Goal: Entertainment & Leisure: Browse casually

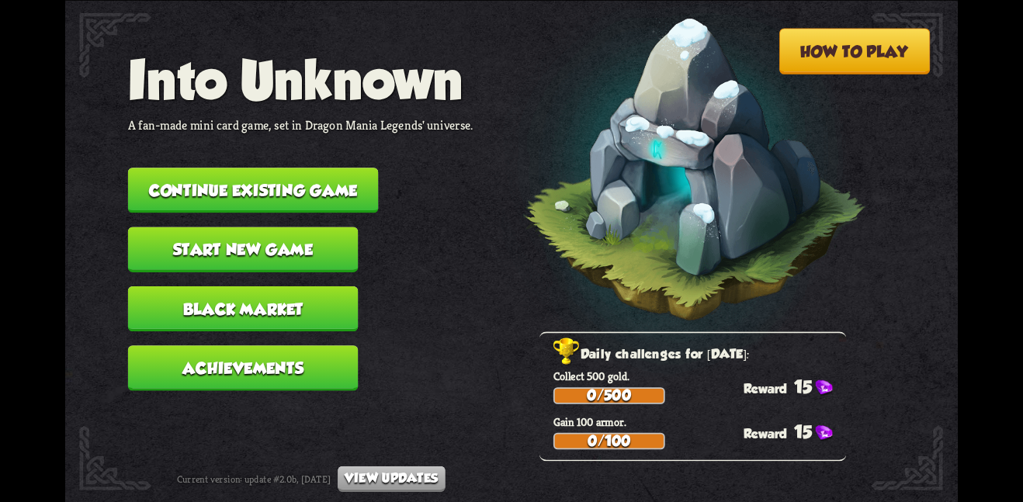
click at [324, 172] on button "Continue existing game" at bounding box center [253, 190] width 251 height 45
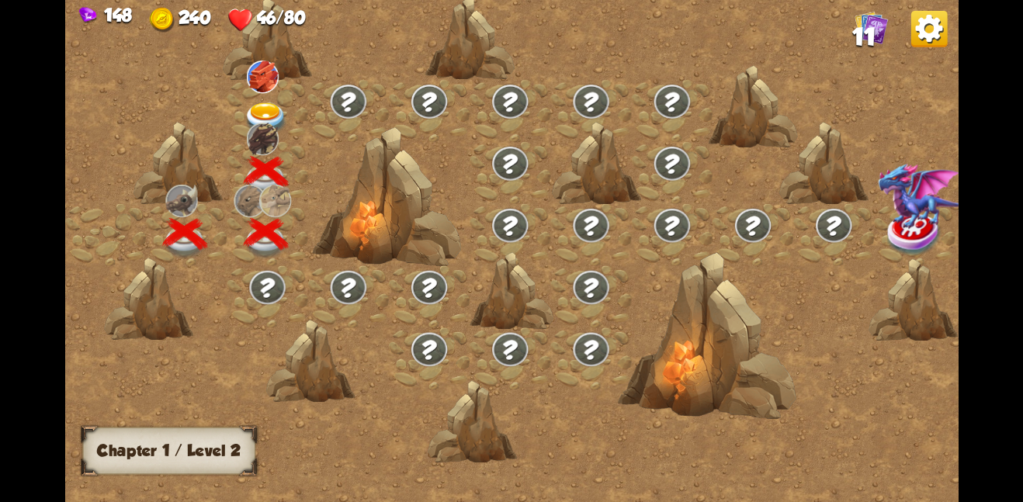
click at [270, 102] on img at bounding box center [266, 118] width 45 height 33
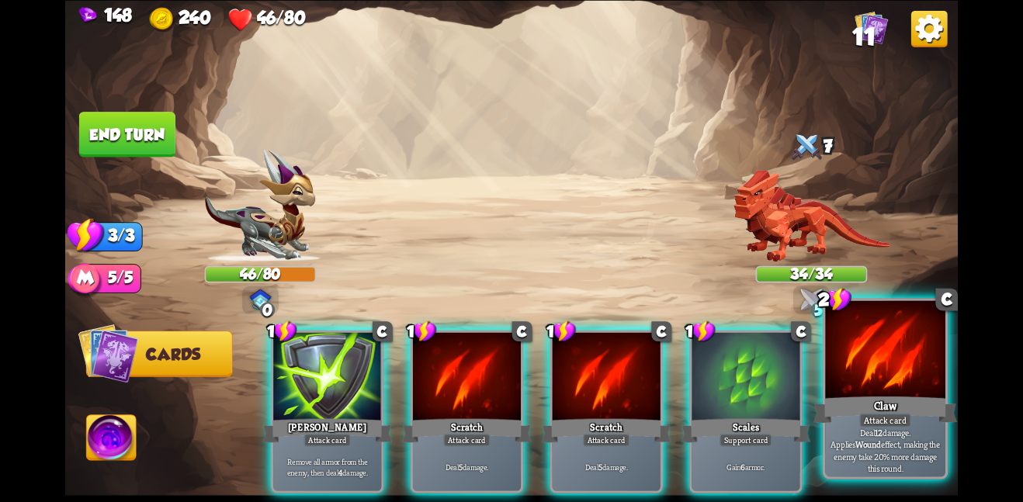
click at [862, 385] on div at bounding box center [885, 350] width 120 height 101
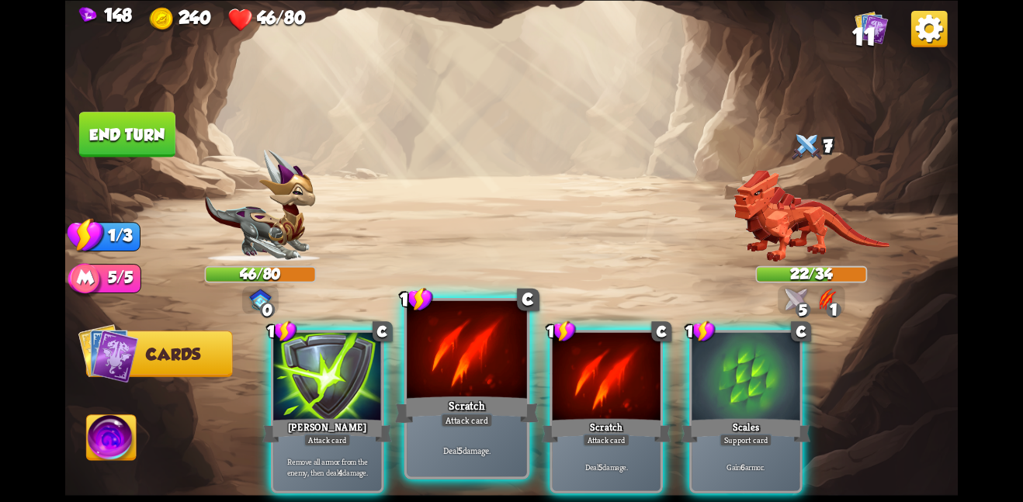
click at [491, 376] on div at bounding box center [467, 350] width 120 height 101
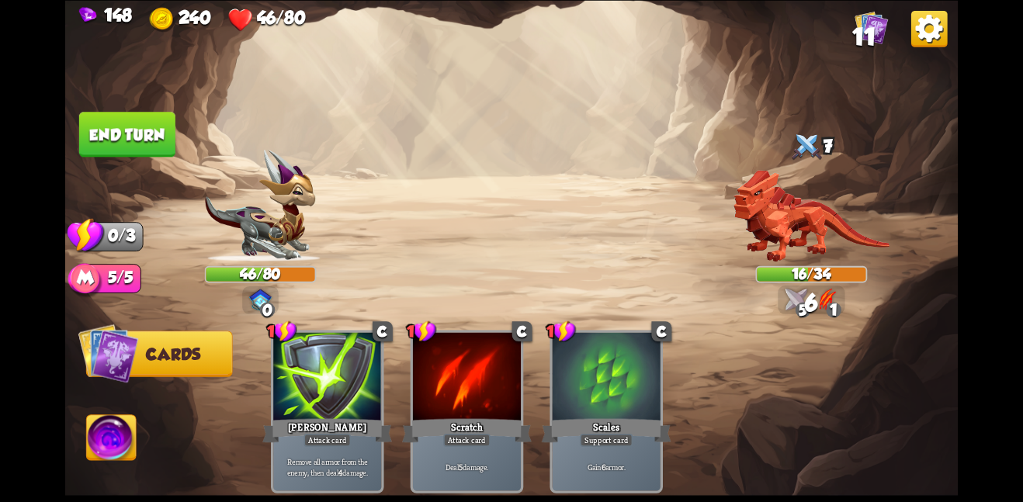
click at [121, 144] on button "End turn" at bounding box center [127, 134] width 96 height 45
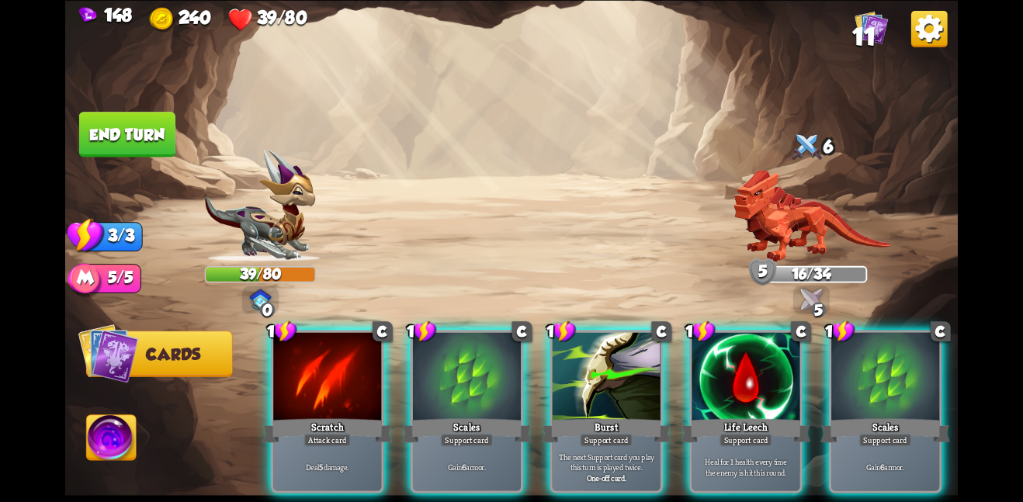
click at [198, 332] on img at bounding box center [511, 251] width 893 height 502
click at [203, 347] on button "Cards" at bounding box center [159, 354] width 147 height 46
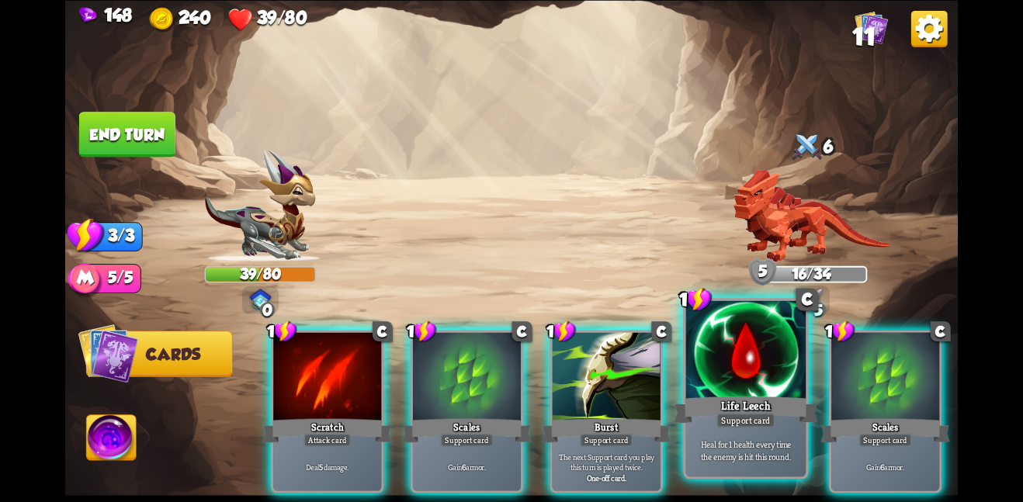
click at [721, 415] on div "Support card" at bounding box center [746, 420] width 58 height 15
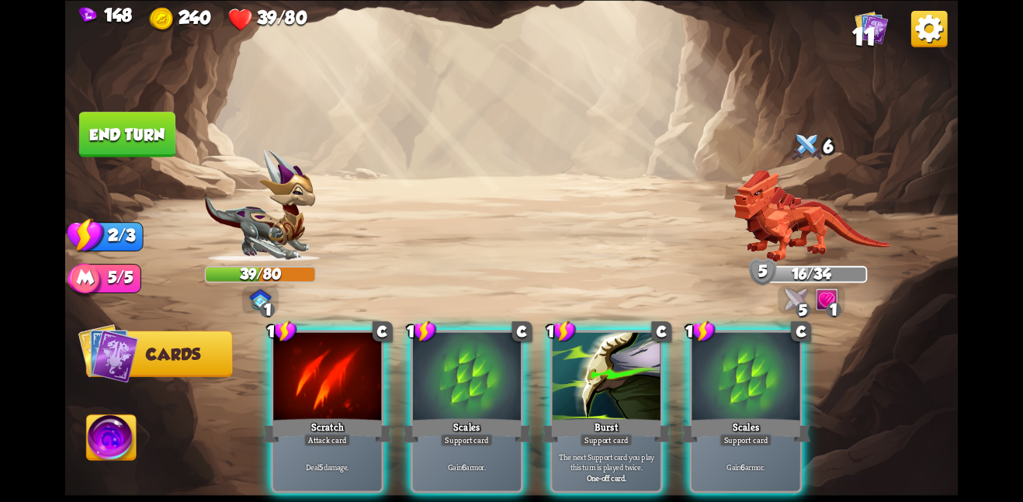
click at [721, 433] on div "Support card" at bounding box center [746, 439] width 53 height 13
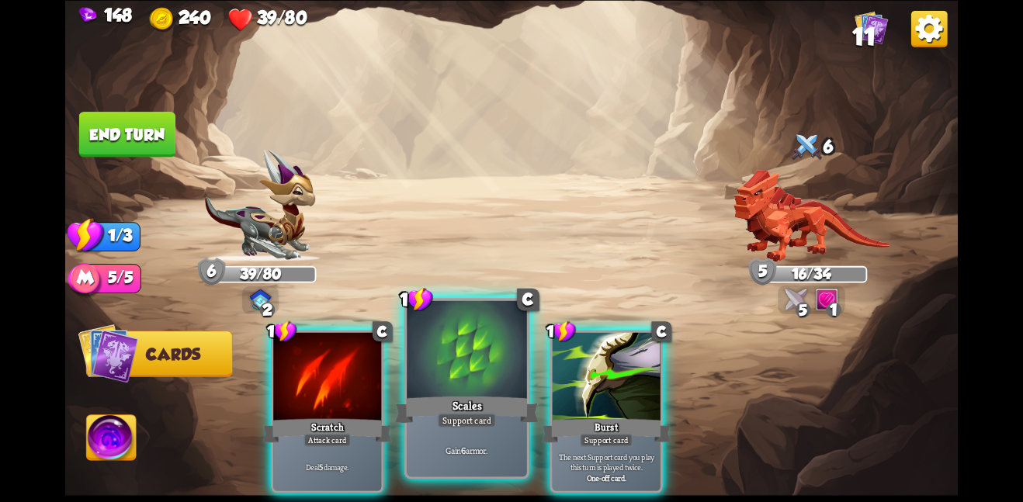
click at [498, 399] on div "Scales" at bounding box center [467, 410] width 144 height 32
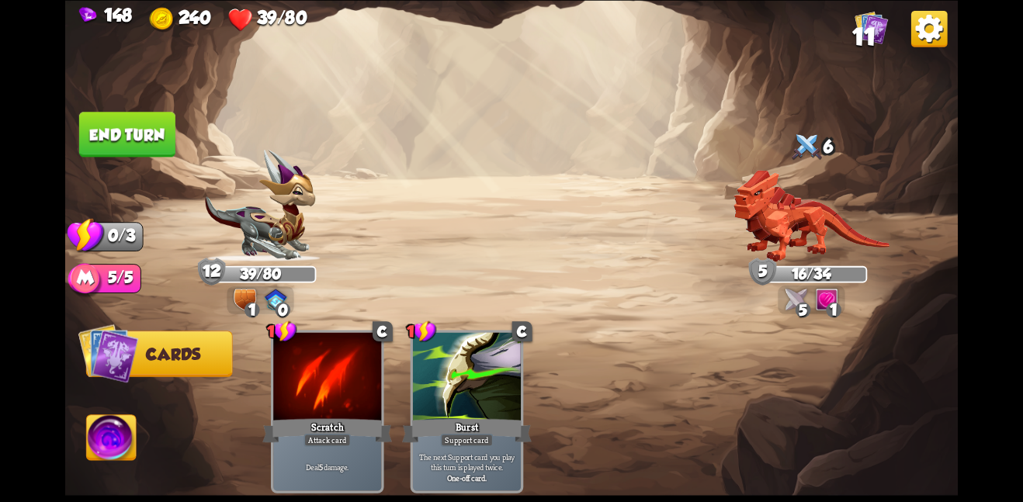
click at [129, 128] on button "End turn" at bounding box center [127, 134] width 96 height 45
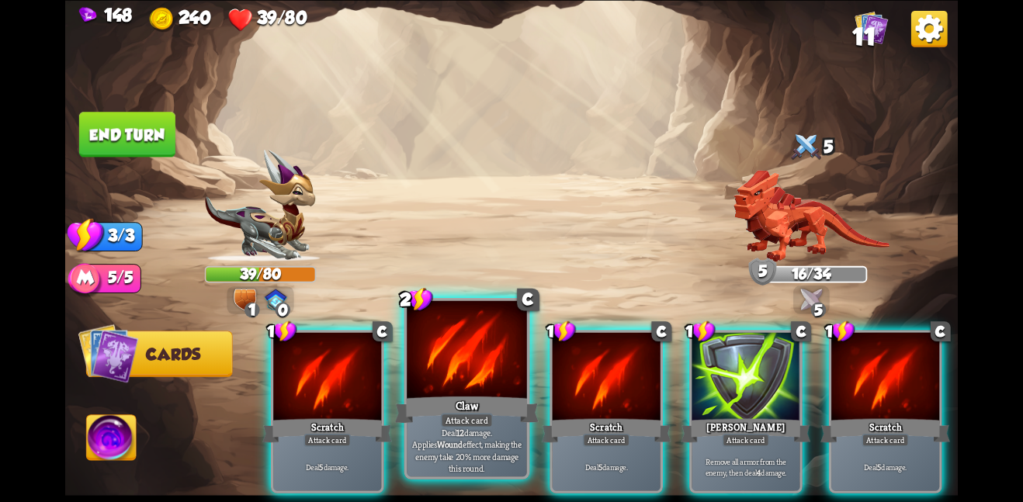
click at [503, 401] on div "Claw" at bounding box center [467, 410] width 144 height 32
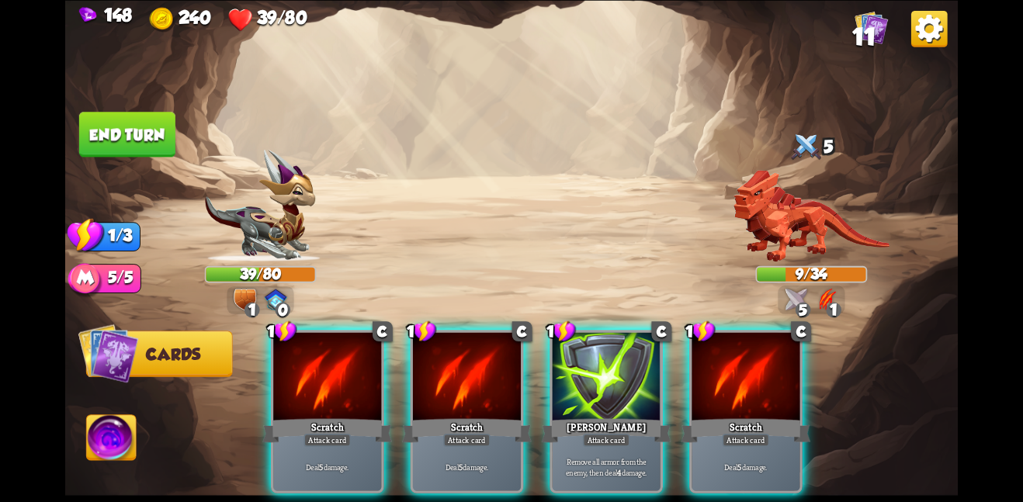
click at [688, 401] on div "1 C Scratch Attack card Deal 5 damage. 1 C Scratch Attack card Deal 5 damage. 1…" at bounding box center [601, 391] width 714 height 224
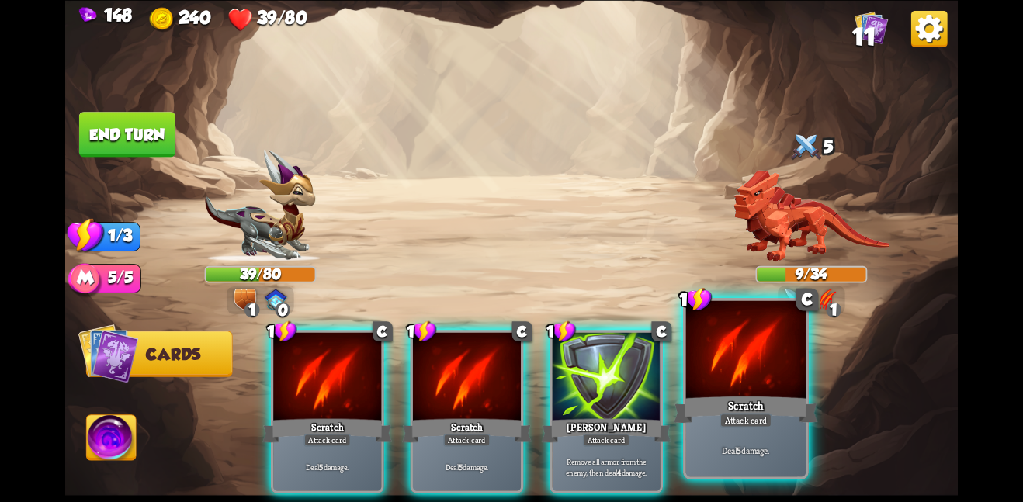
click at [705, 401] on div "Scratch" at bounding box center [746, 410] width 144 height 32
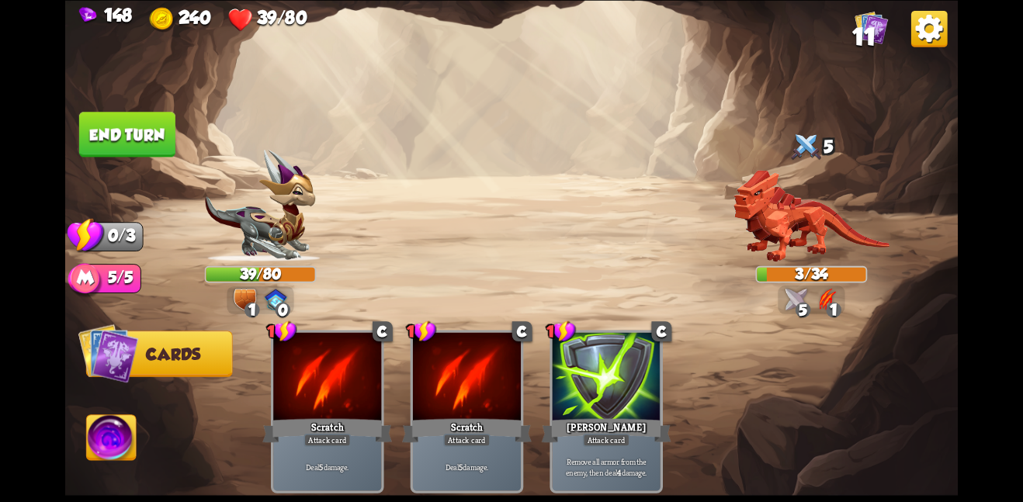
click at [106, 128] on button "End turn" at bounding box center [127, 134] width 96 height 45
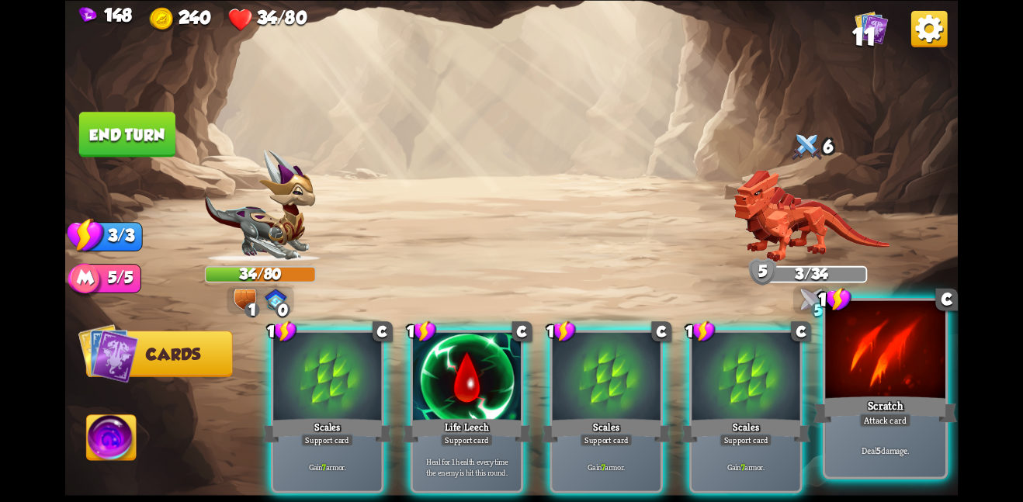
click at [858, 371] on div at bounding box center [885, 350] width 120 height 101
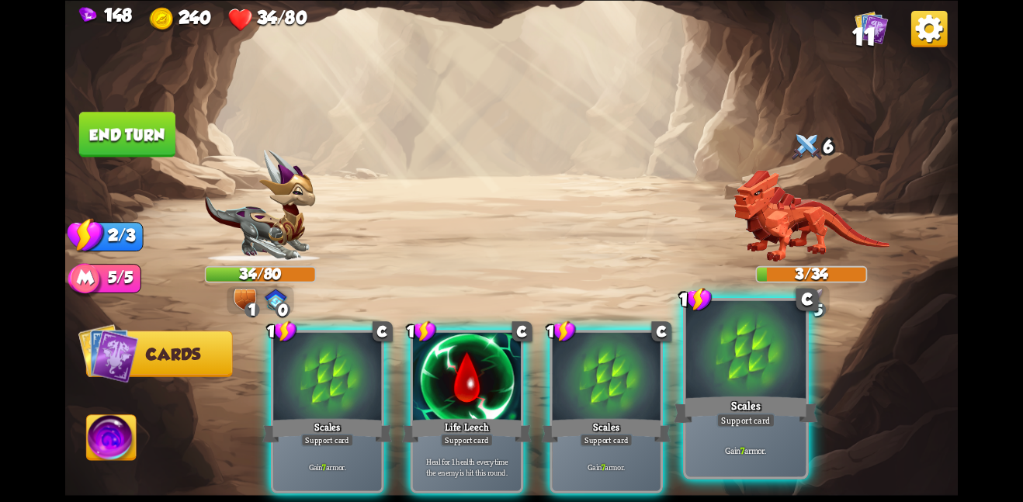
click at [733, 354] on div at bounding box center [746, 350] width 120 height 101
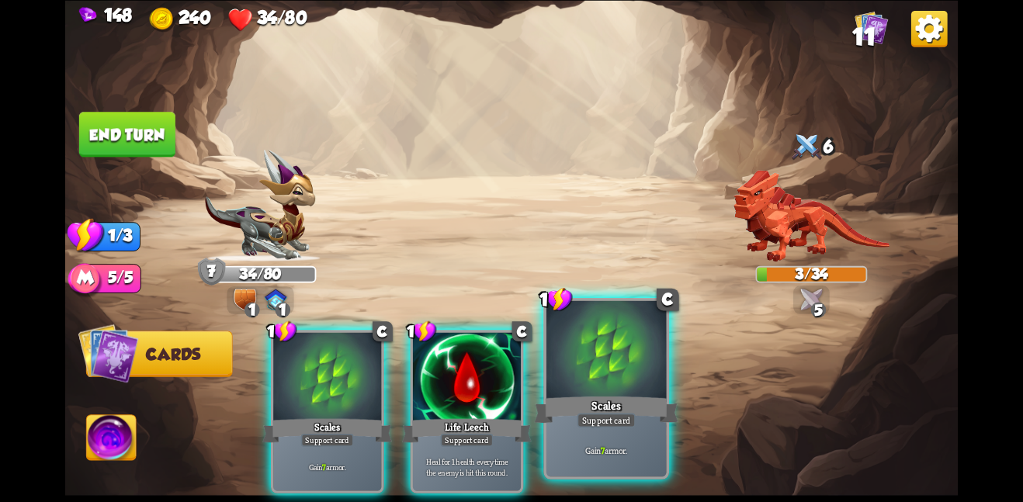
click at [604, 356] on div at bounding box center [607, 350] width 120 height 101
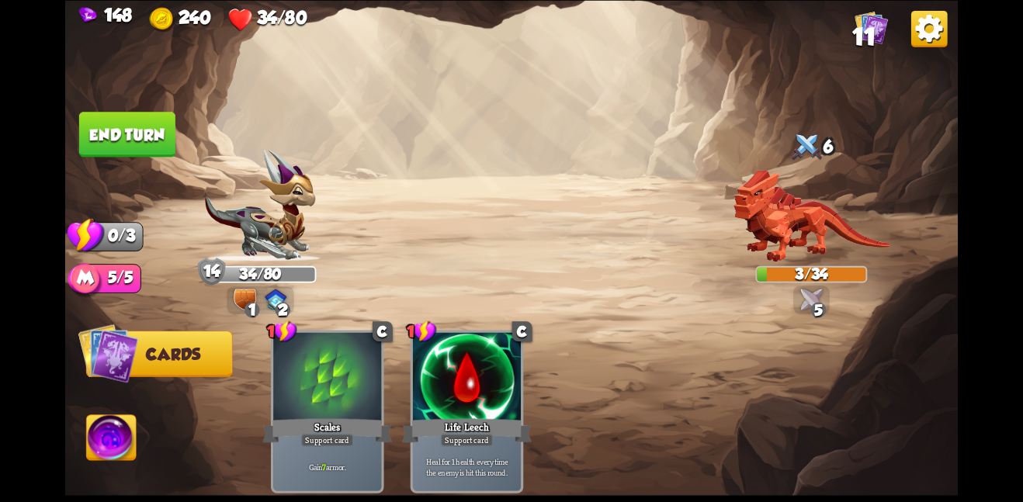
click at [134, 149] on button "End turn" at bounding box center [127, 134] width 96 height 45
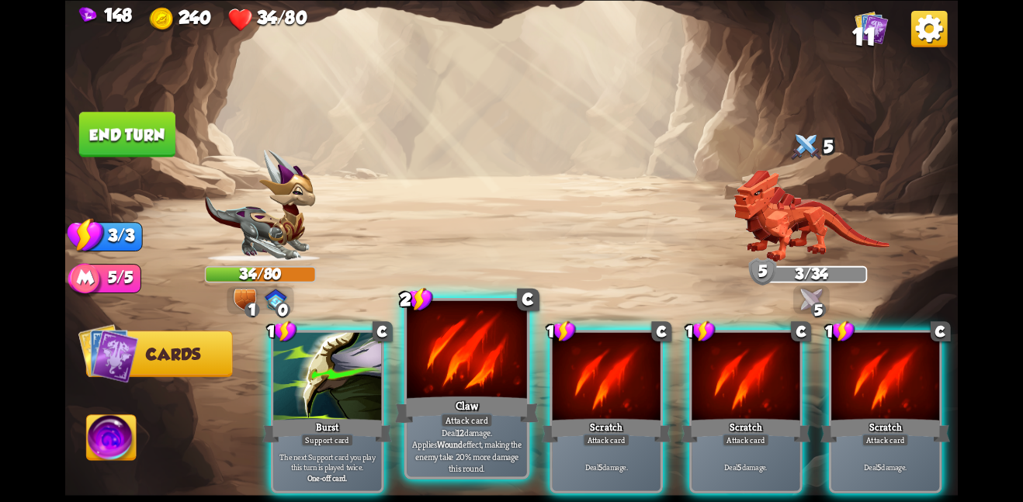
click at [450, 372] on div at bounding box center [467, 350] width 120 height 101
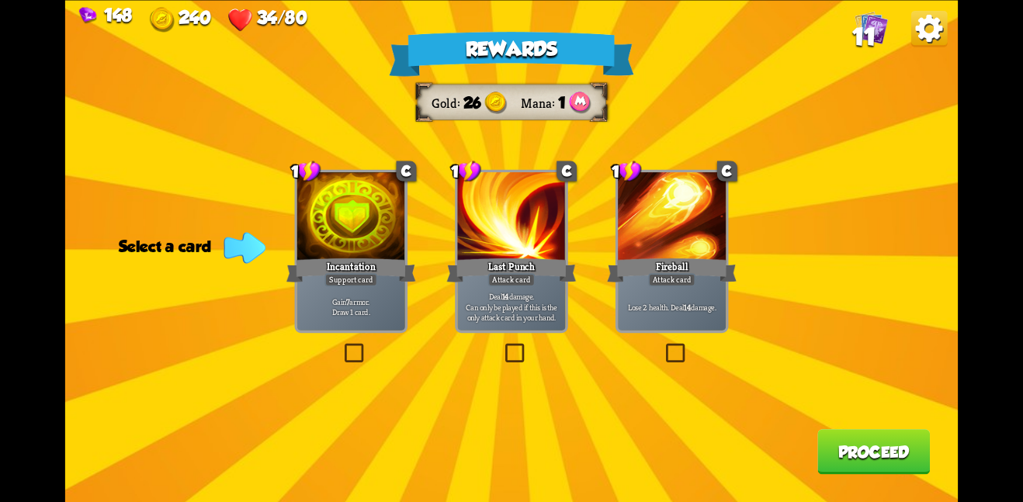
click at [526, 207] on div at bounding box center [511, 217] width 108 height 91
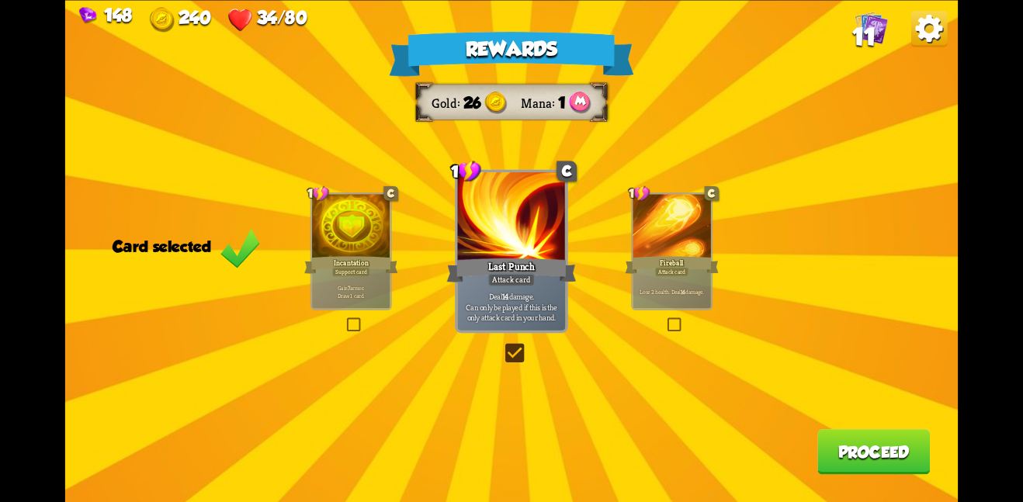
click at [904, 445] on button "Proceed" at bounding box center [874, 451] width 113 height 45
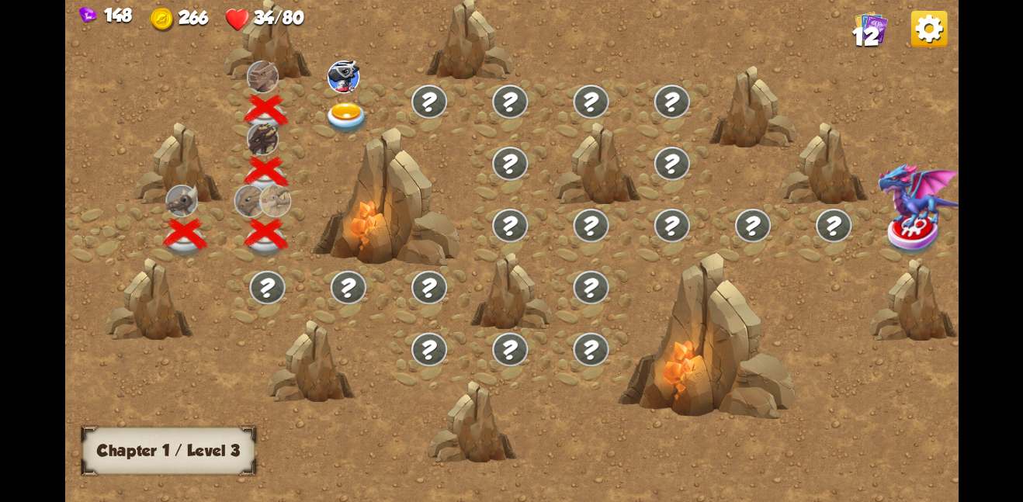
click at [332, 112] on img at bounding box center [347, 118] width 45 height 33
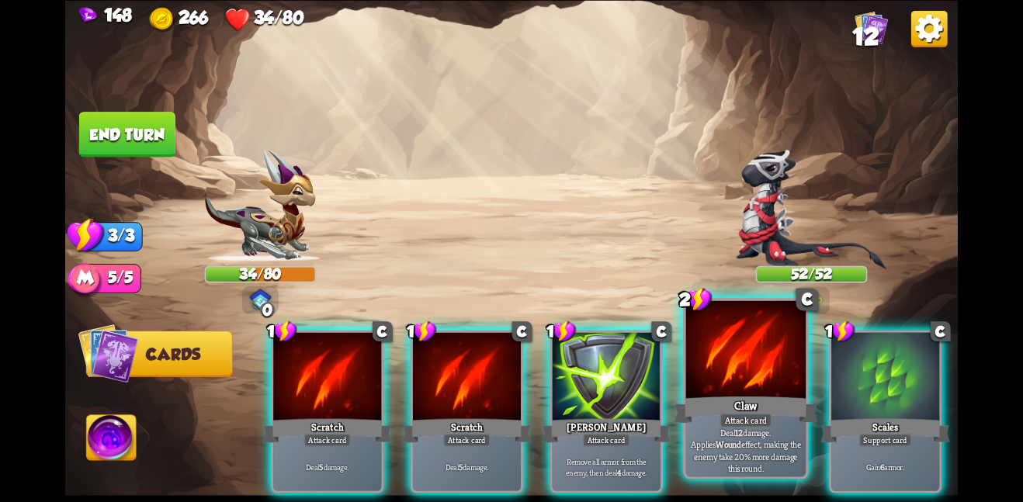
click at [736, 379] on div at bounding box center [746, 350] width 120 height 101
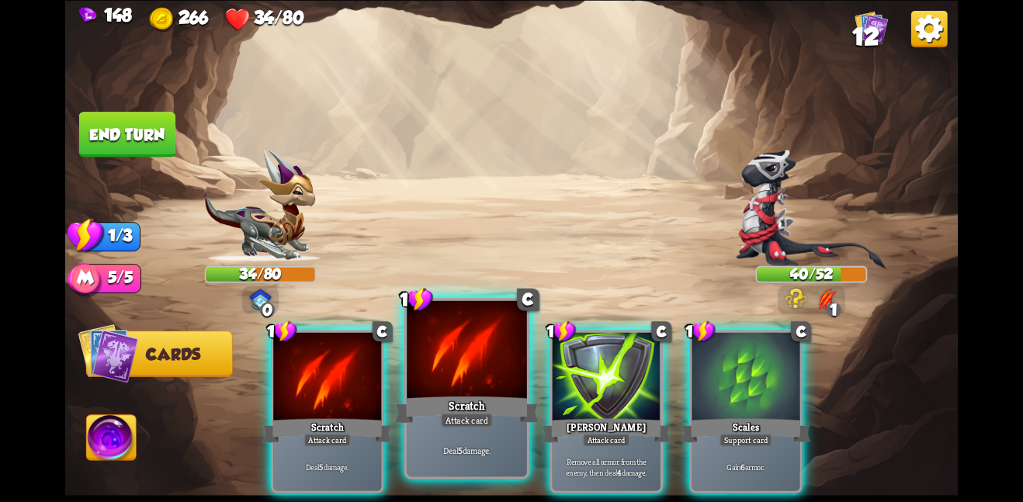
click at [492, 392] on div at bounding box center [467, 350] width 120 height 101
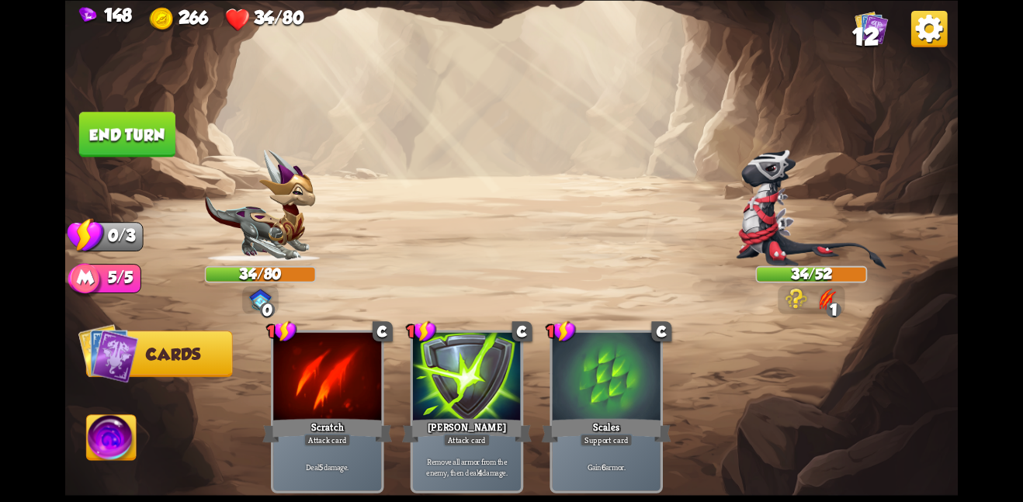
click at [123, 130] on button "End turn" at bounding box center [127, 134] width 96 height 45
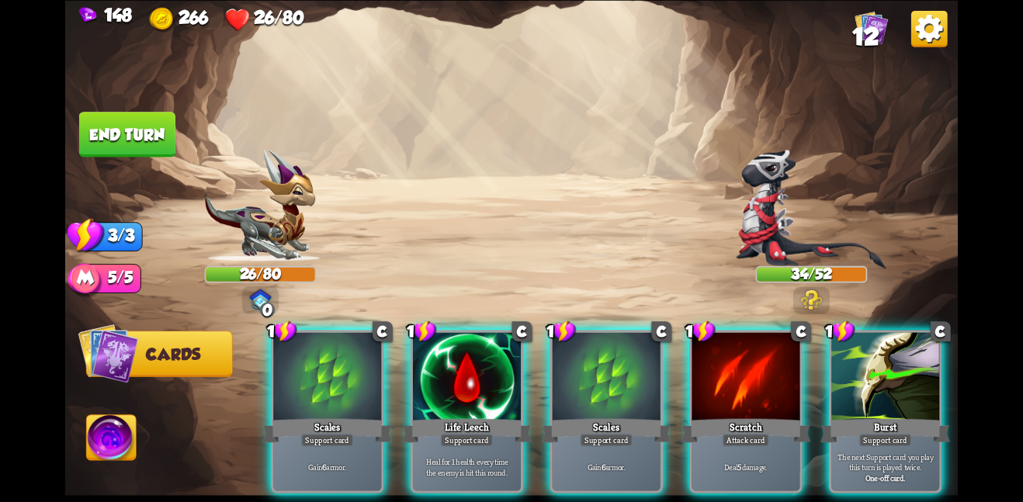
click at [671, 362] on div "1 C Scales Support card Gain 6 armor. 1 C Life Leech Support card Heal for 1 he…" at bounding box center [601, 391] width 714 height 224
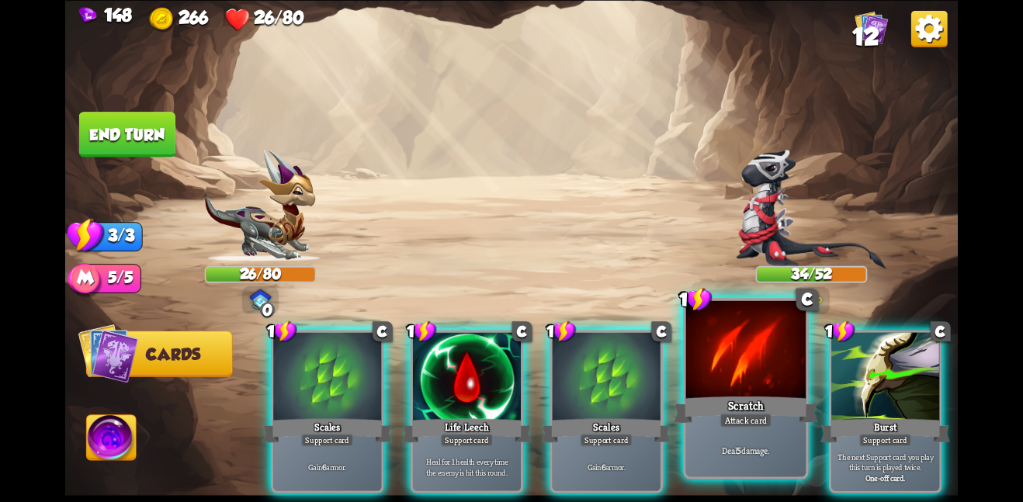
click at [701, 354] on div at bounding box center [746, 350] width 120 height 101
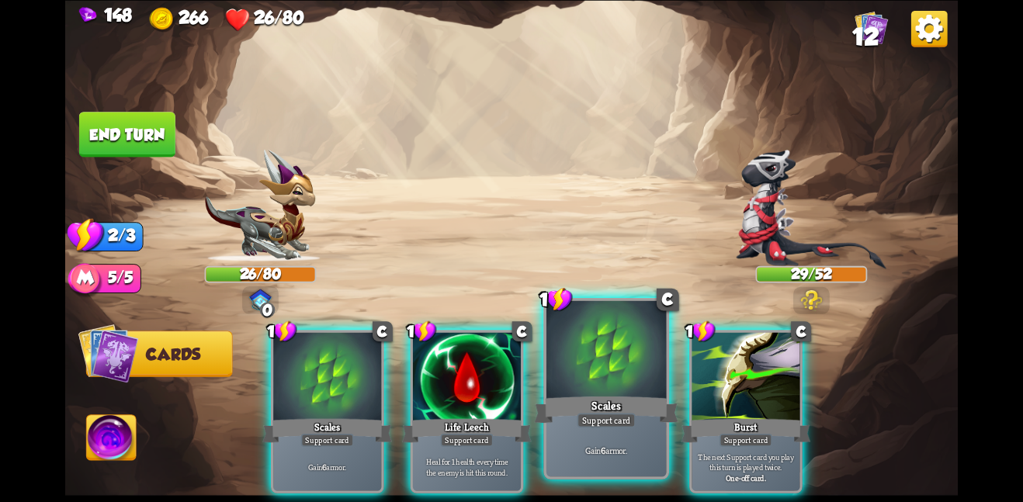
click at [635, 373] on div at bounding box center [607, 350] width 120 height 101
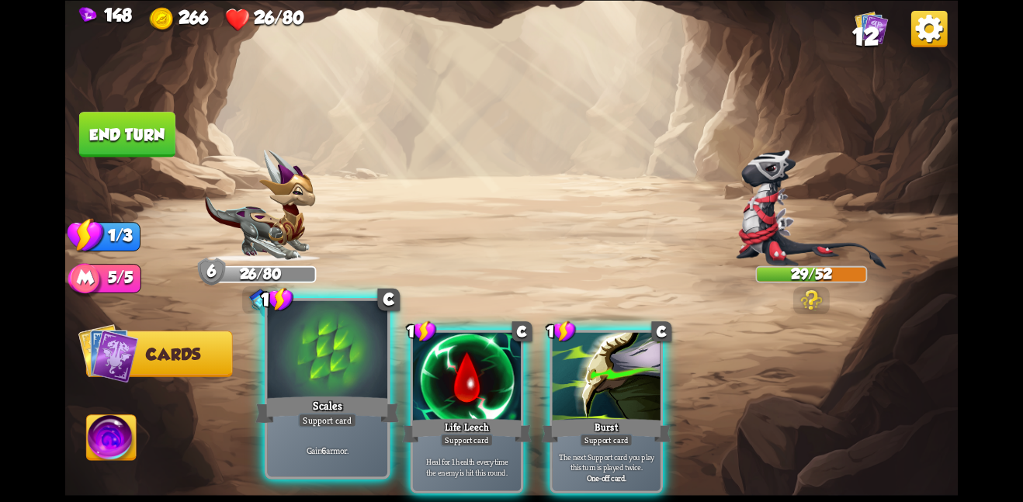
click at [344, 338] on div at bounding box center [327, 350] width 120 height 101
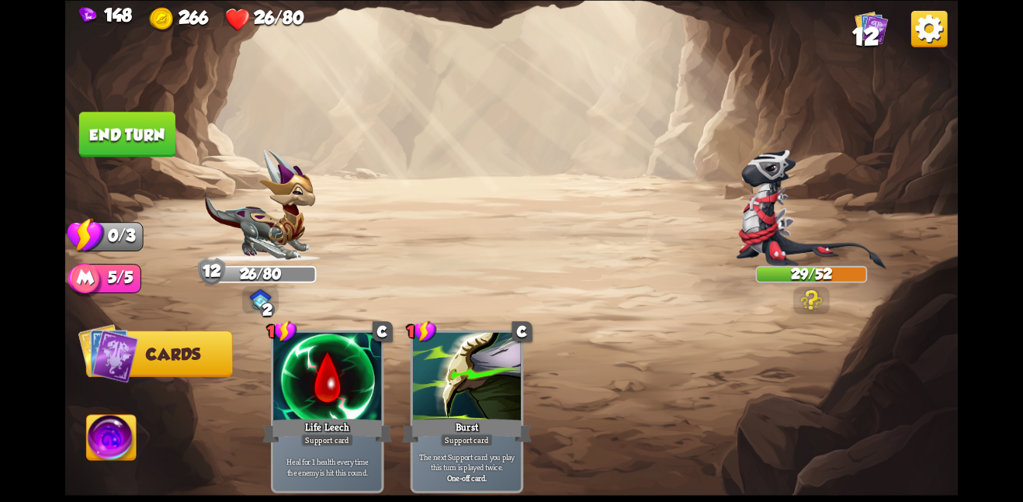
click at [140, 135] on button "End turn" at bounding box center [127, 134] width 96 height 45
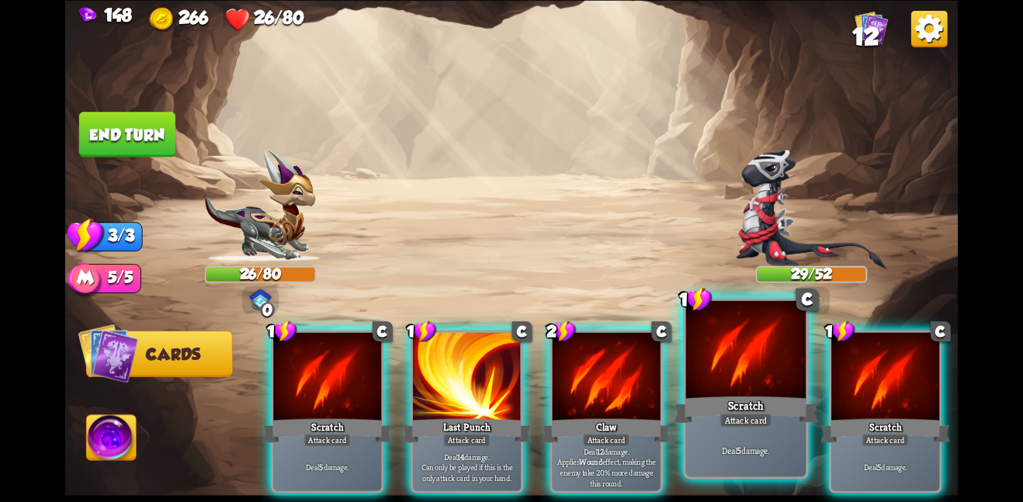
click at [732, 377] on div at bounding box center [746, 350] width 120 height 101
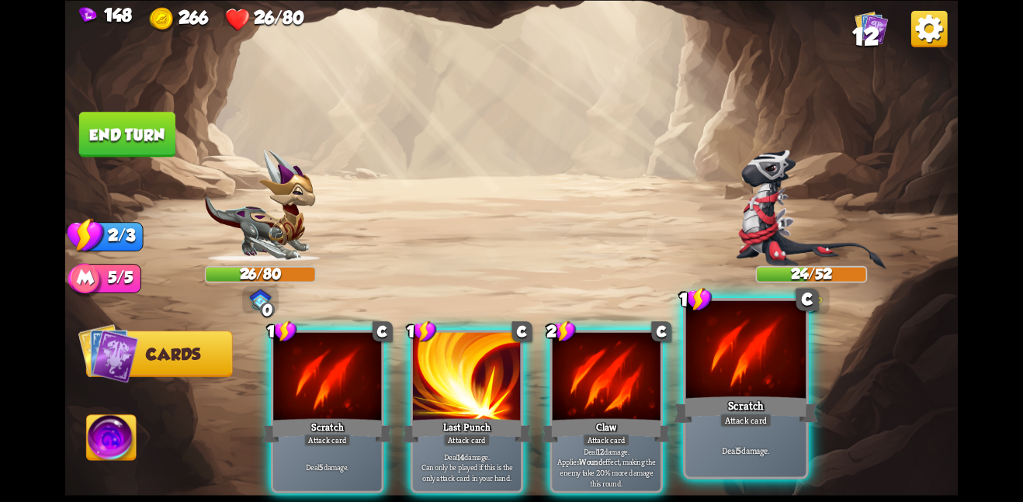
click at [731, 378] on div at bounding box center [746, 350] width 120 height 101
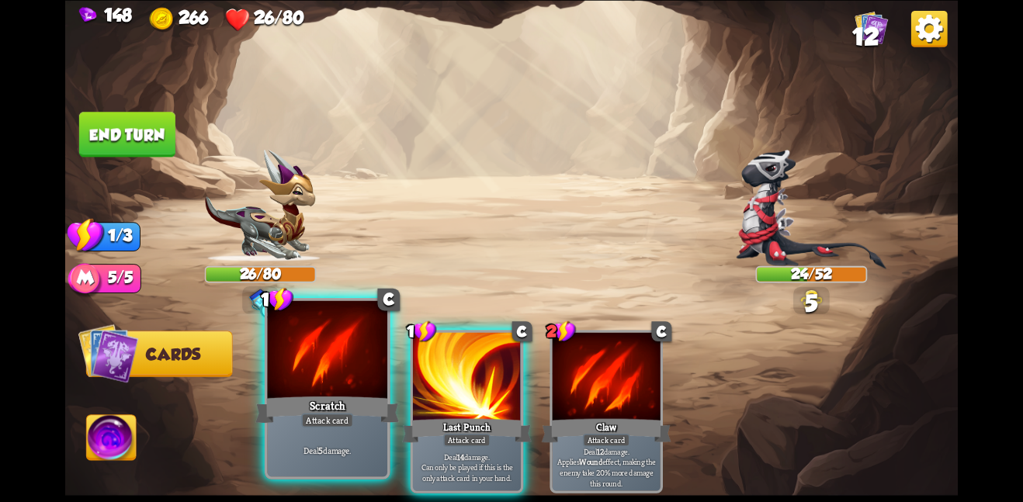
click at [336, 358] on div at bounding box center [327, 350] width 120 height 101
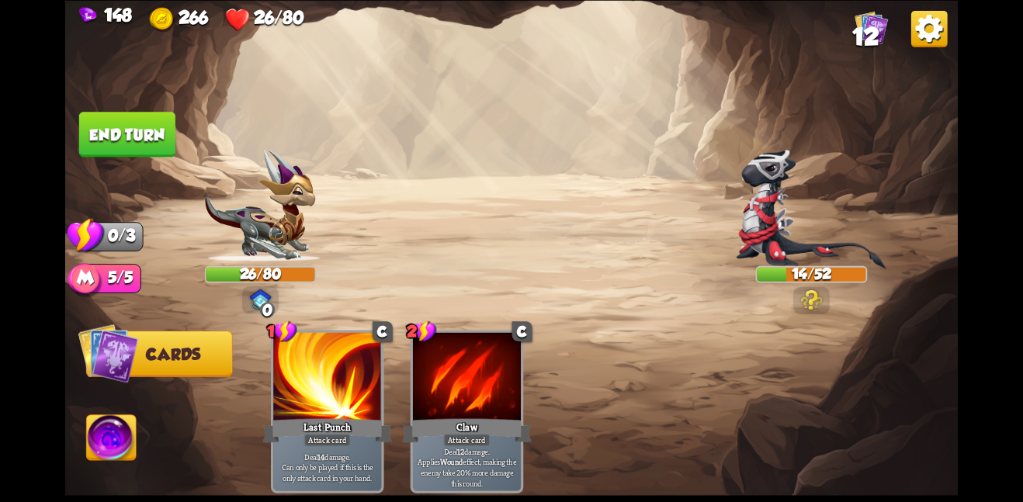
click at [156, 129] on button "End turn" at bounding box center [127, 134] width 96 height 45
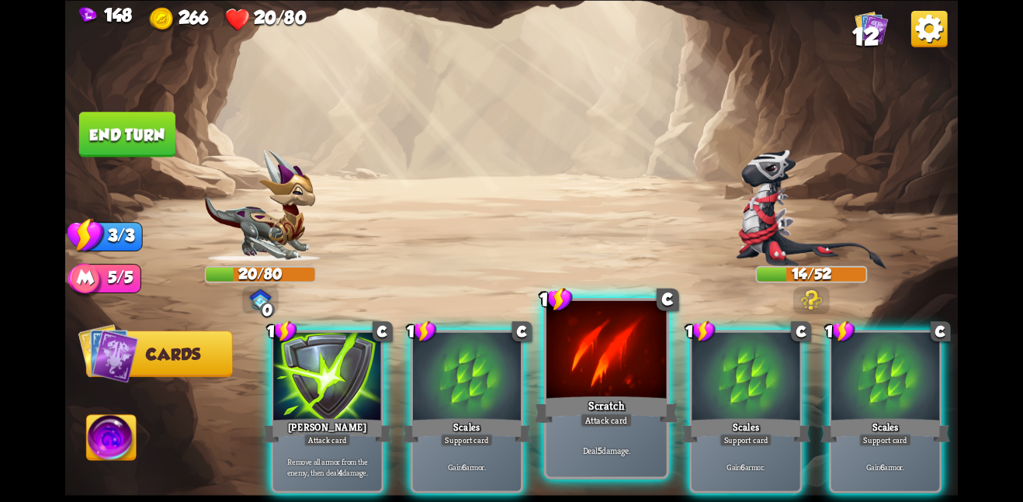
click at [597, 356] on div at bounding box center [607, 350] width 120 height 101
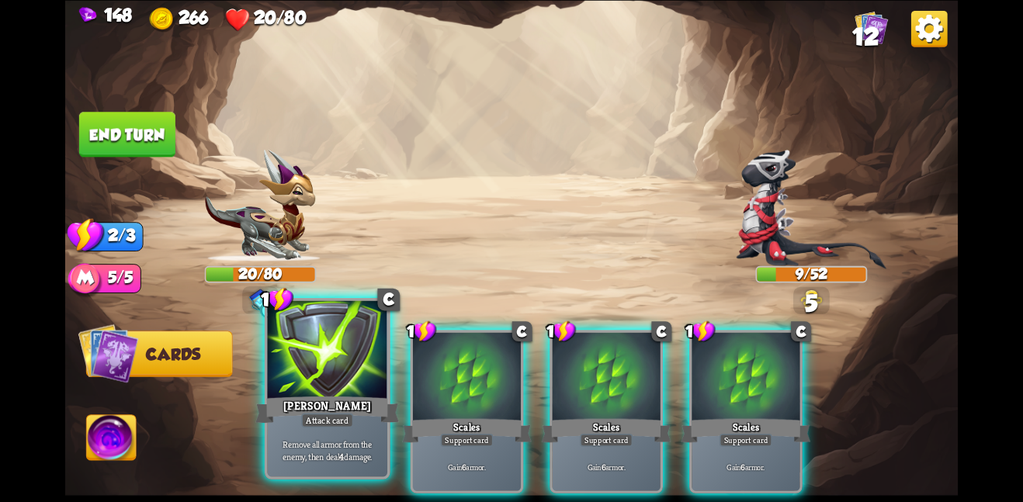
click at [338, 366] on div at bounding box center [327, 350] width 120 height 101
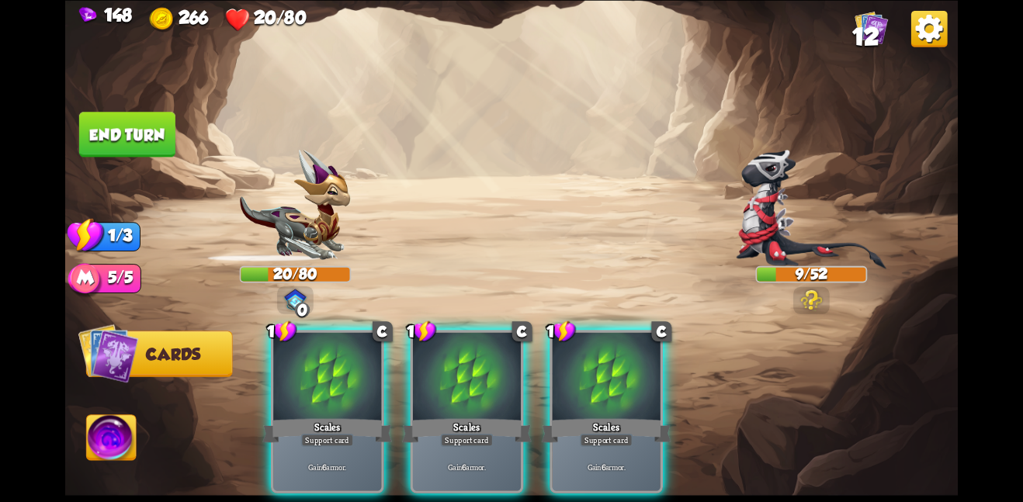
click at [338, 366] on div at bounding box center [327, 377] width 108 height 91
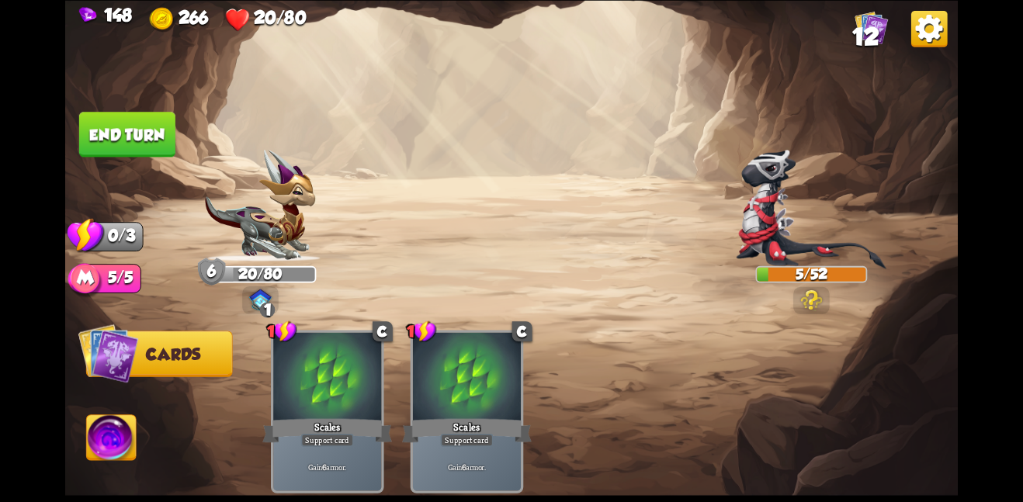
click at [153, 137] on button "End turn" at bounding box center [127, 134] width 96 height 45
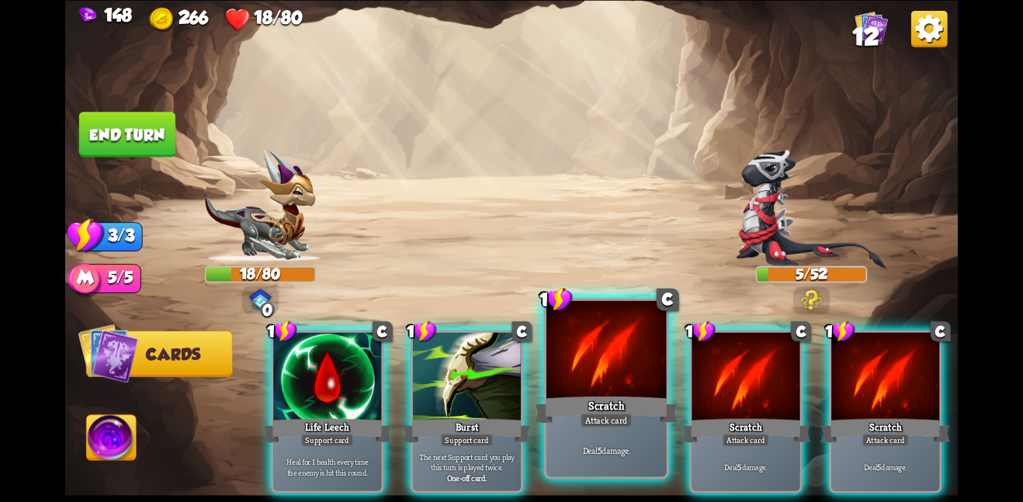
click at [619, 365] on div at bounding box center [607, 350] width 120 height 101
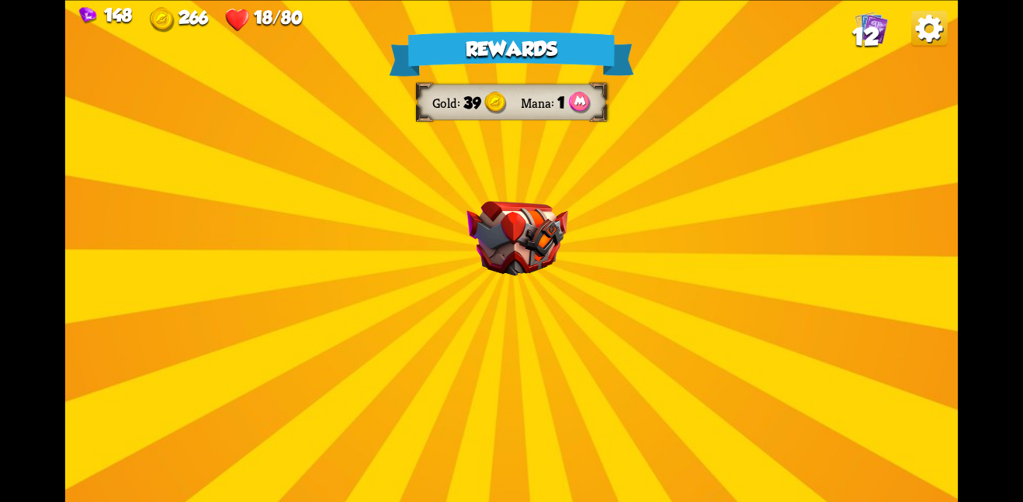
click at [522, 209] on img at bounding box center [517, 238] width 101 height 75
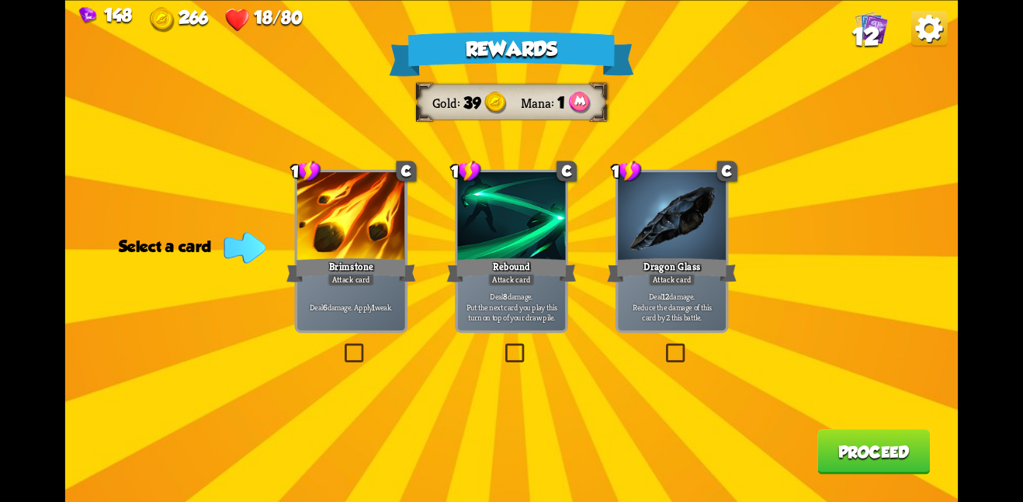
click at [375, 278] on div "Brimstone" at bounding box center [351, 269] width 130 height 29
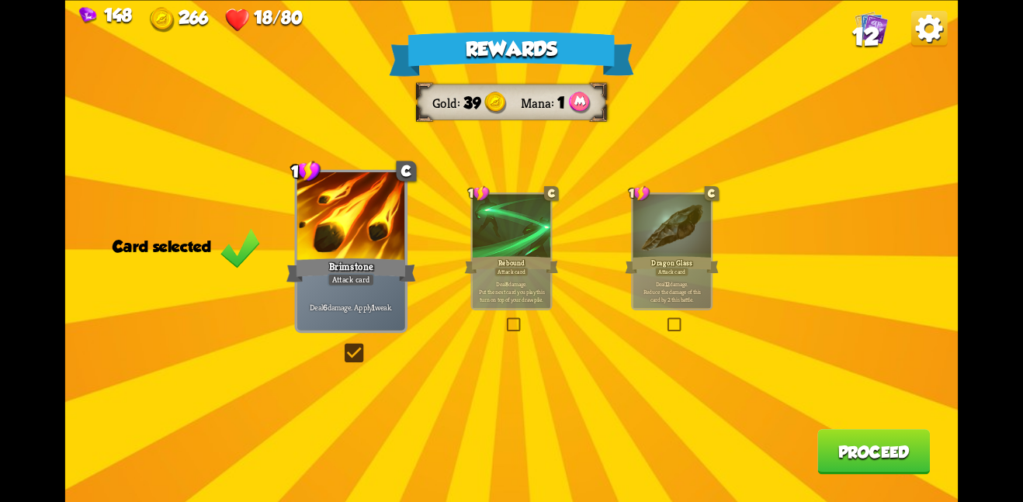
click at [861, 446] on button "Proceed" at bounding box center [874, 451] width 113 height 45
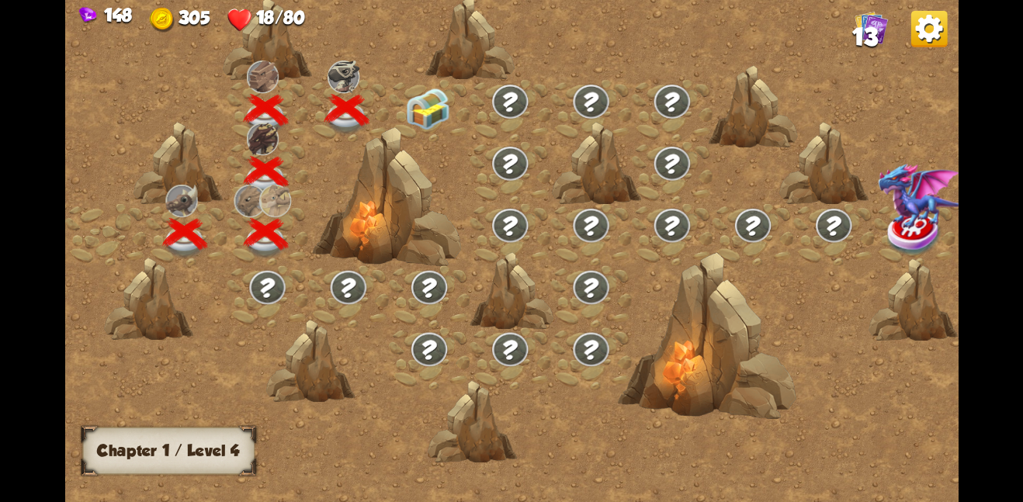
click at [442, 112] on img at bounding box center [427, 109] width 45 height 42
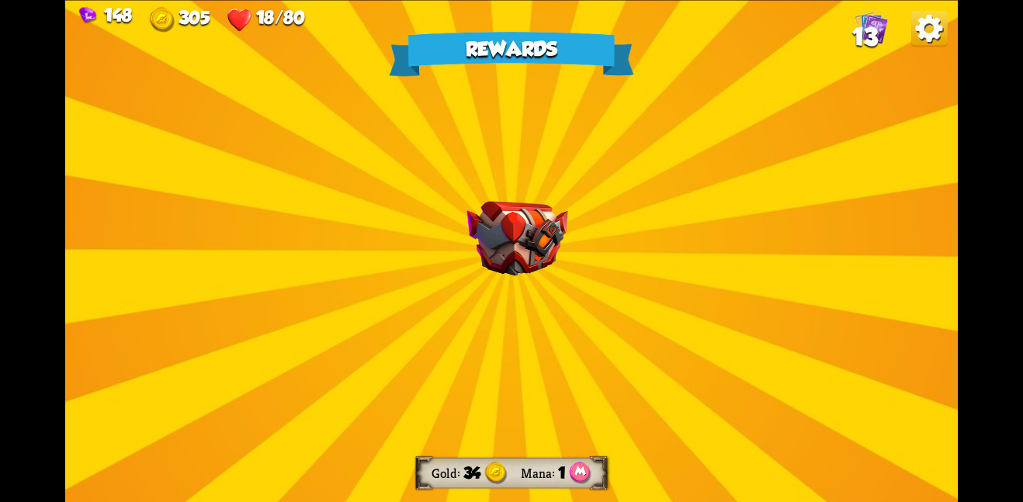
click at [550, 272] on img at bounding box center [517, 238] width 101 height 75
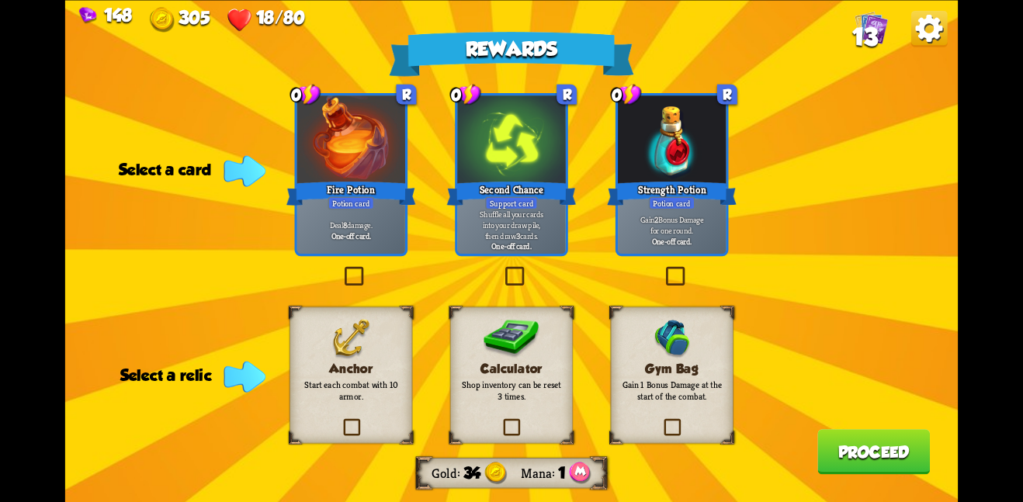
click at [530, 242] on b "One-off card." at bounding box center [511, 246] width 40 height 11
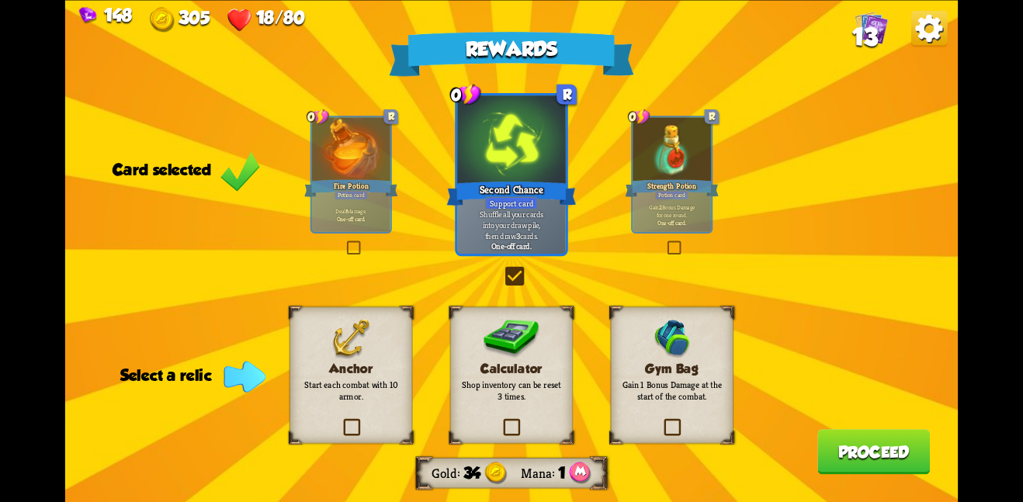
click at [875, 448] on button "Proceed" at bounding box center [874, 451] width 113 height 45
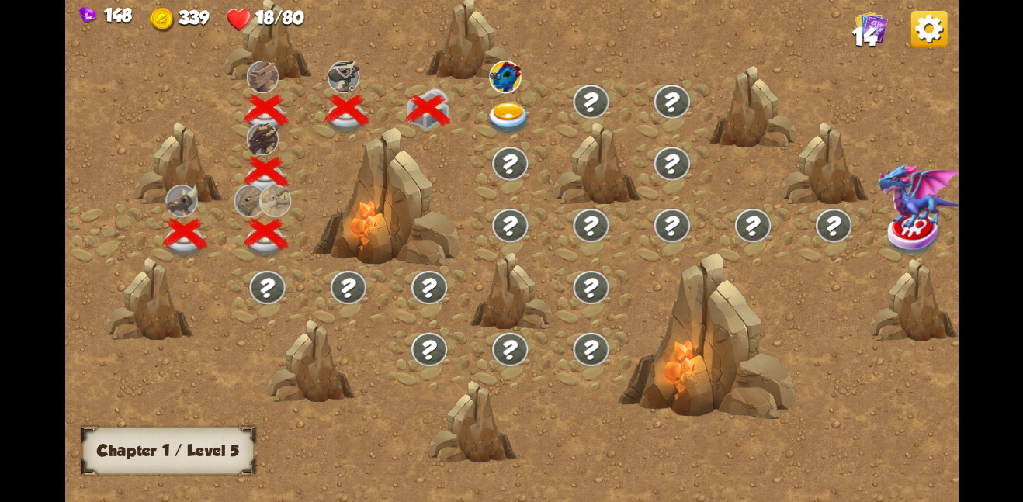
click at [513, 104] on img at bounding box center [509, 118] width 45 height 33
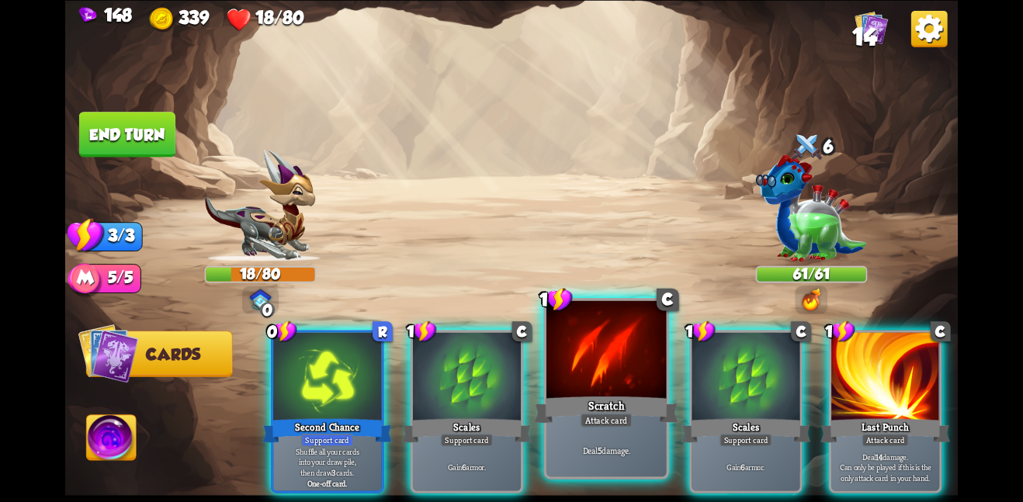
click at [574, 431] on div "Deal 5 damage." at bounding box center [607, 450] width 120 height 52
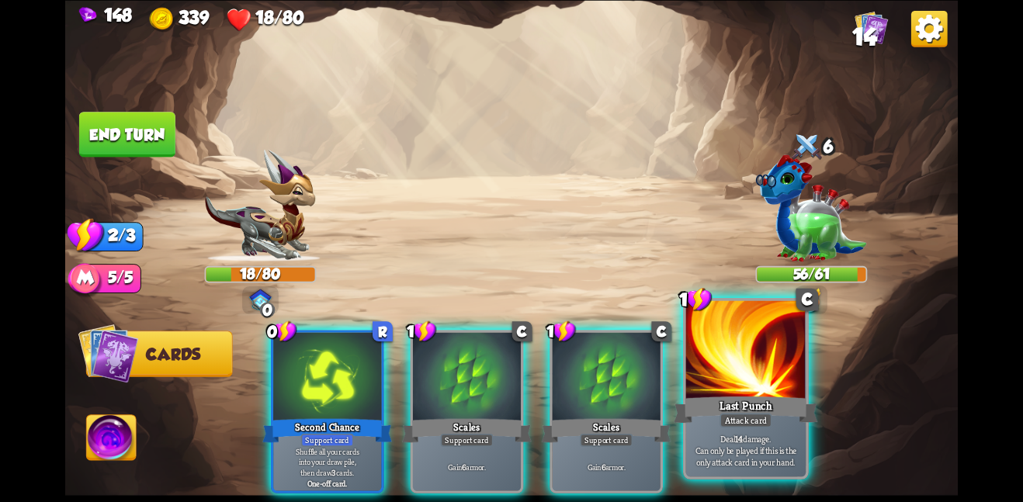
click at [753, 394] on div "Last Punch" at bounding box center [746, 410] width 144 height 32
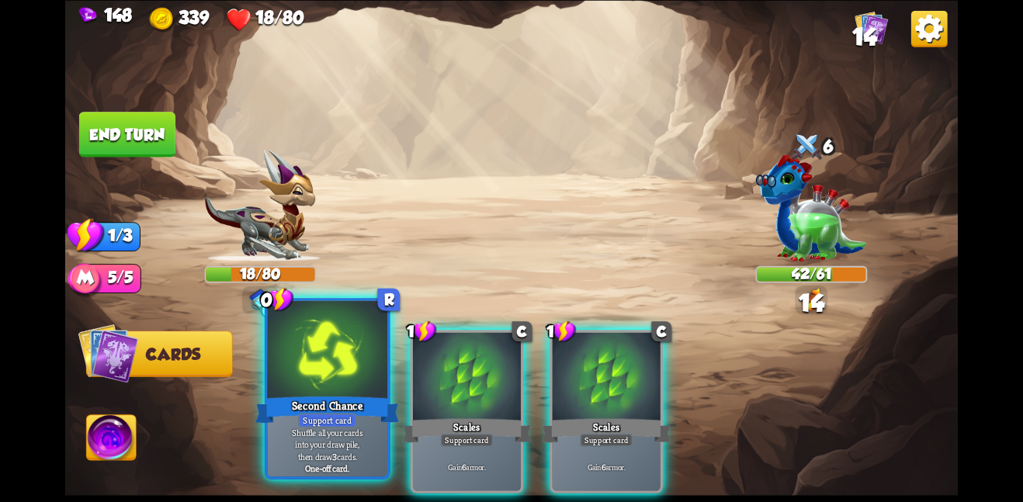
click at [272, 394] on div "Second Chance" at bounding box center [327, 410] width 144 height 32
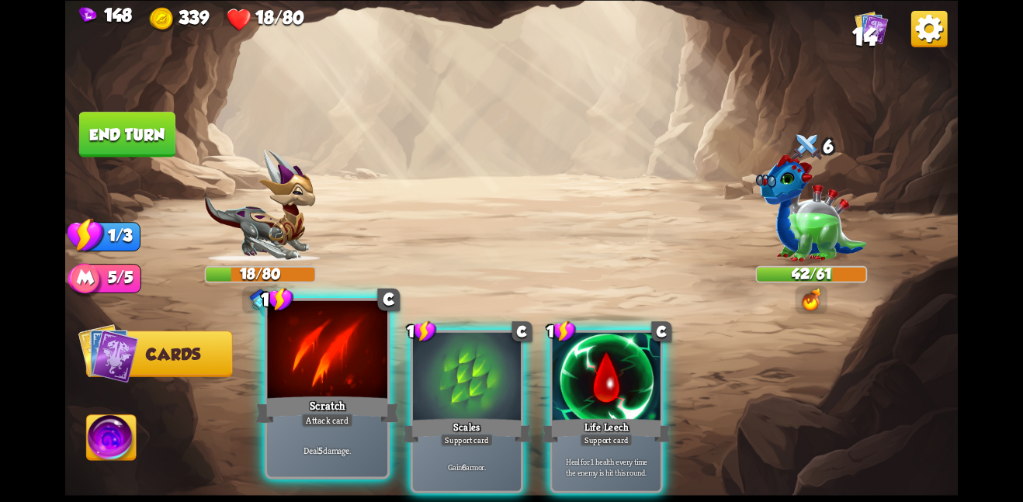
click at [350, 349] on div at bounding box center [327, 350] width 120 height 101
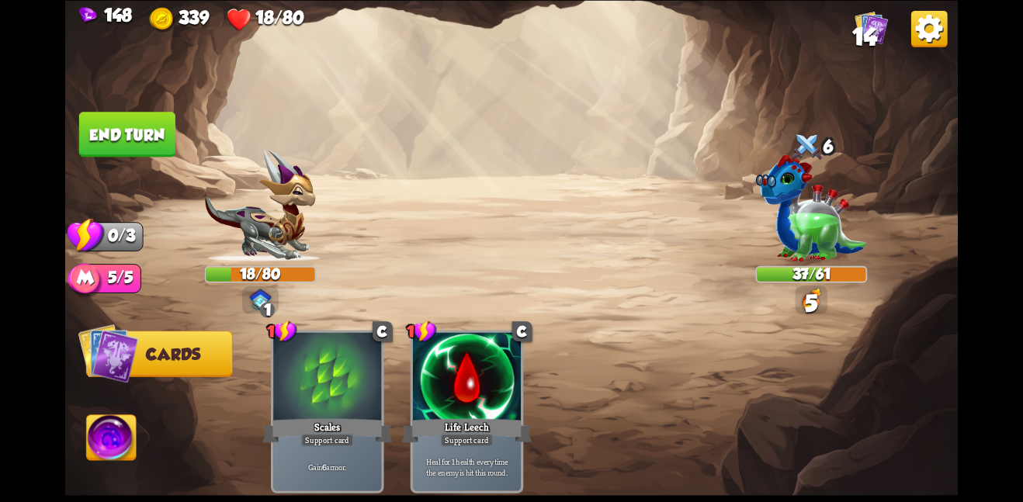
click at [127, 126] on button "End turn" at bounding box center [127, 134] width 96 height 45
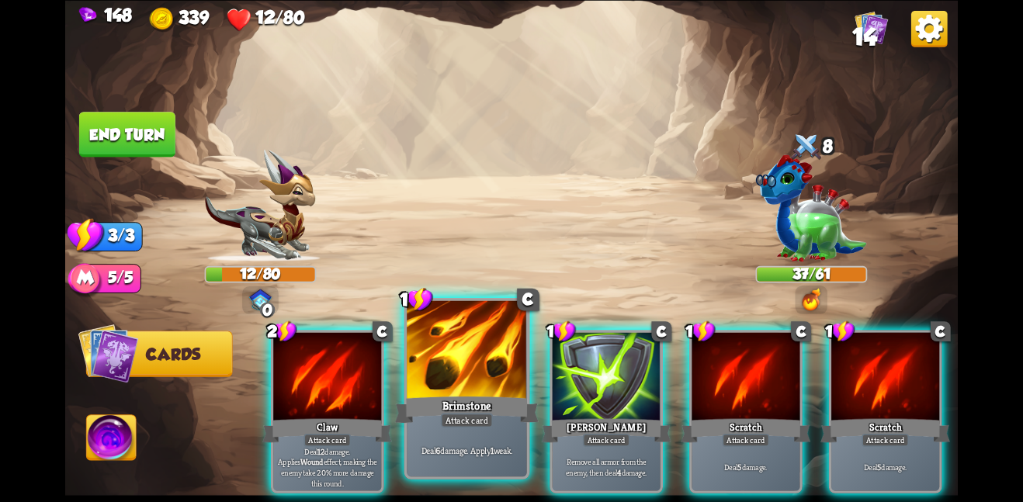
click at [448, 360] on div at bounding box center [467, 350] width 120 height 101
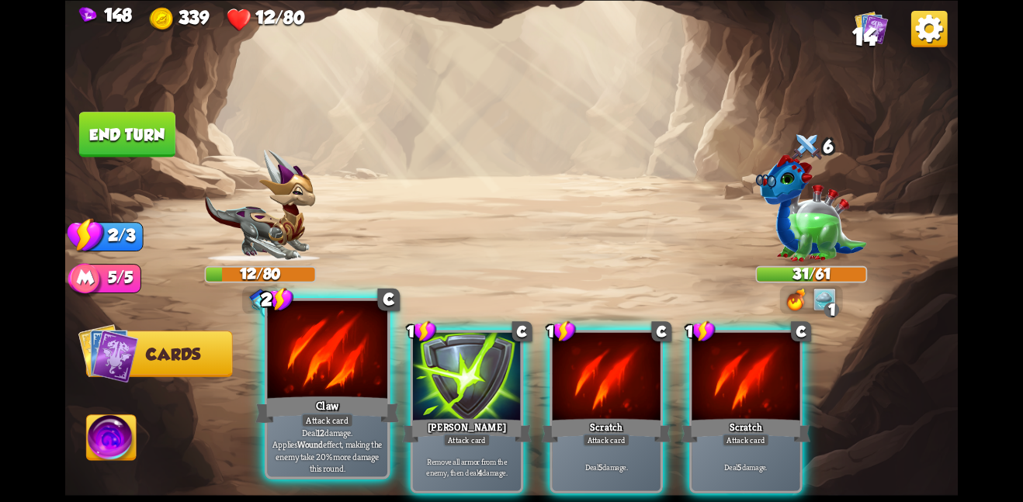
click at [370, 372] on div at bounding box center [327, 350] width 120 height 101
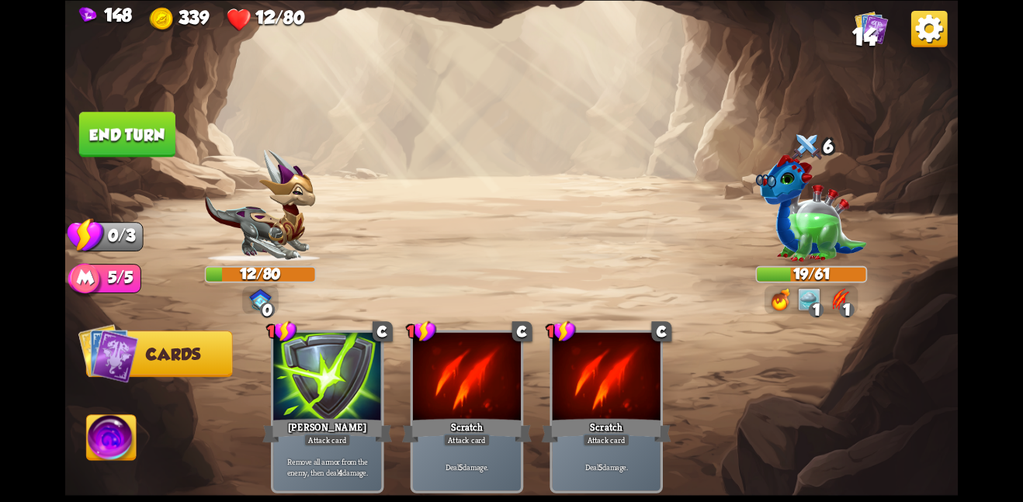
click at [146, 155] on img at bounding box center [511, 251] width 893 height 502
click at [147, 145] on button "End turn" at bounding box center [127, 134] width 96 height 45
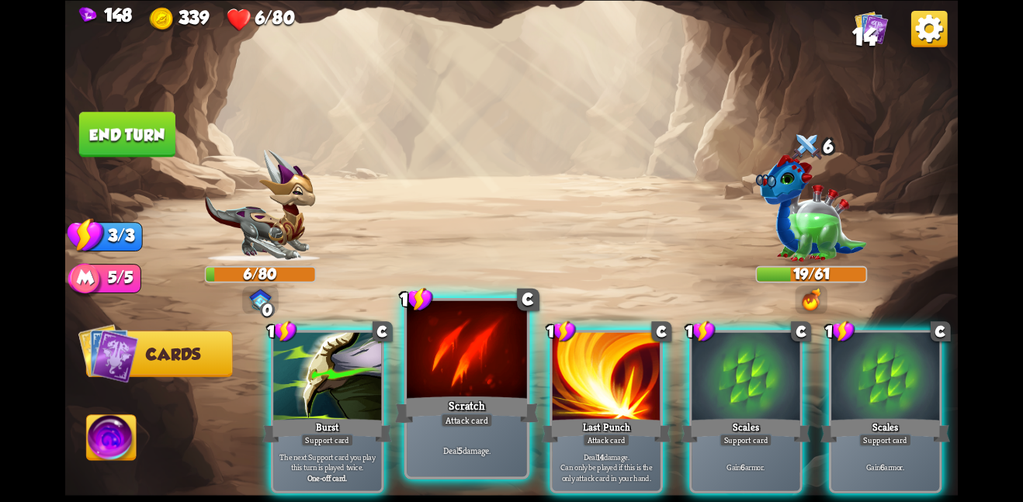
click at [486, 345] on div at bounding box center [467, 350] width 120 height 101
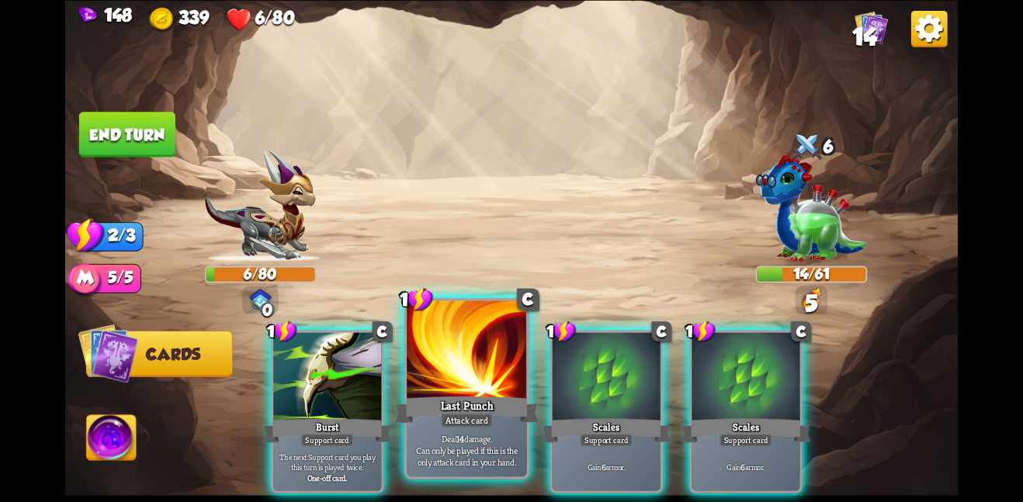
click at [481, 352] on div at bounding box center [467, 350] width 120 height 101
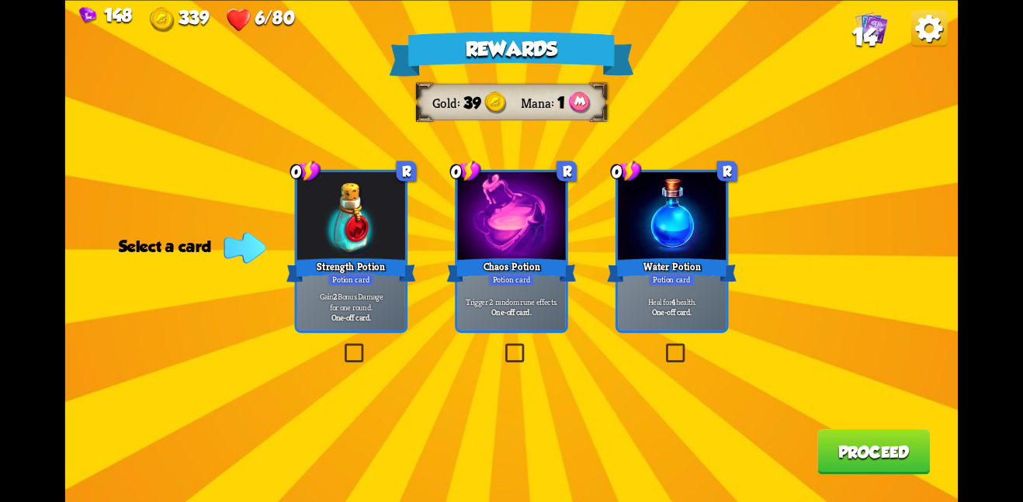
click at [529, 255] on div "Chaos Potion" at bounding box center [512, 269] width 130 height 29
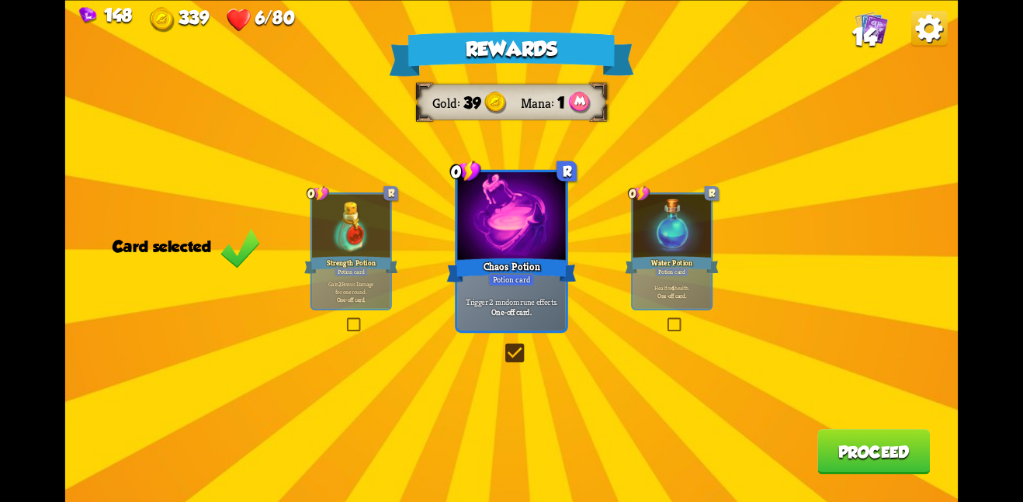
click at [850, 459] on button "Proceed" at bounding box center [874, 451] width 113 height 45
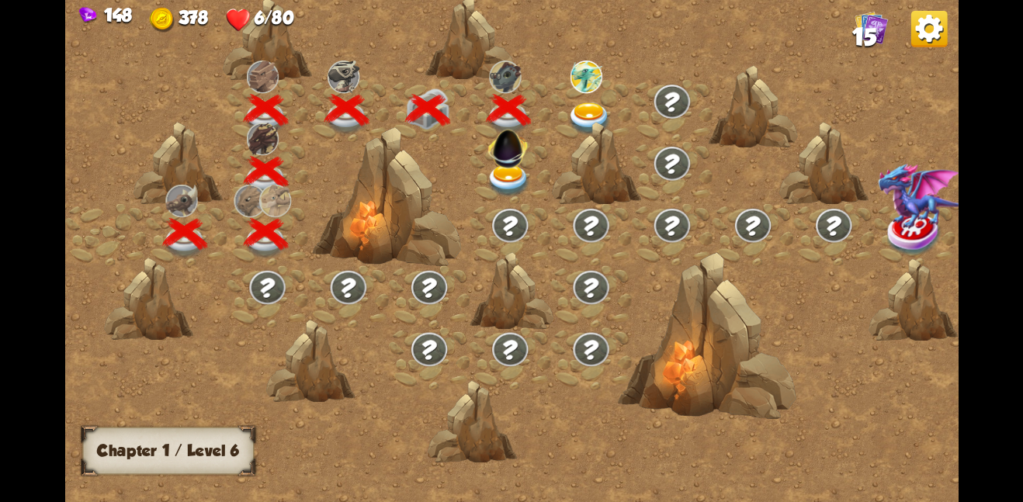
click at [585, 110] on img at bounding box center [590, 118] width 45 height 33
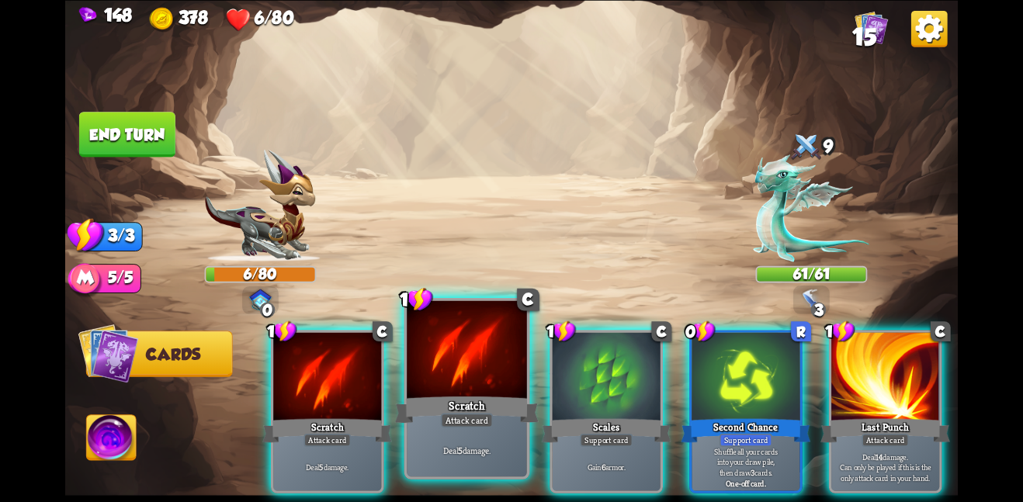
click at [493, 372] on div at bounding box center [467, 350] width 120 height 101
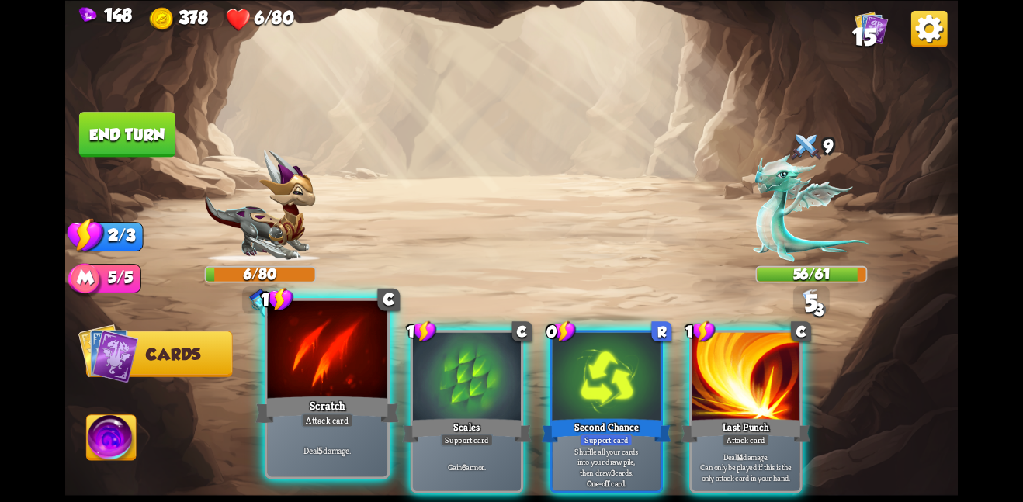
click at [369, 377] on div at bounding box center [327, 350] width 120 height 101
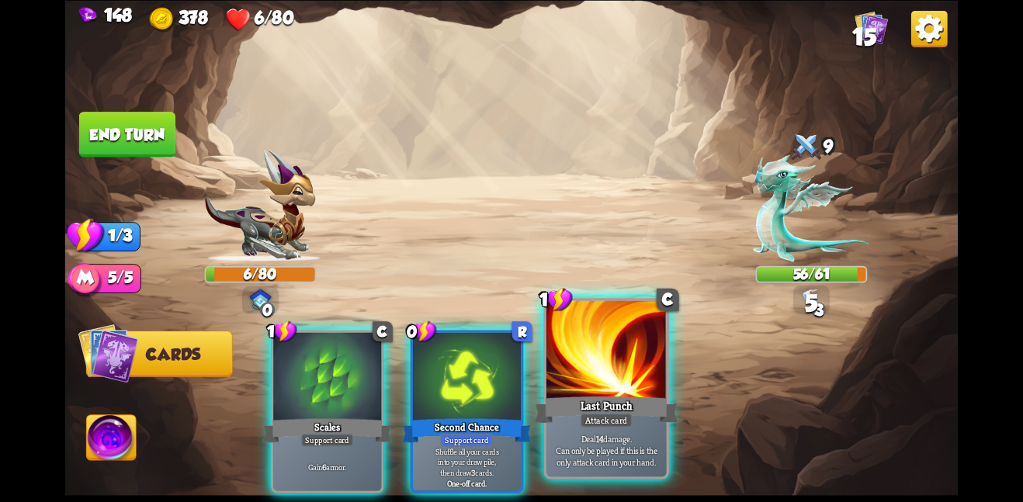
click at [580, 386] on div at bounding box center [607, 350] width 120 height 101
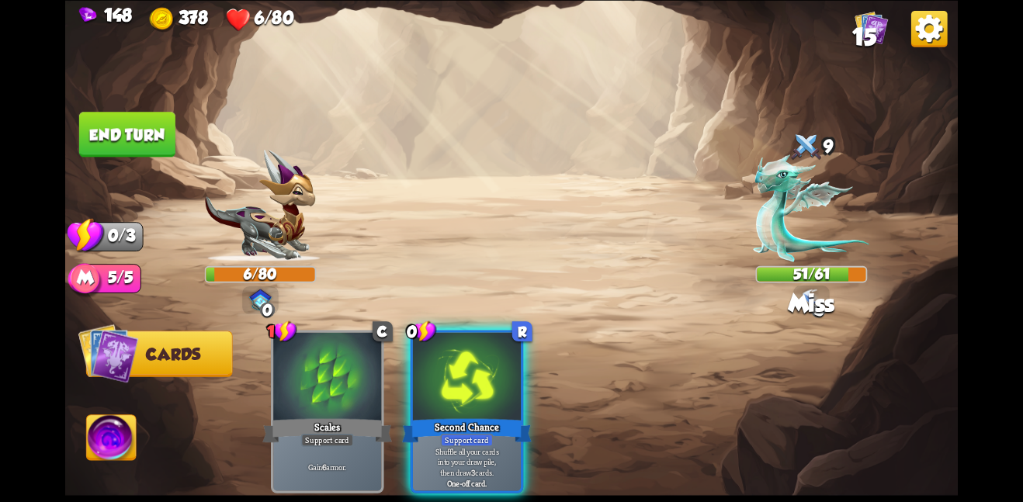
click at [155, 136] on button "End turn" at bounding box center [127, 134] width 96 height 45
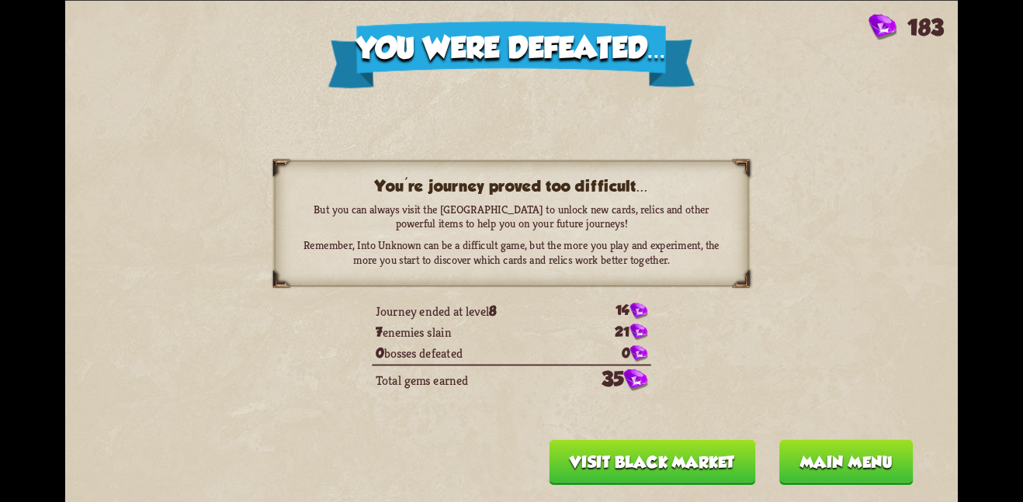
click at [710, 461] on button "Visit Black Market" at bounding box center [653, 461] width 207 height 45
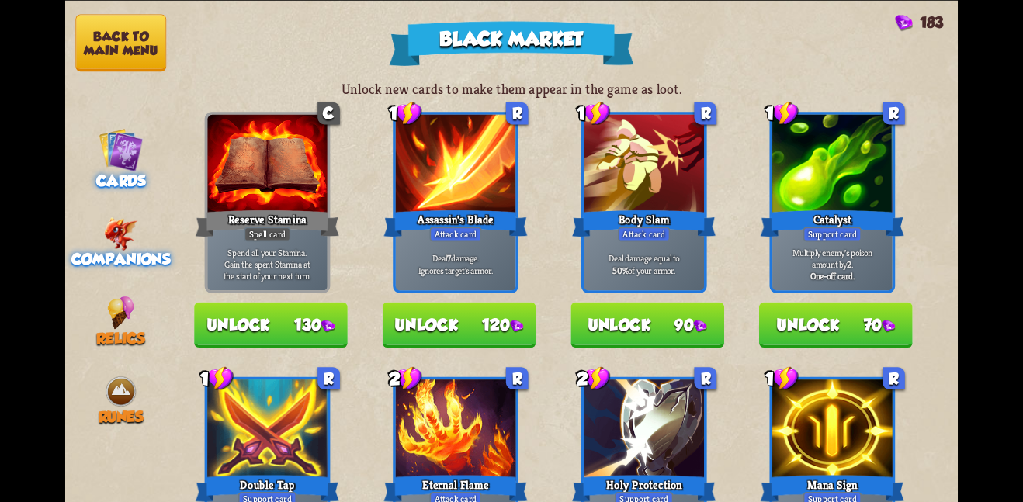
click at [122, 217] on img at bounding box center [121, 233] width 34 height 33
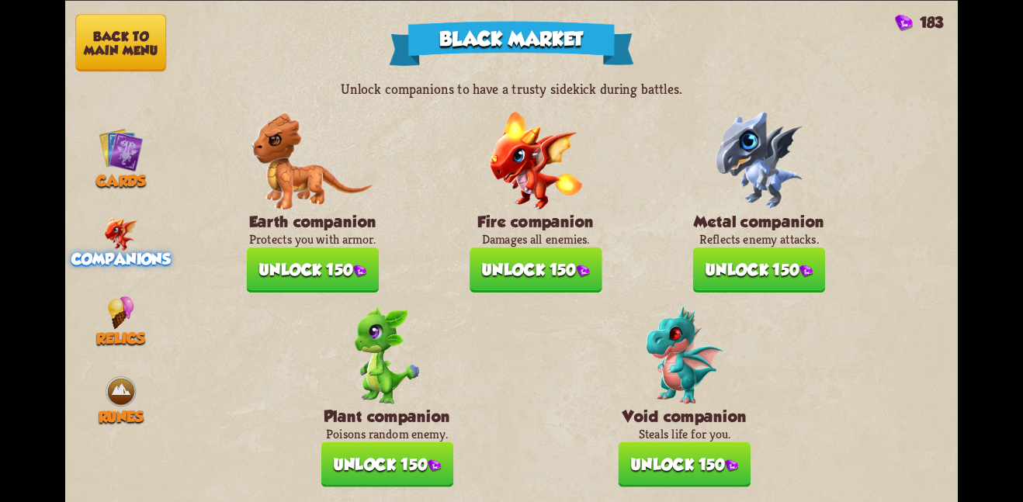
click at [662, 446] on button "Unlock 150" at bounding box center [685, 464] width 133 height 45
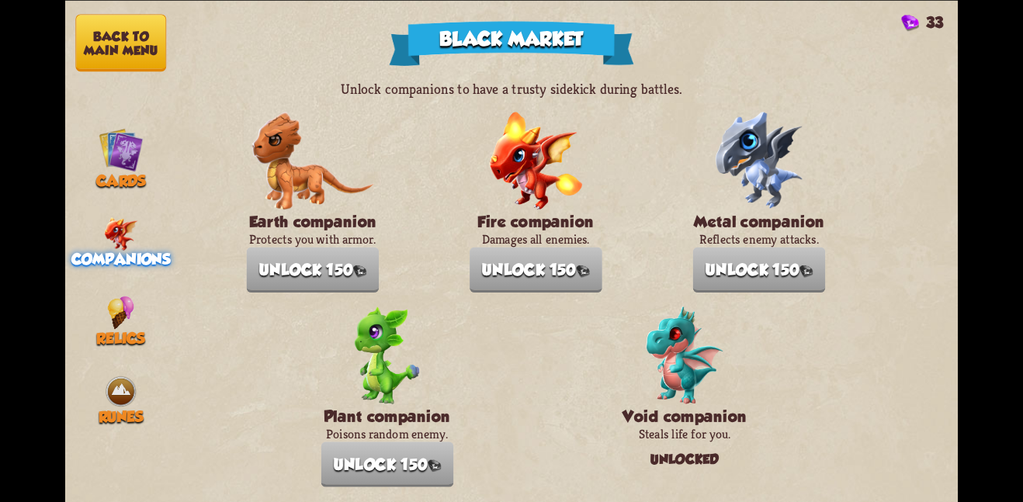
click at [162, 43] on button "Back to main menu" at bounding box center [120, 42] width 91 height 57
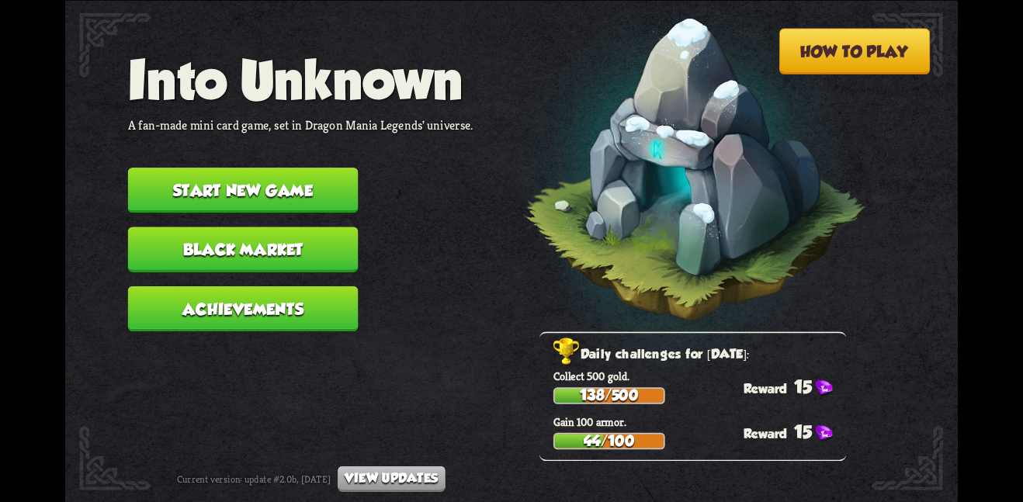
click at [321, 175] on button "Start new game" at bounding box center [243, 190] width 231 height 45
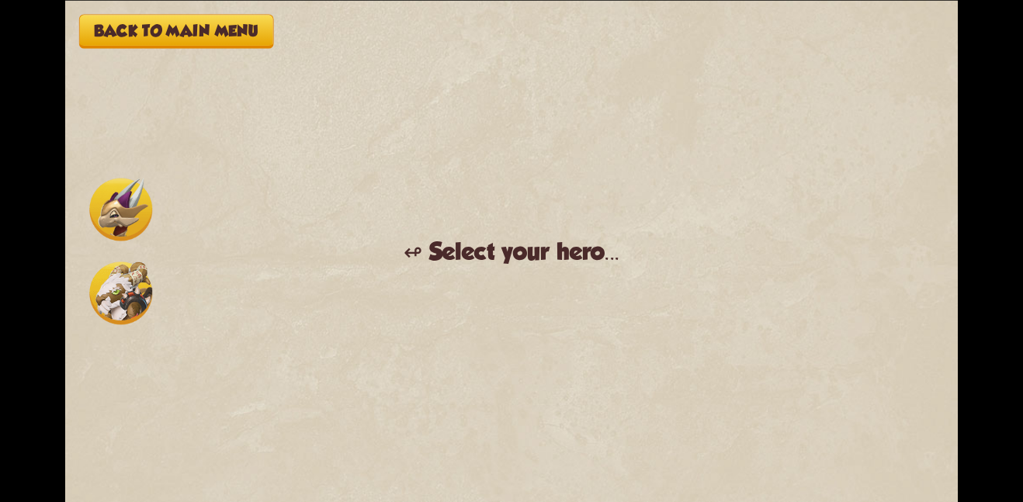
click at [98, 201] on img at bounding box center [120, 209] width 63 height 63
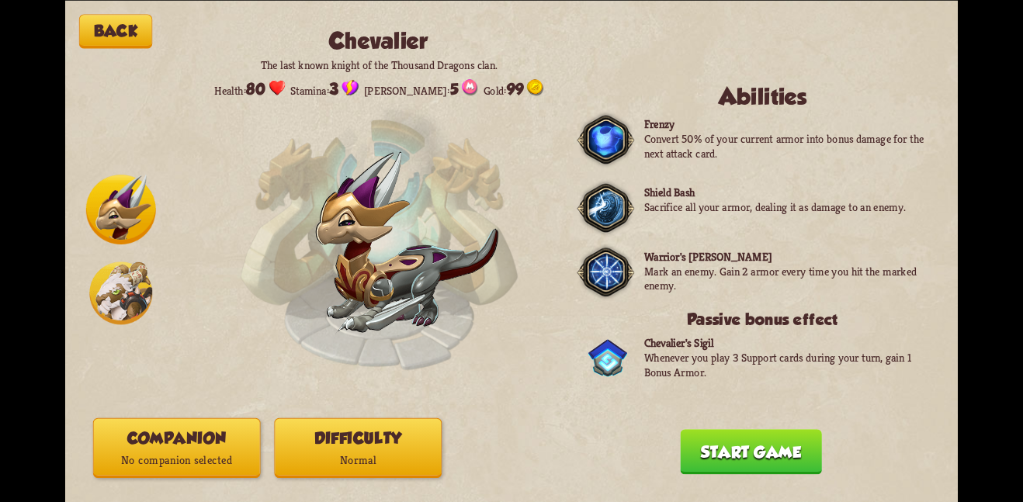
click at [204, 439] on button "Companion No companion selected" at bounding box center [177, 448] width 168 height 60
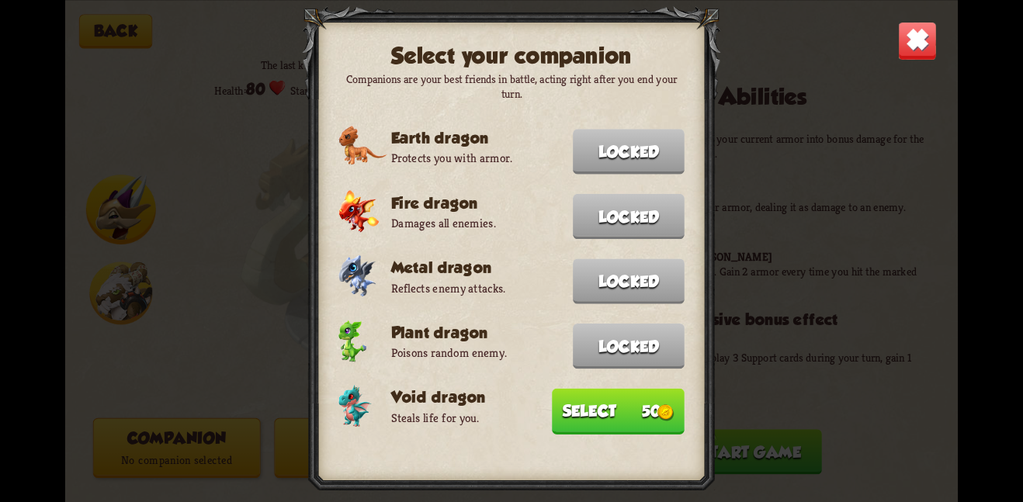
click at [620, 403] on button "Select 50" at bounding box center [618, 411] width 133 height 46
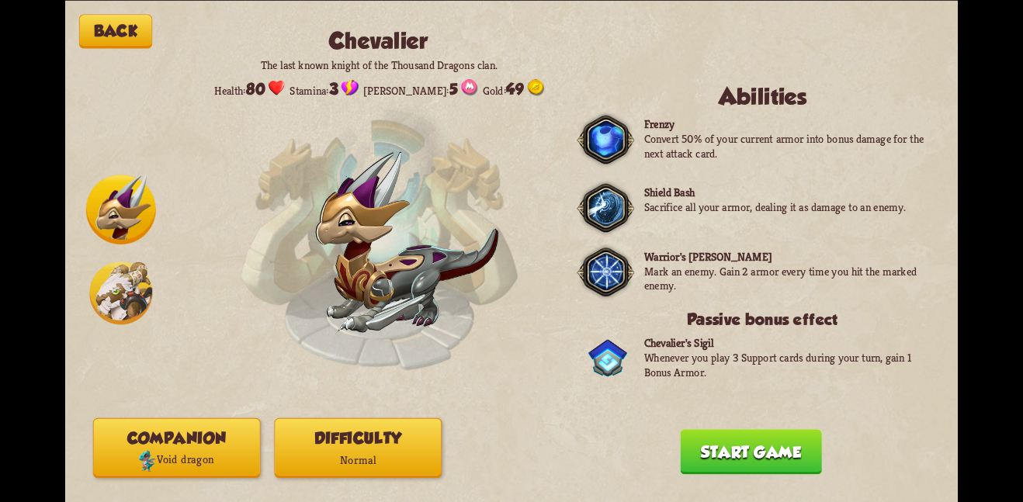
click at [729, 460] on button "Start game" at bounding box center [750, 451] width 141 height 45
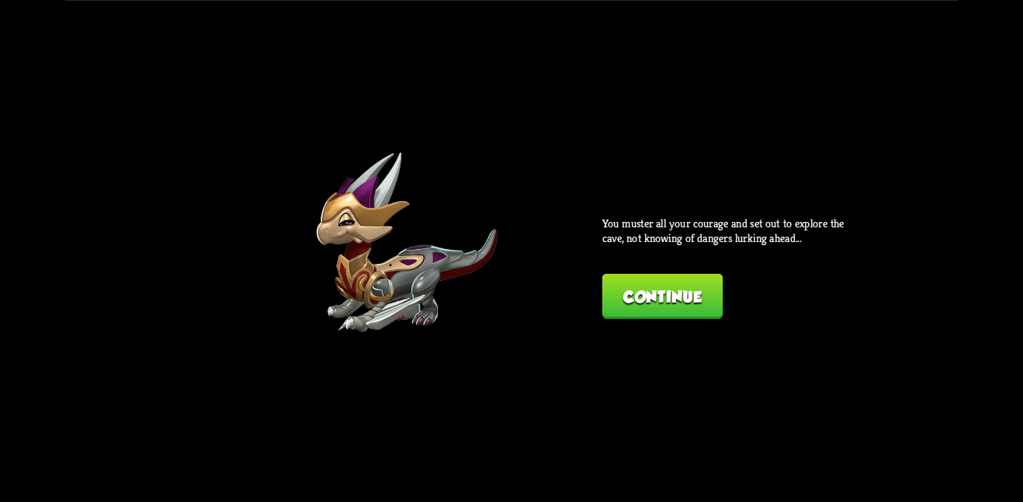
click at [671, 293] on button "Continue" at bounding box center [662, 295] width 120 height 45
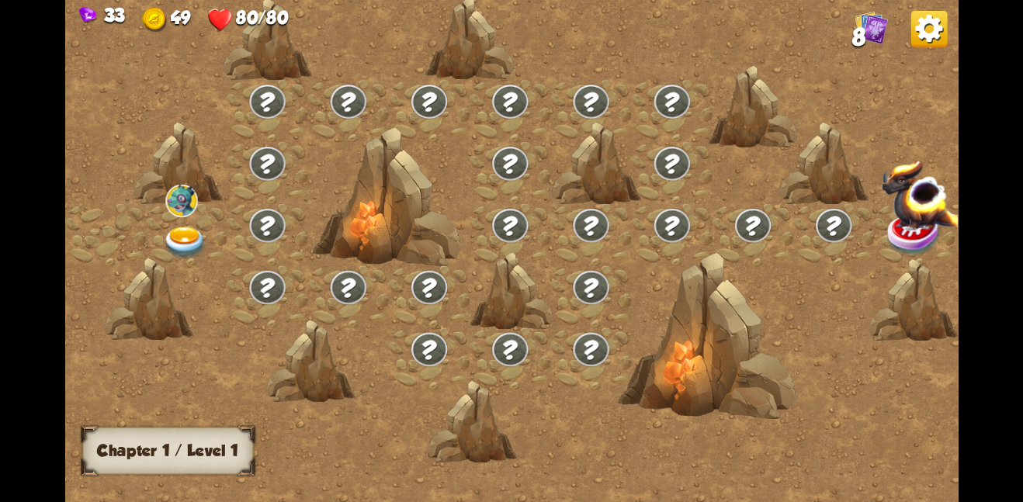
click at [186, 220] on div at bounding box center [186, 234] width 81 height 62
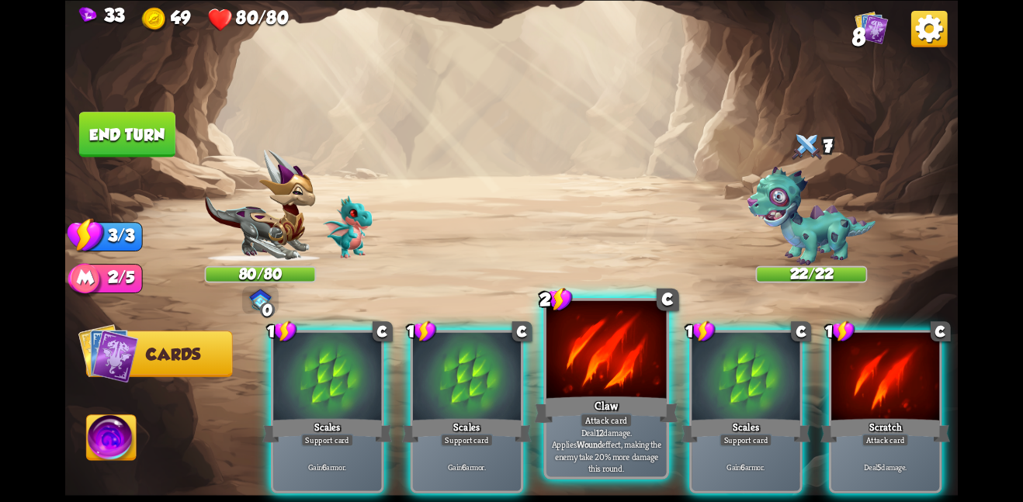
click at [589, 380] on div at bounding box center [607, 350] width 120 height 101
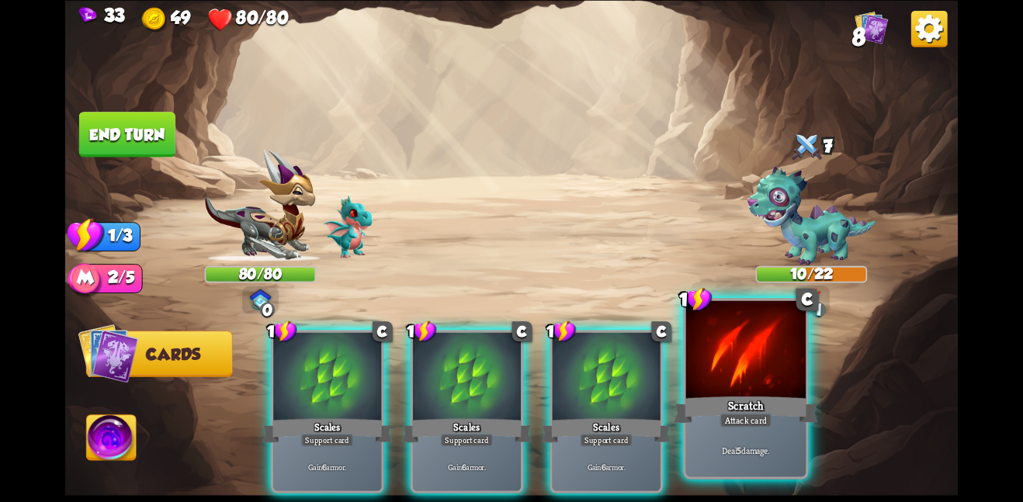
click at [713, 380] on div at bounding box center [746, 350] width 120 height 101
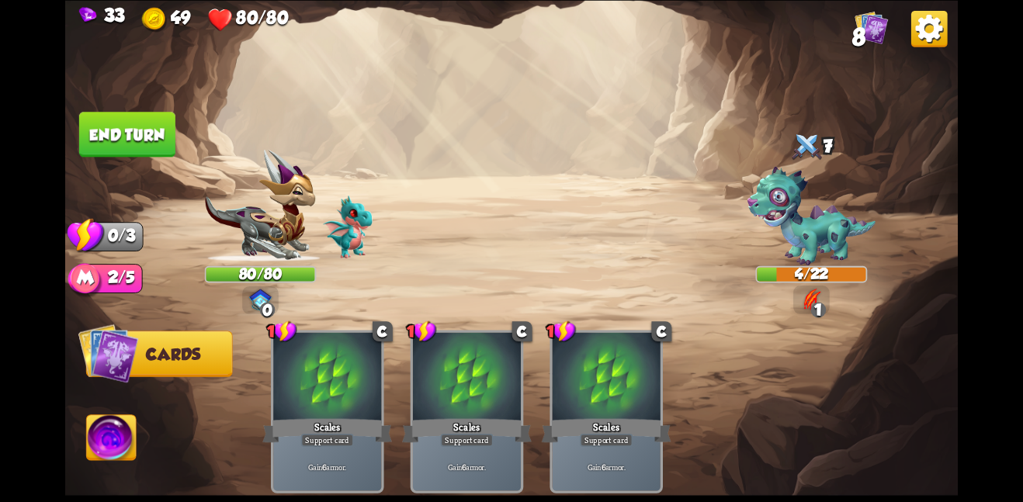
click at [158, 127] on button "End turn" at bounding box center [127, 134] width 96 height 45
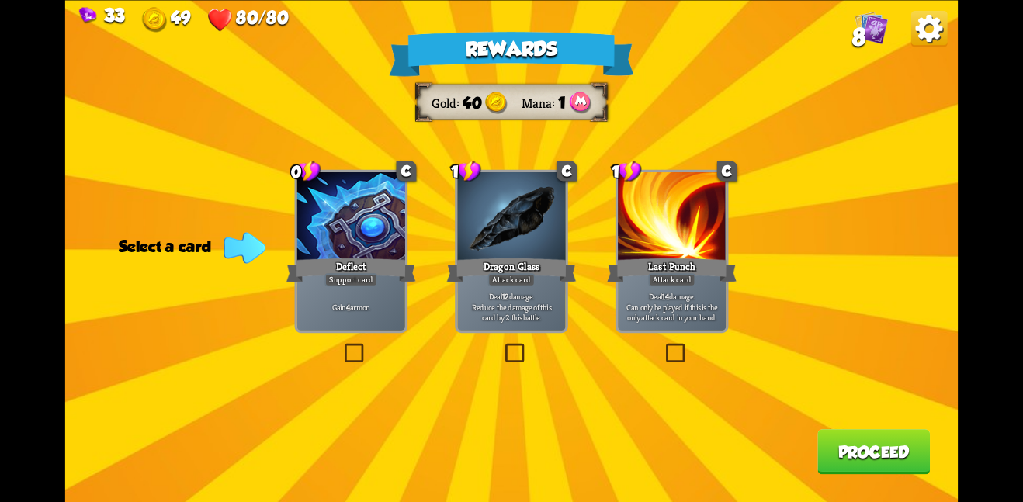
click at [656, 234] on div at bounding box center [672, 217] width 108 height 91
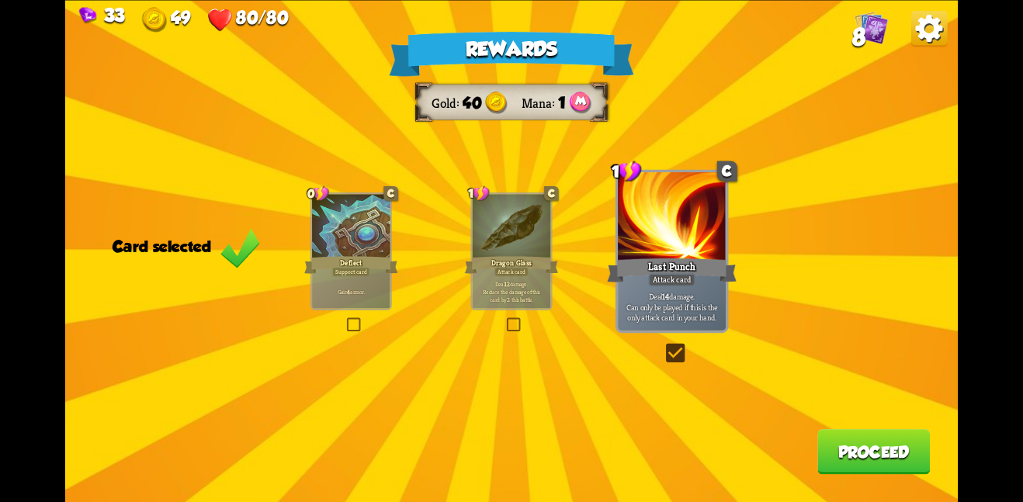
click at [884, 449] on button "Proceed" at bounding box center [874, 451] width 113 height 45
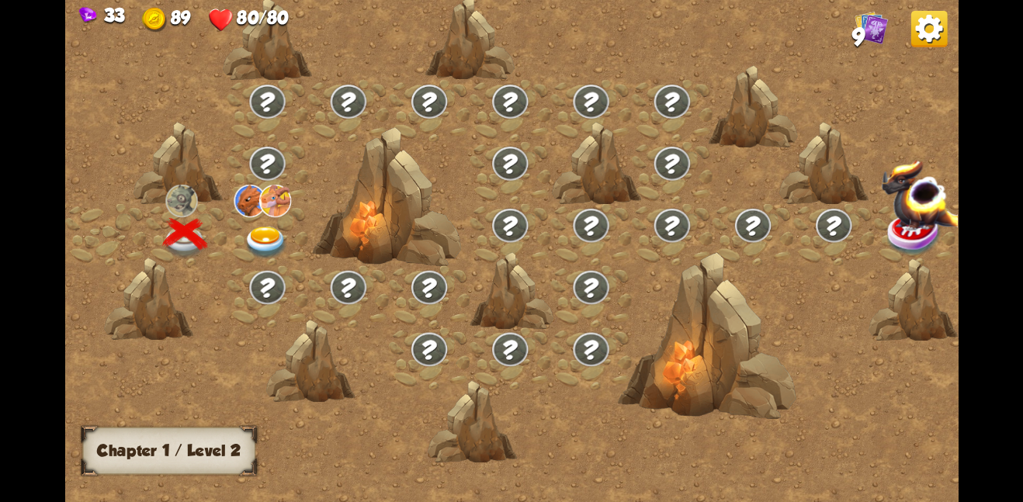
click at [262, 235] on img at bounding box center [266, 242] width 45 height 33
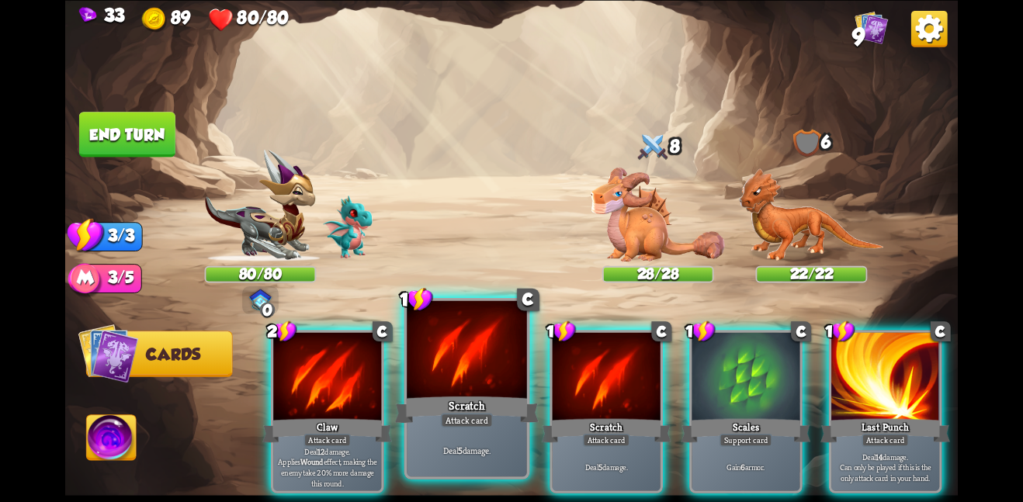
click at [442, 338] on div at bounding box center [467, 350] width 120 height 101
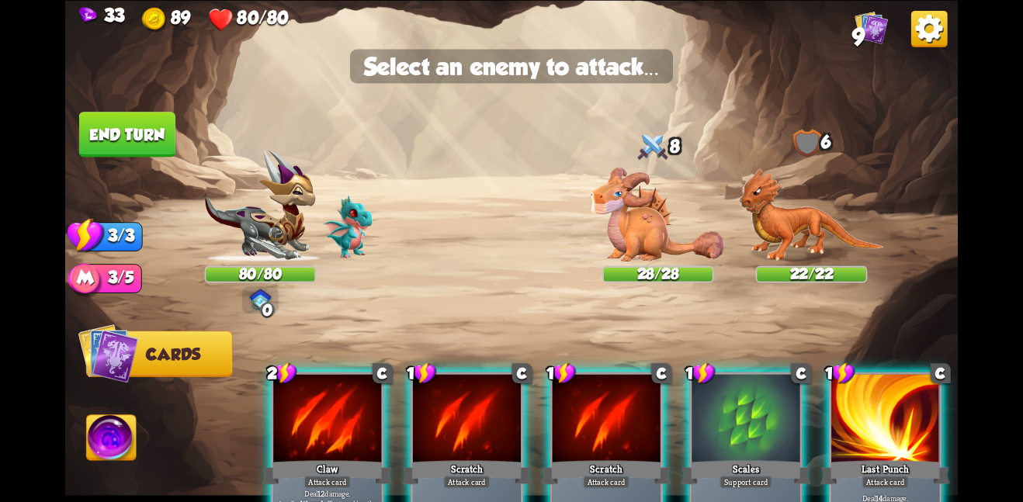
click at [442, 338] on div "2 C Claw Attack card Deal 12 damage. Applies Wound effect, making the enemy tak…" at bounding box center [601, 433] width 714 height 224
click at [624, 235] on img at bounding box center [658, 214] width 134 height 94
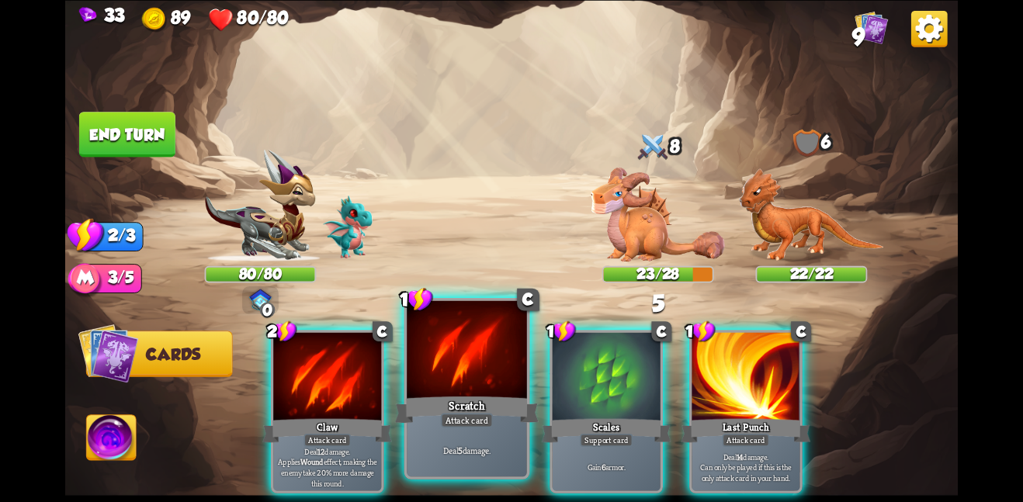
click at [470, 362] on div at bounding box center [467, 350] width 120 height 101
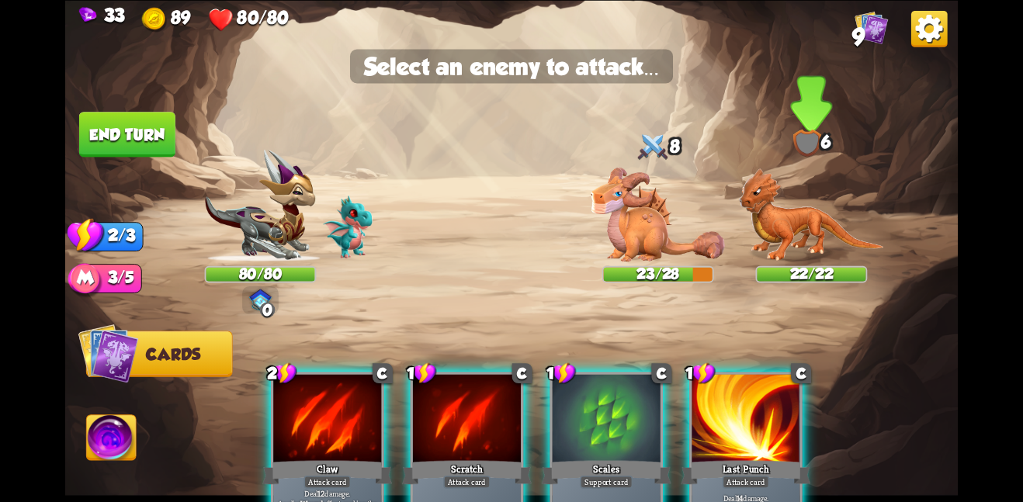
click at [773, 214] on img at bounding box center [811, 215] width 145 height 94
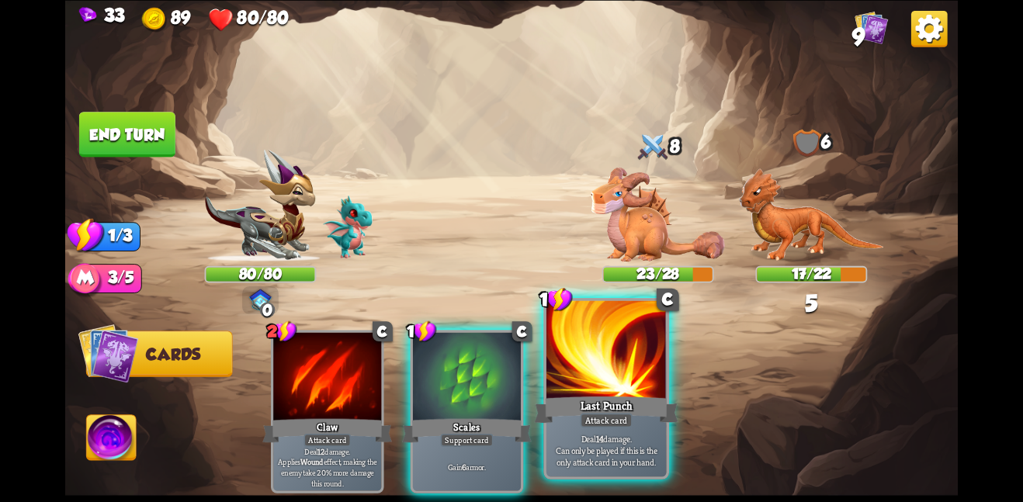
click at [608, 373] on div at bounding box center [607, 350] width 120 height 101
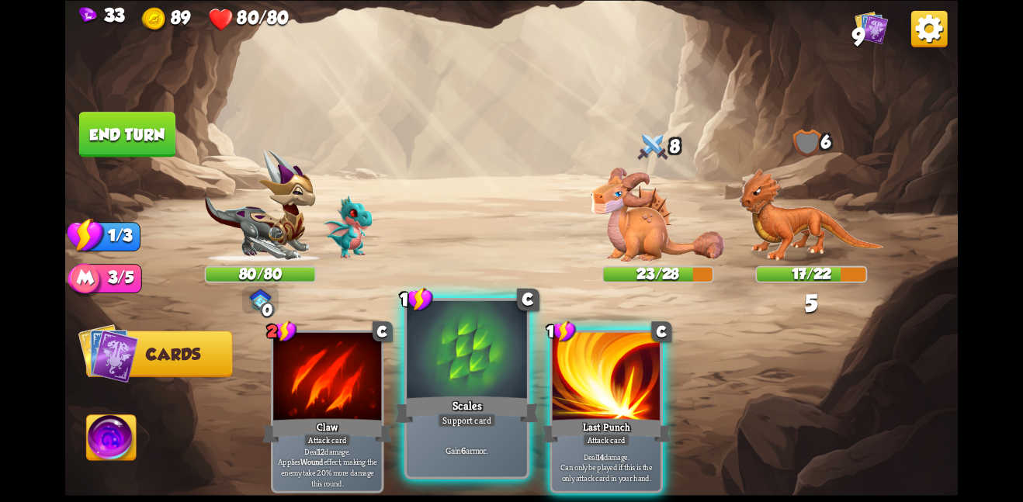
click at [463, 399] on div "Scales" at bounding box center [467, 410] width 144 height 32
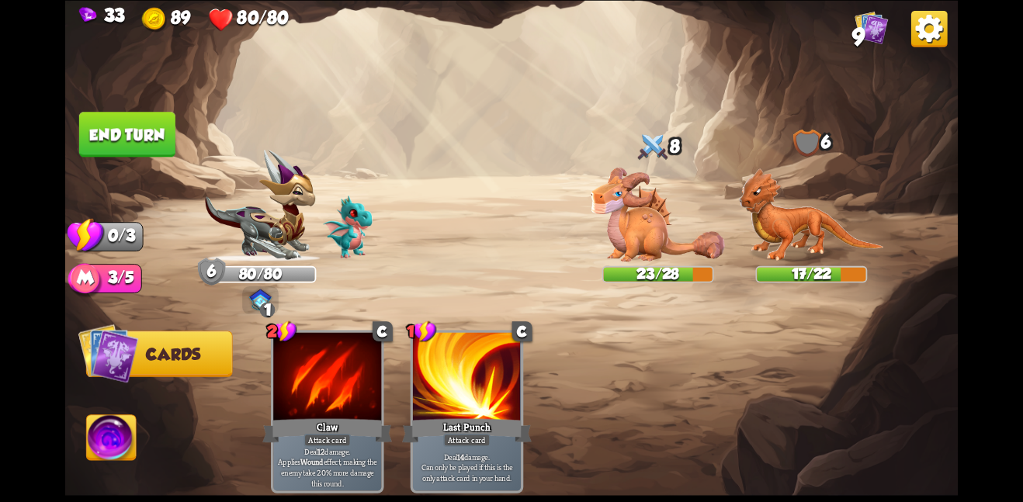
click at [151, 144] on button "End turn" at bounding box center [127, 134] width 96 height 45
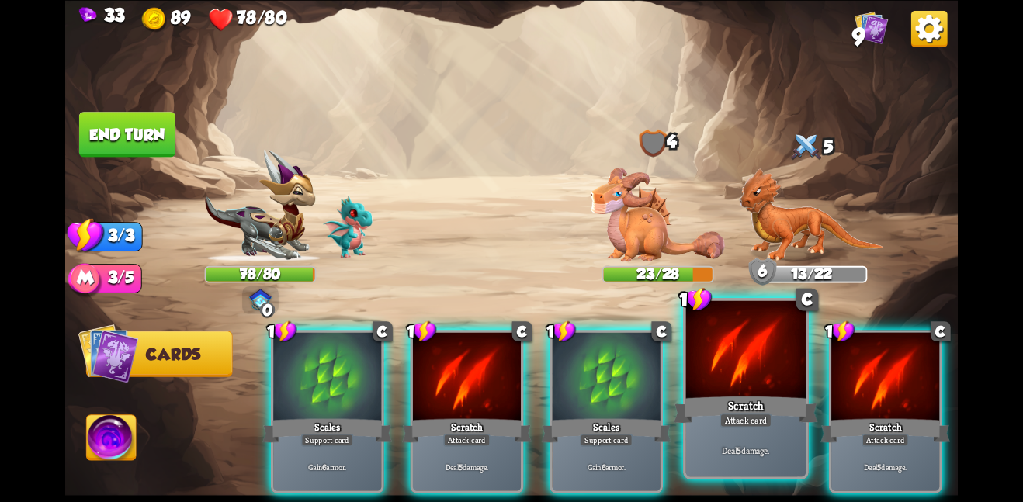
click at [744, 415] on div "Attack card" at bounding box center [746, 420] width 52 height 15
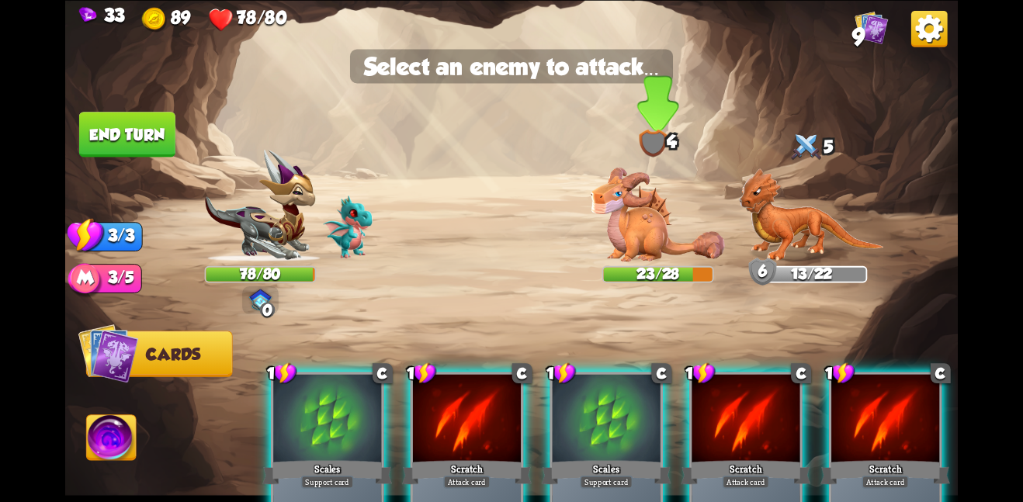
click at [634, 223] on img at bounding box center [658, 214] width 134 height 94
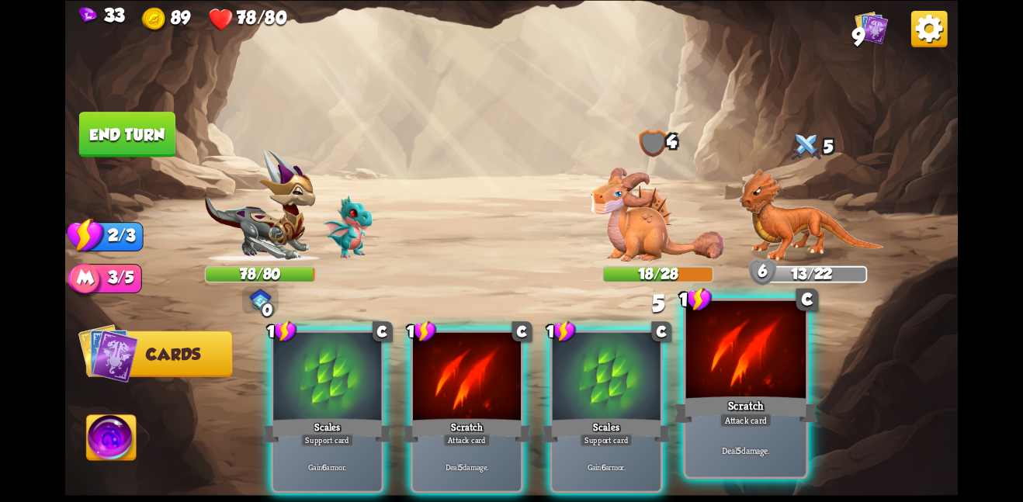
click at [729, 363] on div at bounding box center [746, 350] width 120 height 101
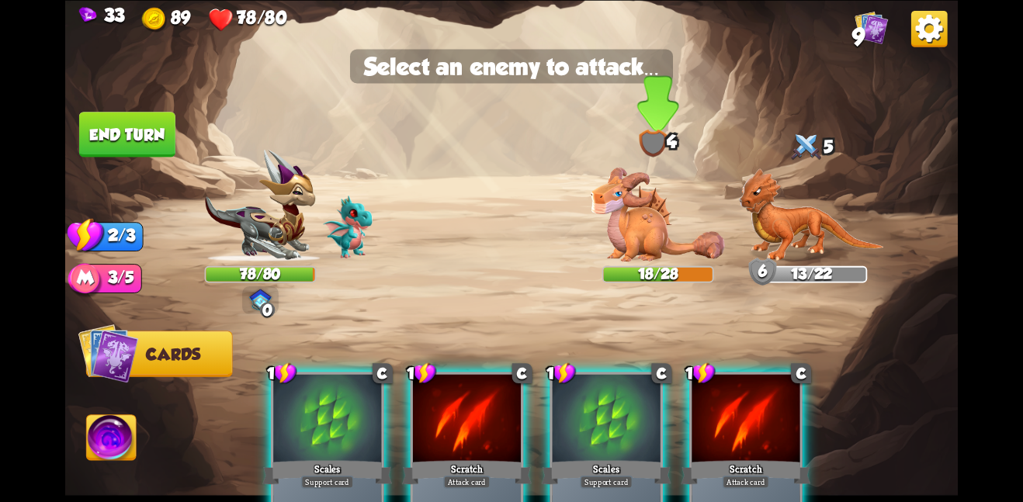
click at [627, 218] on img at bounding box center [658, 214] width 134 height 94
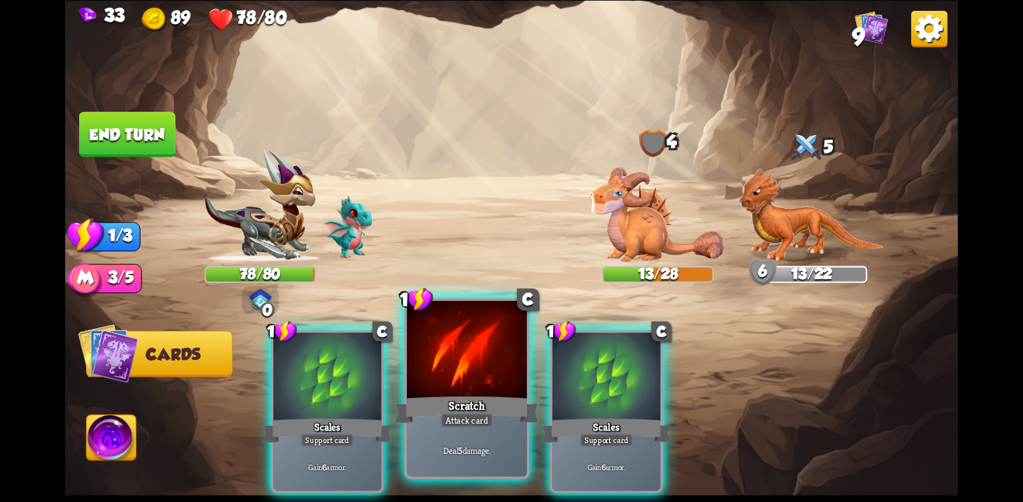
click at [436, 359] on div at bounding box center [467, 350] width 120 height 101
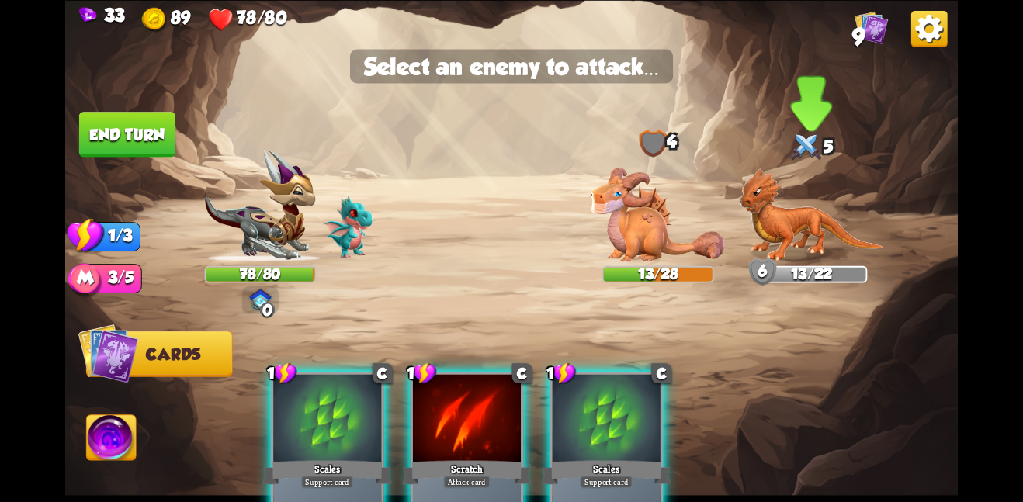
click at [813, 226] on img at bounding box center [811, 215] width 145 height 94
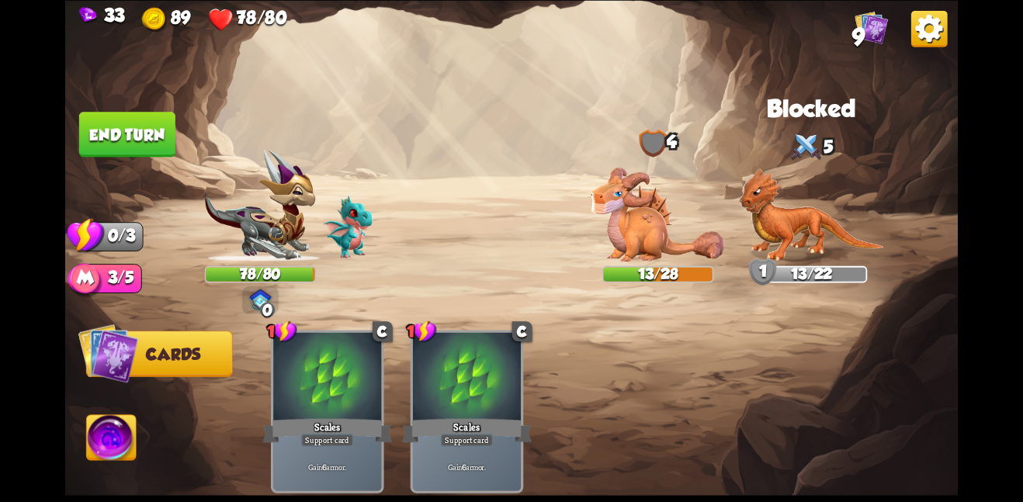
click at [168, 121] on button "End turn" at bounding box center [127, 134] width 96 height 45
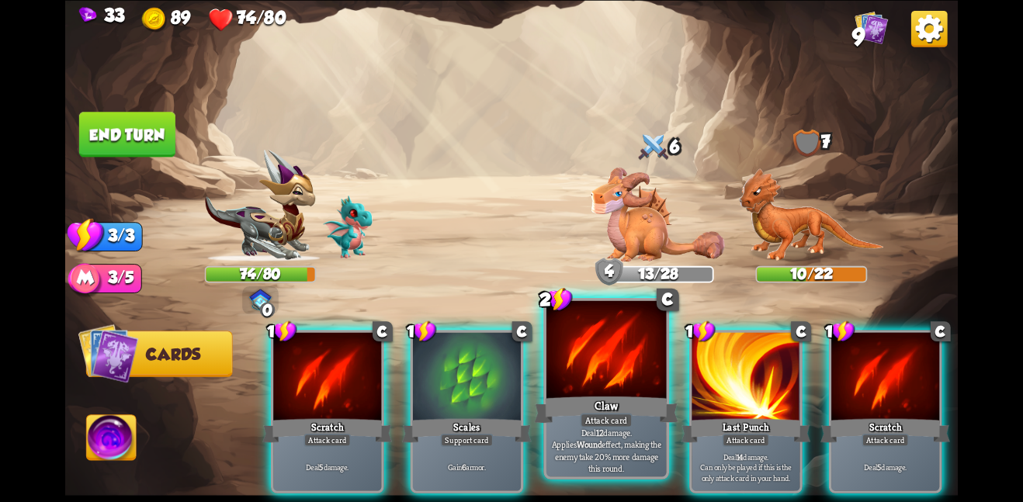
click at [624, 393] on div at bounding box center [607, 350] width 120 height 101
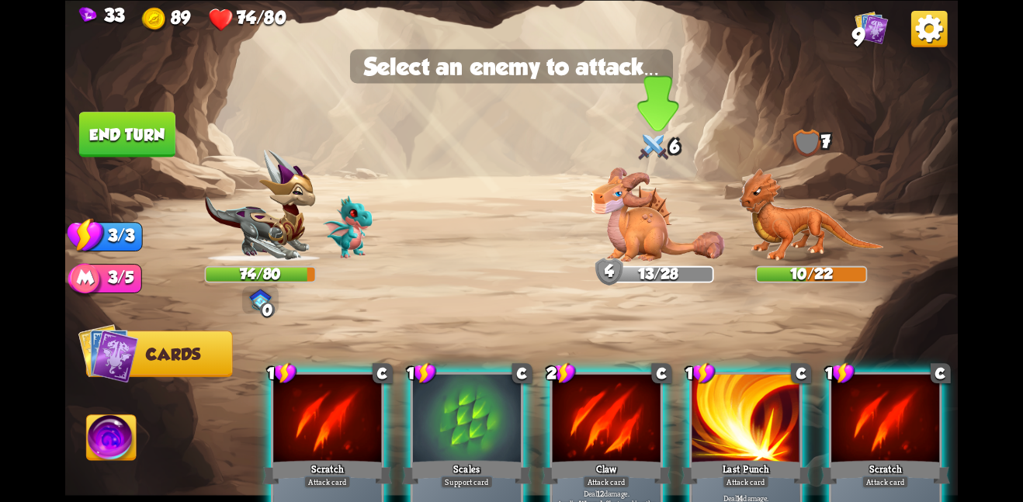
click at [654, 213] on img at bounding box center [658, 214] width 134 height 94
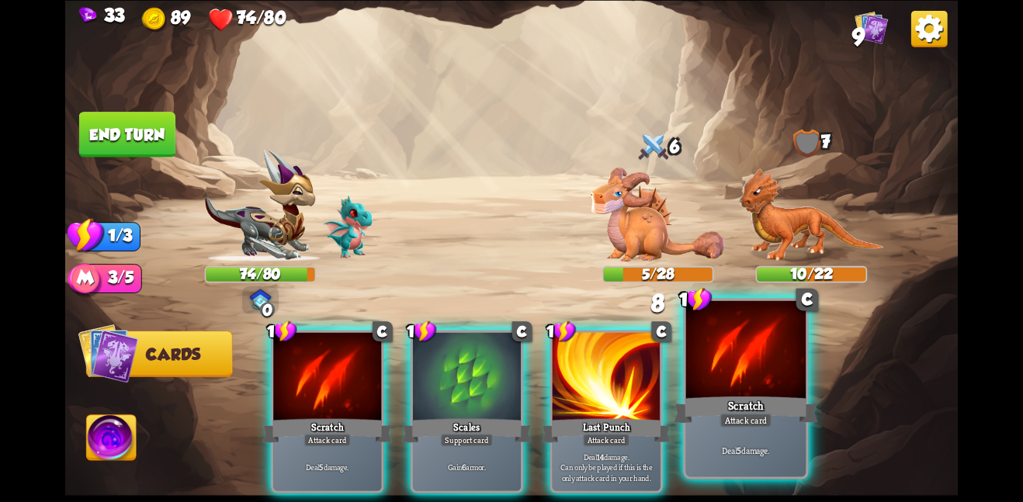
click at [748, 373] on div at bounding box center [746, 350] width 120 height 101
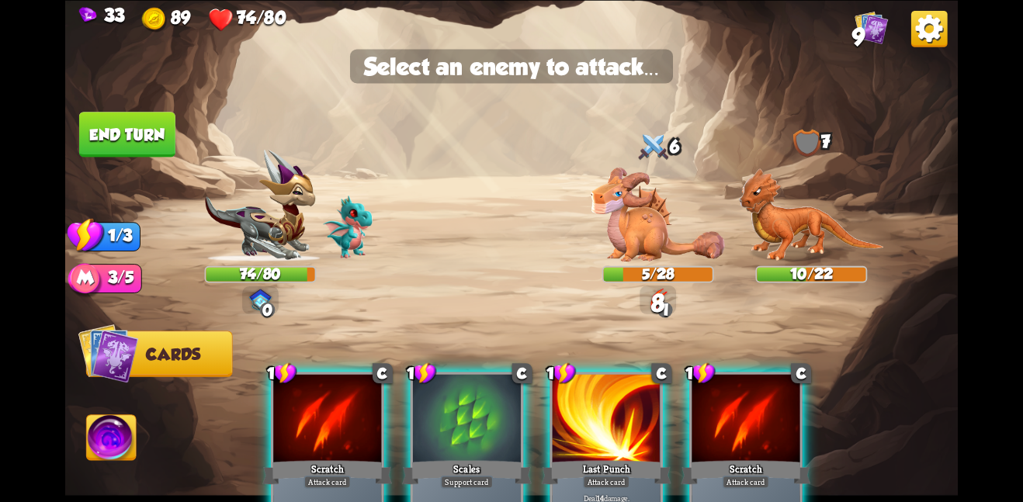
click at [772, 262] on img at bounding box center [511, 251] width 893 height 502
click at [783, 227] on img at bounding box center [811, 215] width 145 height 94
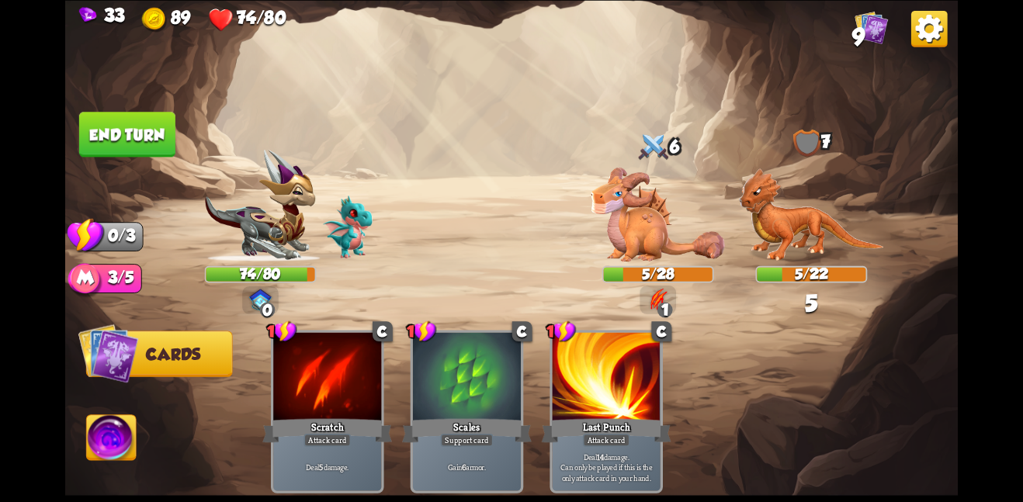
click at [352, 326] on div "1 C Scratch Attack card Deal 5 damage. 1 C Scales Support card Gain 6 armor. 1 …" at bounding box center [601, 391] width 714 height 224
click at [137, 112] on button "End turn" at bounding box center [127, 134] width 96 height 45
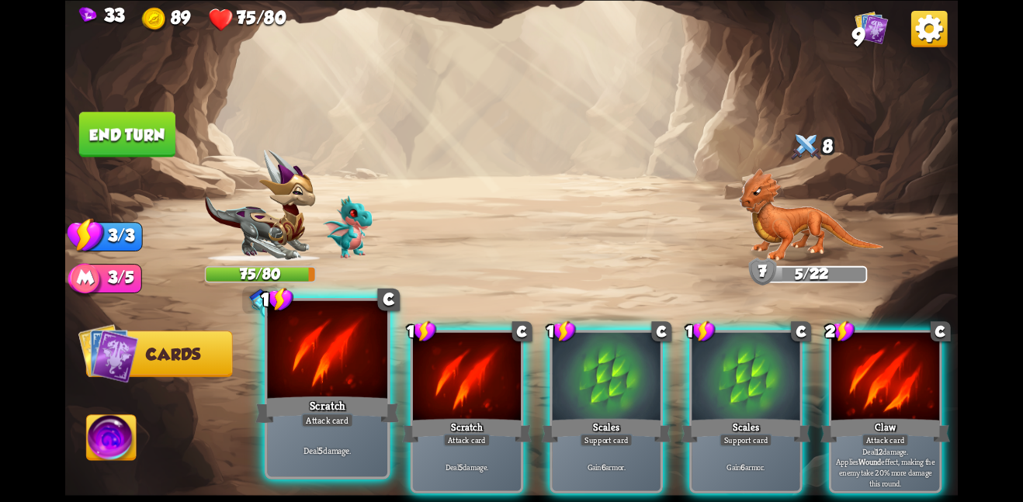
click at [357, 356] on div at bounding box center [327, 350] width 120 height 101
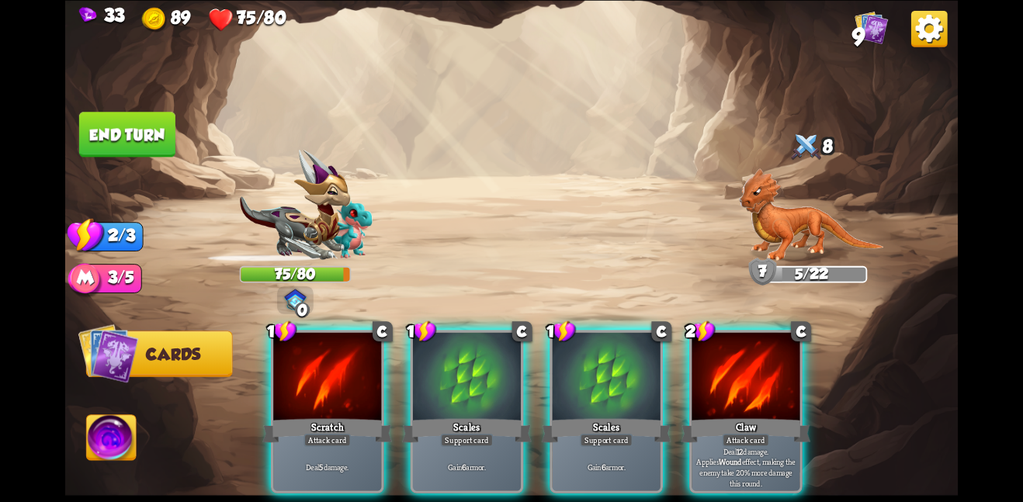
click at [357, 356] on div at bounding box center [327, 377] width 108 height 91
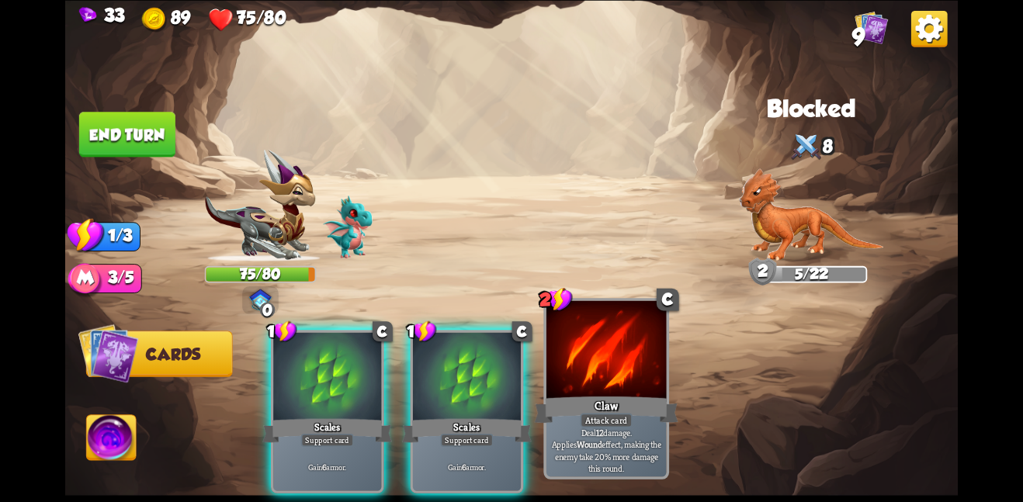
click at [657, 382] on div at bounding box center [607, 350] width 120 height 101
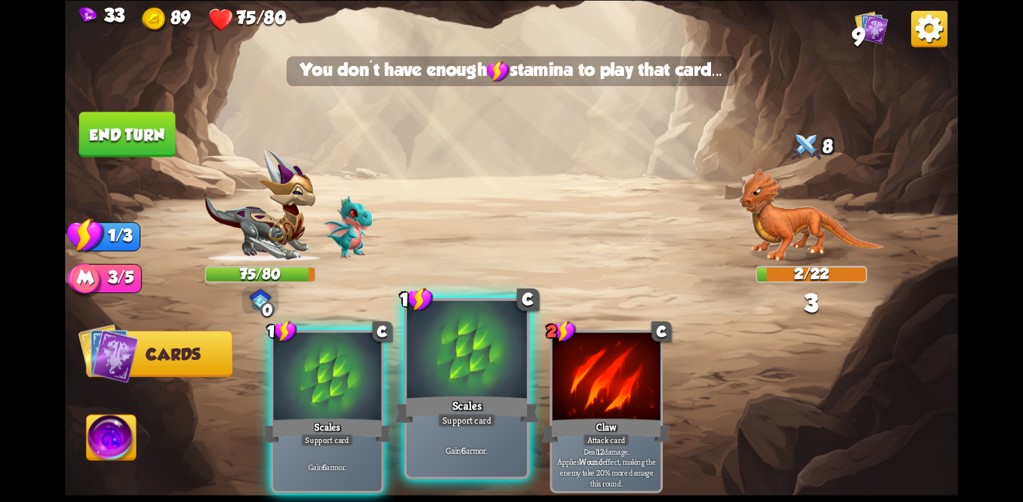
click at [478, 381] on div at bounding box center [467, 350] width 120 height 101
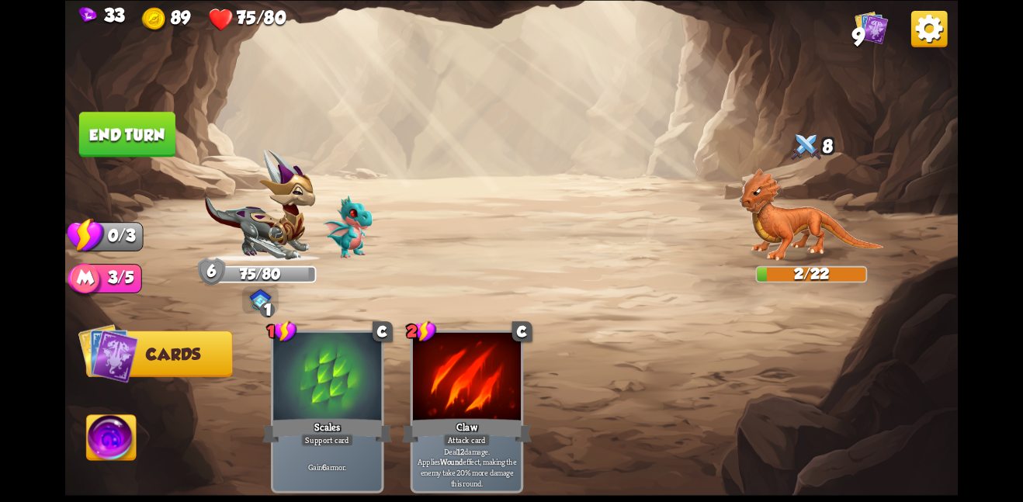
click at [117, 134] on button "End turn" at bounding box center [127, 134] width 96 height 45
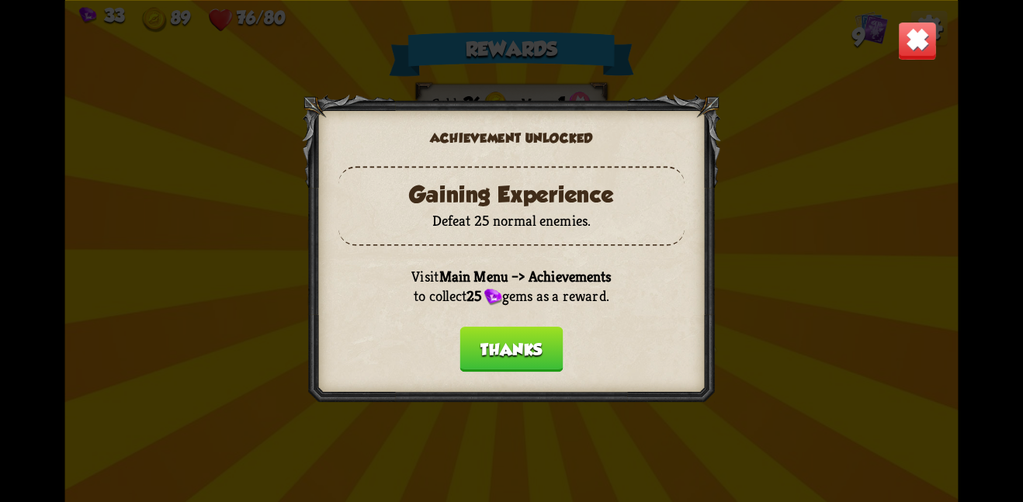
click at [531, 346] on button "Thanks" at bounding box center [511, 349] width 103 height 45
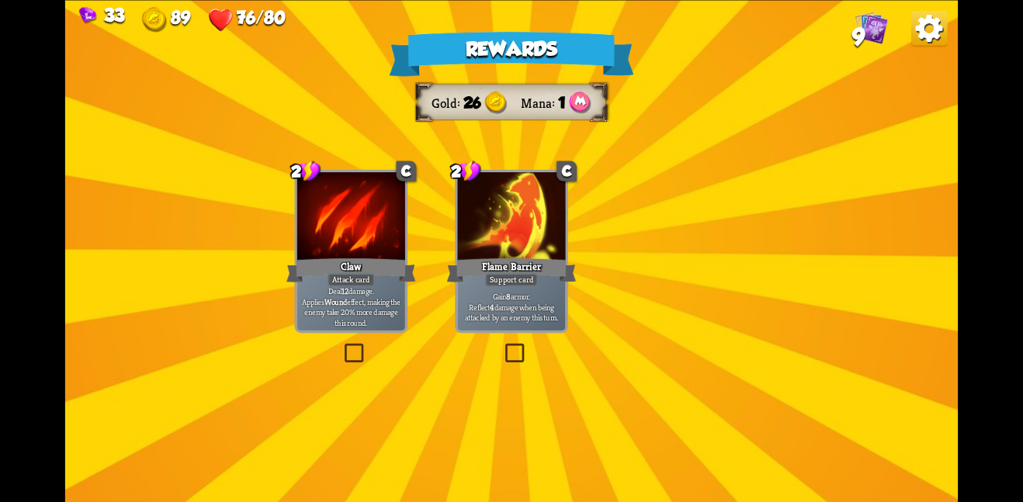
click at [533, 249] on div at bounding box center [511, 217] width 108 height 91
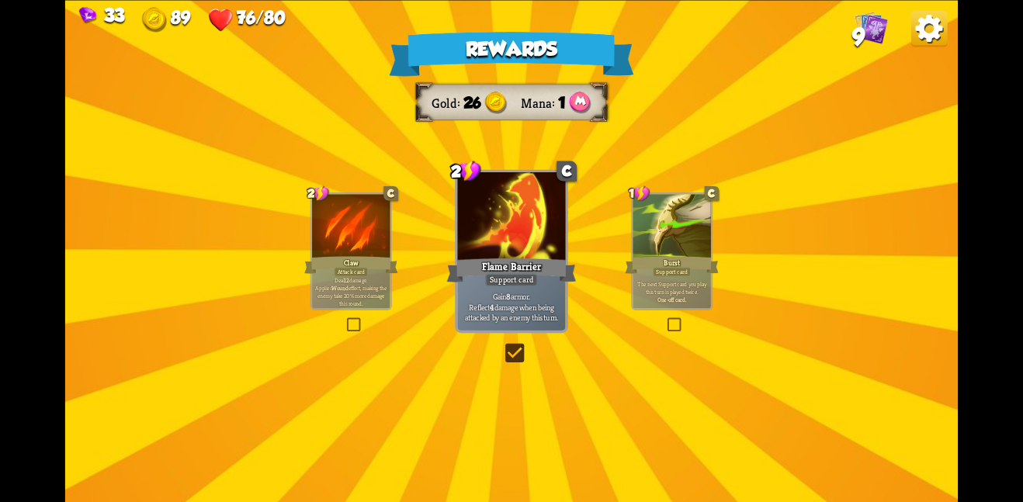
click at [533, 249] on div at bounding box center [511, 217] width 108 height 91
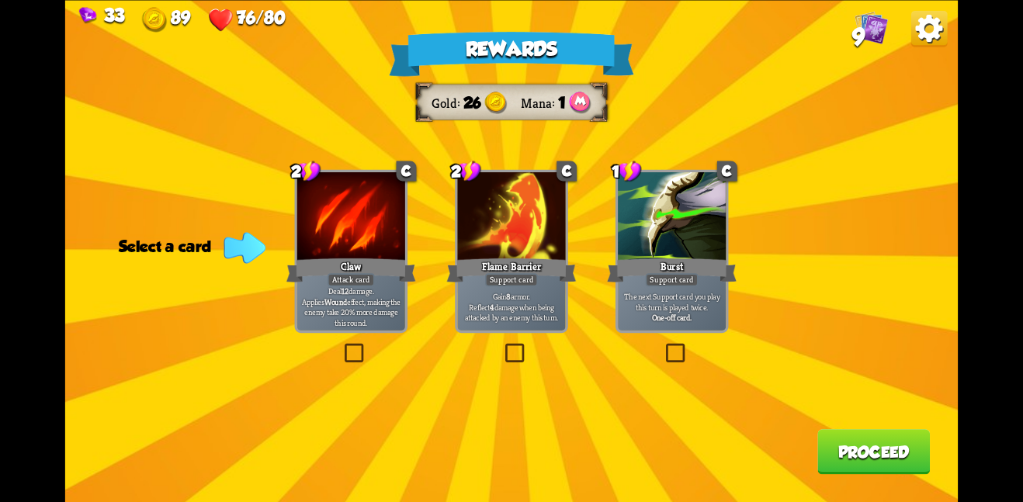
click at [548, 242] on div at bounding box center [511, 217] width 108 height 91
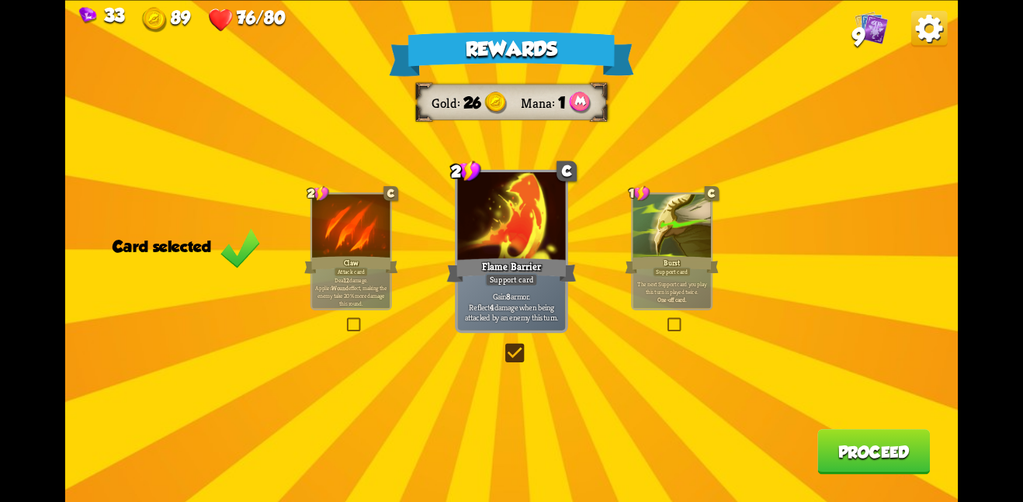
click at [856, 440] on button "Proceed" at bounding box center [874, 451] width 113 height 45
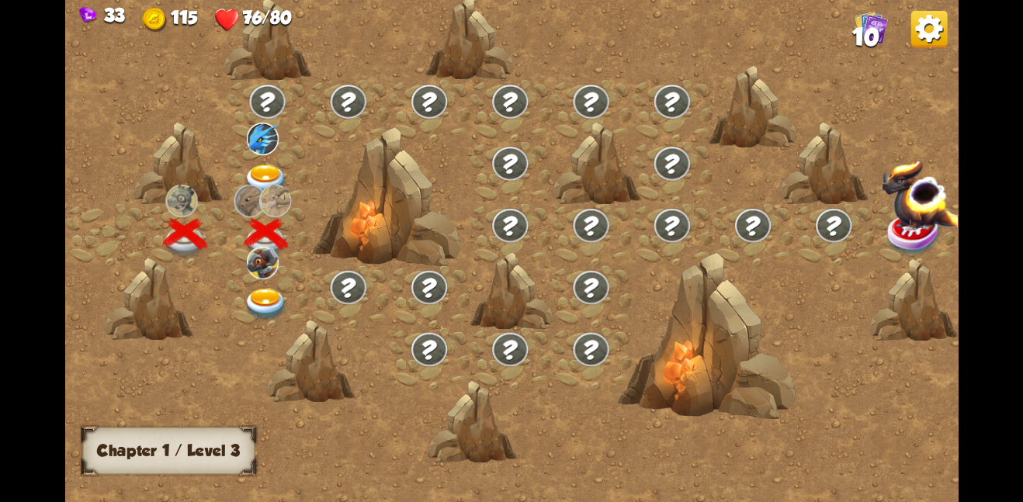
click at [269, 288] on img at bounding box center [266, 304] width 45 height 33
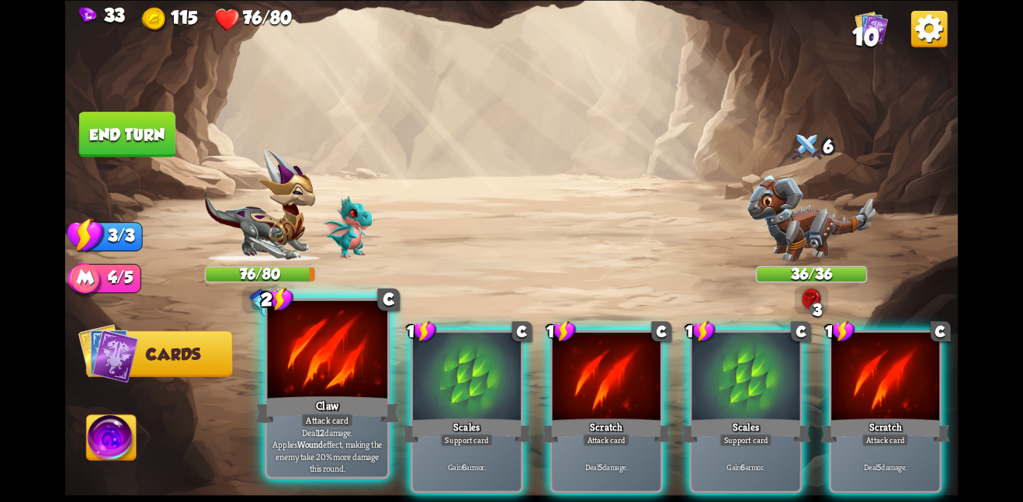
click at [361, 378] on div at bounding box center [327, 350] width 120 height 101
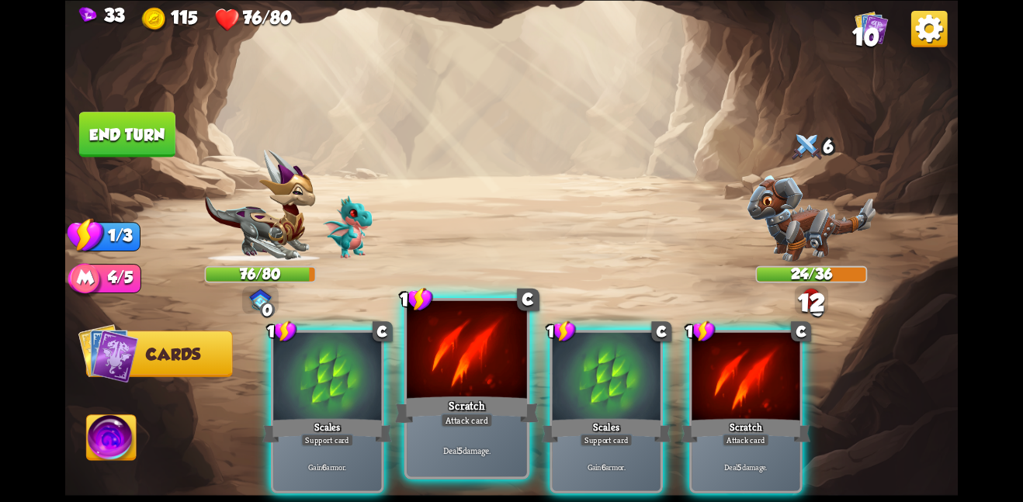
click at [442, 384] on div at bounding box center [467, 350] width 120 height 101
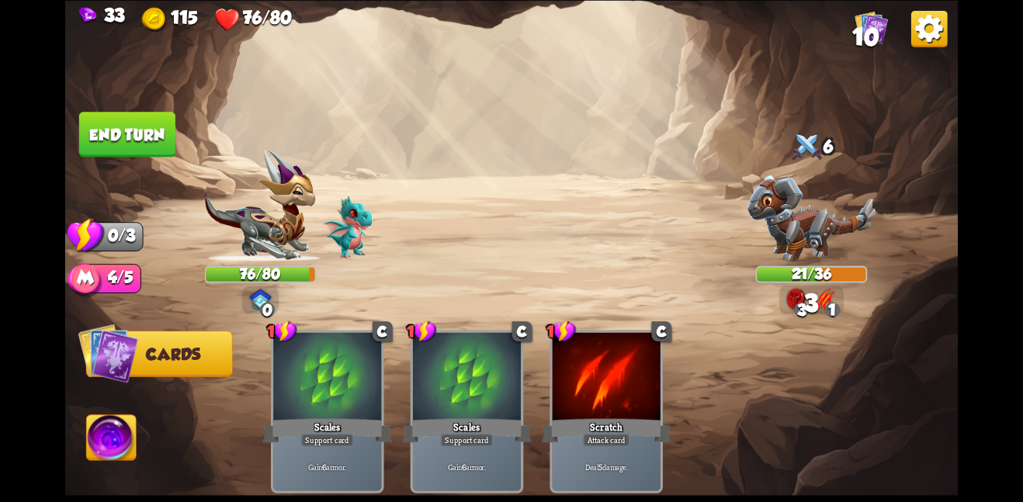
click at [115, 135] on button "End turn" at bounding box center [127, 134] width 96 height 45
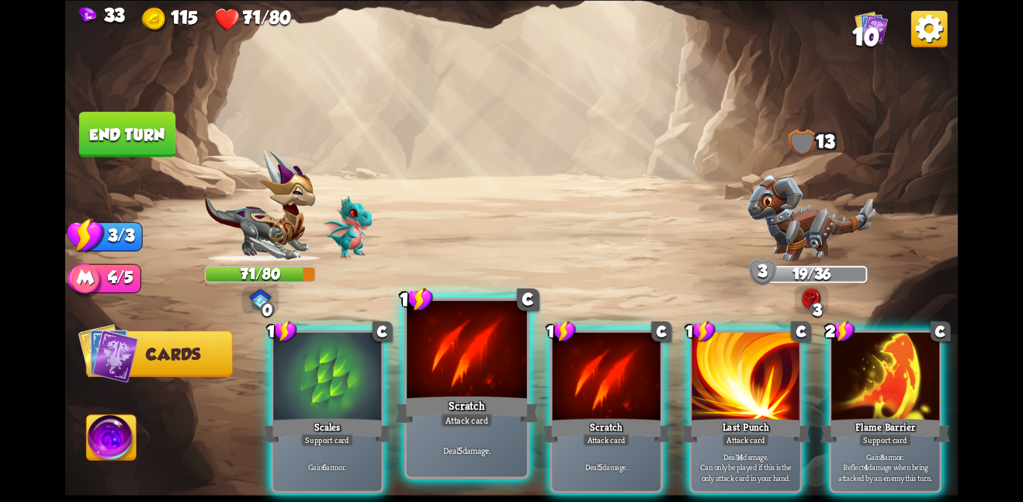
click at [466, 377] on div at bounding box center [467, 350] width 120 height 101
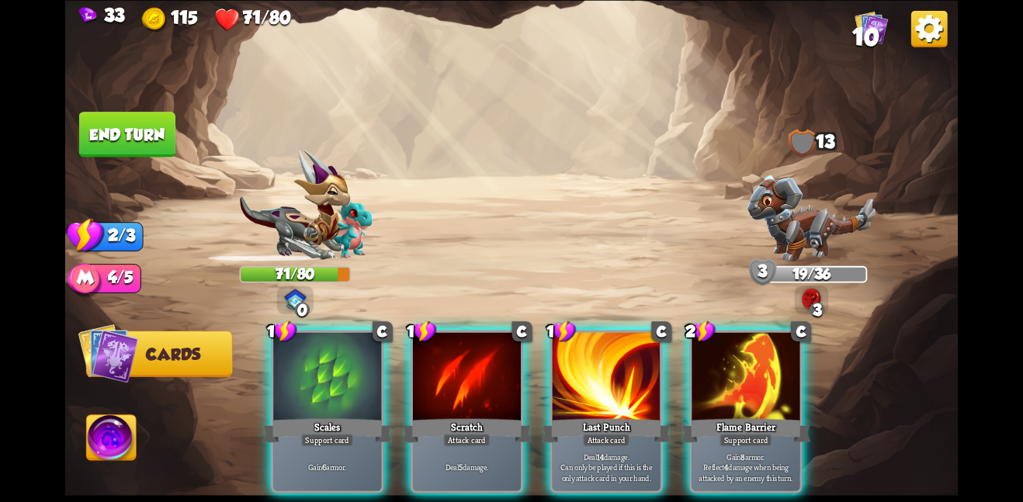
click at [466, 377] on div at bounding box center [467, 377] width 108 height 91
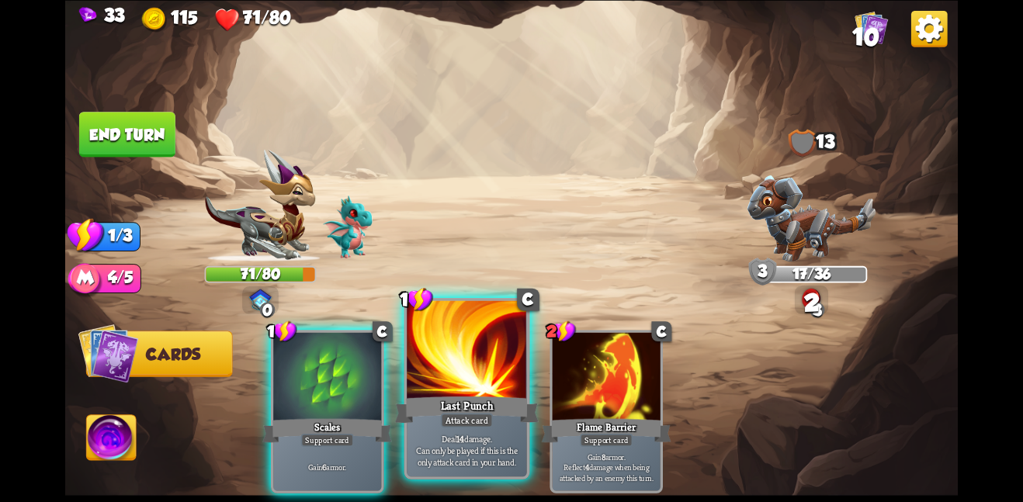
click at [496, 375] on div at bounding box center [467, 350] width 120 height 101
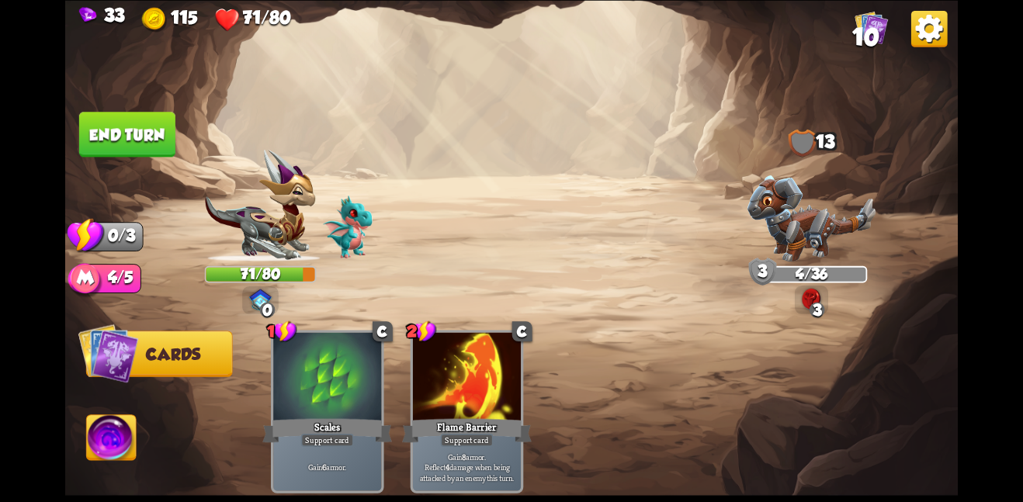
click at [141, 134] on button "End turn" at bounding box center [127, 134] width 96 height 45
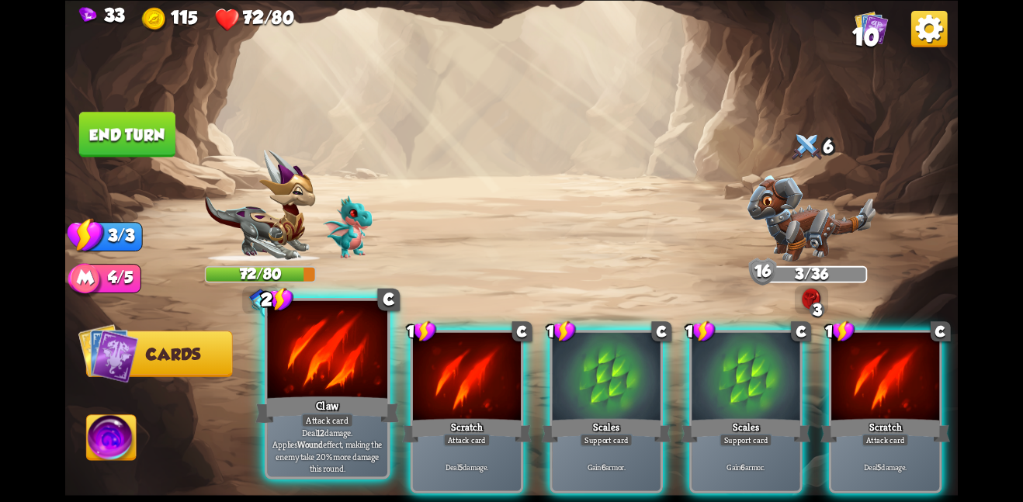
click at [343, 349] on div at bounding box center [327, 350] width 120 height 101
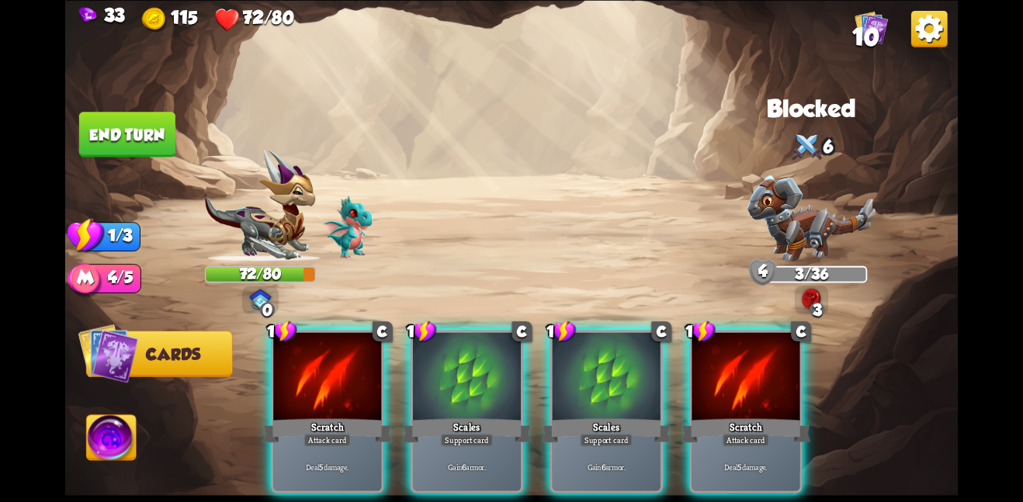
click at [343, 349] on div at bounding box center [327, 377] width 108 height 91
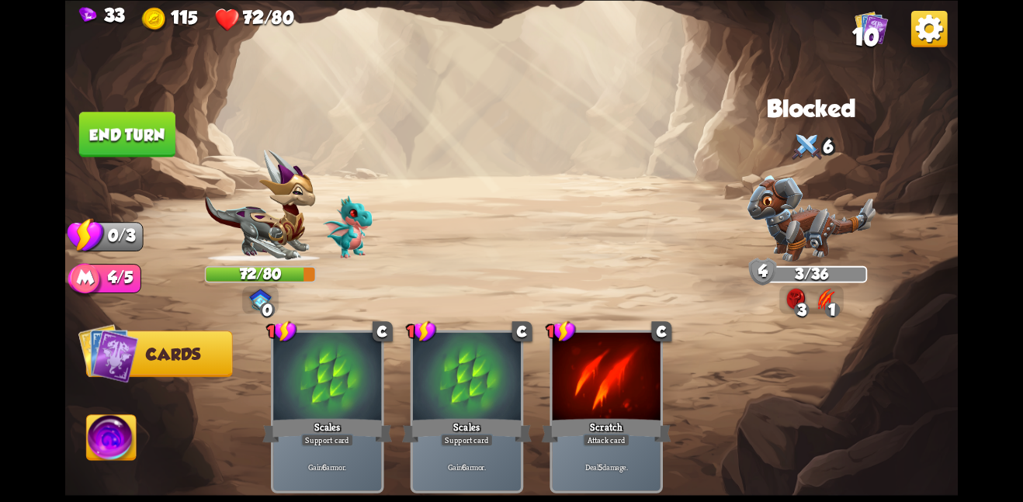
click at [93, 134] on button "End turn" at bounding box center [127, 134] width 96 height 45
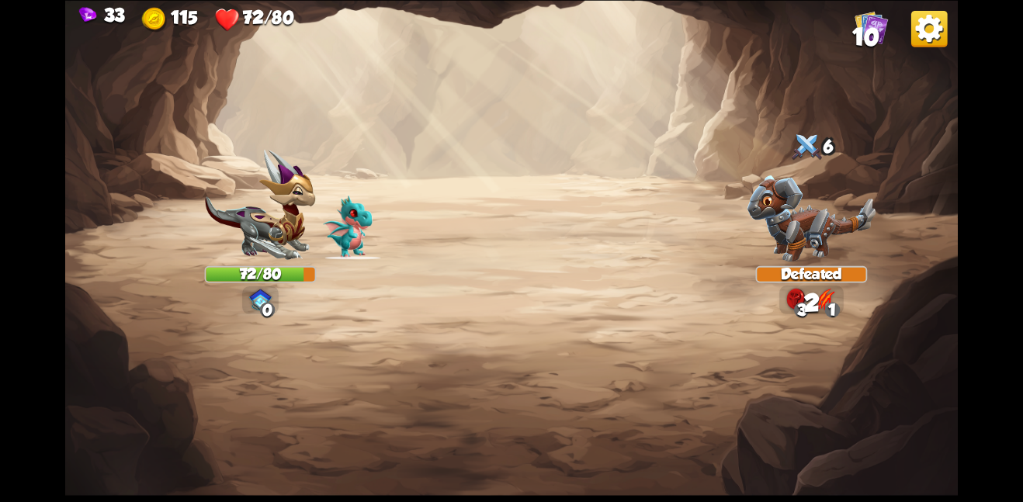
click at [334, 241] on img at bounding box center [348, 227] width 50 height 63
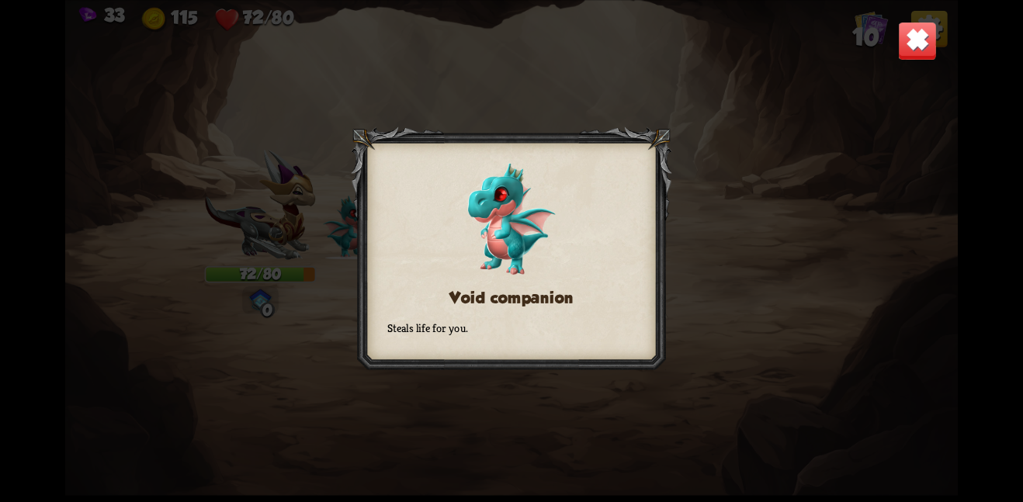
click at [502, 235] on img at bounding box center [511, 219] width 88 height 112
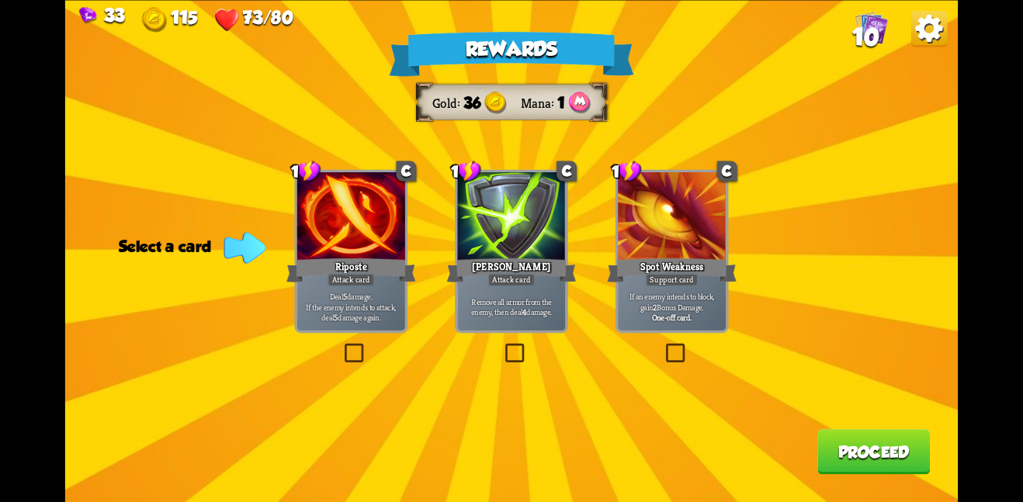
click at [356, 268] on div "Riposte" at bounding box center [351, 269] width 130 height 29
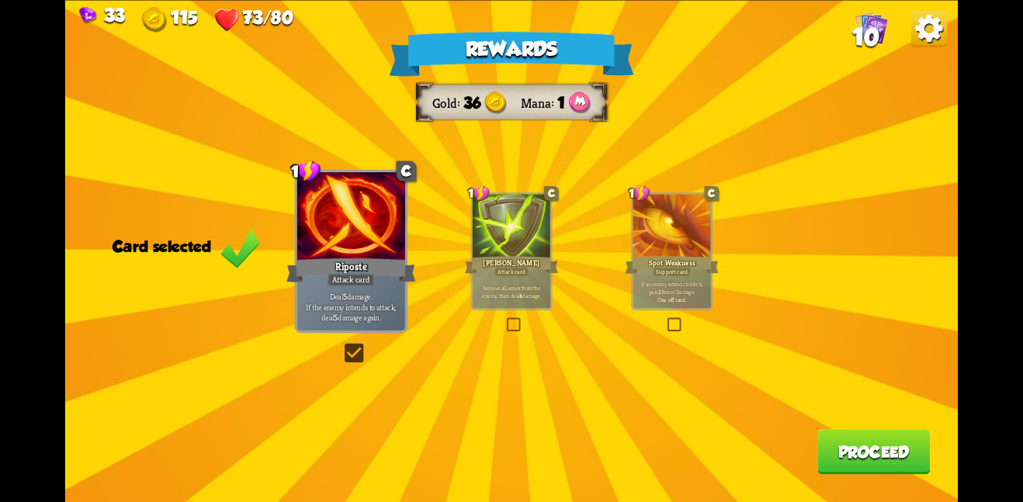
click at [883, 448] on button "Proceed" at bounding box center [874, 451] width 113 height 45
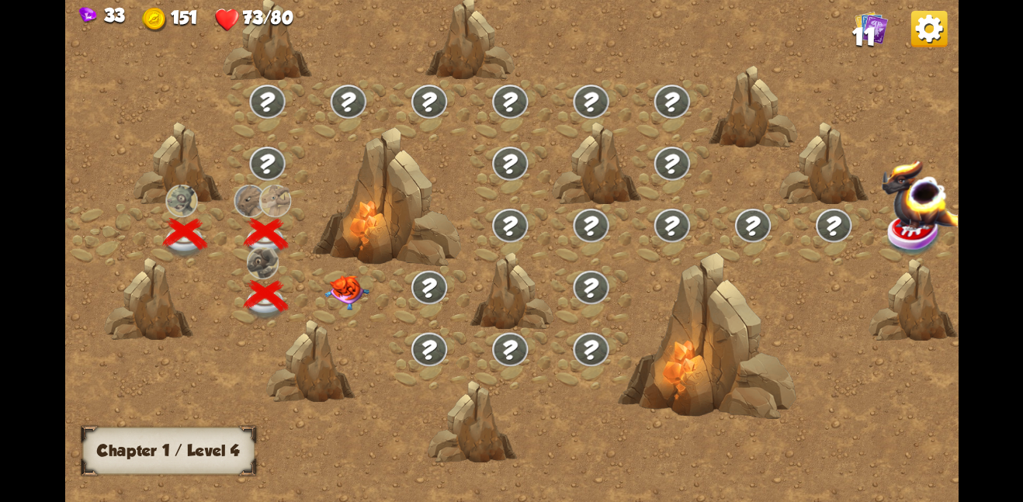
click at [342, 283] on img at bounding box center [347, 292] width 45 height 35
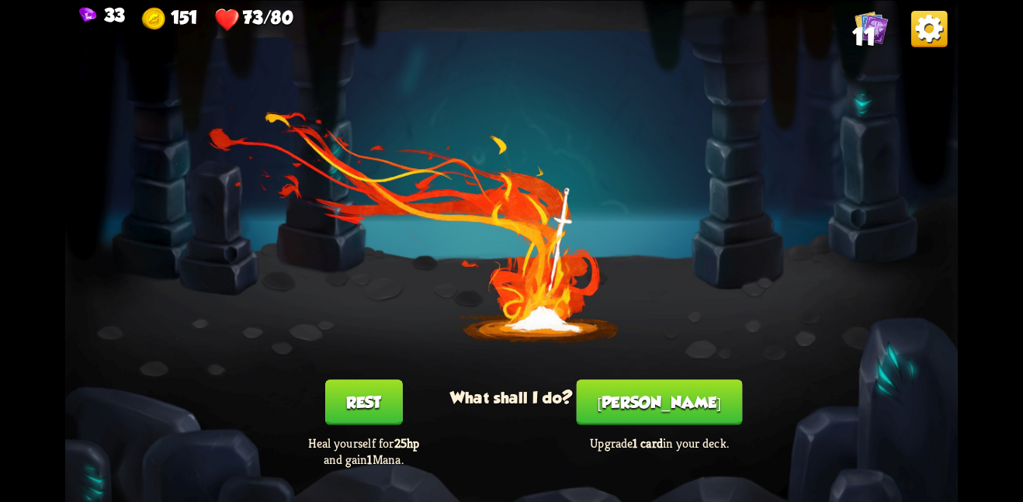
click at [678, 408] on button "[PERSON_NAME]" at bounding box center [660, 402] width 166 height 45
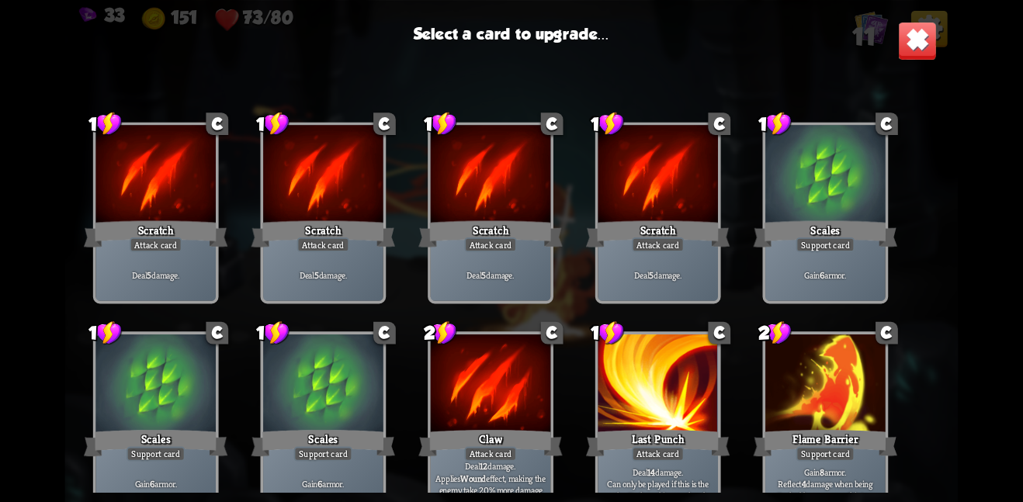
click at [651, 393] on div at bounding box center [658, 385] width 120 height 101
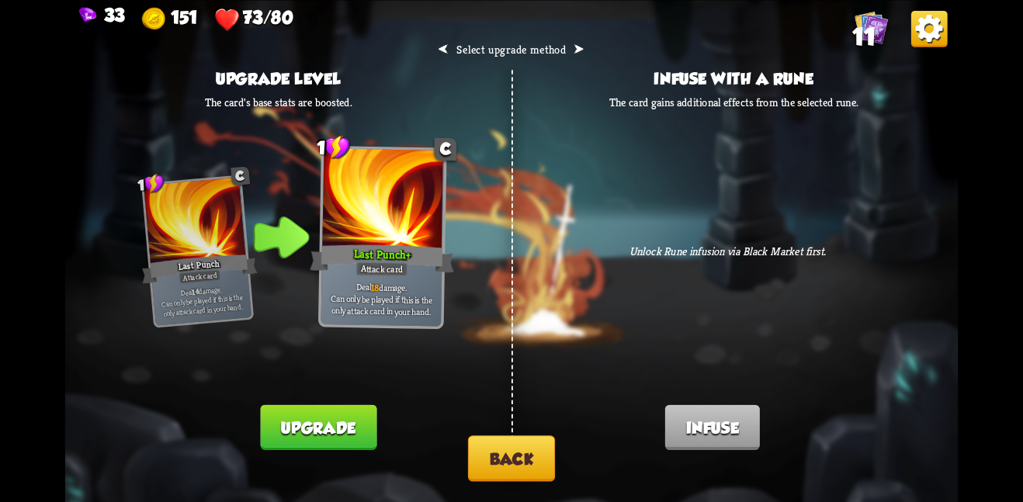
click at [495, 449] on button "Back" at bounding box center [511, 459] width 87 height 46
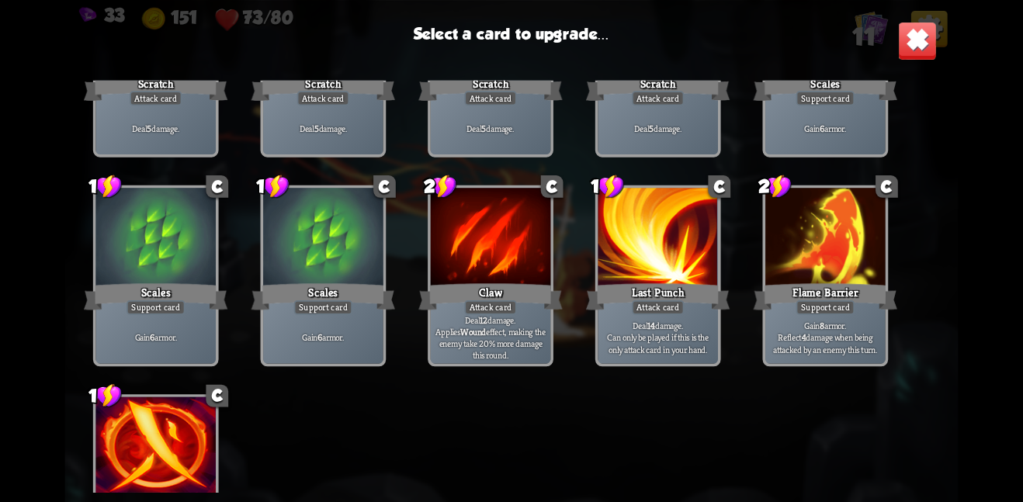
scroll to position [176, 0]
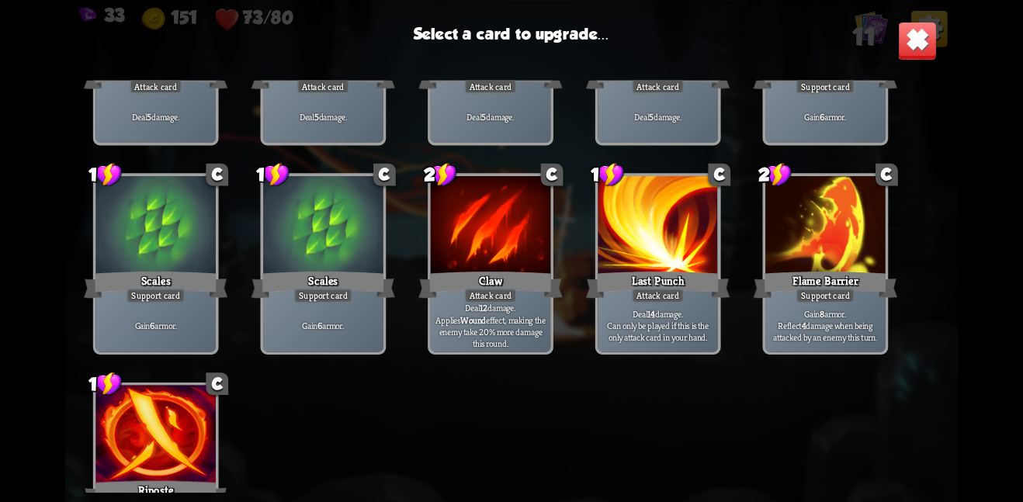
click at [627, 263] on div at bounding box center [658, 226] width 120 height 101
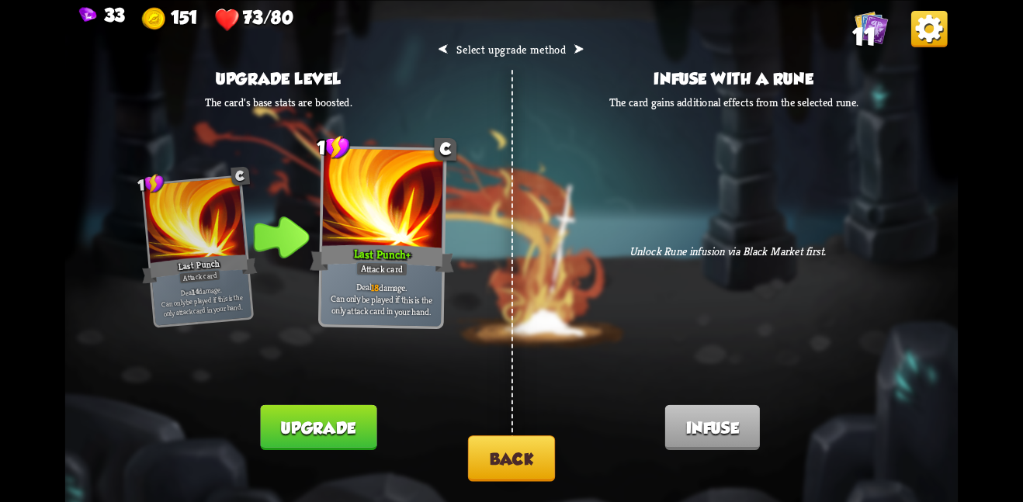
click at [340, 421] on button "Upgrade" at bounding box center [319, 426] width 116 height 45
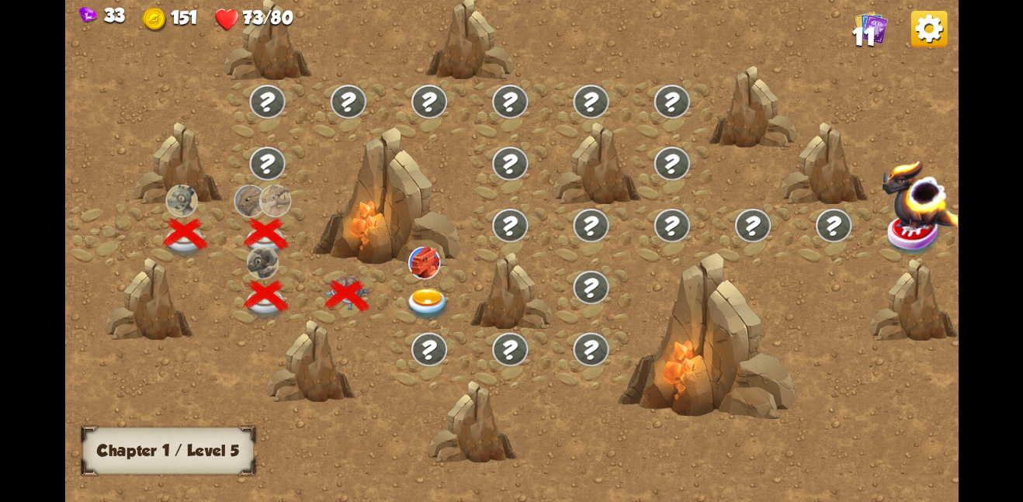
click at [423, 342] on img at bounding box center [429, 349] width 39 height 36
click at [422, 300] on img at bounding box center [427, 304] width 45 height 33
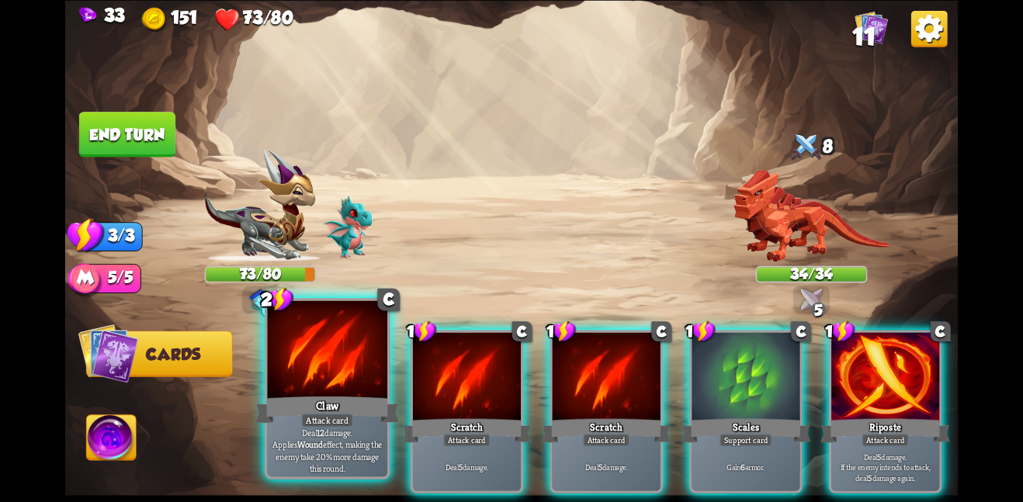
click at [310, 358] on div at bounding box center [327, 350] width 120 height 101
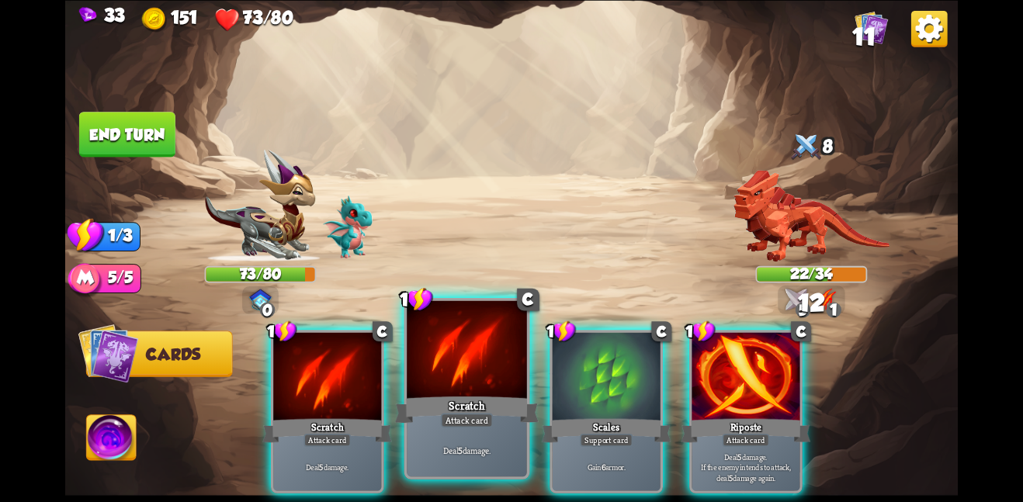
click at [470, 357] on div at bounding box center [467, 350] width 120 height 101
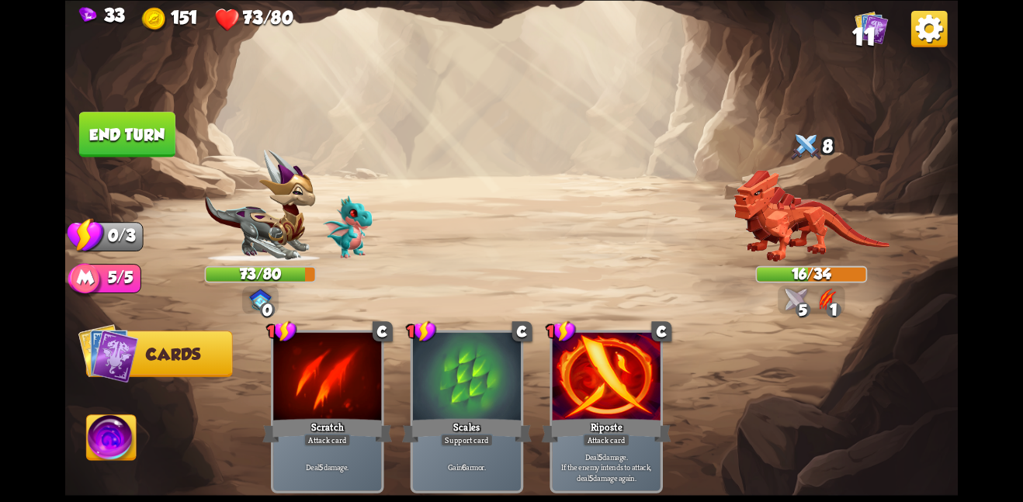
click at [142, 113] on button "End turn" at bounding box center [127, 134] width 96 height 45
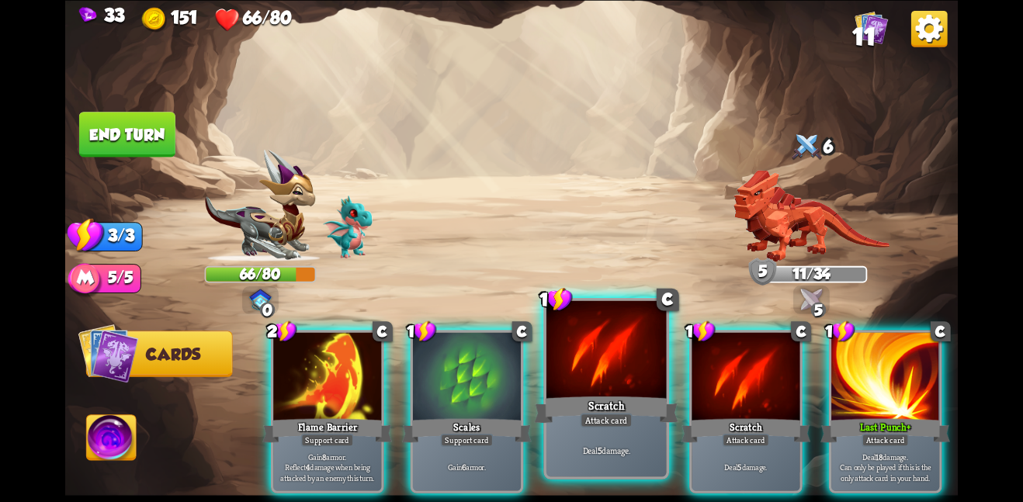
click at [642, 406] on div "Scratch" at bounding box center [606, 410] width 144 height 32
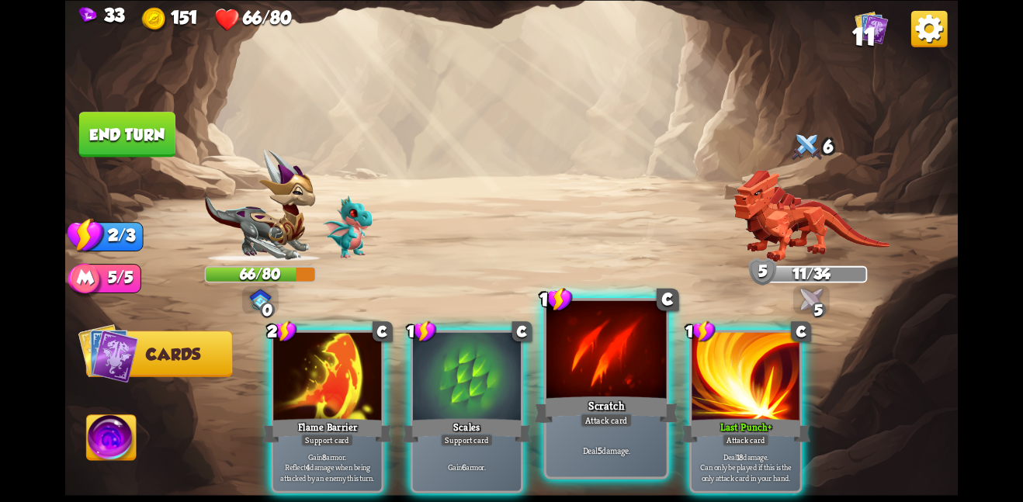
click at [640, 405] on div "Scratch" at bounding box center [606, 410] width 144 height 32
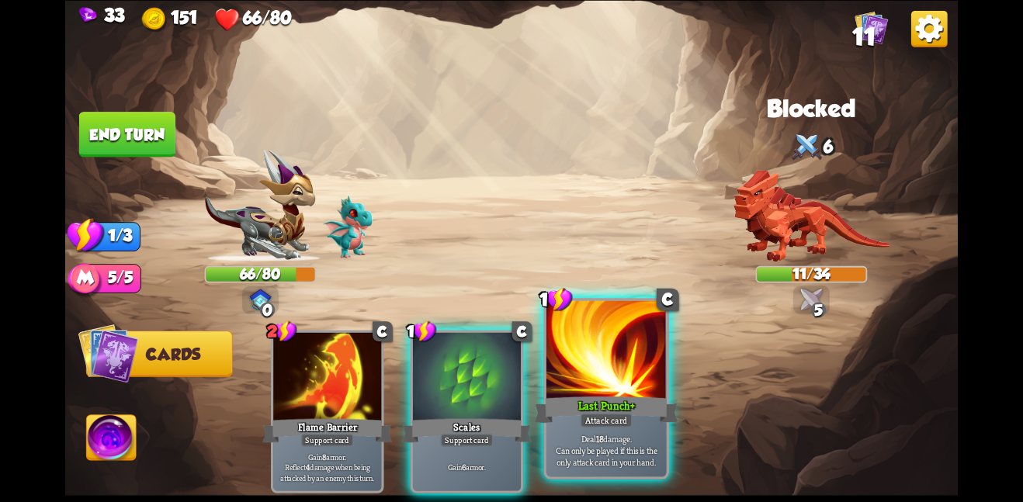
click at [638, 404] on div "Last Punch+" at bounding box center [606, 410] width 144 height 32
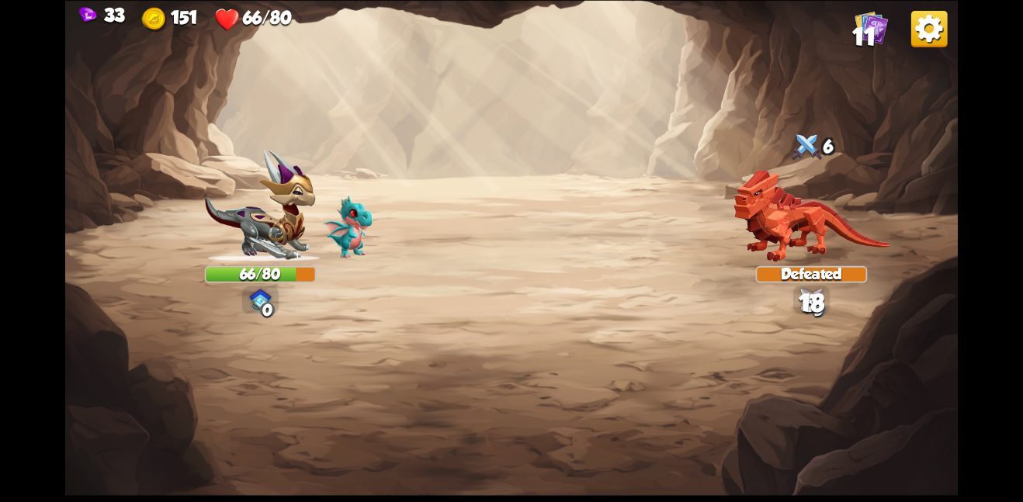
click at [148, 134] on img at bounding box center [511, 251] width 893 height 502
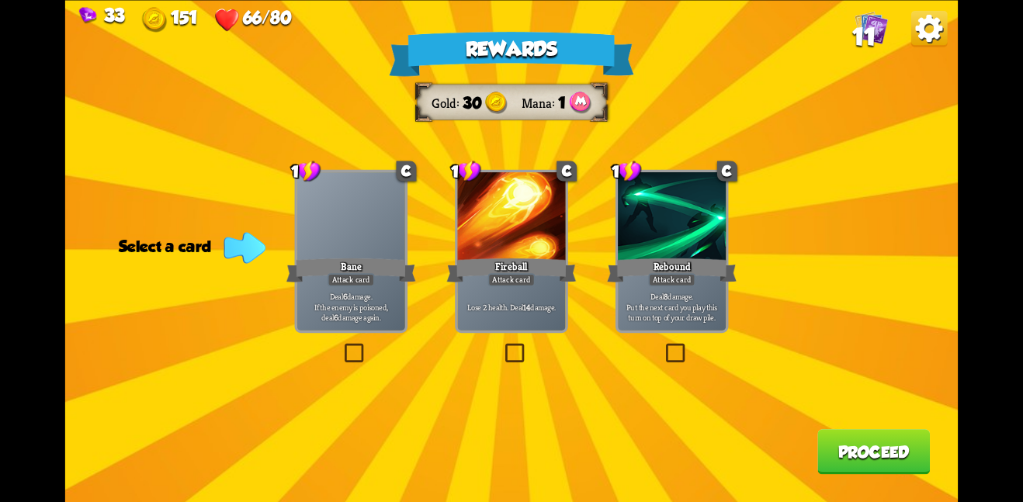
click at [477, 240] on div at bounding box center [511, 217] width 108 height 91
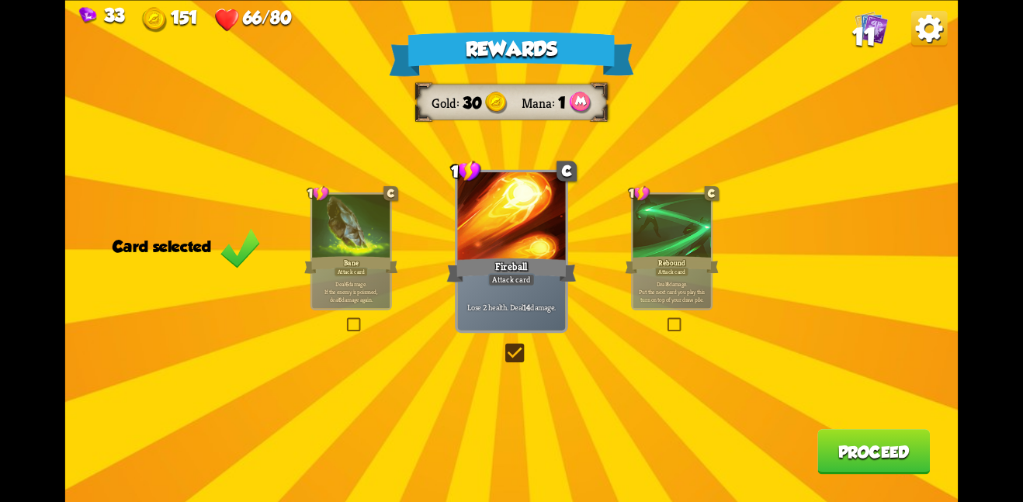
click at [866, 449] on button "Proceed" at bounding box center [874, 451] width 113 height 45
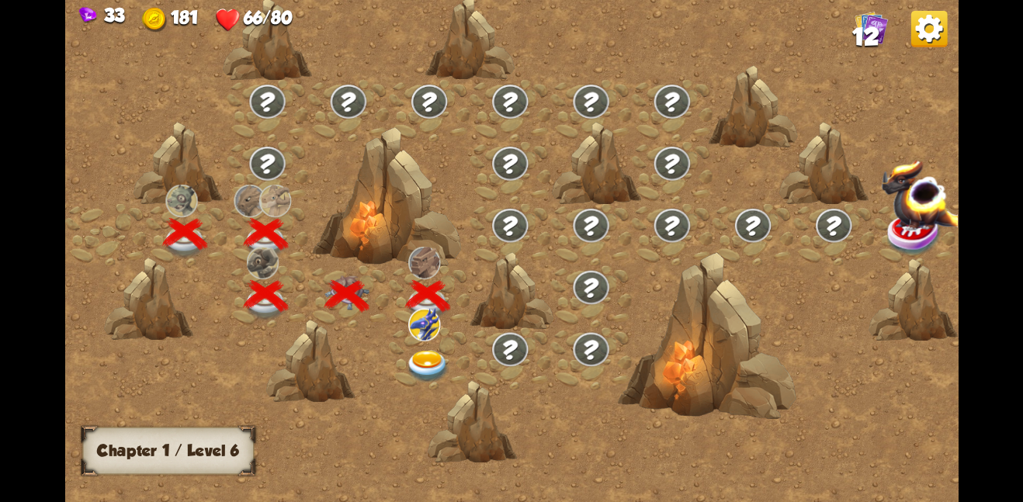
click at [427, 355] on img at bounding box center [427, 366] width 45 height 33
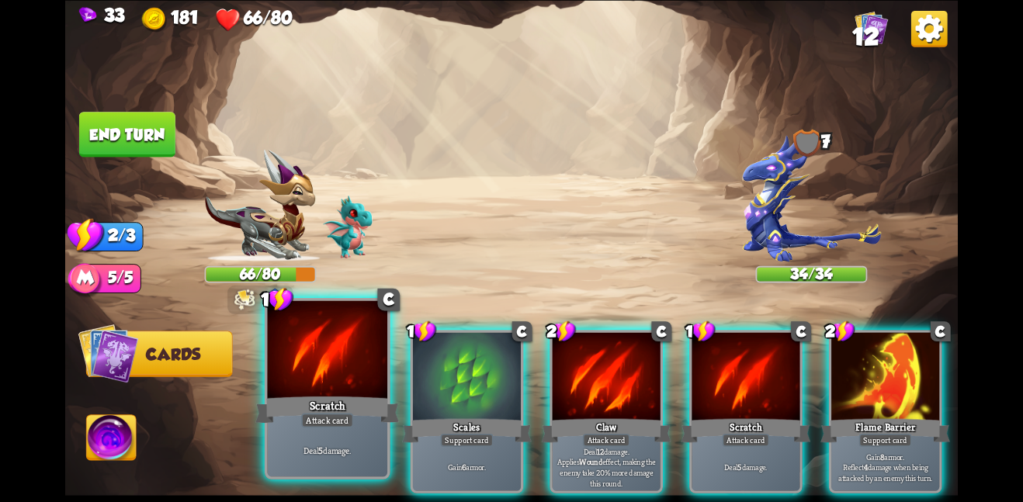
click at [308, 363] on div at bounding box center [327, 350] width 120 height 101
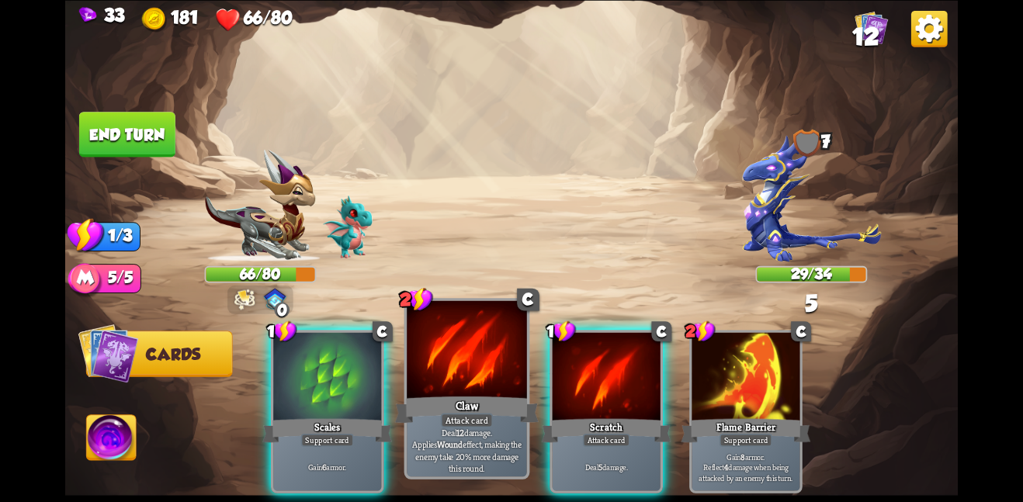
click at [537, 395] on div "Claw" at bounding box center [467, 410] width 144 height 32
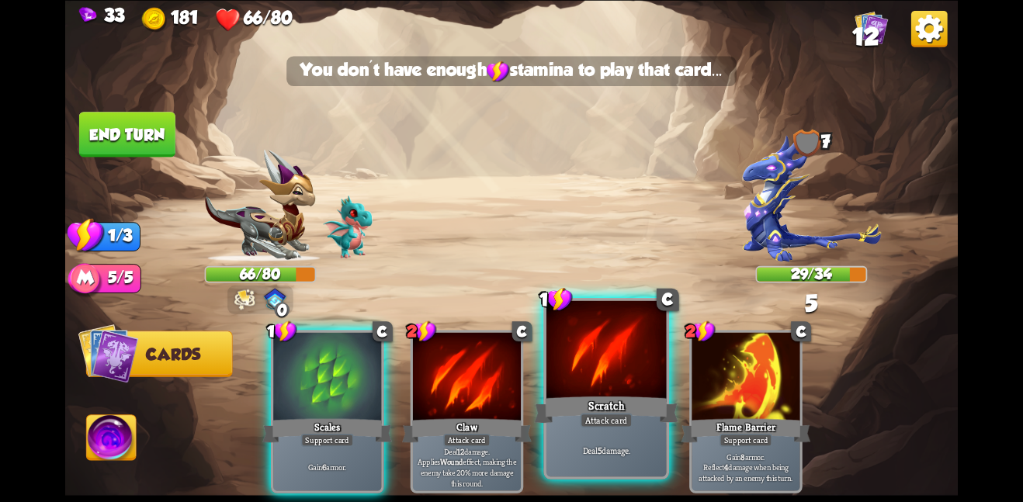
click at [575, 396] on div "Scratch" at bounding box center [606, 410] width 144 height 32
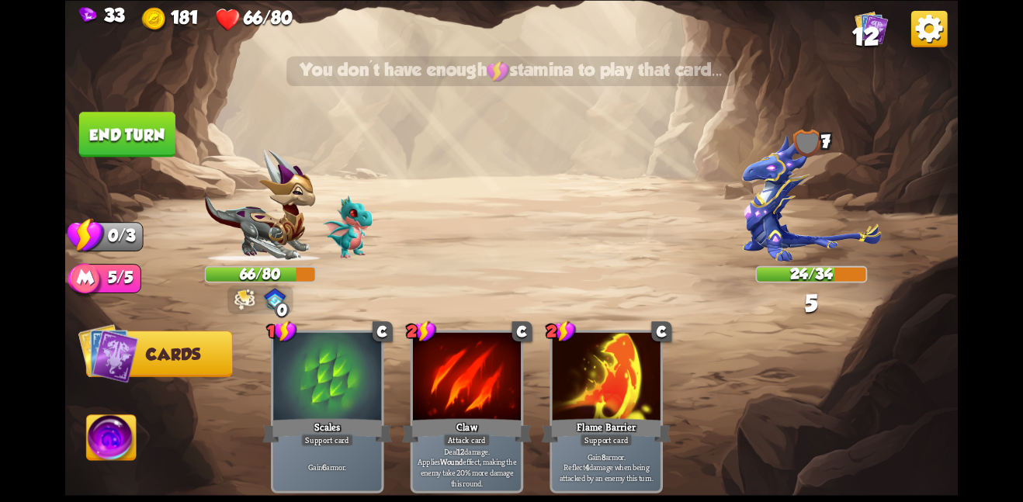
click at [101, 113] on button "End turn" at bounding box center [127, 134] width 96 height 45
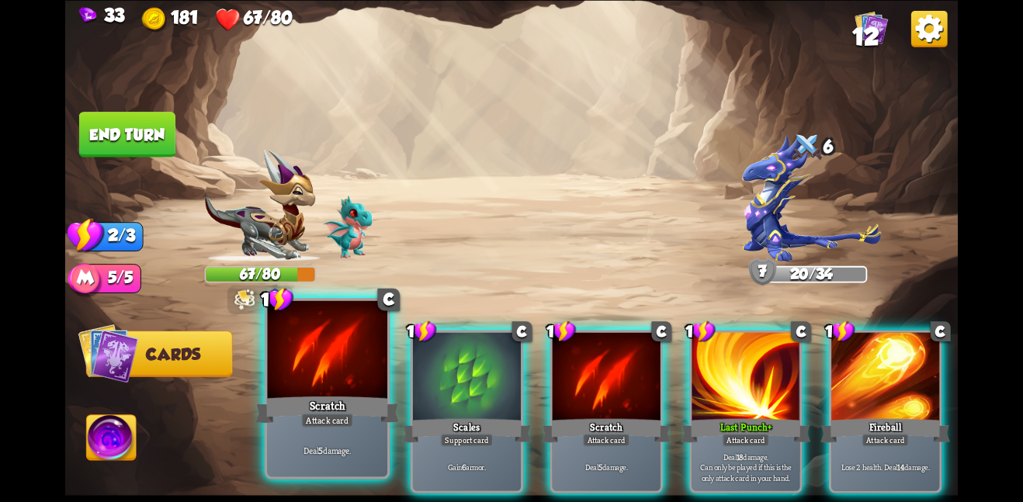
click at [340, 377] on div at bounding box center [327, 350] width 120 height 101
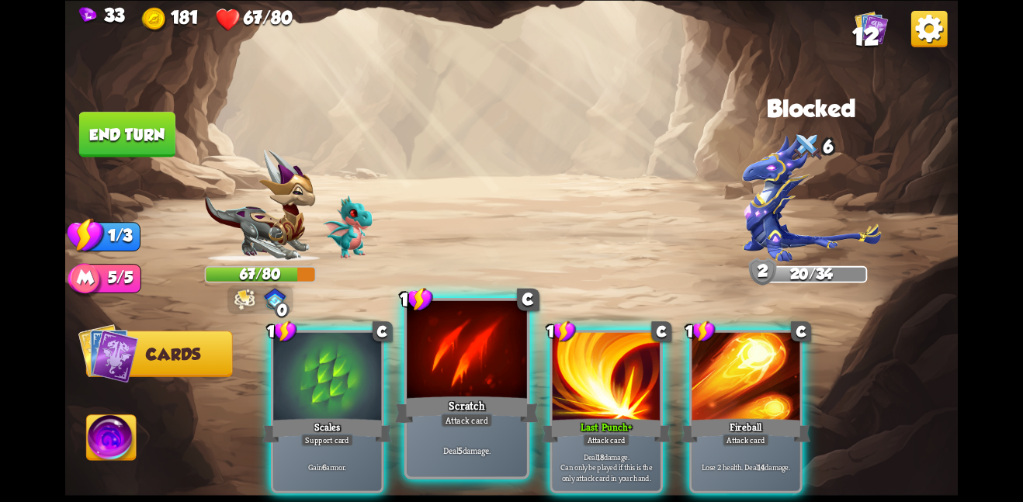
click at [464, 378] on div at bounding box center [467, 350] width 120 height 101
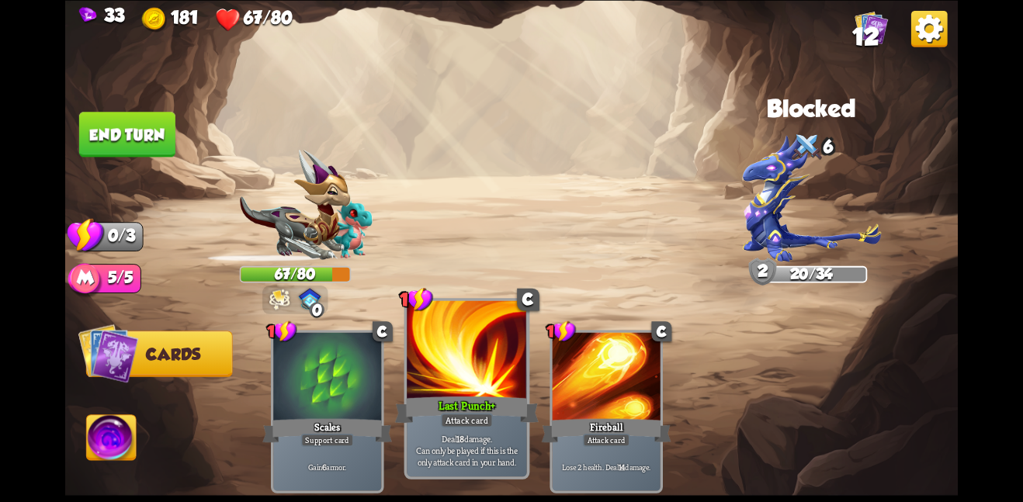
click at [466, 384] on div at bounding box center [467, 350] width 120 height 101
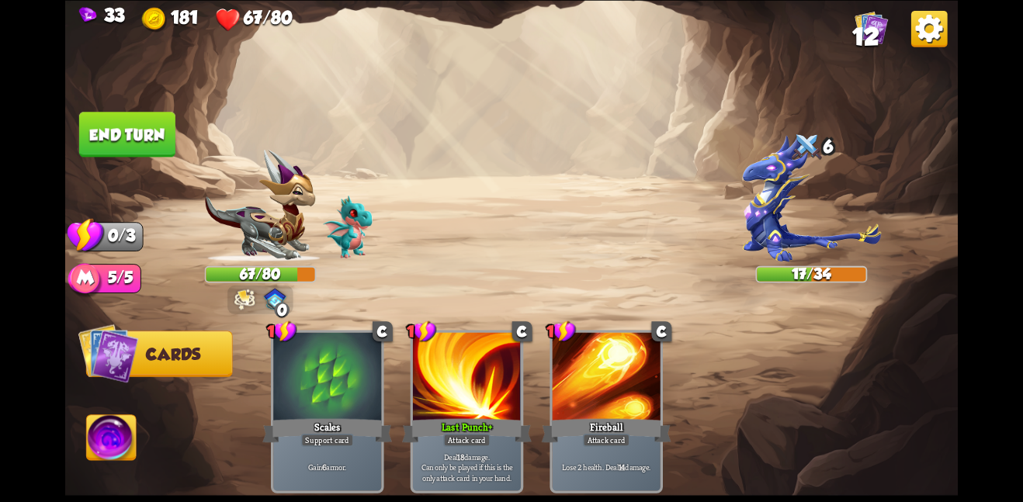
click at [127, 135] on button "End turn" at bounding box center [127, 134] width 96 height 45
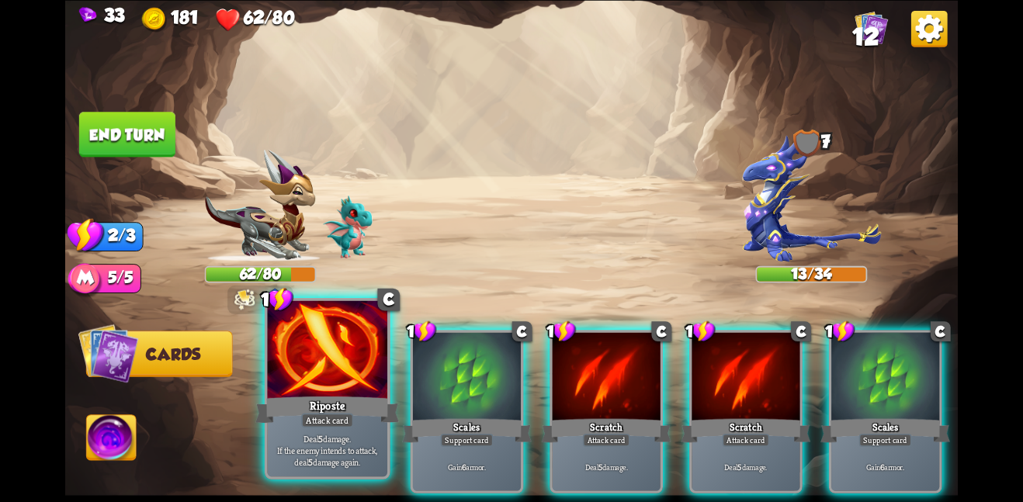
click at [307, 394] on div "Riposte" at bounding box center [327, 410] width 144 height 32
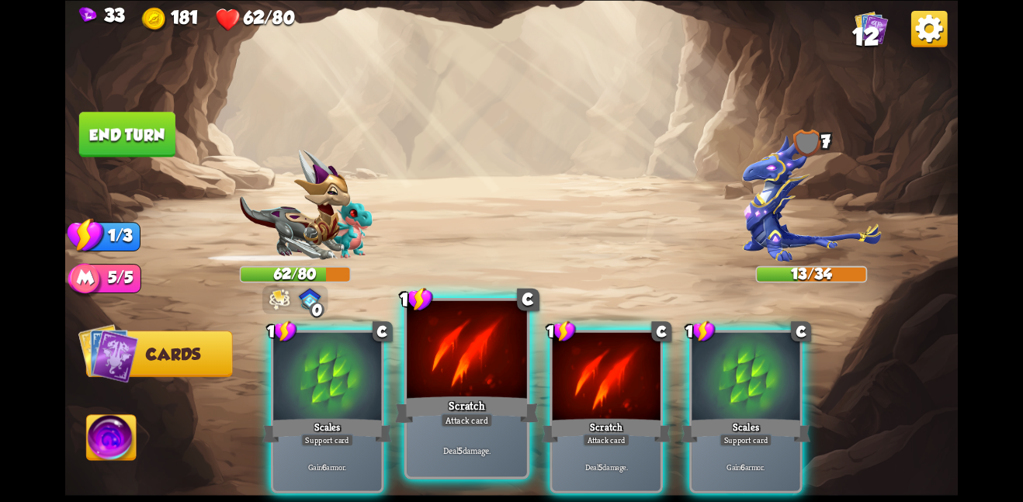
click at [451, 391] on div at bounding box center [467, 350] width 120 height 101
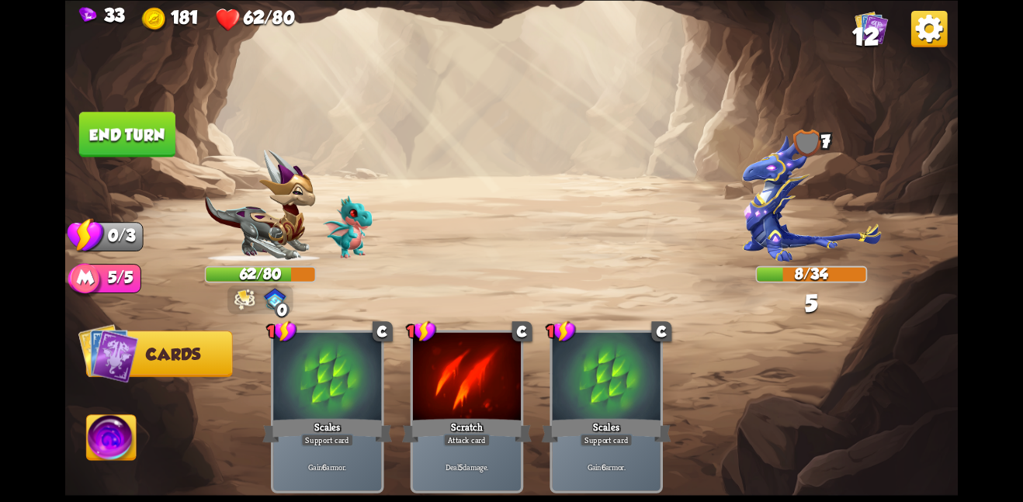
click at [451, 391] on div at bounding box center [467, 377] width 108 height 91
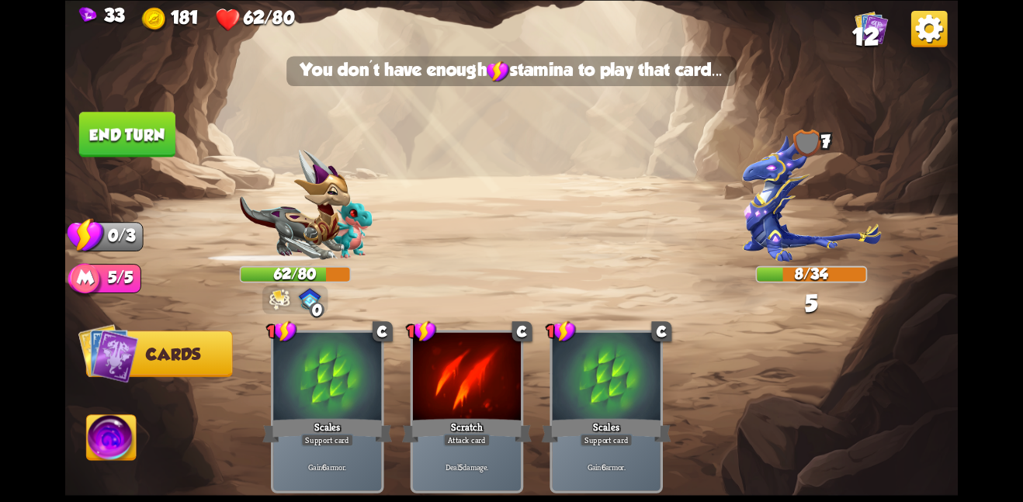
click at [141, 135] on button "End turn" at bounding box center [127, 134] width 96 height 45
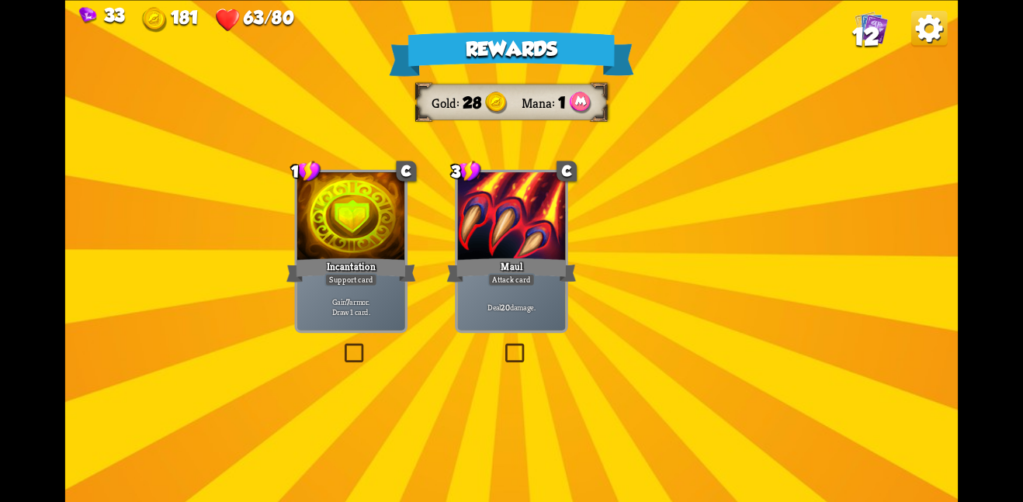
click at [566, 284] on div "Rewards Gold 28 Mana 1 Select a card 1 C Incantation Support card Gain 7 armor.…" at bounding box center [511, 251] width 893 height 502
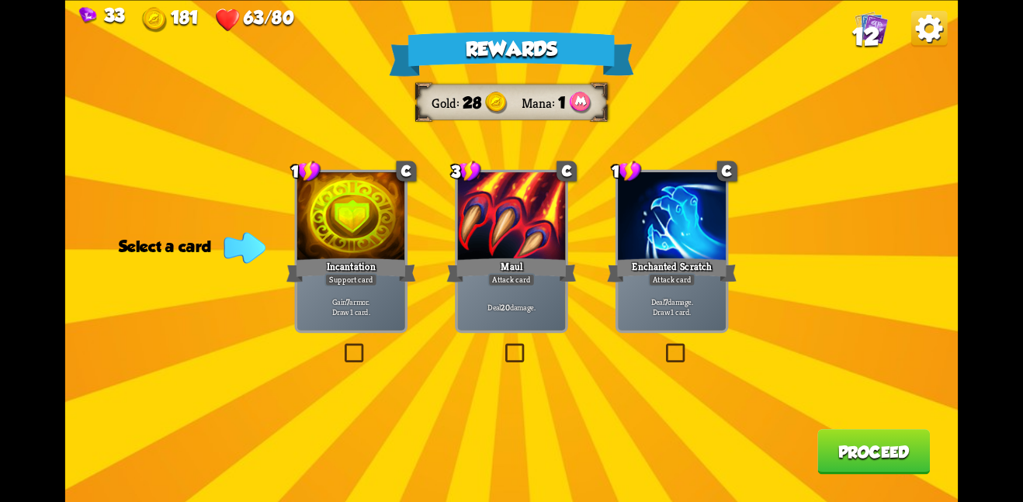
click at [518, 264] on div "Maul" at bounding box center [512, 269] width 130 height 29
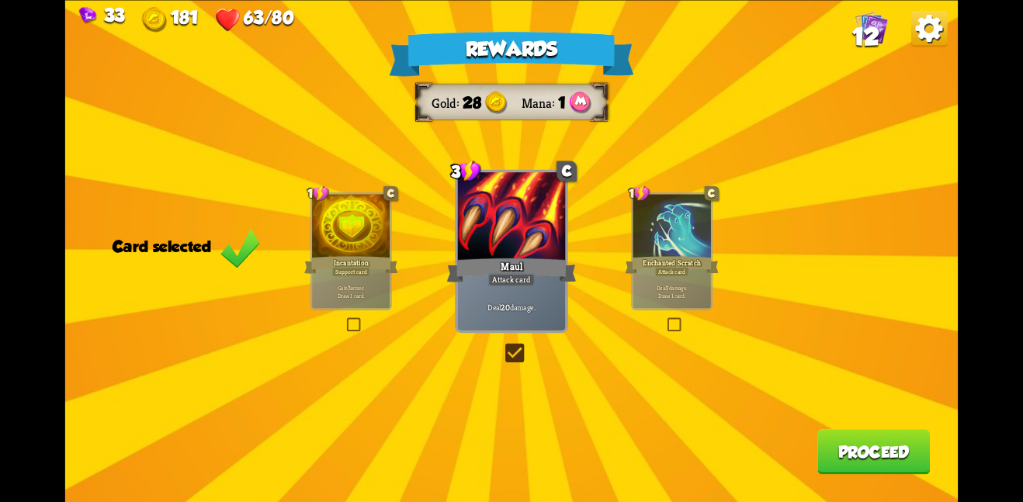
click at [851, 453] on button "Proceed" at bounding box center [874, 451] width 113 height 45
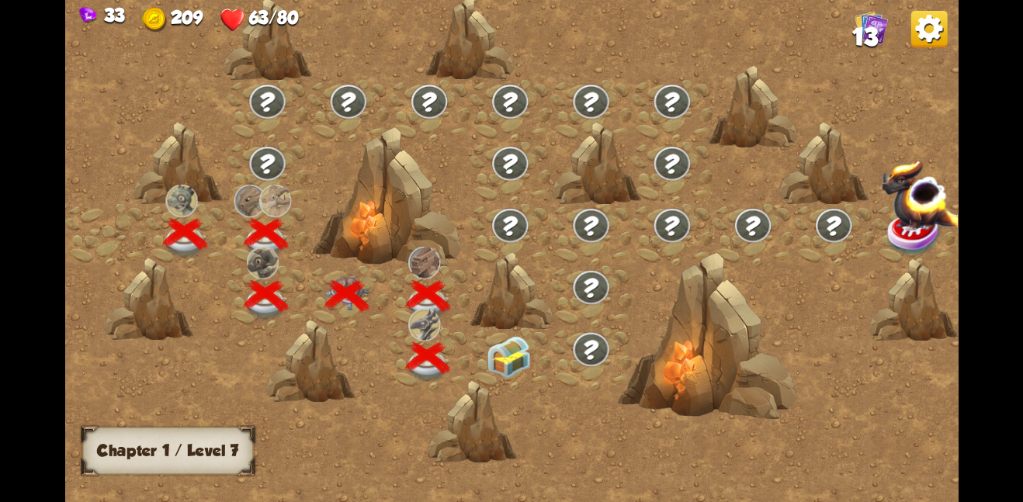
click at [526, 349] on img at bounding box center [509, 356] width 45 height 42
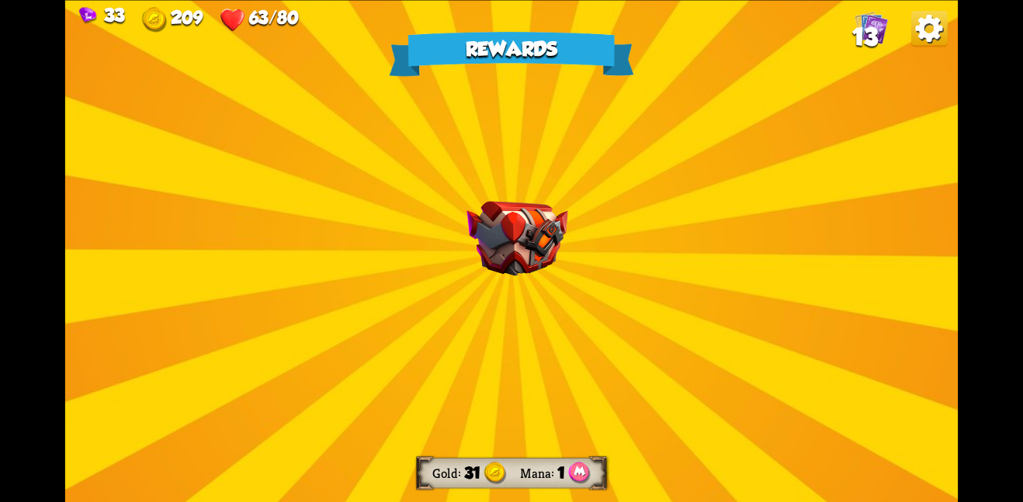
click at [502, 271] on img at bounding box center [517, 238] width 101 height 75
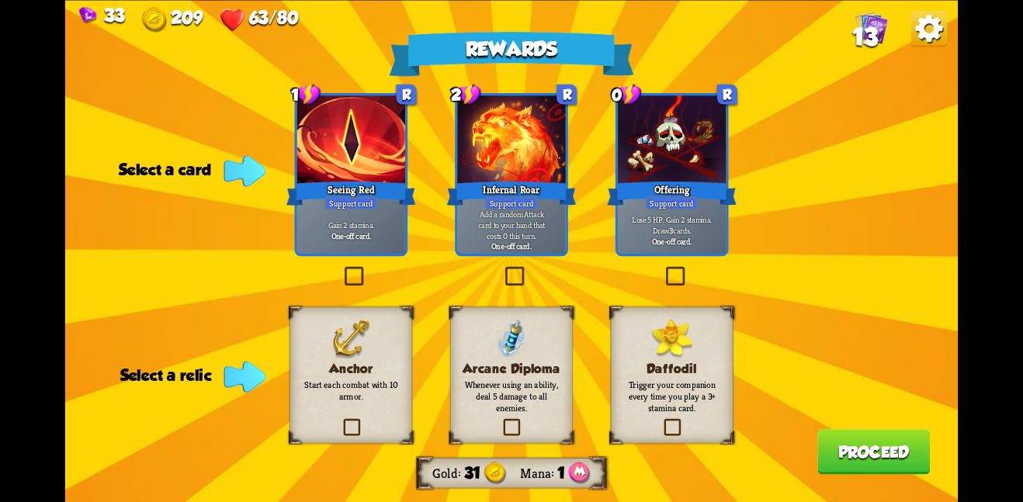
click at [368, 350] on img at bounding box center [352, 338] width 40 height 40
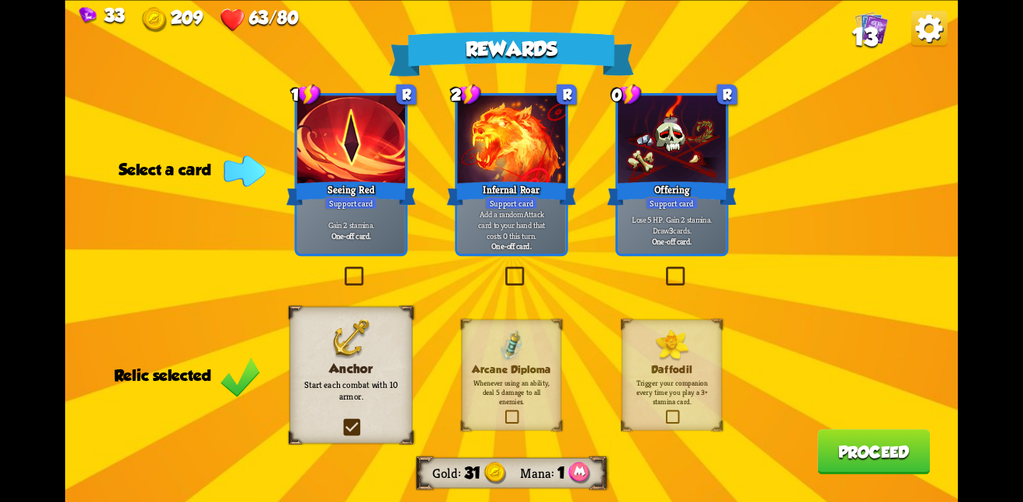
click at [864, 436] on button "Proceed" at bounding box center [874, 451] width 113 height 45
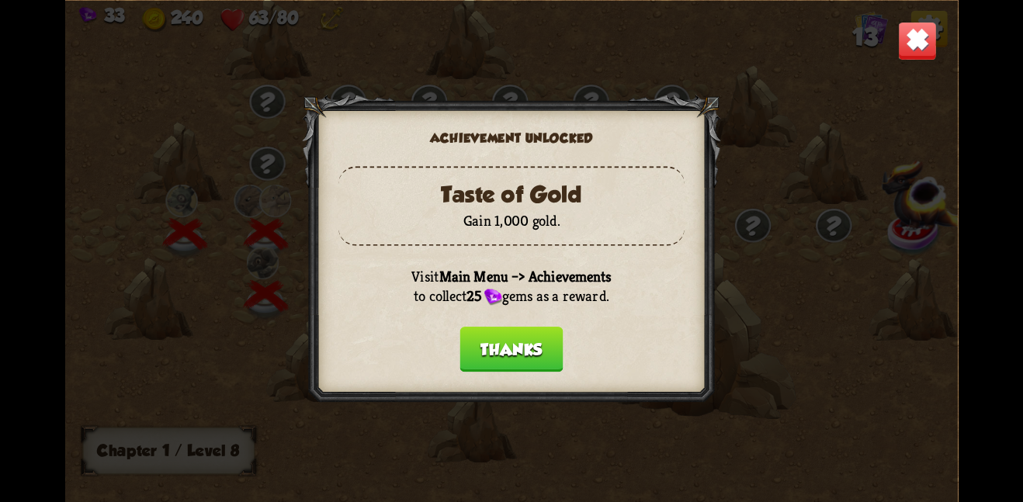
click at [516, 347] on button "Thanks" at bounding box center [511, 349] width 103 height 45
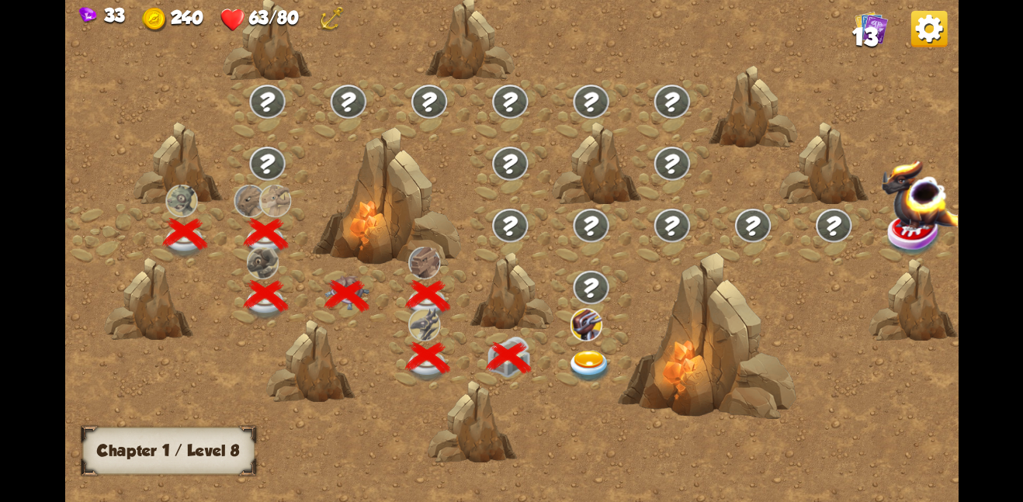
click at [579, 356] on img at bounding box center [590, 366] width 45 height 33
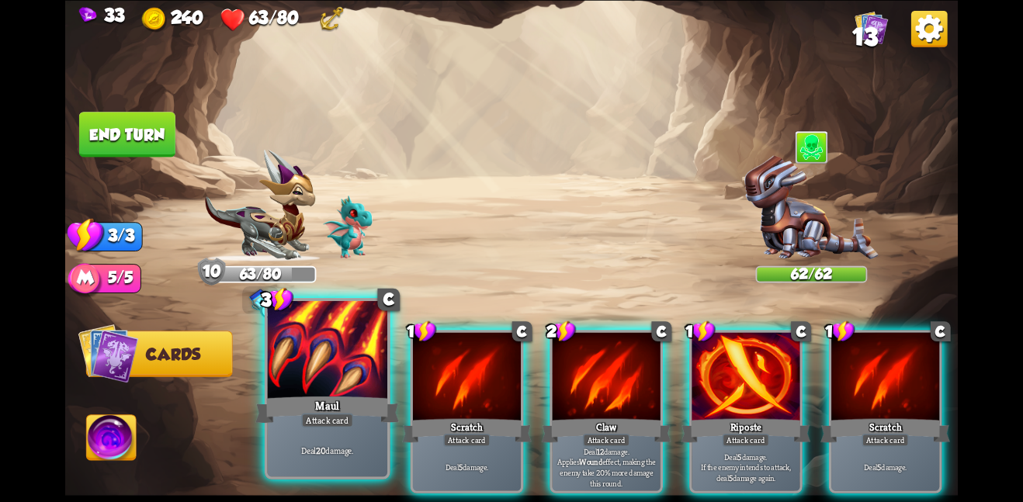
click at [369, 372] on div at bounding box center [327, 350] width 120 height 101
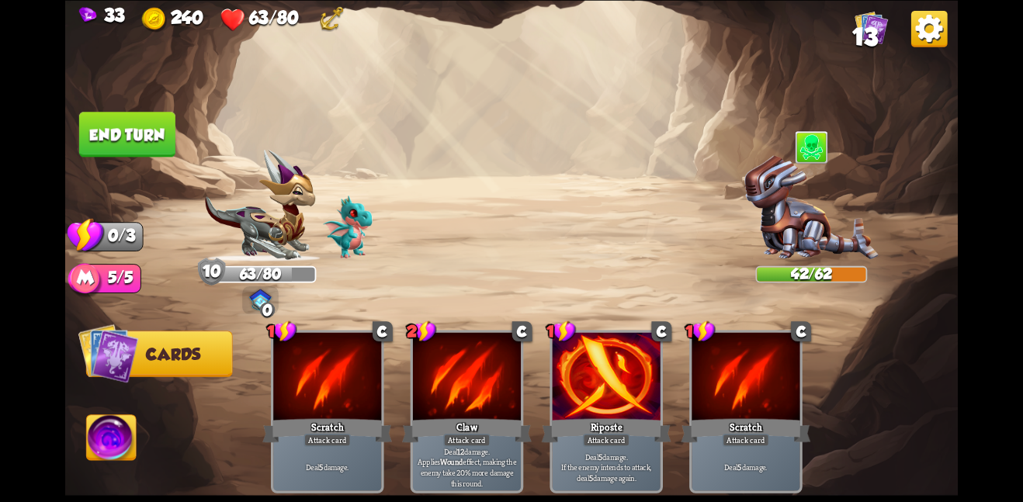
click at [130, 117] on button "End turn" at bounding box center [127, 134] width 96 height 45
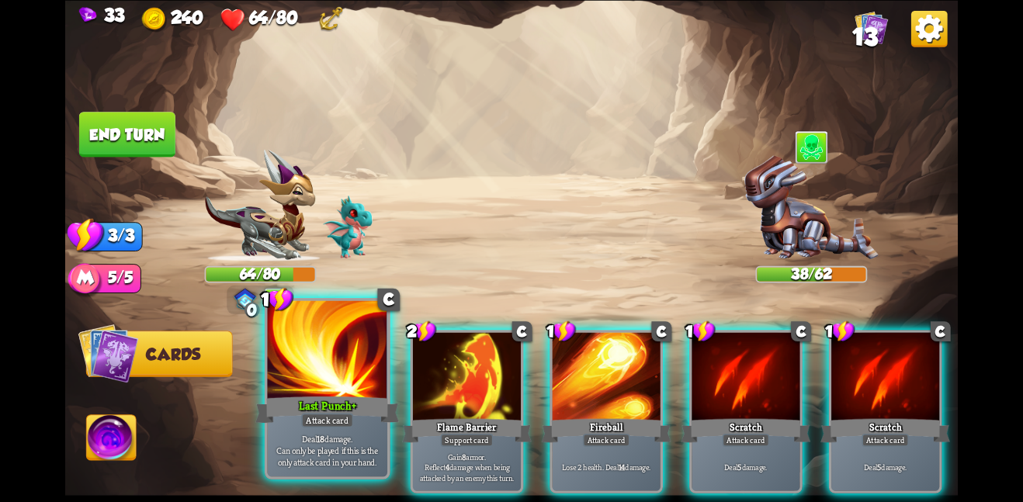
click at [333, 431] on div "Deal 18 damage. Can only be played if this is the only attack card in your hand." at bounding box center [327, 450] width 120 height 52
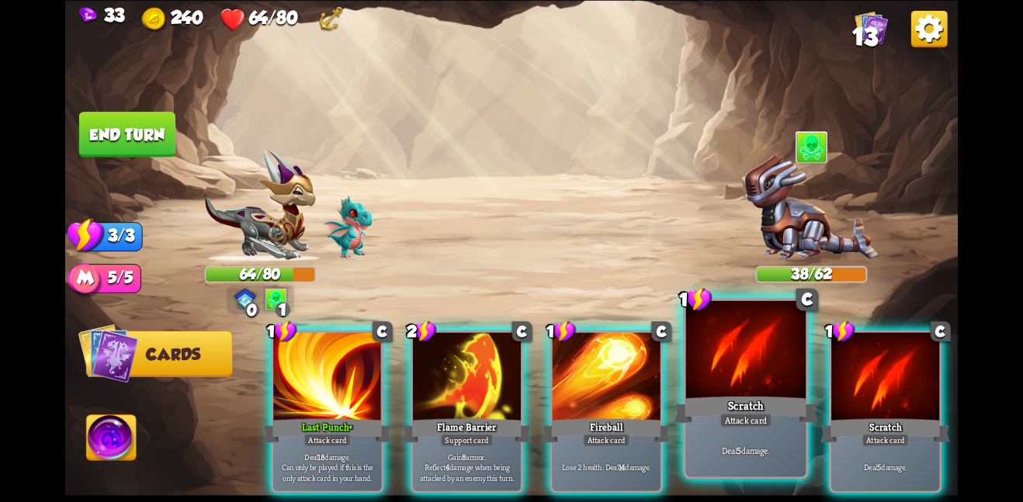
click at [726, 394] on div "Scratch" at bounding box center [746, 410] width 144 height 32
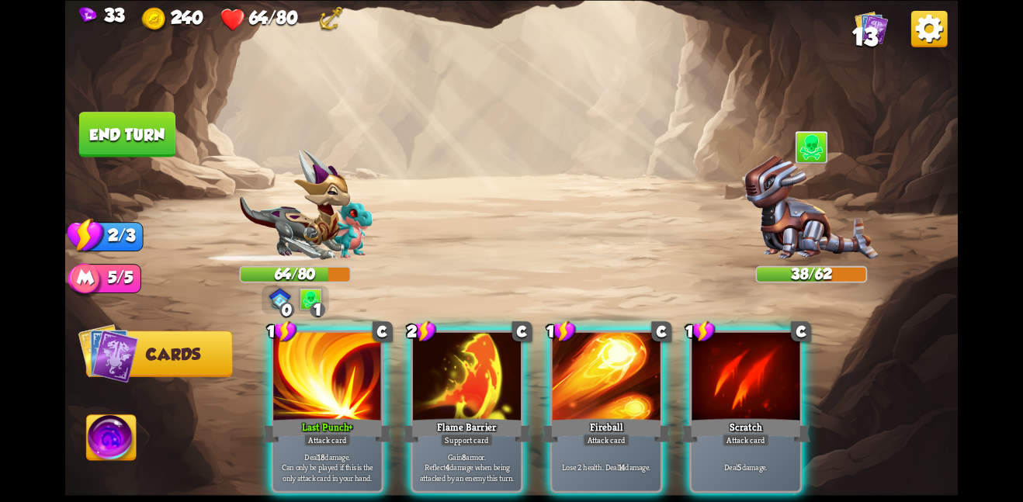
click at [726, 416] on div "Scratch" at bounding box center [746, 430] width 130 height 29
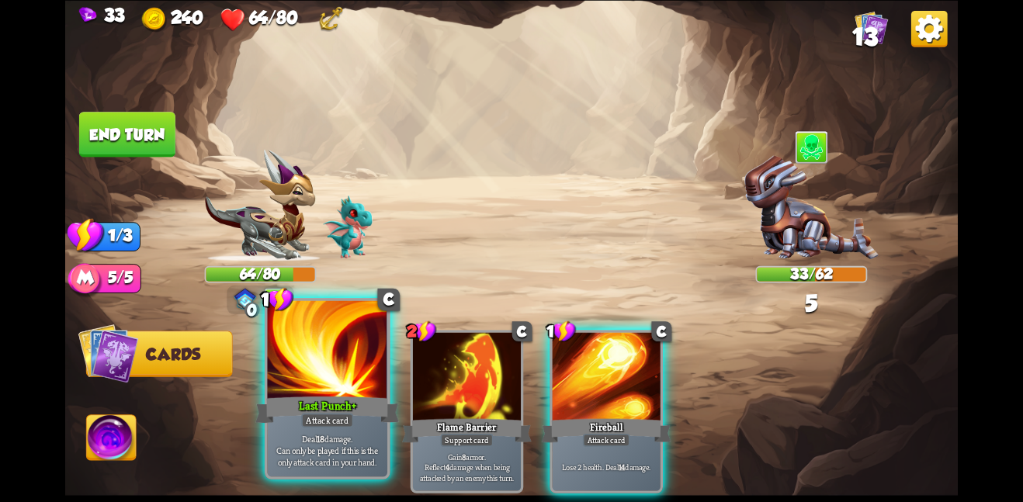
click at [358, 377] on div at bounding box center [327, 350] width 120 height 101
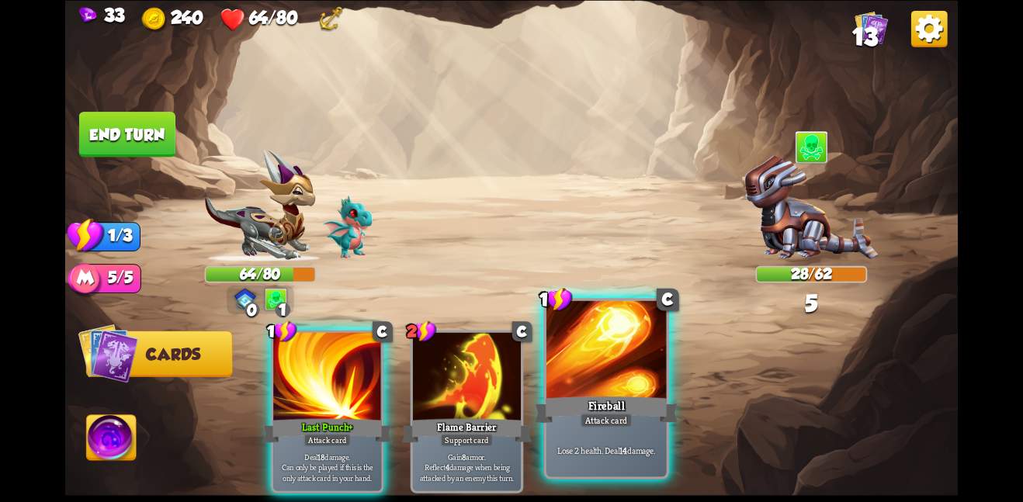
click at [577, 395] on div "Fireball" at bounding box center [606, 410] width 144 height 32
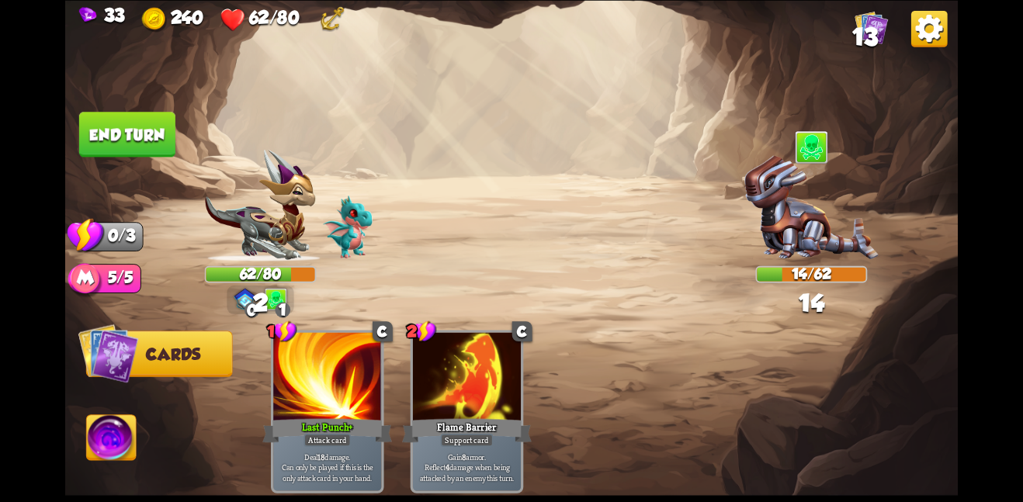
click at [131, 144] on button "End turn" at bounding box center [127, 134] width 96 height 45
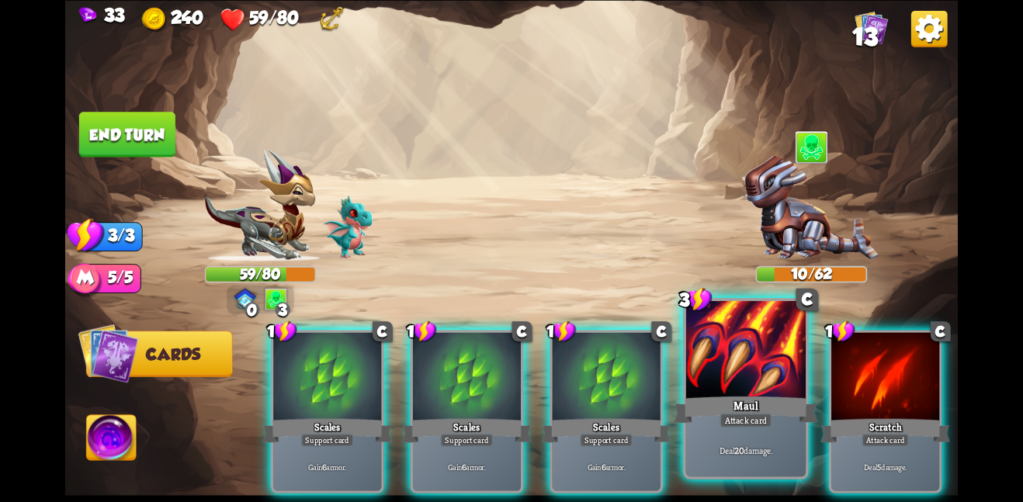
click at [756, 403] on div "Maul" at bounding box center [746, 410] width 144 height 32
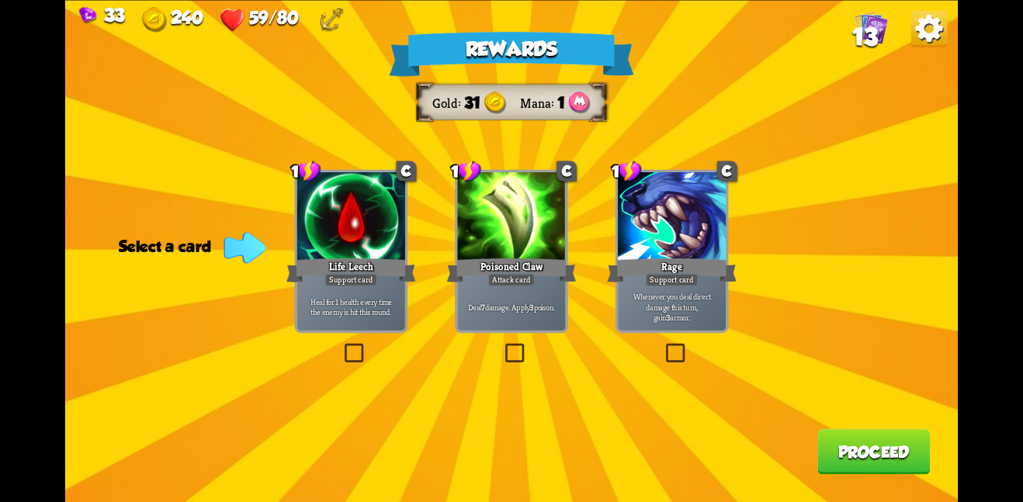
click at [630, 265] on div "Rage" at bounding box center [672, 269] width 130 height 29
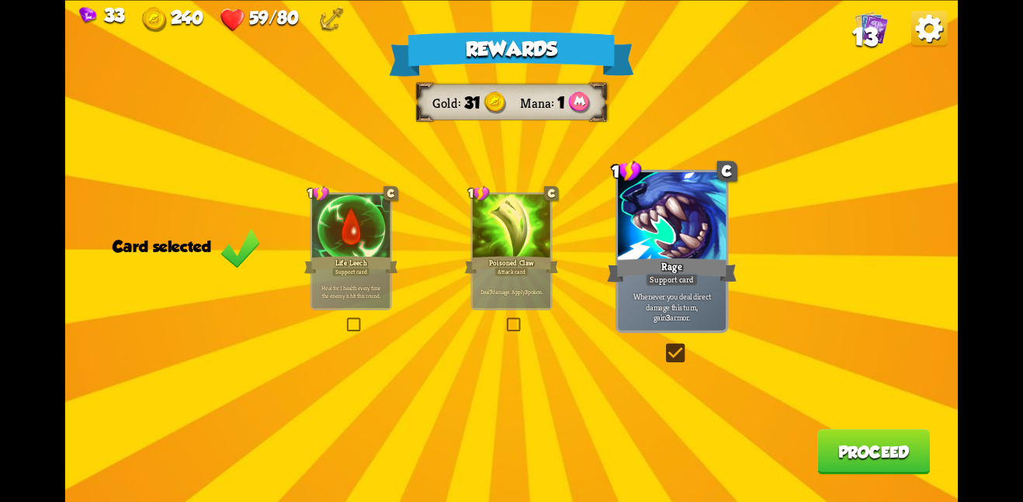
click at [904, 465] on button "Proceed" at bounding box center [874, 451] width 113 height 45
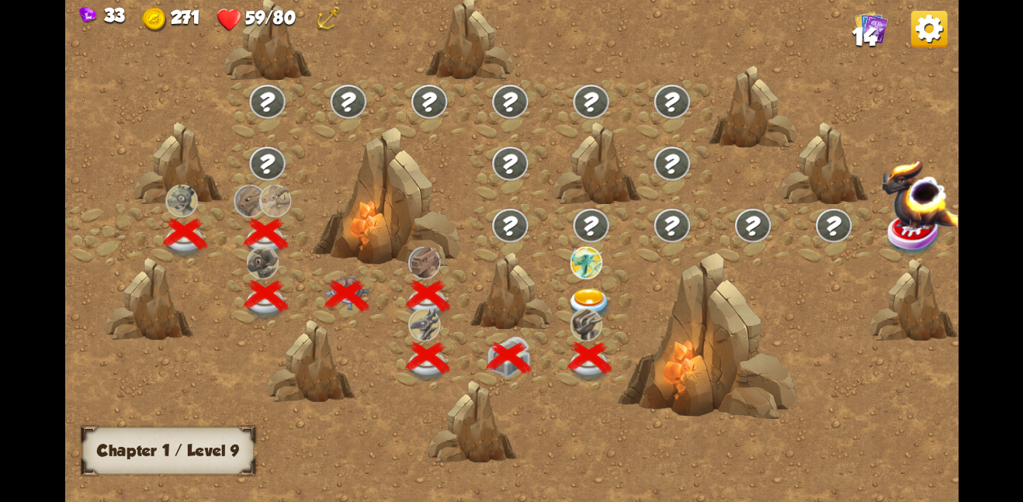
click at [576, 300] on img at bounding box center [590, 304] width 45 height 33
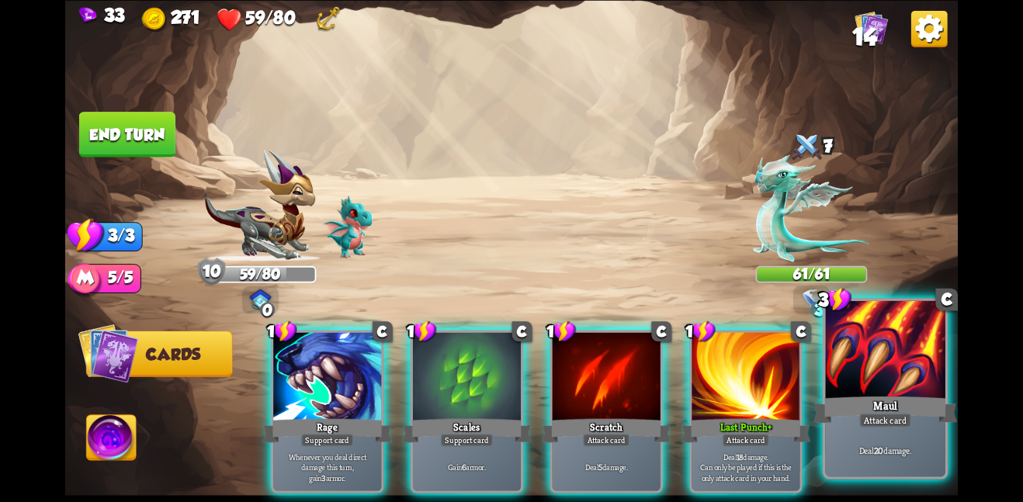
click at [898, 404] on div "Maul" at bounding box center [886, 410] width 144 height 32
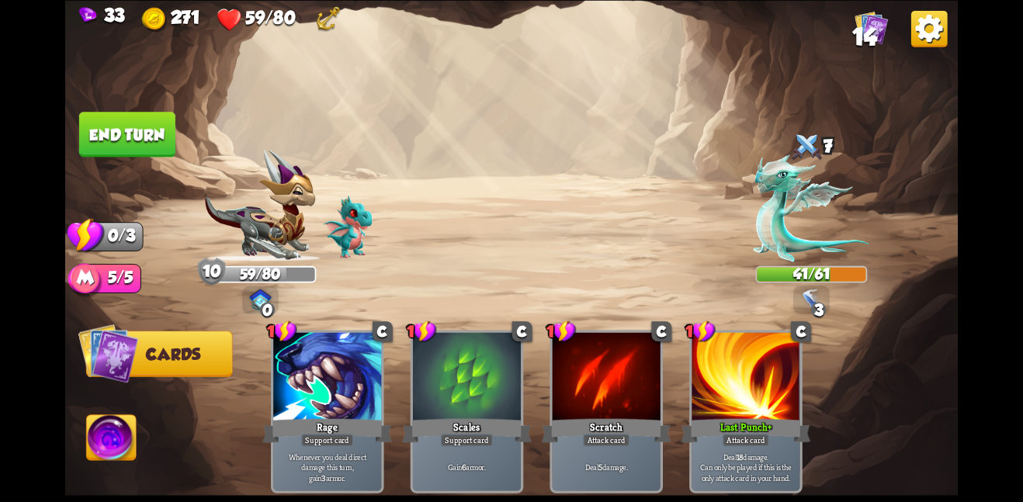
click at [156, 114] on button "End turn" at bounding box center [127, 134] width 96 height 45
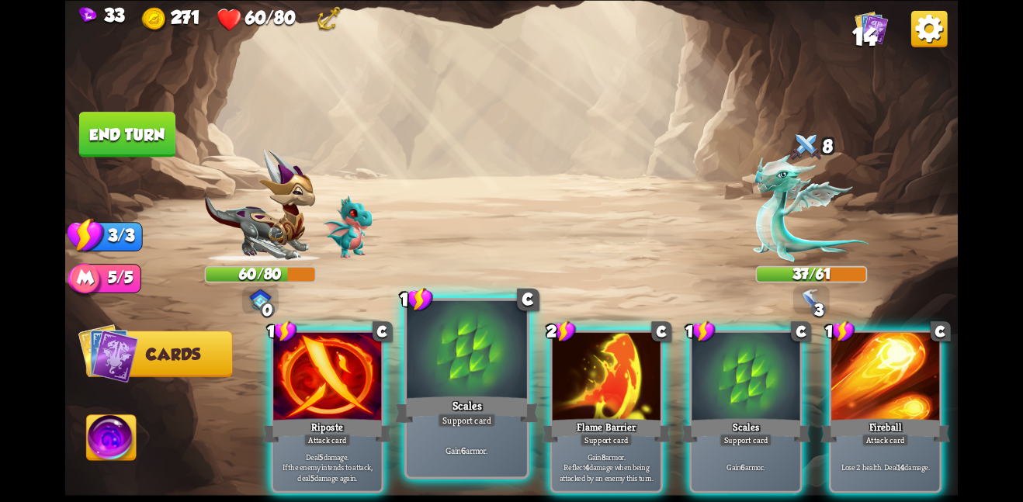
click at [485, 384] on div at bounding box center [467, 350] width 120 height 101
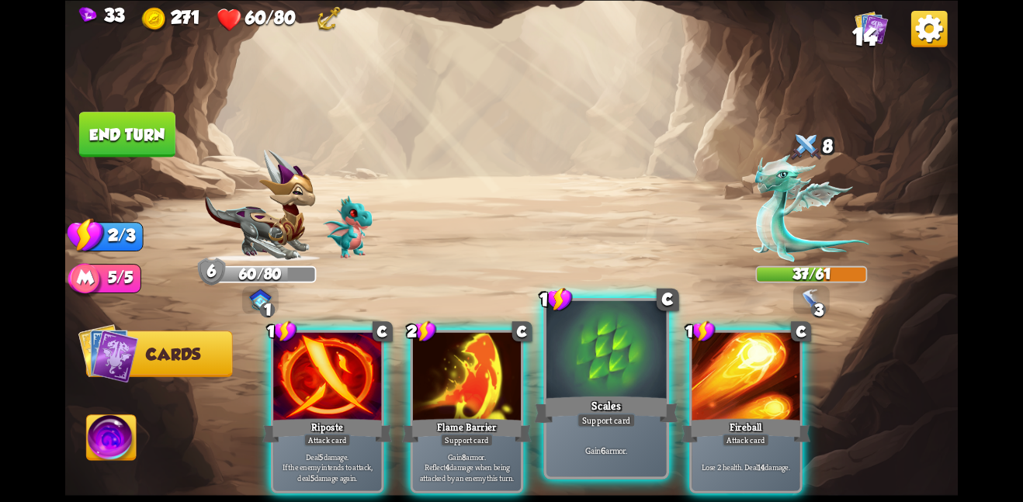
click at [585, 391] on div at bounding box center [607, 350] width 120 height 101
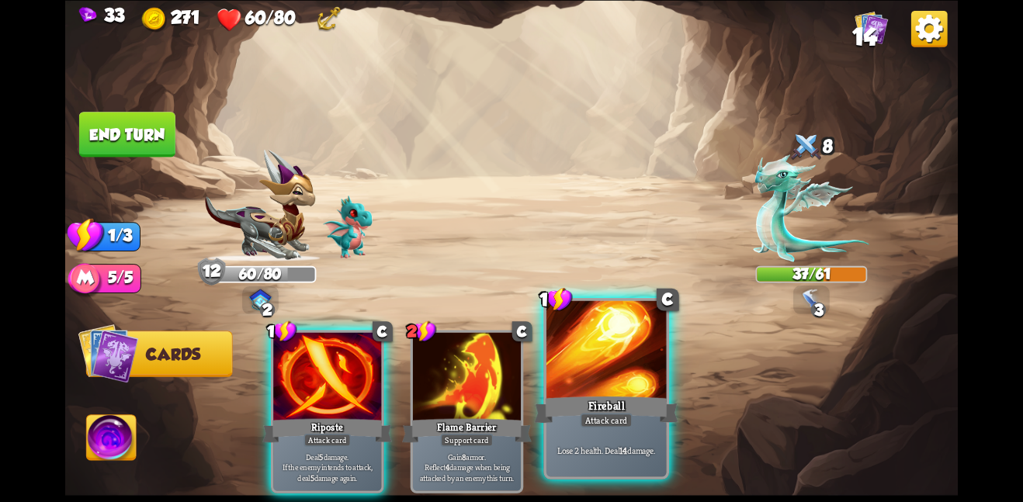
click at [584, 352] on div at bounding box center [607, 350] width 120 height 101
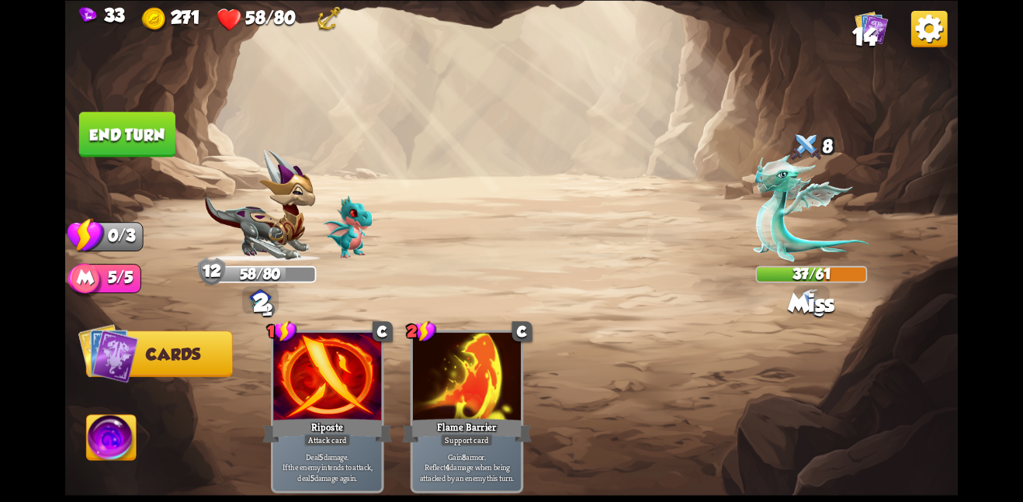
click at [134, 137] on button "End turn" at bounding box center [127, 134] width 96 height 45
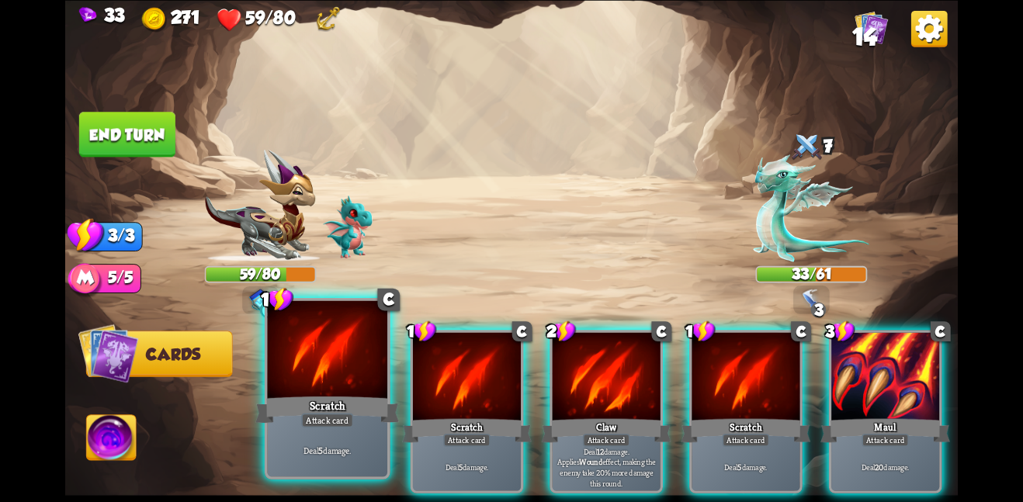
click at [334, 337] on div at bounding box center [327, 350] width 120 height 101
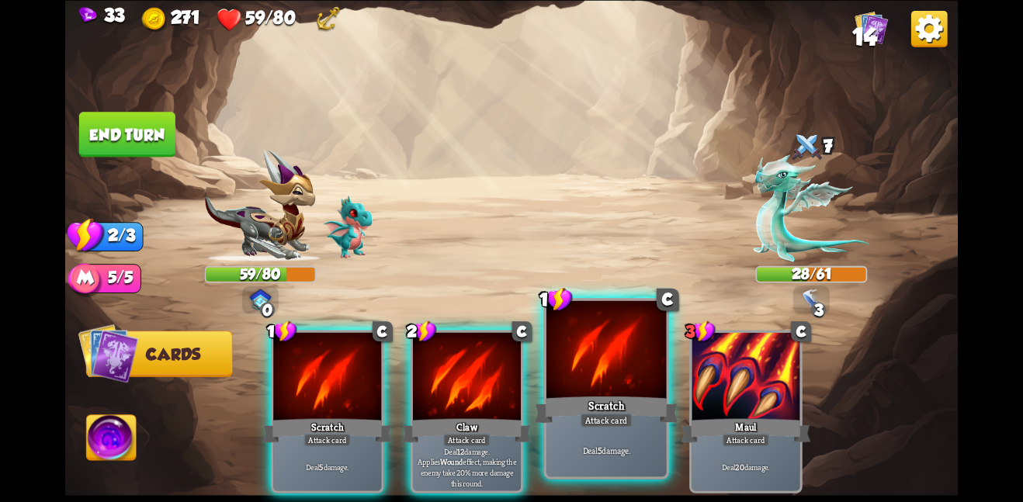
click at [578, 362] on div at bounding box center [607, 350] width 120 height 101
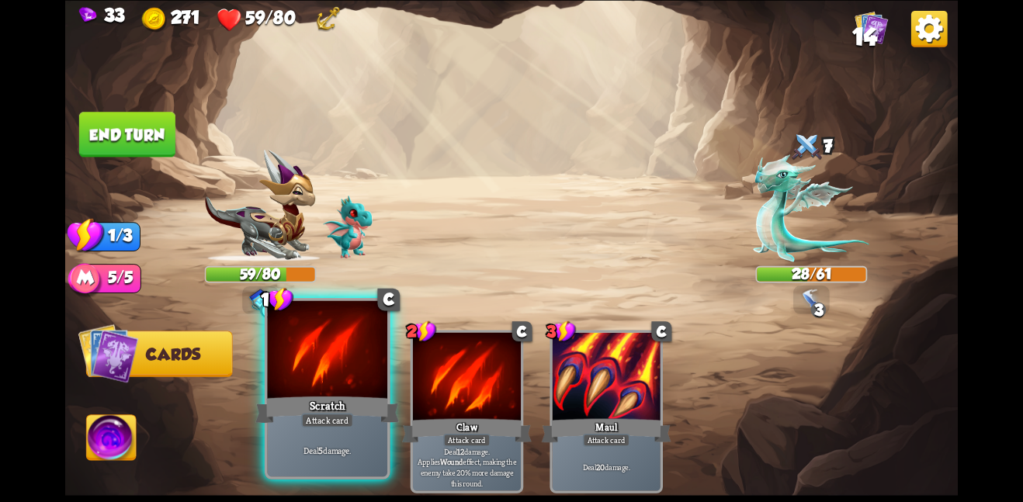
click at [334, 359] on div at bounding box center [327, 350] width 120 height 101
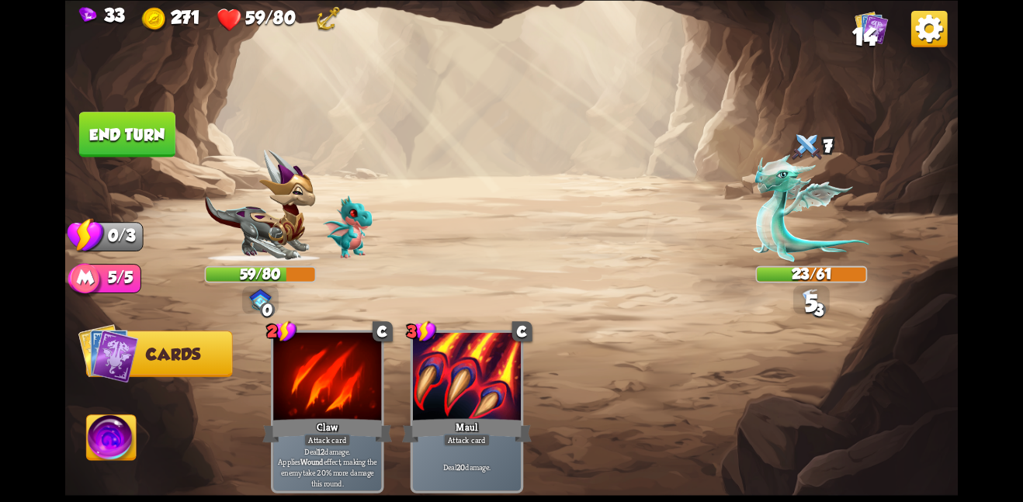
click at [143, 116] on button "End turn" at bounding box center [127, 134] width 96 height 45
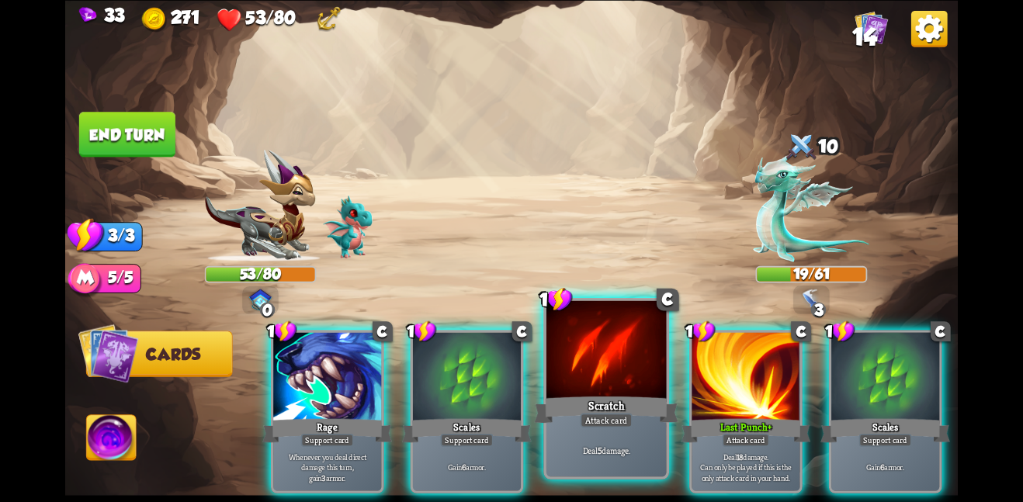
click at [606, 373] on div at bounding box center [607, 350] width 120 height 101
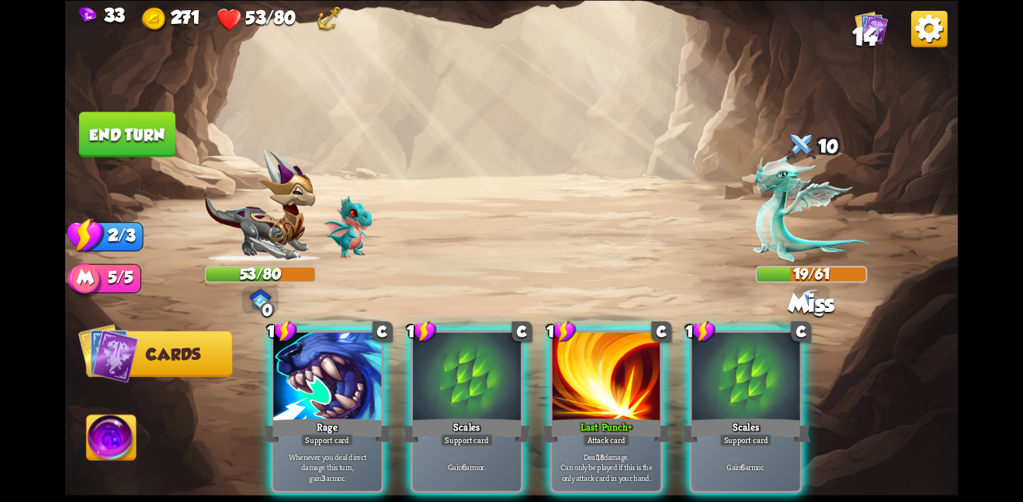
click at [606, 373] on div at bounding box center [607, 377] width 108 height 91
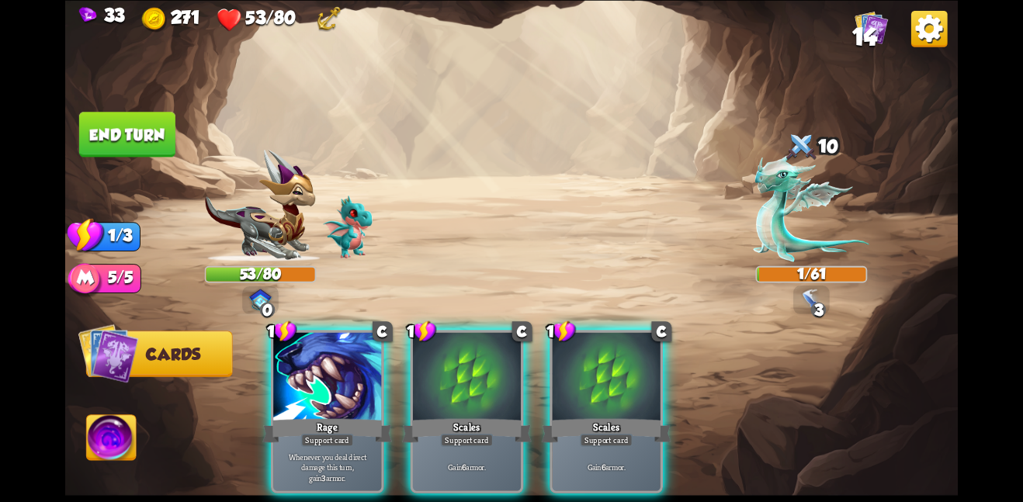
click at [127, 108] on img at bounding box center [511, 251] width 893 height 502
click at [123, 130] on button "End turn" at bounding box center [127, 134] width 96 height 45
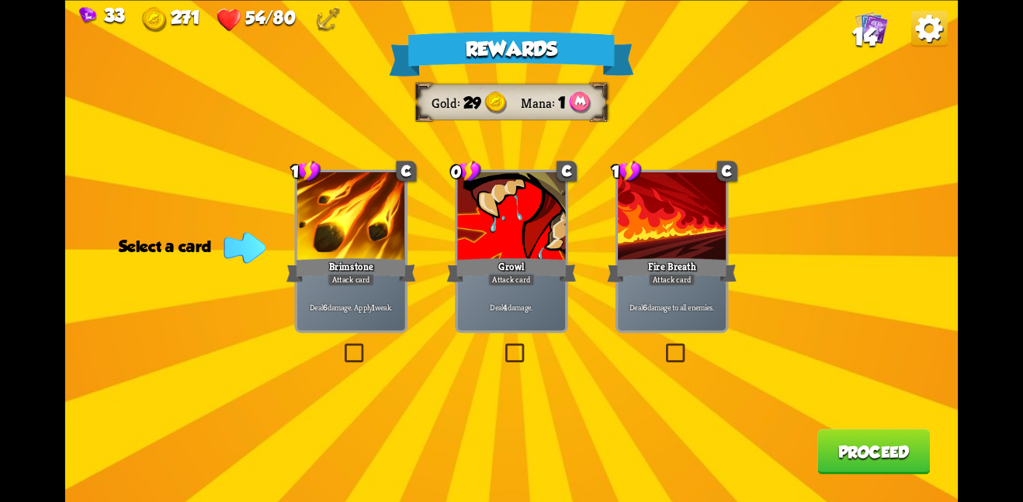
click at [673, 268] on div "Fire Breath" at bounding box center [672, 269] width 130 height 29
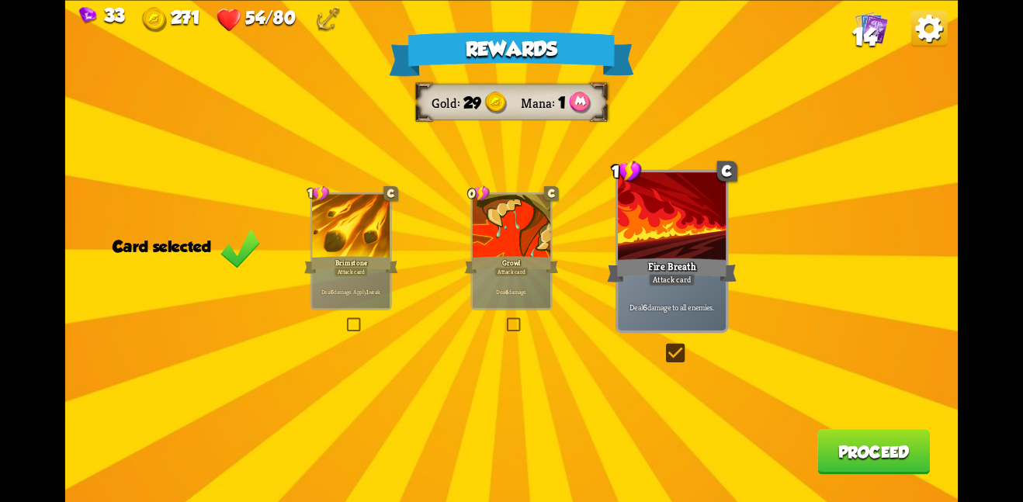
click at [870, 461] on button "Proceed" at bounding box center [874, 451] width 113 height 45
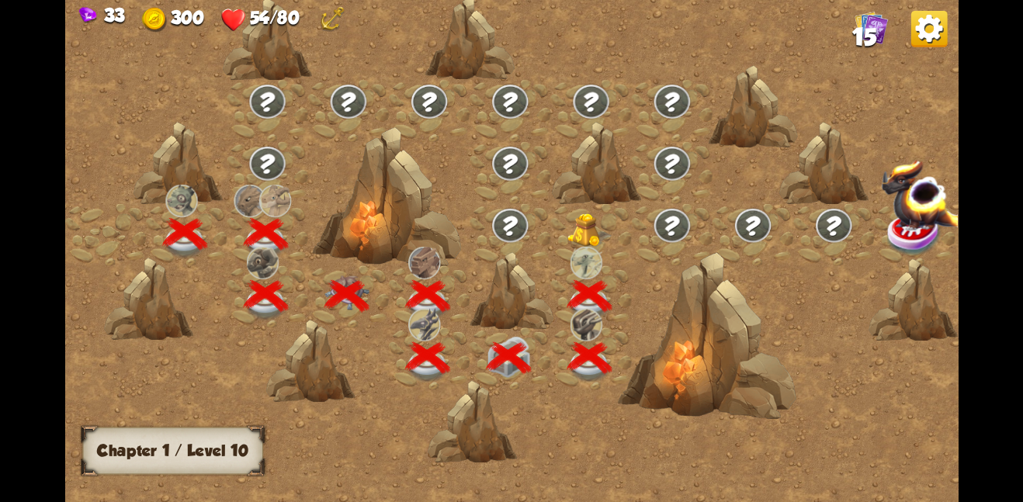
click at [579, 263] on img at bounding box center [586, 262] width 32 height 33
click at [581, 214] on img at bounding box center [590, 230] width 45 height 34
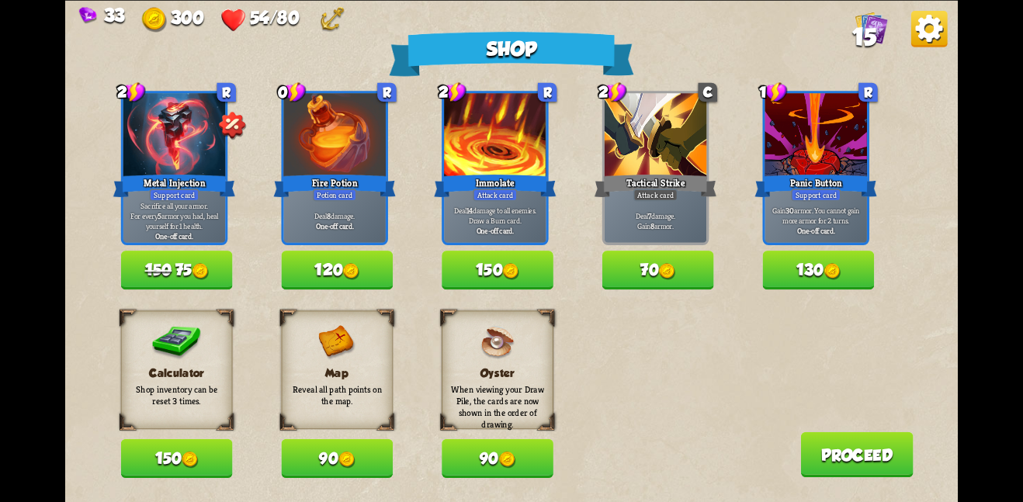
click at [491, 461] on button "90" at bounding box center [498, 458] width 112 height 39
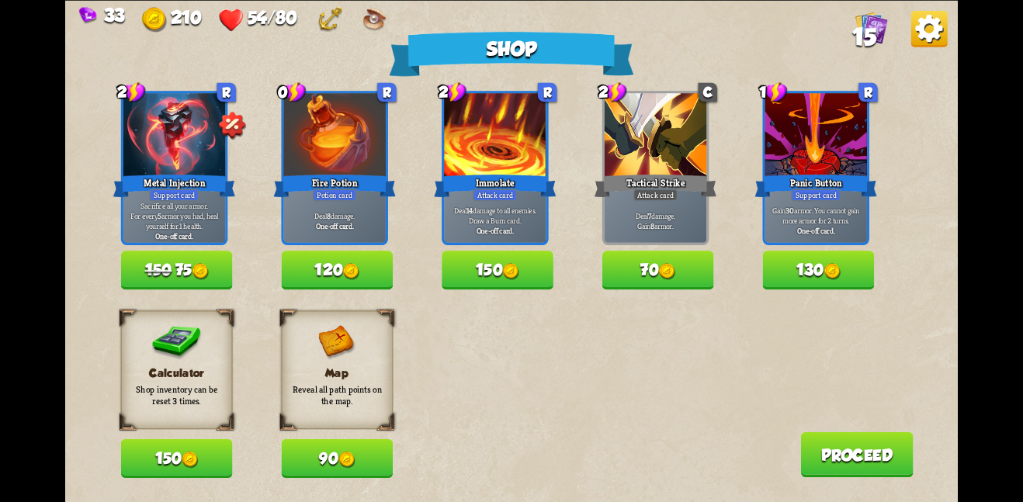
click at [360, 459] on button "90" at bounding box center [337, 458] width 112 height 39
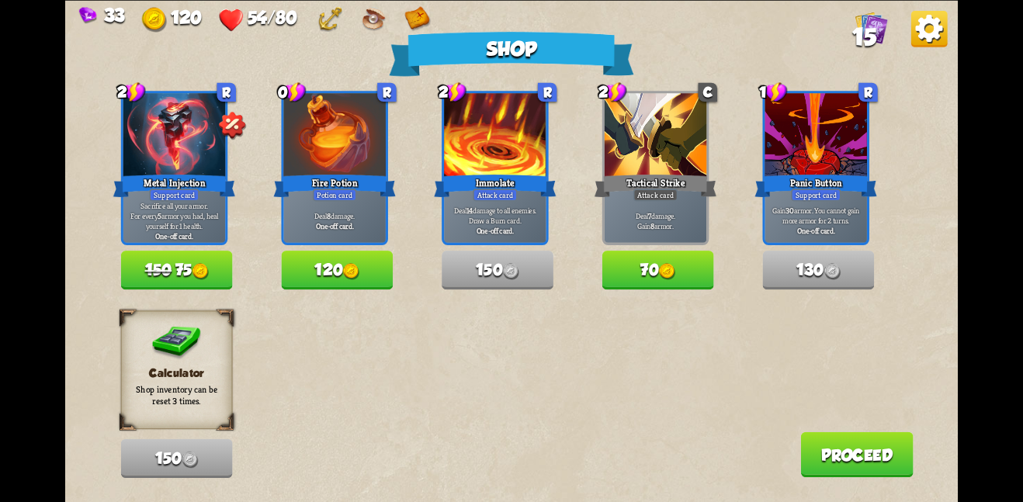
click at [651, 279] on button "70" at bounding box center [658, 270] width 112 height 39
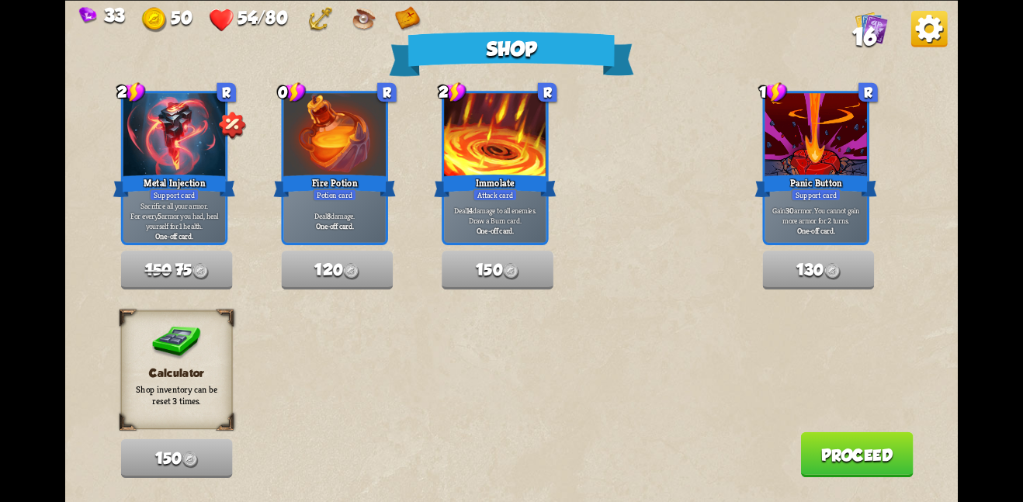
click at [827, 449] on button "Proceed" at bounding box center [856, 454] width 113 height 45
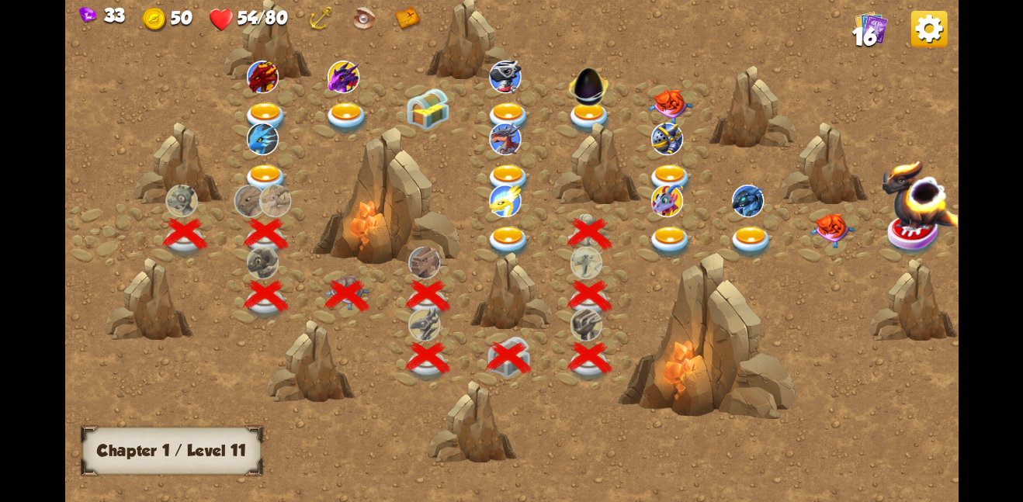
scroll to position [0, 236]
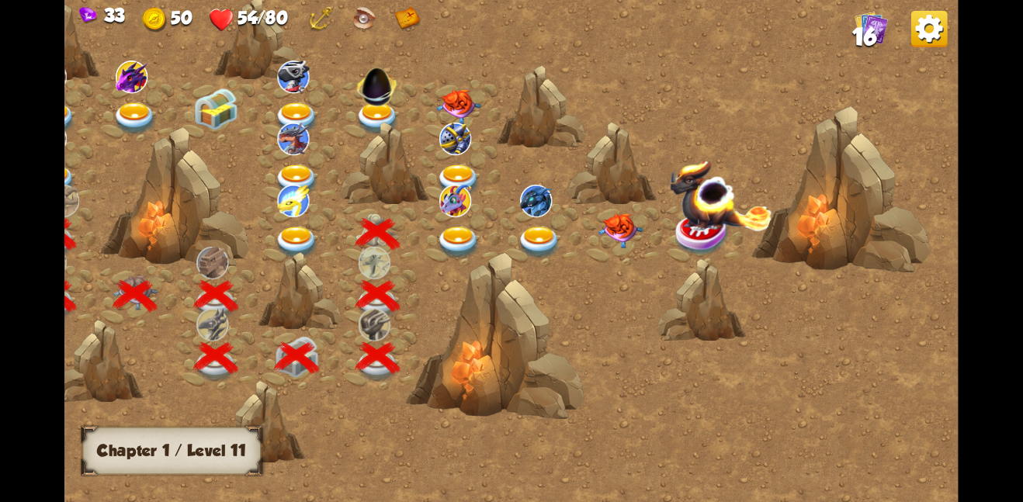
click at [455, 105] on img at bounding box center [458, 106] width 45 height 35
click at [455, 242] on img at bounding box center [458, 242] width 45 height 33
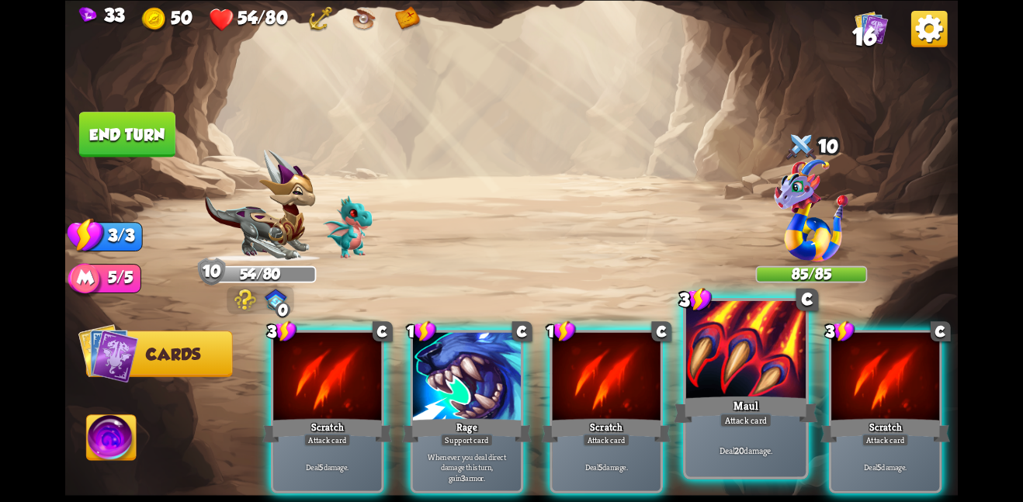
click at [689, 425] on div "Maul" at bounding box center [746, 410] width 144 height 32
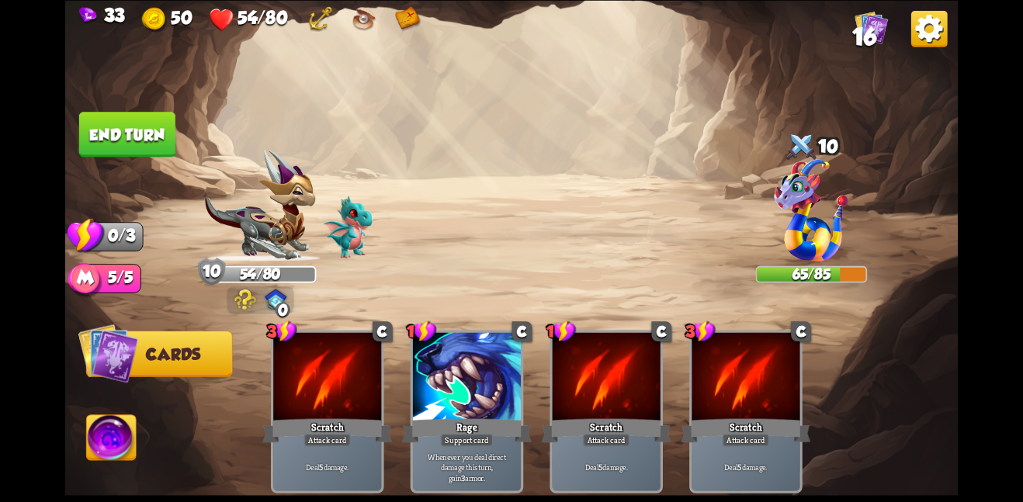
click at [144, 137] on button "End turn" at bounding box center [127, 134] width 96 height 45
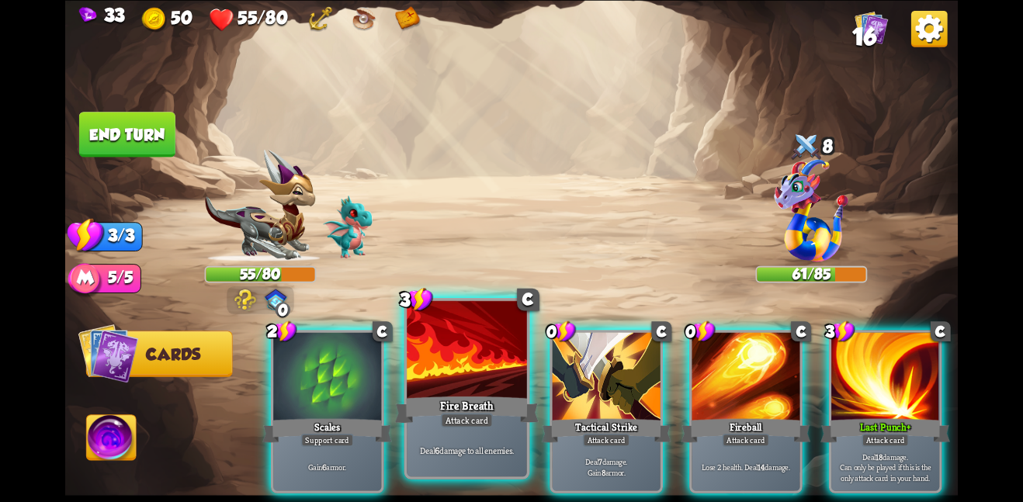
click at [470, 409] on div "Fire Breath" at bounding box center [467, 410] width 144 height 32
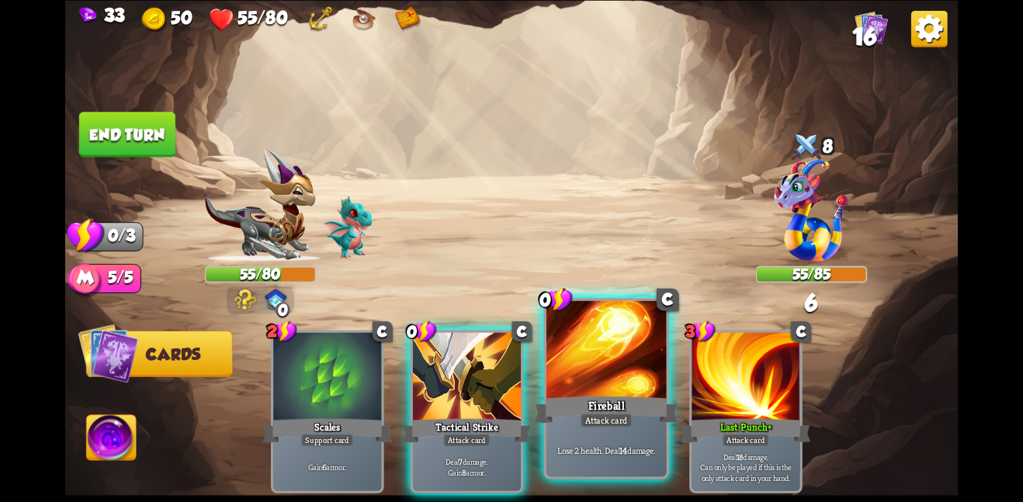
click at [640, 404] on div "Fireball" at bounding box center [606, 410] width 144 height 32
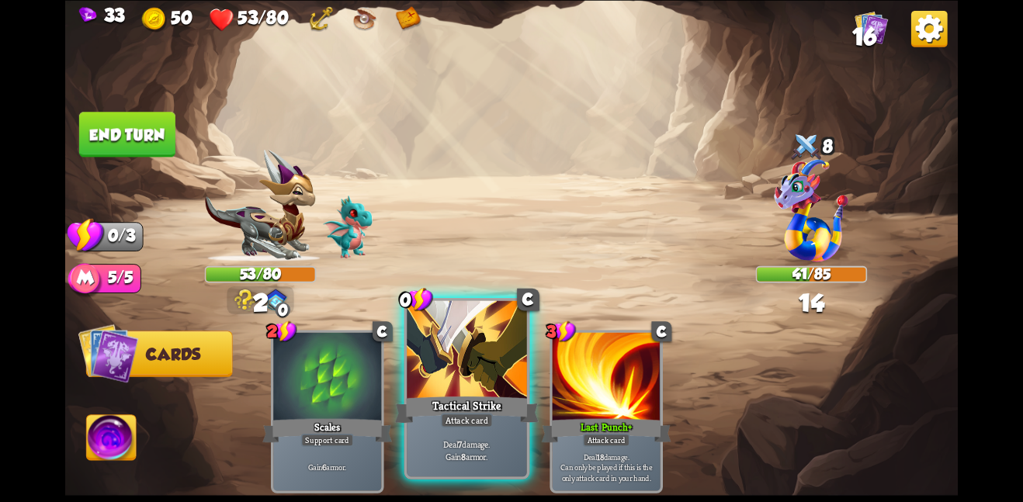
click at [464, 378] on div at bounding box center [467, 350] width 120 height 101
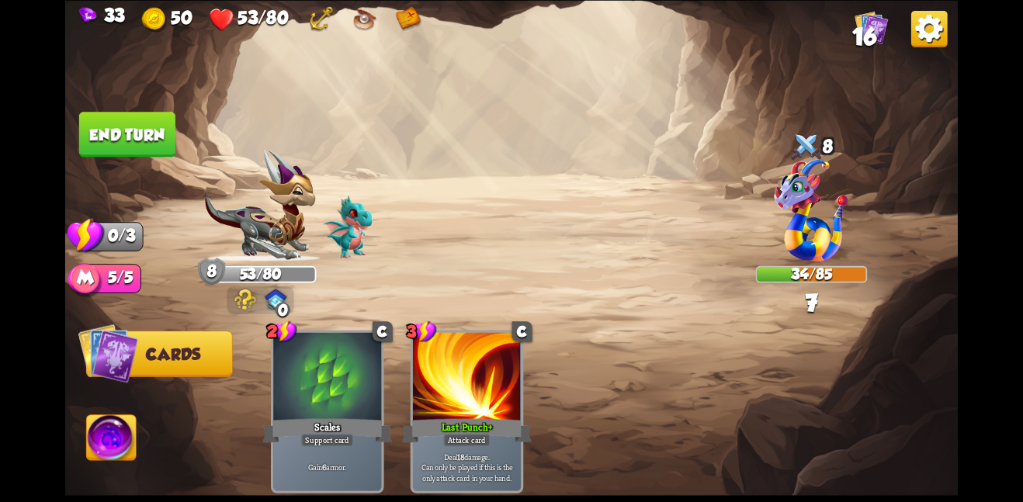
click at [138, 136] on button "End turn" at bounding box center [127, 134] width 96 height 45
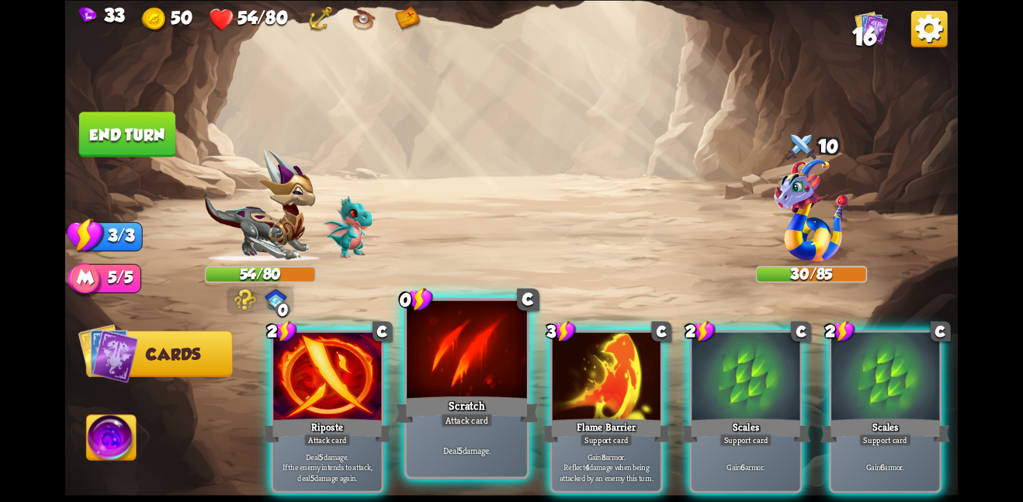
click at [438, 369] on div at bounding box center [467, 350] width 120 height 101
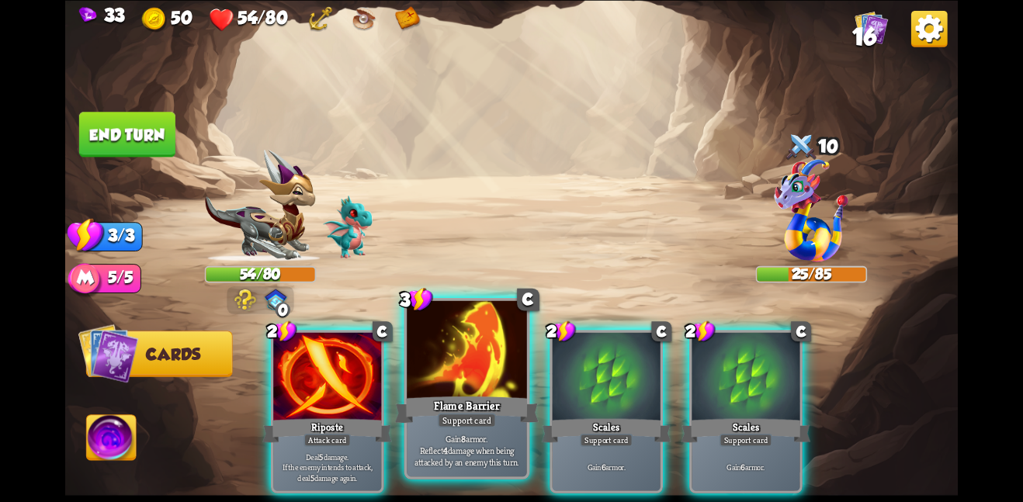
click at [436, 366] on div at bounding box center [467, 350] width 120 height 101
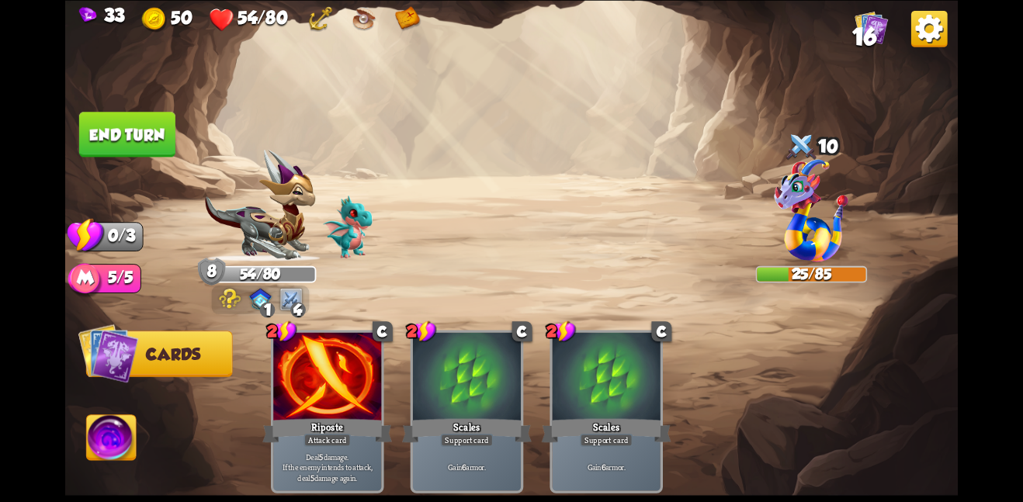
click at [161, 129] on button "End turn" at bounding box center [127, 134] width 96 height 45
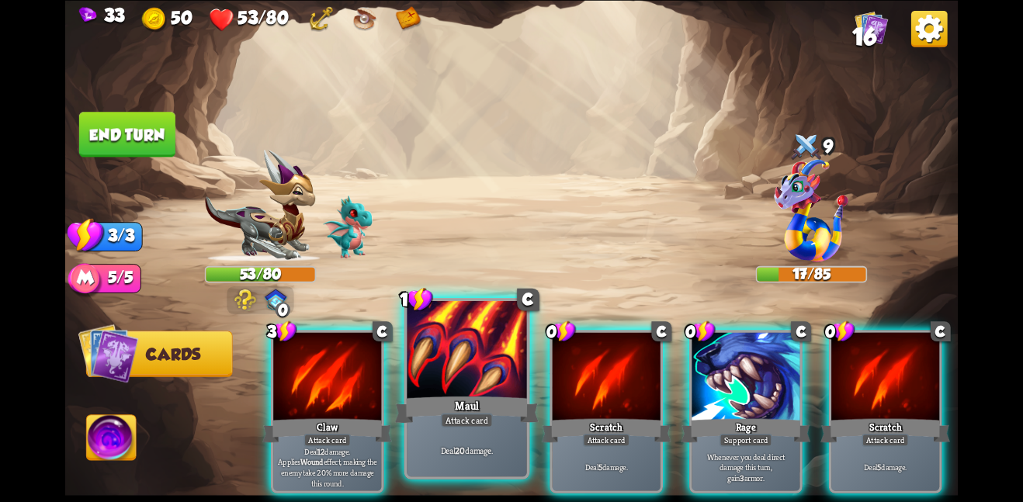
click at [504, 384] on div at bounding box center [467, 350] width 120 height 101
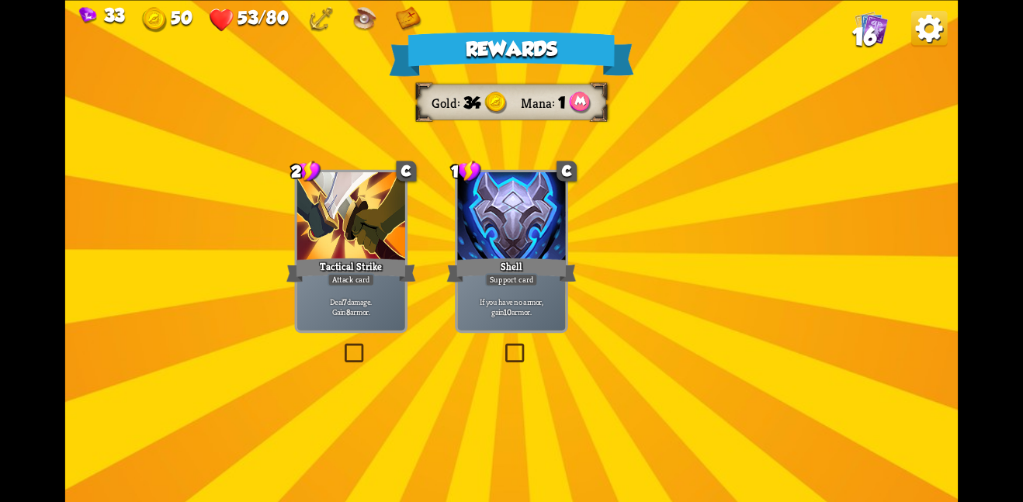
click at [511, 296] on p "If you have no armor, gain 10 armor." at bounding box center [511, 306] width 102 height 21
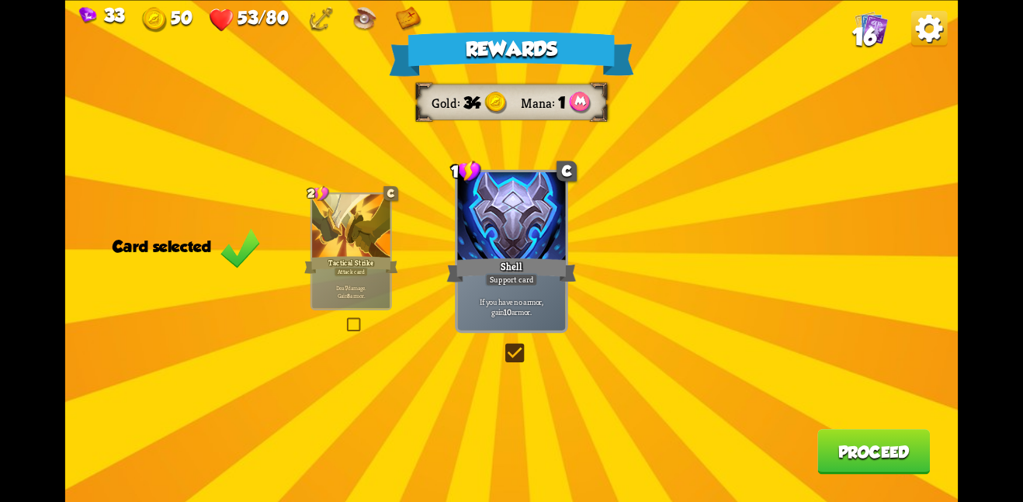
click at [871, 470] on button "Proceed" at bounding box center [874, 451] width 113 height 45
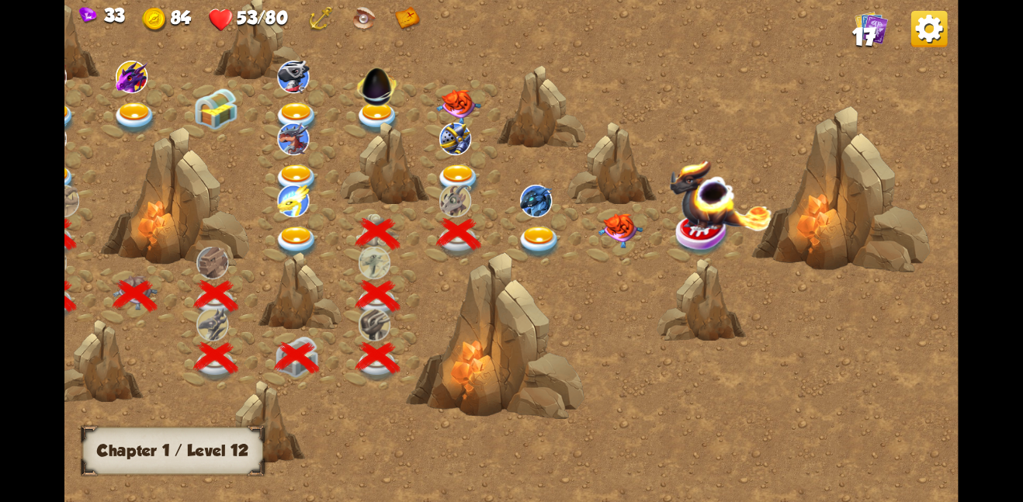
click at [541, 231] on img at bounding box center [539, 242] width 45 height 33
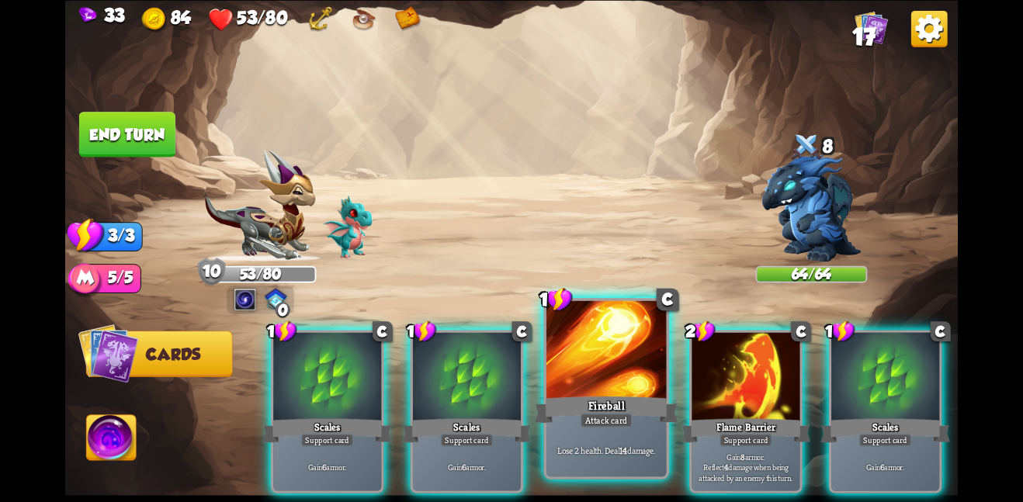
click at [601, 342] on div at bounding box center [607, 350] width 120 height 101
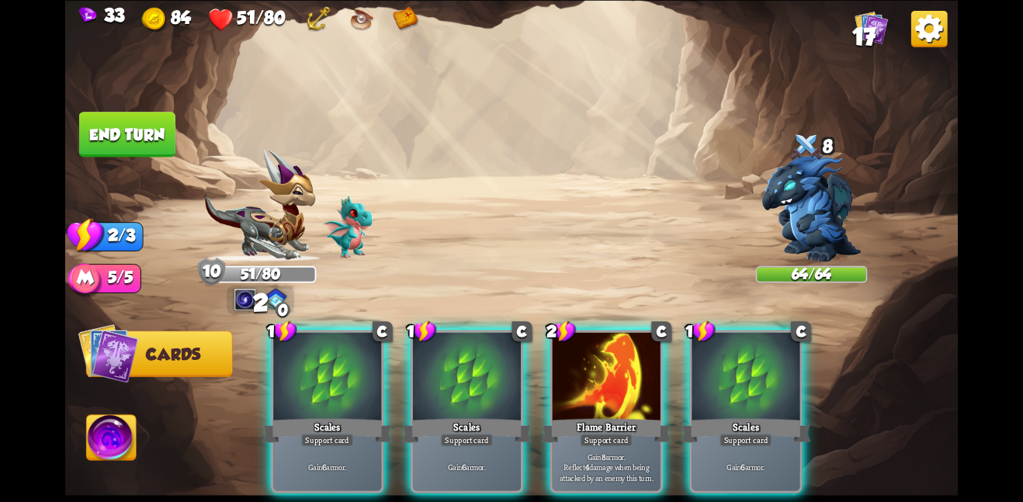
click at [601, 342] on div at bounding box center [607, 377] width 108 height 91
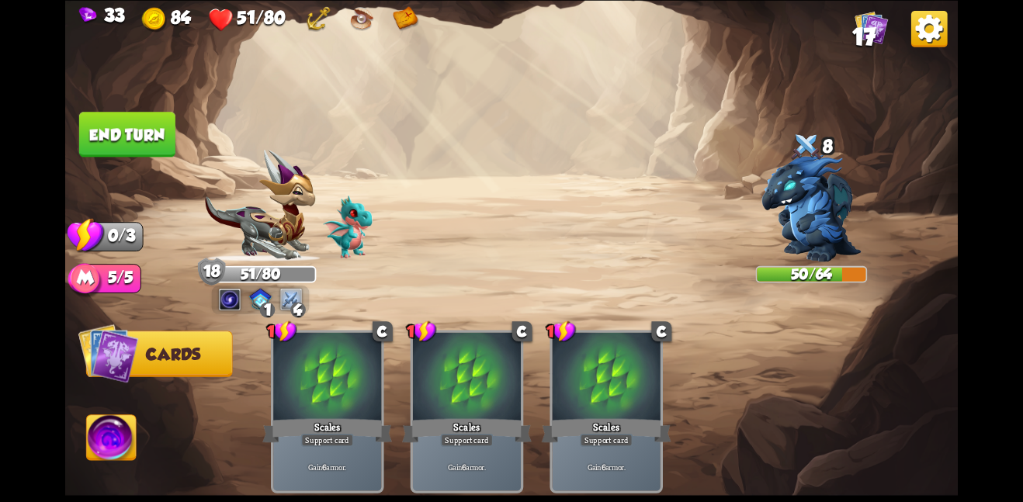
click at [130, 134] on button "End turn" at bounding box center [127, 134] width 96 height 45
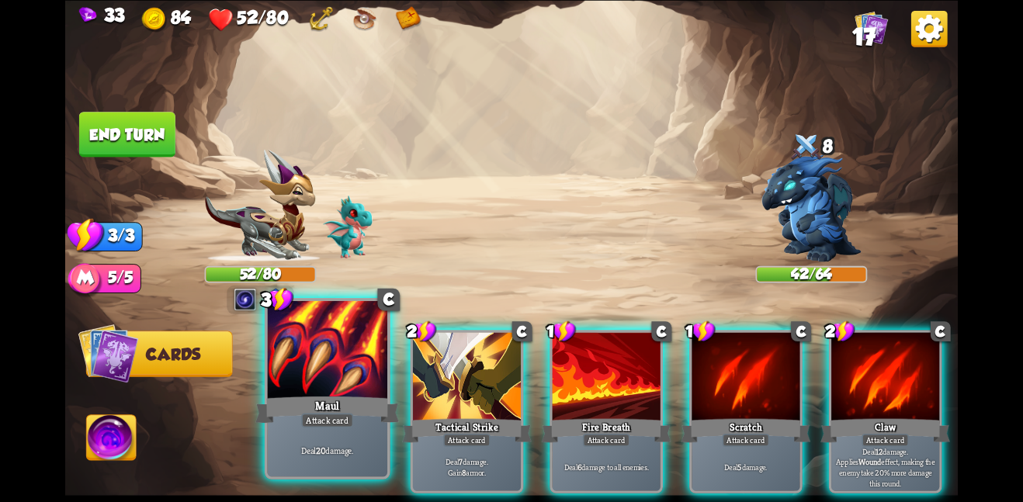
click at [356, 386] on div at bounding box center [327, 350] width 120 height 101
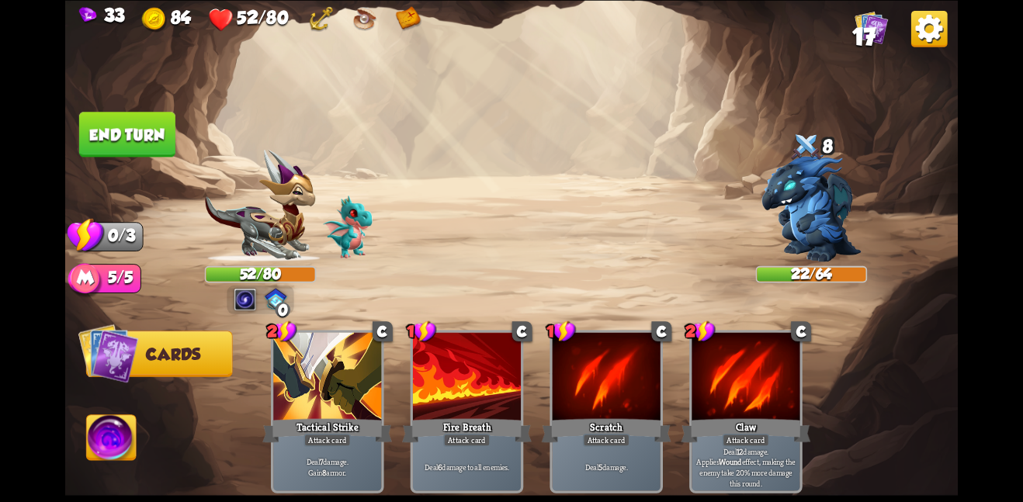
click at [140, 144] on button "End turn" at bounding box center [127, 134] width 96 height 45
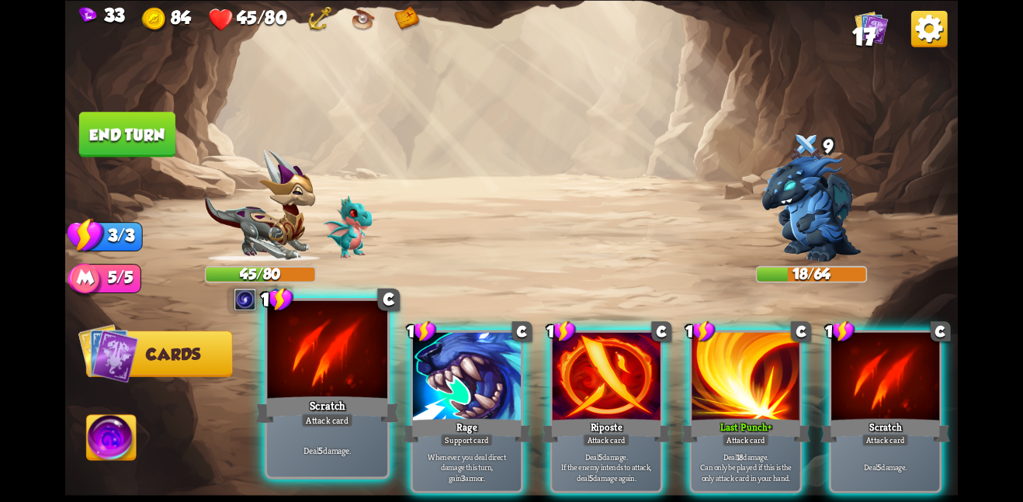
click at [303, 334] on div at bounding box center [327, 350] width 120 height 101
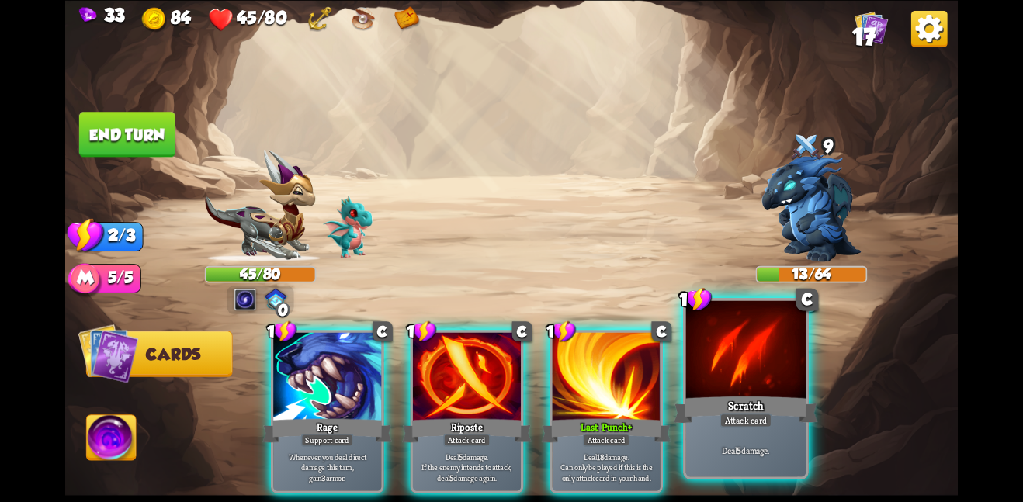
click at [713, 373] on div at bounding box center [746, 350] width 120 height 101
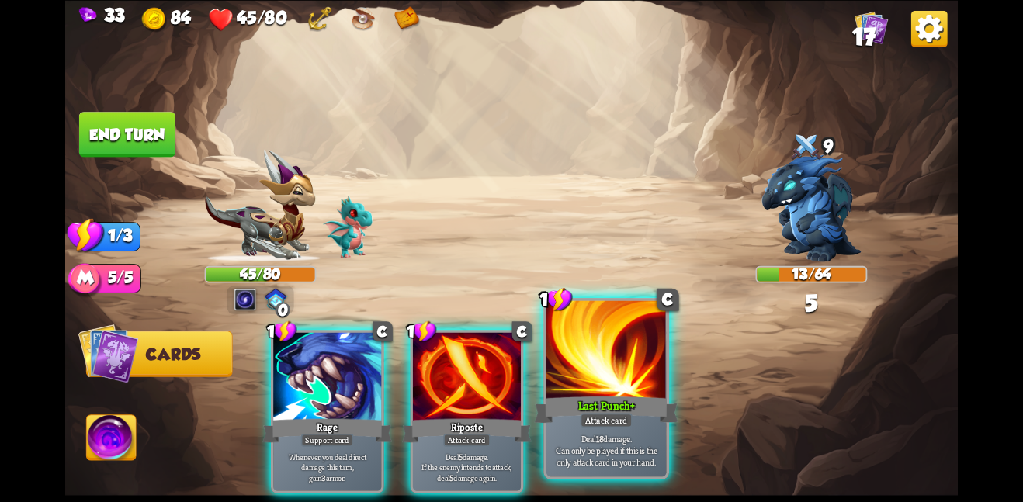
click at [626, 375] on div at bounding box center [607, 350] width 120 height 101
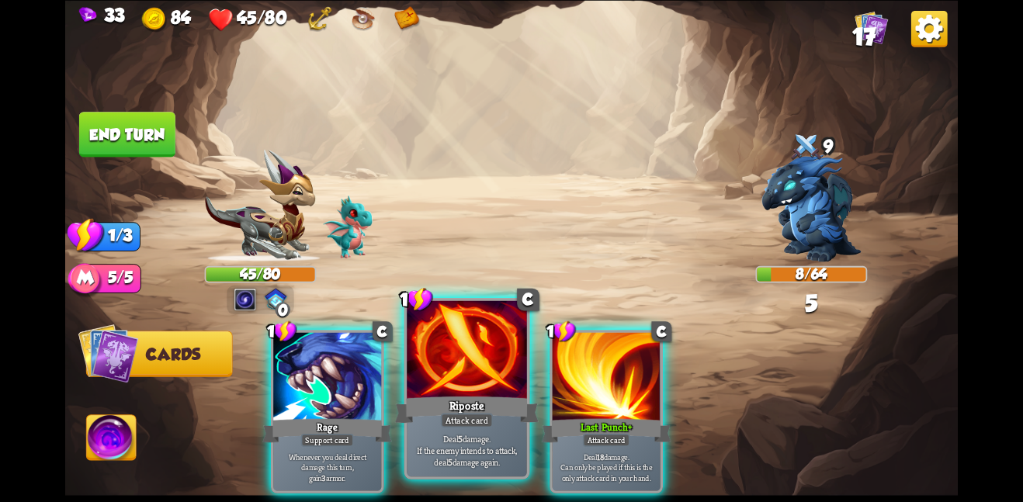
click at [505, 379] on div at bounding box center [467, 350] width 120 height 101
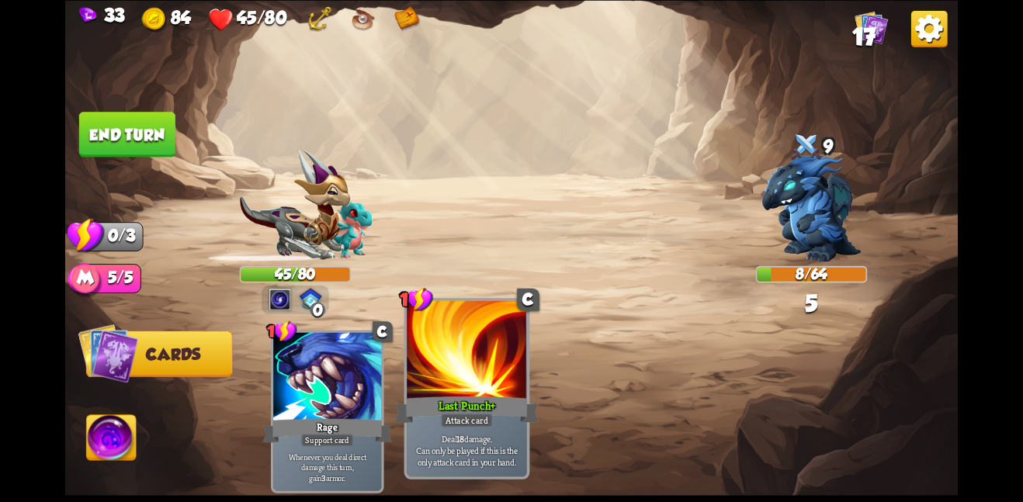
click at [479, 356] on div at bounding box center [467, 350] width 120 height 101
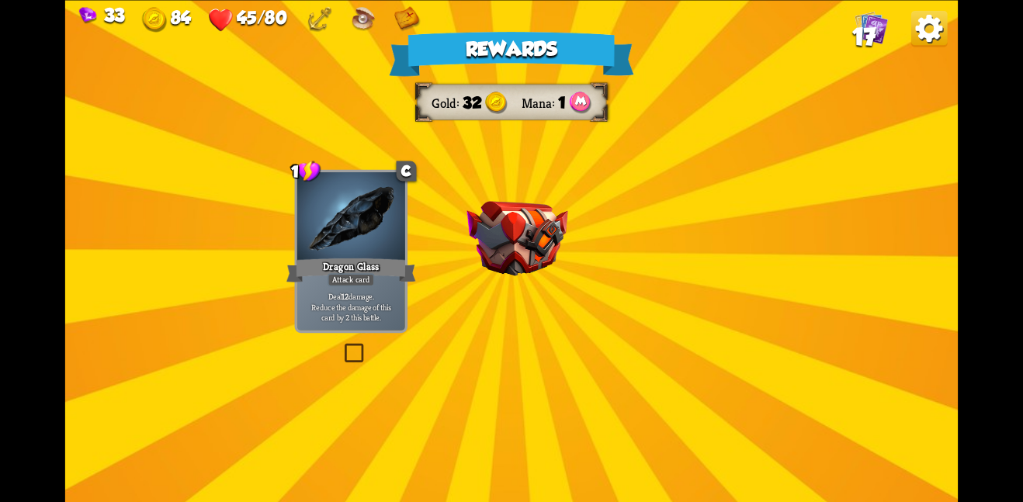
click at [498, 243] on img at bounding box center [517, 238] width 101 height 75
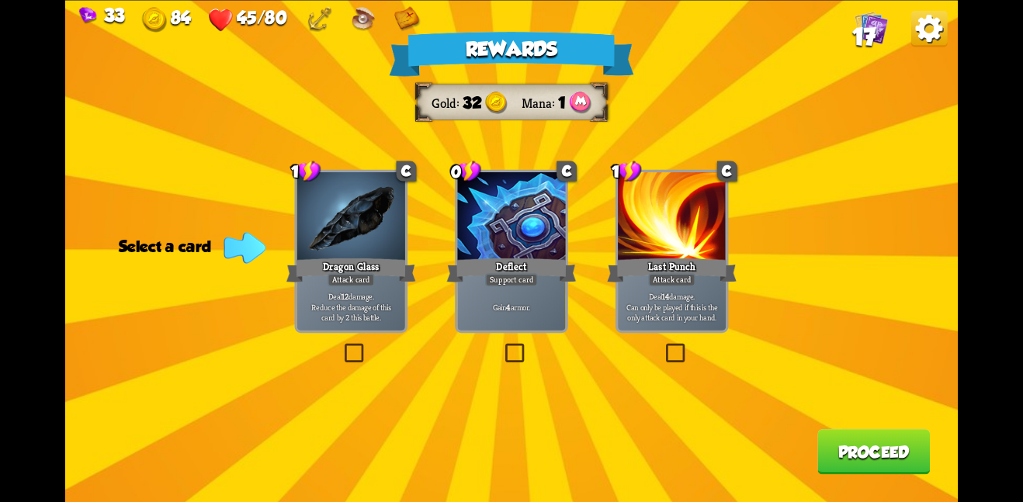
click at [668, 299] on p "Deal 14 damage. Can only be played if this is the only attack card in your hand." at bounding box center [672, 306] width 102 height 32
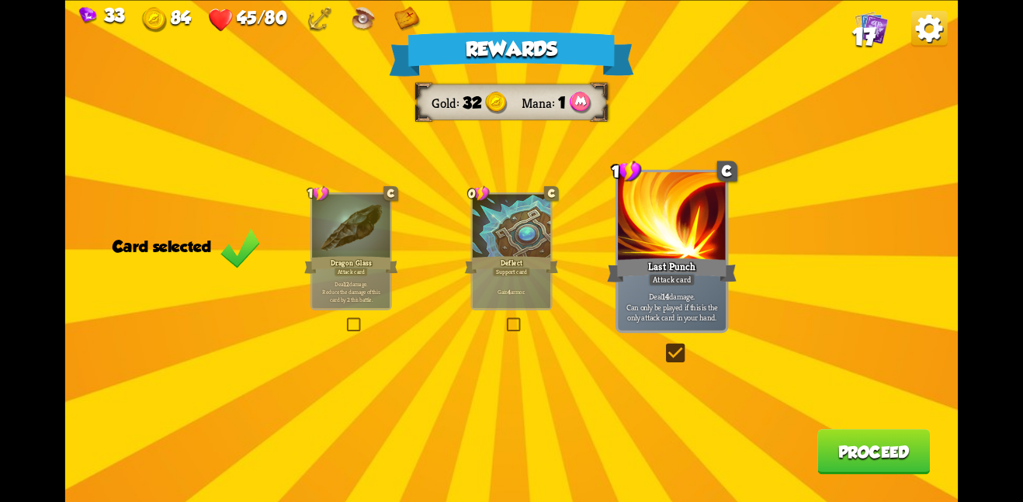
click at [818, 464] on button "Proceed" at bounding box center [874, 451] width 113 height 45
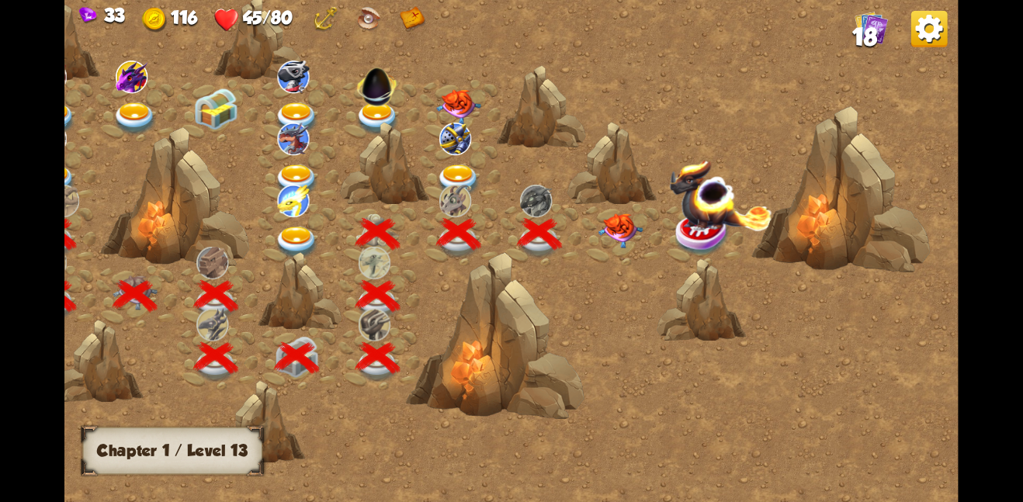
click at [612, 227] on img at bounding box center [620, 230] width 45 height 35
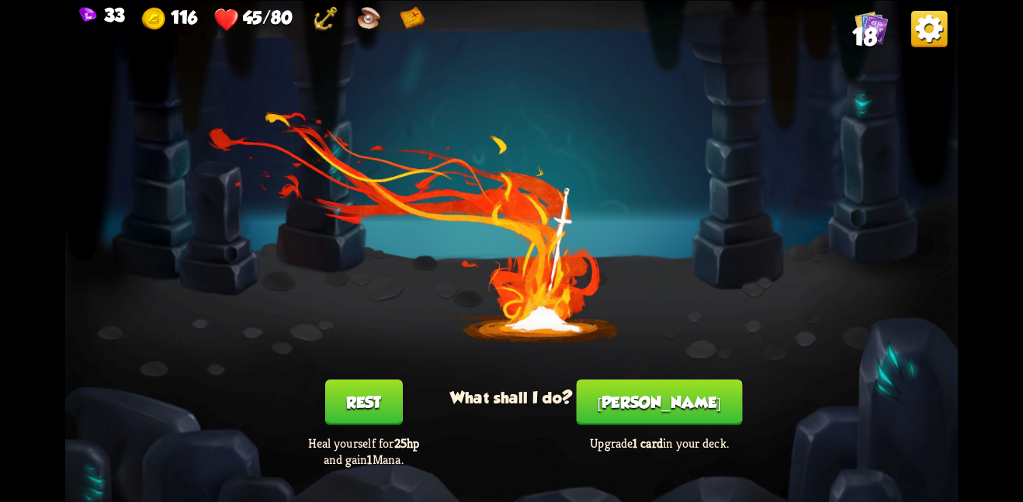
click at [358, 418] on button "Rest" at bounding box center [364, 402] width 78 height 45
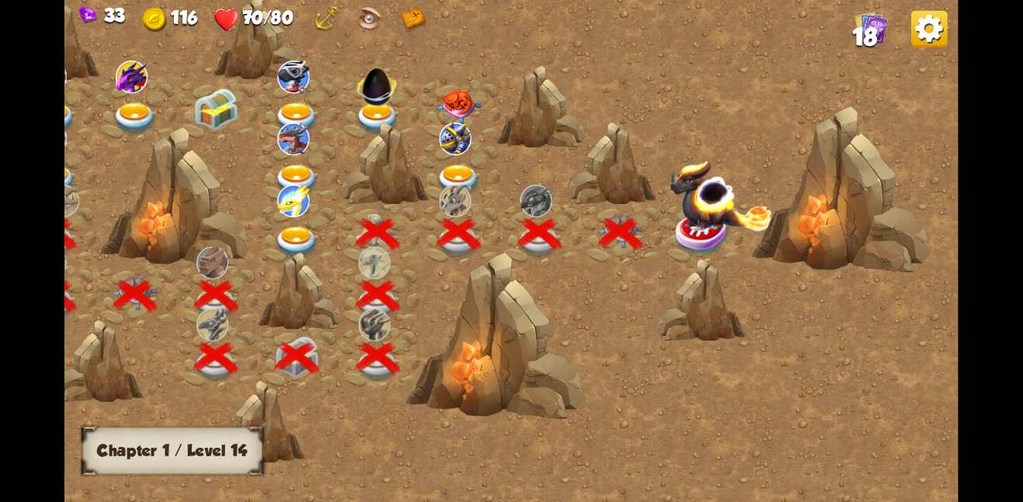
click at [460, 167] on img at bounding box center [458, 180] width 45 height 33
click at [300, 226] on img at bounding box center [296, 242] width 45 height 33
click at [730, 217] on img at bounding box center [720, 194] width 103 height 72
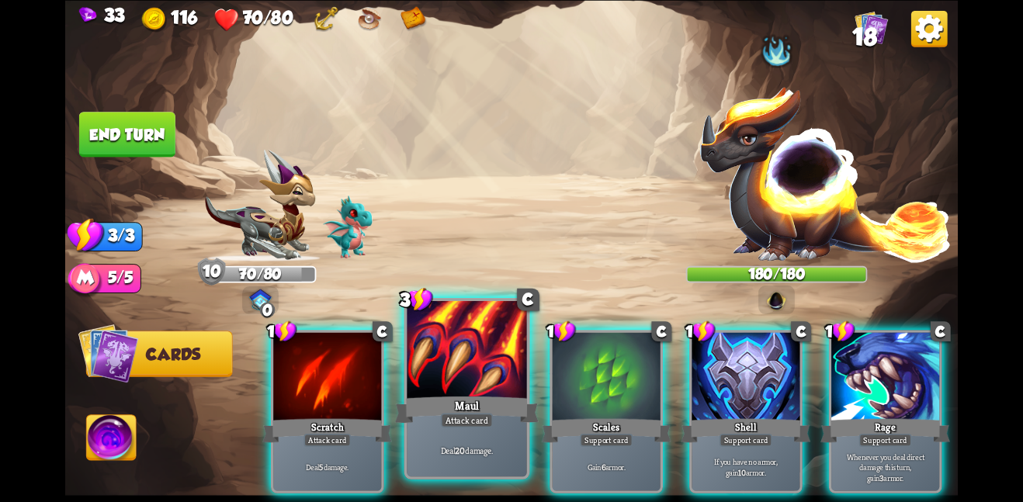
click at [446, 373] on div at bounding box center [467, 350] width 120 height 101
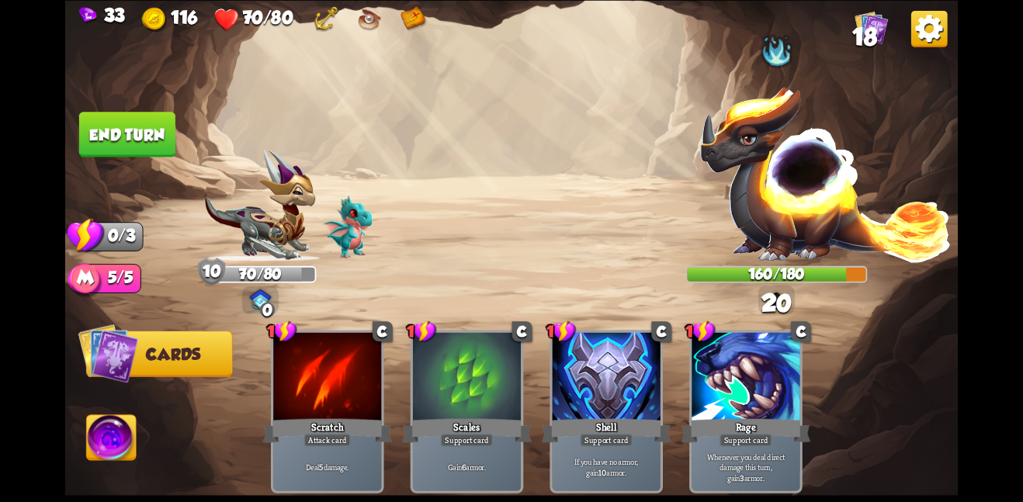
click at [129, 120] on button "End turn" at bounding box center [127, 134] width 96 height 45
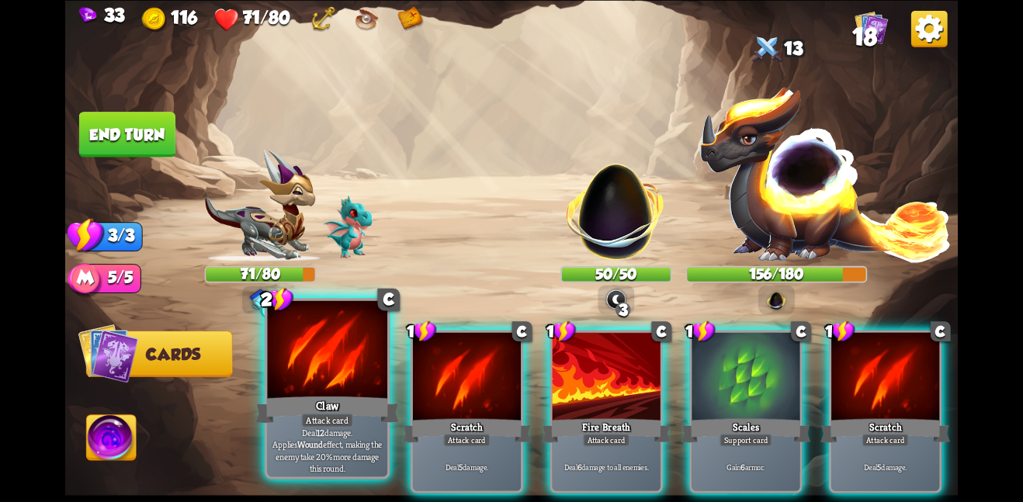
click at [292, 356] on div at bounding box center [327, 350] width 120 height 101
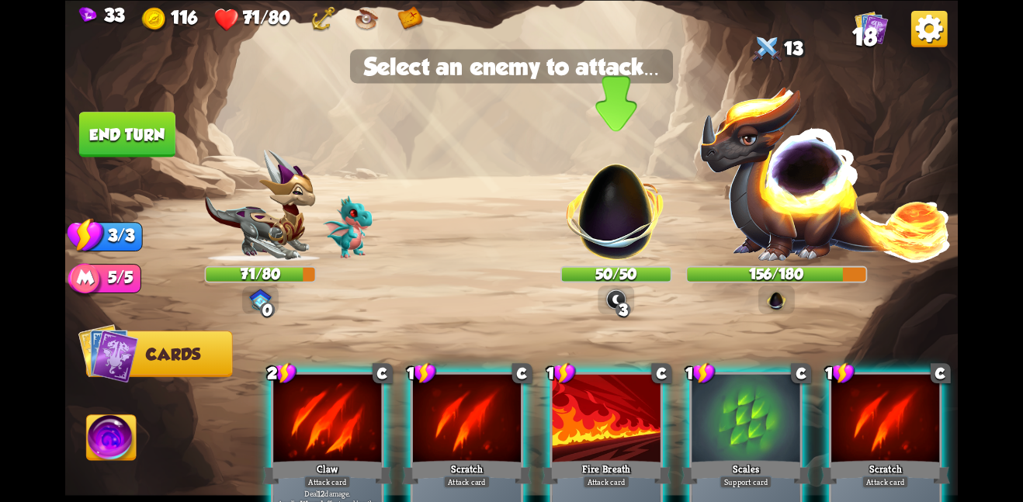
click at [619, 215] on img at bounding box center [615, 202] width 117 height 117
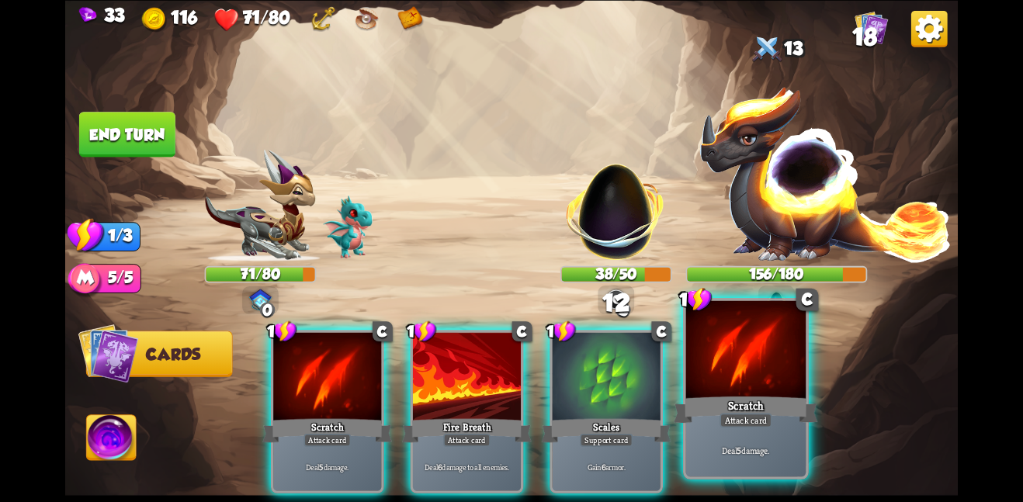
click at [721, 358] on div at bounding box center [746, 350] width 120 height 101
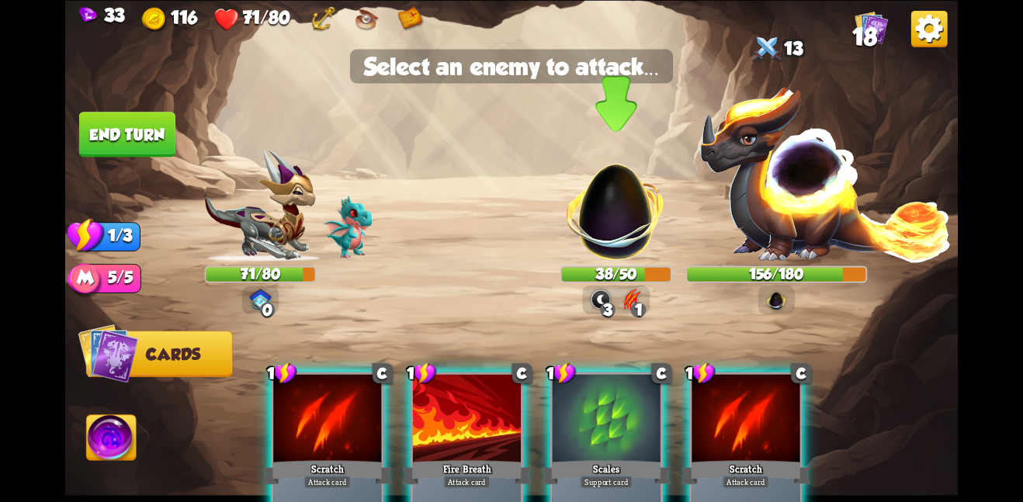
click at [616, 223] on img at bounding box center [615, 202] width 117 height 117
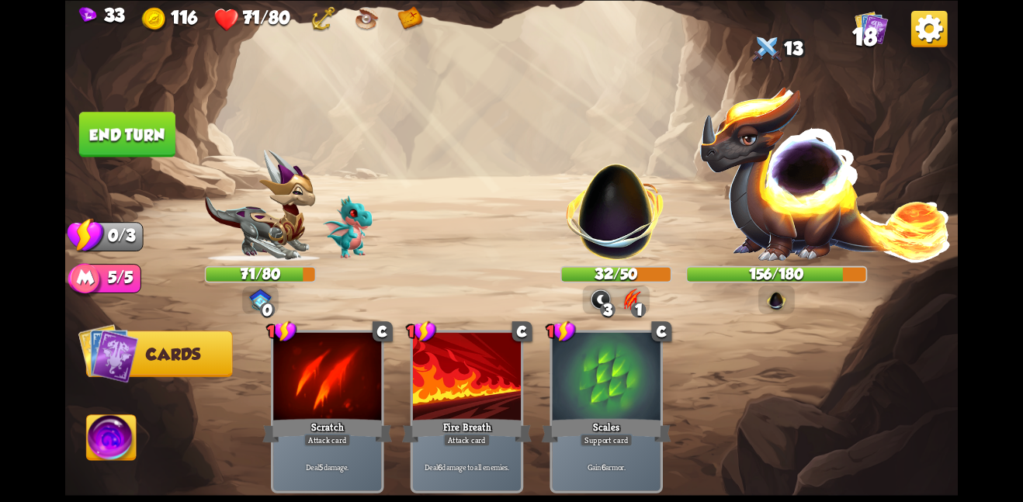
click at [146, 136] on button "End turn" at bounding box center [127, 134] width 96 height 45
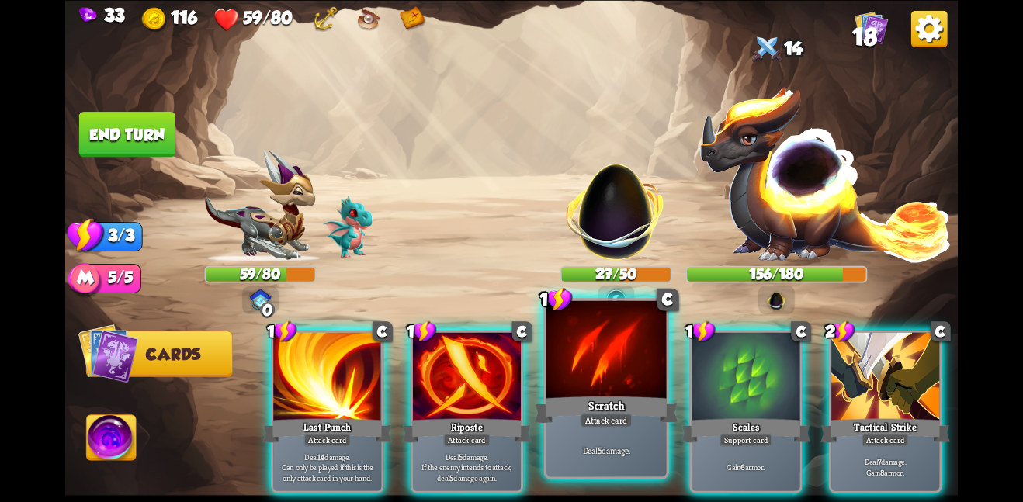
click at [551, 359] on div at bounding box center [607, 350] width 120 height 101
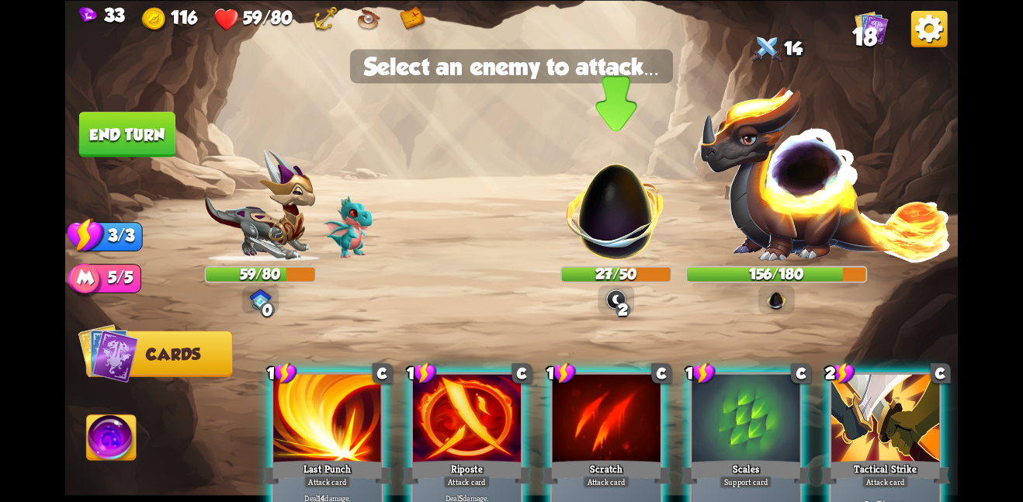
click at [593, 244] on img at bounding box center [615, 202] width 117 height 117
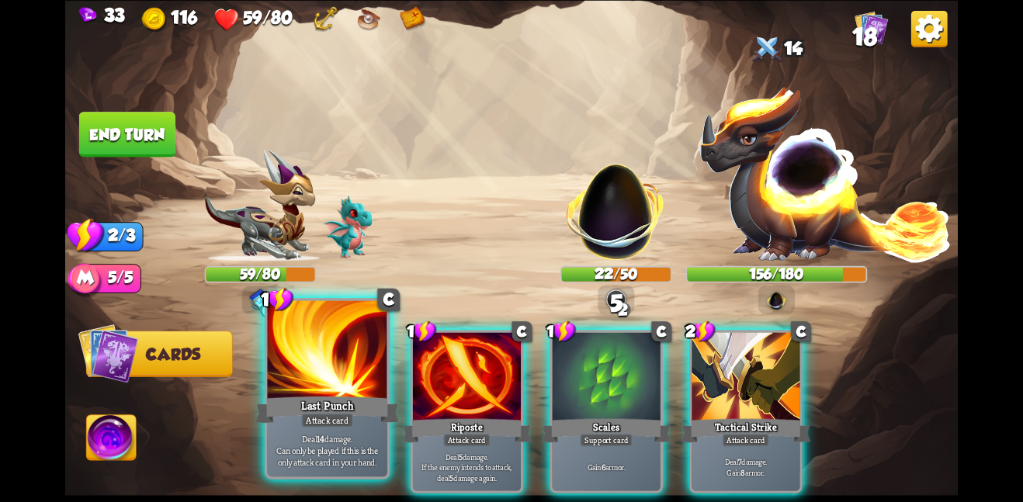
click at [339, 363] on div at bounding box center [327, 350] width 120 height 101
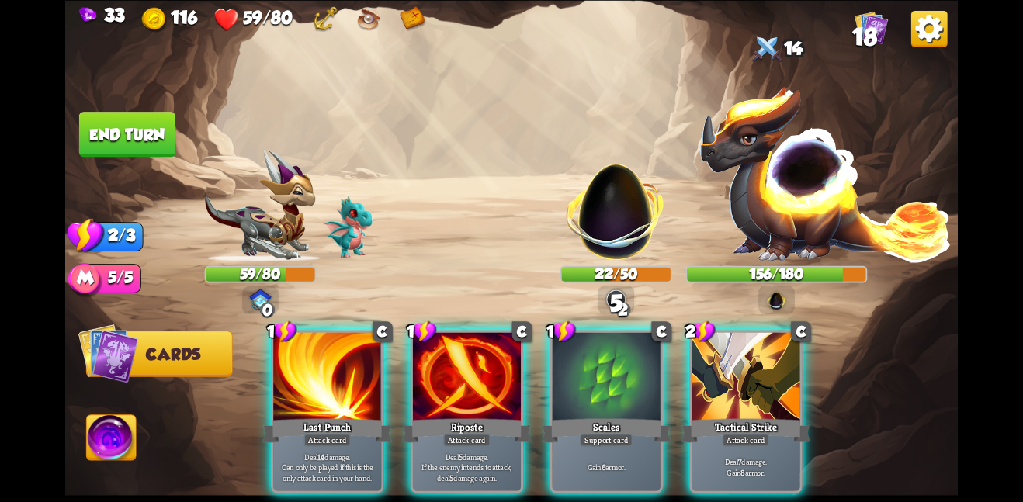
click at [799, 165] on img at bounding box center [826, 173] width 254 height 177
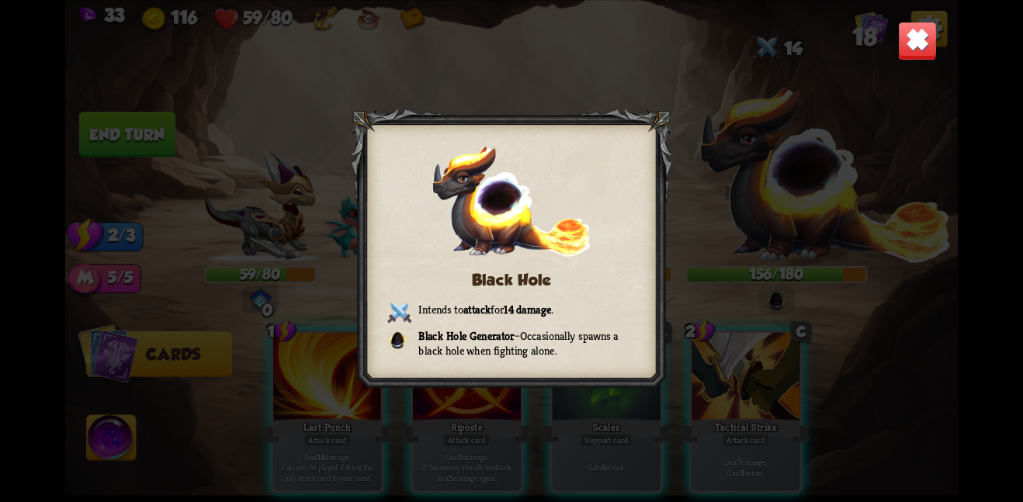
click at [902, 54] on img at bounding box center [917, 40] width 39 height 39
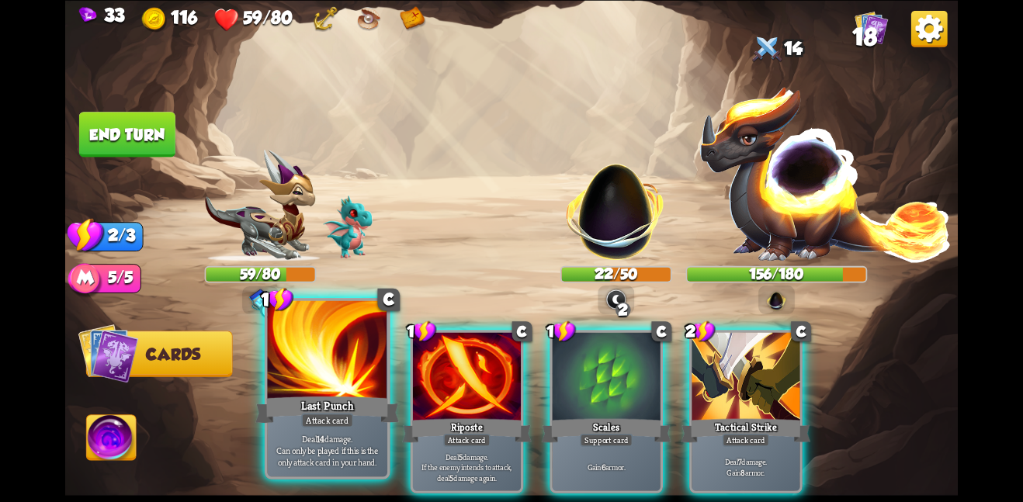
click at [349, 438] on p "Deal 14 damage. Can only be played if this is the only attack card in your hand." at bounding box center [327, 450] width 114 height 36
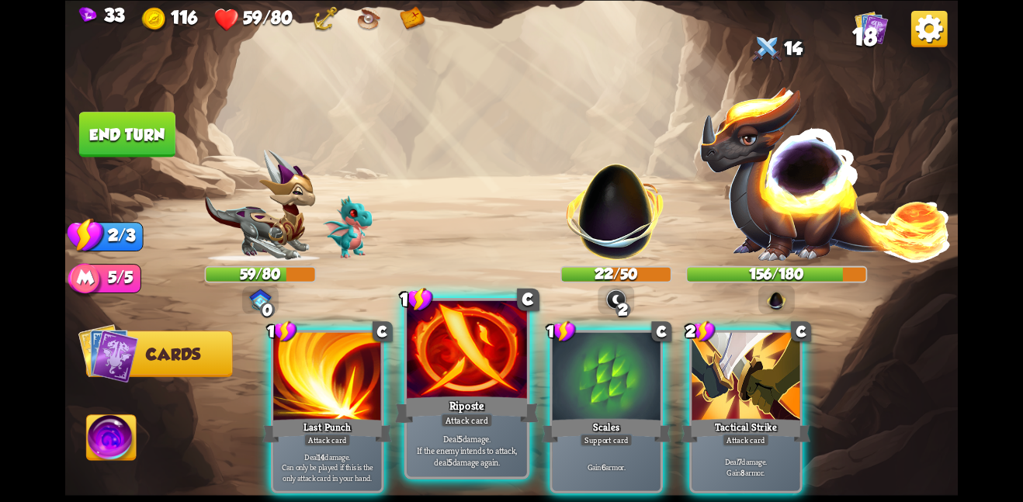
click at [453, 394] on div "Riposte" at bounding box center [467, 410] width 144 height 32
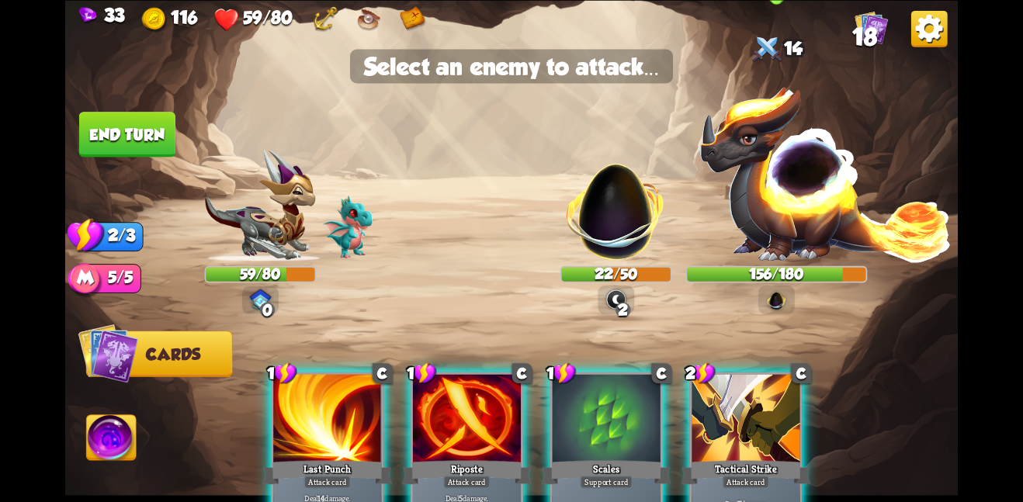
click at [797, 167] on img at bounding box center [826, 173] width 254 height 177
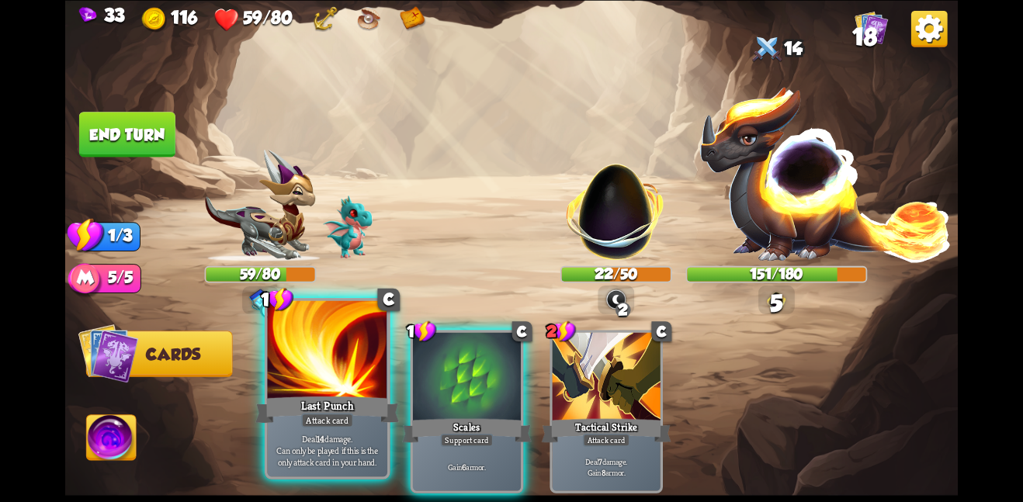
click at [302, 351] on div at bounding box center [327, 350] width 120 height 101
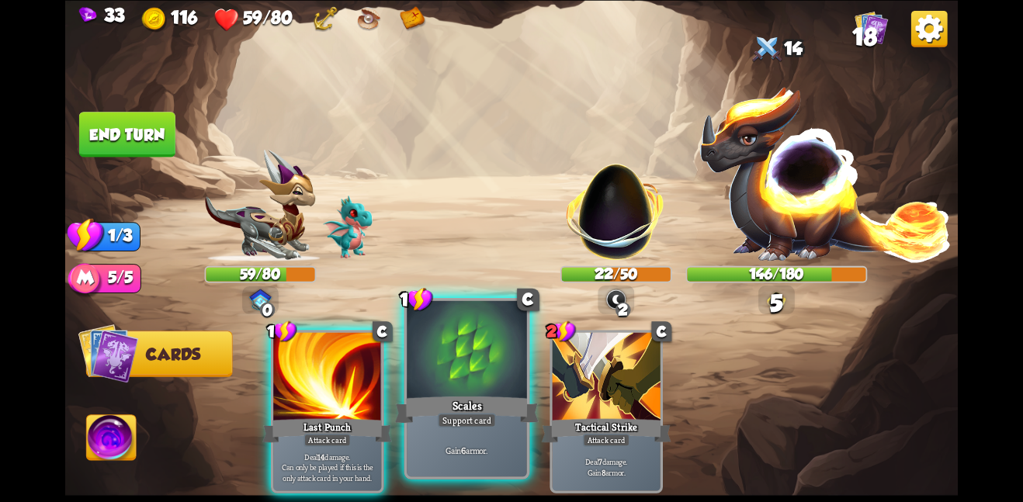
click at [450, 373] on div at bounding box center [467, 350] width 120 height 101
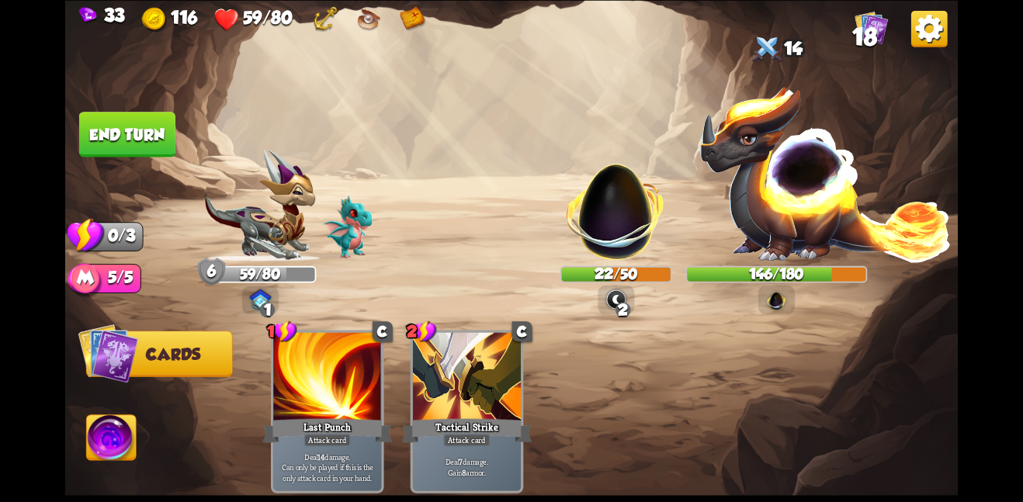
click at [623, 209] on img at bounding box center [615, 202] width 117 height 117
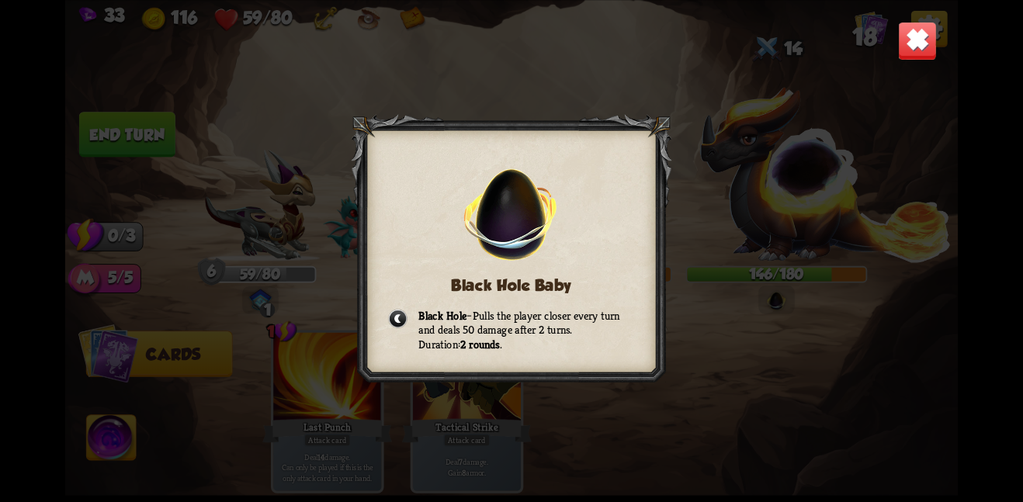
click at [909, 28] on img at bounding box center [917, 40] width 39 height 39
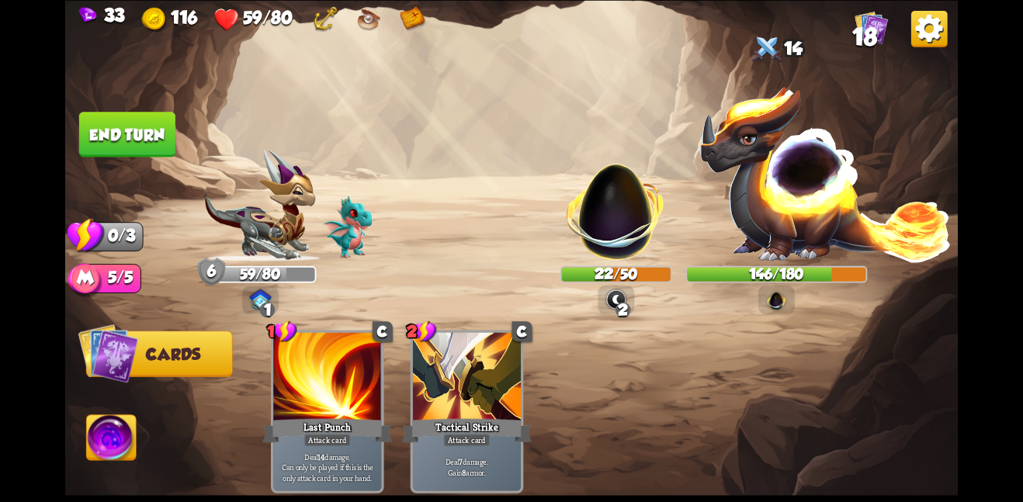
click at [127, 137] on button "End turn" at bounding box center [127, 134] width 96 height 45
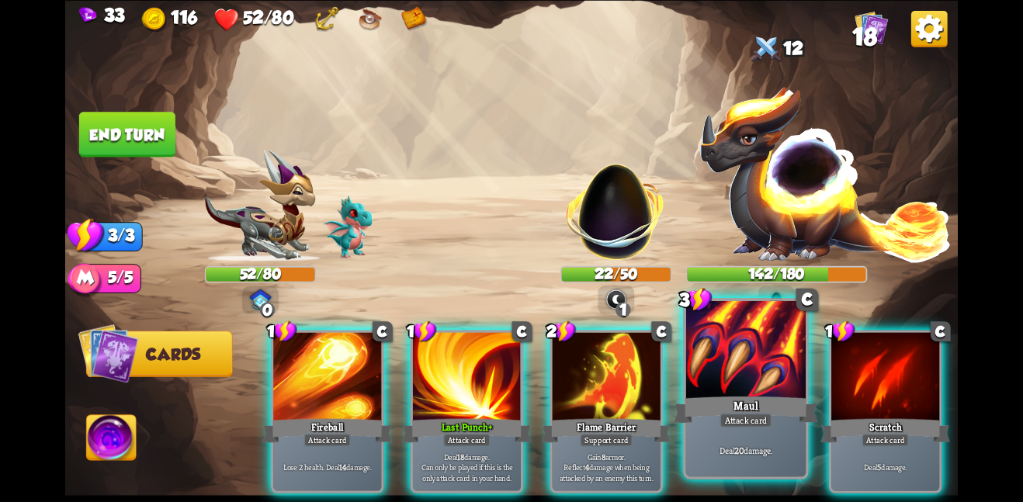
click at [703, 364] on div at bounding box center [746, 350] width 120 height 101
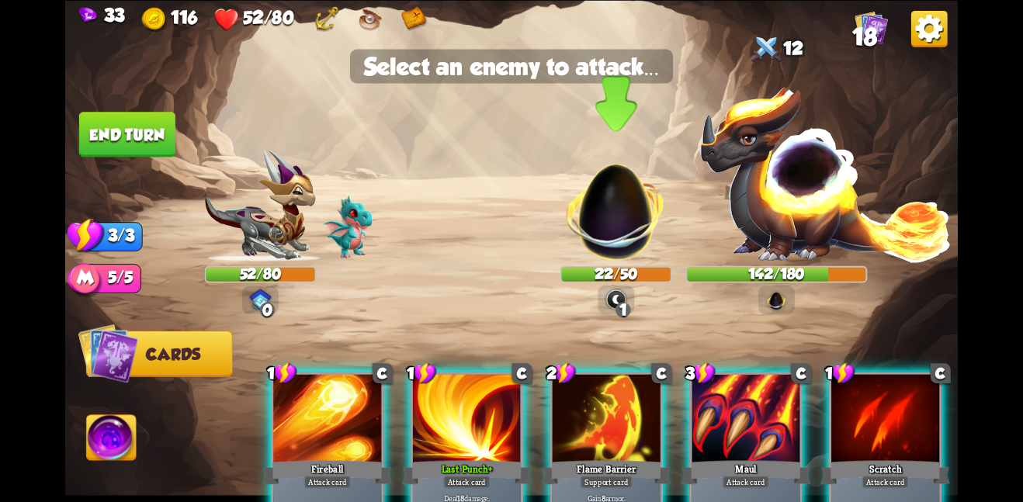
click at [627, 228] on img at bounding box center [615, 202] width 117 height 117
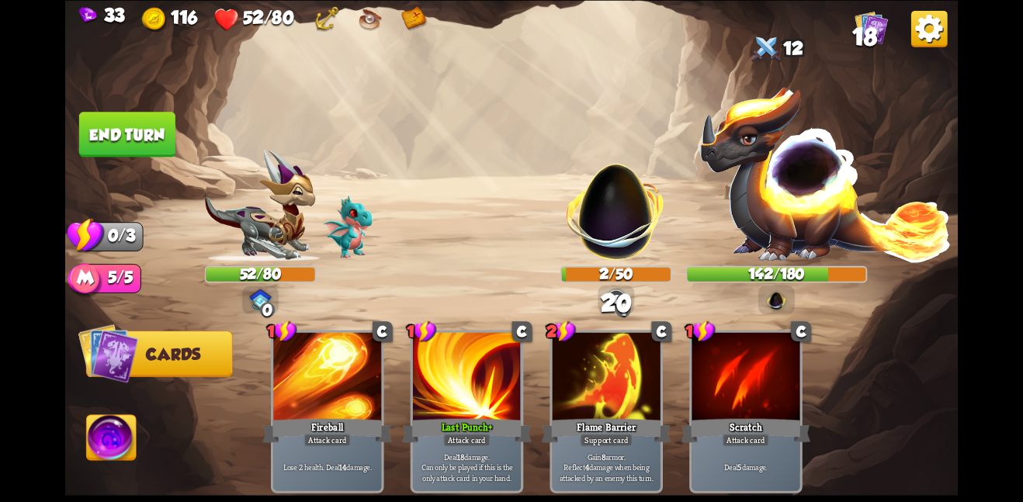
click at [105, 120] on button "End turn" at bounding box center [127, 134] width 96 height 45
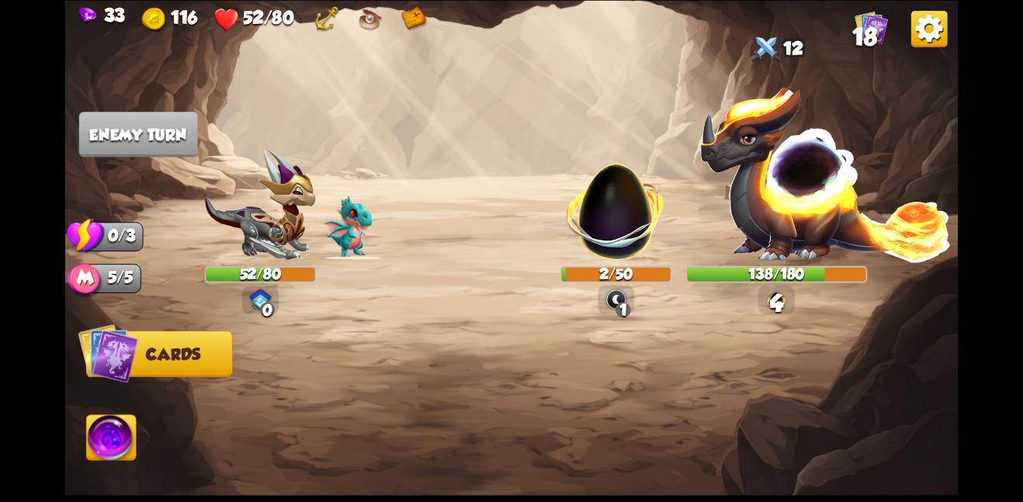
click at [614, 199] on img at bounding box center [615, 202] width 117 height 117
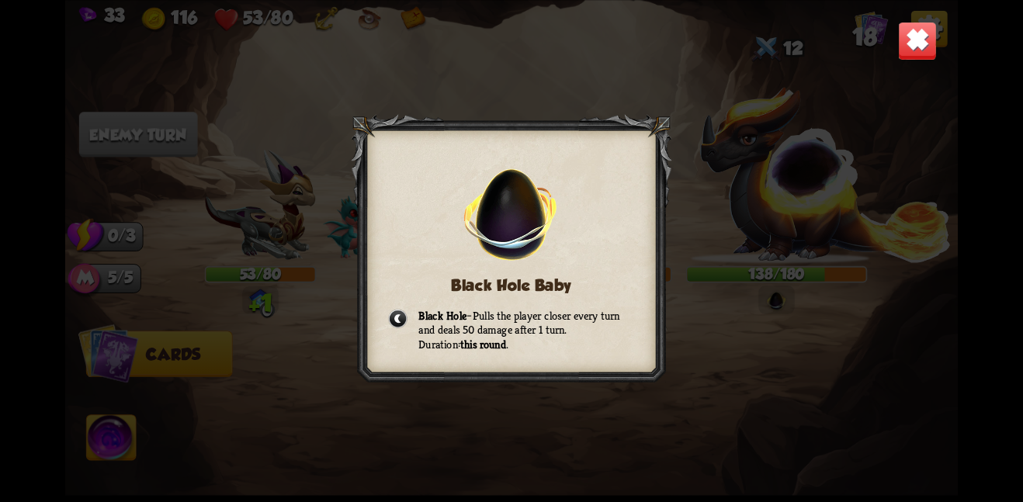
click at [916, 51] on img at bounding box center [917, 40] width 39 height 39
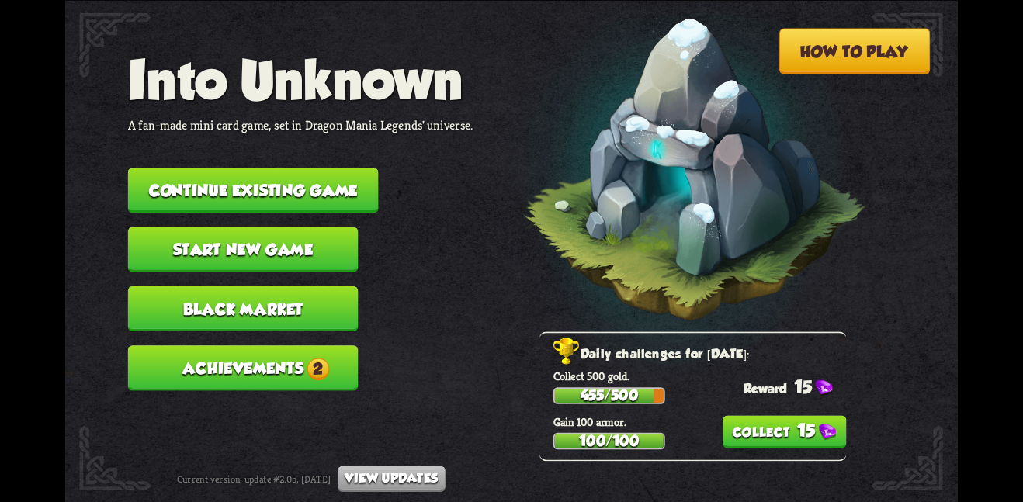
click at [312, 358] on span "2" at bounding box center [318, 369] width 23 height 23
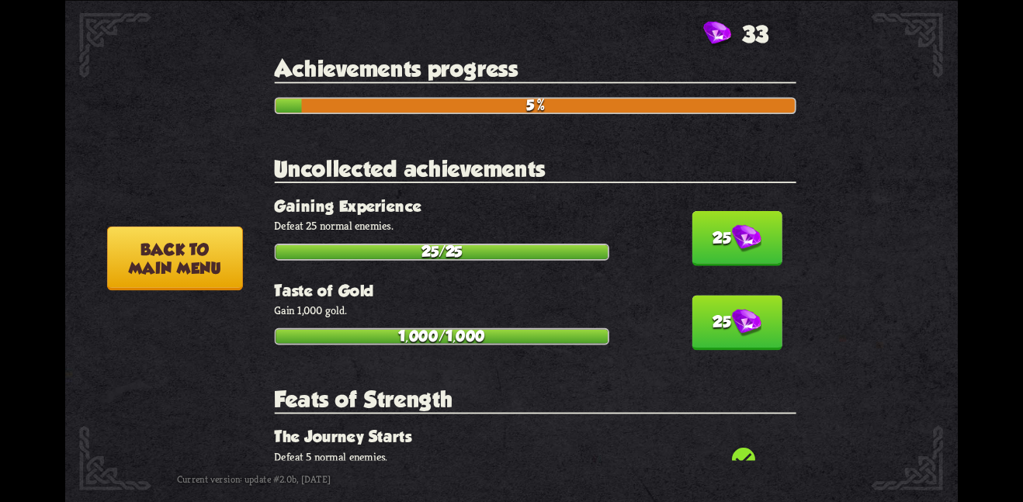
click at [703, 212] on button "25" at bounding box center [737, 237] width 90 height 55
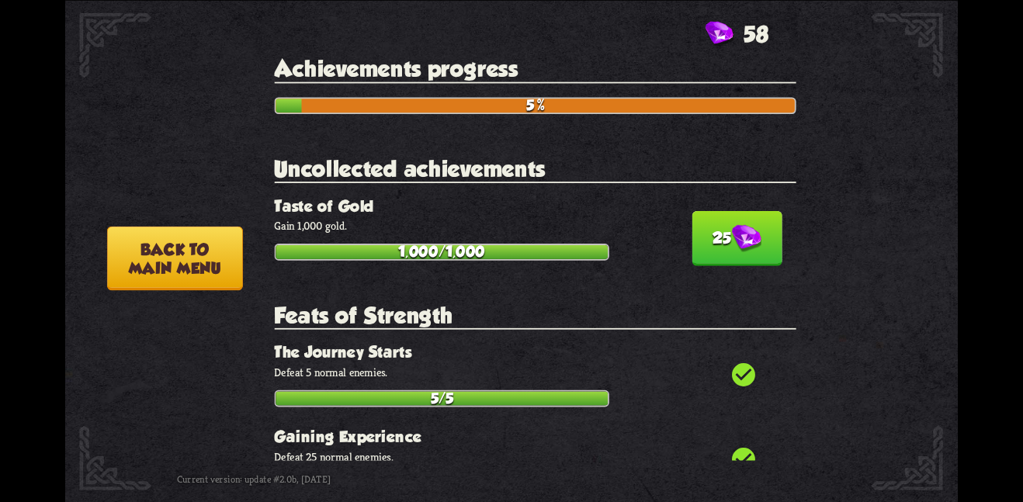
click at [715, 247] on button "25" at bounding box center [737, 237] width 90 height 55
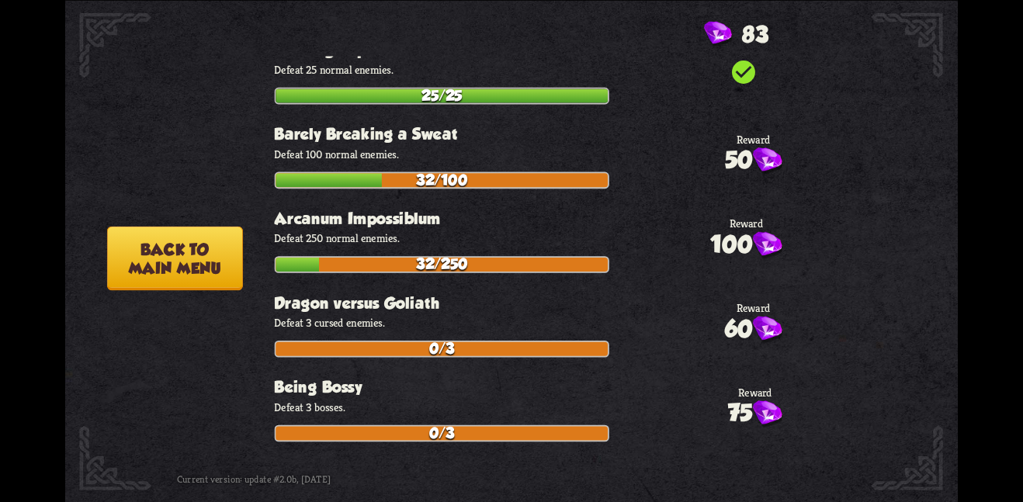
scroll to position [277, 0]
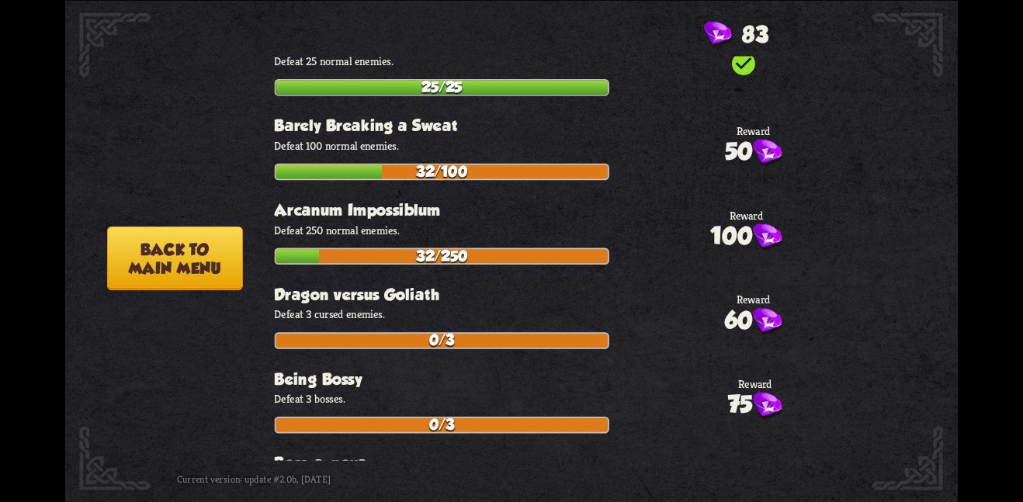
click at [202, 256] on button "Back to main menu" at bounding box center [175, 258] width 136 height 64
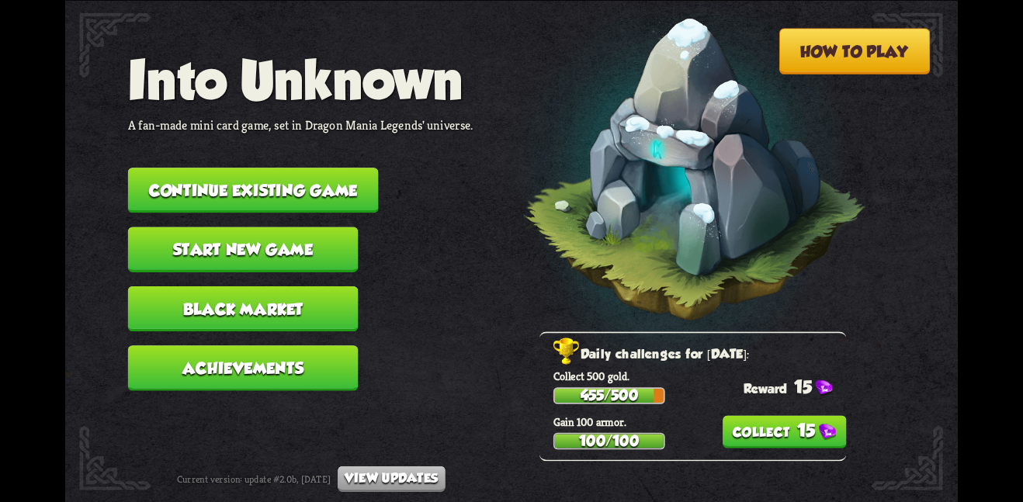
click at [750, 425] on button "15" at bounding box center [785, 431] width 124 height 33
click at [290, 286] on button "Black Market" at bounding box center [243, 308] width 231 height 45
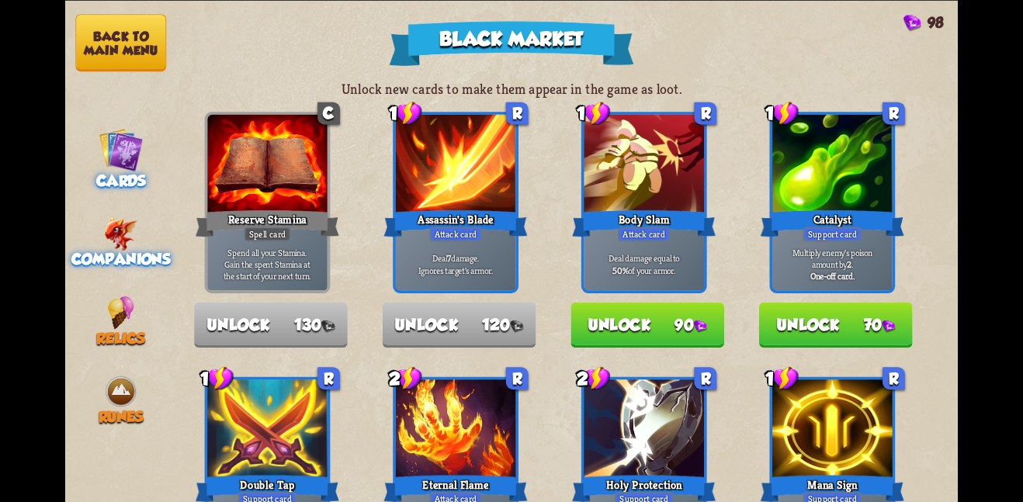
click at [135, 251] on span "Companions" at bounding box center [120, 259] width 99 height 17
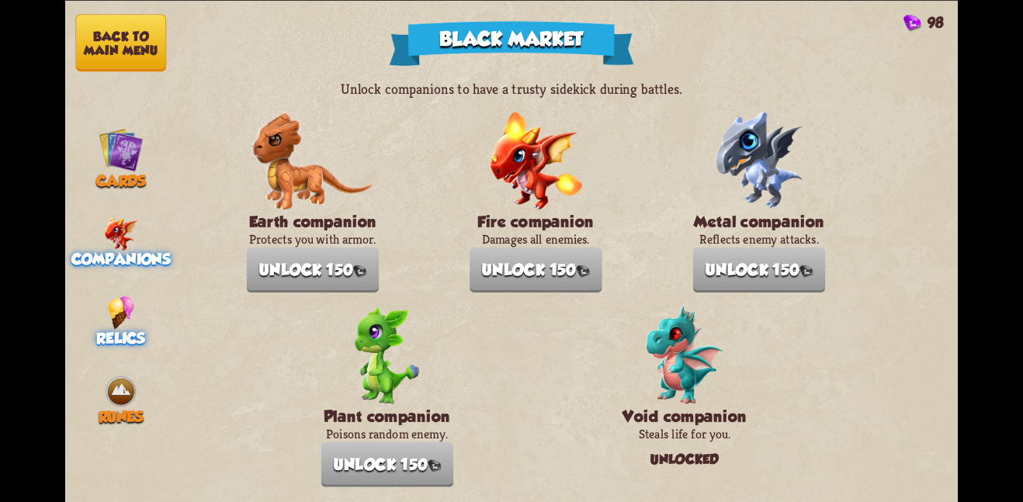
click at [120, 296] on img at bounding box center [120, 312] width 27 height 33
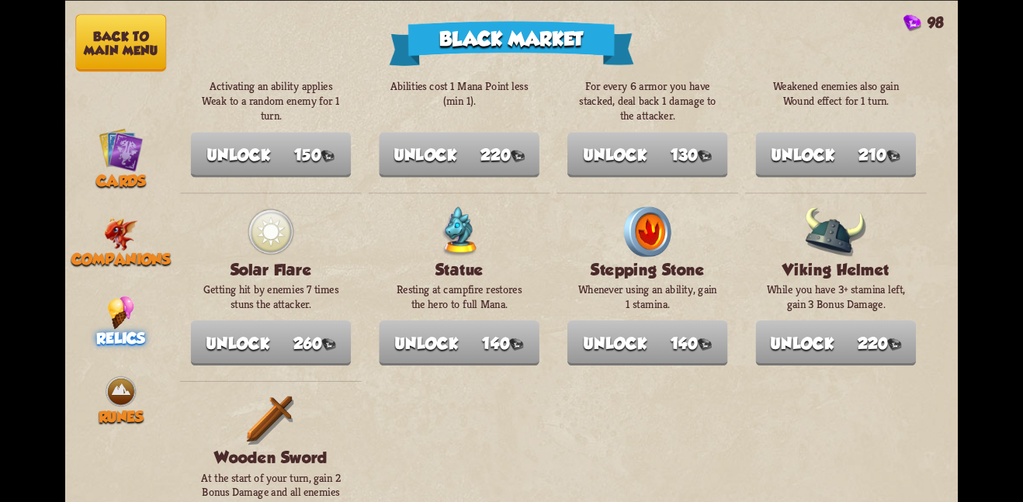
scroll to position [1786, 0]
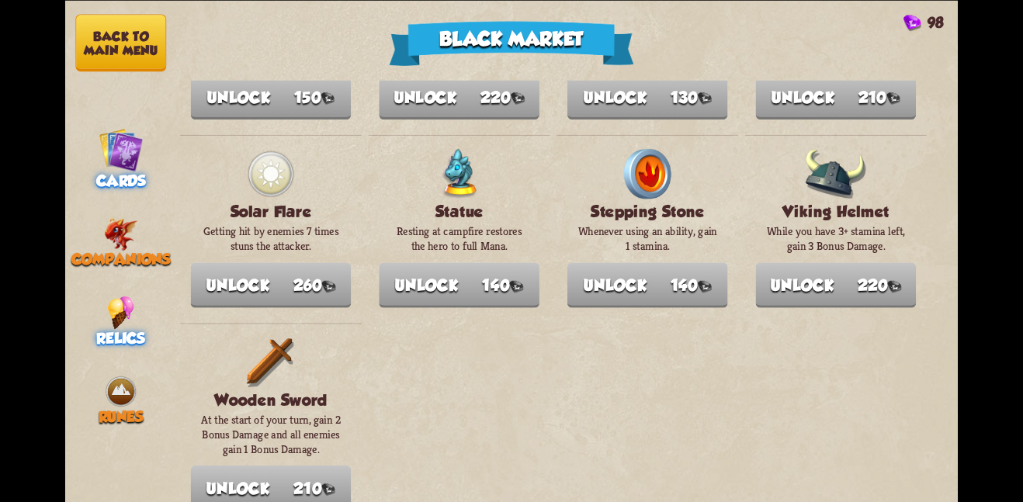
click at [97, 147] on div "Cards" at bounding box center [121, 158] width 112 height 62
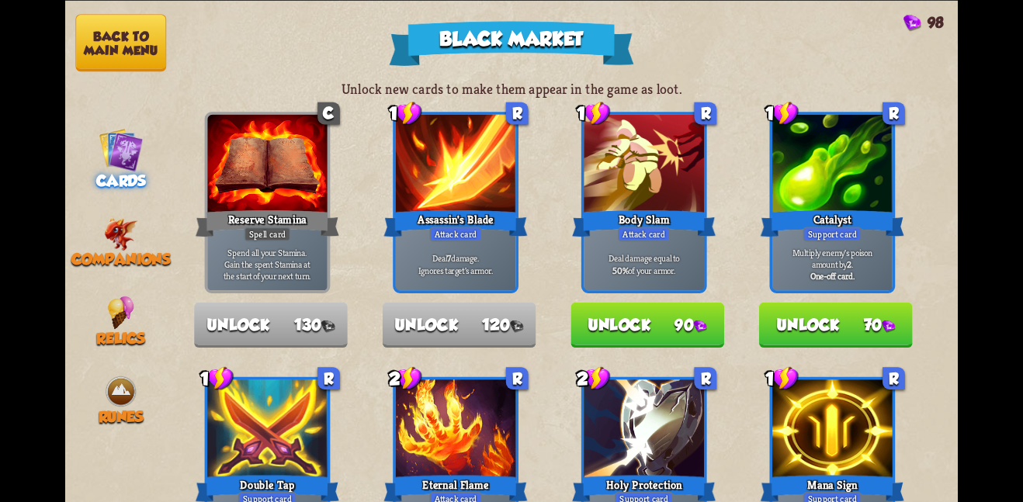
click at [136, 79] on nav "Back to main menu Cards Companions Relics Runes" at bounding box center [121, 251] width 112 height 502
click at [131, 52] on button "Back to main menu" at bounding box center [120, 42] width 91 height 57
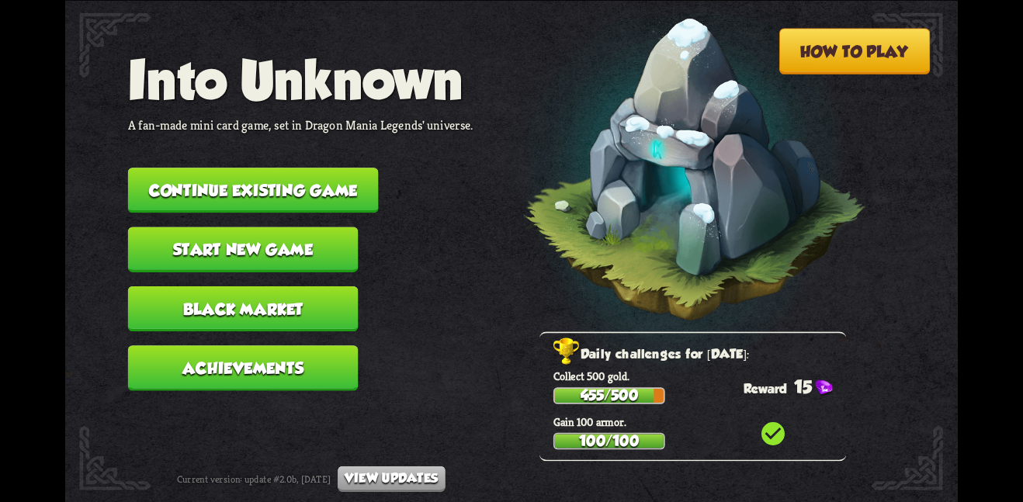
click at [286, 197] on button "Continue existing game" at bounding box center [253, 190] width 251 height 45
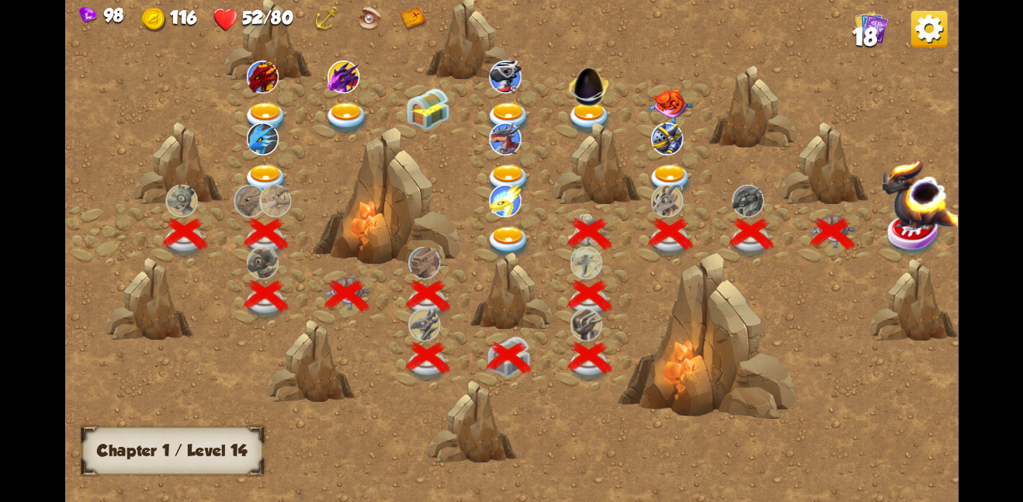
scroll to position [0, 236]
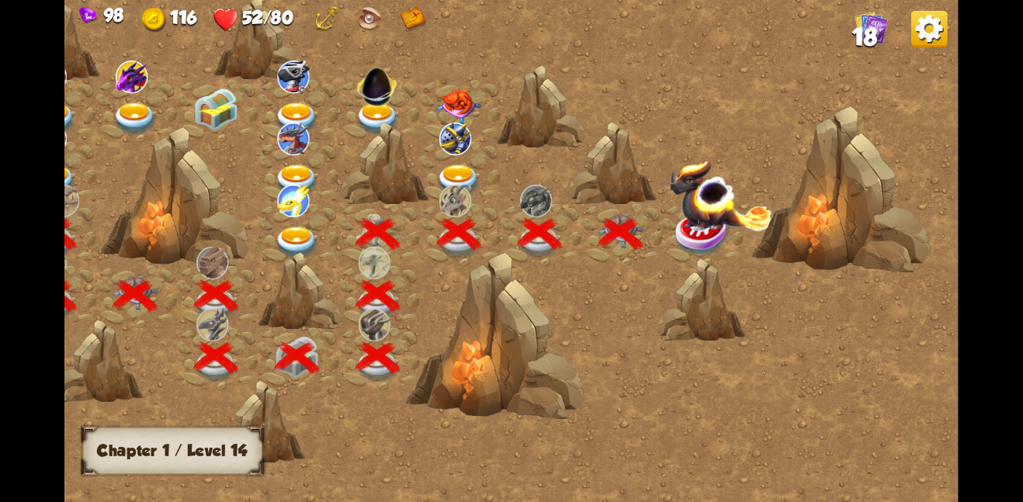
click at [300, 231] on img at bounding box center [296, 242] width 45 height 33
click at [722, 196] on img at bounding box center [720, 194] width 103 height 72
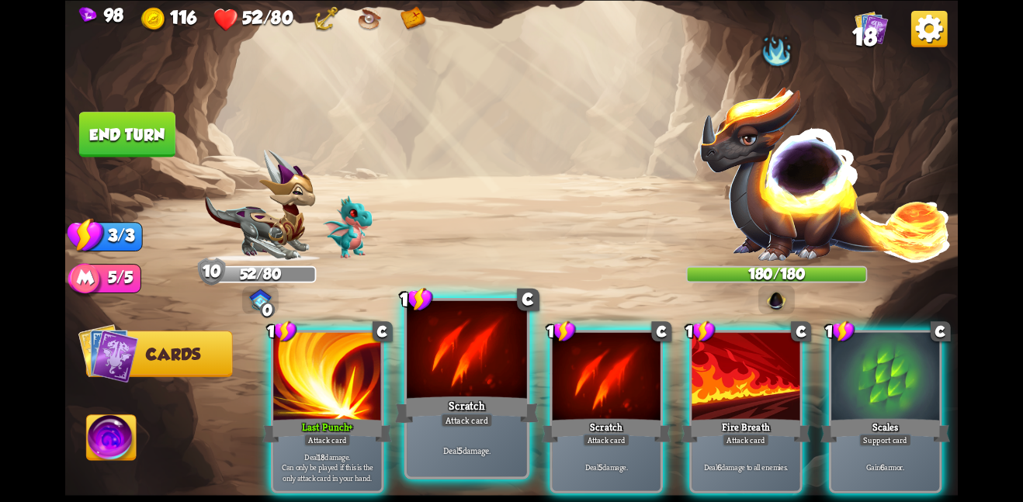
click at [481, 349] on div at bounding box center [467, 350] width 120 height 101
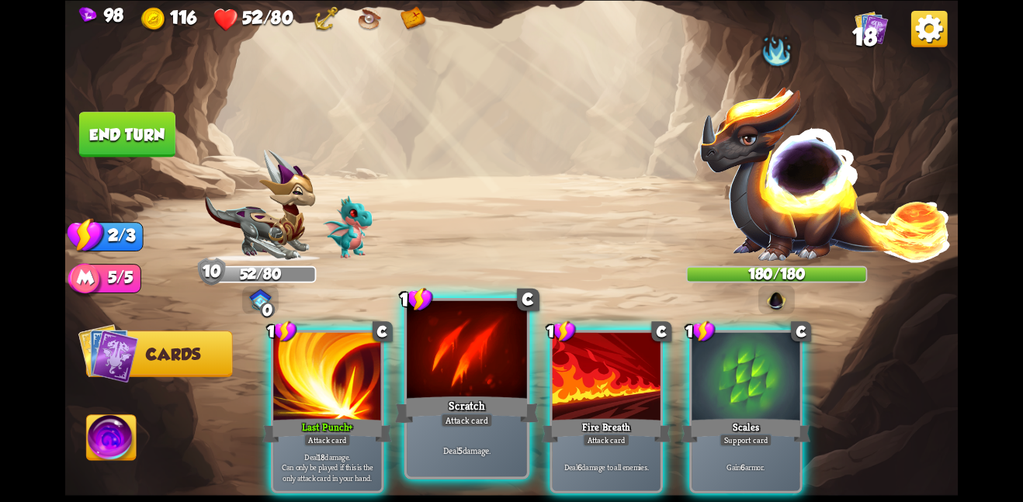
click at [481, 349] on div at bounding box center [467, 350] width 120 height 101
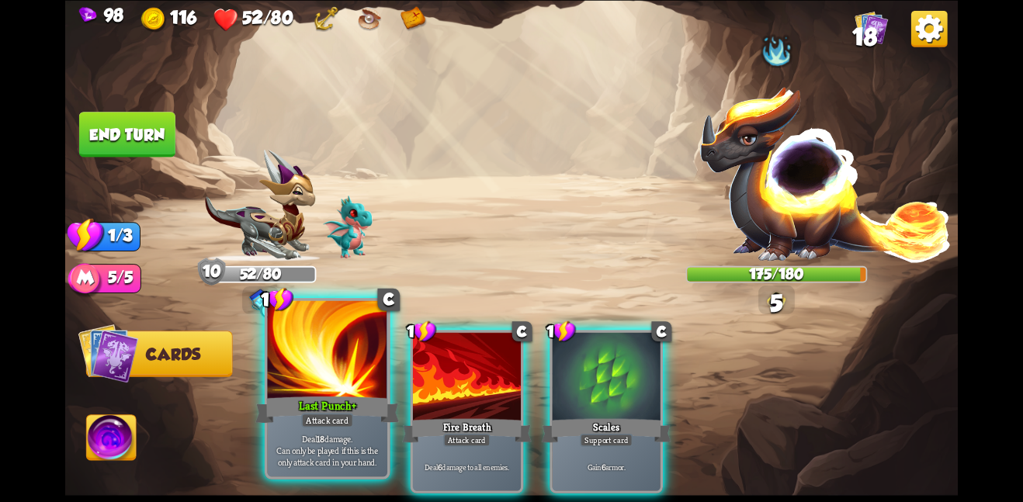
click at [363, 370] on div at bounding box center [327, 350] width 120 height 101
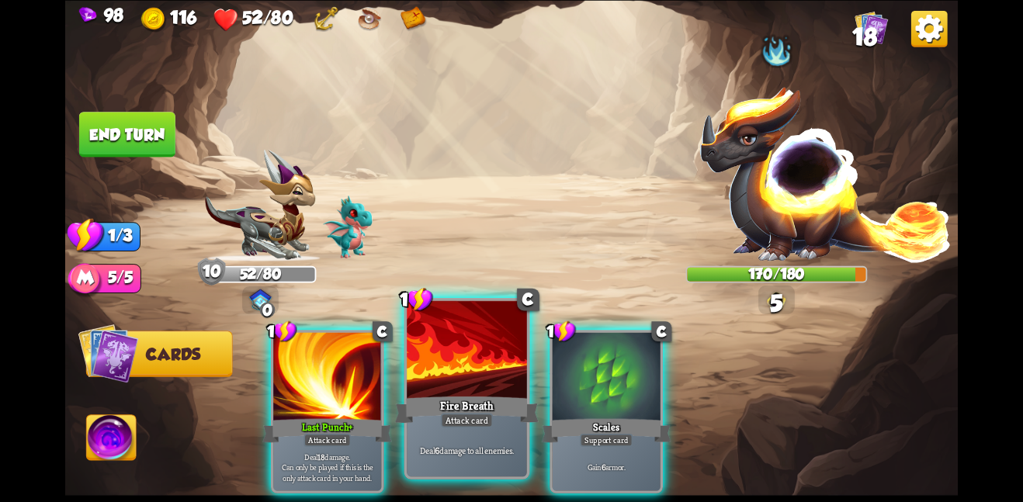
click at [453, 373] on div at bounding box center [467, 350] width 120 height 101
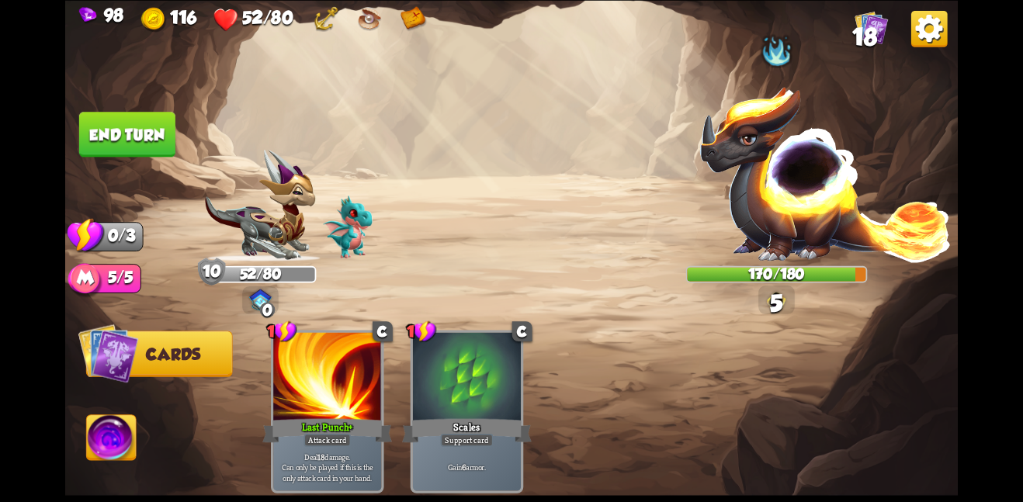
click at [106, 141] on button "End turn" at bounding box center [127, 134] width 96 height 45
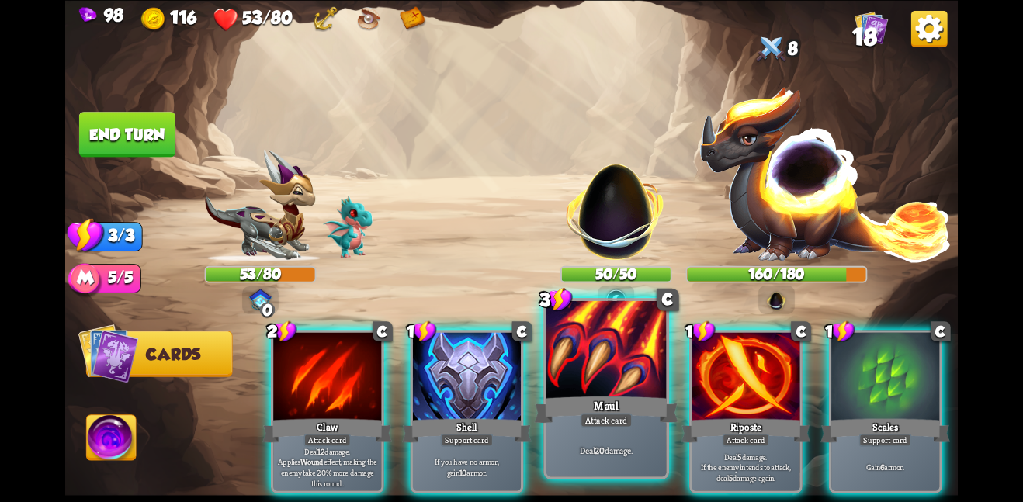
click at [575, 385] on div at bounding box center [607, 350] width 120 height 101
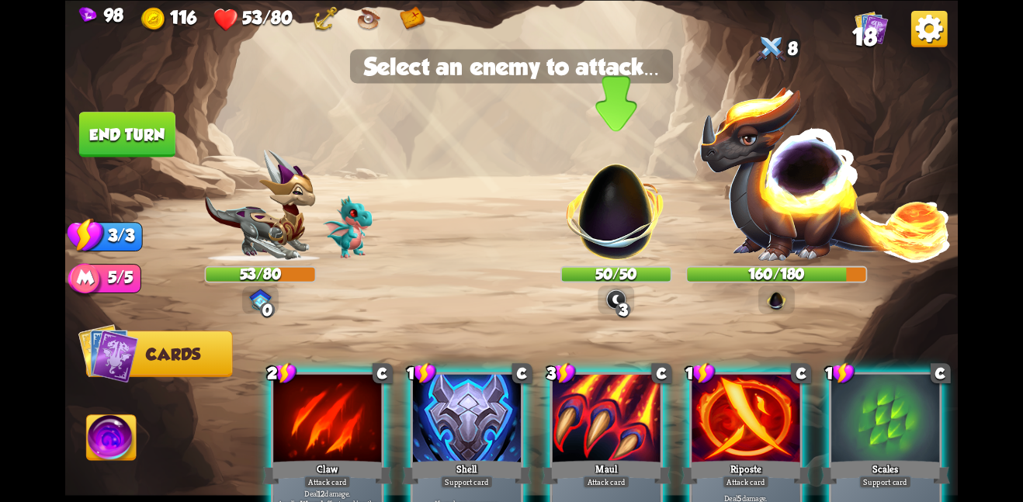
click at [602, 219] on img at bounding box center [615, 202] width 117 height 117
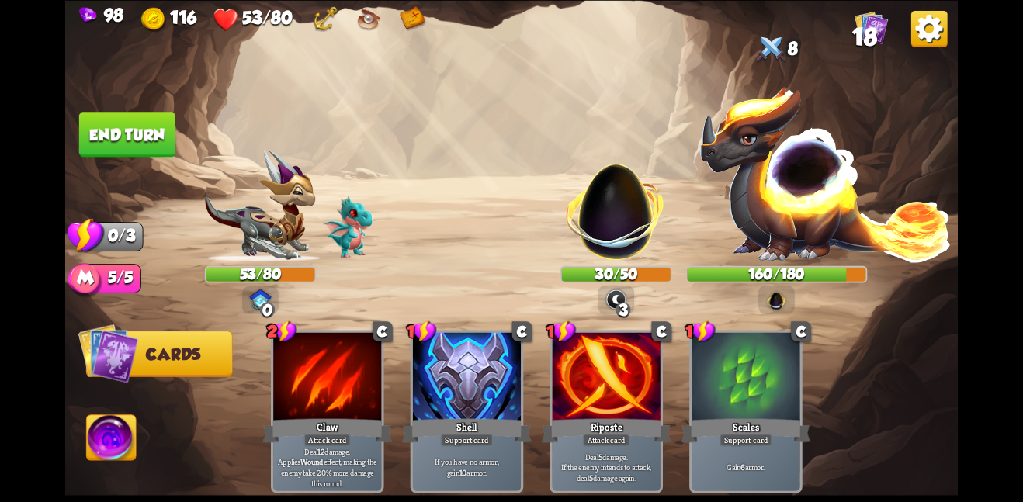
click at [102, 123] on button "End turn" at bounding box center [127, 134] width 96 height 45
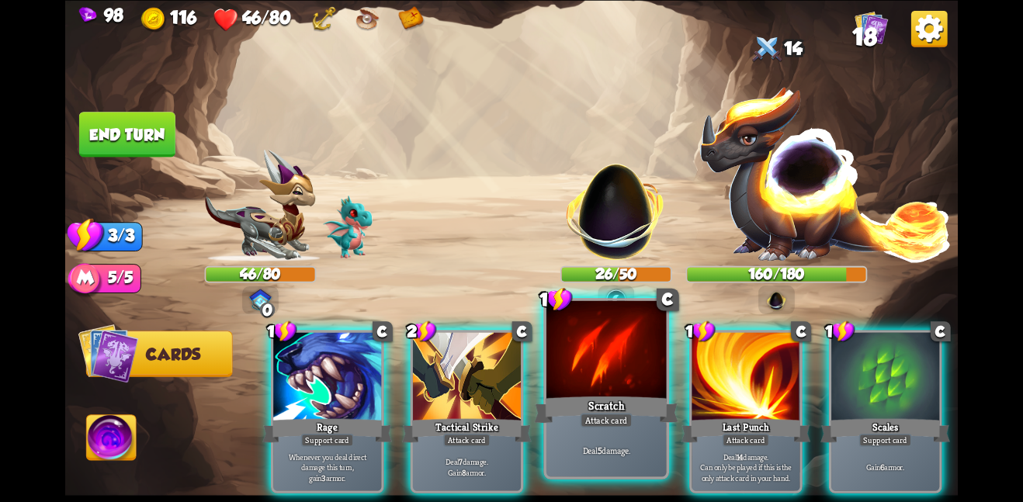
click at [612, 391] on div at bounding box center [607, 350] width 120 height 101
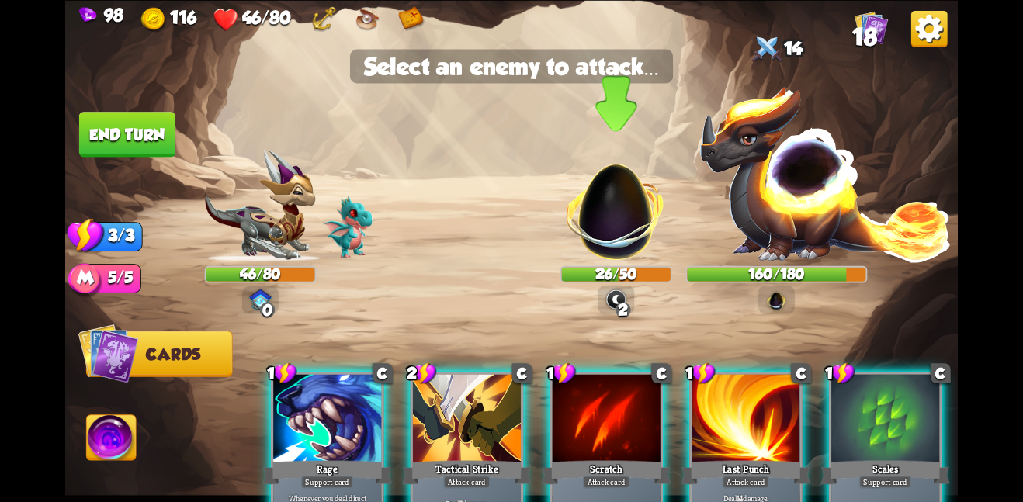
click at [586, 203] on img at bounding box center [615, 202] width 117 height 117
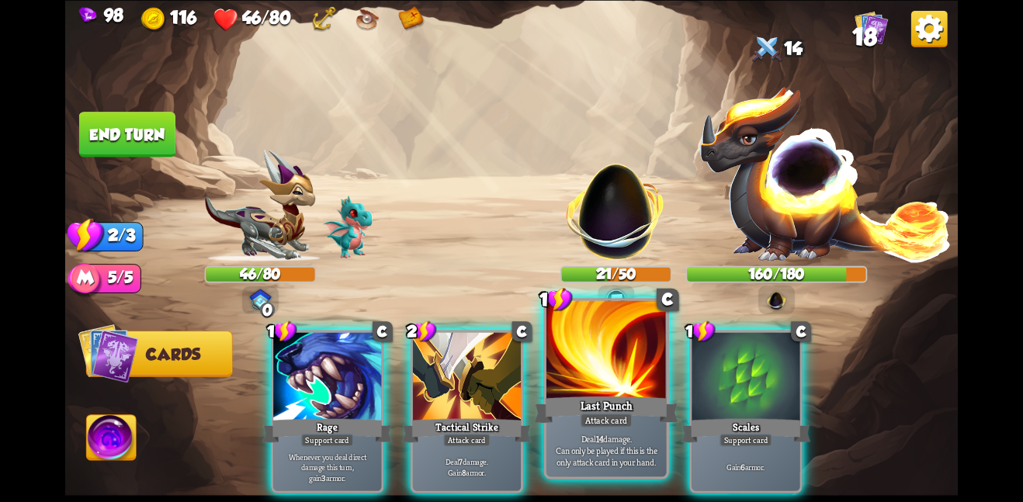
click at [575, 329] on div at bounding box center [607, 350] width 120 height 101
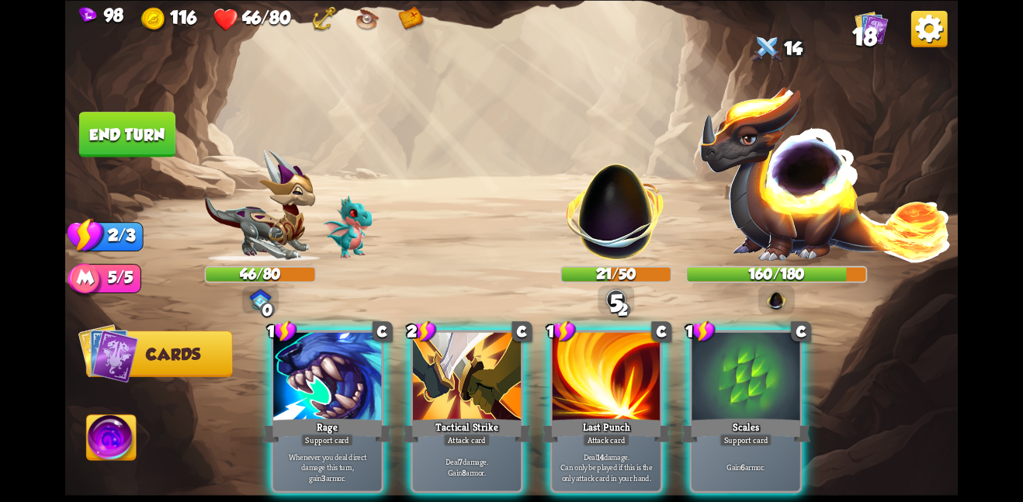
click at [603, 203] on img at bounding box center [615, 202] width 117 height 117
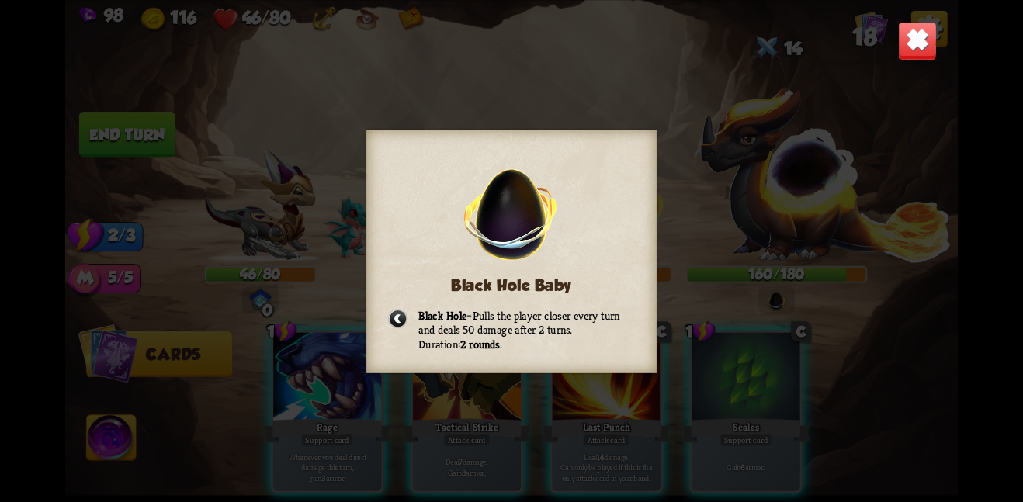
click at [912, 49] on img at bounding box center [917, 40] width 39 height 39
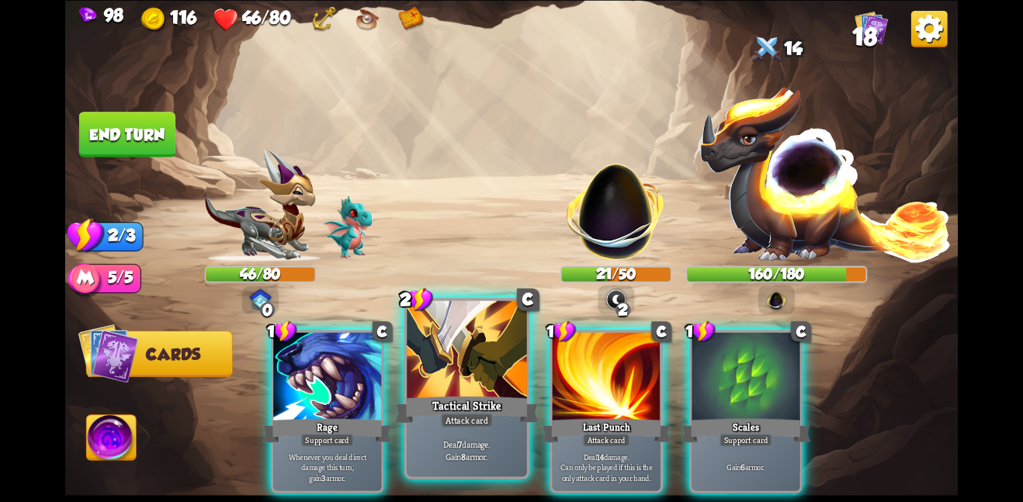
click at [451, 399] on div "Tactical Strike" at bounding box center [467, 410] width 144 height 32
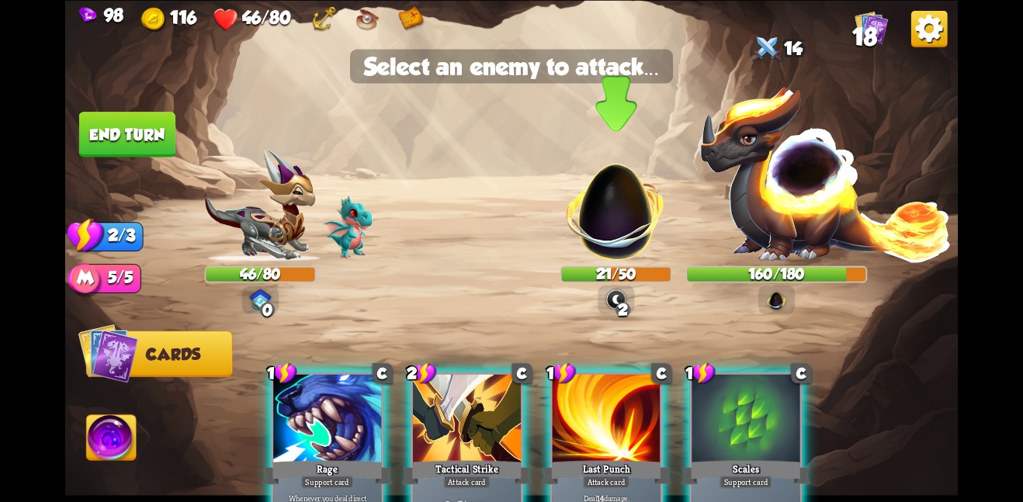
click at [617, 224] on img at bounding box center [615, 202] width 117 height 117
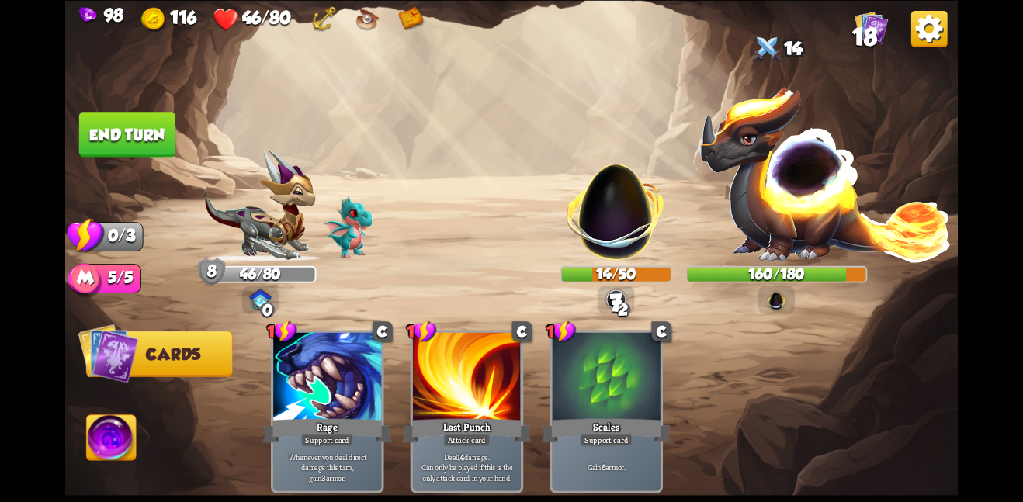
click at [134, 128] on button "End turn" at bounding box center [127, 134] width 96 height 45
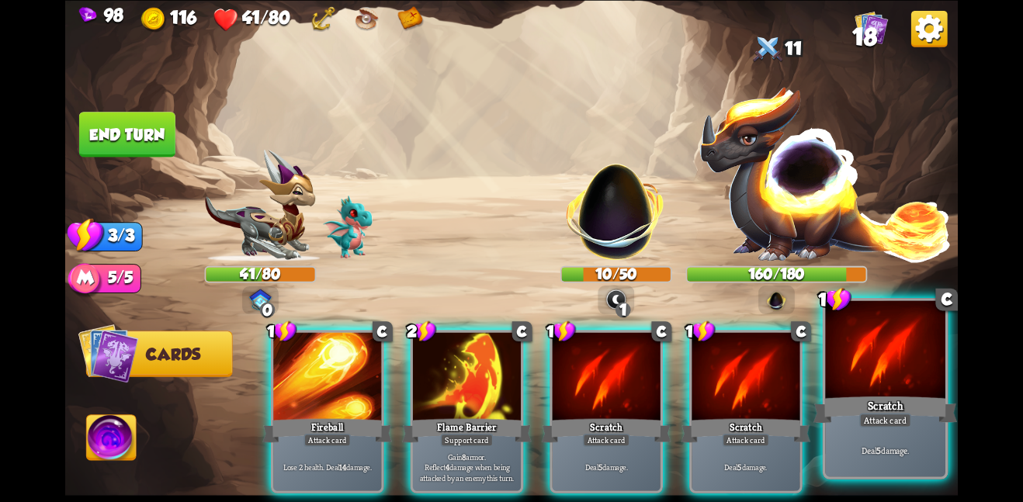
click at [884, 365] on div at bounding box center [885, 350] width 120 height 101
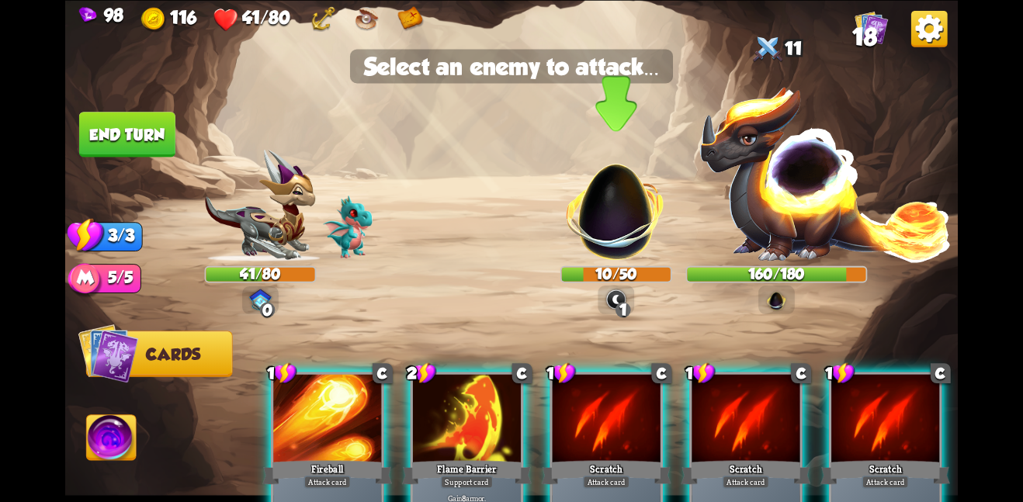
click at [620, 220] on img at bounding box center [615, 202] width 117 height 117
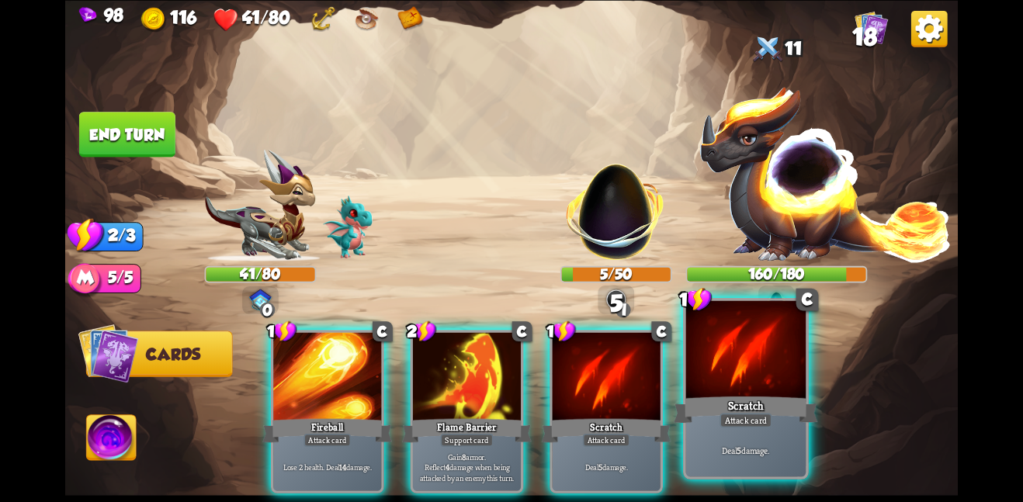
click at [720, 415] on div "Attack card" at bounding box center [746, 420] width 52 height 15
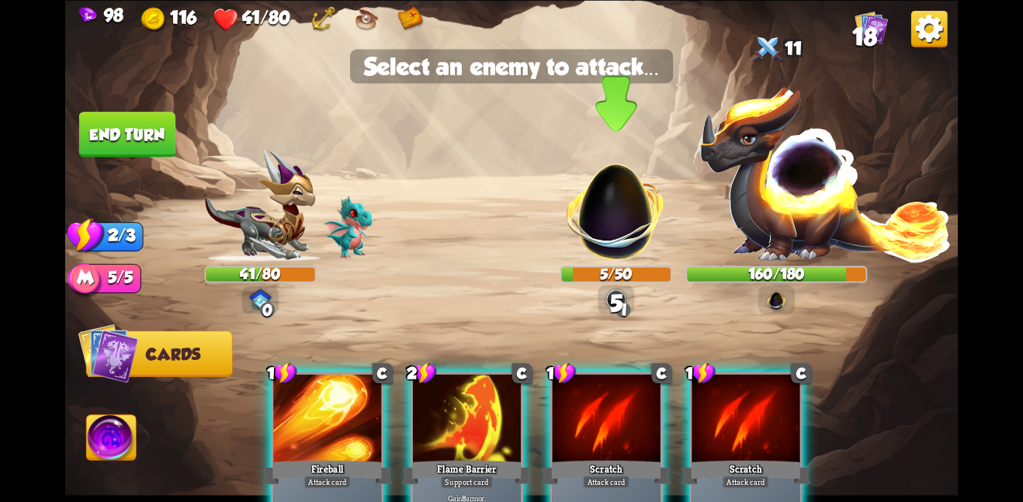
click at [588, 182] on img at bounding box center [615, 202] width 117 height 117
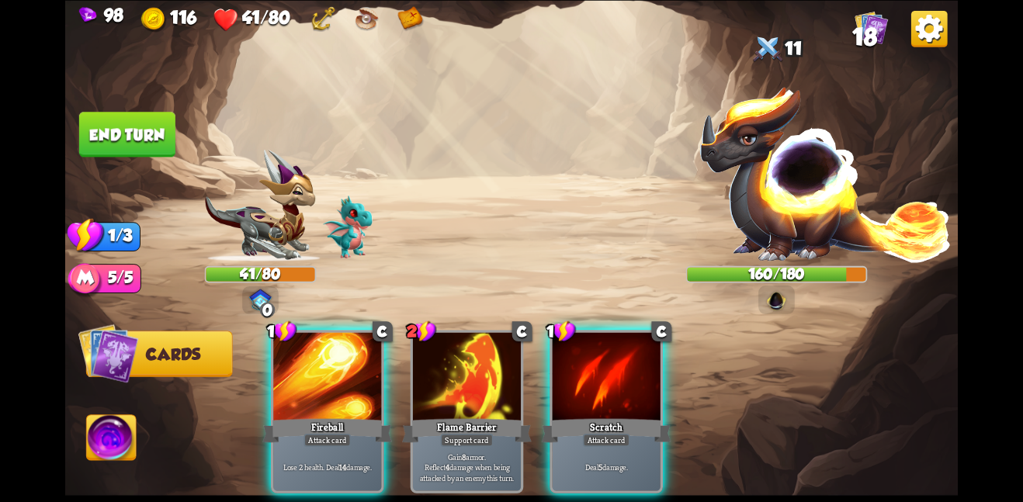
click at [138, 112] on button "End turn" at bounding box center [127, 134] width 96 height 45
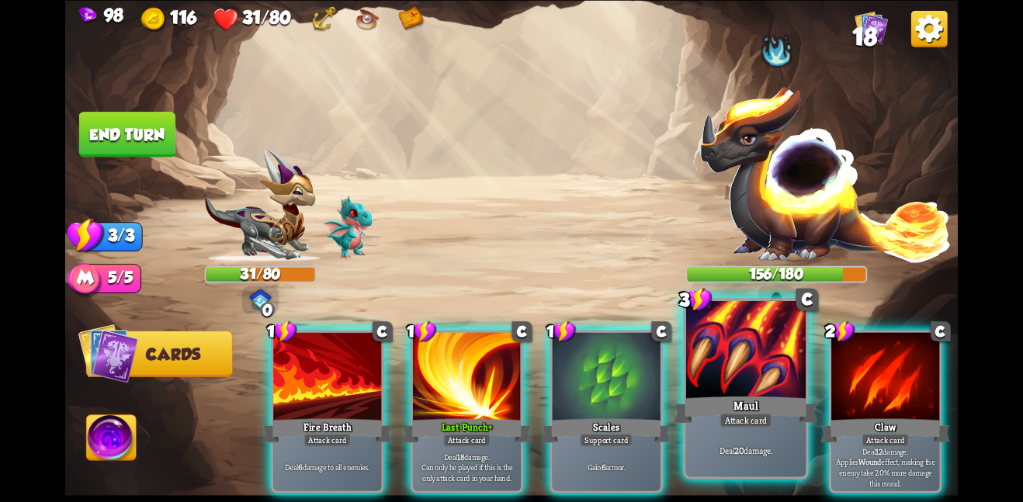
click at [700, 436] on div "Deal 20 damage." at bounding box center [746, 450] width 120 height 52
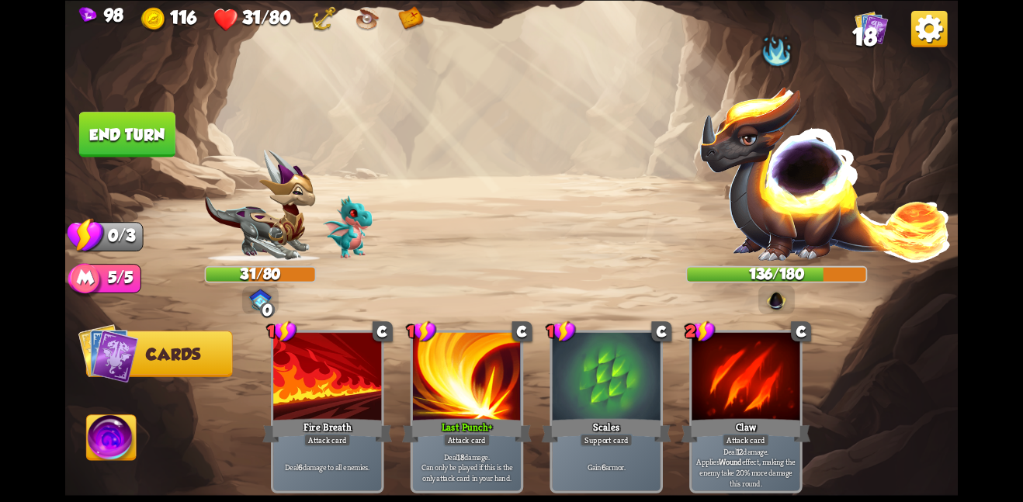
click at [141, 126] on button "End turn" at bounding box center [127, 134] width 96 height 45
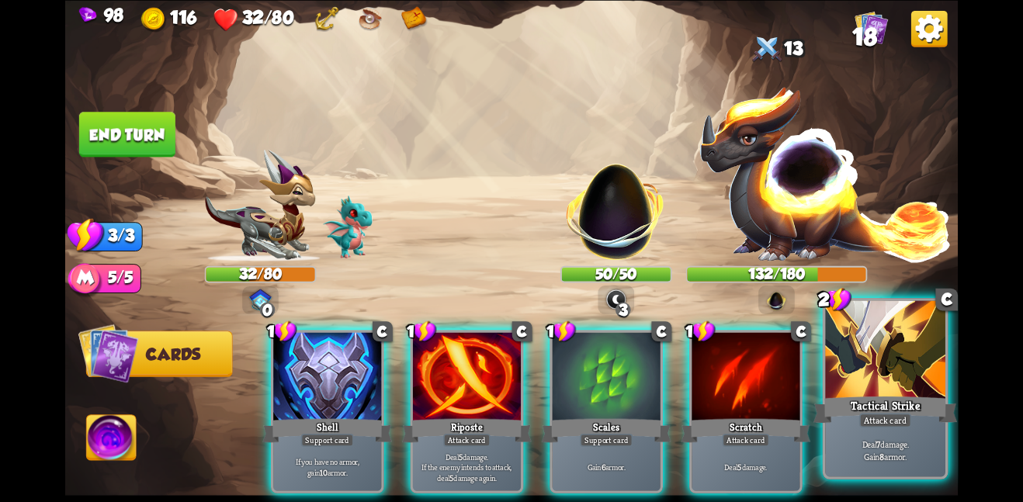
click at [849, 378] on div at bounding box center [885, 350] width 120 height 101
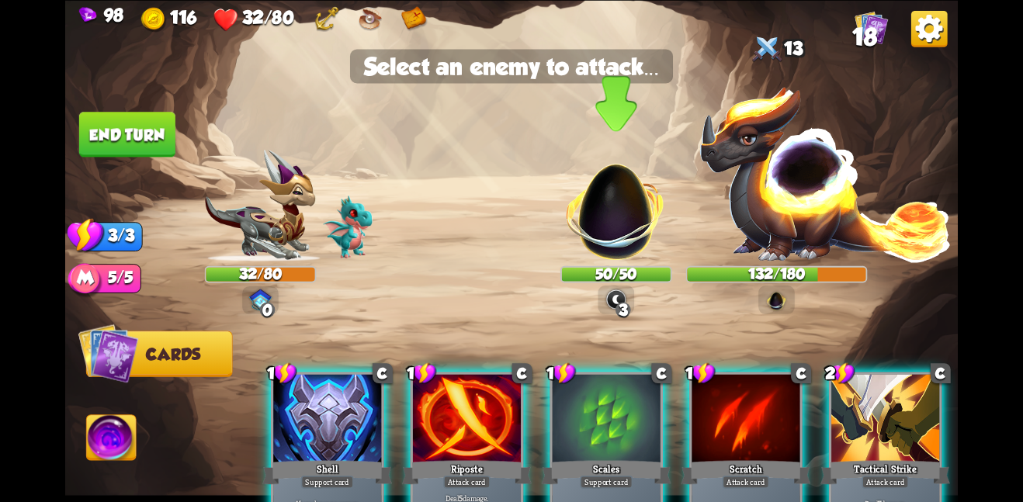
click at [613, 223] on img at bounding box center [615, 202] width 117 height 117
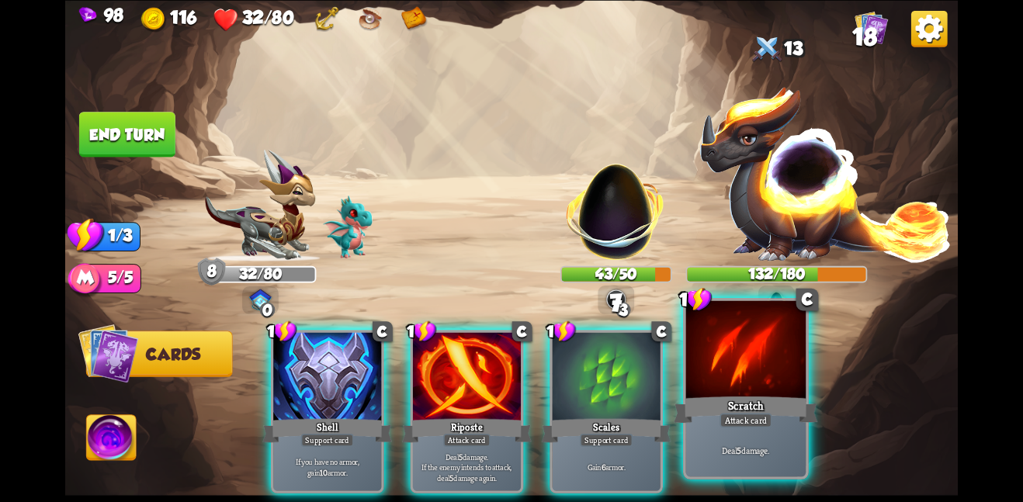
click at [701, 352] on div at bounding box center [746, 350] width 120 height 101
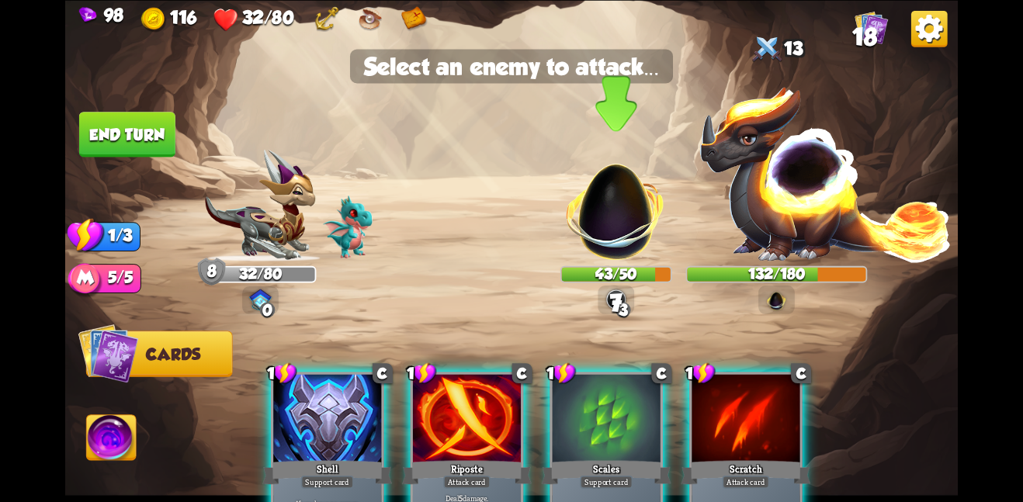
click at [613, 222] on img at bounding box center [615, 202] width 117 height 117
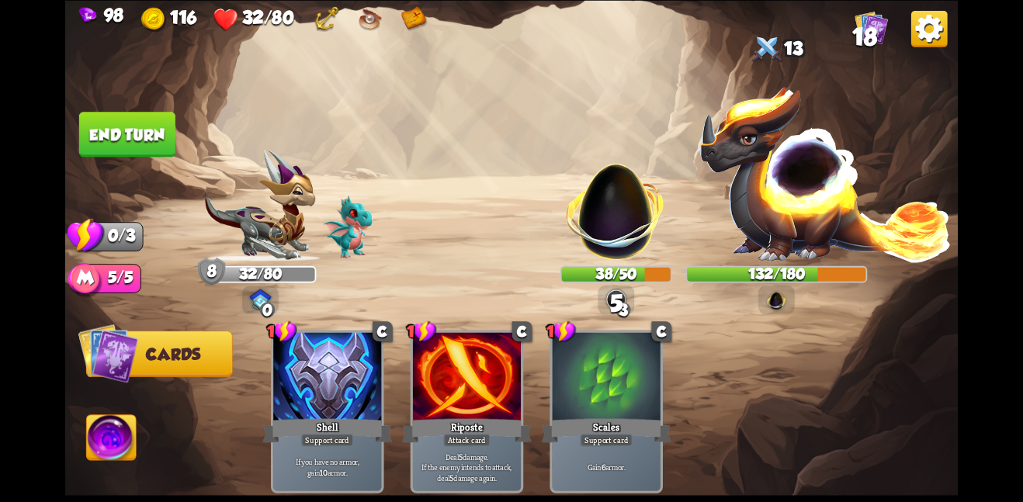
click at [136, 128] on button "End turn" at bounding box center [127, 134] width 96 height 45
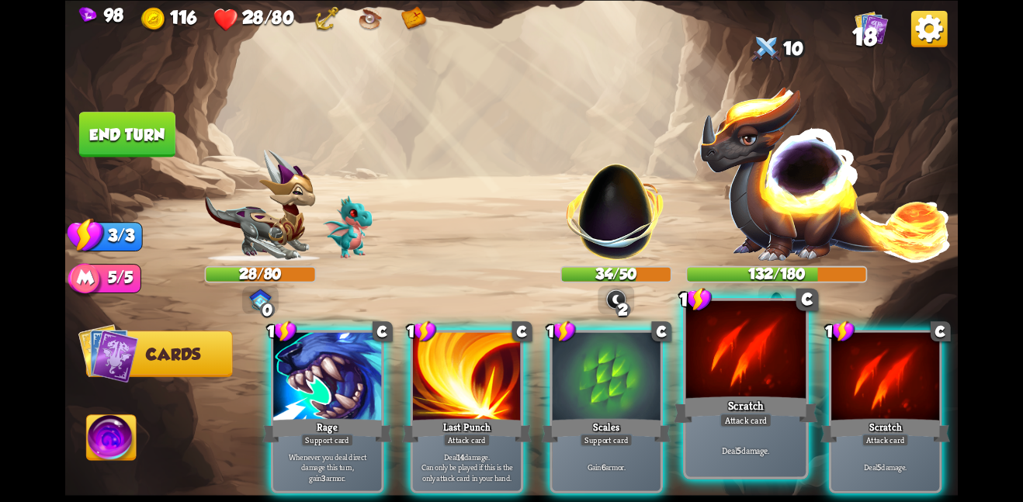
click at [755, 383] on div at bounding box center [746, 350] width 120 height 101
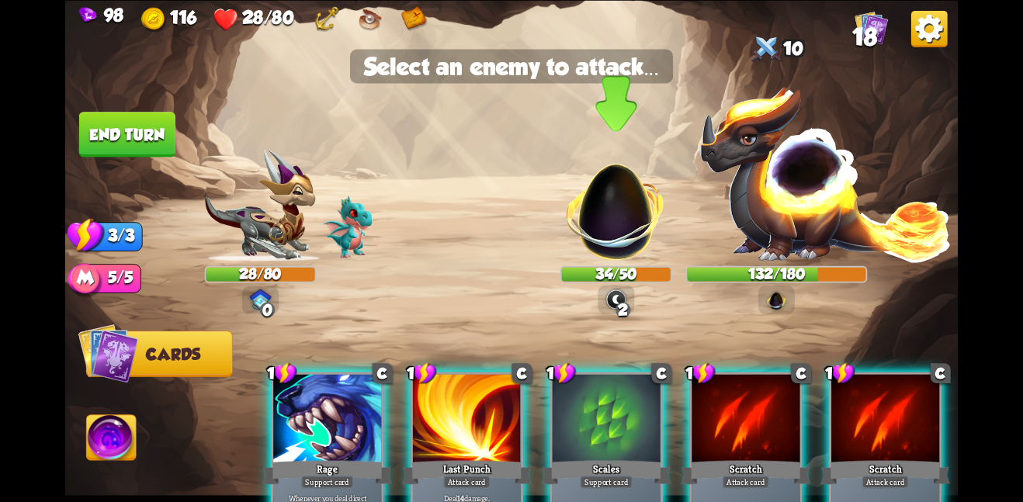
click at [589, 203] on img at bounding box center [615, 202] width 117 height 117
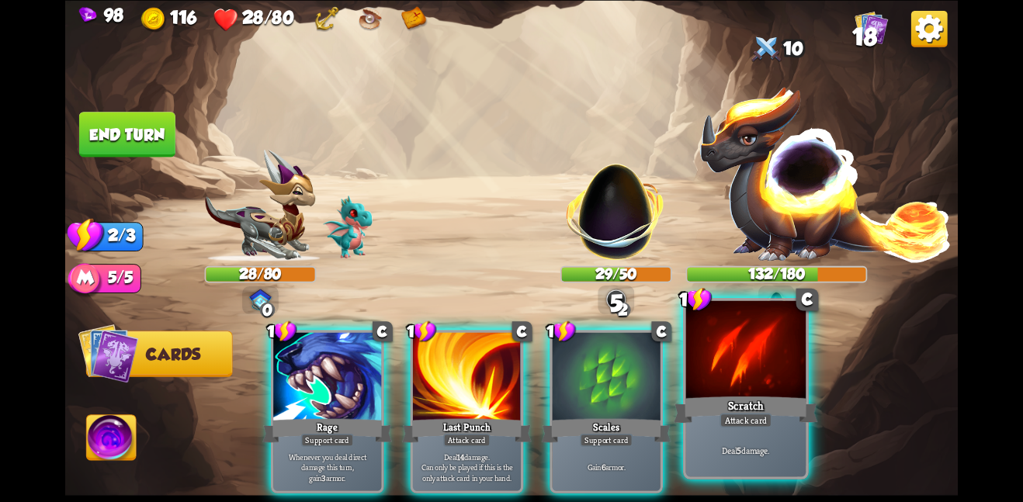
click at [718, 369] on div at bounding box center [746, 350] width 120 height 101
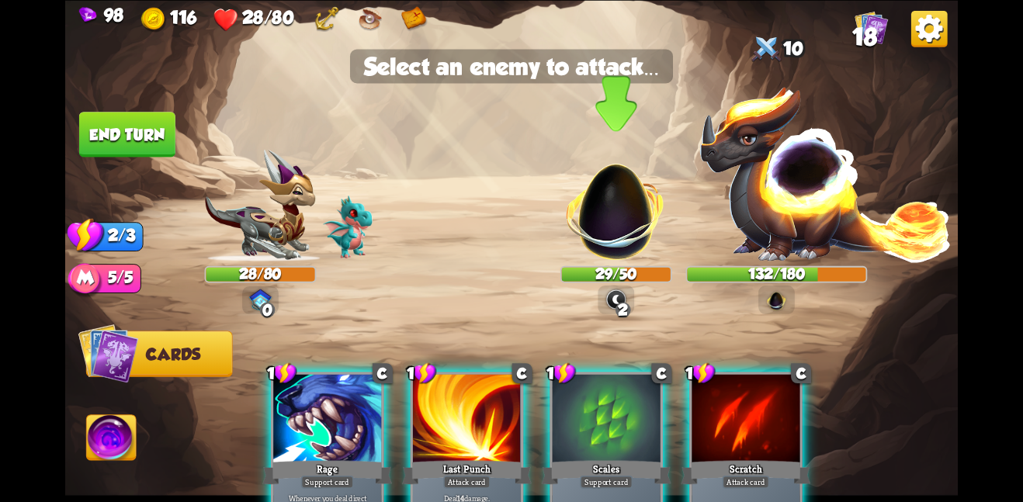
click at [597, 199] on img at bounding box center [615, 202] width 117 height 117
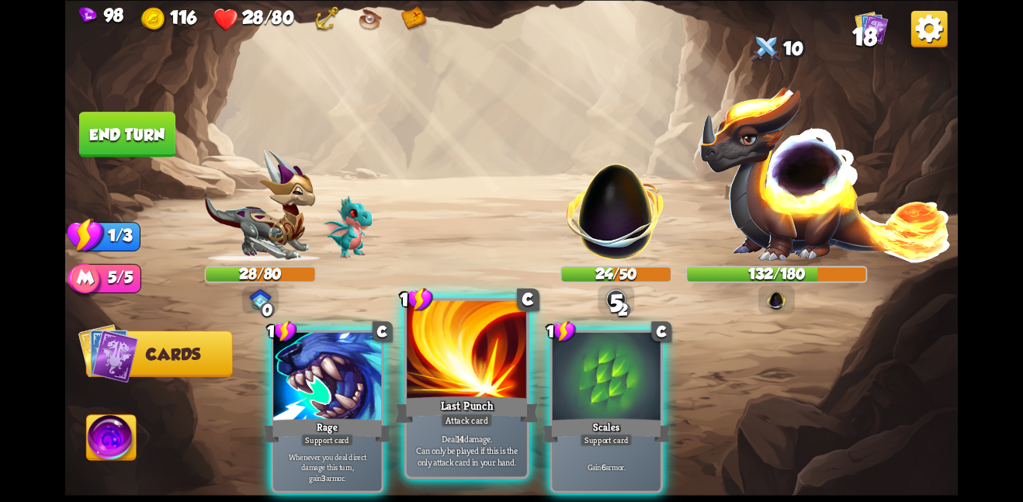
click at [463, 396] on div "Last Punch" at bounding box center [467, 410] width 144 height 32
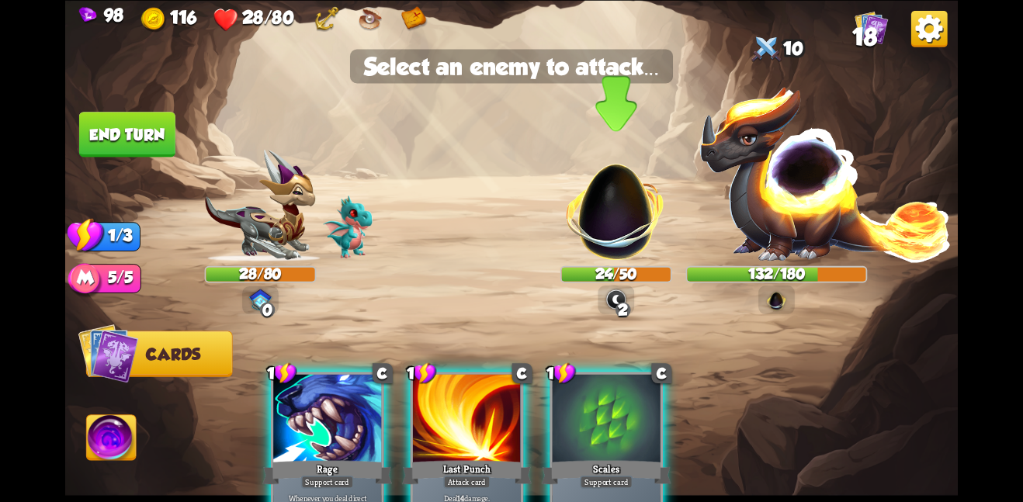
click at [599, 212] on img at bounding box center [615, 202] width 117 height 117
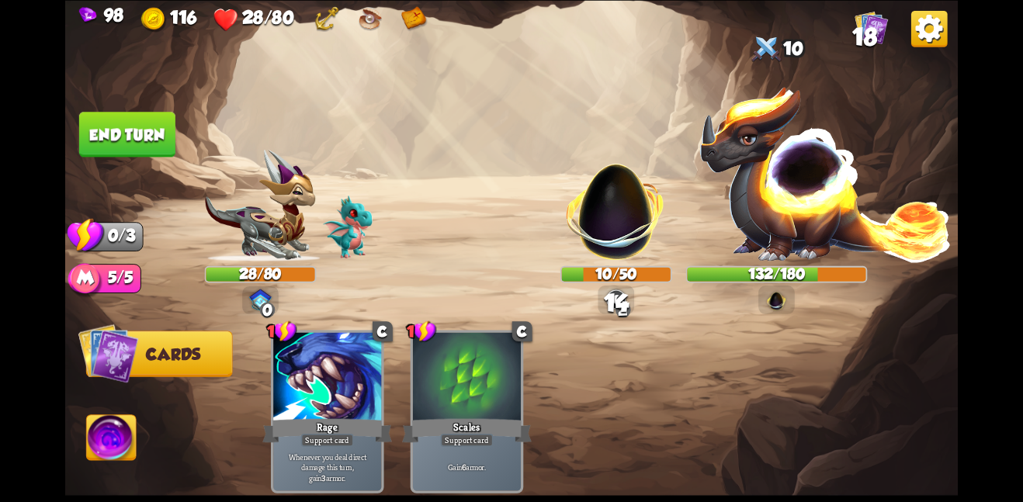
click at [151, 127] on button "End turn" at bounding box center [127, 134] width 96 height 45
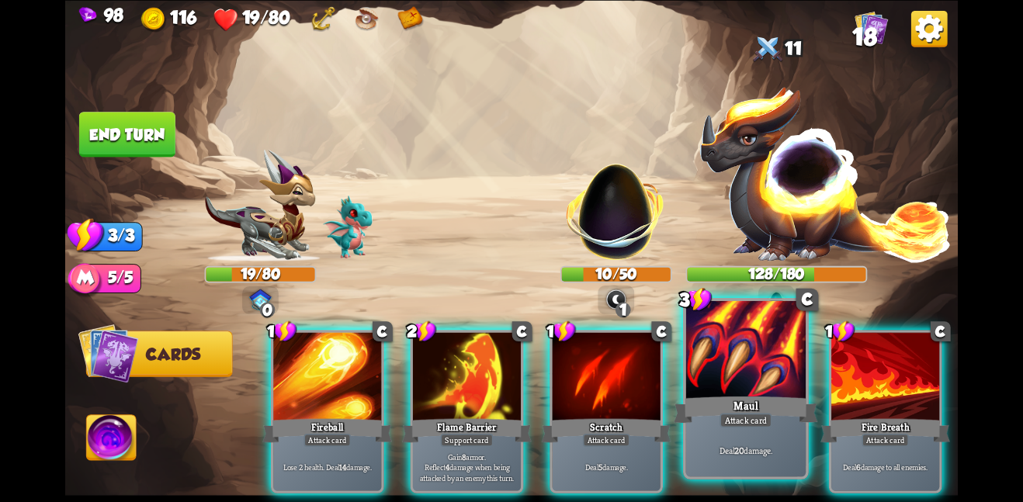
click at [711, 418] on div "Maul" at bounding box center [746, 410] width 144 height 32
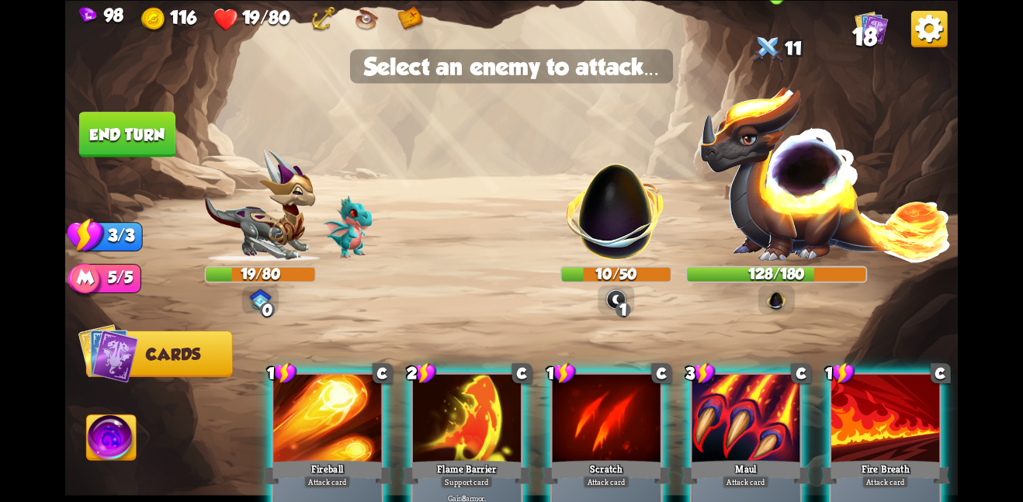
click at [753, 245] on img at bounding box center [826, 173] width 254 height 177
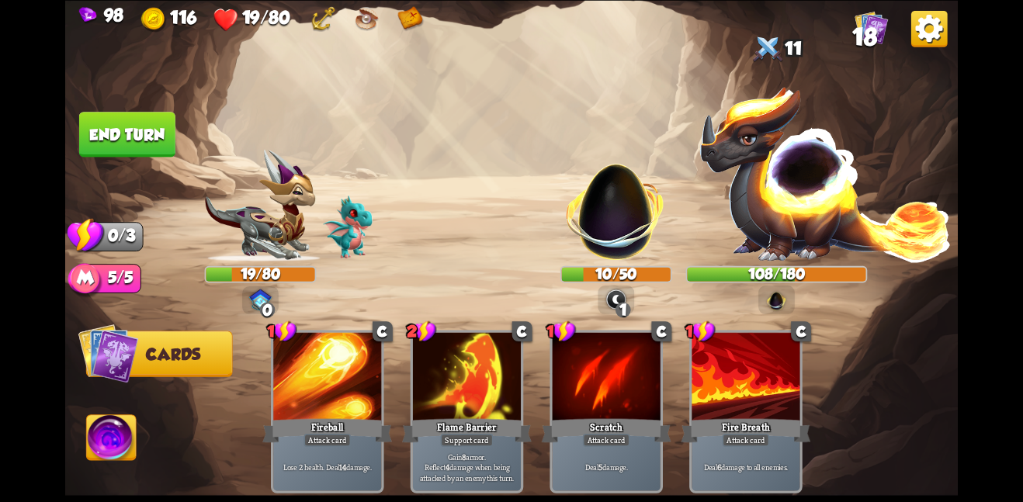
click at [143, 124] on button "End turn" at bounding box center [127, 134] width 96 height 45
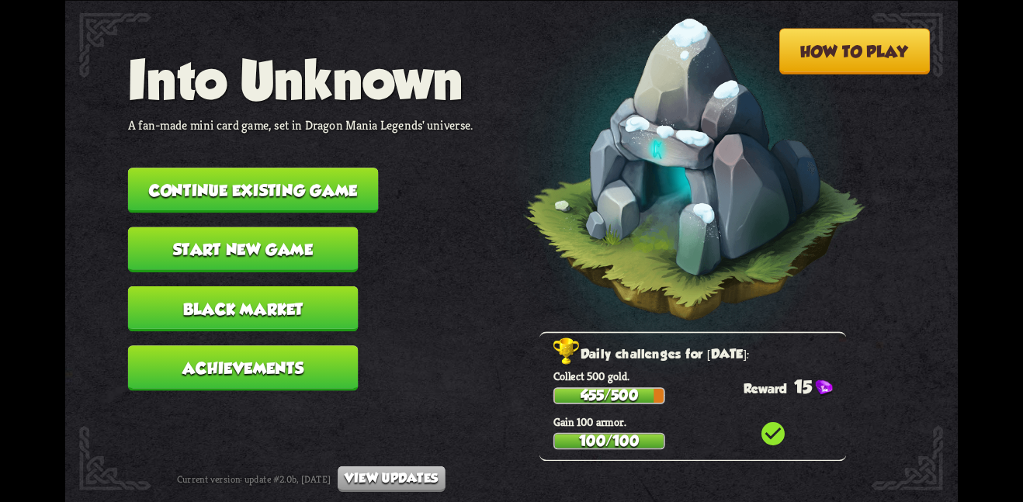
click at [313, 154] on nav "Into Unknown A fan-made mini card game, set in Dragon Mania Legends' universe. …" at bounding box center [300, 227] width 345 height 356
click at [318, 170] on button "Continue existing game" at bounding box center [253, 190] width 251 height 45
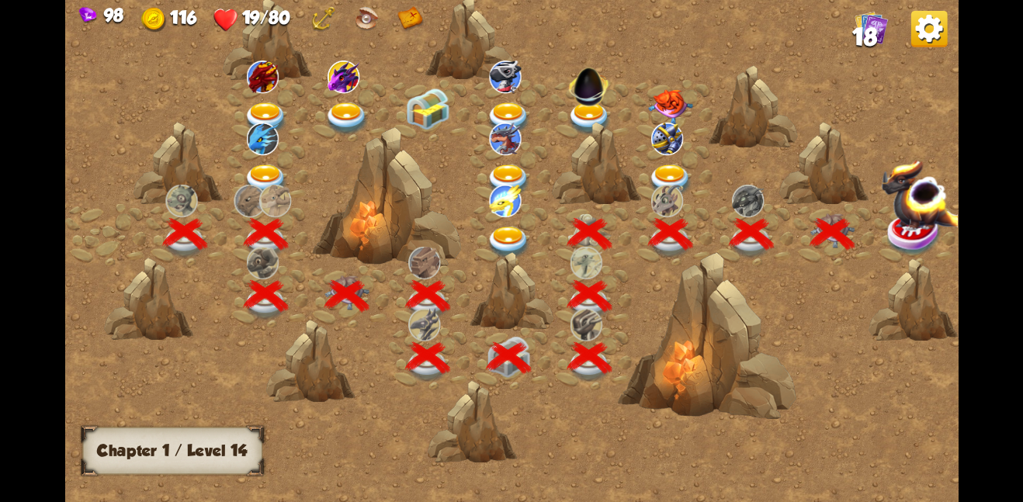
scroll to position [0, 236]
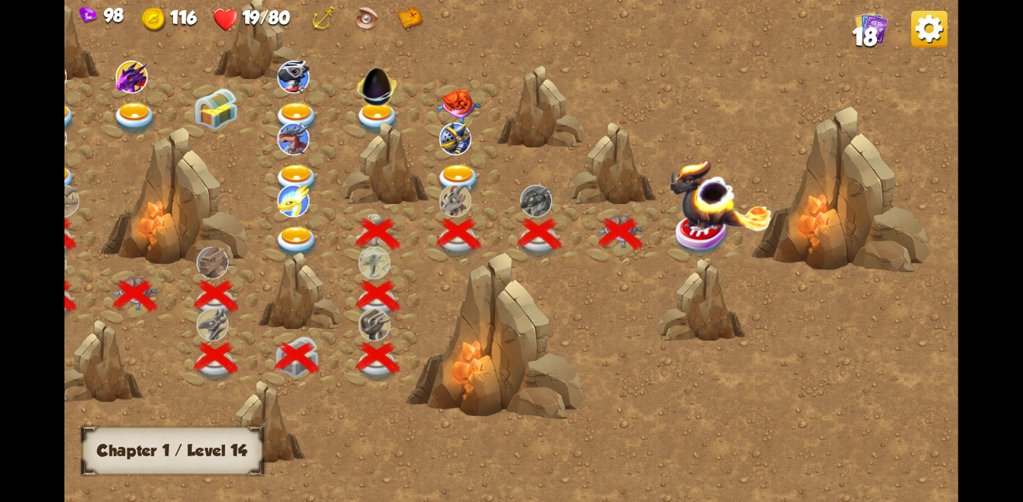
click at [706, 211] on img at bounding box center [720, 194] width 103 height 72
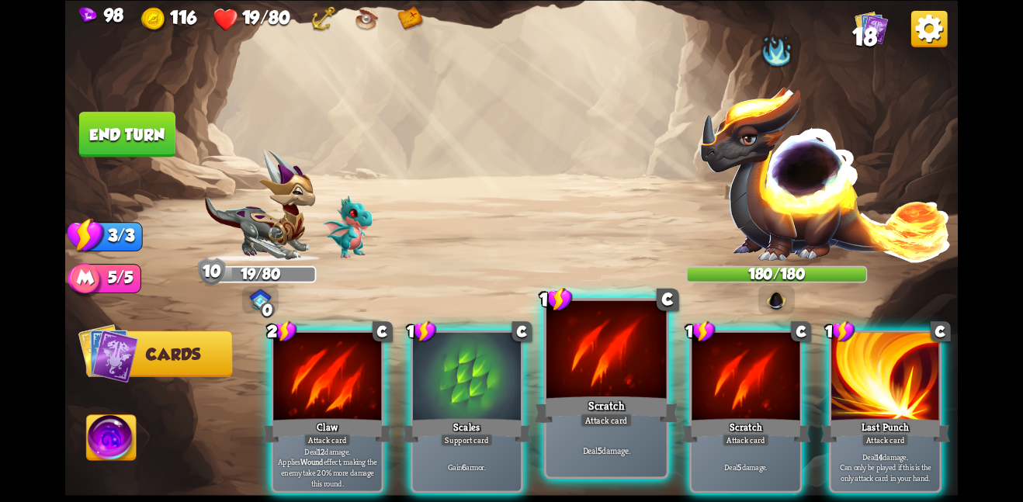
click at [593, 388] on div at bounding box center [607, 350] width 120 height 101
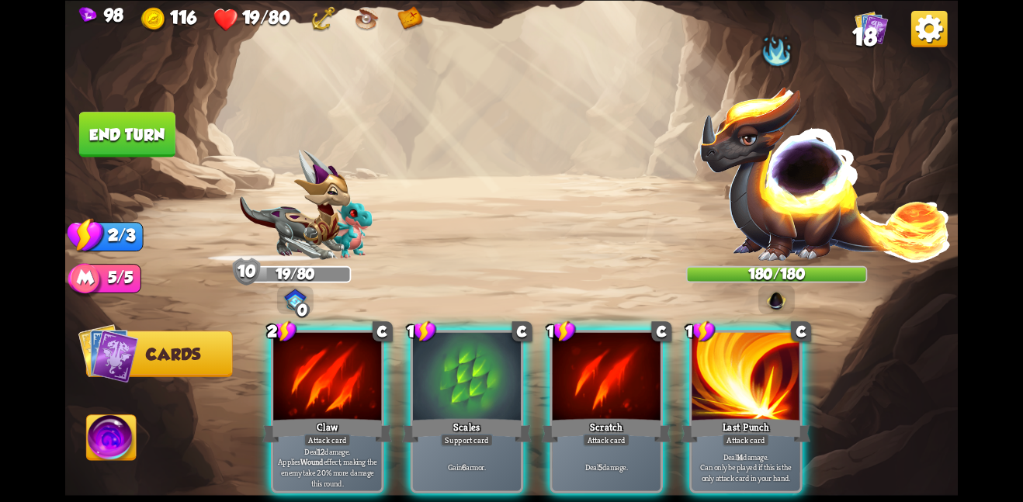
click at [593, 388] on div at bounding box center [607, 377] width 108 height 91
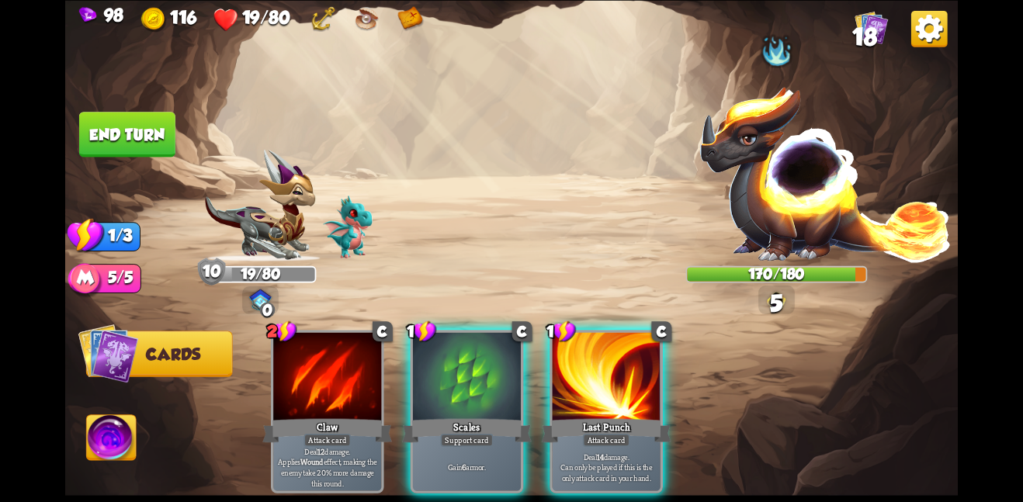
click at [129, 113] on button "End turn" at bounding box center [127, 134] width 96 height 45
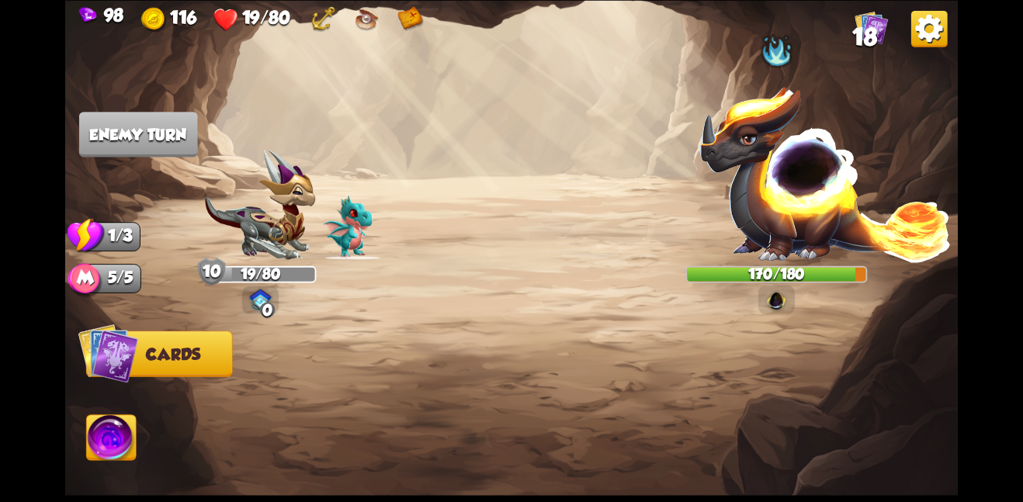
click at [938, 37] on img at bounding box center [929, 28] width 36 height 36
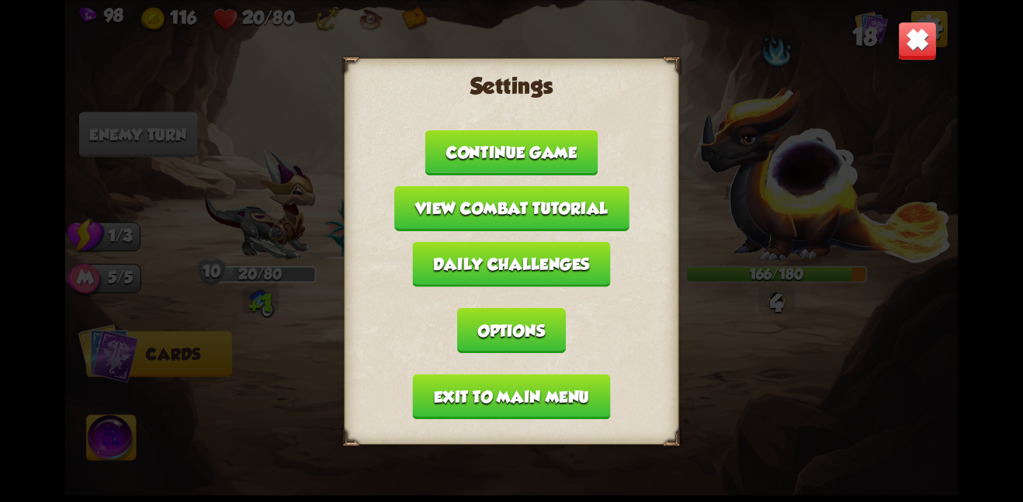
click at [495, 391] on button "Exit to main menu" at bounding box center [512, 396] width 198 height 45
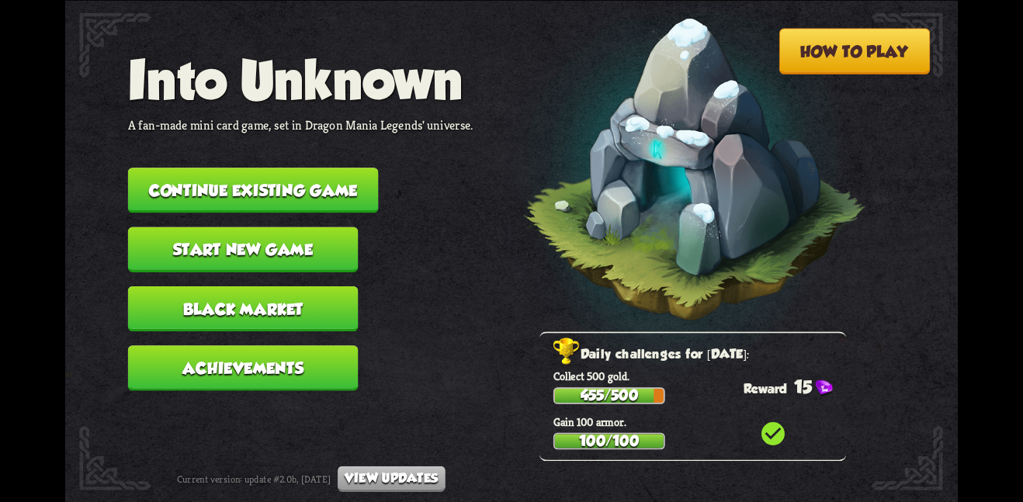
click at [323, 300] on button "Black Market" at bounding box center [243, 308] width 231 height 45
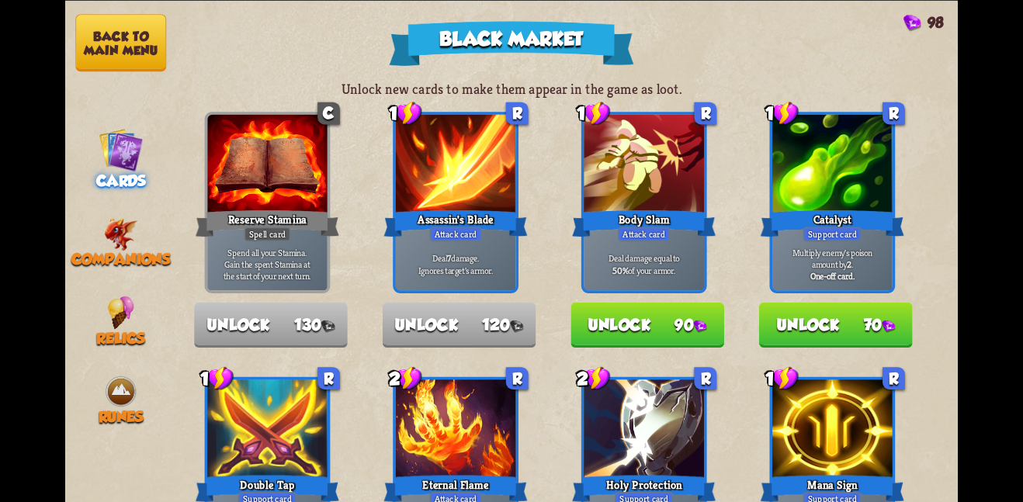
click at [148, 30] on button "Back to main menu" at bounding box center [120, 42] width 91 height 57
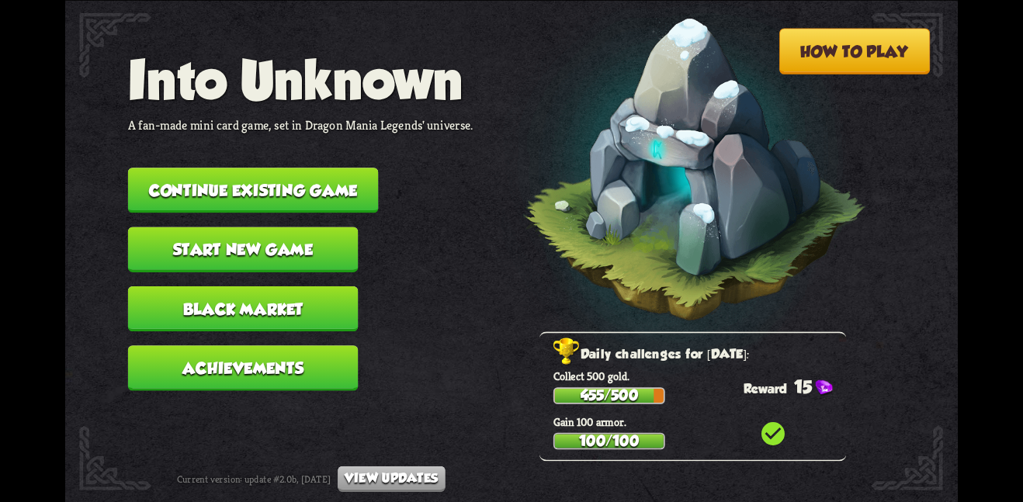
click at [294, 232] on button "Start new game" at bounding box center [243, 249] width 231 height 45
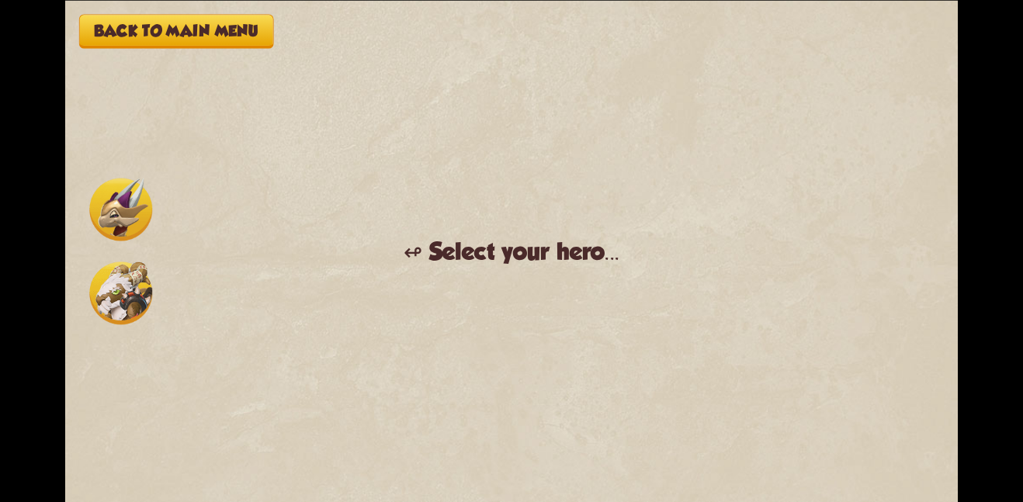
click at [136, 204] on img at bounding box center [120, 209] width 63 height 63
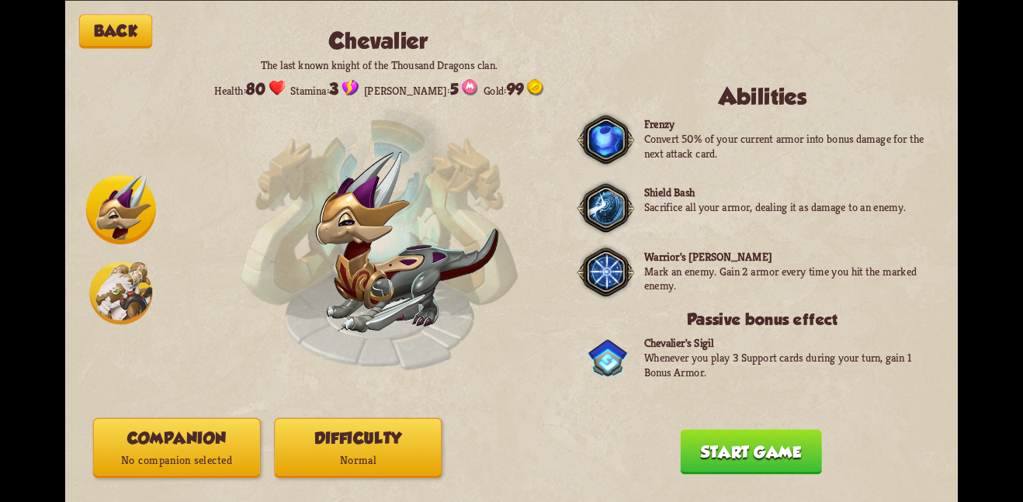
click at [219, 435] on button "Companion No companion selected" at bounding box center [177, 448] width 168 height 60
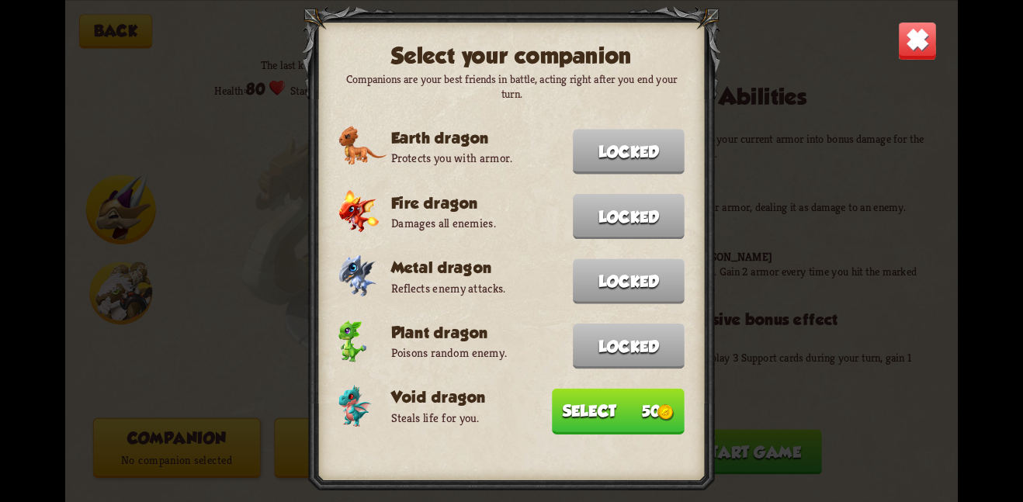
click at [567, 393] on button "Select 50" at bounding box center [618, 411] width 133 height 46
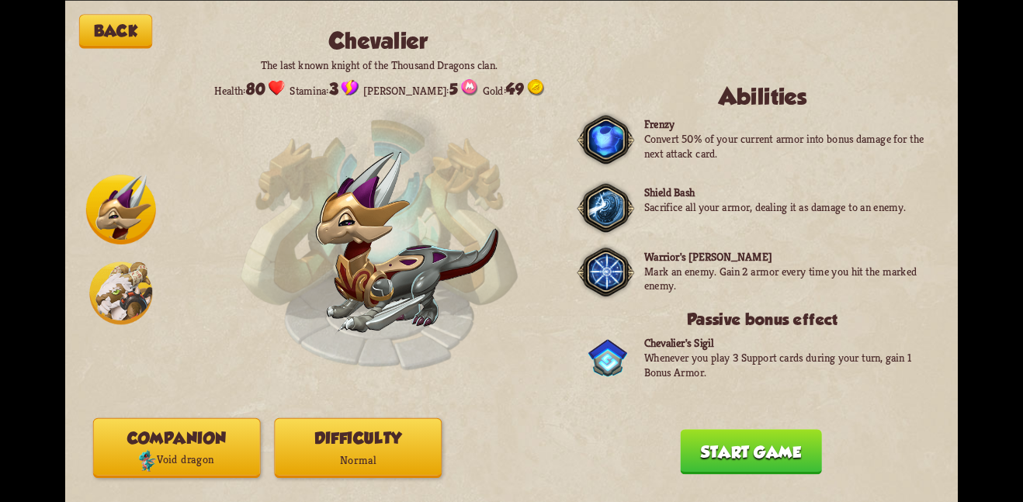
click at [756, 450] on button "Start game" at bounding box center [750, 451] width 141 height 45
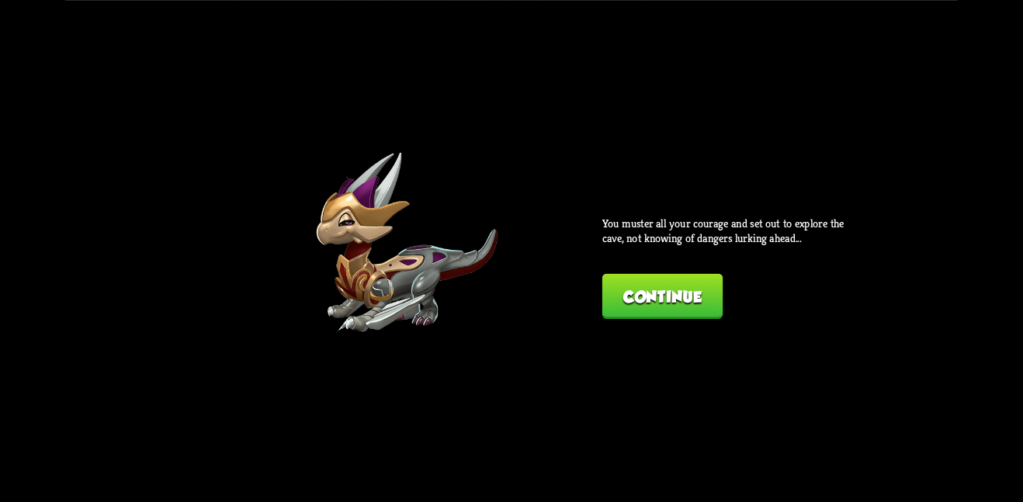
click at [691, 300] on button "Continue" at bounding box center [662, 295] width 120 height 45
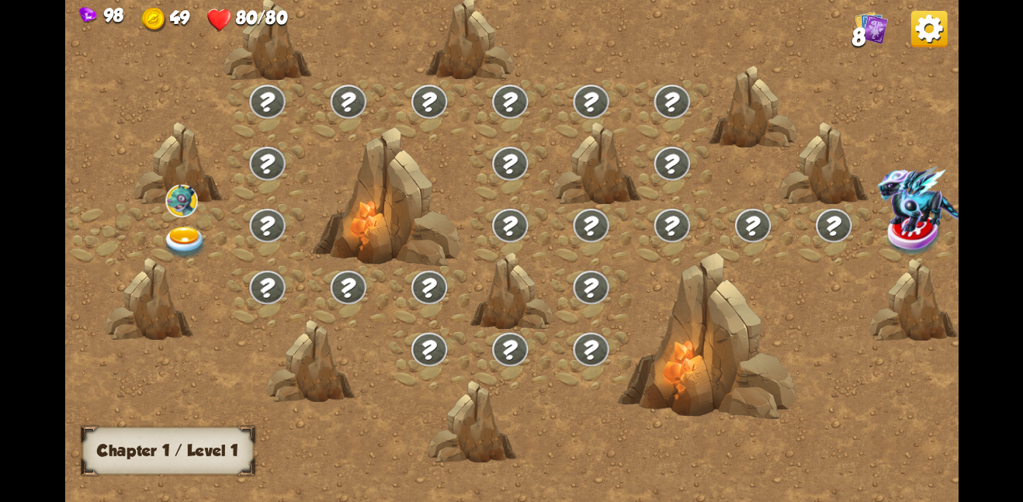
click at [187, 223] on div at bounding box center [186, 234] width 81 height 62
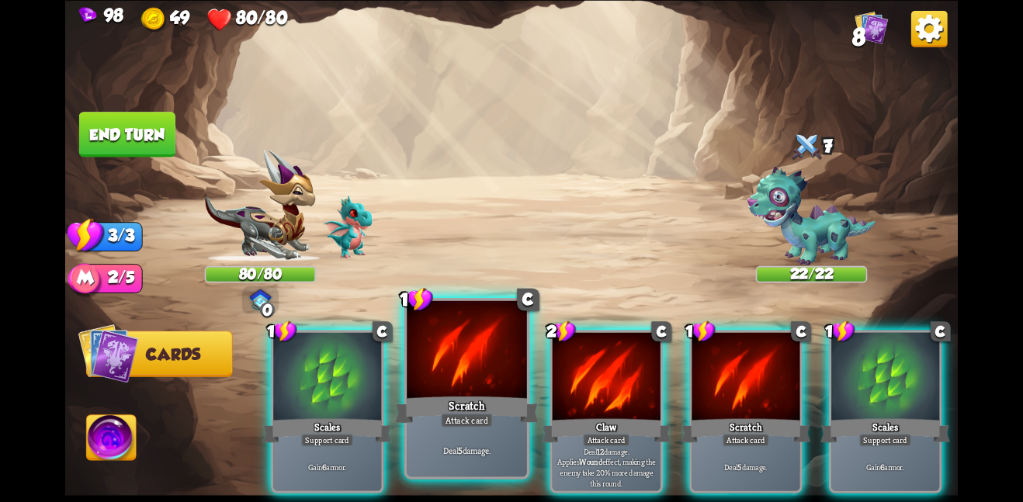
click at [495, 380] on div at bounding box center [467, 350] width 120 height 101
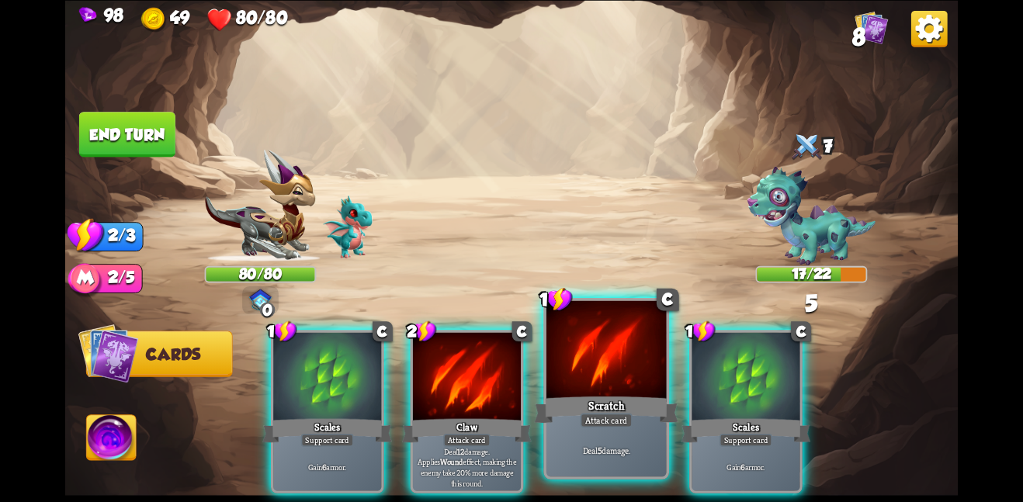
click at [602, 379] on div at bounding box center [607, 350] width 120 height 101
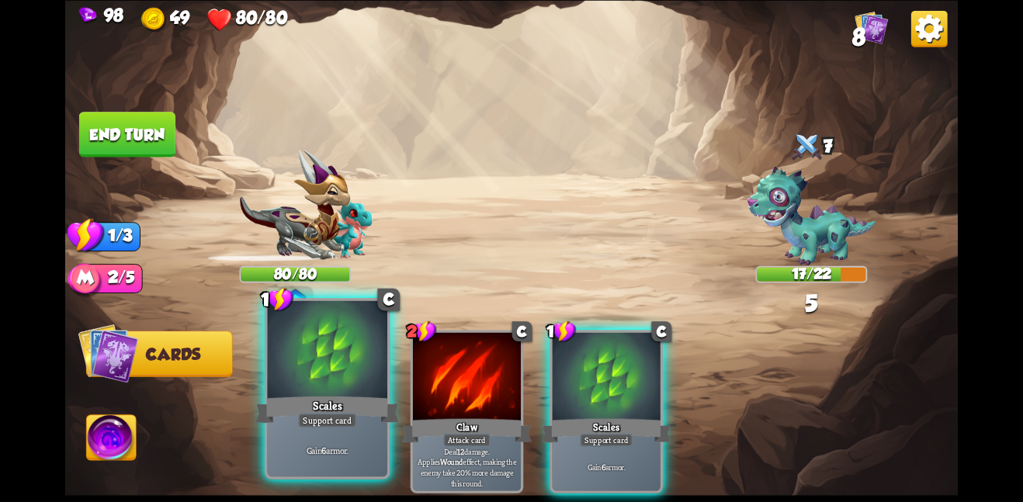
click at [304, 341] on div at bounding box center [327, 350] width 120 height 101
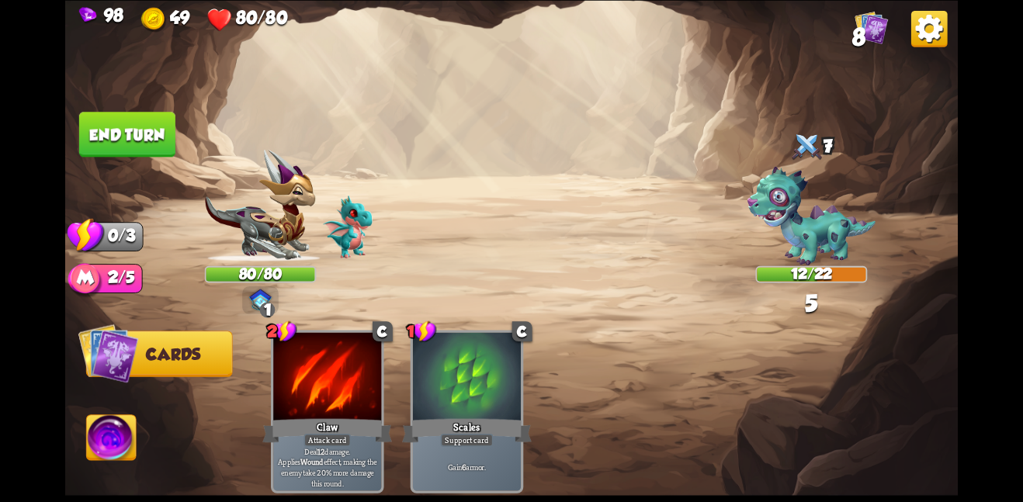
click at [145, 143] on button "End turn" at bounding box center [127, 134] width 96 height 45
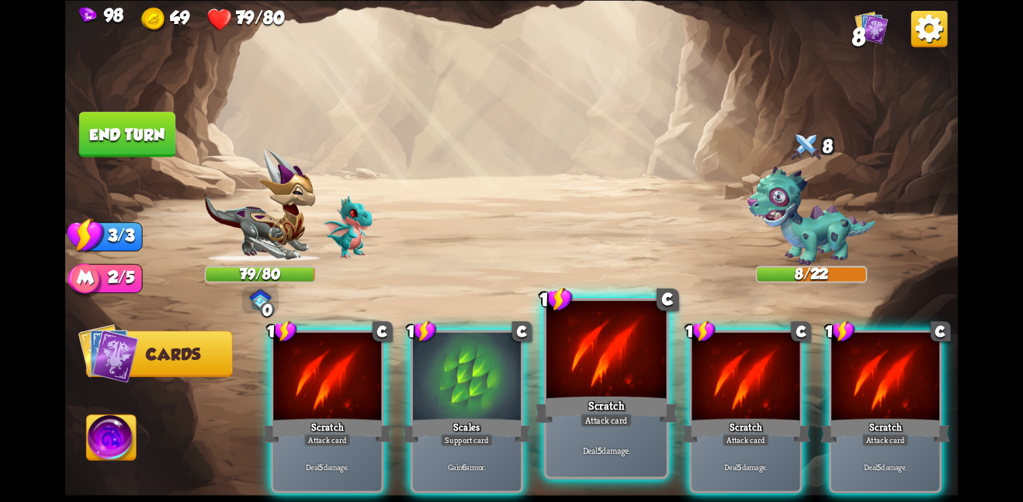
click at [601, 377] on div at bounding box center [607, 350] width 120 height 101
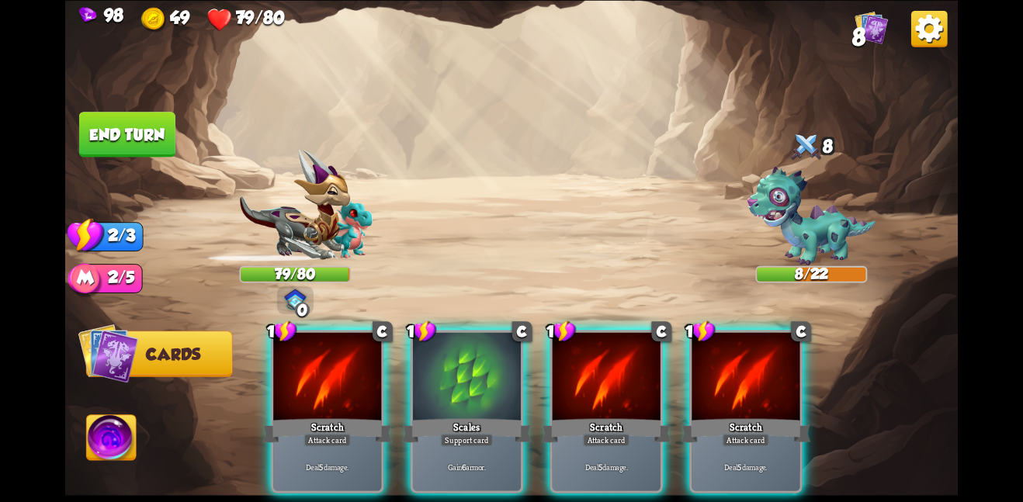
click at [601, 377] on div at bounding box center [607, 377] width 108 height 91
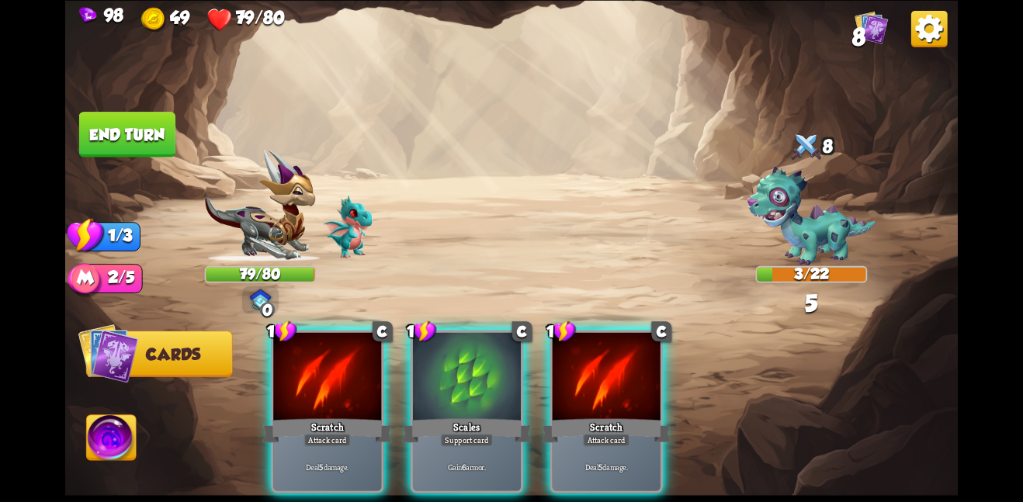
click at [601, 377] on div at bounding box center [607, 377] width 108 height 91
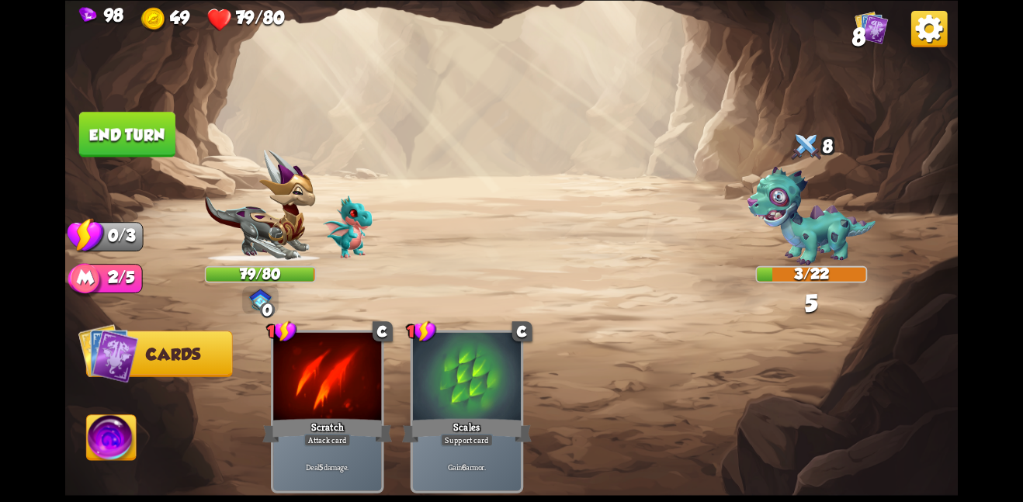
click at [133, 134] on button "End turn" at bounding box center [127, 134] width 96 height 45
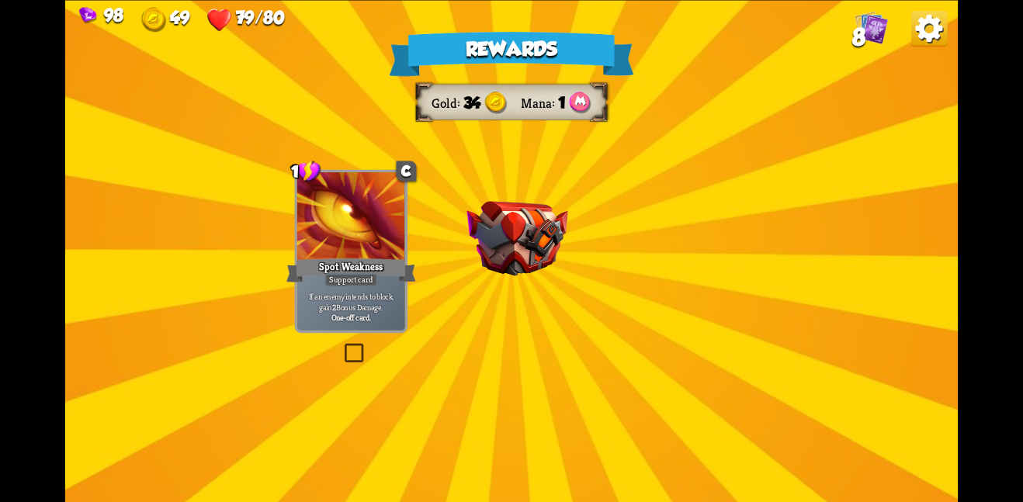
click at [524, 226] on img at bounding box center [517, 238] width 101 height 75
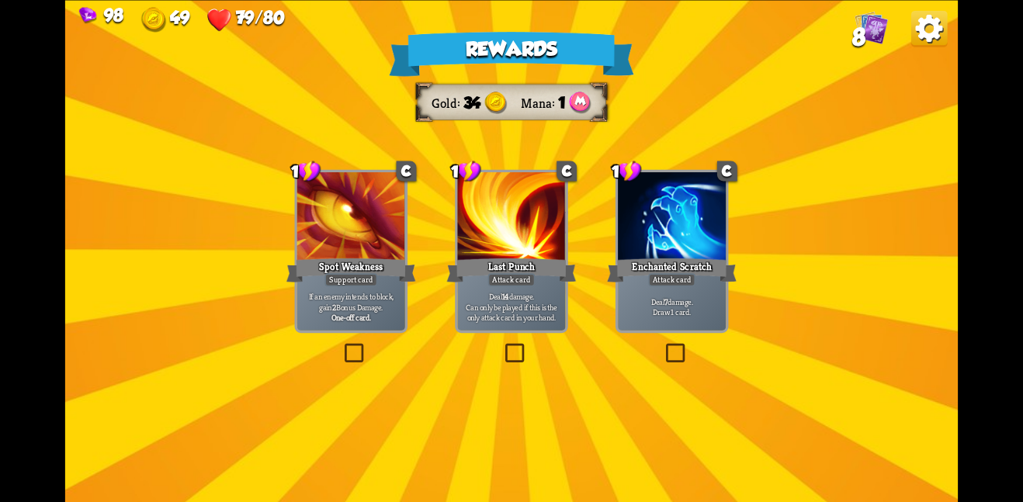
click at [521, 231] on div at bounding box center [511, 217] width 108 height 91
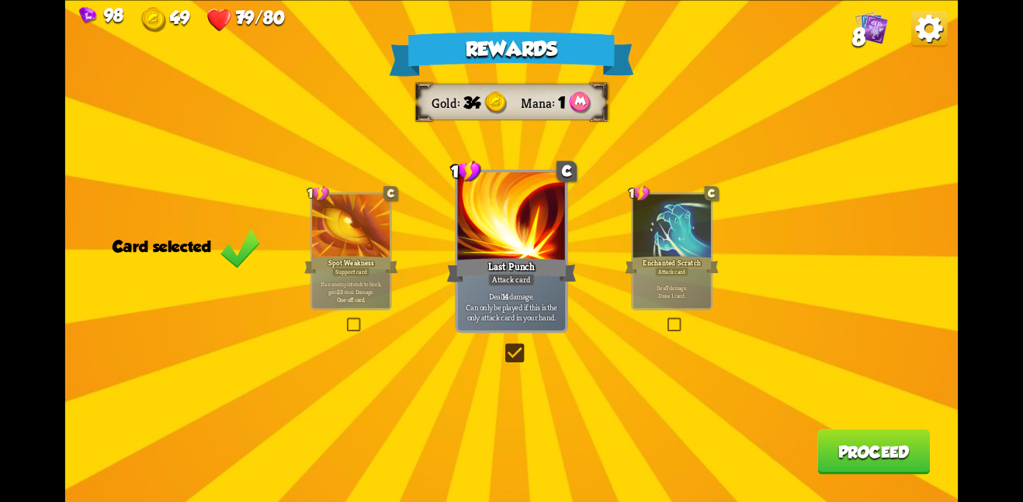
click at [894, 431] on div "Rewards Gold 34 Mana 1 Card selected 1 C Spot Weakness Support card If an enemy…" at bounding box center [511, 251] width 893 height 502
click at [884, 433] on button "Proceed" at bounding box center [874, 451] width 113 height 45
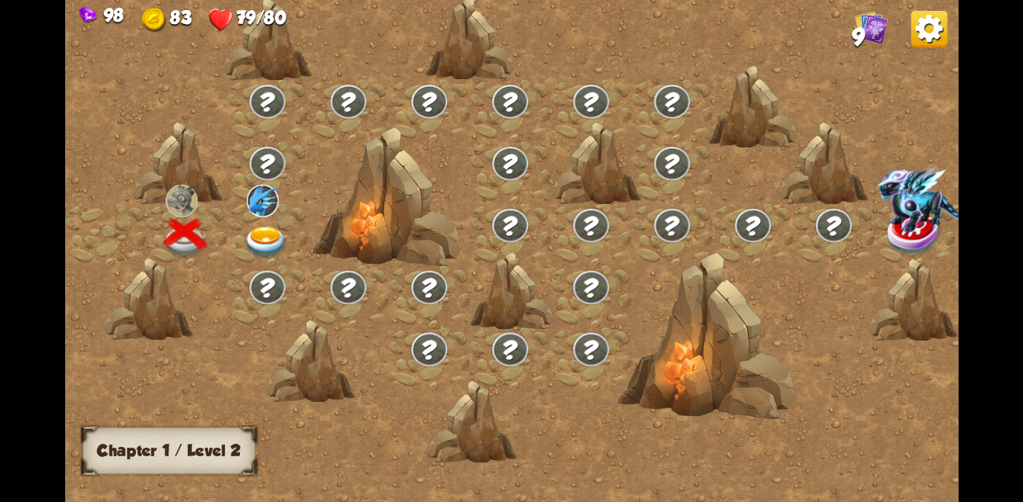
click at [265, 233] on img at bounding box center [266, 242] width 45 height 33
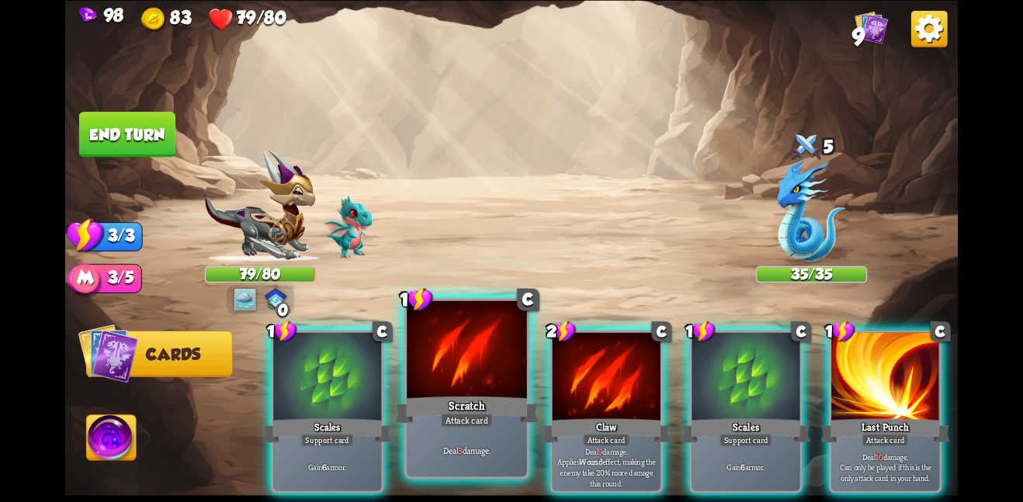
click at [490, 373] on div at bounding box center [467, 350] width 120 height 101
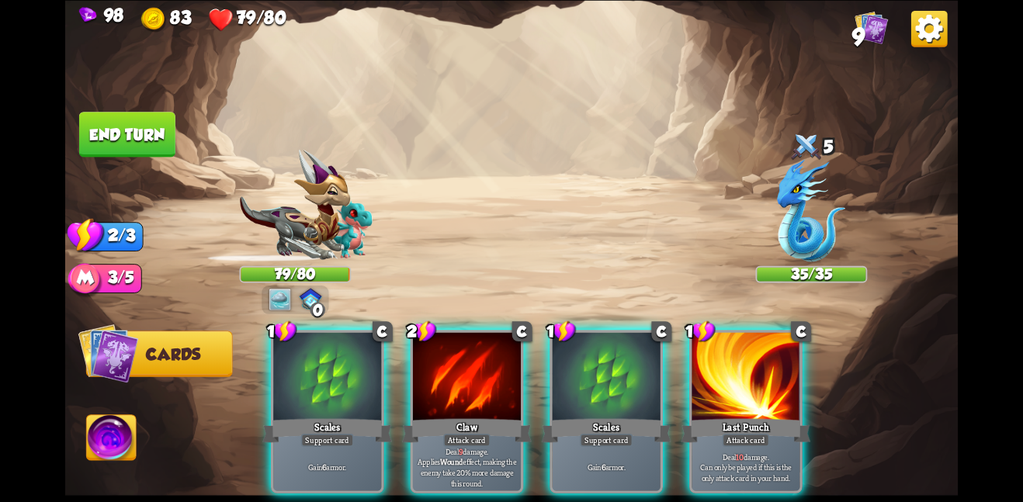
click at [490, 373] on div at bounding box center [467, 377] width 108 height 91
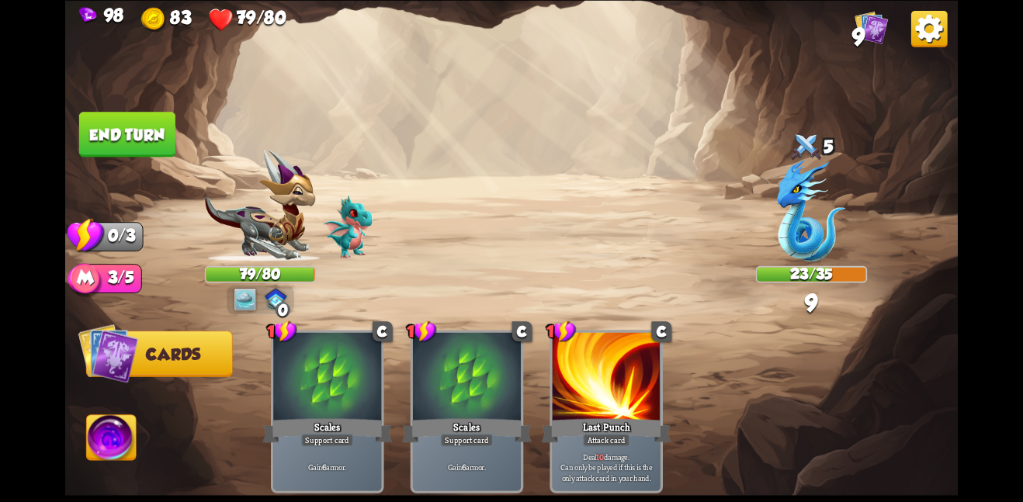
click at [150, 137] on button "End turn" at bounding box center [127, 134] width 96 height 45
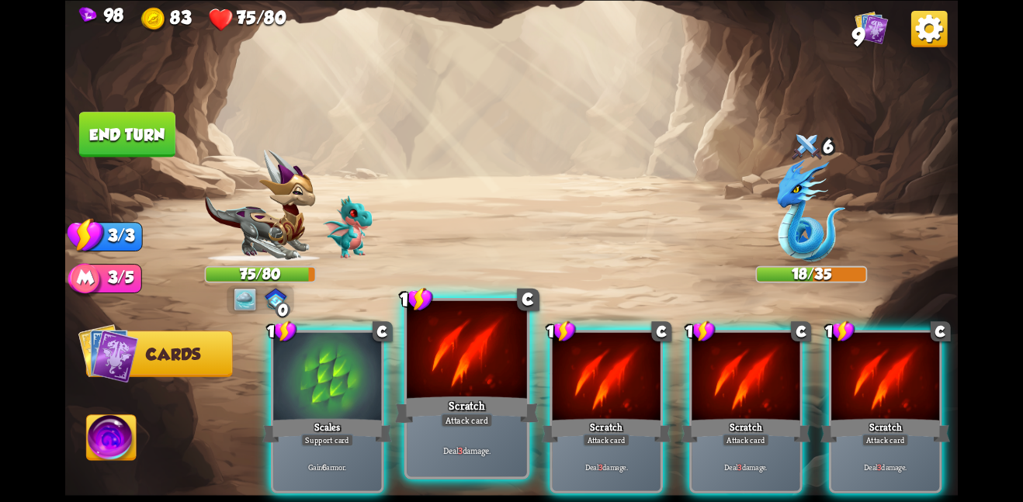
click at [505, 420] on div "Scratch" at bounding box center [467, 410] width 144 height 32
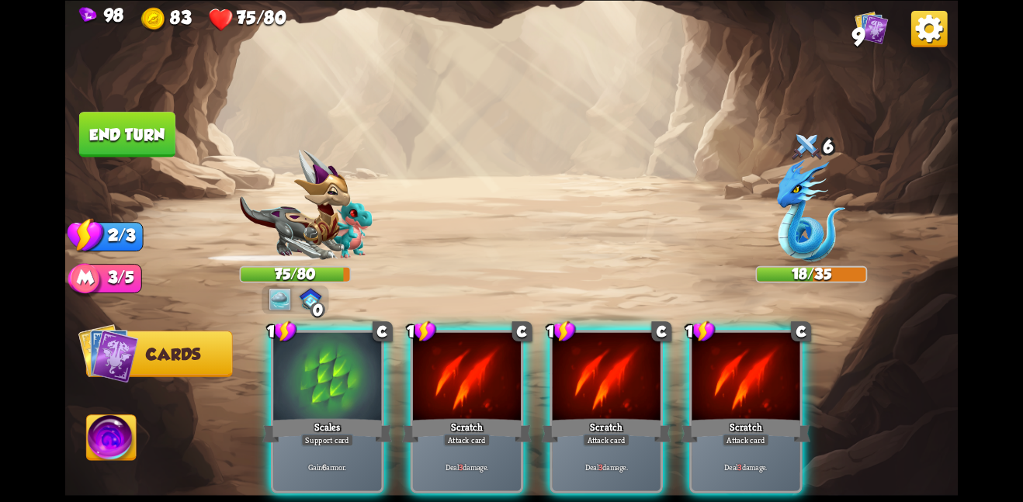
click at [505, 420] on div "Scratch" at bounding box center [467, 430] width 130 height 29
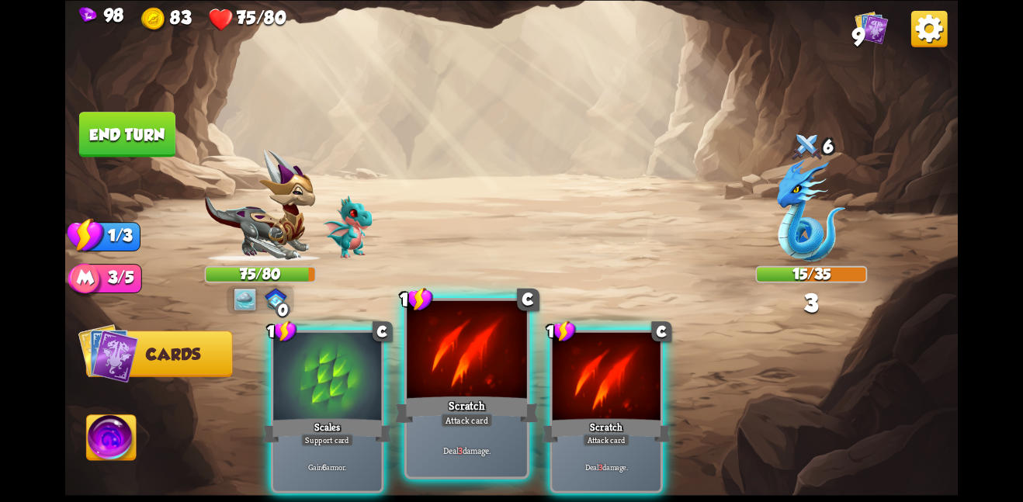
click at [519, 411] on div "Scratch" at bounding box center [467, 410] width 144 height 32
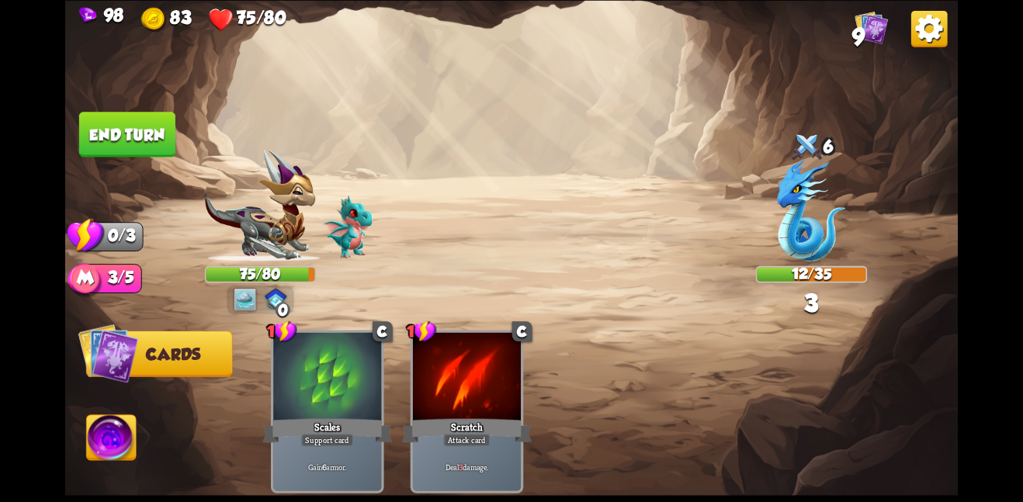
click at [171, 99] on img at bounding box center [511, 251] width 893 height 502
click at [141, 149] on button "End turn" at bounding box center [127, 134] width 96 height 45
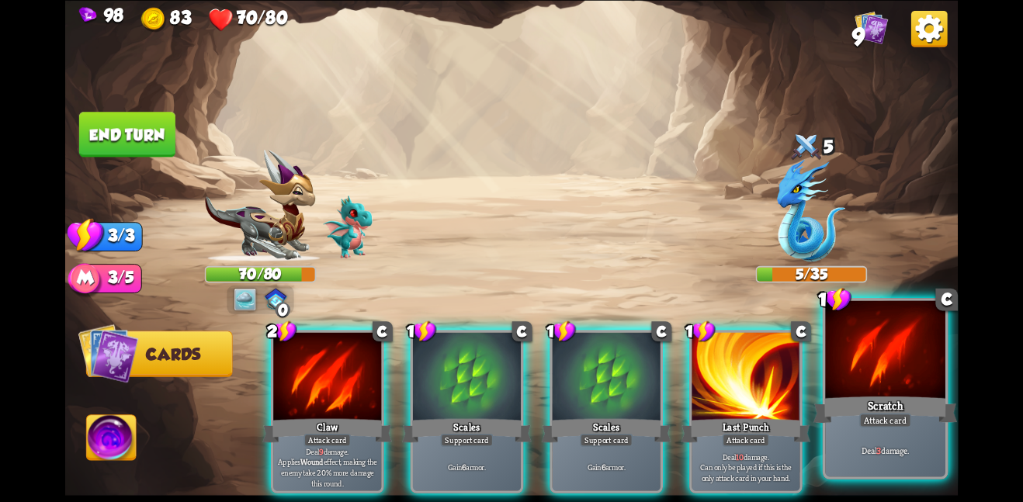
click at [881, 384] on div at bounding box center [885, 350] width 120 height 101
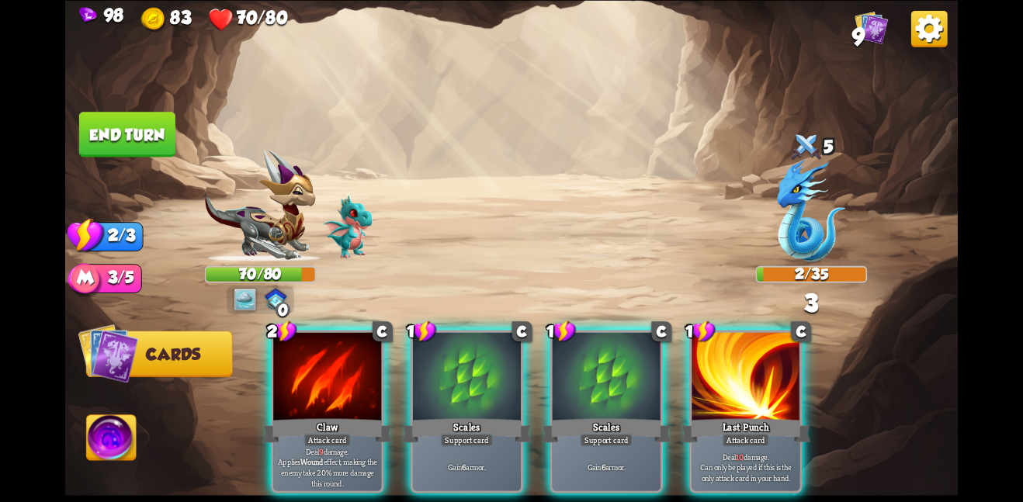
click at [130, 138] on button "End turn" at bounding box center [127, 134] width 96 height 45
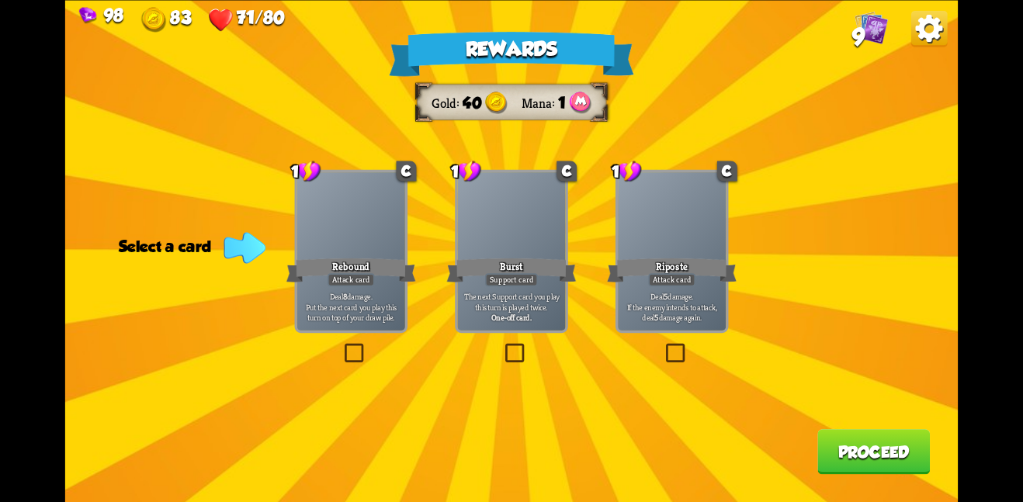
click at [710, 267] on div "Riposte" at bounding box center [672, 269] width 130 height 29
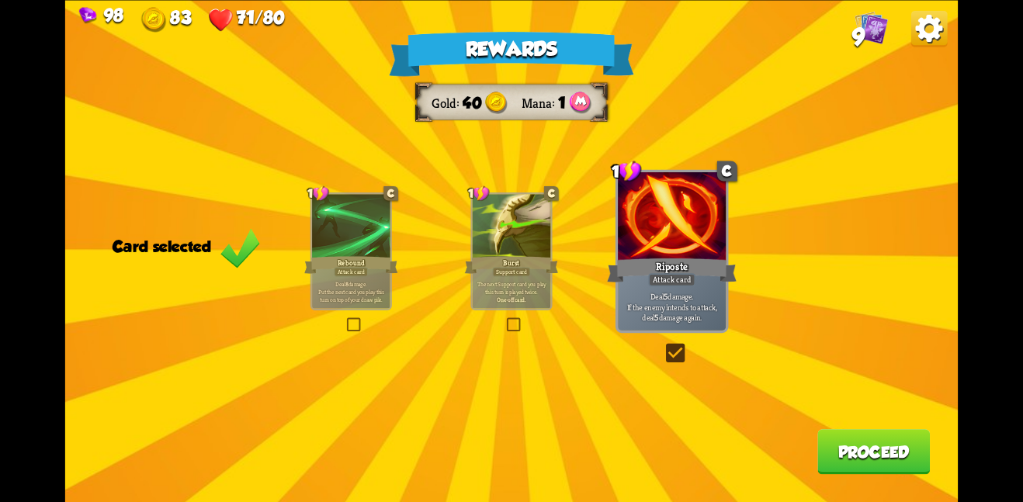
click at [859, 467] on button "Proceed" at bounding box center [874, 451] width 113 height 45
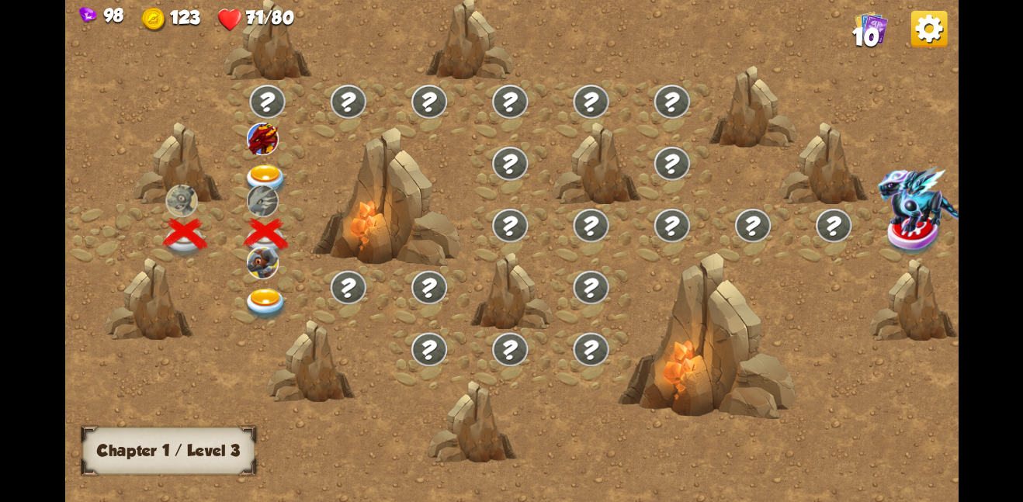
click at [262, 288] on img at bounding box center [266, 304] width 45 height 33
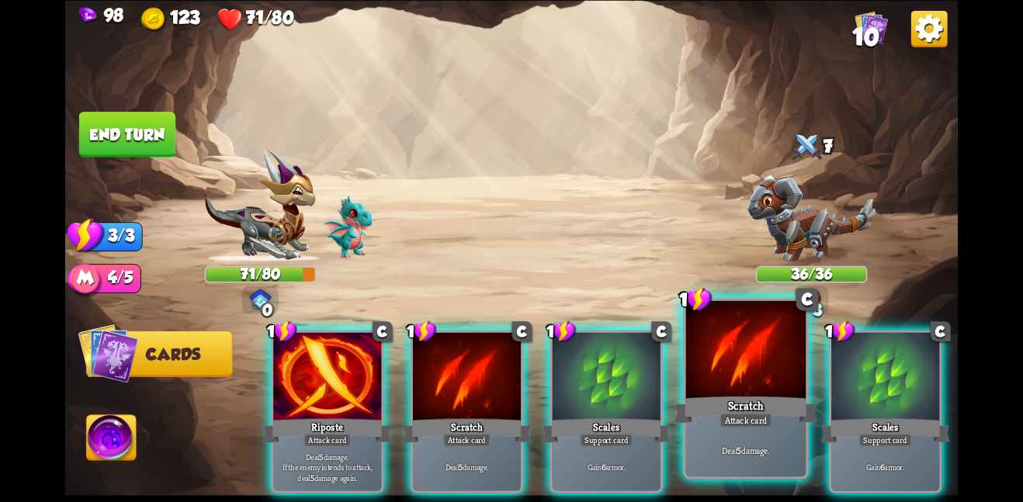
click at [720, 439] on div "Deal 5 damage." at bounding box center [746, 450] width 120 height 52
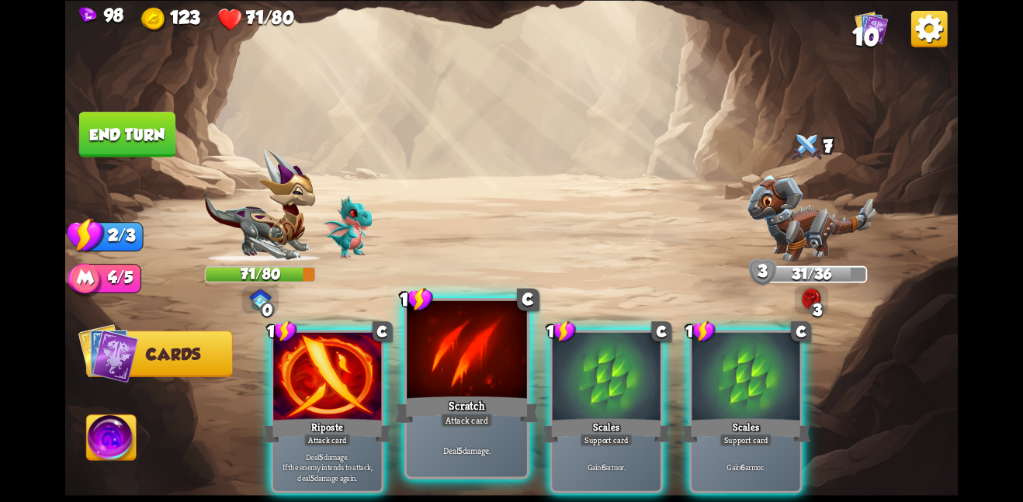
click at [433, 402] on div "Scratch" at bounding box center [467, 410] width 144 height 32
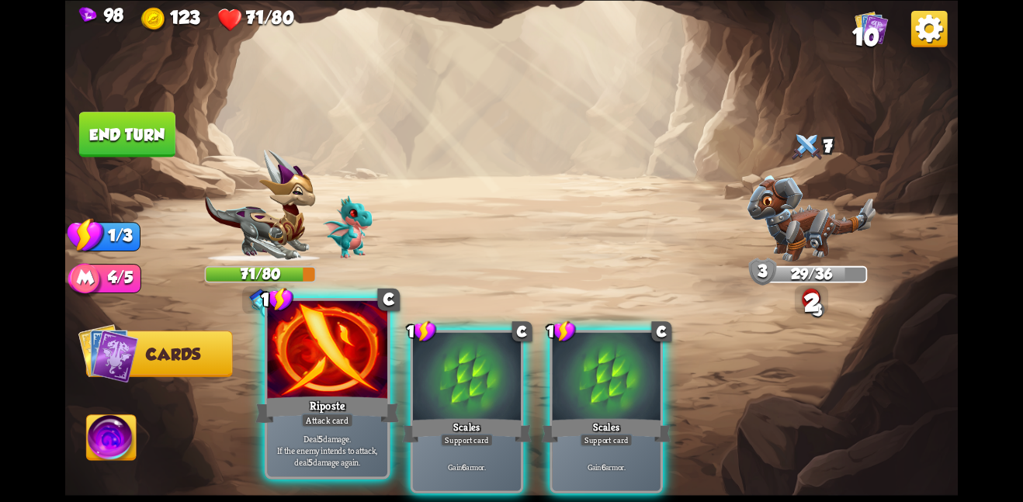
click at [360, 369] on div at bounding box center [327, 350] width 120 height 101
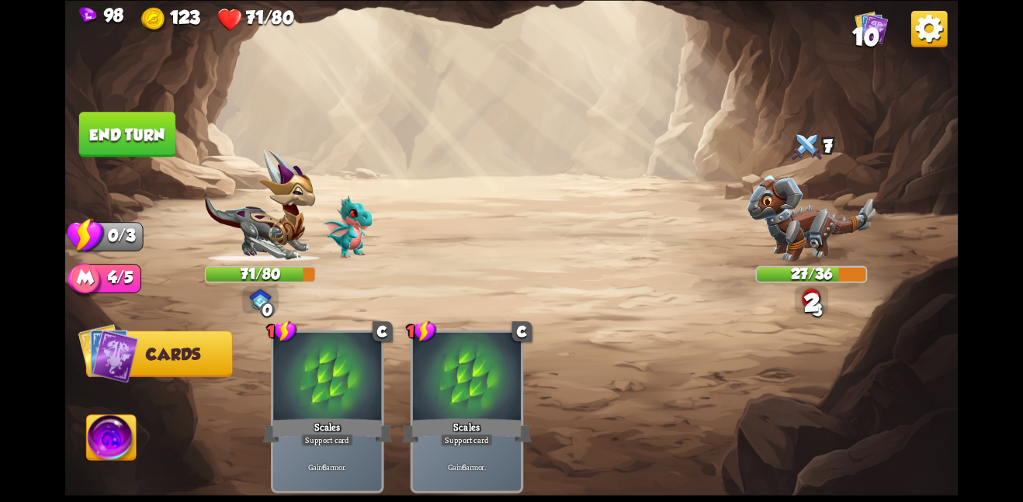
click at [136, 150] on button "End turn" at bounding box center [127, 134] width 96 height 45
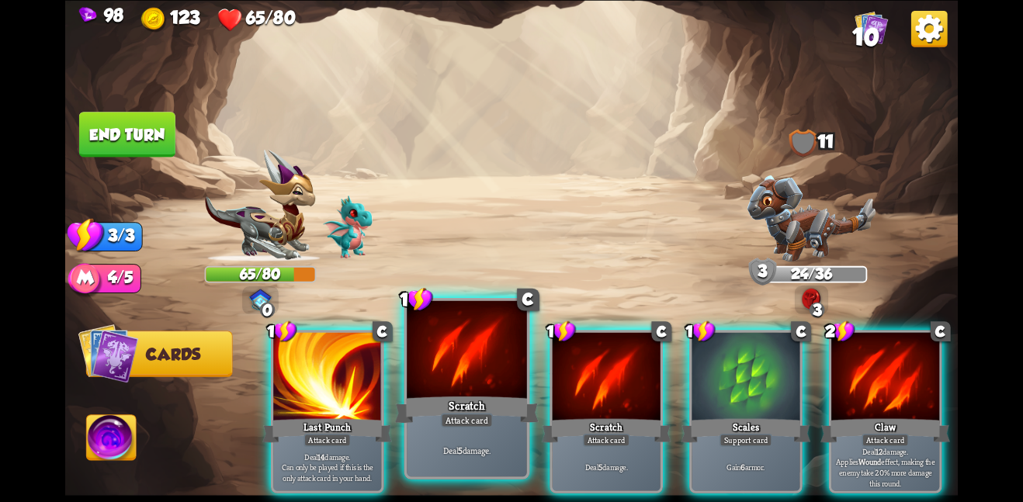
click at [470, 403] on div "Scratch" at bounding box center [467, 410] width 144 height 32
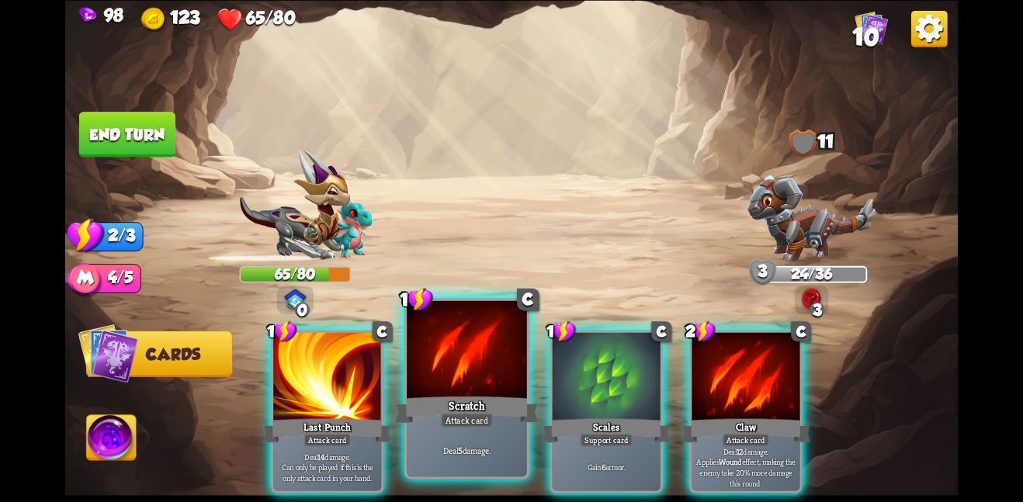
click at [469, 404] on div "Scratch" at bounding box center [467, 410] width 144 height 32
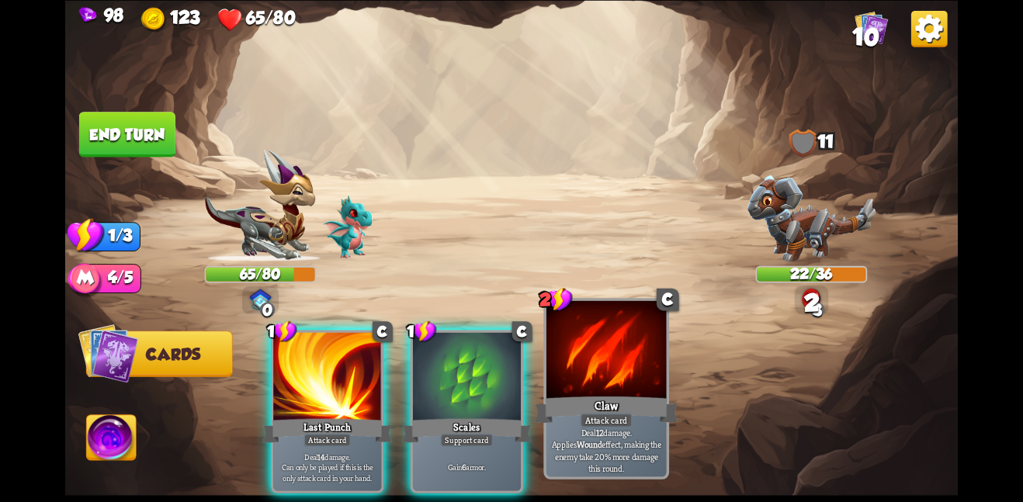
click at [550, 397] on div "Claw" at bounding box center [606, 410] width 144 height 32
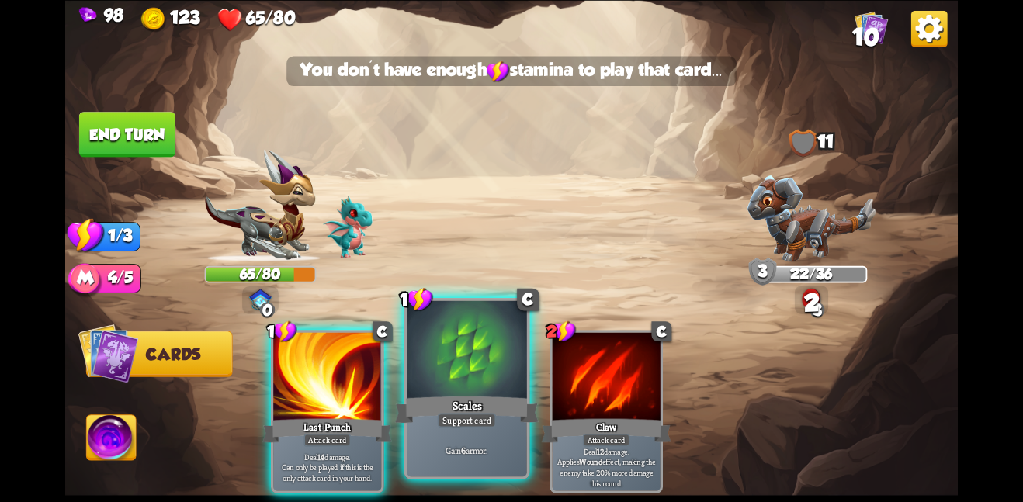
click at [483, 396] on div "Scales" at bounding box center [467, 410] width 144 height 32
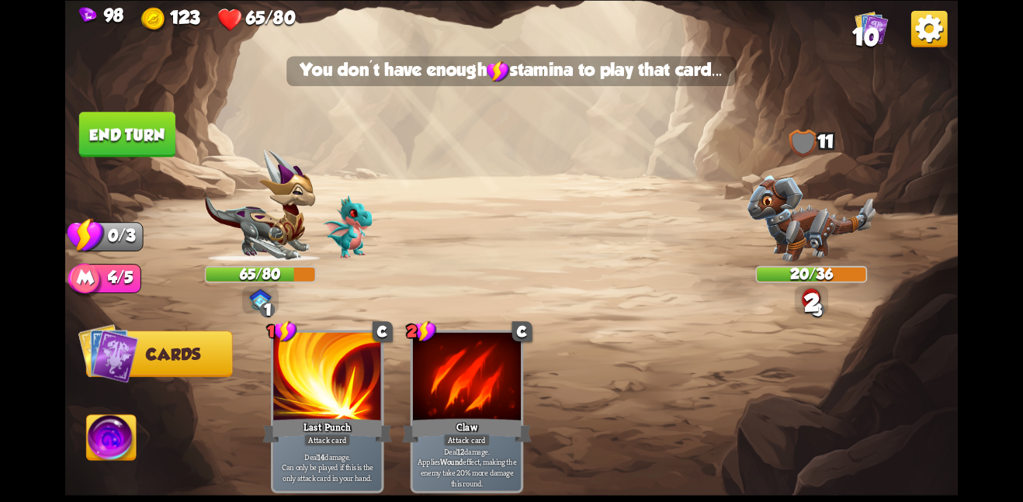
click at [163, 144] on button "End turn" at bounding box center [127, 134] width 96 height 45
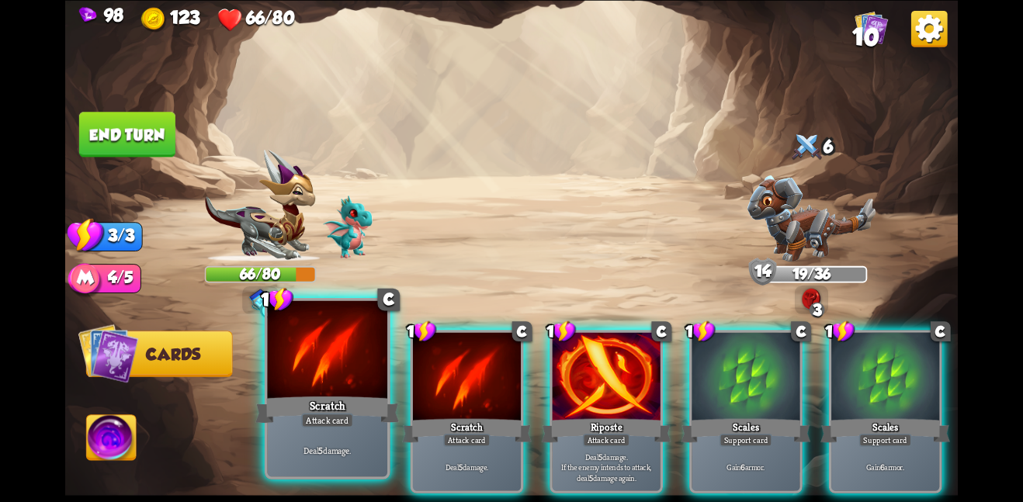
click at [344, 435] on div "Deal 5 damage." at bounding box center [327, 450] width 120 height 52
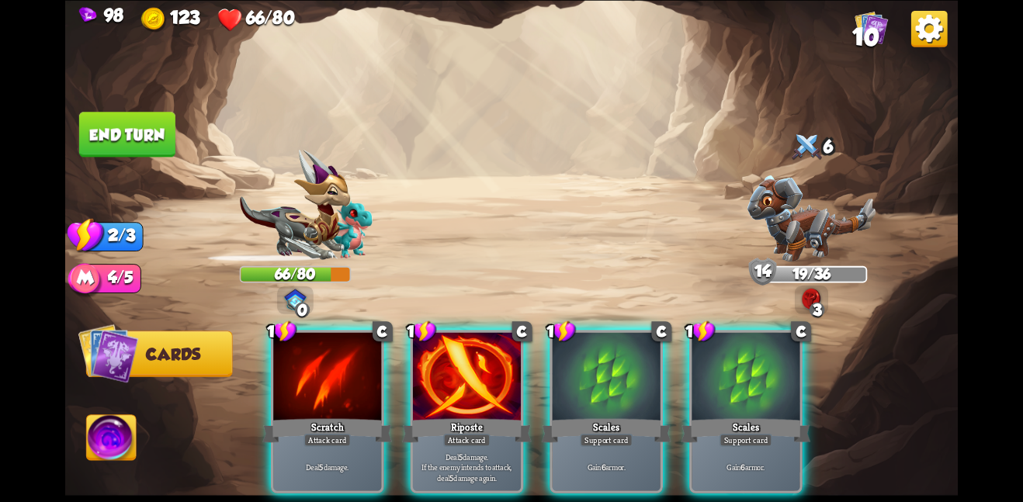
click at [344, 443] on div "Deal 5 damage." at bounding box center [327, 466] width 108 height 47
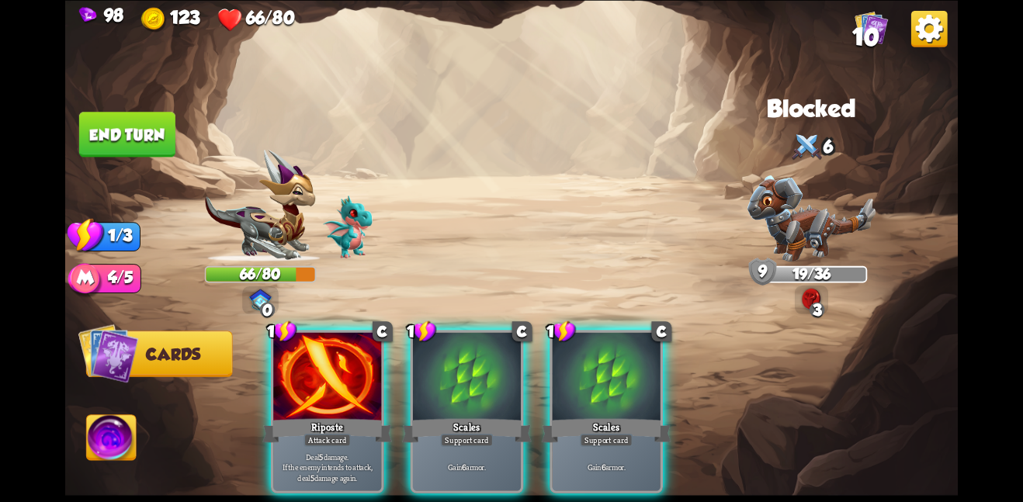
click at [344, 451] on p "Deal 5 damage. If the enemy intends to attack, deal 5 damage again." at bounding box center [327, 467] width 102 height 32
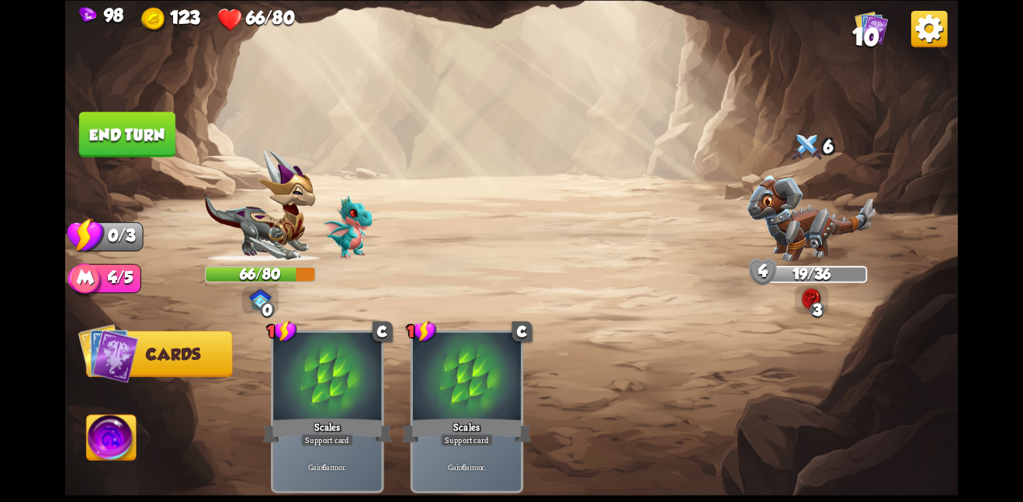
click at [140, 130] on button "End turn" at bounding box center [127, 134] width 96 height 45
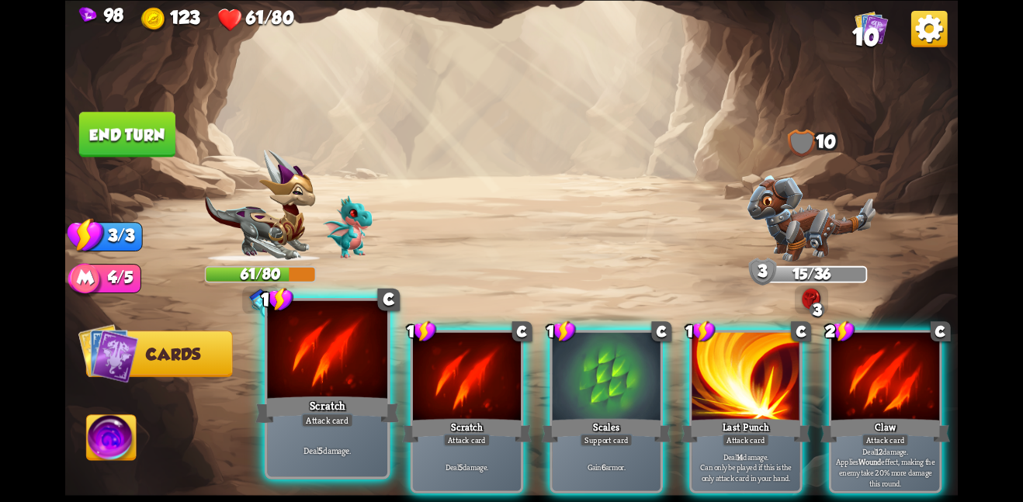
click at [344, 375] on div at bounding box center [327, 350] width 120 height 101
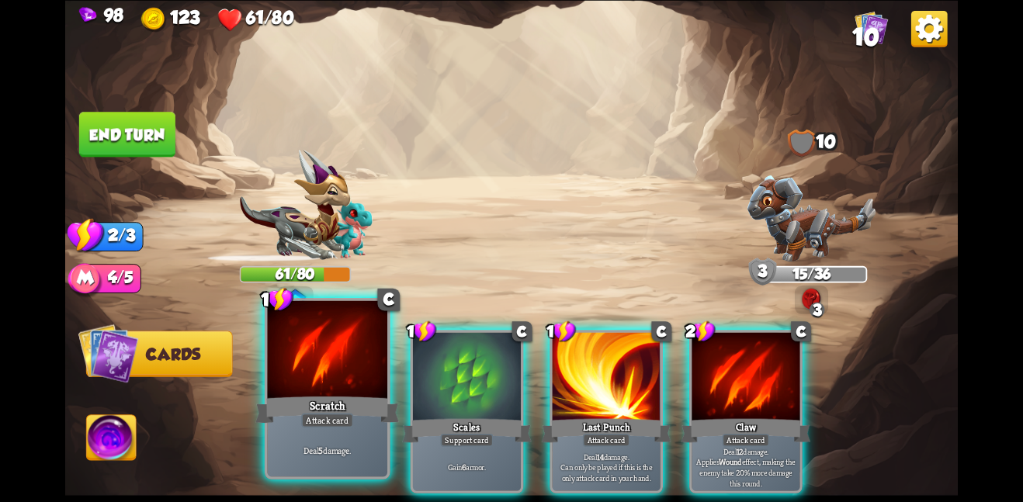
click at [348, 375] on div at bounding box center [327, 350] width 120 height 101
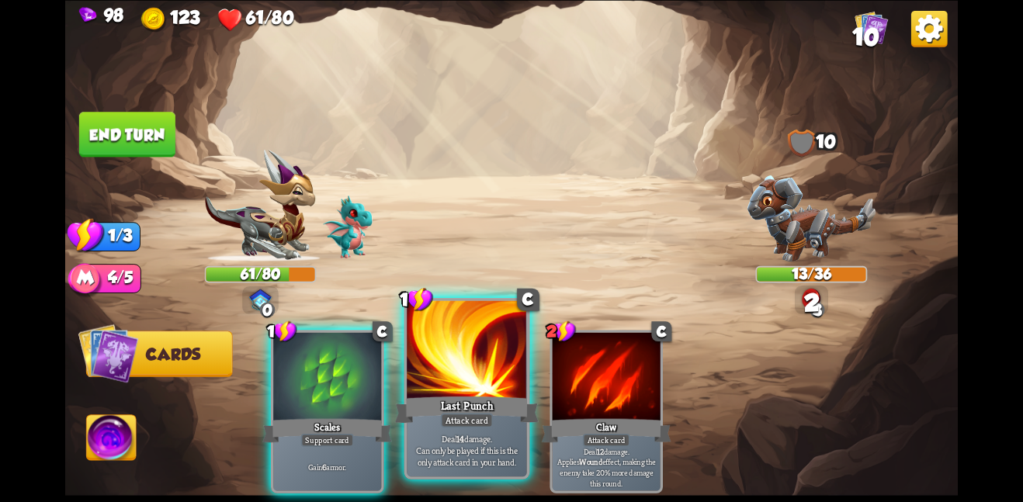
click at [454, 384] on div at bounding box center [467, 350] width 120 height 101
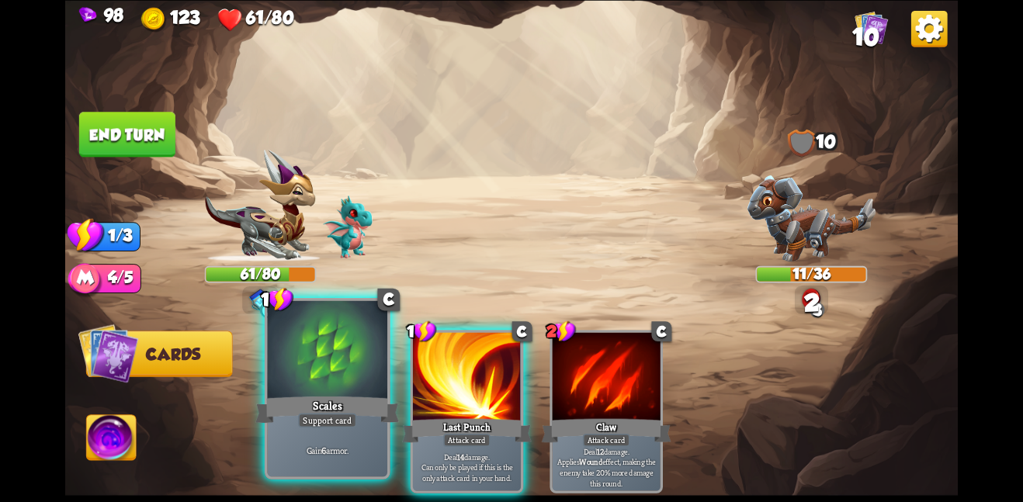
click at [362, 395] on div "Scales" at bounding box center [327, 410] width 144 height 32
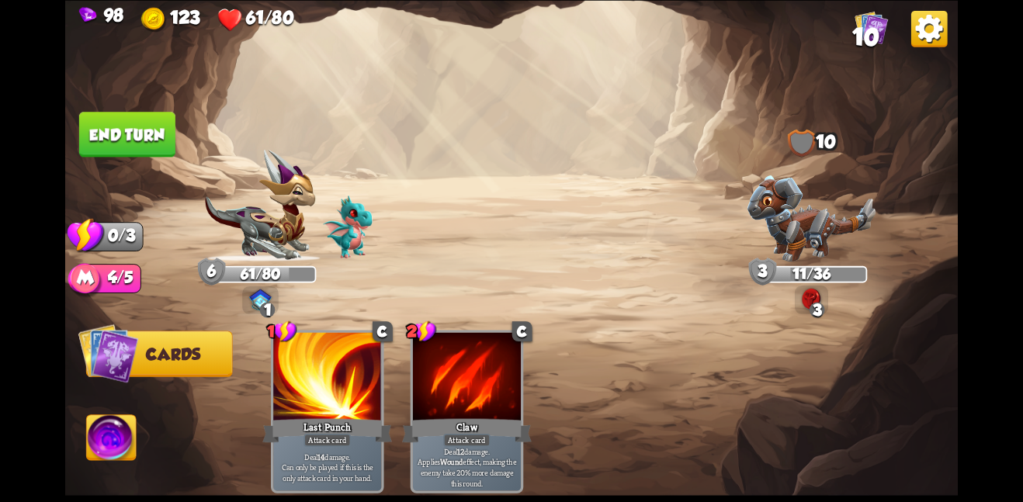
click at [137, 117] on button "End turn" at bounding box center [127, 134] width 96 height 45
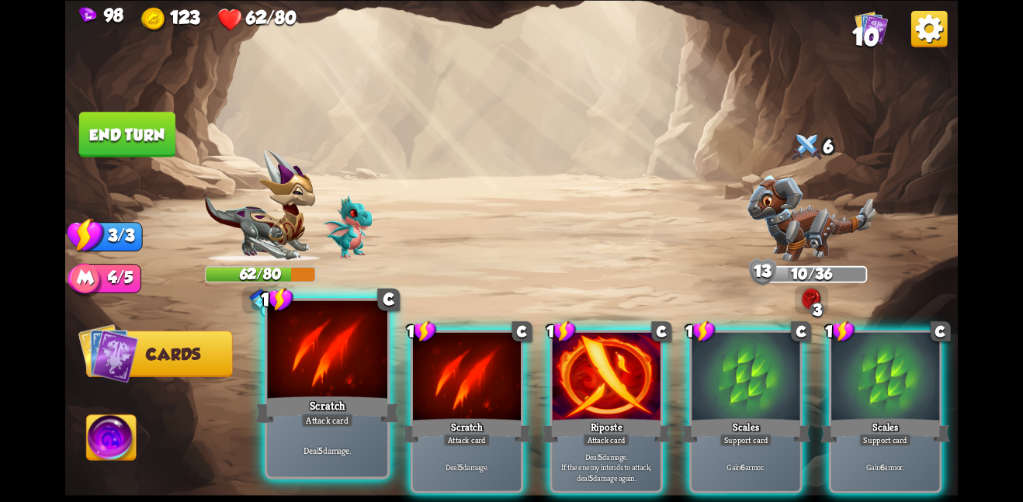
click at [350, 327] on div at bounding box center [327, 350] width 120 height 101
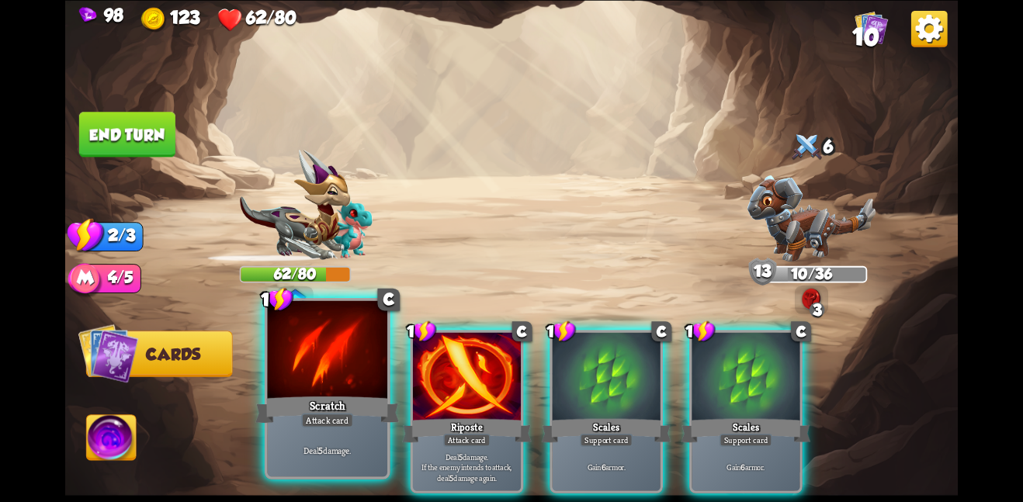
click at [349, 326] on div at bounding box center [327, 350] width 120 height 101
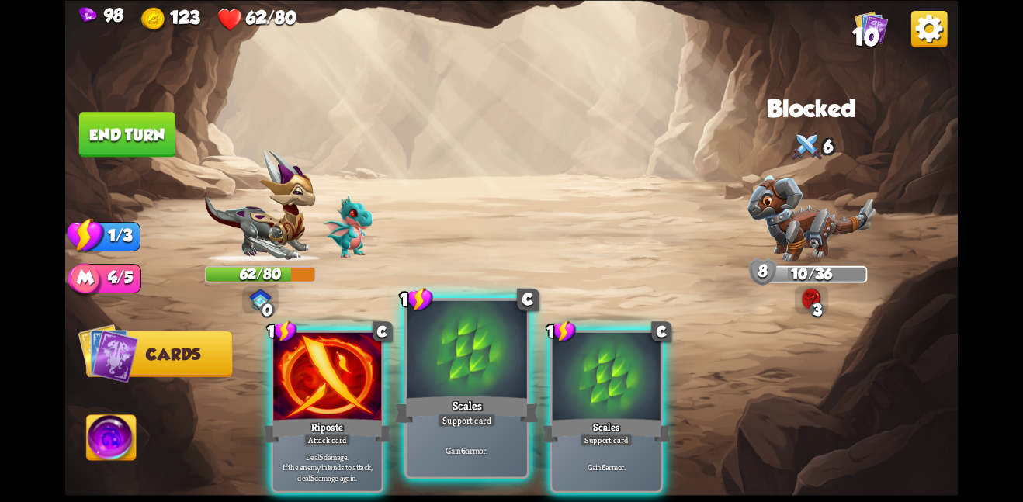
click at [460, 359] on div at bounding box center [467, 350] width 120 height 101
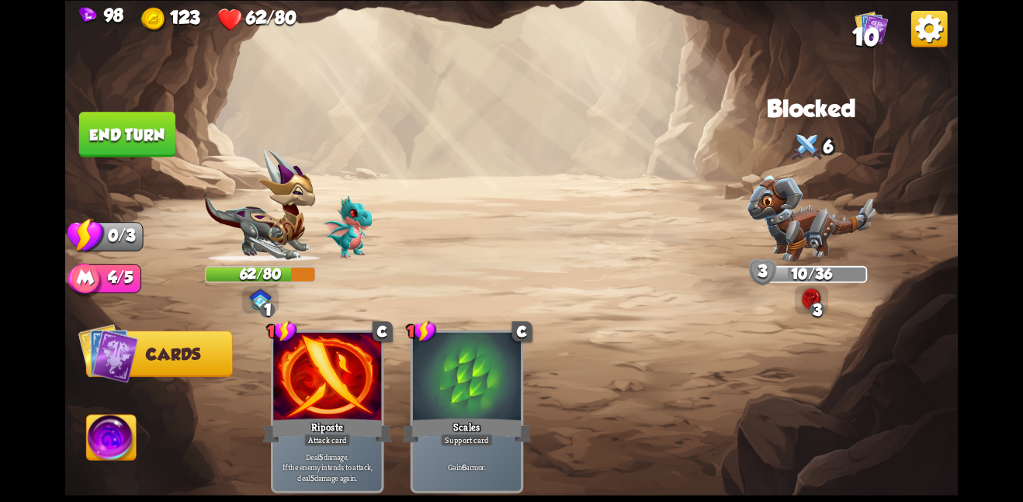
click at [148, 123] on button "End turn" at bounding box center [127, 134] width 96 height 45
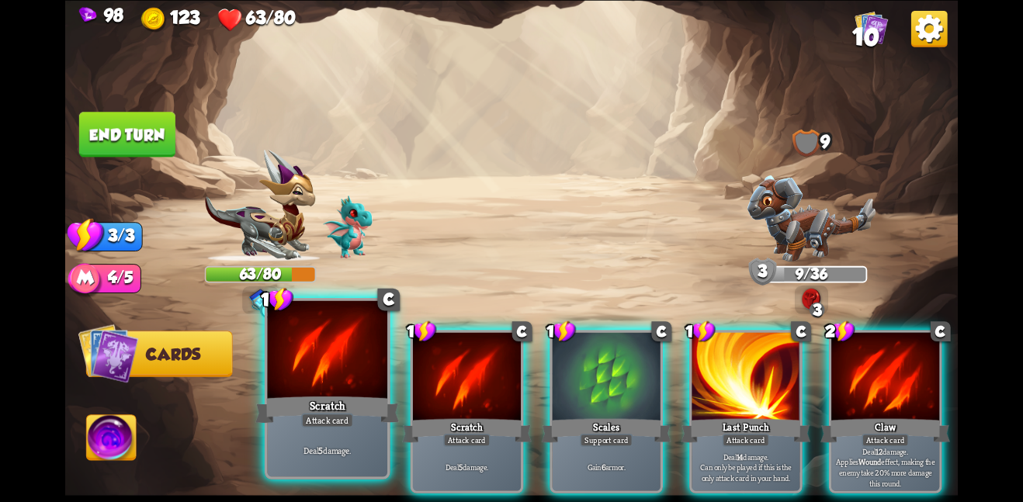
click at [342, 394] on div "Scratch" at bounding box center [327, 410] width 144 height 32
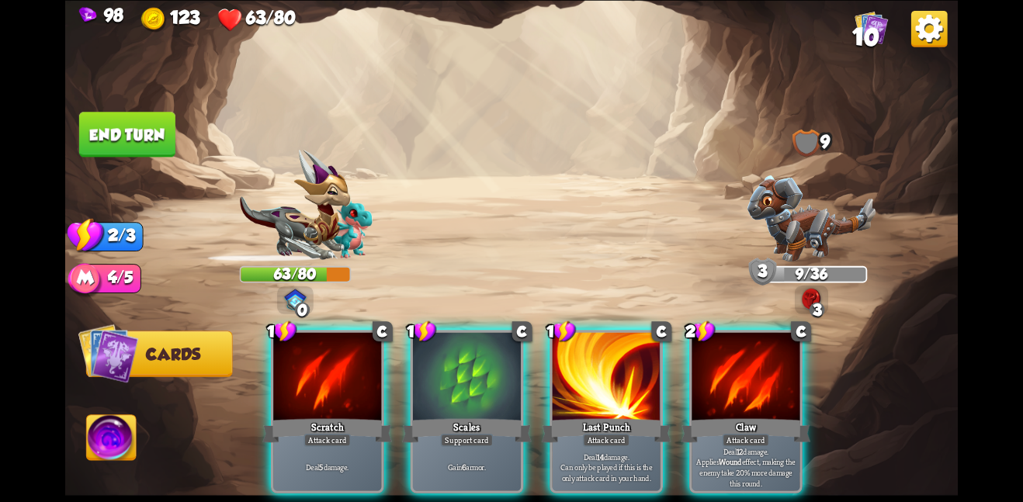
click at [342, 416] on div "Scratch" at bounding box center [327, 430] width 130 height 29
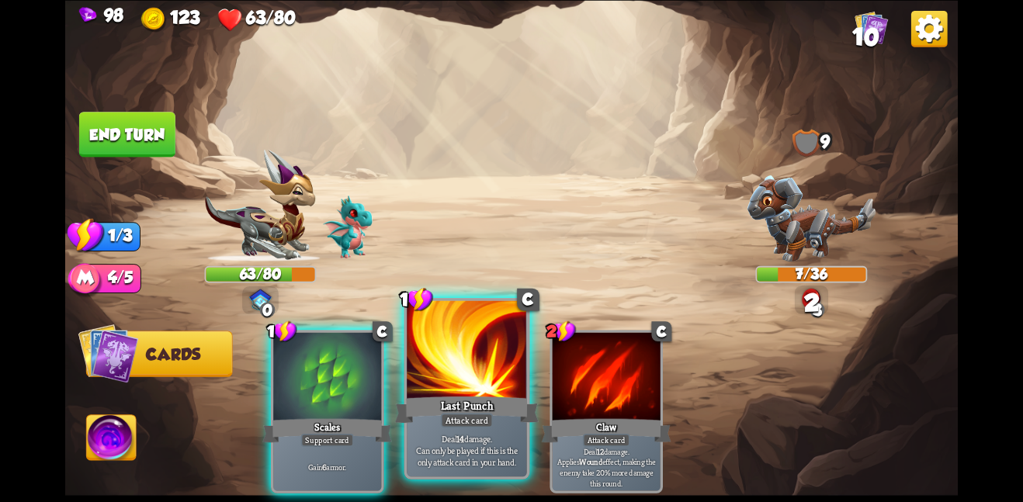
click at [432, 400] on div "Last Punch" at bounding box center [467, 410] width 144 height 32
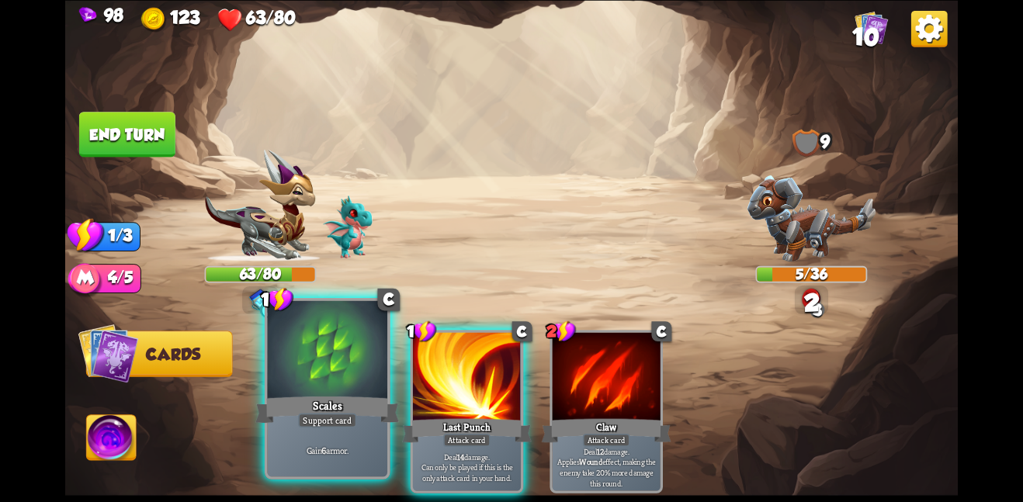
click at [325, 415] on div "Support card" at bounding box center [327, 420] width 58 height 15
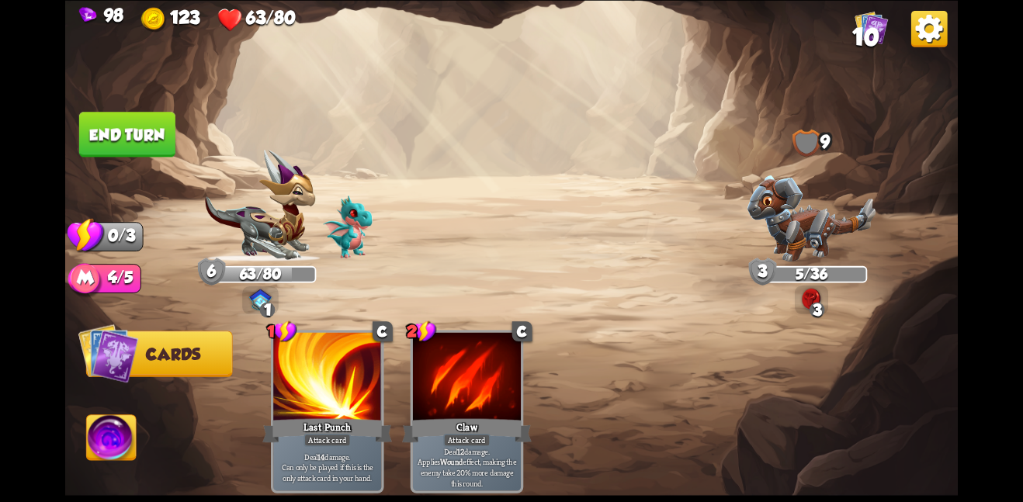
click at [109, 130] on button "End turn" at bounding box center [127, 134] width 96 height 45
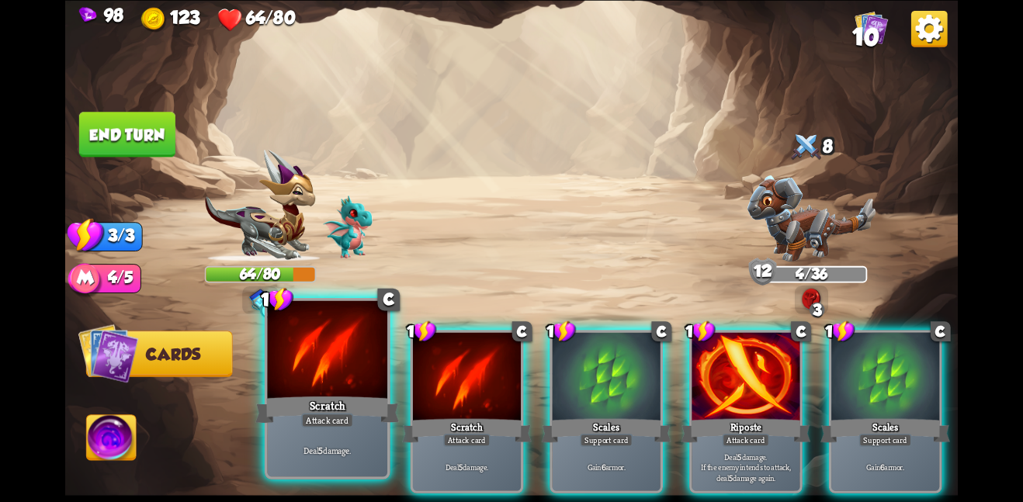
click at [328, 429] on div "Deal 5 damage." at bounding box center [327, 450] width 120 height 52
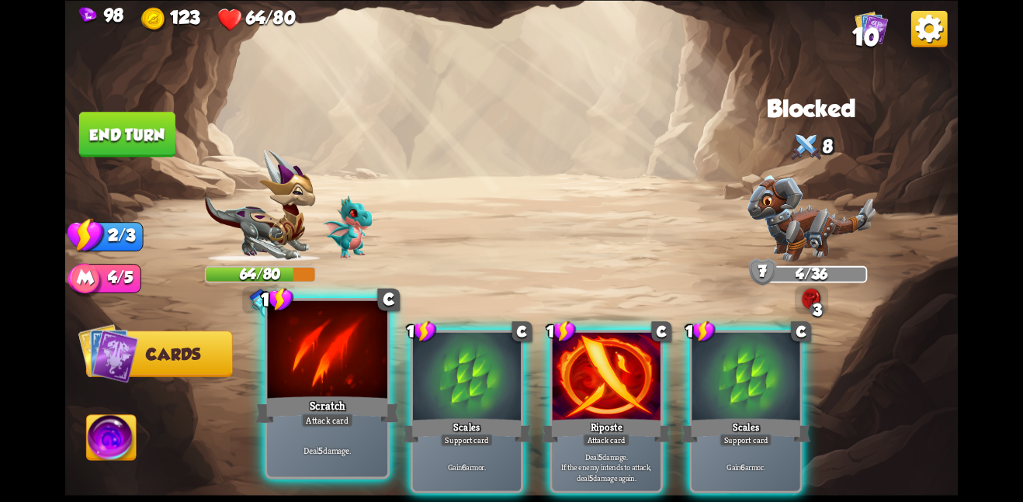
click at [328, 429] on div "Deal 5 damage." at bounding box center [327, 450] width 120 height 52
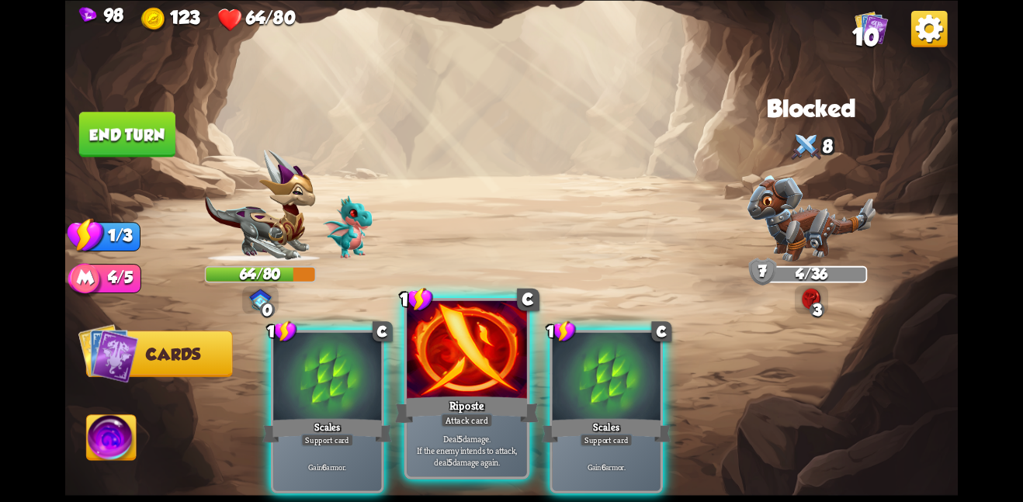
click at [457, 418] on div "Attack card" at bounding box center [467, 420] width 52 height 15
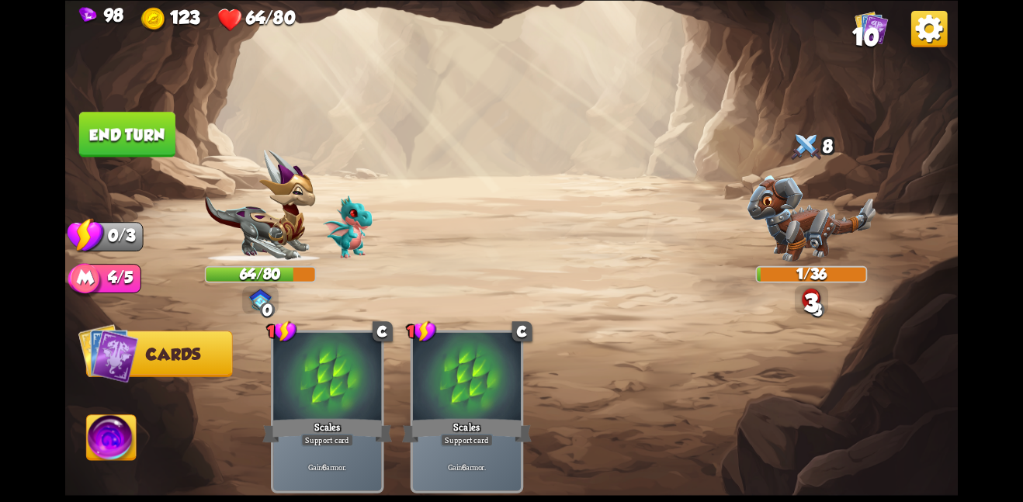
click at [162, 148] on button "End turn" at bounding box center [127, 134] width 96 height 45
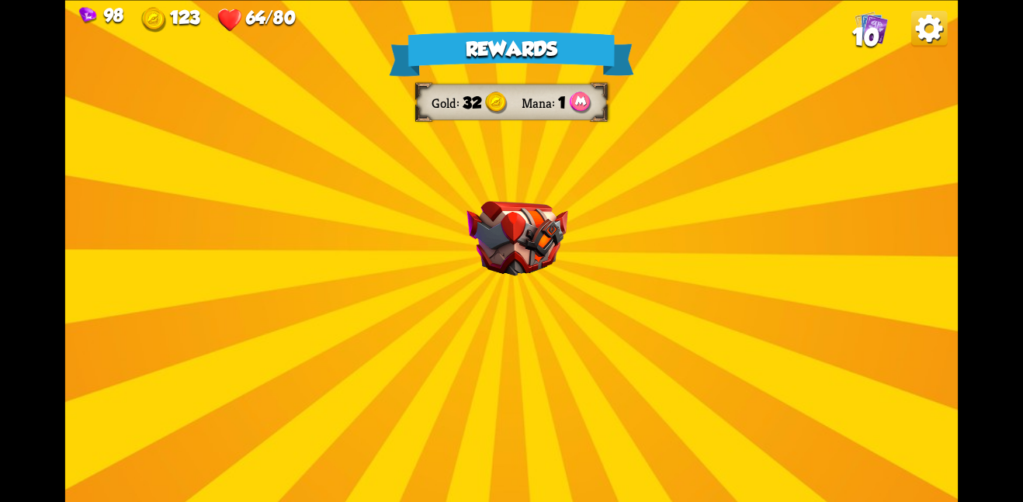
click at [502, 277] on div "Rewards Gold 32 Mana 1 Select a card 1 C Brimstone Attack card Deal 6 damage. A…" at bounding box center [511, 251] width 893 height 502
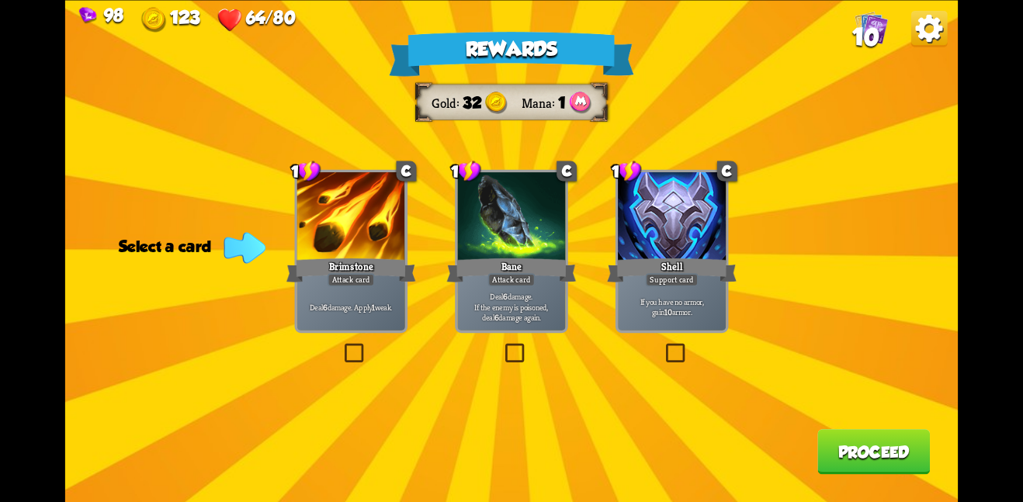
click at [662, 252] on div at bounding box center [672, 217] width 108 height 91
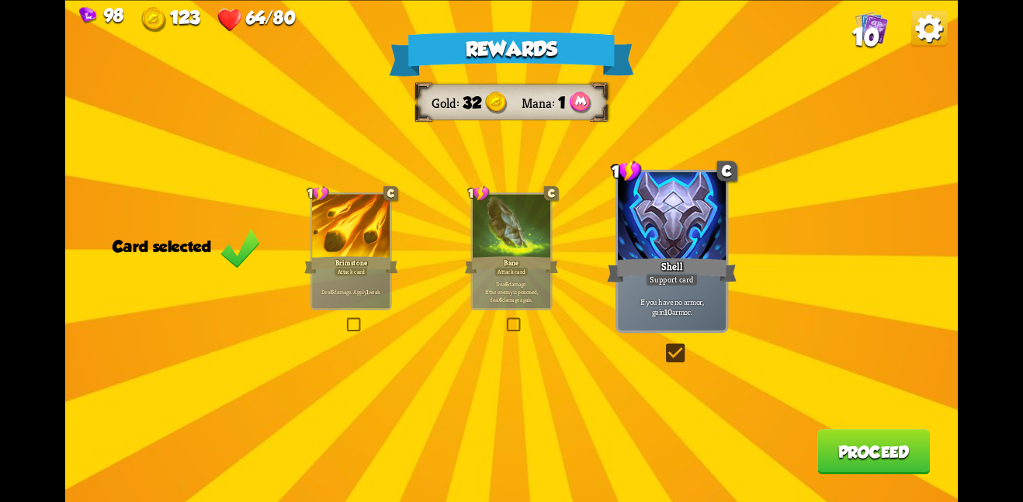
click at [877, 460] on button "Proceed" at bounding box center [874, 451] width 113 height 45
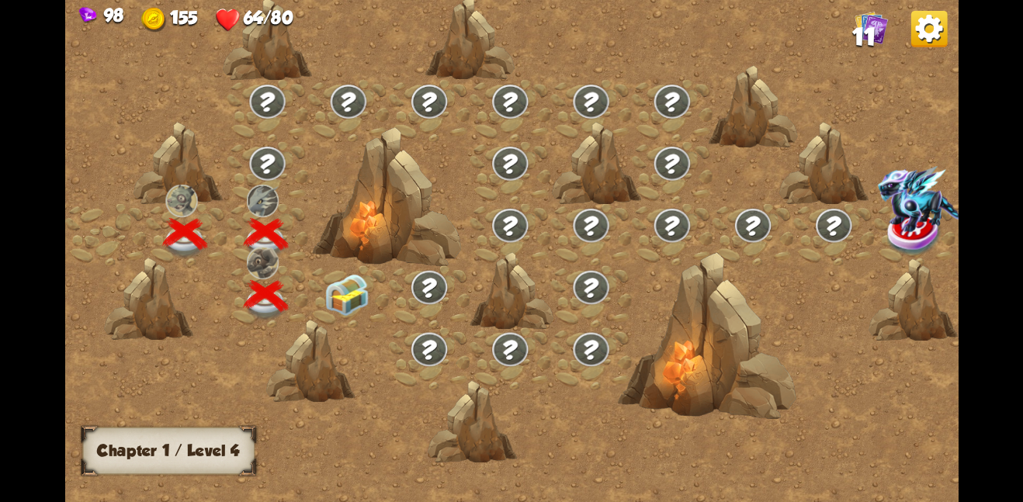
click at [356, 289] on img at bounding box center [347, 294] width 45 height 42
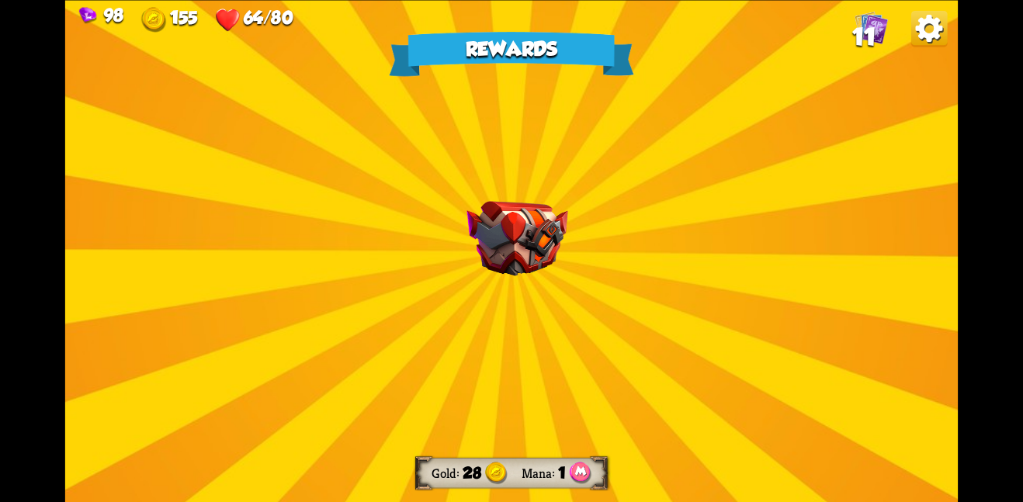
click at [520, 259] on img at bounding box center [517, 238] width 101 height 75
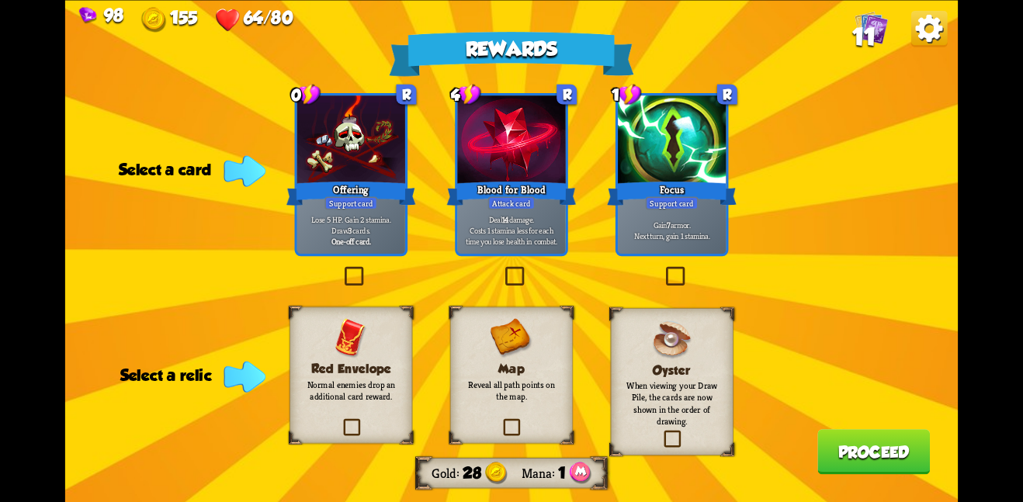
click at [344, 389] on p "Normal enemies drop an additional card reward." at bounding box center [350, 390] width 99 height 23
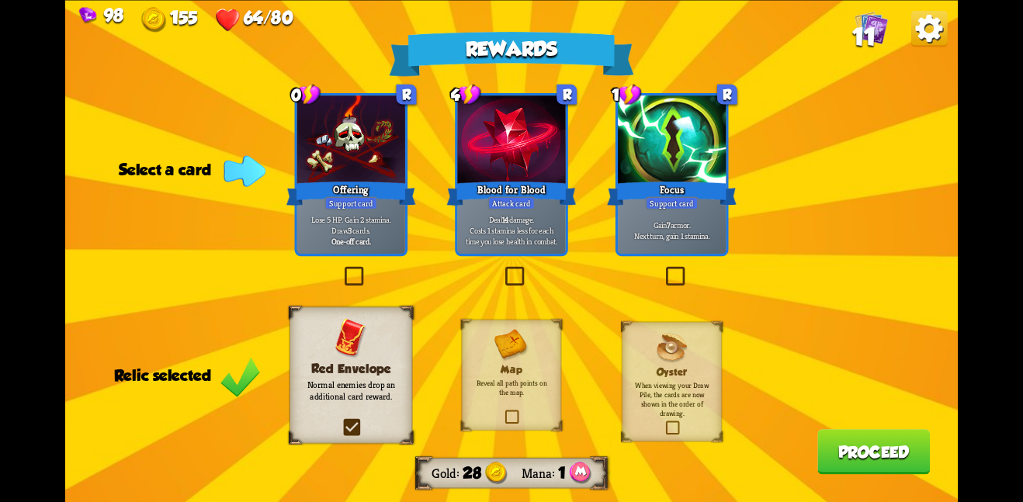
click at [873, 430] on div "Rewards Gold 28 Mana 1 Select a card 0 R Offering Support card Lose 5 HP. Gain …" at bounding box center [511, 251] width 893 height 502
click at [865, 440] on button "Proceed" at bounding box center [874, 451] width 113 height 45
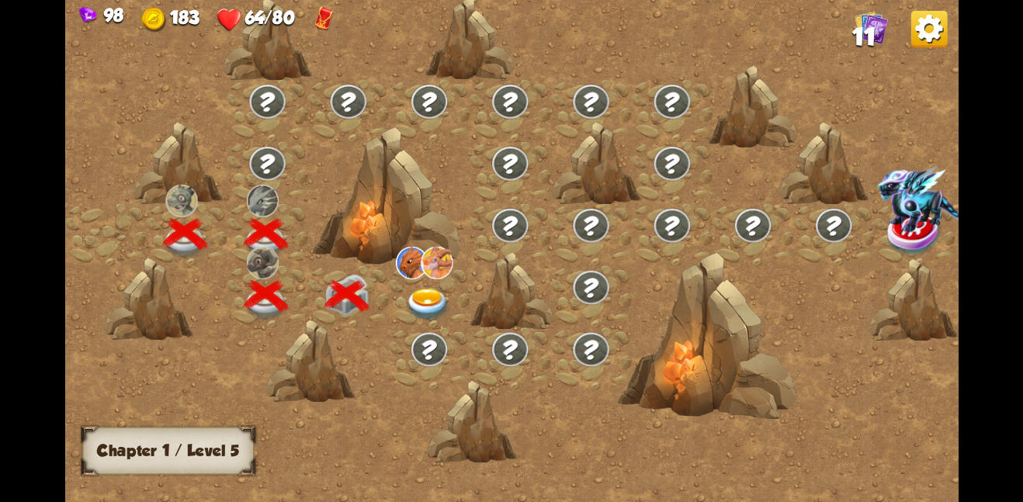
click at [419, 283] on div at bounding box center [429, 296] width 81 height 62
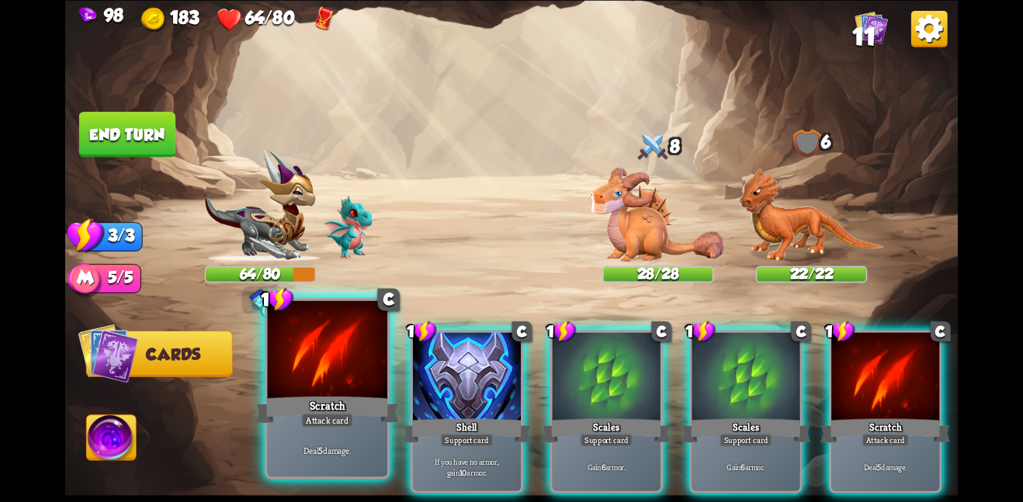
click at [324, 380] on div at bounding box center [327, 350] width 120 height 101
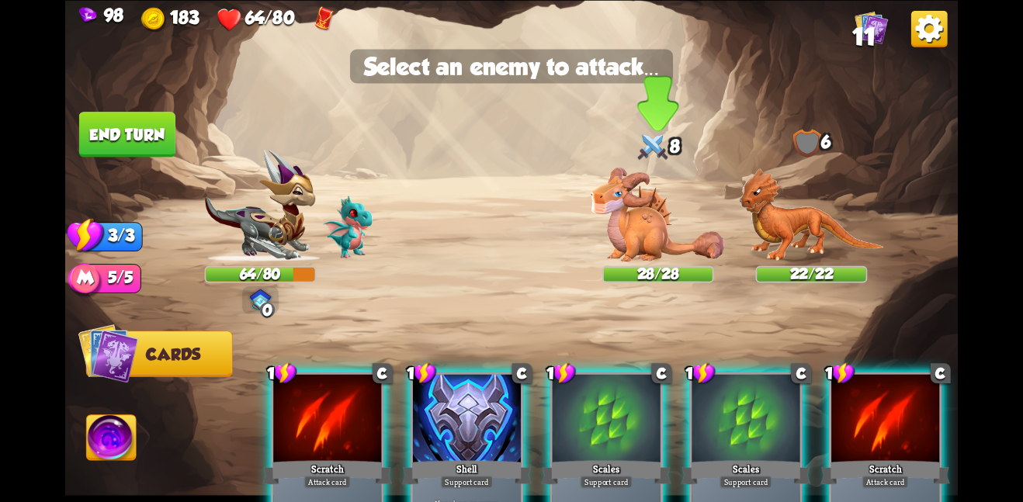
click at [660, 234] on img at bounding box center [658, 214] width 134 height 94
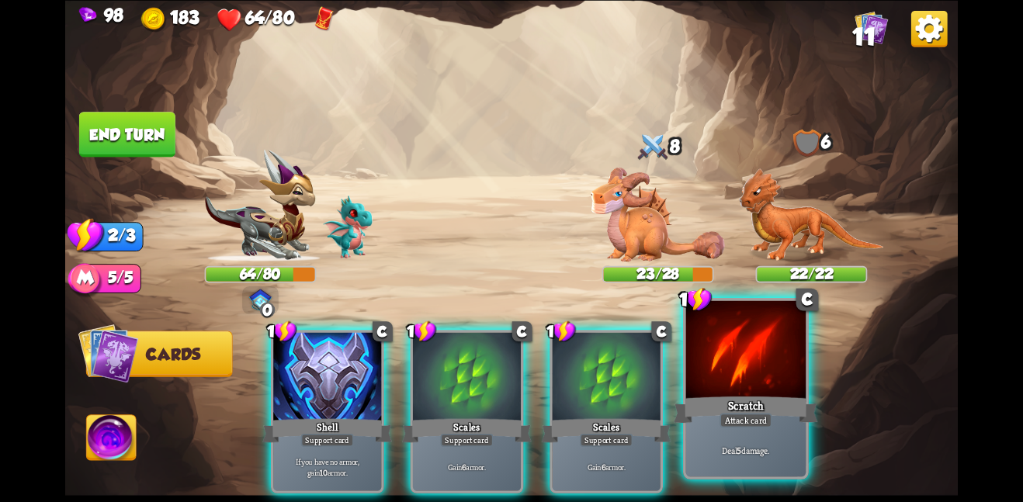
click at [725, 457] on div "Deal 5 damage." at bounding box center [746, 450] width 120 height 52
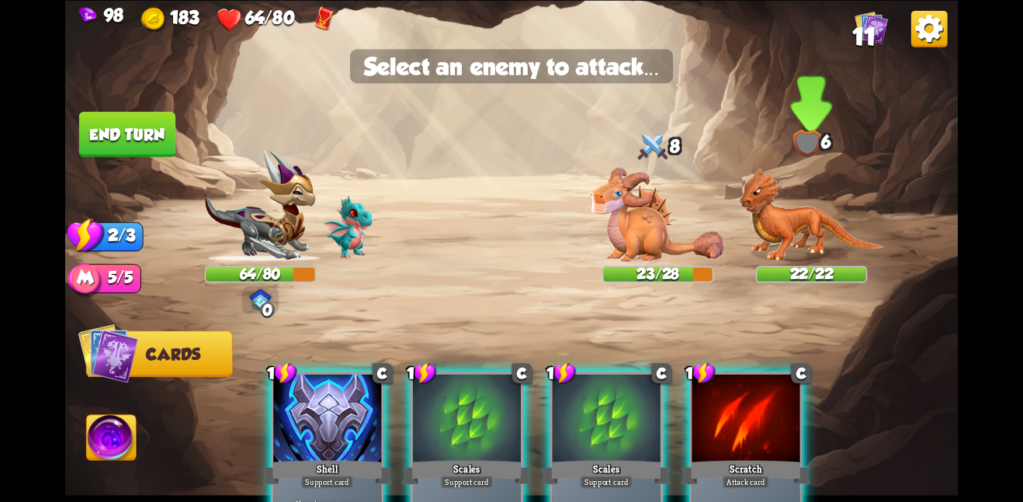
click at [805, 228] on img at bounding box center [811, 215] width 145 height 94
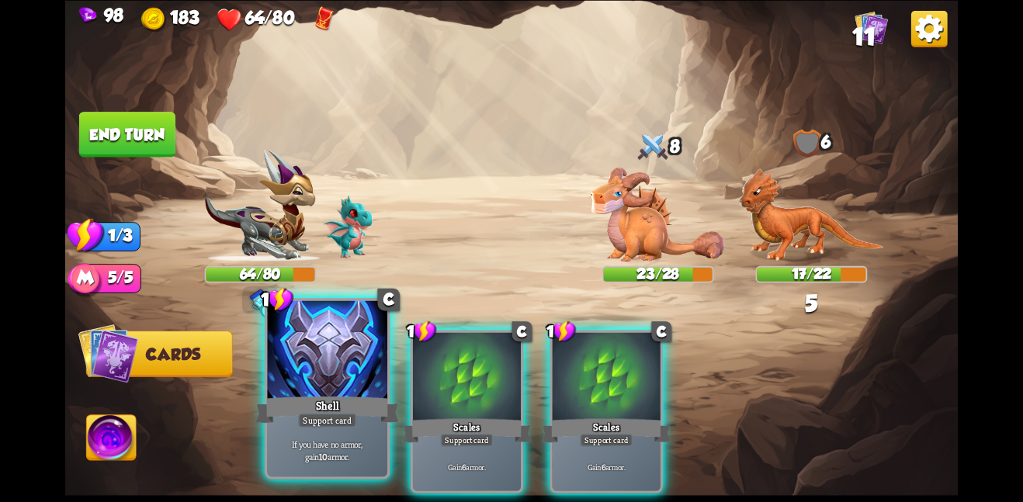
click at [318, 371] on div at bounding box center [327, 350] width 120 height 101
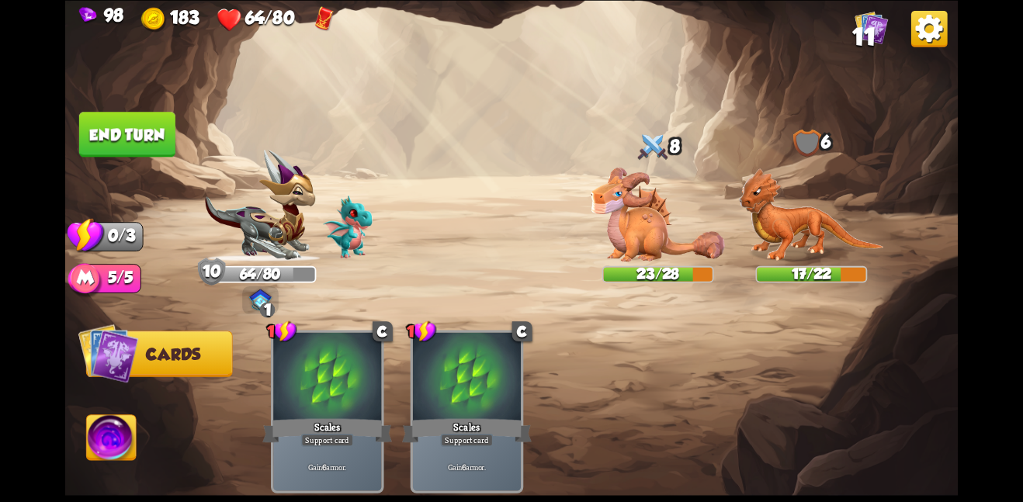
click at [641, 243] on img at bounding box center [658, 214] width 134 height 94
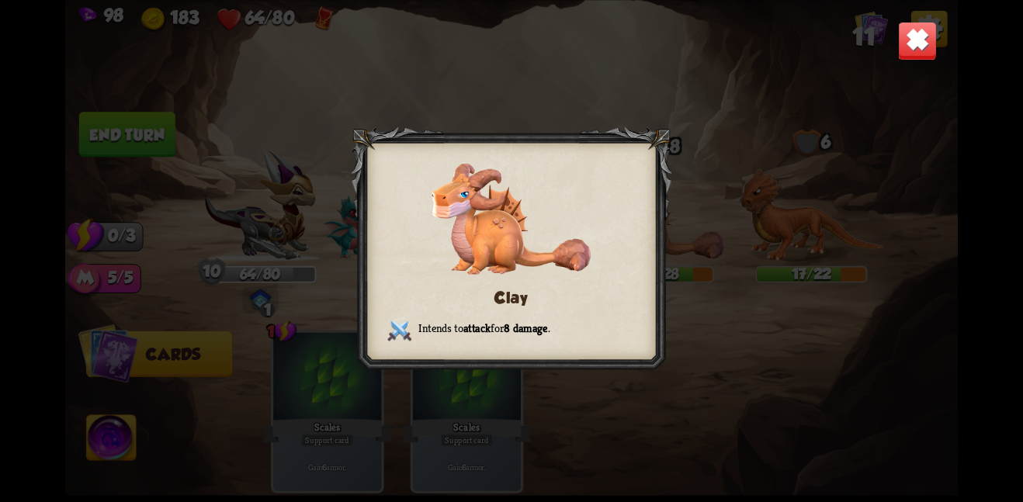
click at [916, 44] on img at bounding box center [917, 40] width 39 height 39
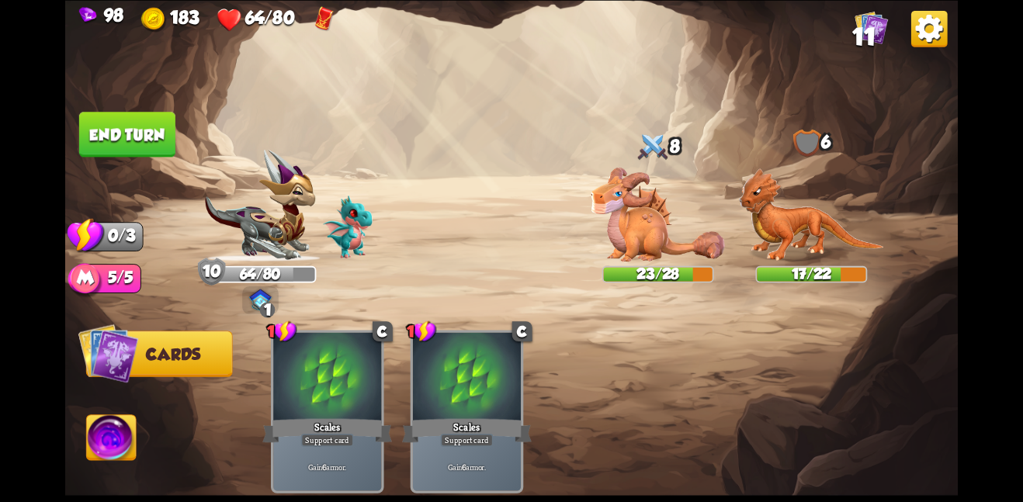
click at [821, 214] on img at bounding box center [811, 215] width 145 height 94
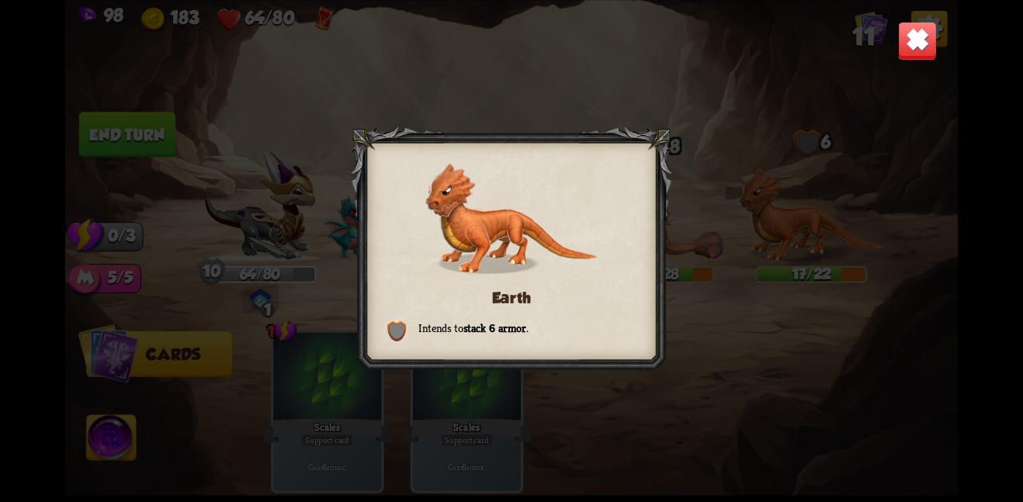
click at [903, 48] on img at bounding box center [917, 40] width 39 height 39
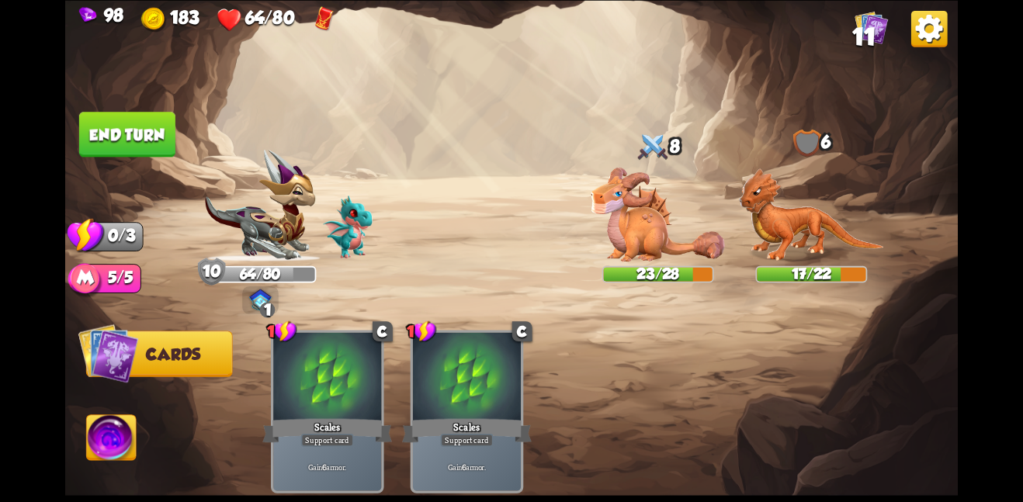
click at [168, 134] on button "End turn" at bounding box center [127, 134] width 96 height 45
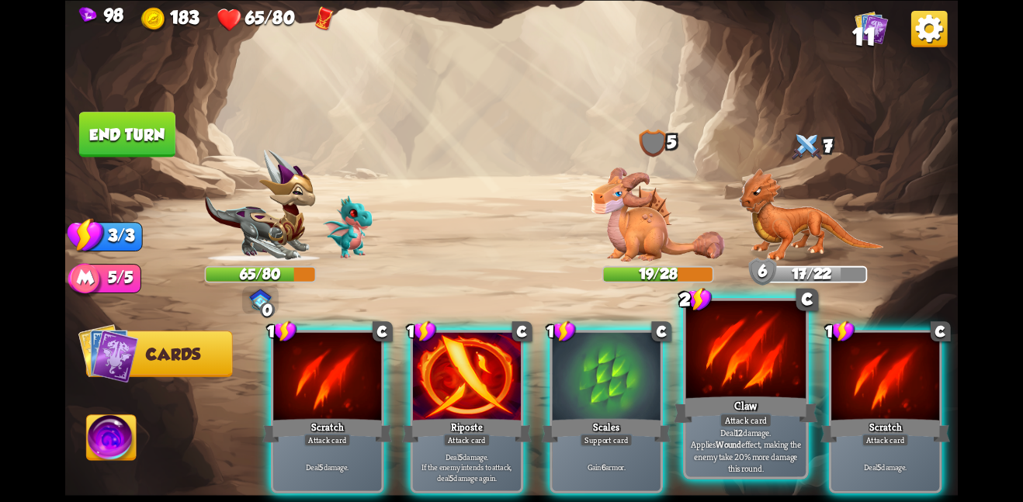
click at [776, 430] on div "Deal 12 damage. Applies Wound effect, making the enemy take 20% more damage thi…" at bounding box center [746, 450] width 120 height 52
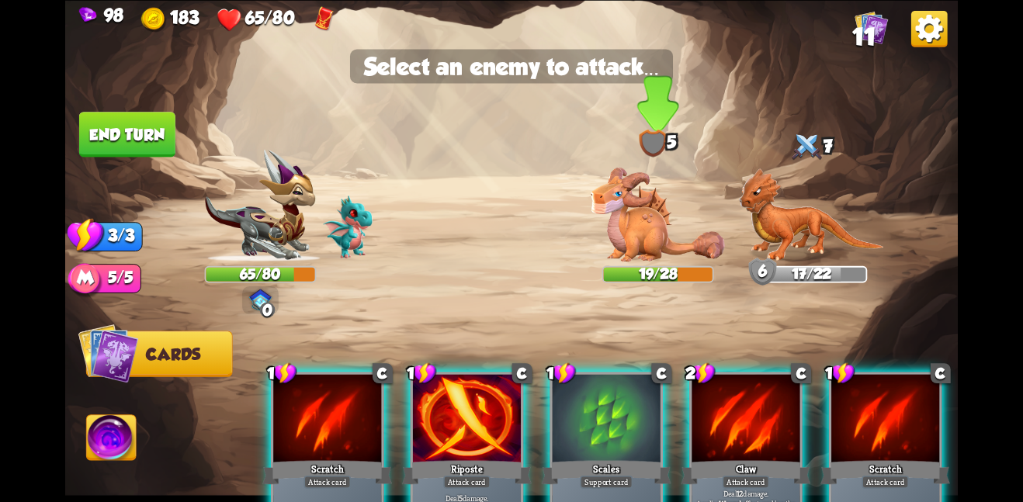
click at [670, 207] on img at bounding box center [658, 214] width 134 height 94
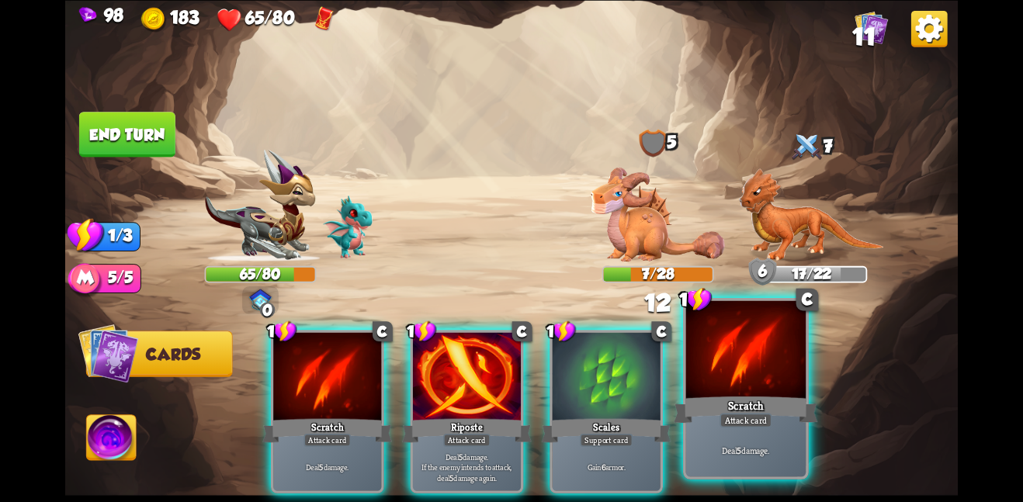
click at [704, 345] on div at bounding box center [746, 350] width 120 height 101
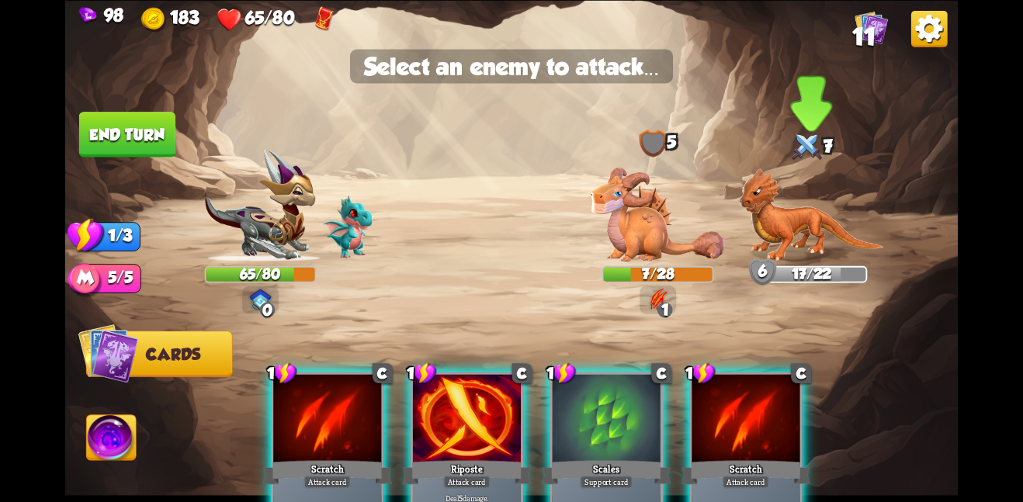
click at [783, 258] on img at bounding box center [811, 215] width 145 height 94
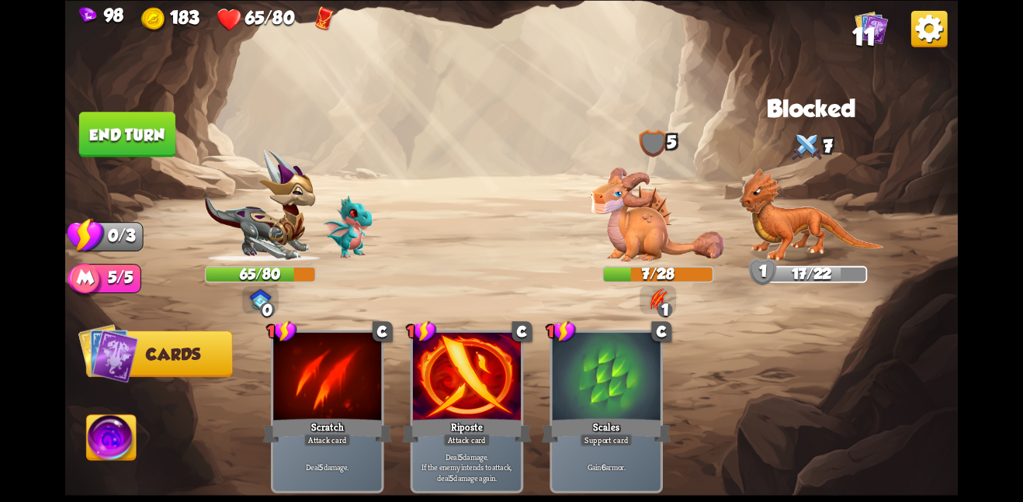
click at [107, 150] on button "End turn" at bounding box center [127, 134] width 96 height 45
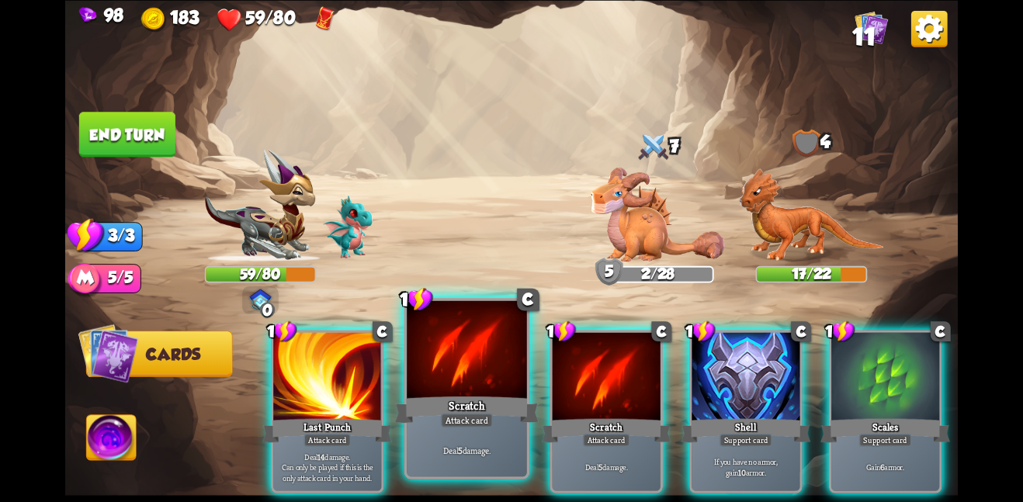
click at [417, 387] on div at bounding box center [467, 350] width 120 height 101
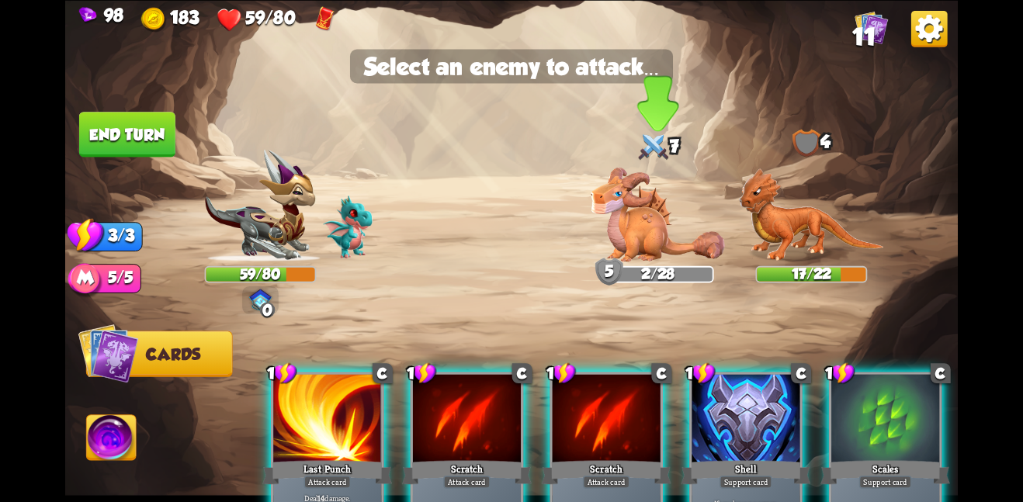
click at [614, 248] on img at bounding box center [658, 214] width 134 height 94
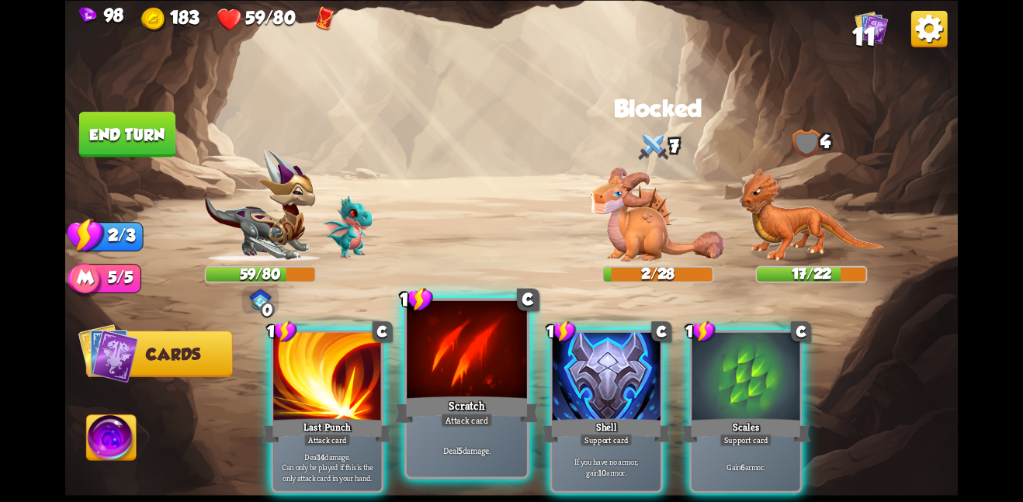
click at [458, 364] on div at bounding box center [467, 350] width 120 height 101
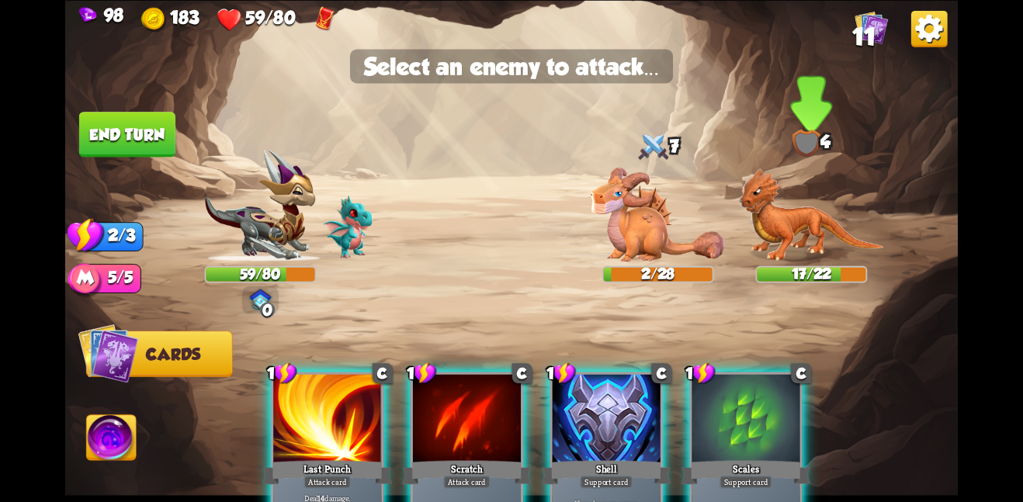
click at [822, 223] on img at bounding box center [811, 215] width 145 height 94
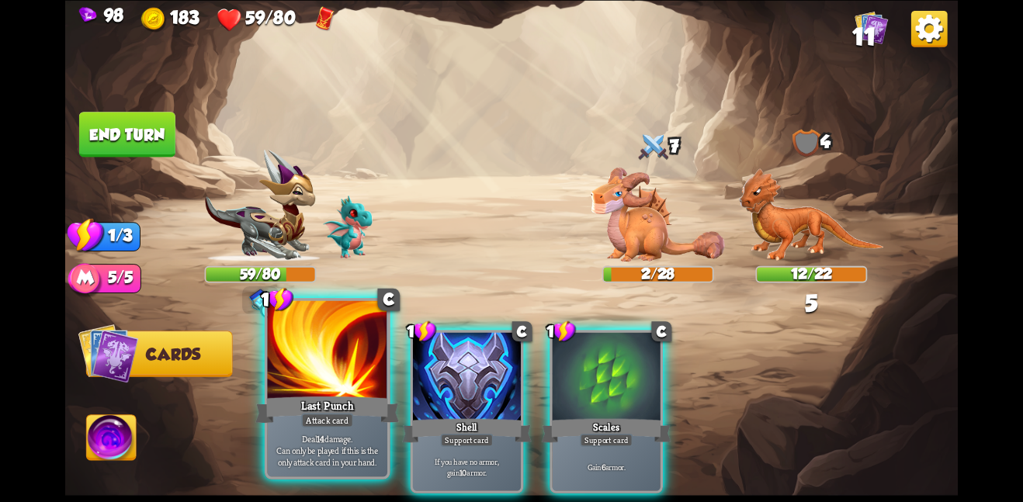
click at [295, 370] on div at bounding box center [327, 350] width 120 height 101
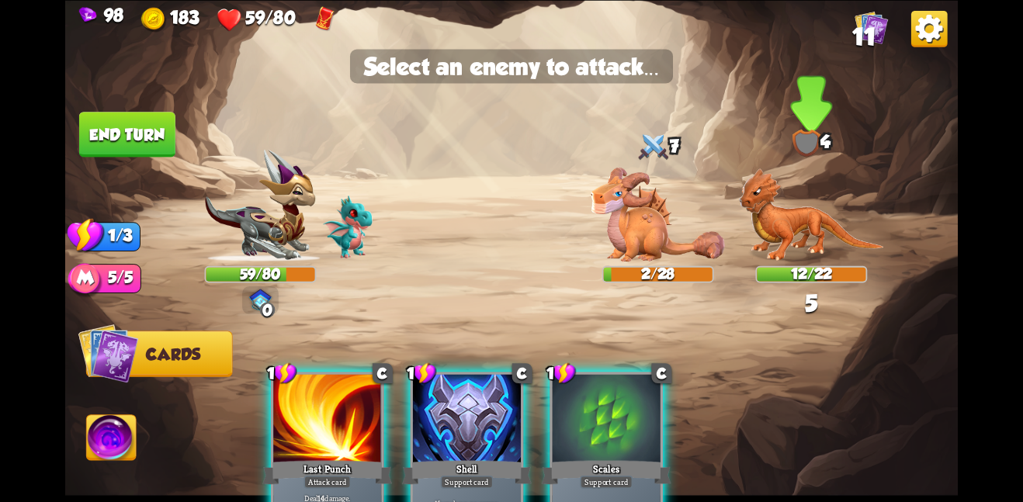
click at [803, 202] on img at bounding box center [811, 215] width 145 height 94
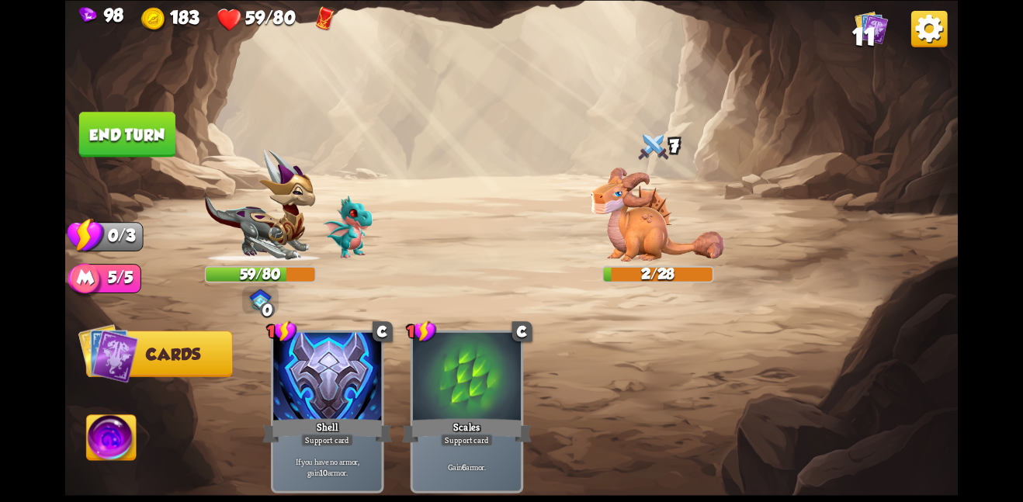
click at [169, 141] on button "End turn" at bounding box center [127, 134] width 96 height 45
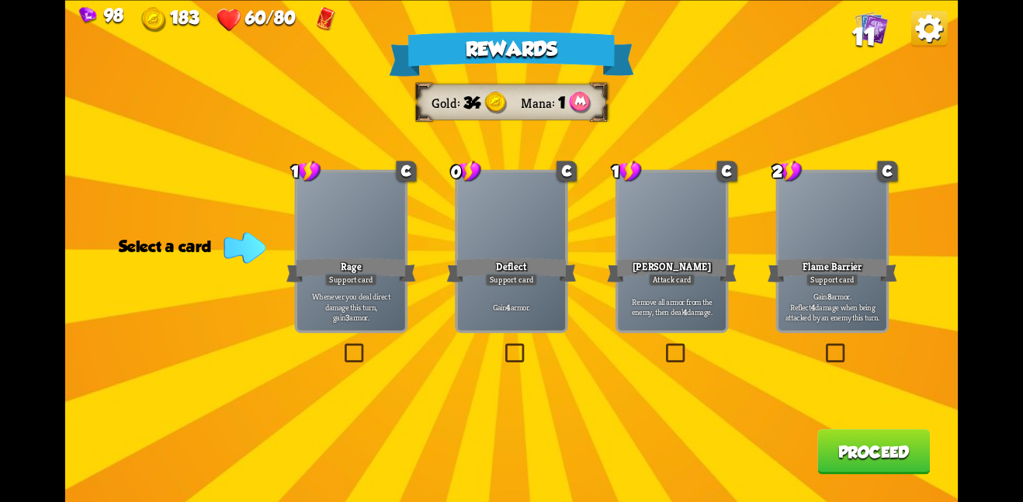
click at [827, 276] on div "Support card" at bounding box center [832, 279] width 53 height 13
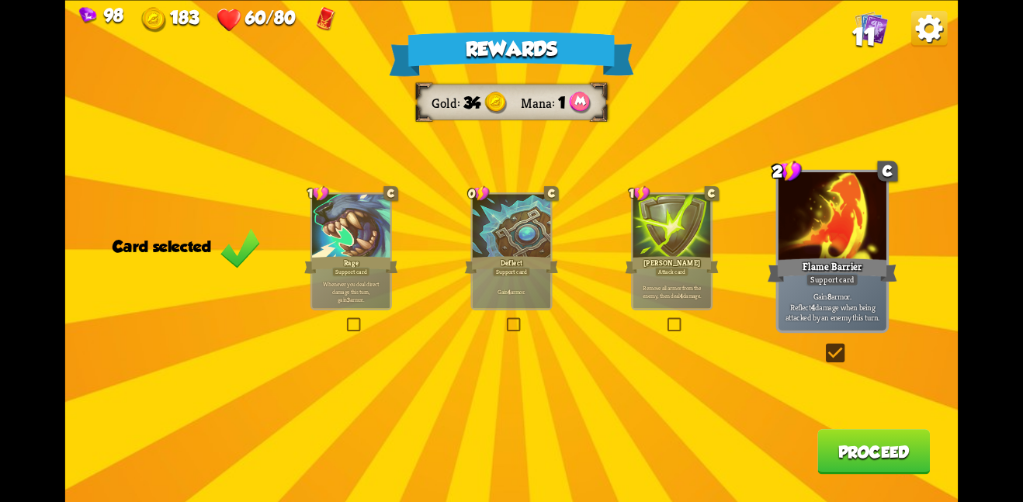
click at [866, 473] on button "Proceed" at bounding box center [874, 451] width 113 height 45
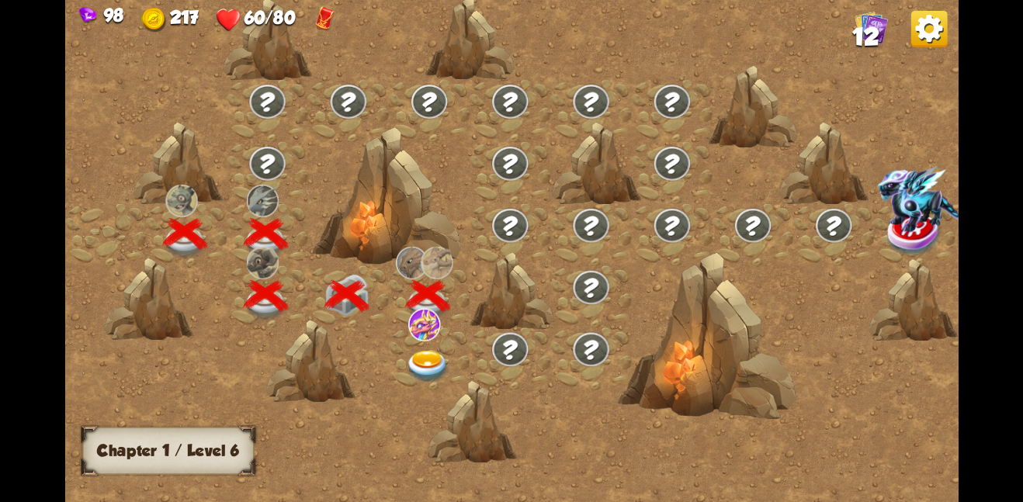
click at [432, 356] on img at bounding box center [427, 366] width 45 height 33
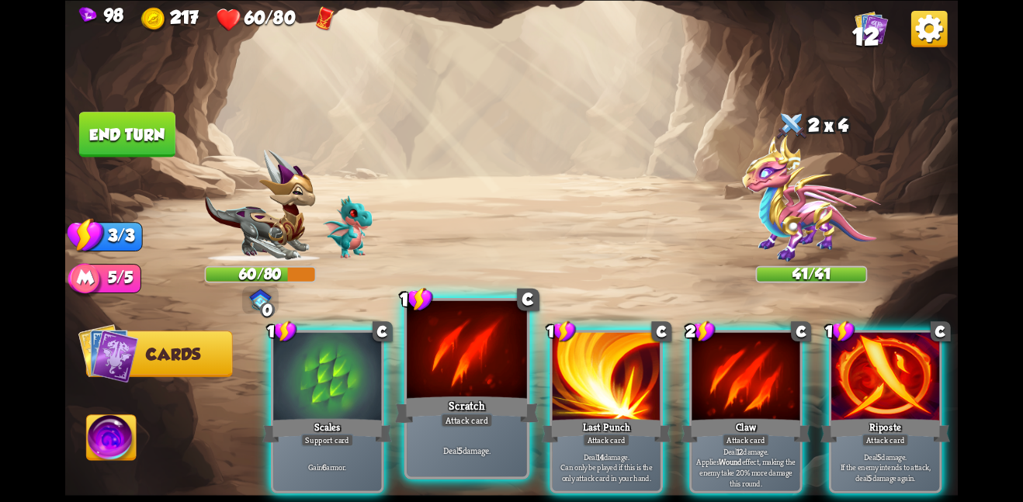
click at [436, 374] on div at bounding box center [467, 350] width 120 height 101
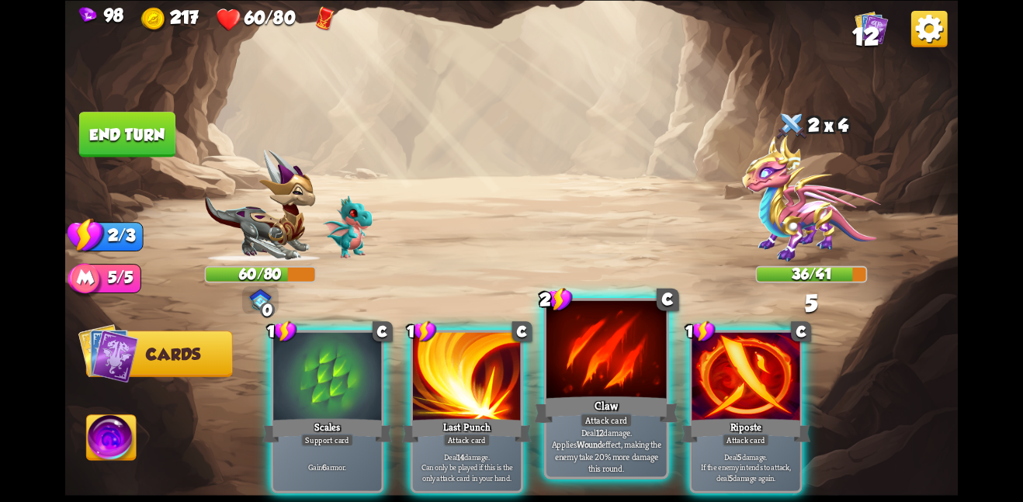
click at [604, 392] on div at bounding box center [607, 350] width 120 height 101
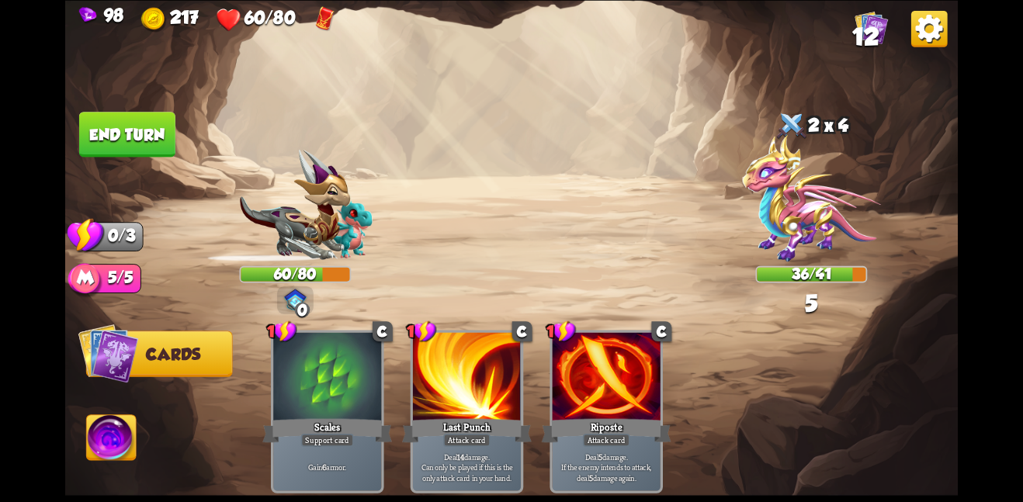
click at [165, 140] on button "End turn" at bounding box center [127, 134] width 96 height 45
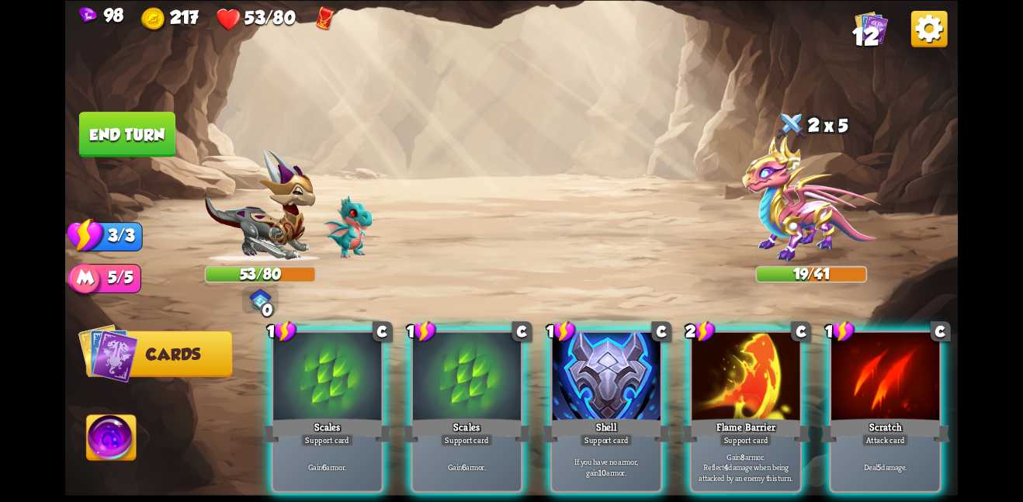
click at [373, 210] on img at bounding box center [511, 251] width 893 height 502
click at [359, 218] on img at bounding box center [348, 227] width 50 height 63
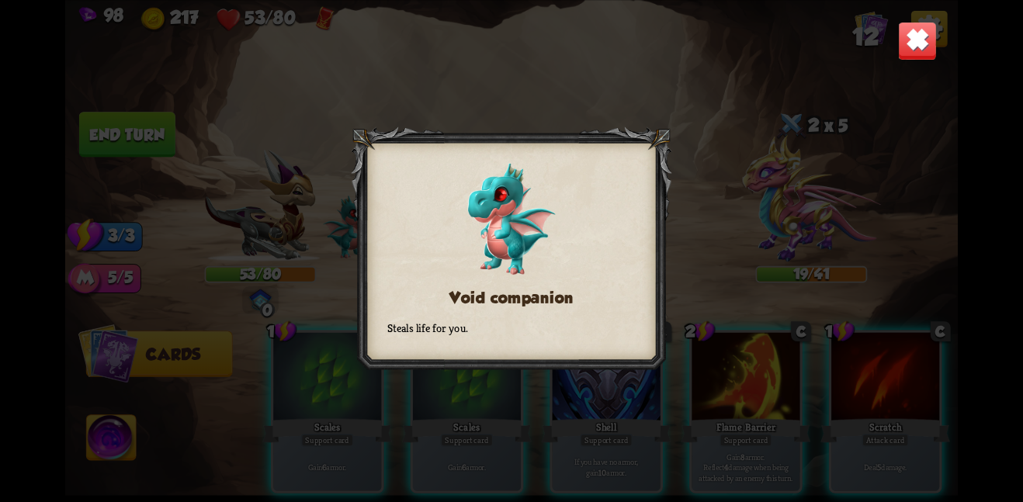
click at [916, 23] on img at bounding box center [917, 40] width 39 height 39
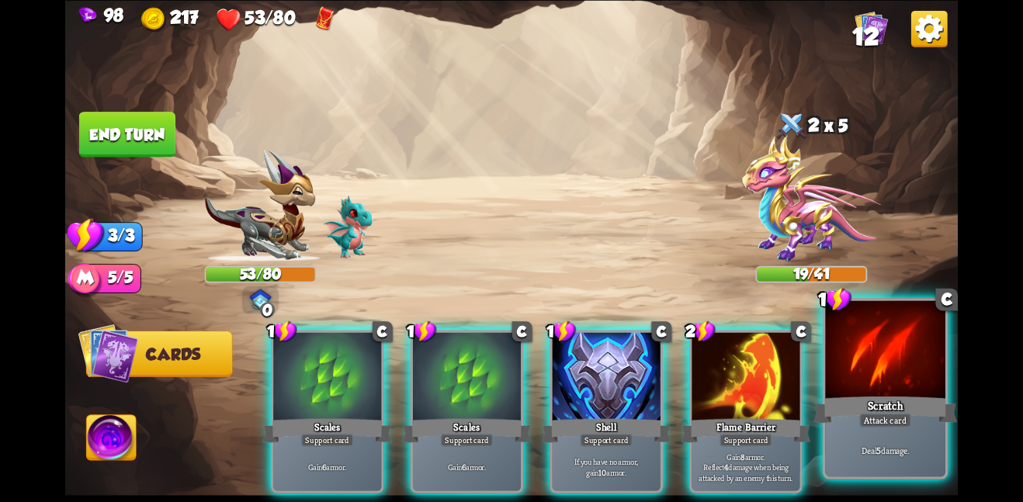
click at [890, 383] on div at bounding box center [885, 350] width 120 height 101
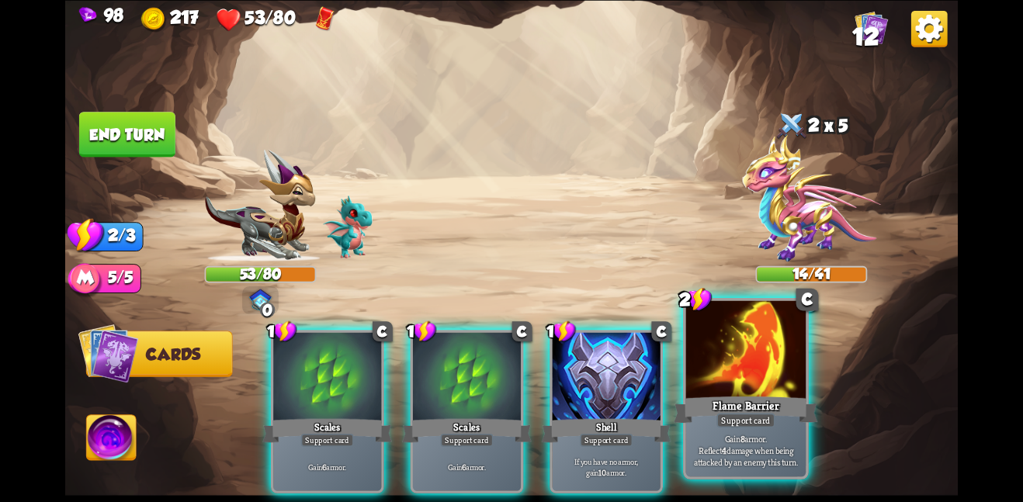
click at [781, 388] on div at bounding box center [746, 350] width 120 height 101
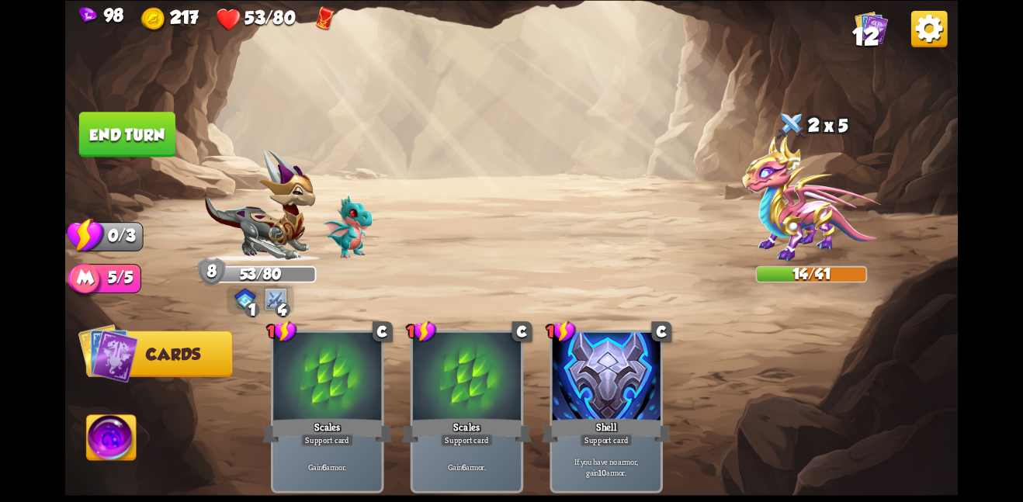
click at [130, 124] on button "End turn" at bounding box center [127, 134] width 96 height 45
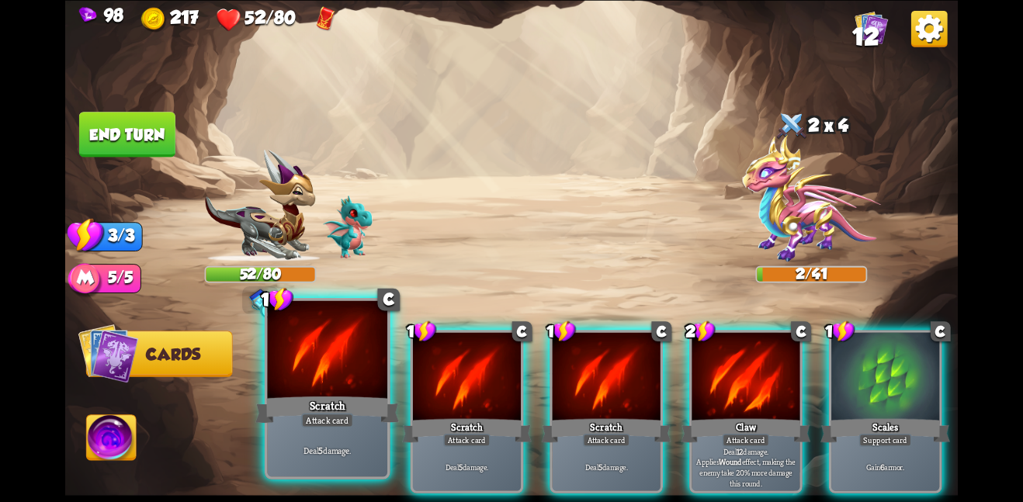
click at [373, 382] on div at bounding box center [327, 350] width 120 height 101
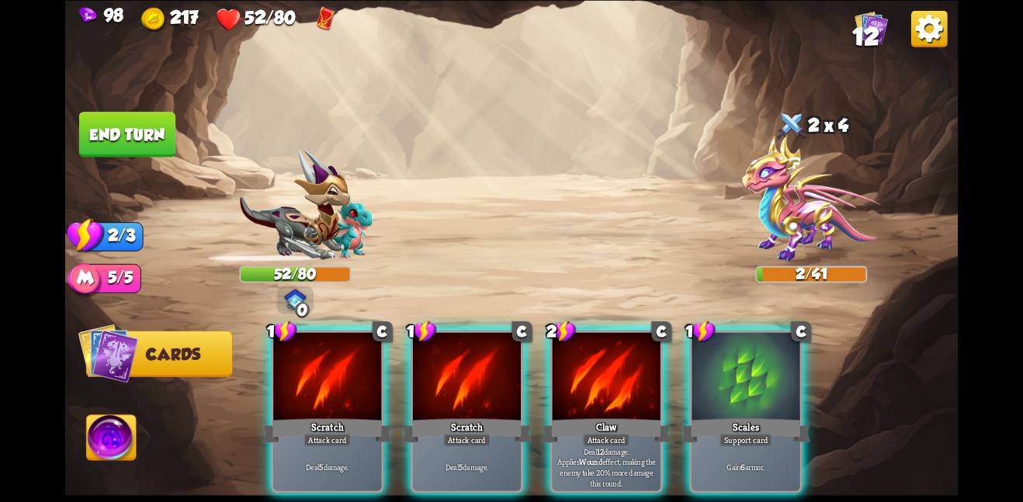
click at [373, 382] on div at bounding box center [327, 377] width 108 height 91
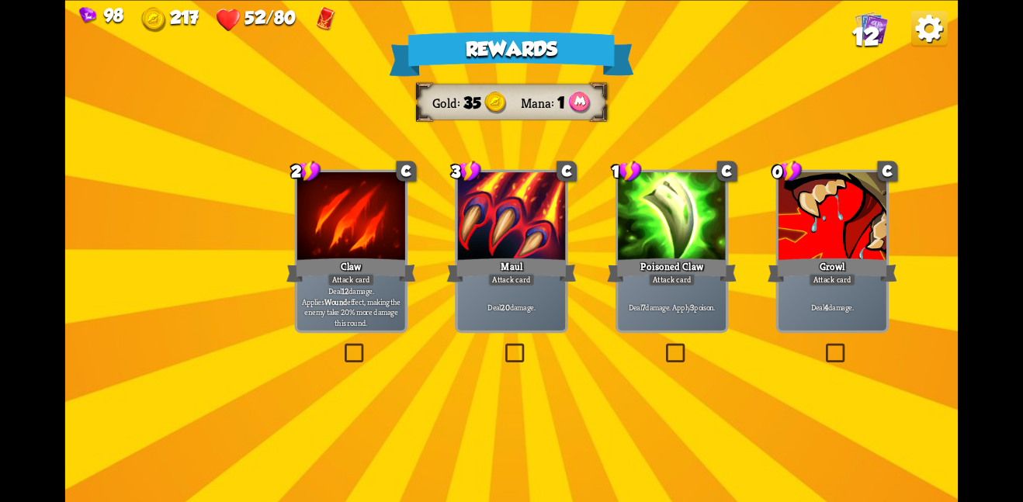
click at [493, 292] on div "Deal 20 damage." at bounding box center [511, 306] width 108 height 47
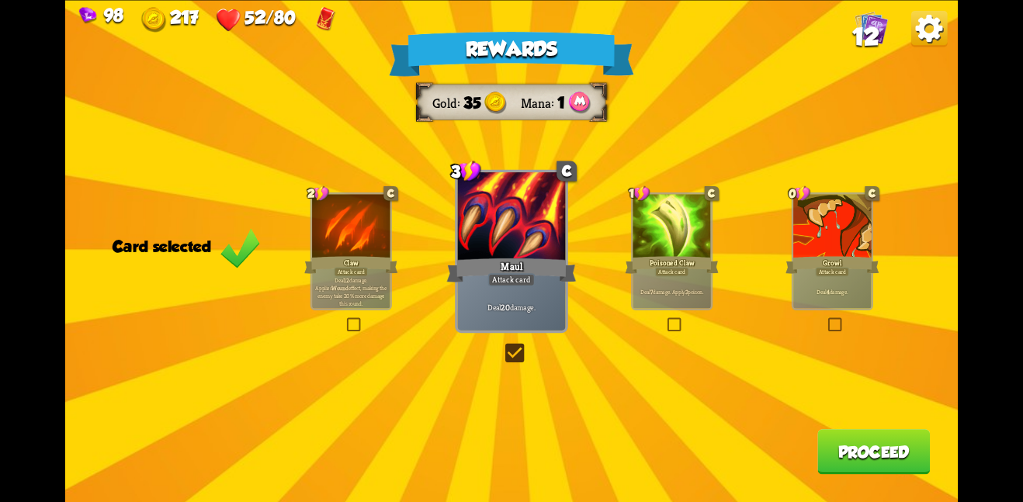
click at [846, 456] on button "Proceed" at bounding box center [874, 451] width 113 height 45
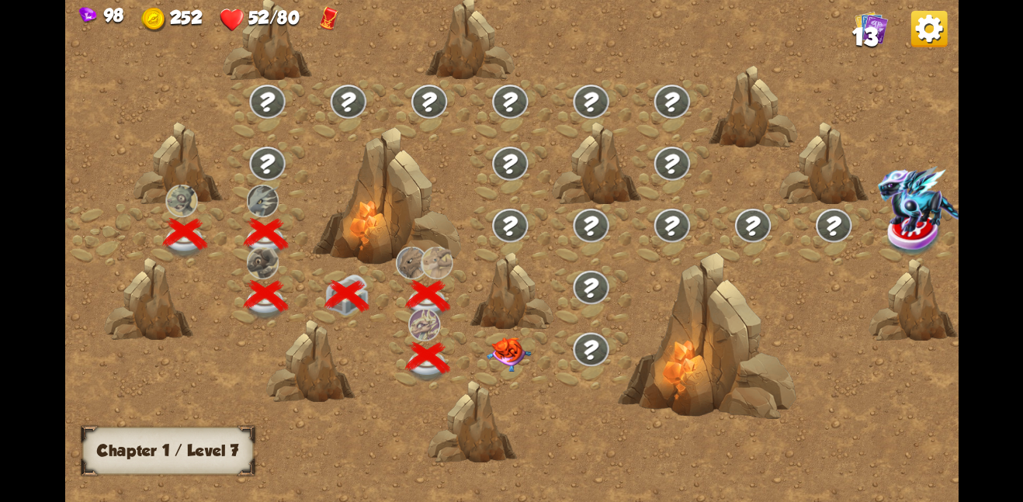
click at [509, 343] on img at bounding box center [509, 354] width 45 height 35
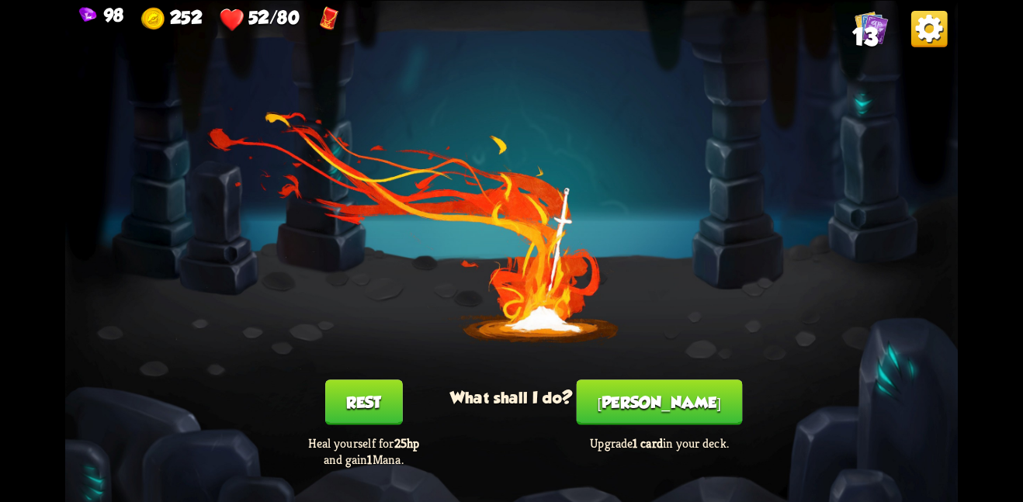
click at [640, 407] on button "[PERSON_NAME]" at bounding box center [660, 402] width 166 height 45
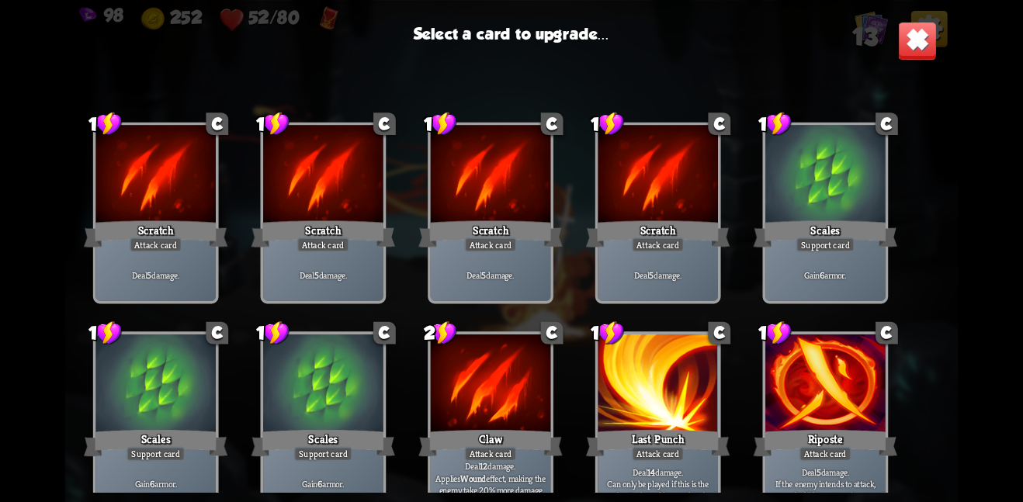
scroll to position [255, 0]
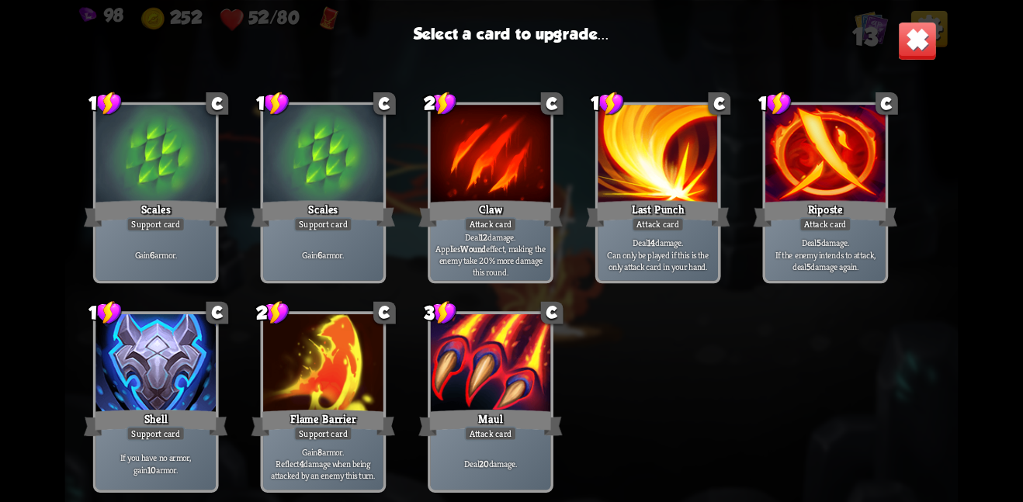
click at [440, 418] on div "Maul" at bounding box center [490, 423] width 144 height 32
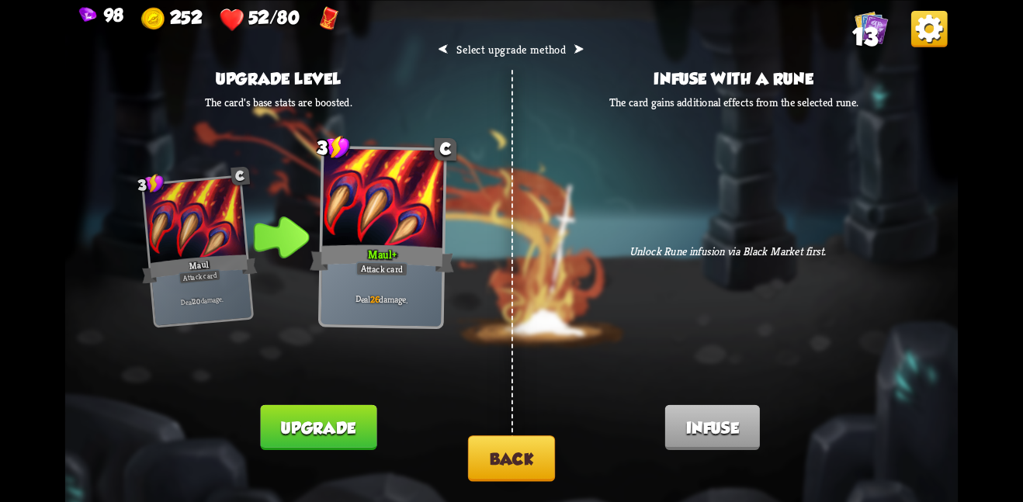
click at [509, 475] on button "Back" at bounding box center [511, 459] width 87 height 46
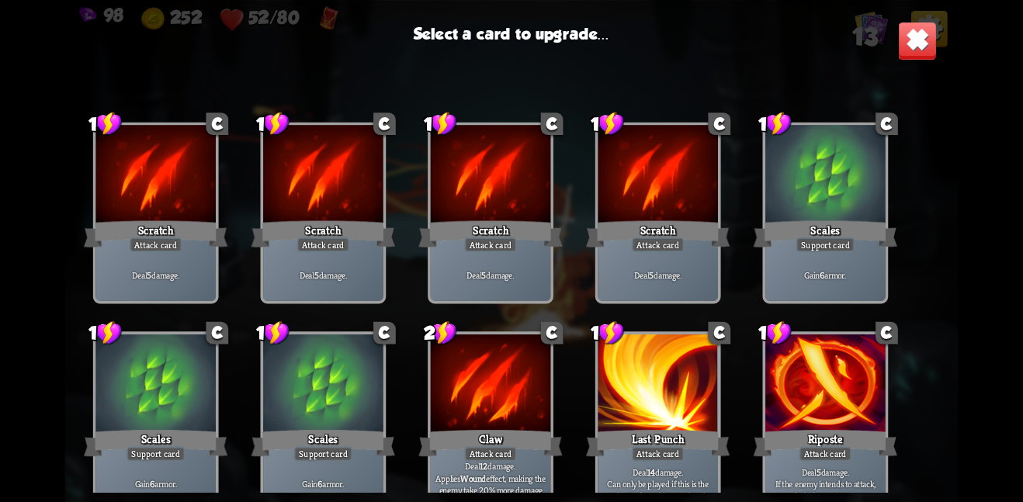
click at [922, 25] on img at bounding box center [917, 40] width 39 height 39
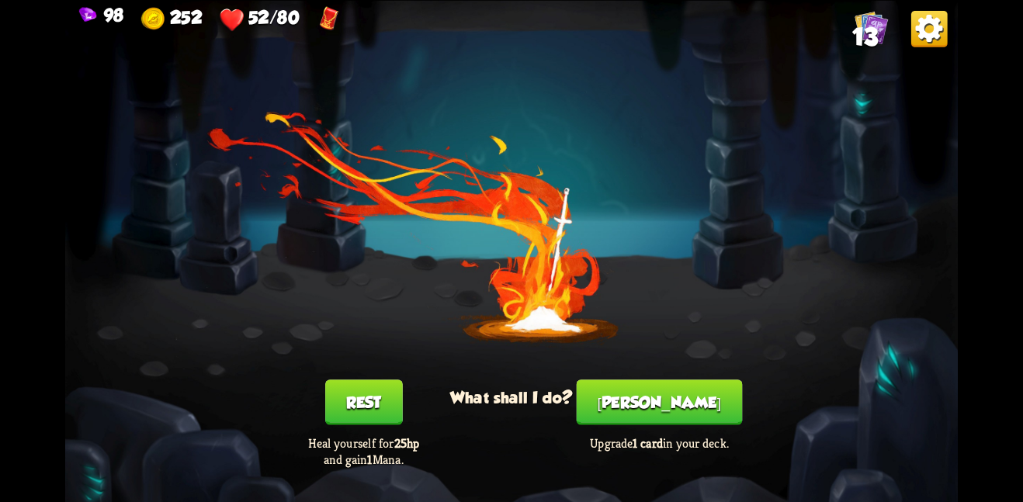
click at [655, 411] on button "[PERSON_NAME]" at bounding box center [660, 402] width 166 height 45
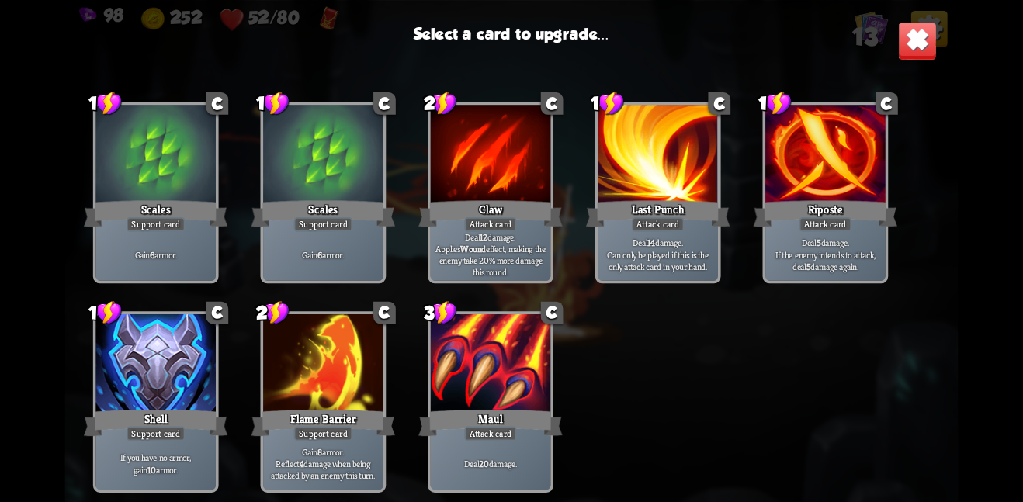
click at [475, 347] on div at bounding box center [491, 364] width 120 height 101
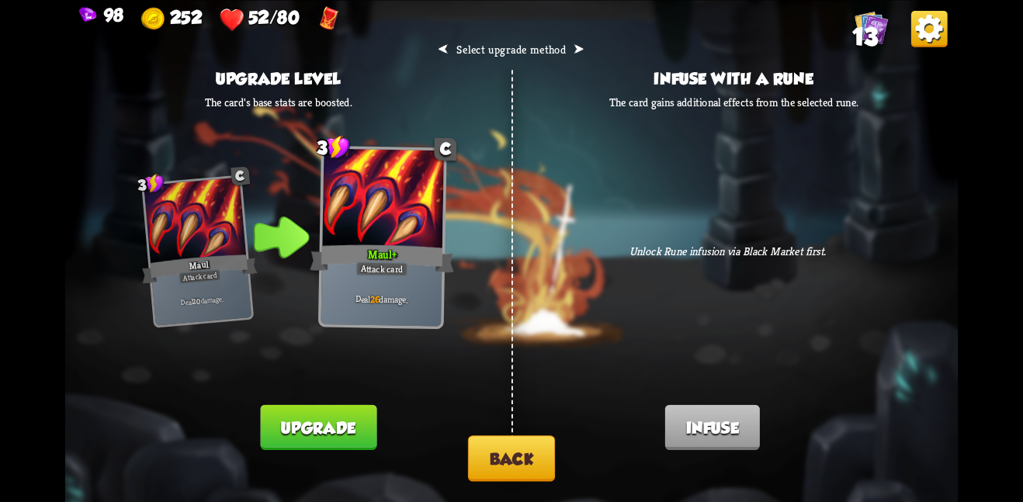
click at [315, 398] on div "⮜ Select upgrade method ⮞ Upgrade level The card's base stats are boosted. 3 C …" at bounding box center [511, 251] width 893 height 502
click at [319, 404] on button "Upgrade" at bounding box center [319, 426] width 116 height 45
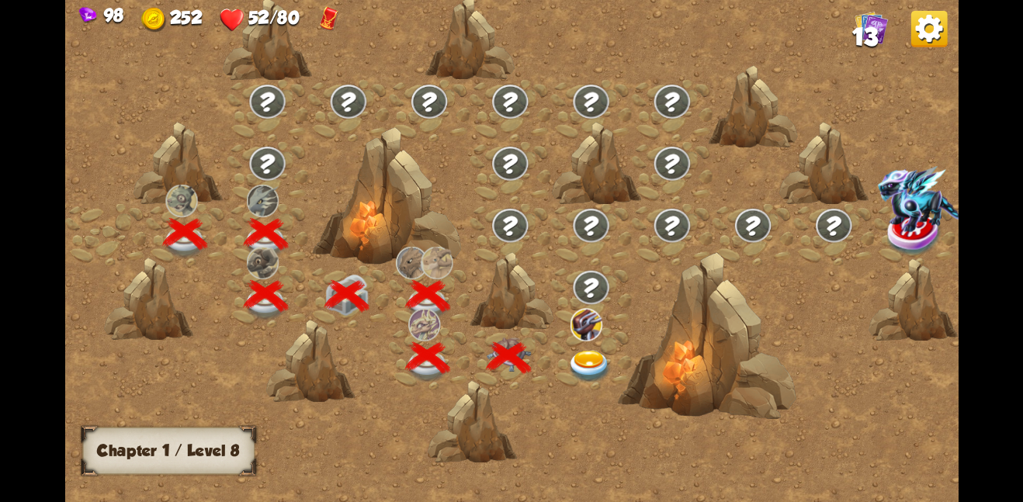
click at [599, 356] on img at bounding box center [590, 366] width 45 height 33
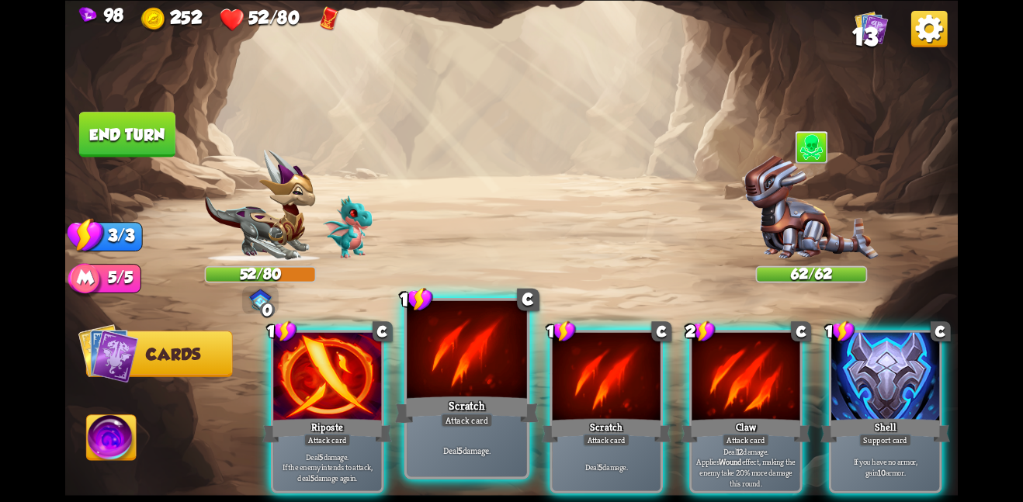
click at [453, 359] on div at bounding box center [467, 350] width 120 height 101
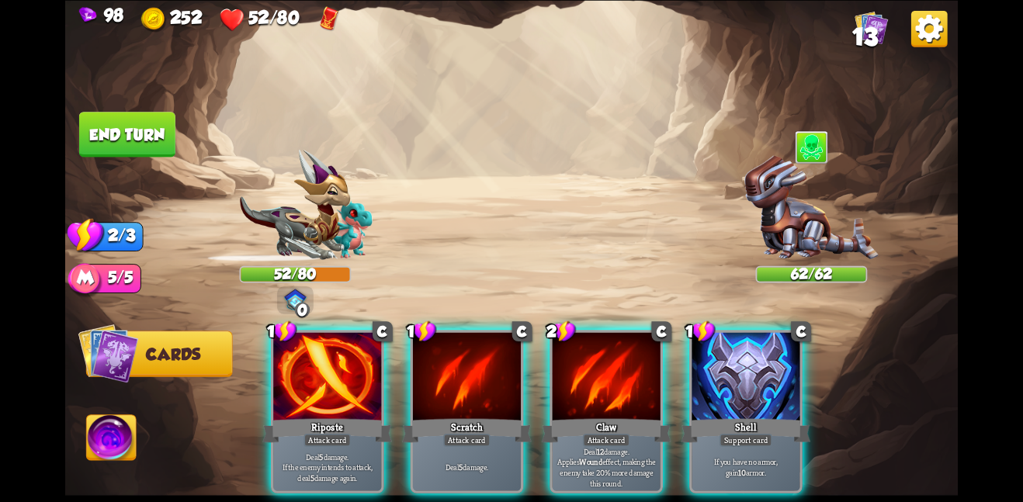
click at [453, 359] on div at bounding box center [467, 377] width 108 height 91
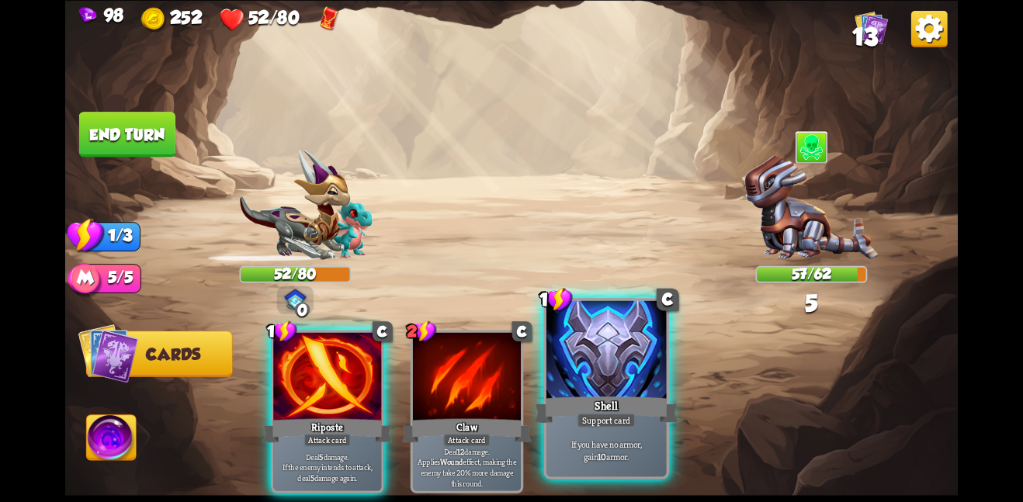
click at [588, 365] on div at bounding box center [607, 350] width 120 height 101
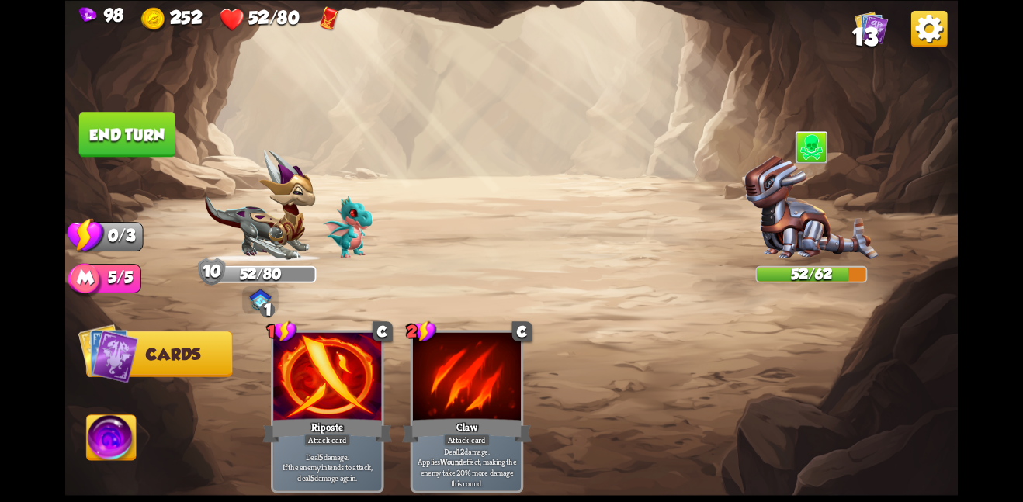
click at [136, 132] on button "End turn" at bounding box center [127, 134] width 96 height 45
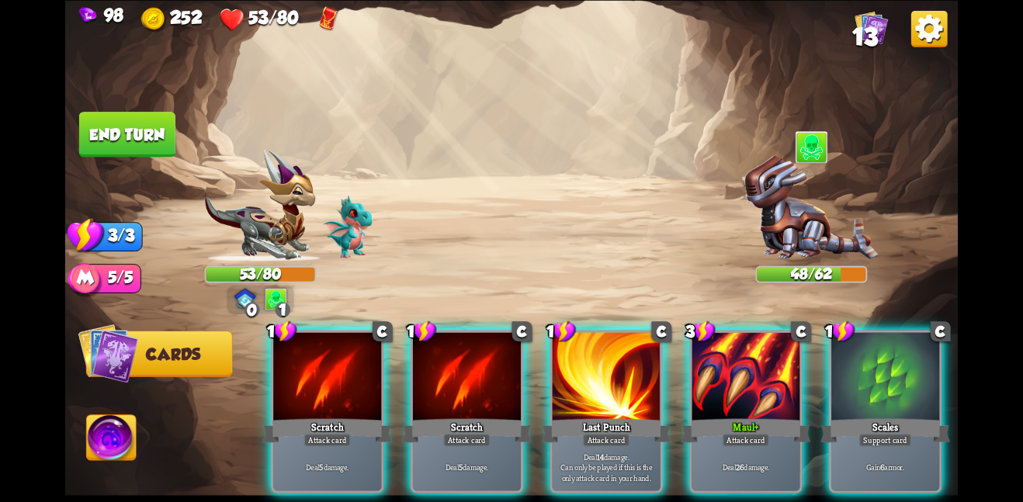
click at [665, 376] on div "1 C Scratch Attack card Deal 5 damage. 1 C Scratch Attack card Deal 5 damage. 1…" at bounding box center [601, 391] width 714 height 224
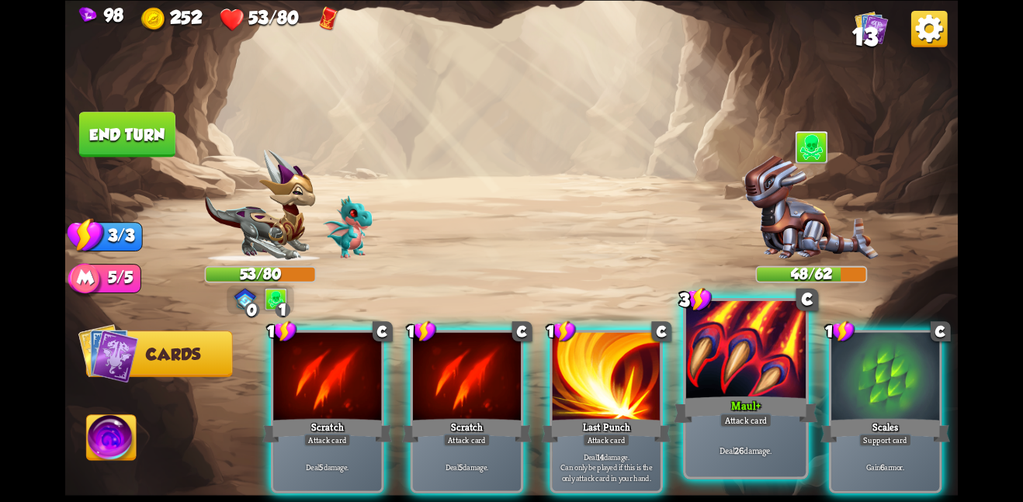
click at [729, 371] on div at bounding box center [746, 350] width 120 height 101
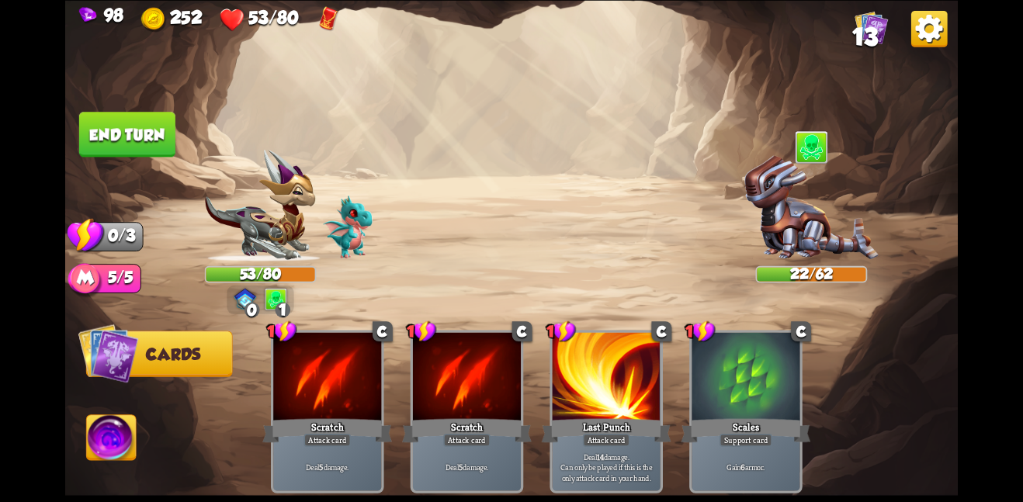
click at [163, 123] on button "End turn" at bounding box center [127, 134] width 96 height 45
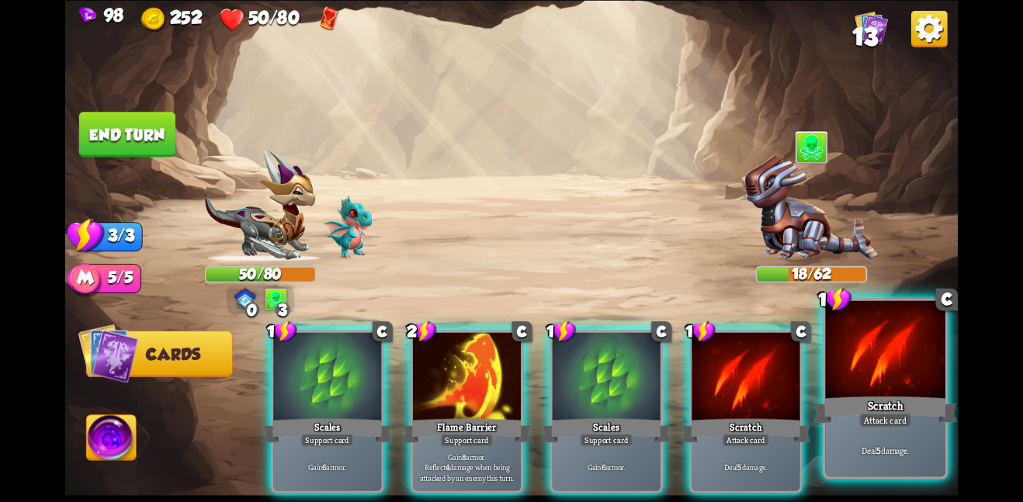
click at [908, 395] on div "Scratch" at bounding box center [886, 410] width 144 height 32
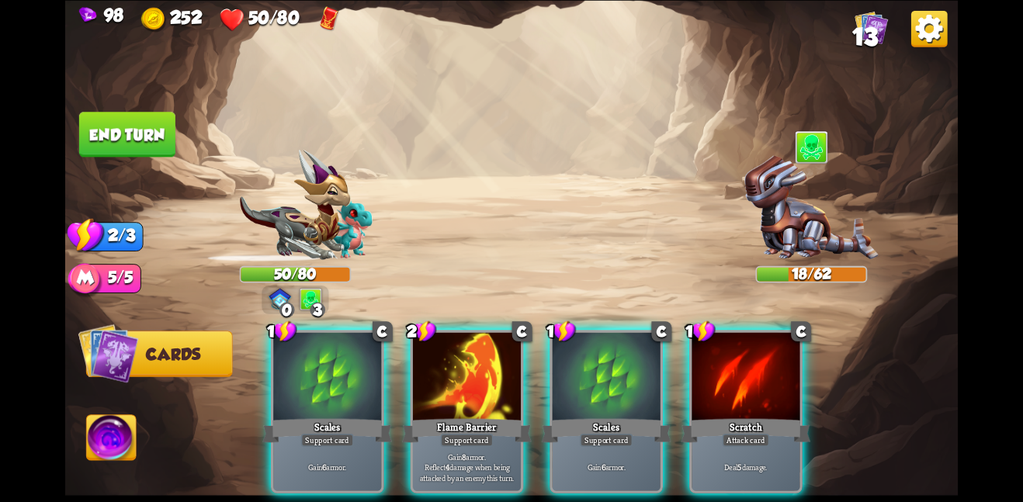
click at [792, 185] on img at bounding box center [812, 208] width 134 height 106
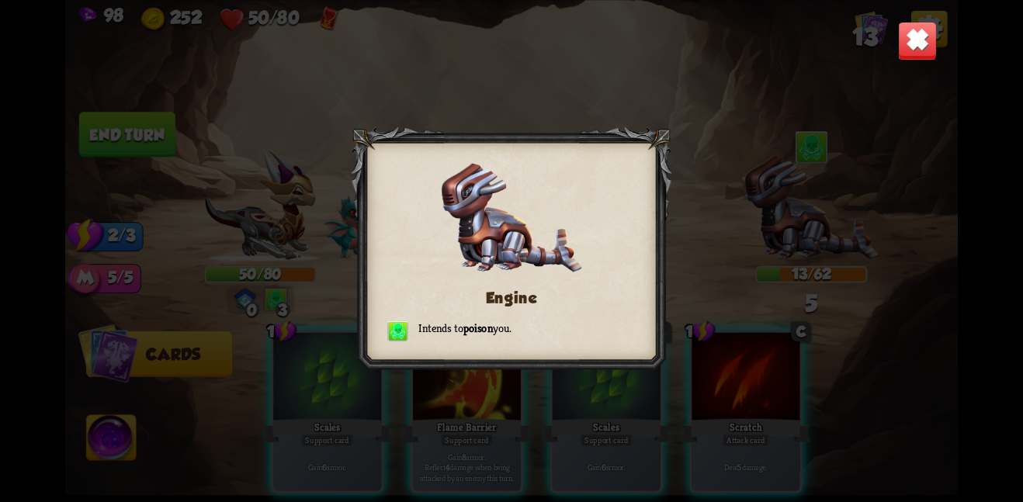
click at [940, 25] on div "Engine Intends to poison you." at bounding box center [511, 251] width 893 height 502
click at [921, 31] on img at bounding box center [917, 40] width 39 height 39
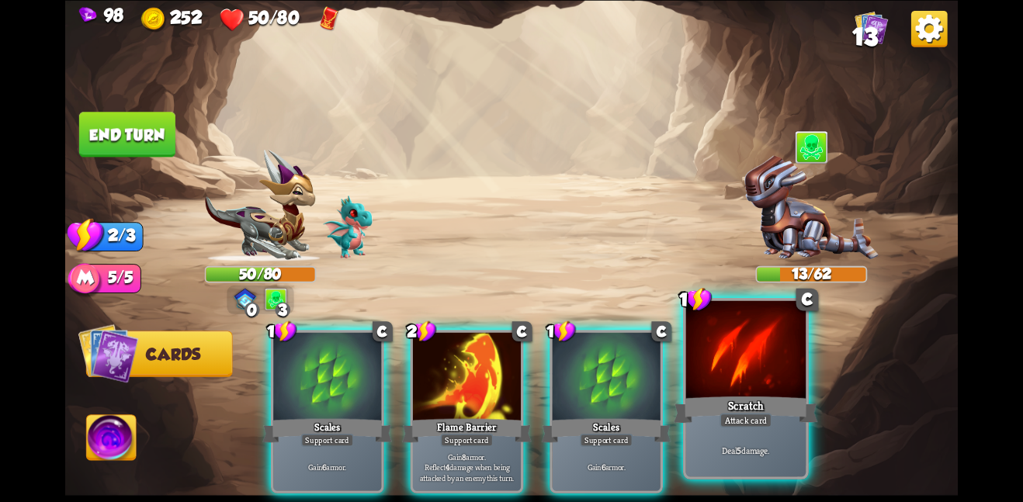
click at [743, 377] on div at bounding box center [746, 350] width 120 height 101
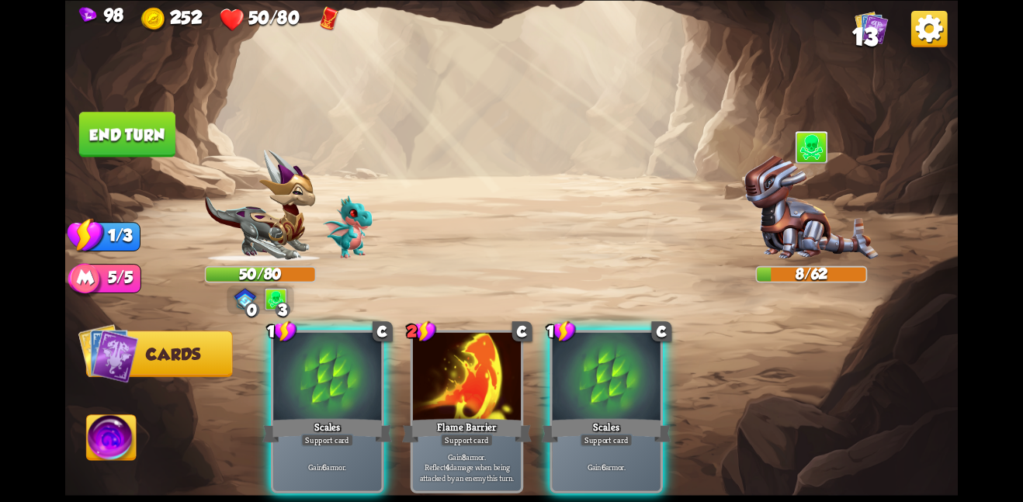
click at [144, 117] on button "End turn" at bounding box center [127, 134] width 96 height 45
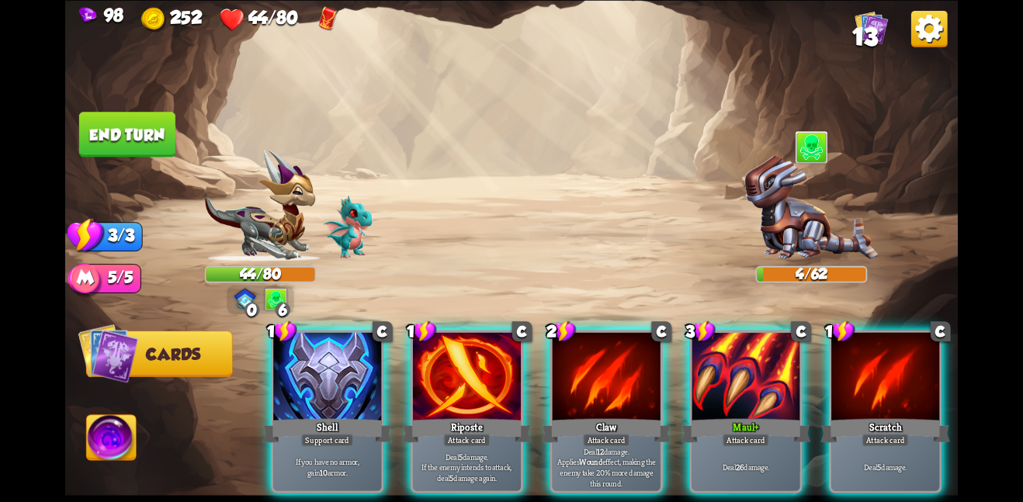
click at [995, 370] on div "98 252 44/80 13 Select an enemy to attack... You don't have enough stamina to p…" at bounding box center [511, 251] width 1023 height 502
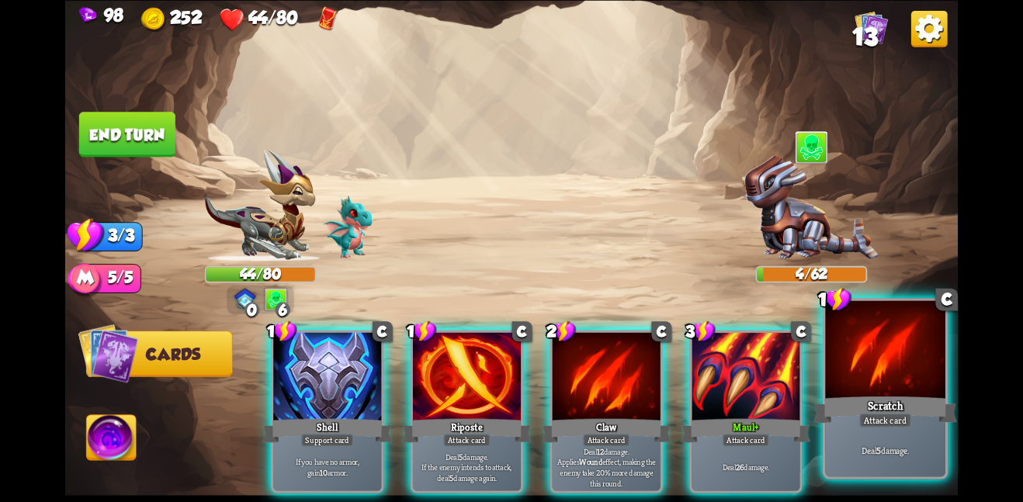
click at [935, 376] on div at bounding box center [885, 350] width 120 height 101
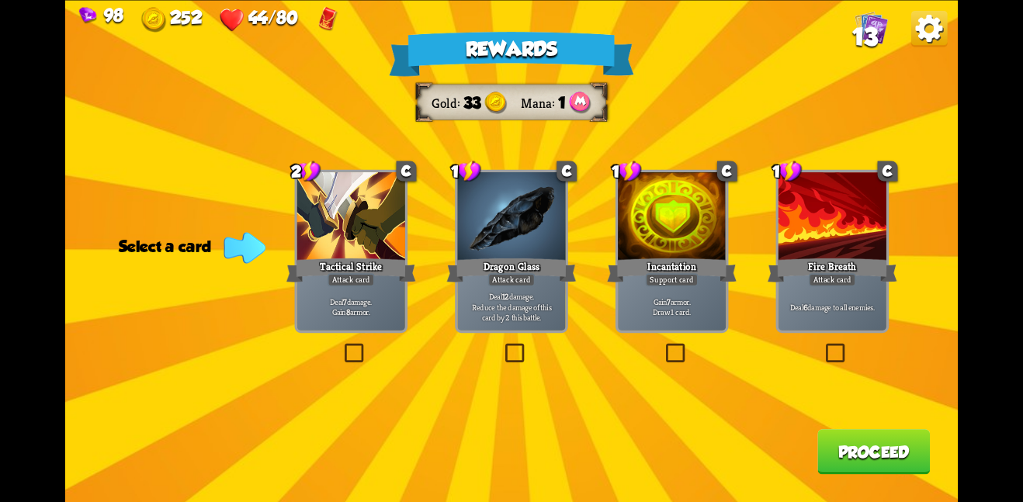
click at [874, 200] on div at bounding box center [833, 217] width 108 height 91
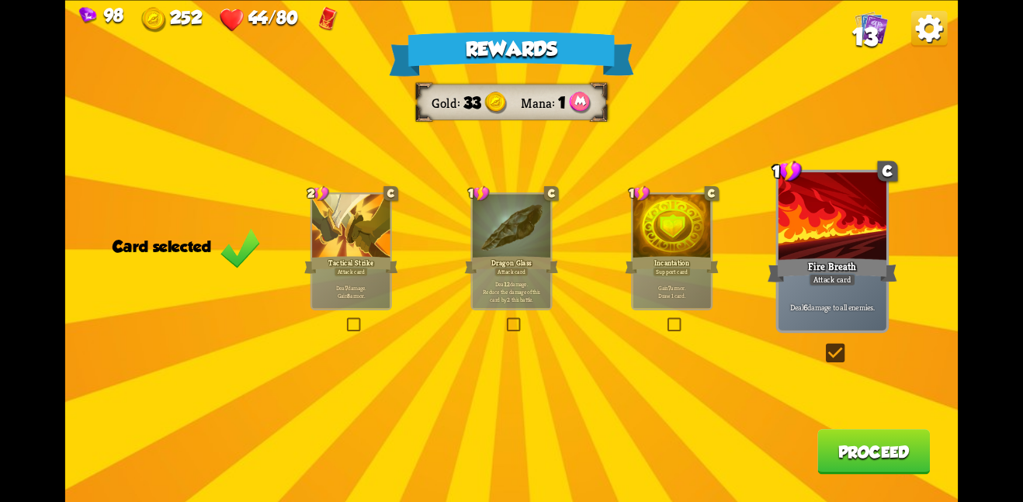
click at [863, 436] on button "Proceed" at bounding box center [874, 451] width 113 height 45
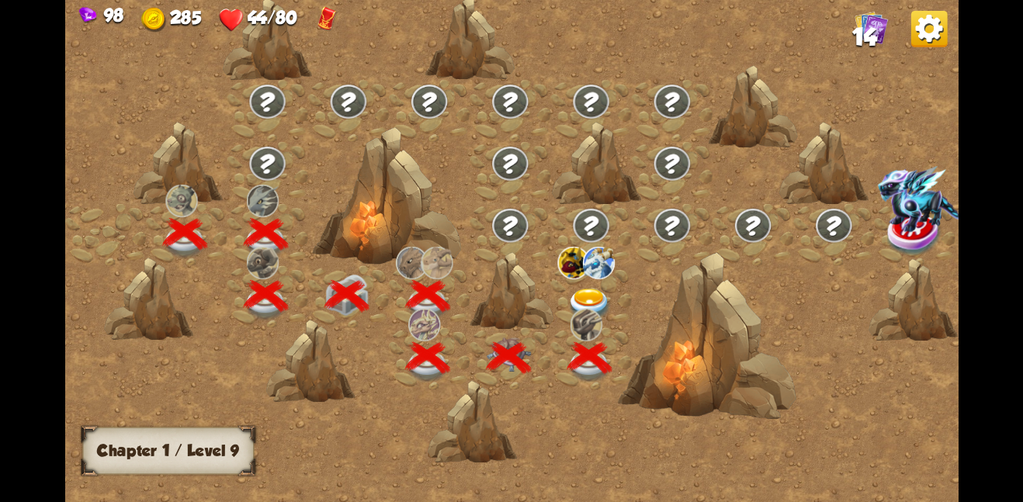
click at [588, 300] on img at bounding box center [590, 304] width 45 height 33
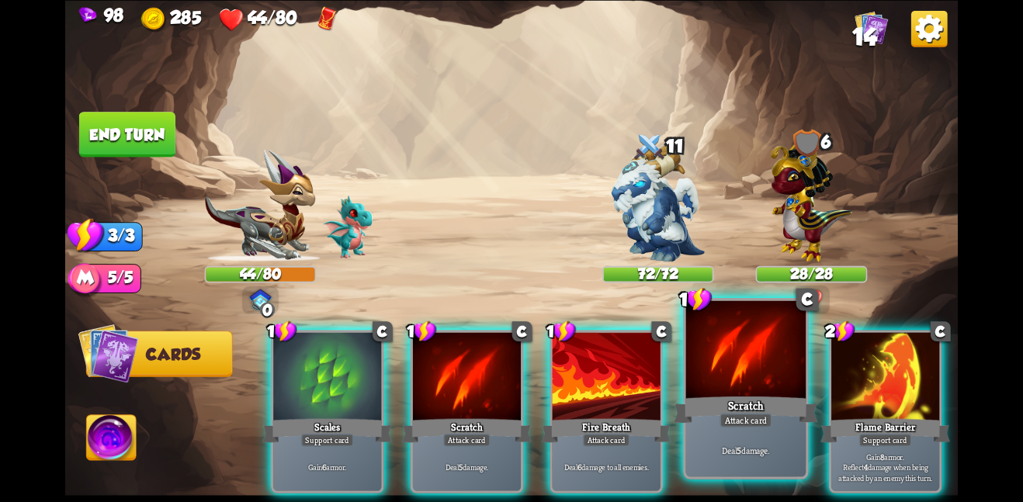
click at [769, 399] on div "Scratch" at bounding box center [746, 410] width 144 height 32
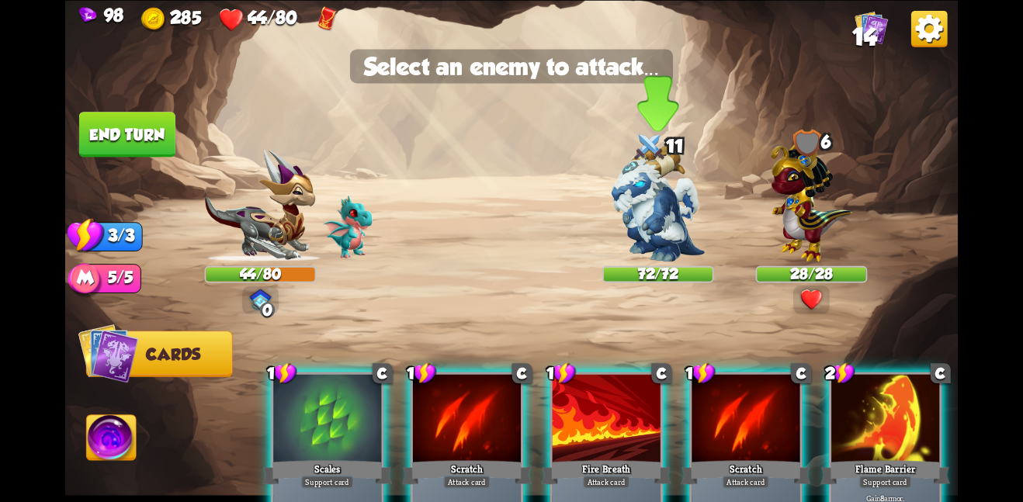
click at [655, 205] on img at bounding box center [658, 202] width 93 height 117
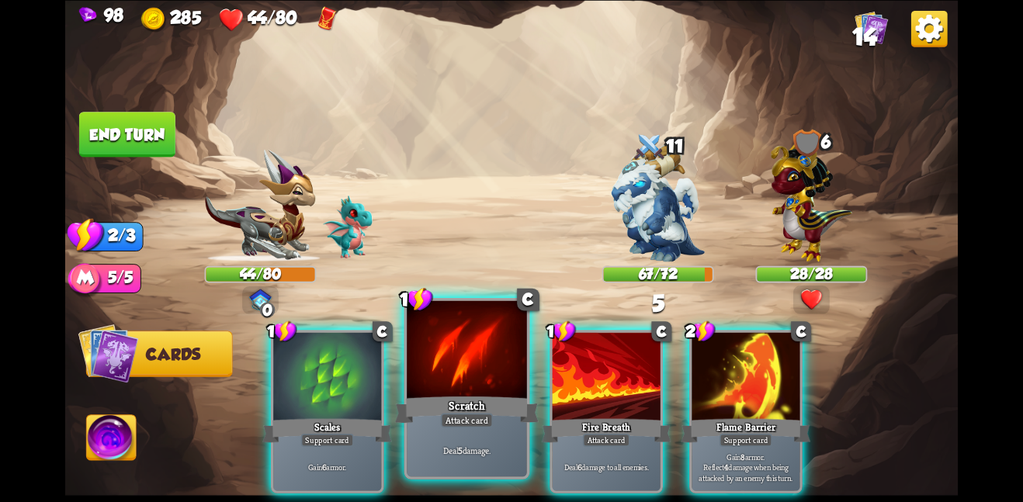
click at [468, 352] on div at bounding box center [467, 350] width 120 height 101
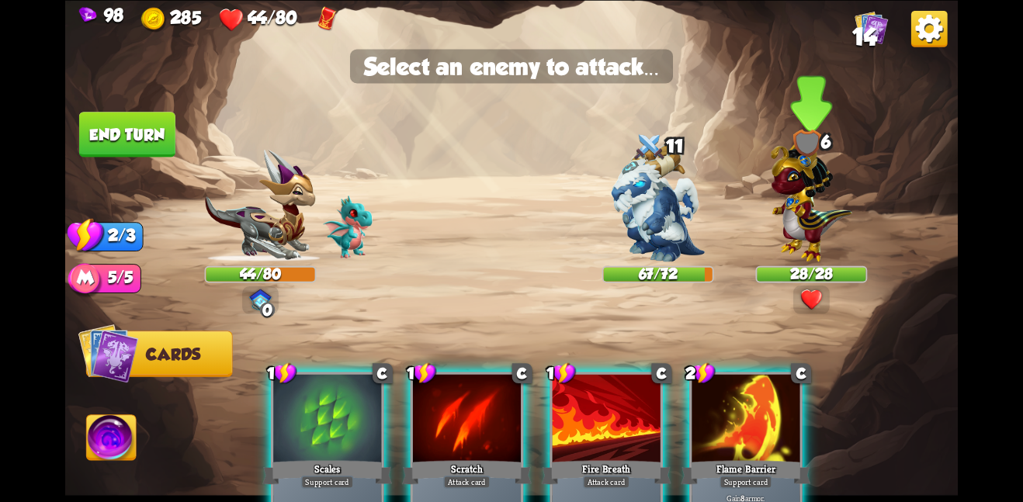
click at [784, 204] on img at bounding box center [812, 197] width 82 height 127
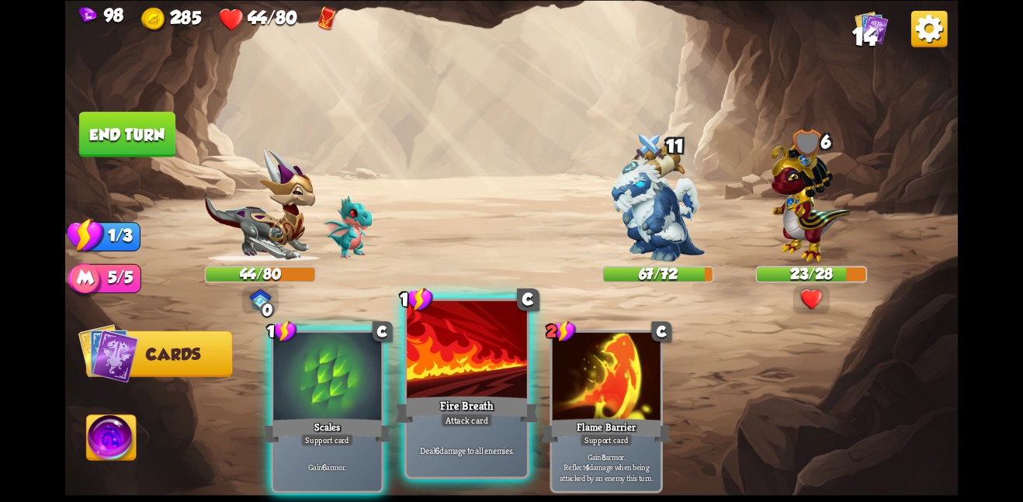
click at [442, 380] on div at bounding box center [467, 350] width 120 height 101
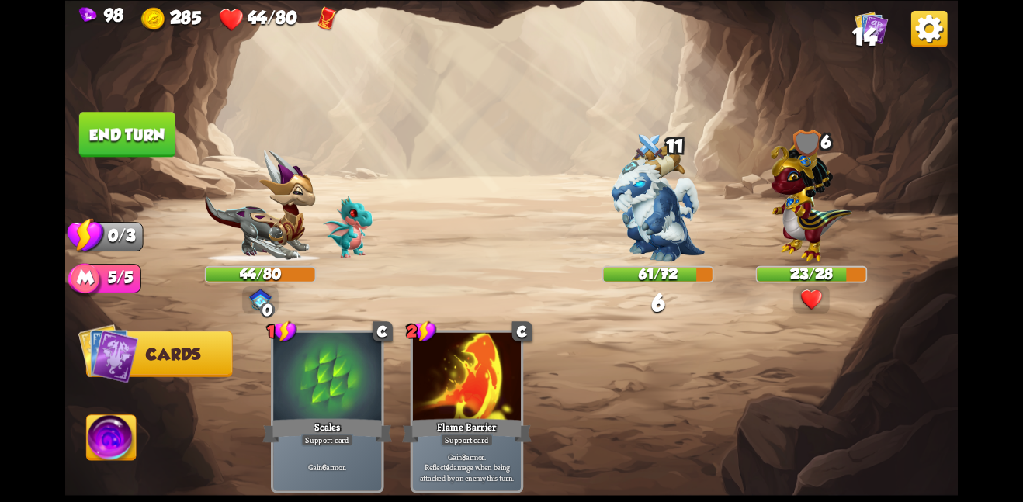
click at [649, 257] on img at bounding box center [658, 202] width 93 height 117
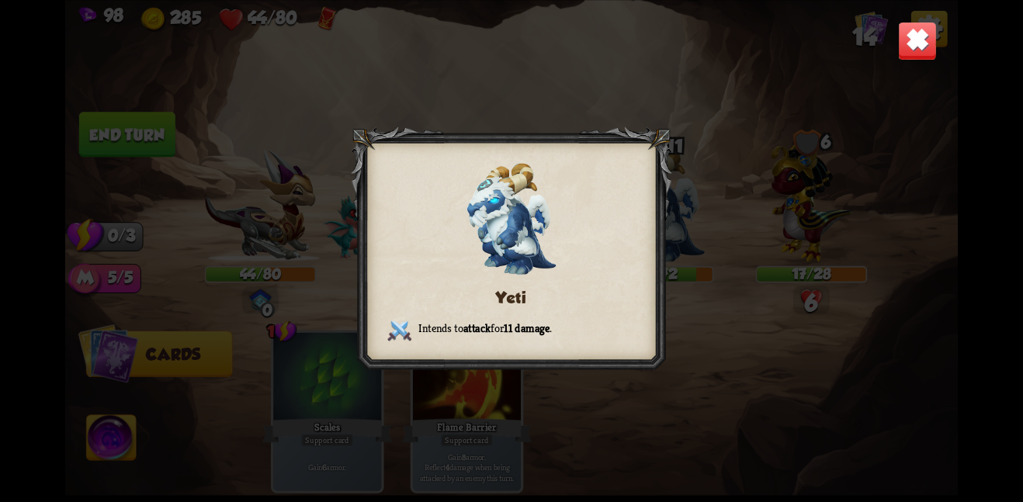
click at [928, 30] on img at bounding box center [917, 40] width 39 height 39
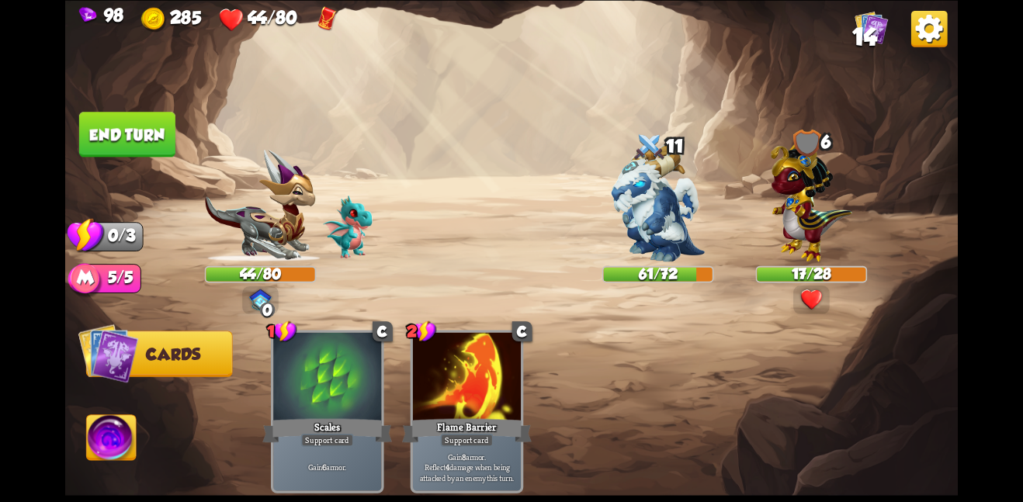
click at [138, 144] on button "End turn" at bounding box center [127, 134] width 96 height 45
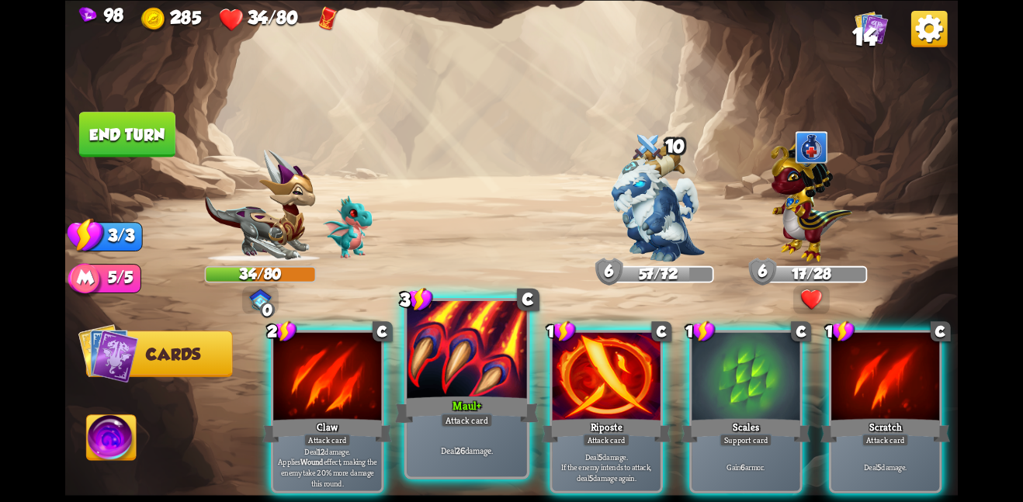
click at [453, 438] on div "Deal 26 damage." at bounding box center [467, 450] width 120 height 52
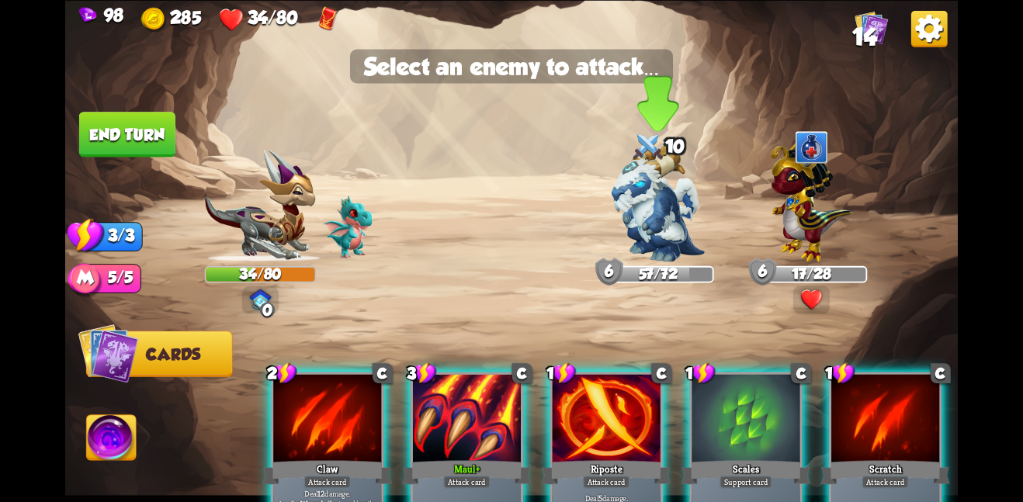
click at [667, 233] on img at bounding box center [658, 202] width 93 height 117
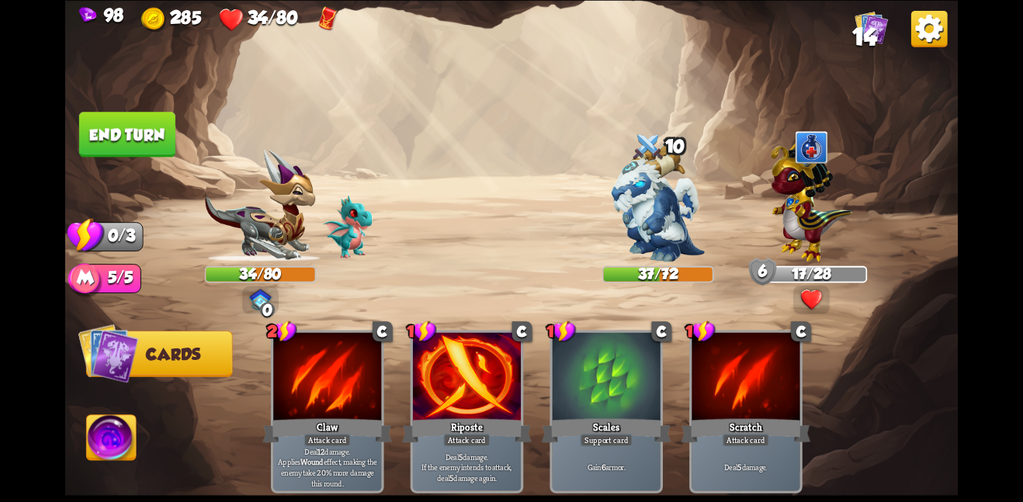
click at [138, 135] on button "End turn" at bounding box center [127, 134] width 96 height 45
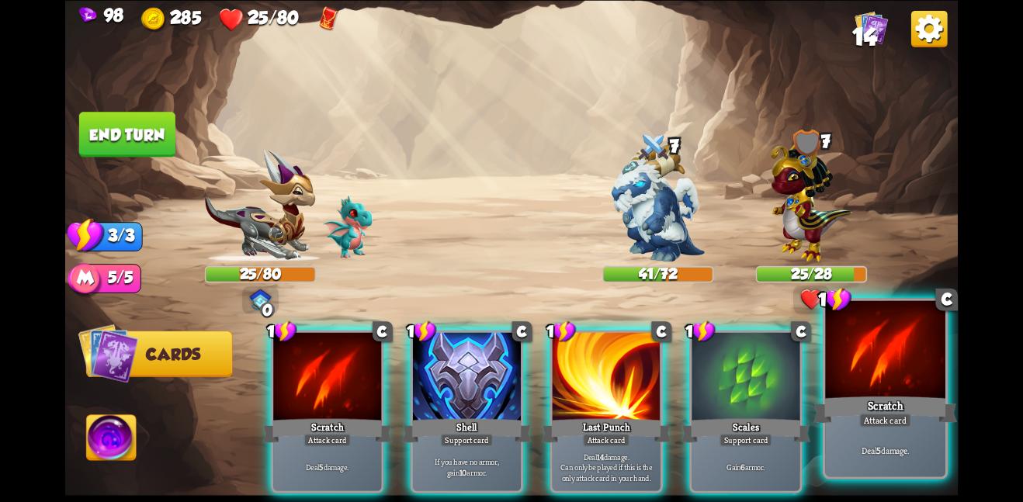
click at [926, 418] on div "Scratch" at bounding box center [886, 410] width 144 height 32
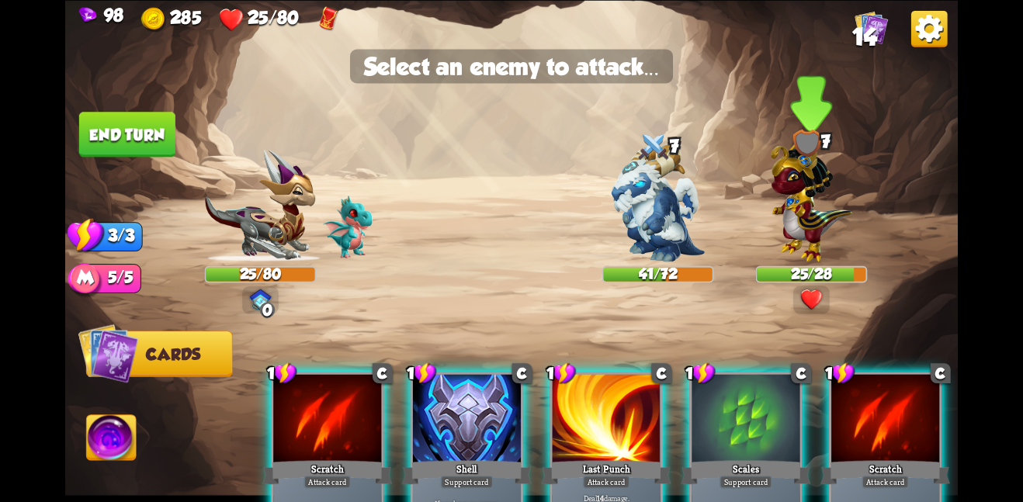
click at [817, 248] on img at bounding box center [812, 197] width 82 height 127
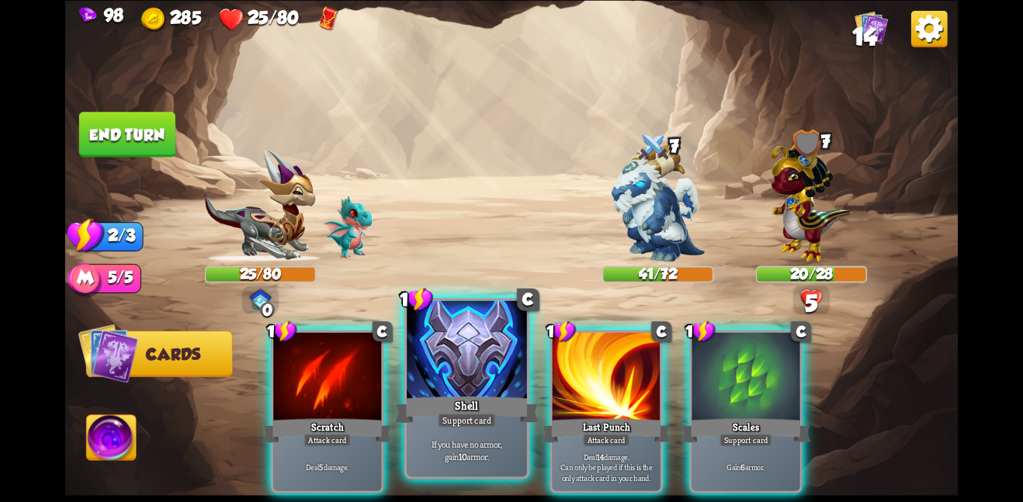
click at [518, 408] on div "Shell" at bounding box center [467, 410] width 144 height 32
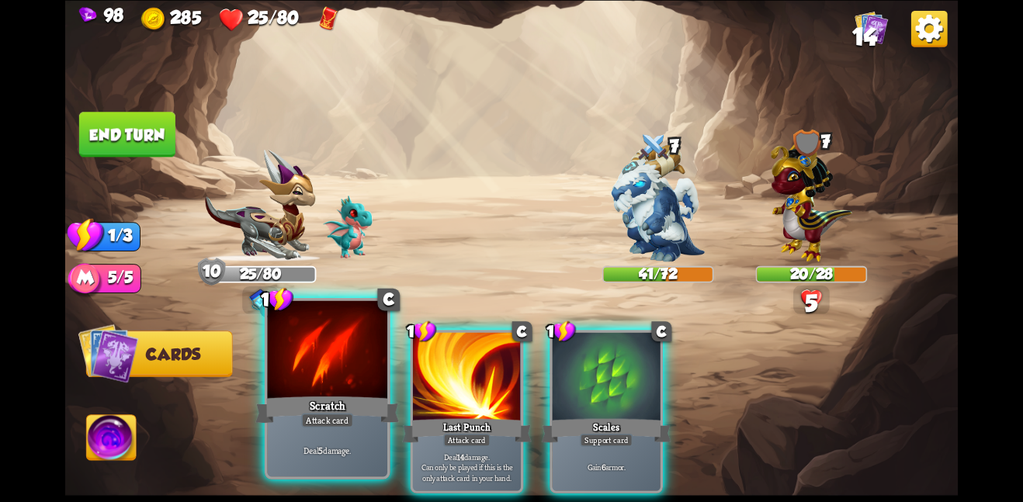
click at [366, 408] on div "Scratch" at bounding box center [327, 410] width 144 height 32
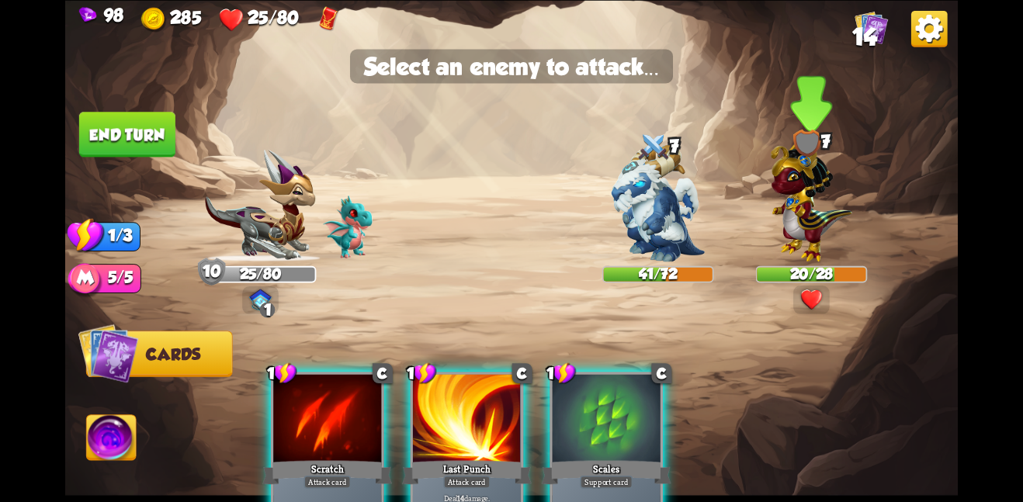
click at [821, 236] on img at bounding box center [812, 197] width 82 height 127
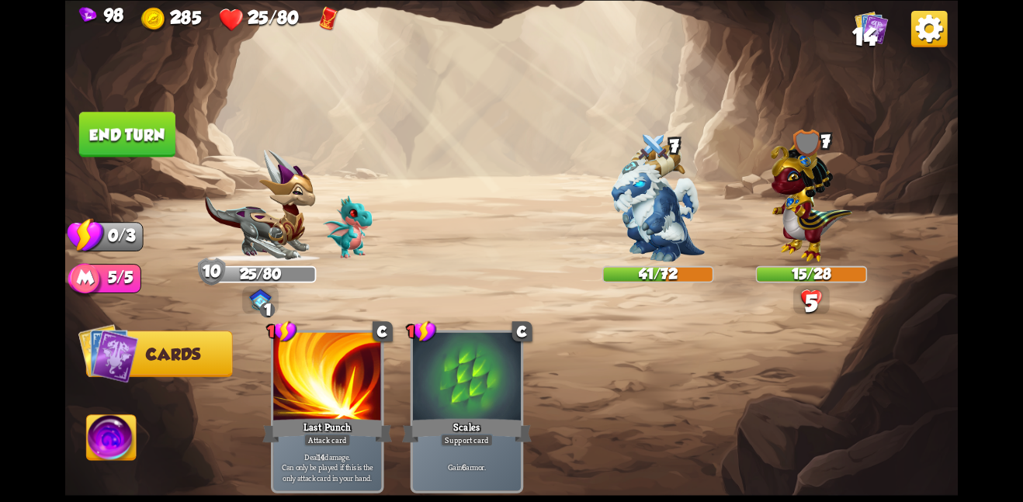
click at [145, 124] on button "End turn" at bounding box center [127, 134] width 96 height 45
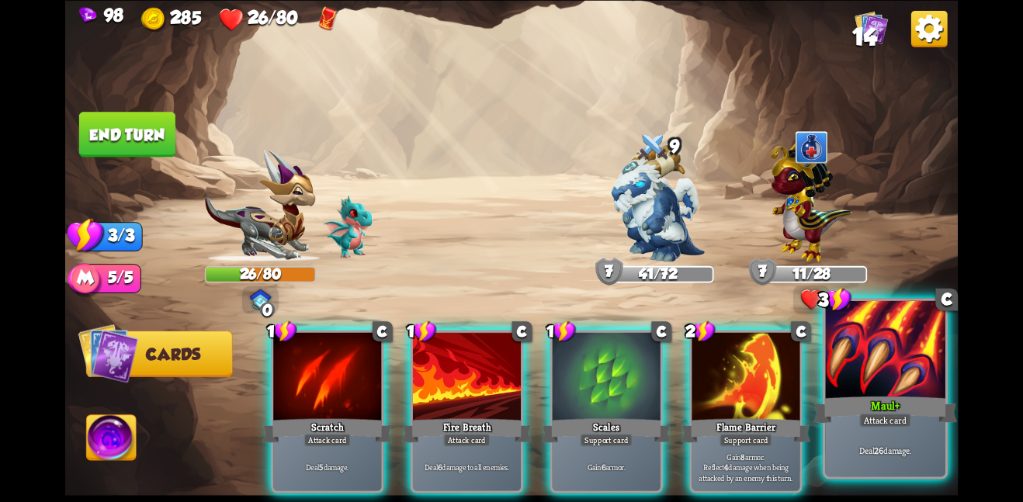
click at [855, 419] on div "Maul+" at bounding box center [886, 410] width 144 height 32
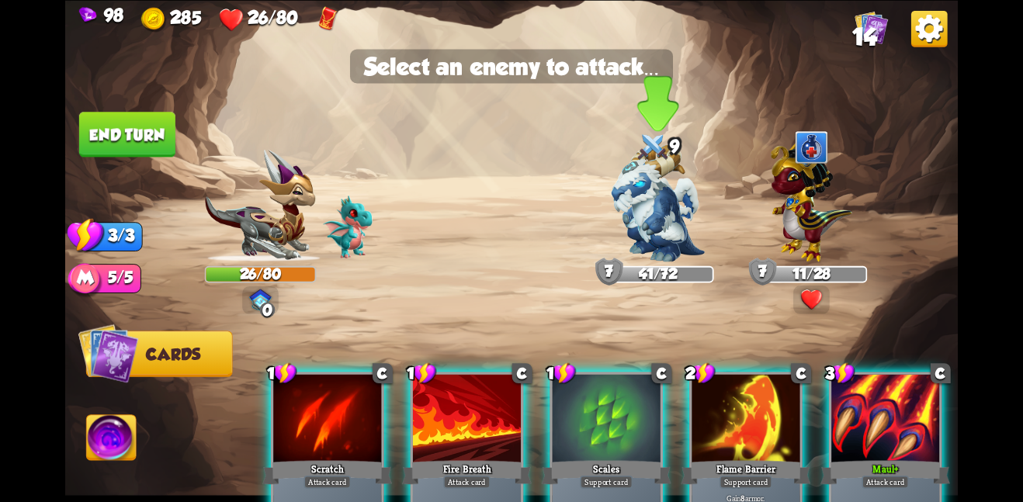
click at [668, 221] on img at bounding box center [658, 202] width 93 height 117
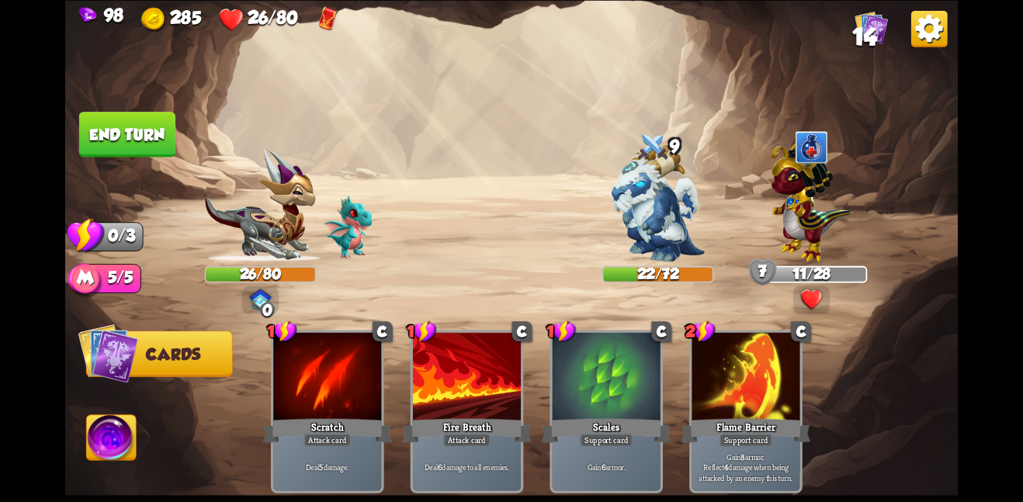
click at [165, 142] on button "End turn" at bounding box center [127, 134] width 96 height 45
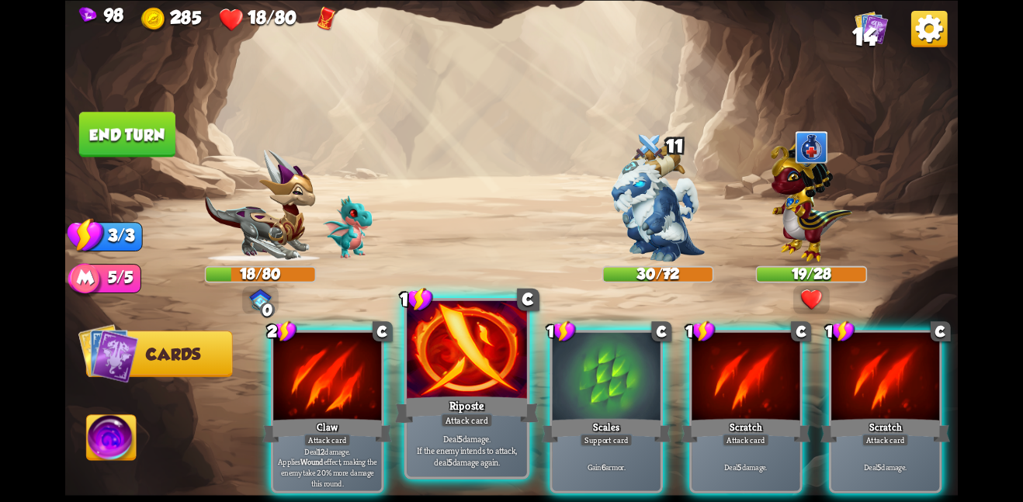
click at [482, 360] on div at bounding box center [467, 350] width 120 height 101
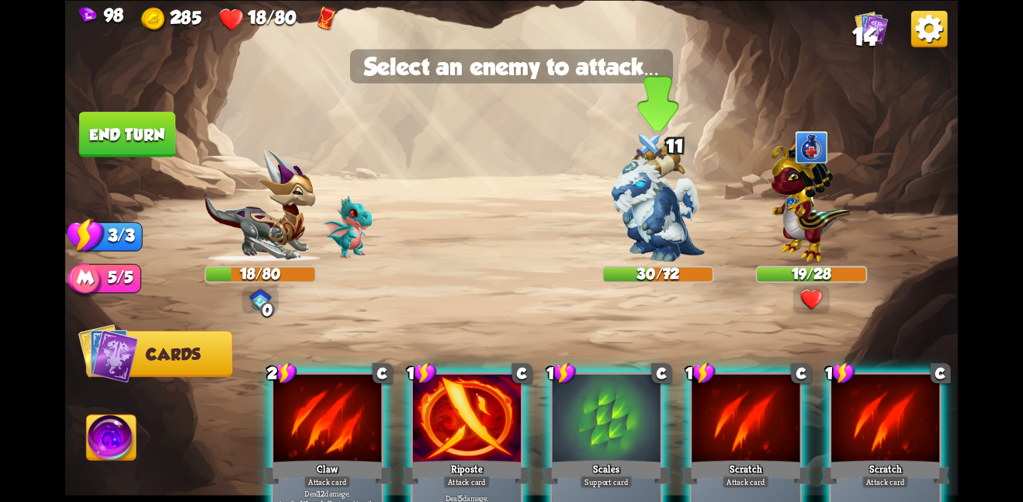
click at [680, 191] on img at bounding box center [658, 202] width 93 height 117
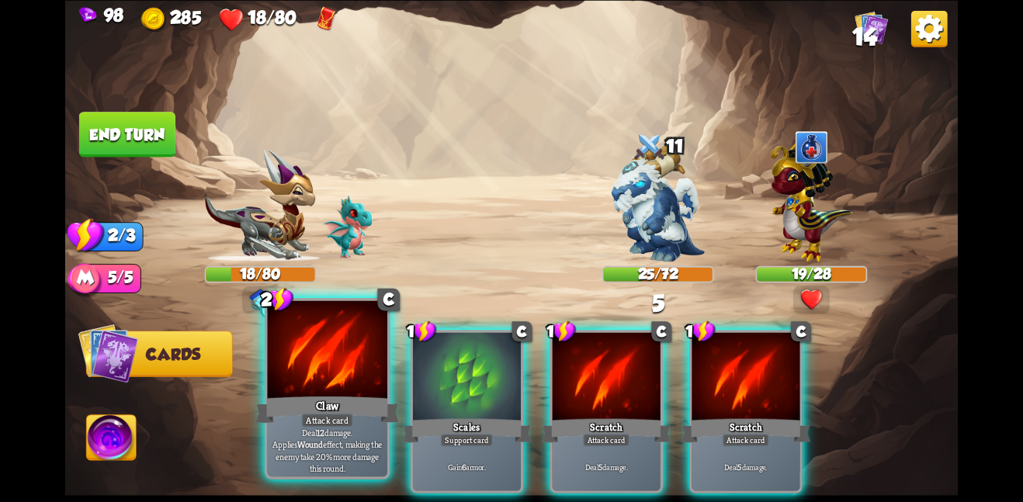
click at [294, 357] on div at bounding box center [327, 350] width 120 height 101
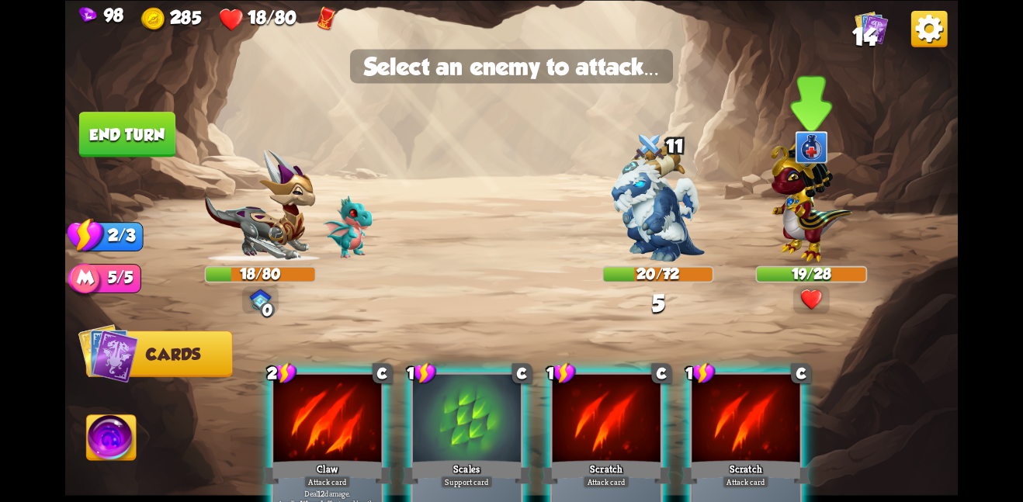
click at [807, 227] on img at bounding box center [812, 197] width 82 height 127
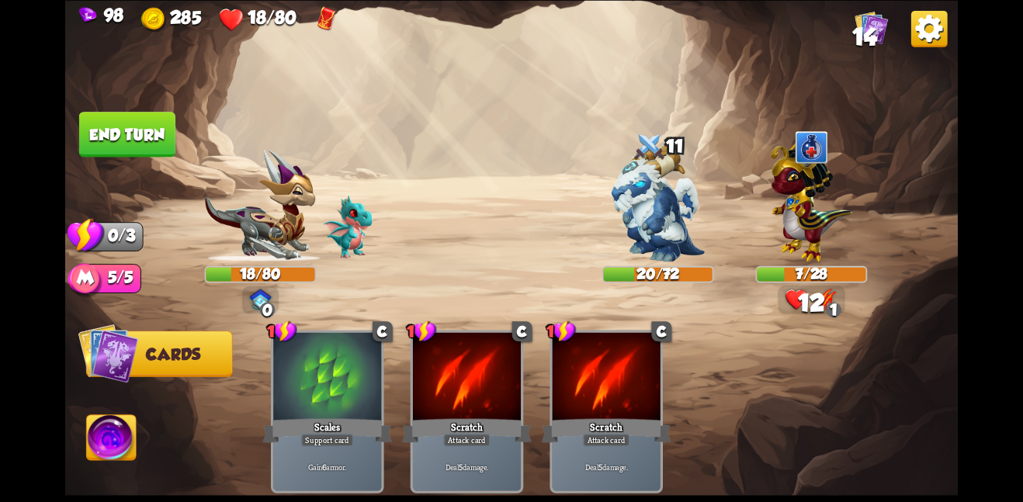
click at [135, 141] on button "End turn" at bounding box center [127, 134] width 96 height 45
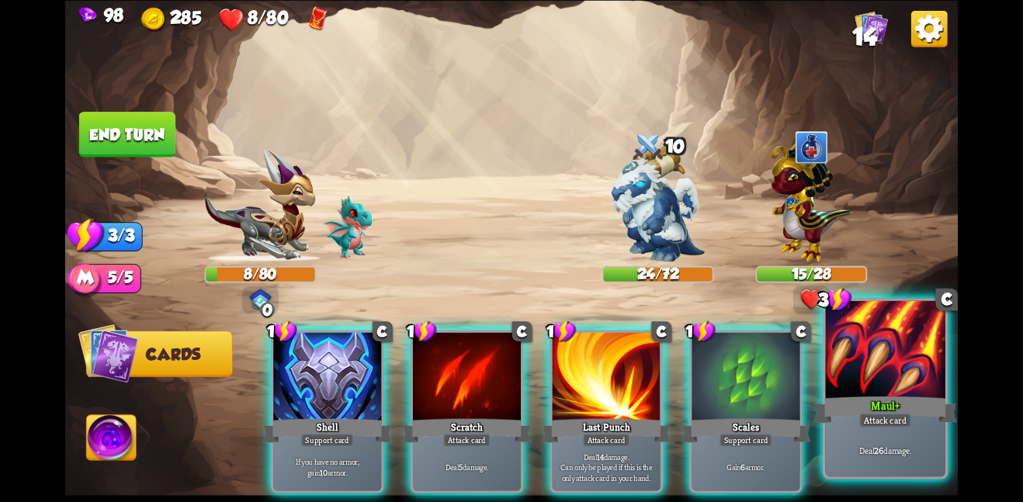
click at [859, 413] on div "Maul+" at bounding box center [886, 410] width 144 height 32
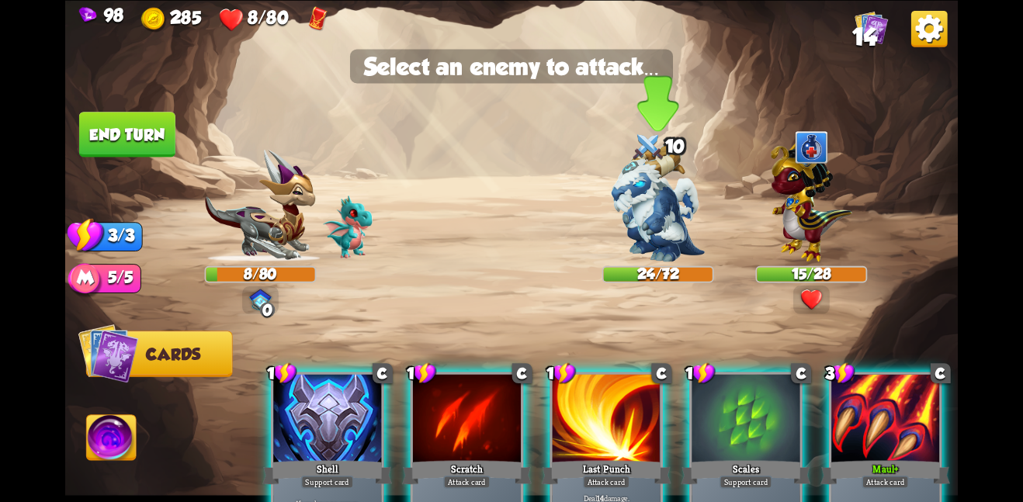
click at [662, 224] on img at bounding box center [658, 202] width 93 height 117
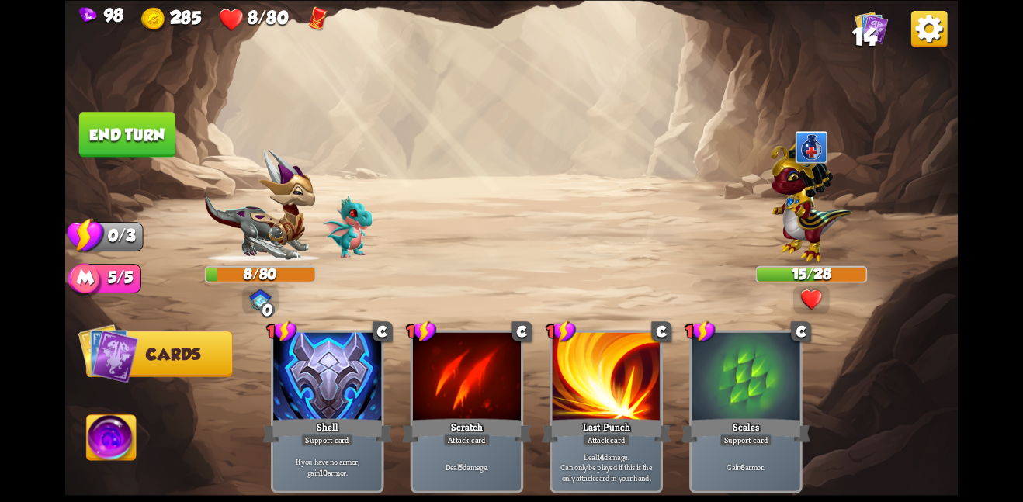
click at [95, 126] on button "End turn" at bounding box center [127, 134] width 96 height 45
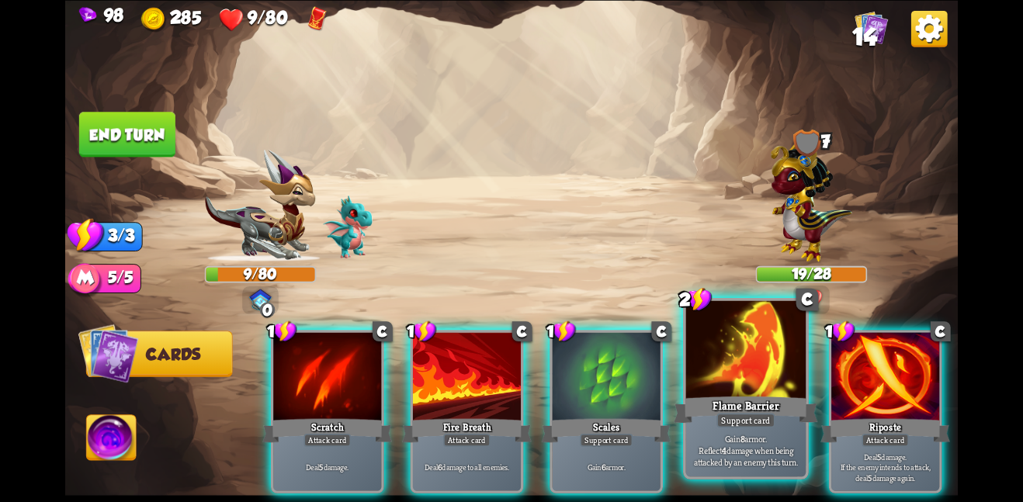
click at [733, 341] on div at bounding box center [746, 350] width 120 height 101
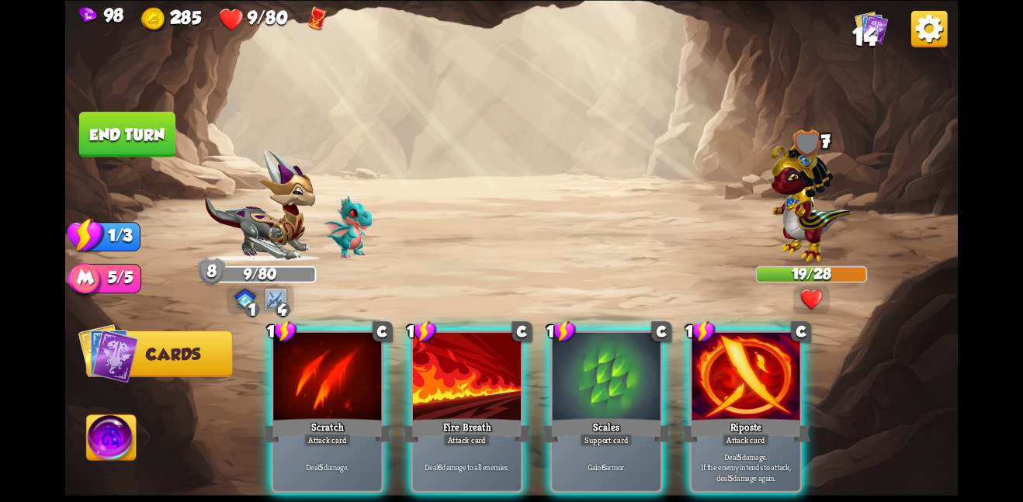
click at [780, 234] on img at bounding box center [812, 197] width 82 height 127
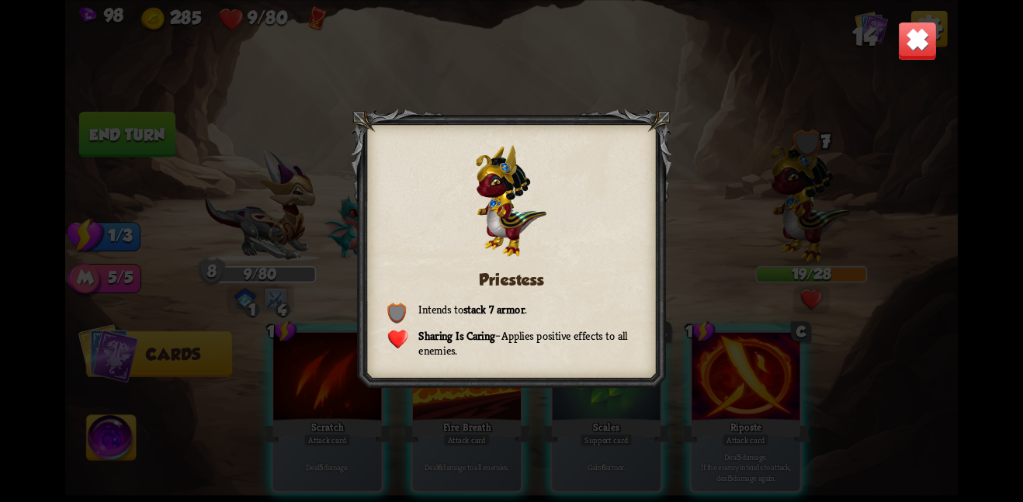
click at [901, 40] on img at bounding box center [917, 40] width 39 height 39
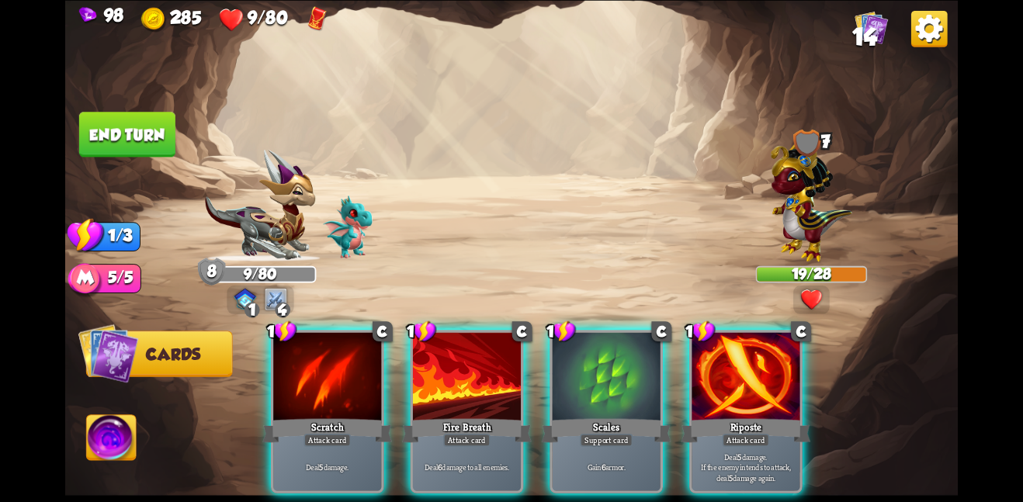
click at [151, 125] on button "End turn" at bounding box center [127, 134] width 96 height 45
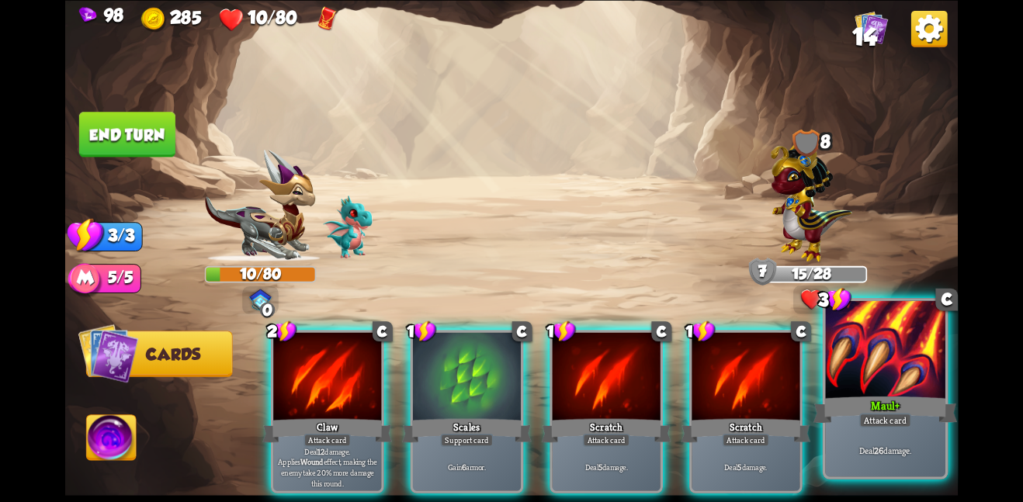
click at [871, 388] on div at bounding box center [885, 350] width 120 height 101
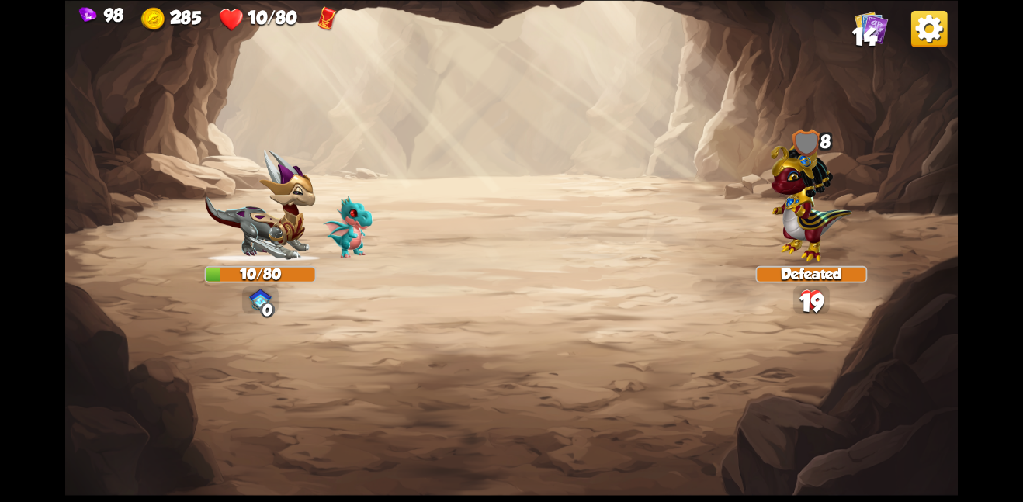
click at [804, 252] on img at bounding box center [812, 197] width 82 height 127
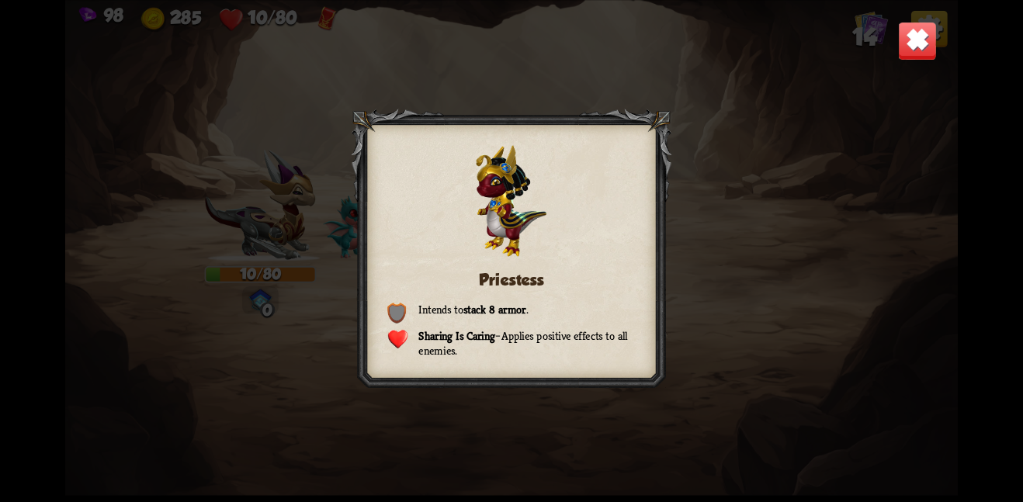
click at [913, 24] on img at bounding box center [917, 40] width 39 height 39
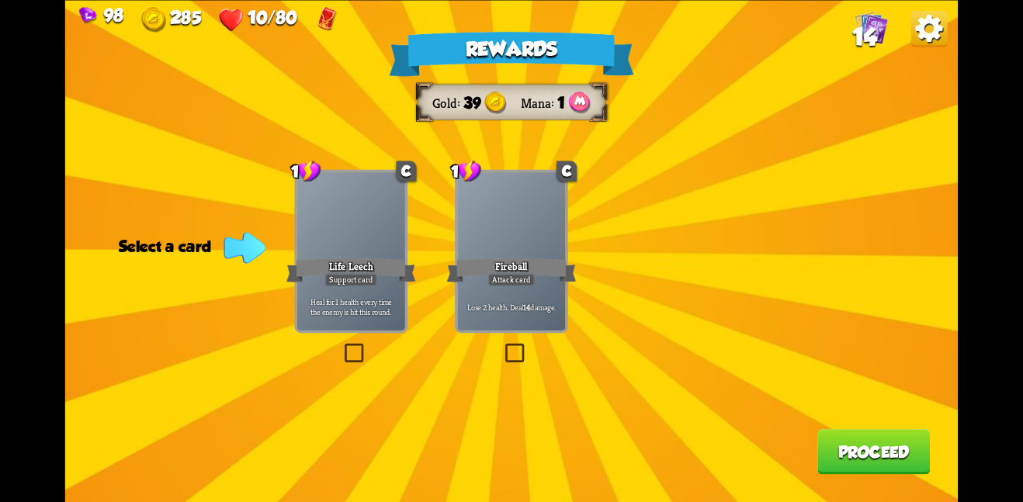
click at [498, 303] on p "Lose 2 health. Deal 14 damage." at bounding box center [511, 306] width 102 height 11
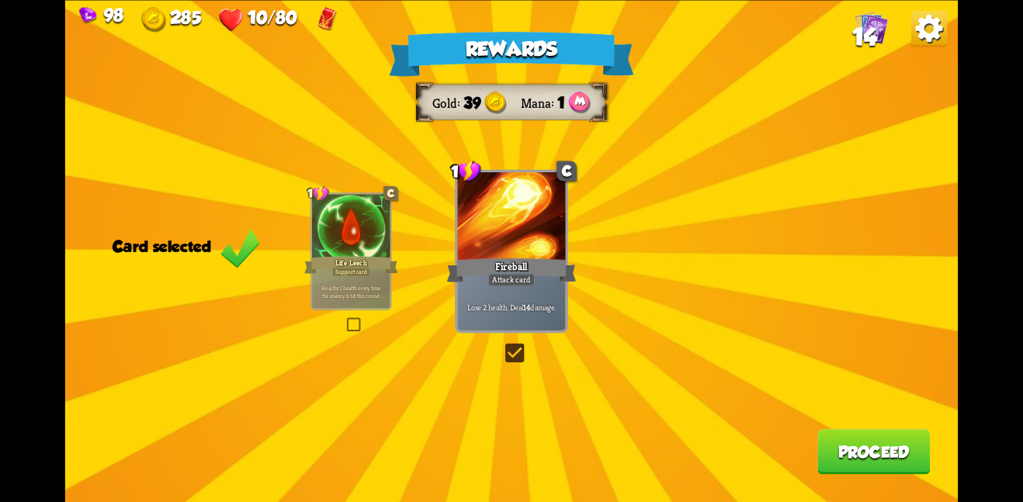
click at [870, 443] on button "Proceed" at bounding box center [874, 451] width 113 height 45
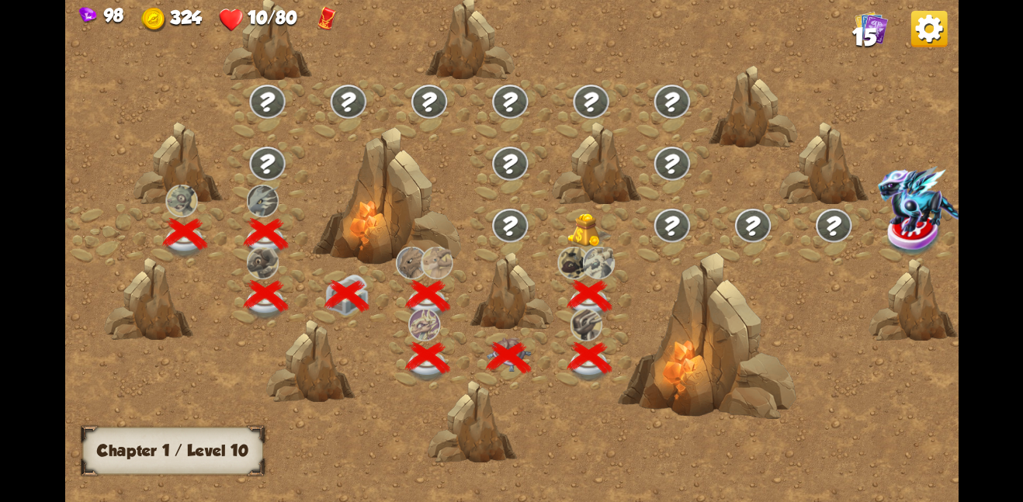
click at [580, 227] on img at bounding box center [590, 230] width 45 height 34
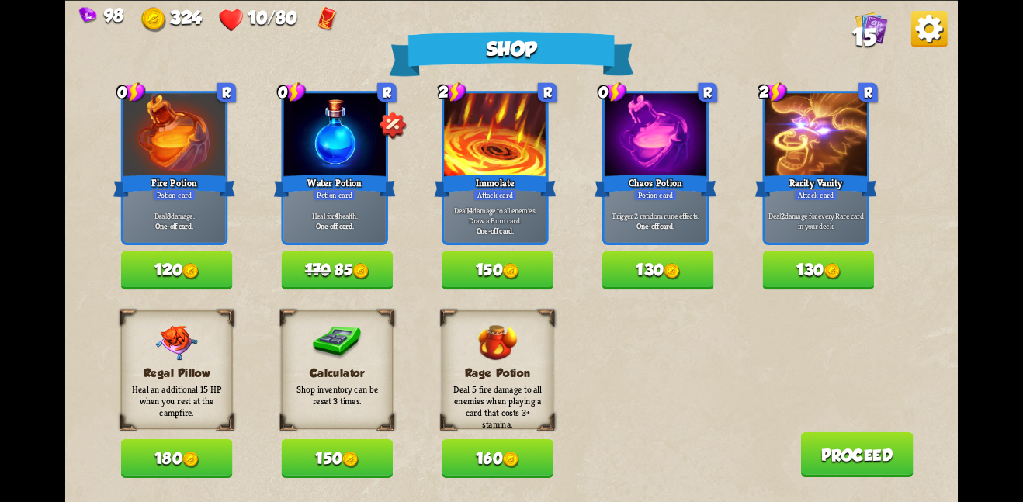
click at [172, 466] on button "180" at bounding box center [177, 458] width 112 height 39
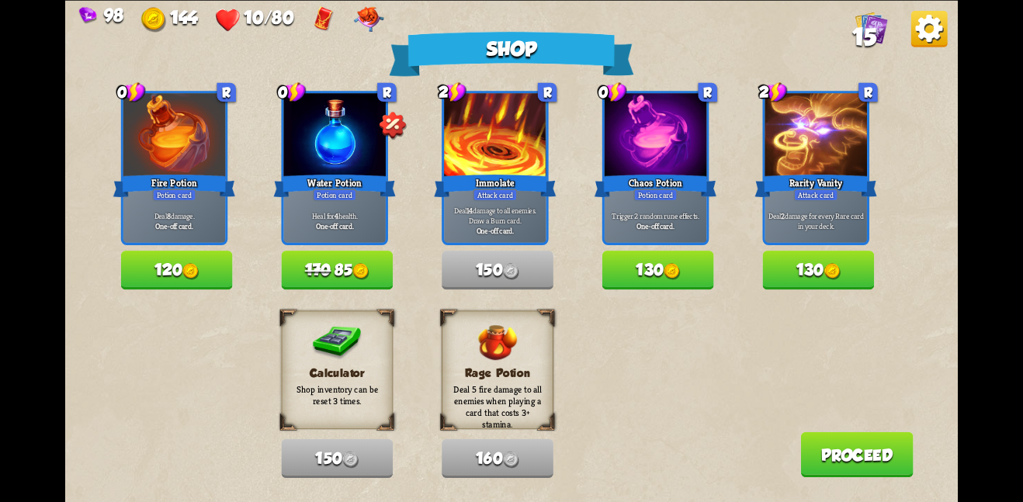
click at [821, 466] on button "Proceed" at bounding box center [856, 454] width 113 height 45
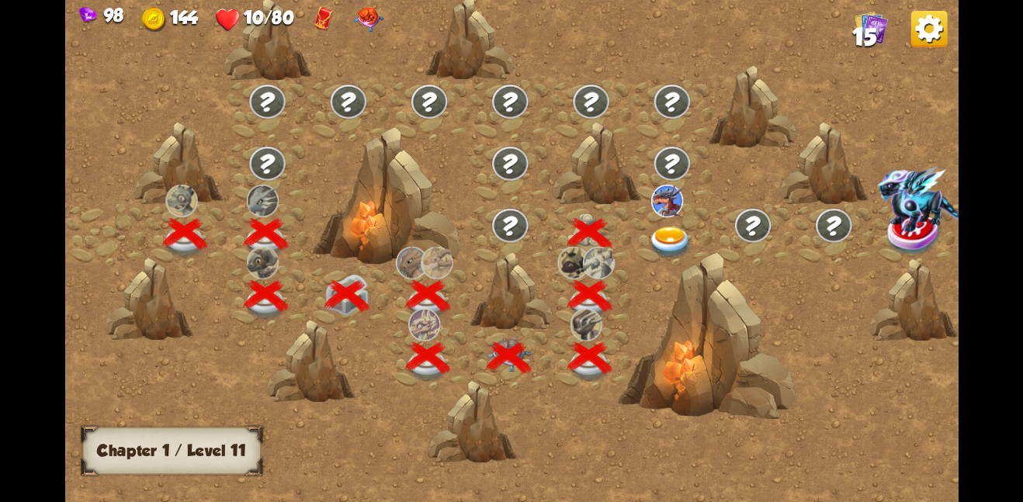
scroll to position [0, 236]
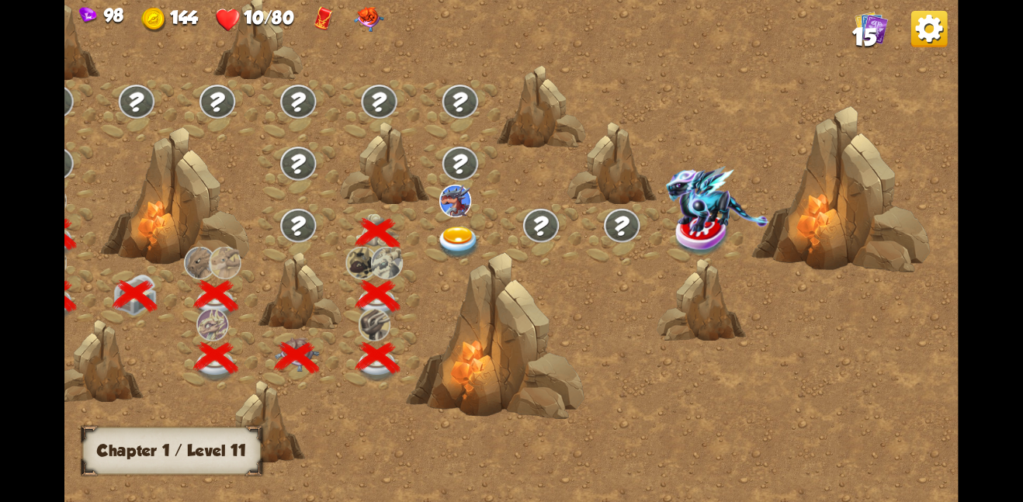
click at [448, 229] on img at bounding box center [458, 242] width 45 height 33
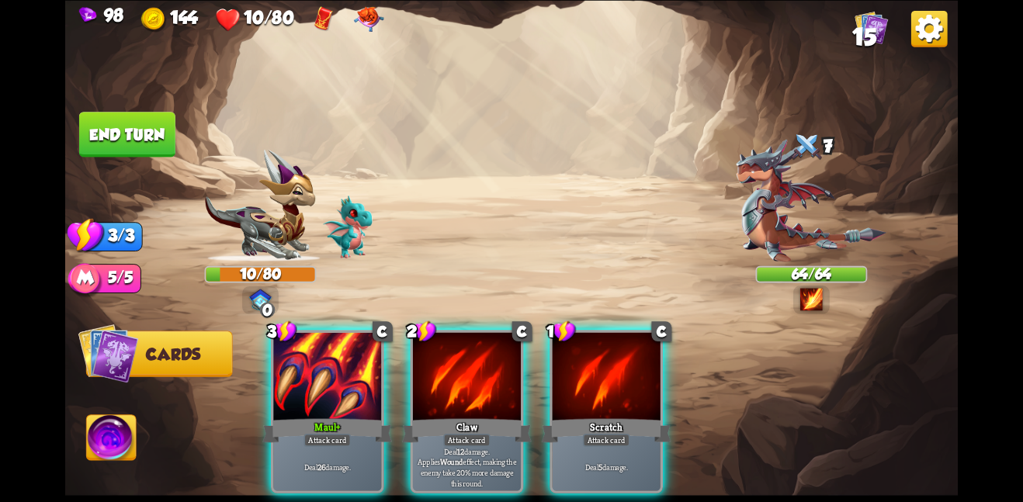
click at [448, 229] on div "Player turn" at bounding box center [511, 250] width 893 height 137
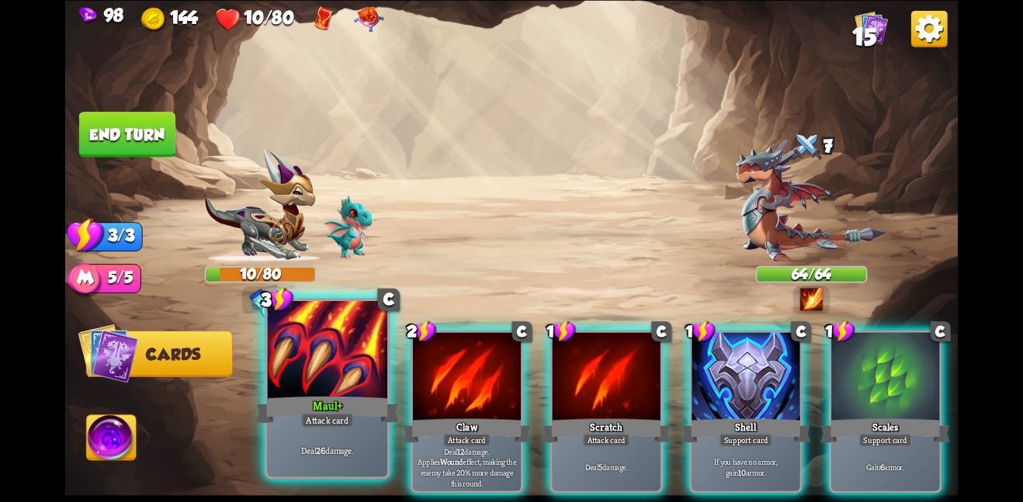
click at [308, 383] on div at bounding box center [327, 350] width 120 height 101
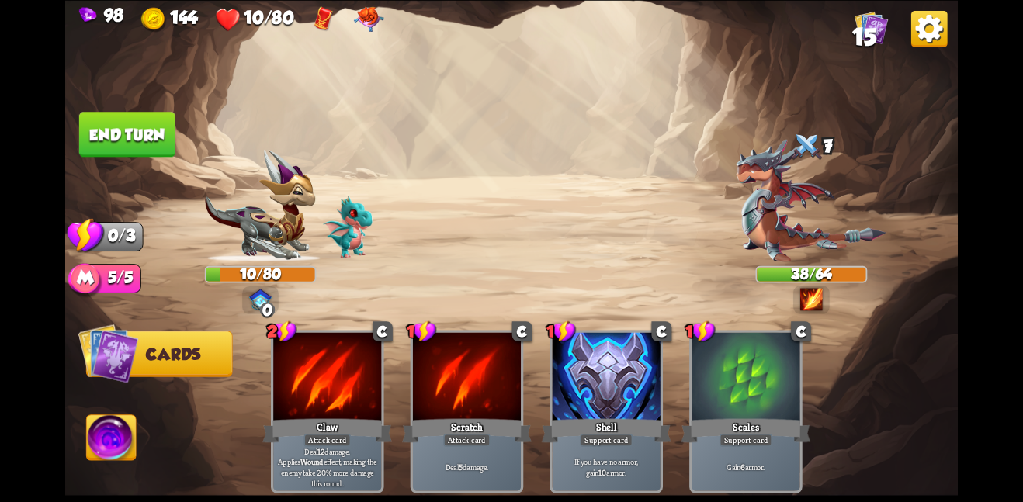
click at [106, 117] on button "End turn" at bounding box center [127, 134] width 96 height 45
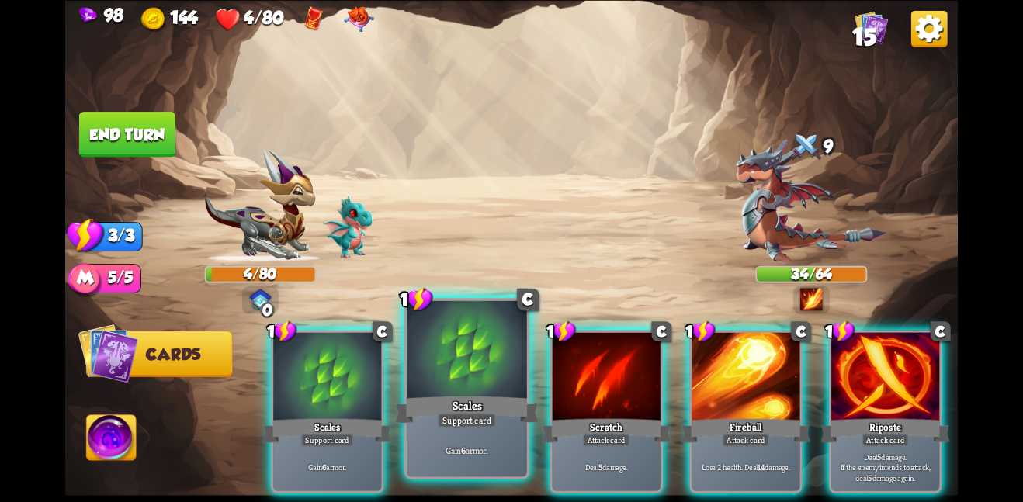
click at [410, 358] on div at bounding box center [467, 350] width 120 height 101
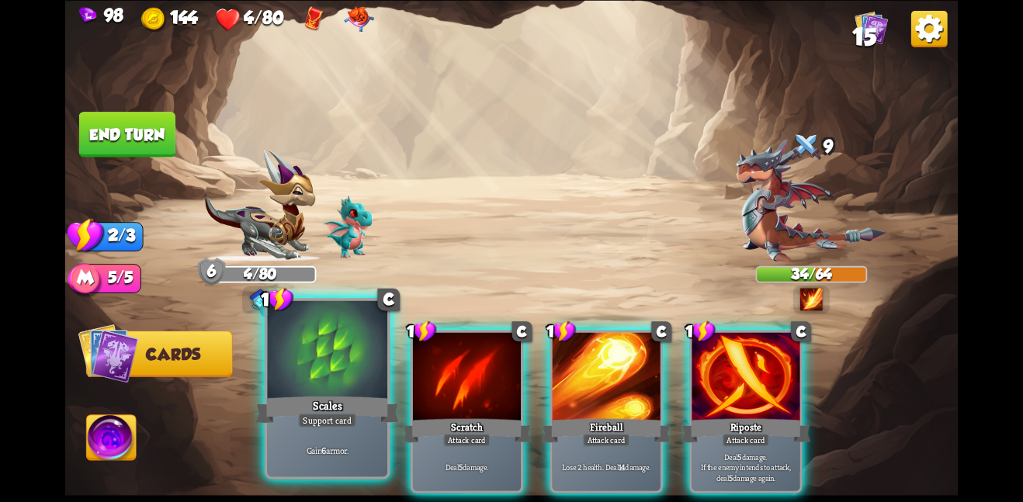
click at [341, 377] on div at bounding box center [327, 350] width 120 height 101
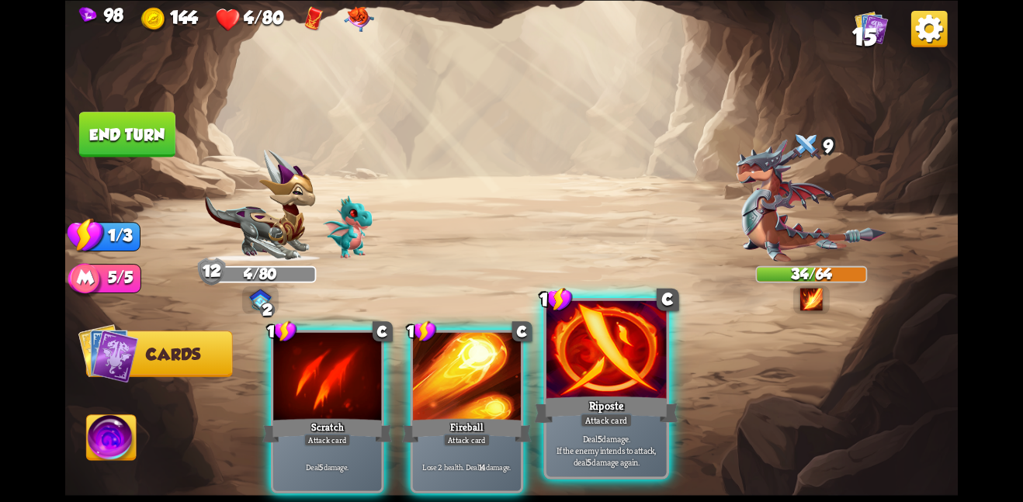
click at [592, 386] on div at bounding box center [607, 350] width 120 height 101
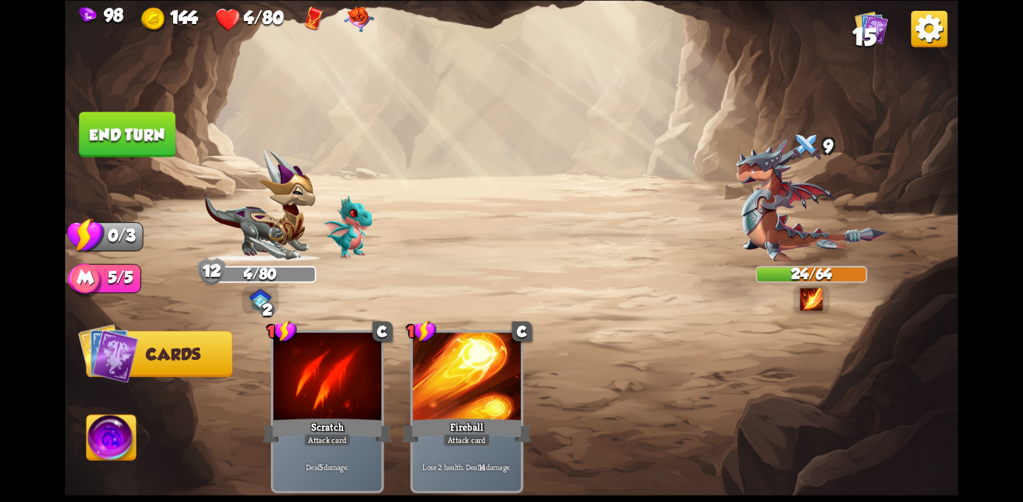
click at [120, 144] on button "End turn" at bounding box center [127, 134] width 96 height 45
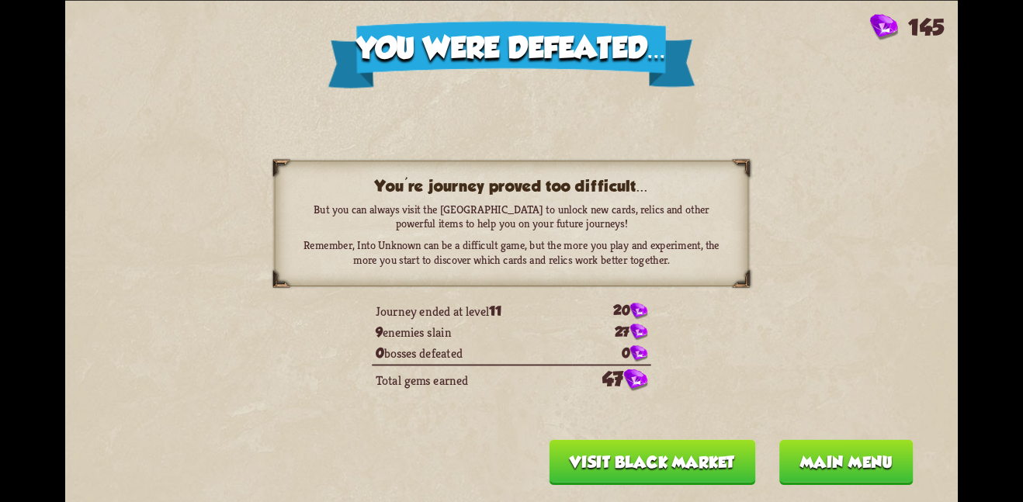
click at [728, 459] on button "Visit Black Market" at bounding box center [653, 461] width 207 height 45
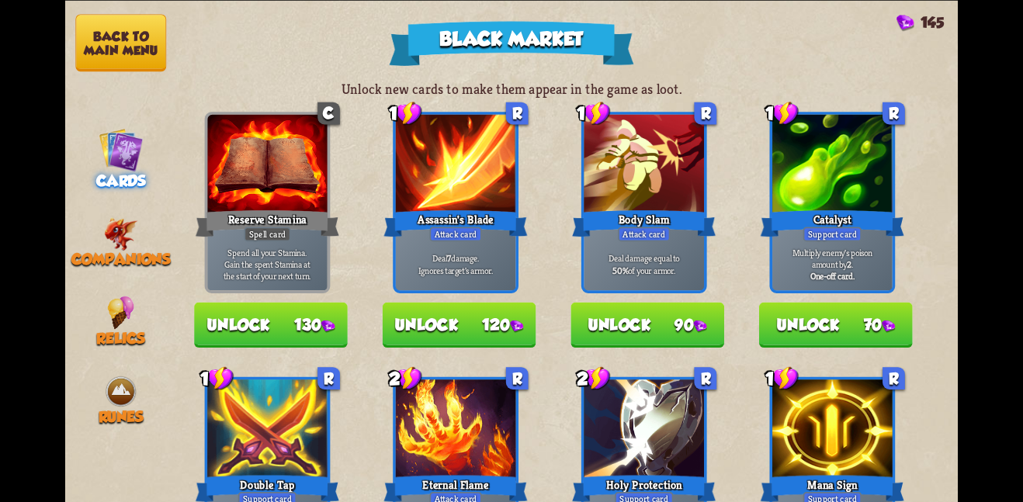
click at [126, 46] on button "Back to main menu" at bounding box center [120, 42] width 91 height 57
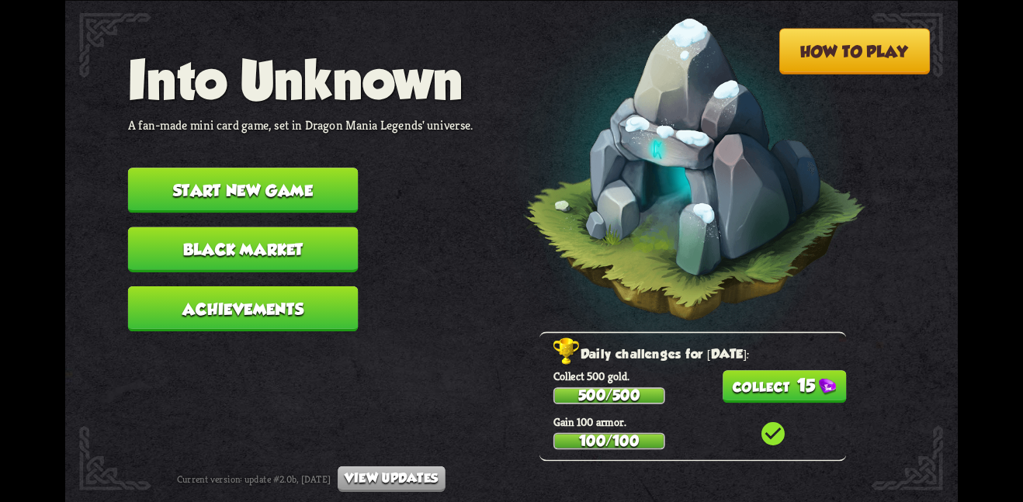
click at [783, 405] on div "Daily challenges for [DATE]: Collect 500 gold. 500/500 15 Gain 100 armor. 100/1…" at bounding box center [693, 397] width 307 height 130
click at [787, 395] on button "15" at bounding box center [785, 386] width 124 height 33
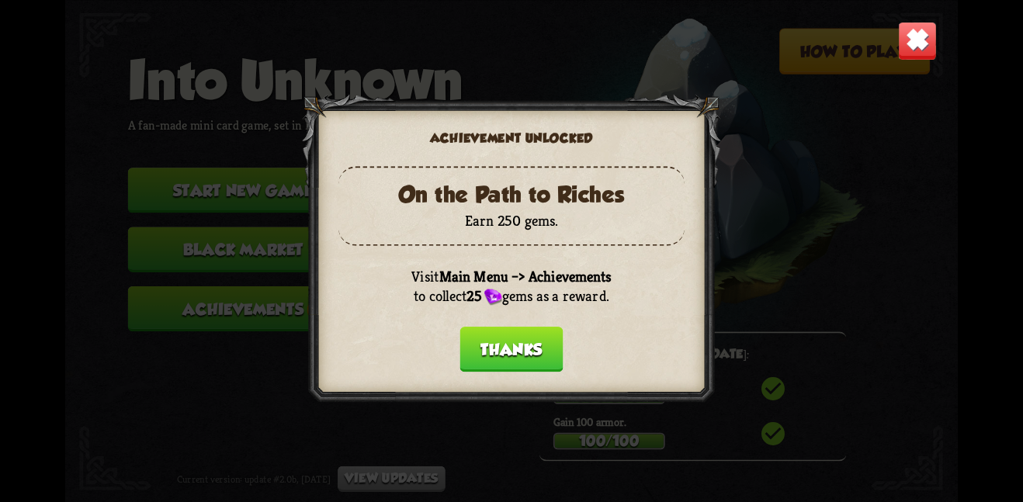
click at [510, 338] on button "Thanks" at bounding box center [511, 349] width 103 height 45
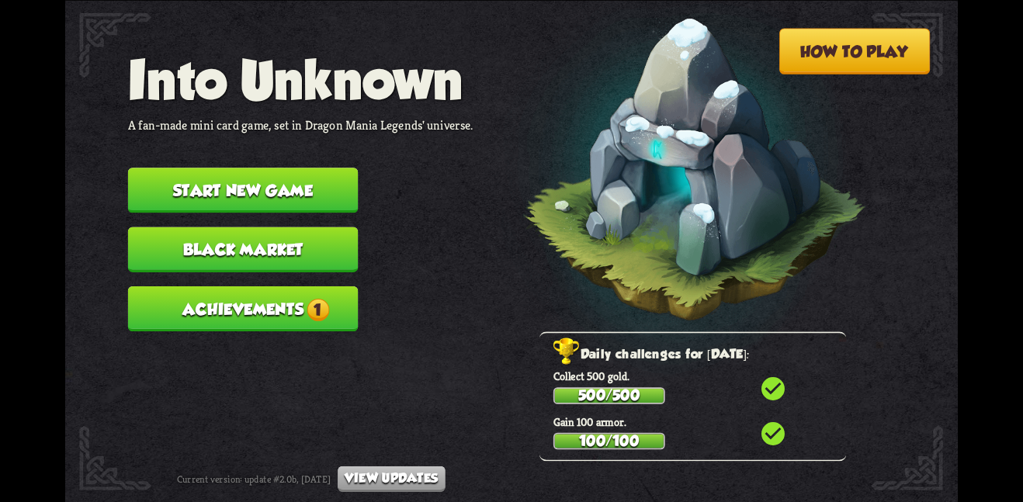
click at [325, 299] on span "1" at bounding box center [318, 309] width 23 height 23
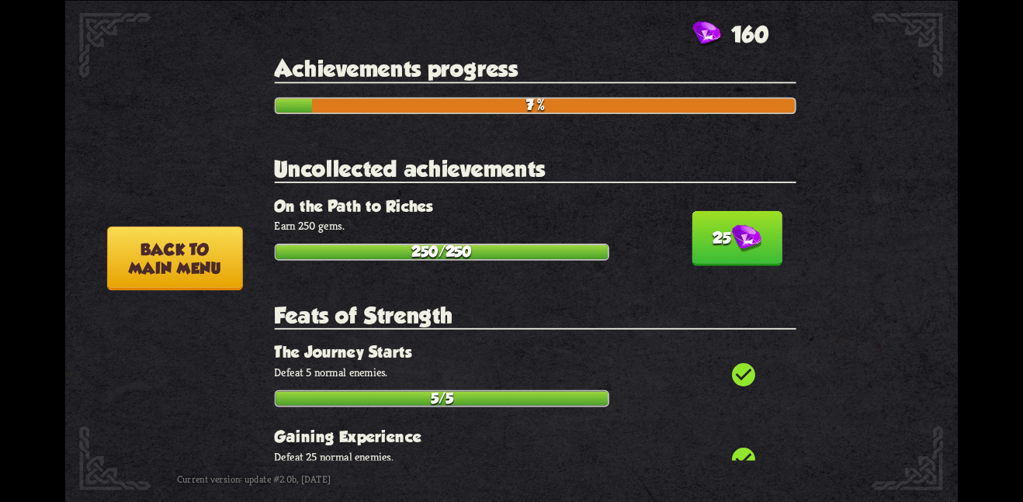
click at [717, 234] on button "25" at bounding box center [737, 237] width 90 height 55
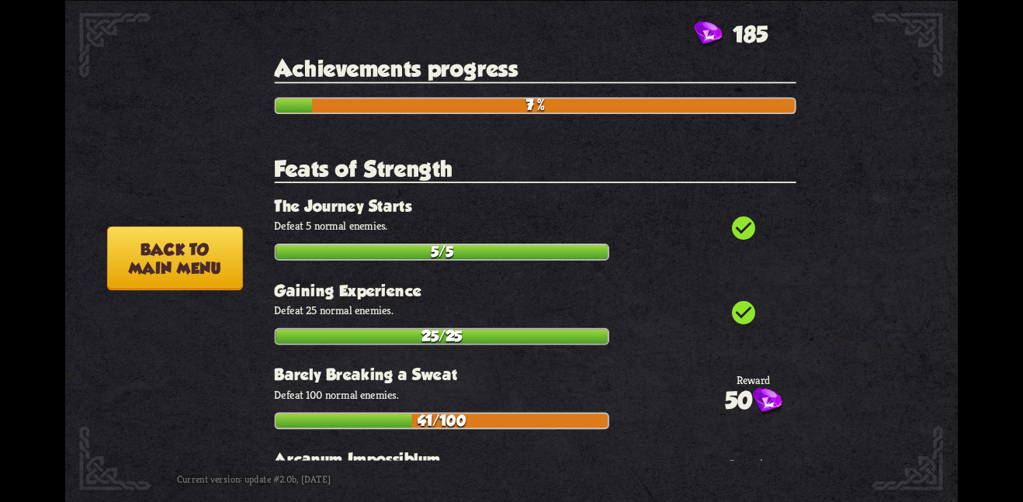
click at [148, 277] on button "Back to main menu" at bounding box center [175, 258] width 136 height 64
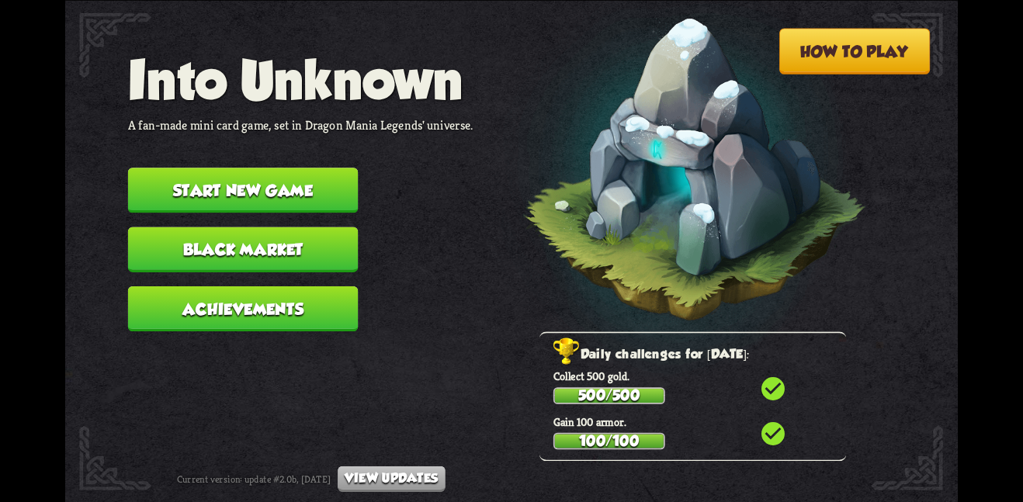
click at [232, 248] on button "Black Market" at bounding box center [243, 249] width 231 height 45
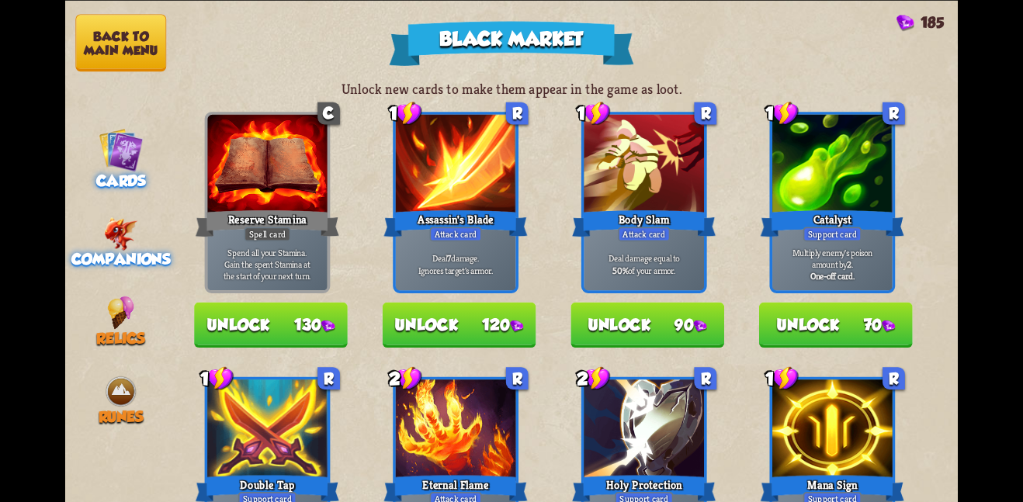
click at [165, 252] on span "Companions" at bounding box center [120, 259] width 99 height 17
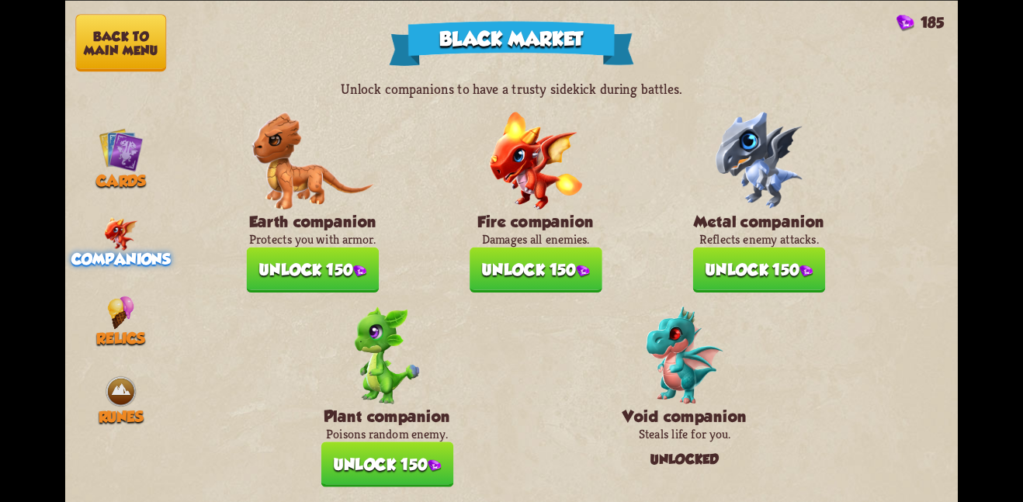
click at [546, 270] on button "Unlock 150" at bounding box center [536, 269] width 133 height 45
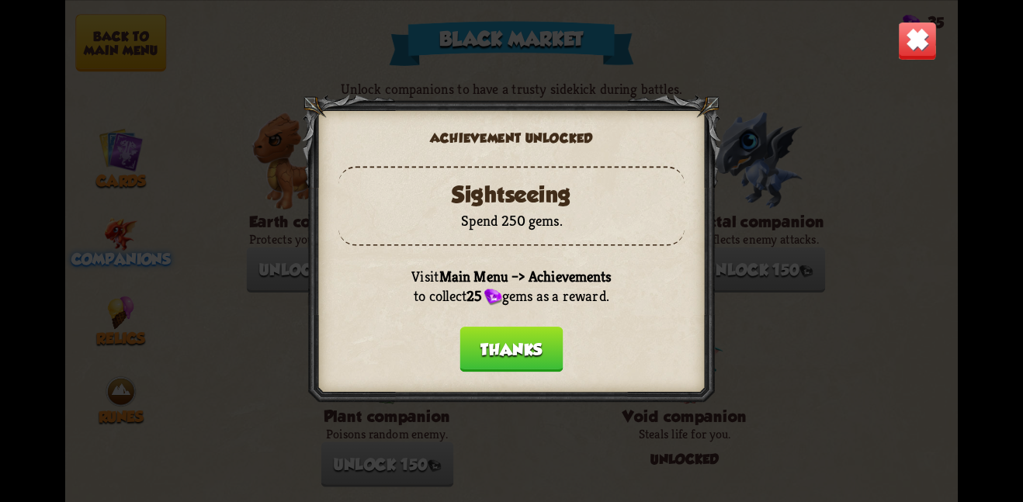
click at [513, 359] on button "Thanks" at bounding box center [511, 349] width 103 height 45
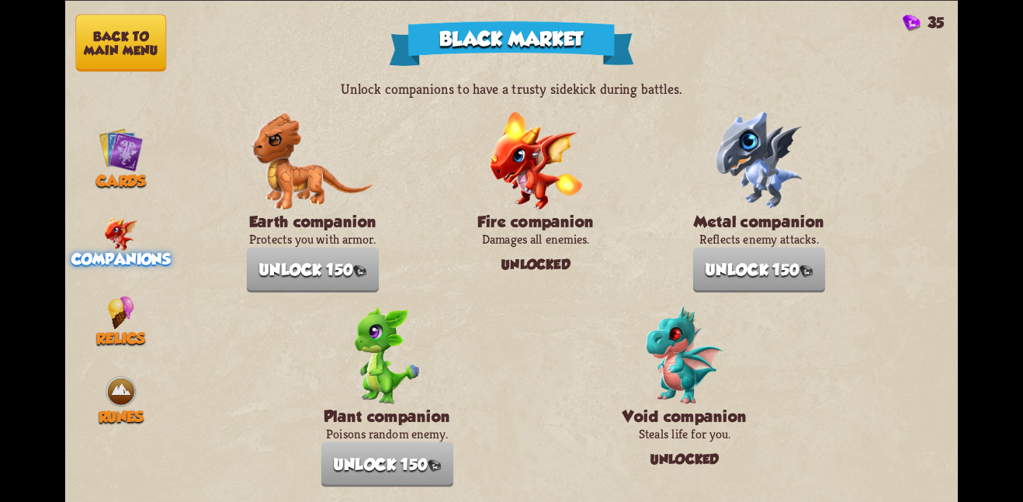
click at [124, 15] on button "Back to main menu" at bounding box center [120, 42] width 91 height 57
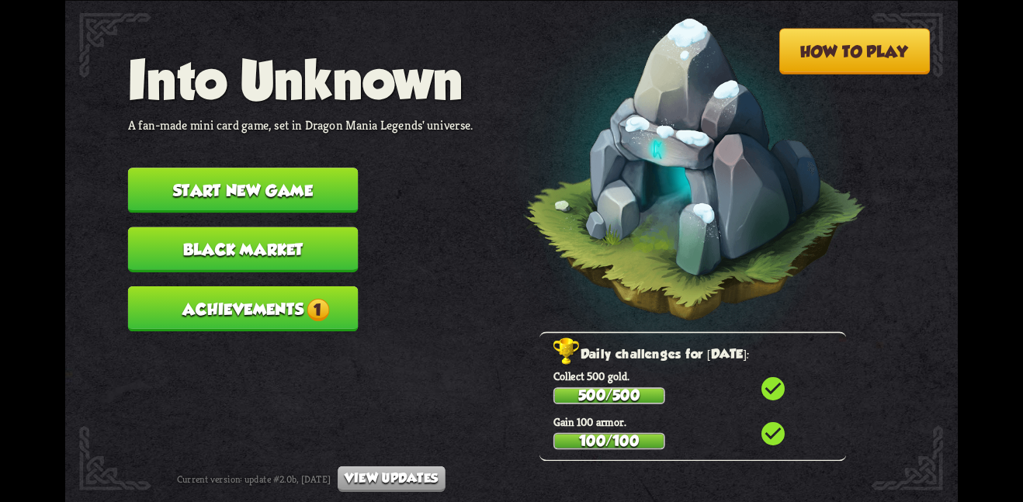
click at [316, 309] on button "Achievements 1" at bounding box center [243, 308] width 231 height 45
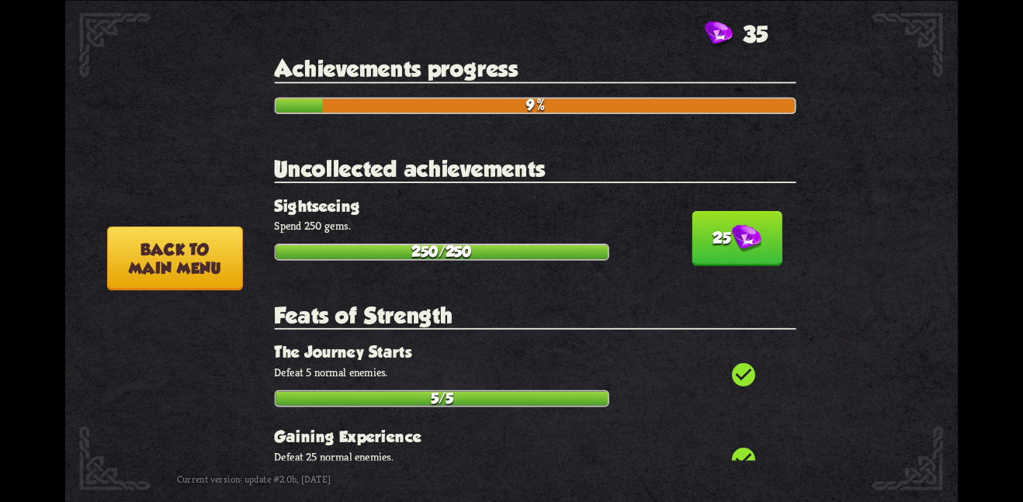
click at [665, 225] on div "25 Sightseeing Spend 250 gems. 250/250" at bounding box center [535, 228] width 522 height 64
click at [696, 226] on button "25" at bounding box center [737, 237] width 90 height 55
click at [732, 235] on img at bounding box center [747, 238] width 30 height 28
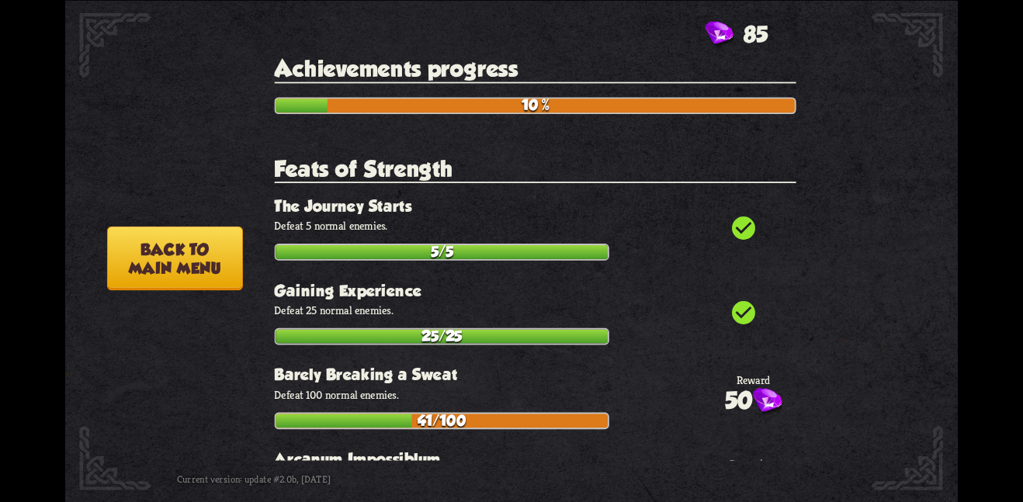
click at [195, 258] on button "Back to main menu" at bounding box center [175, 258] width 136 height 64
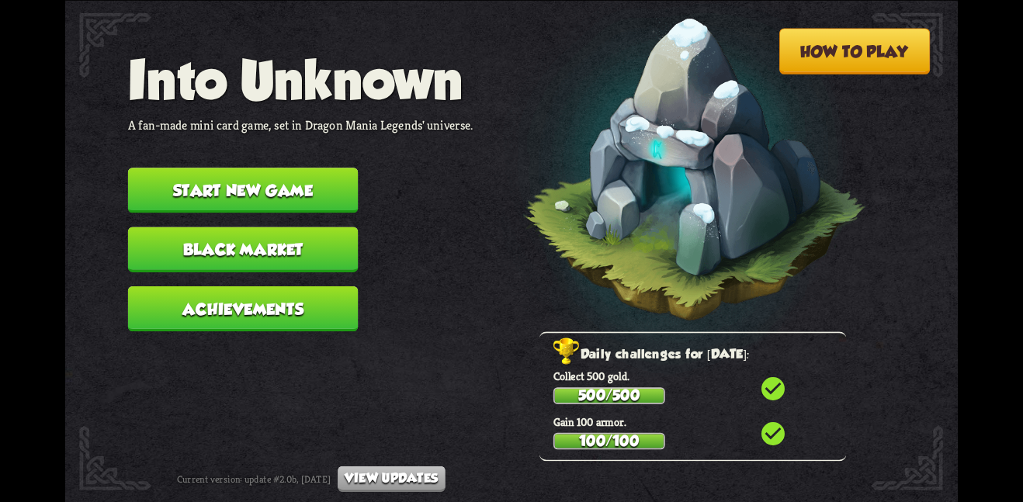
click at [238, 168] on button "Start new game" at bounding box center [243, 190] width 231 height 45
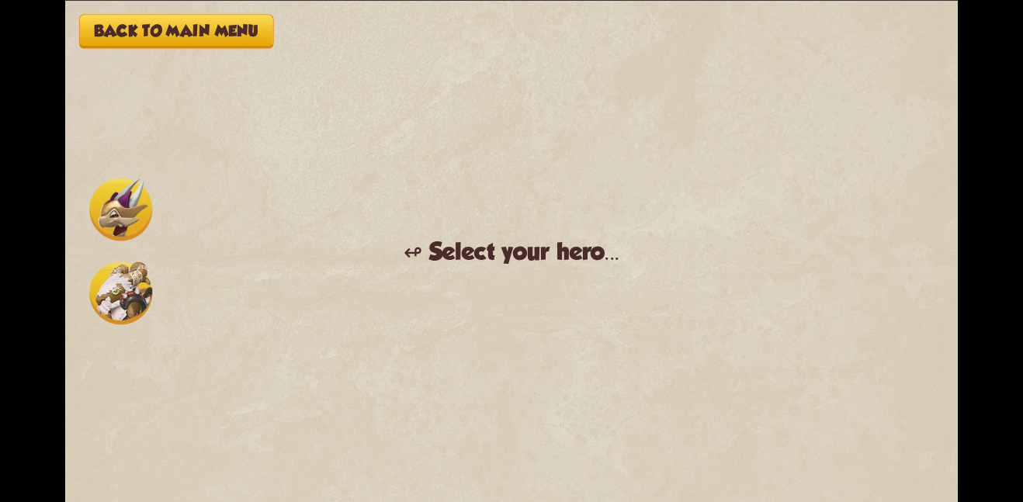
click at [97, 224] on img at bounding box center [120, 209] width 63 height 63
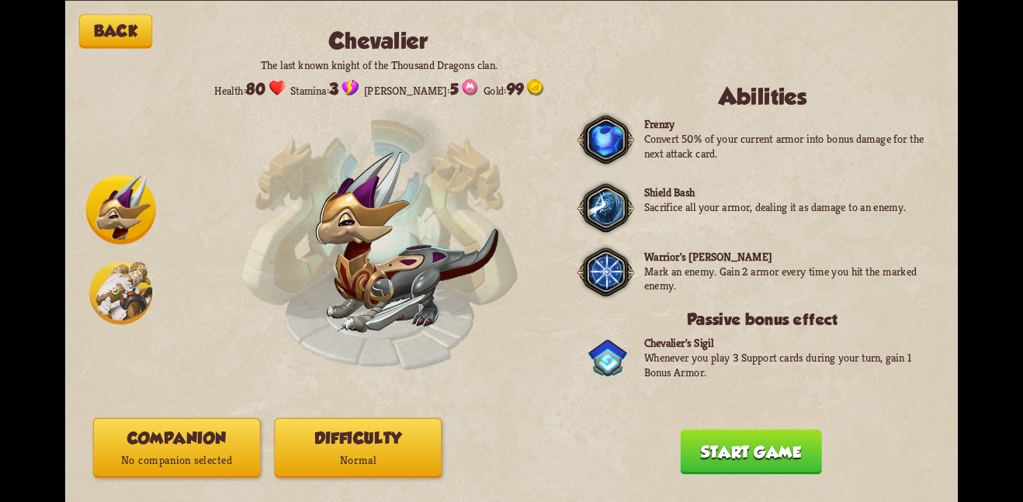
click at [194, 448] on button "Companion No companion selected" at bounding box center [177, 448] width 168 height 60
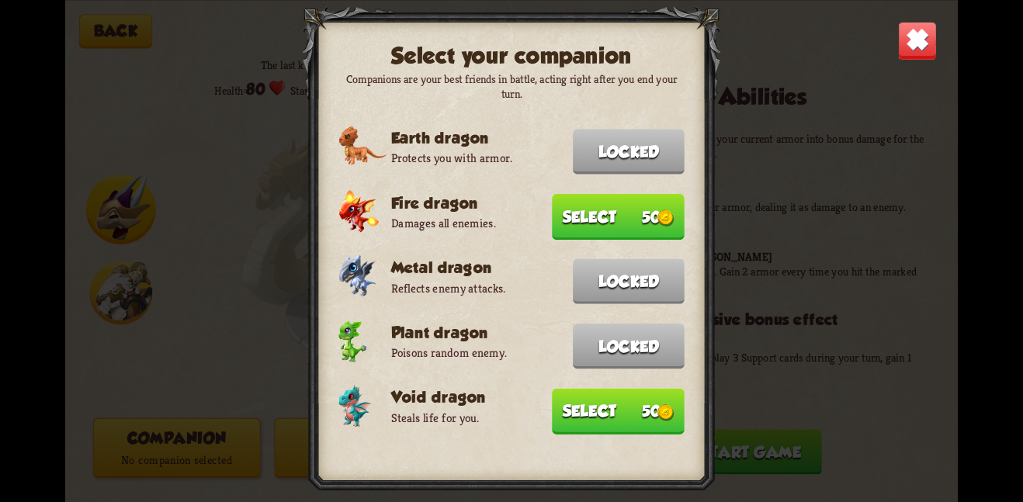
click at [643, 218] on button "Select 50" at bounding box center [618, 216] width 133 height 46
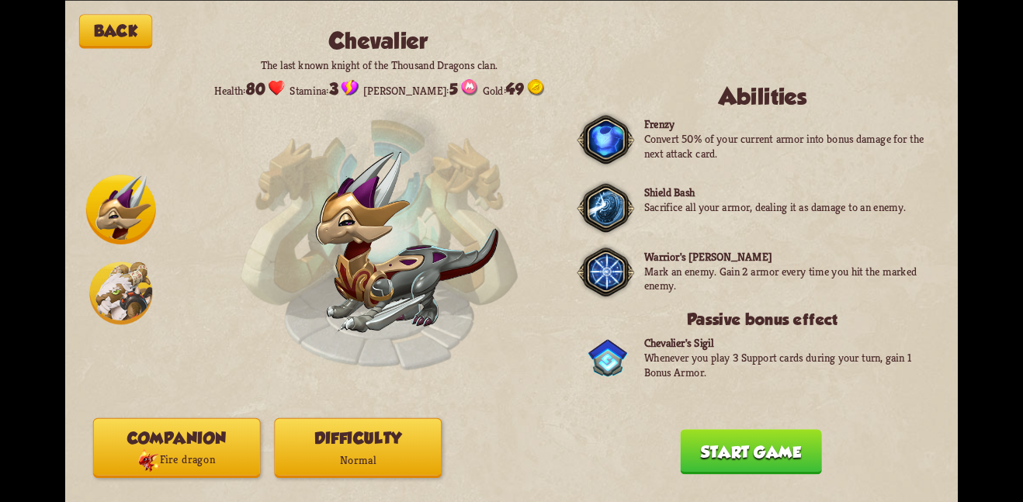
click at [209, 439] on button "Companion Fire dragon" at bounding box center [177, 448] width 168 height 60
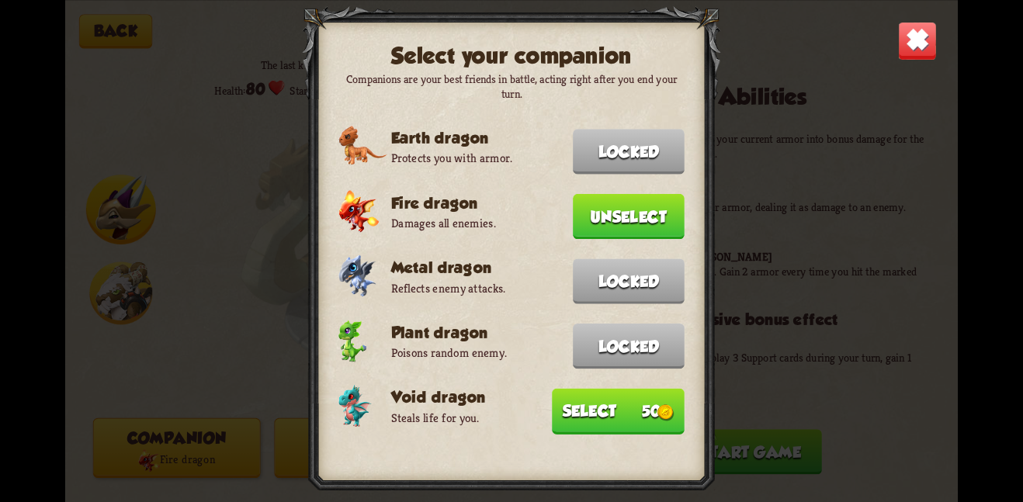
click at [610, 400] on button "Select 50" at bounding box center [618, 411] width 133 height 46
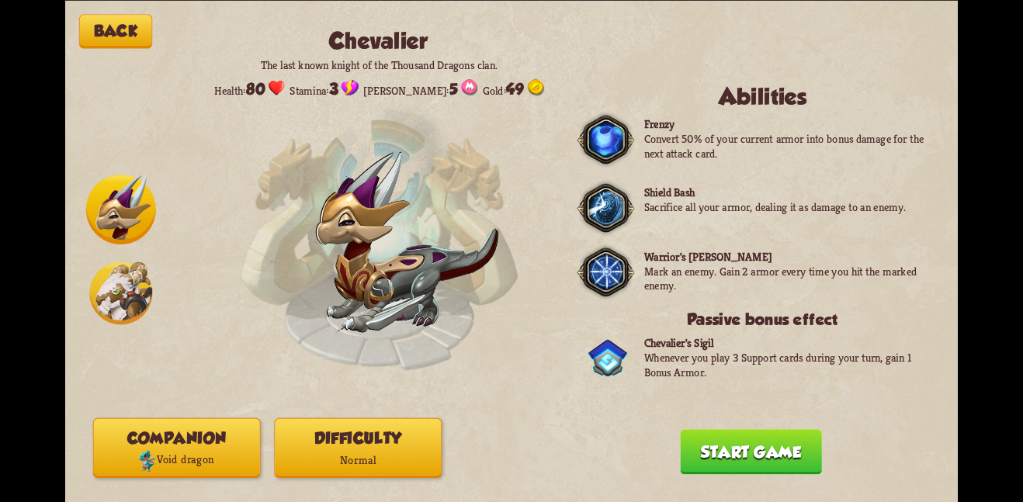
click at [215, 442] on button "Companion Void dragon" at bounding box center [177, 448] width 168 height 60
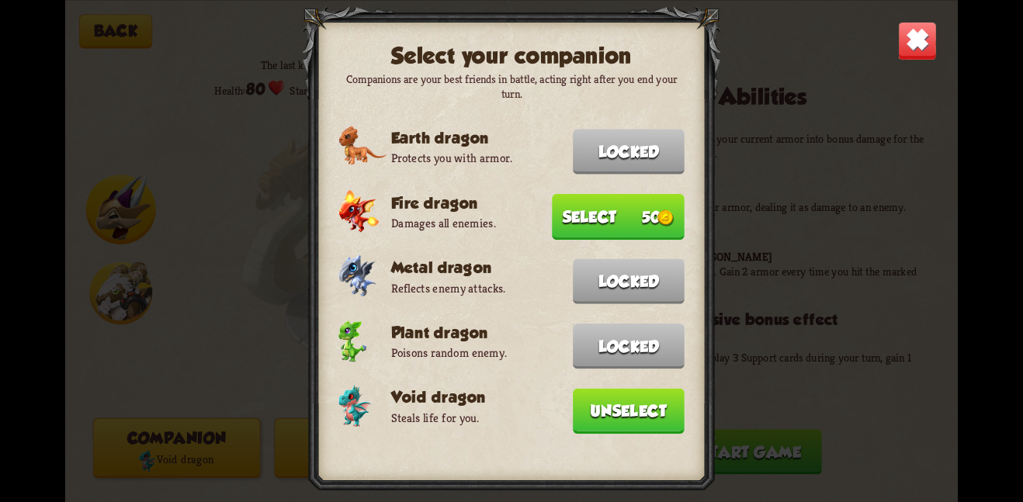
click at [586, 219] on button "Select 50" at bounding box center [618, 216] width 133 height 46
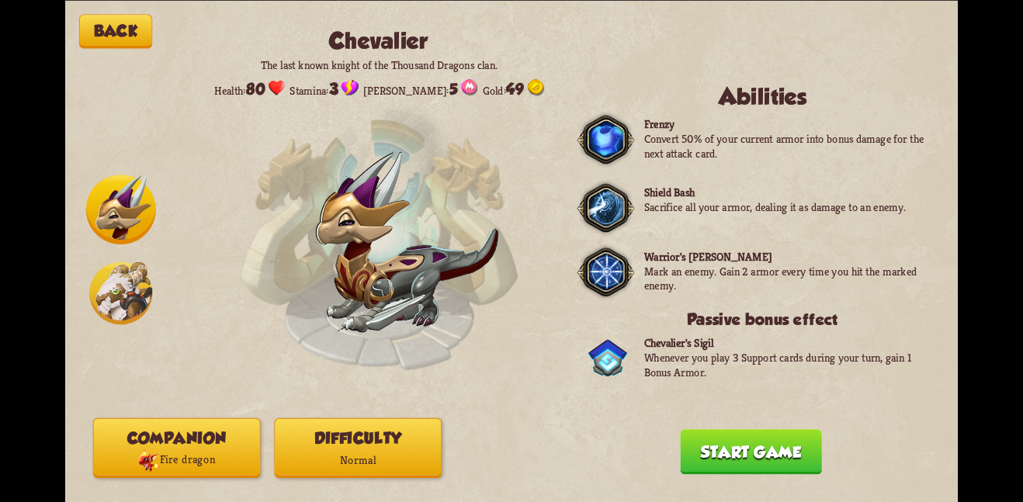
click at [215, 444] on button "Companion Fire dragon" at bounding box center [177, 448] width 168 height 60
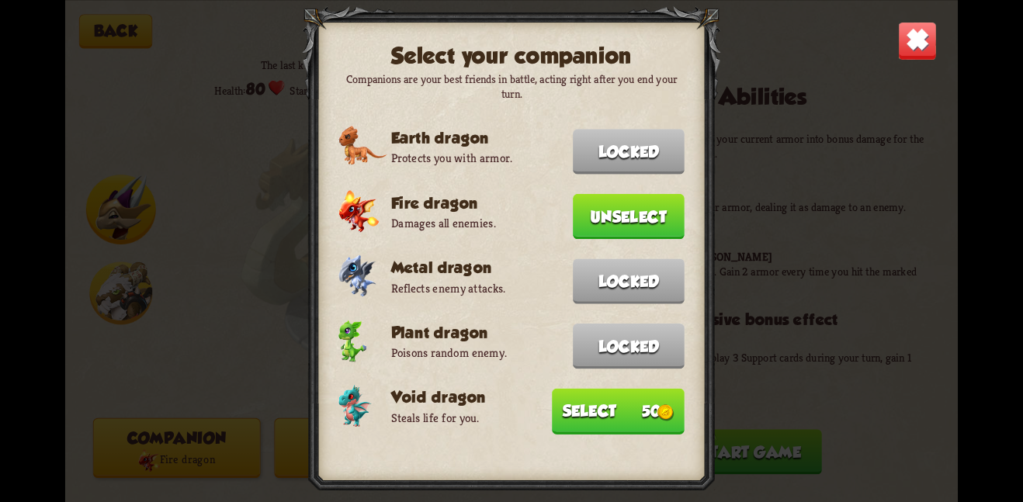
click at [582, 408] on button "Select 50" at bounding box center [618, 411] width 133 height 46
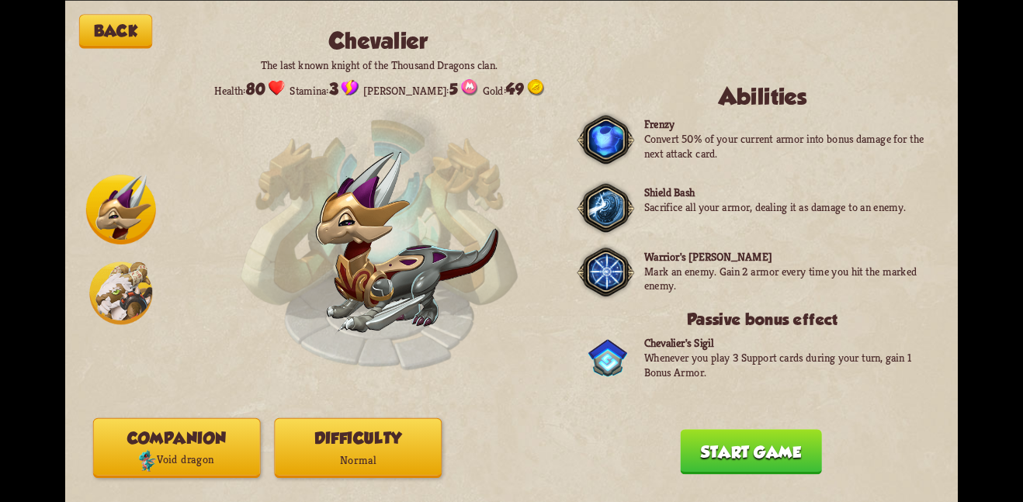
click at [159, 436] on button "Companion Void dragon" at bounding box center [177, 448] width 168 height 60
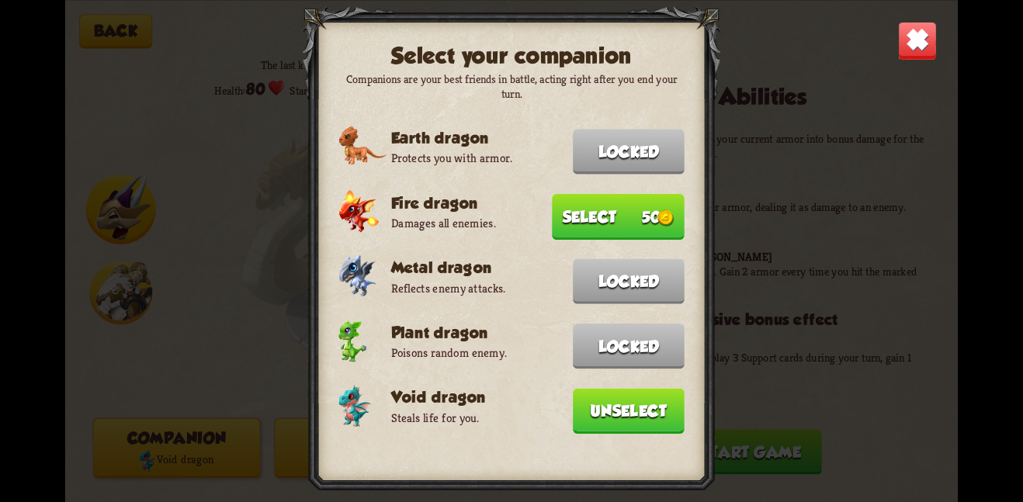
click at [620, 218] on button "Select 50" at bounding box center [618, 216] width 133 height 46
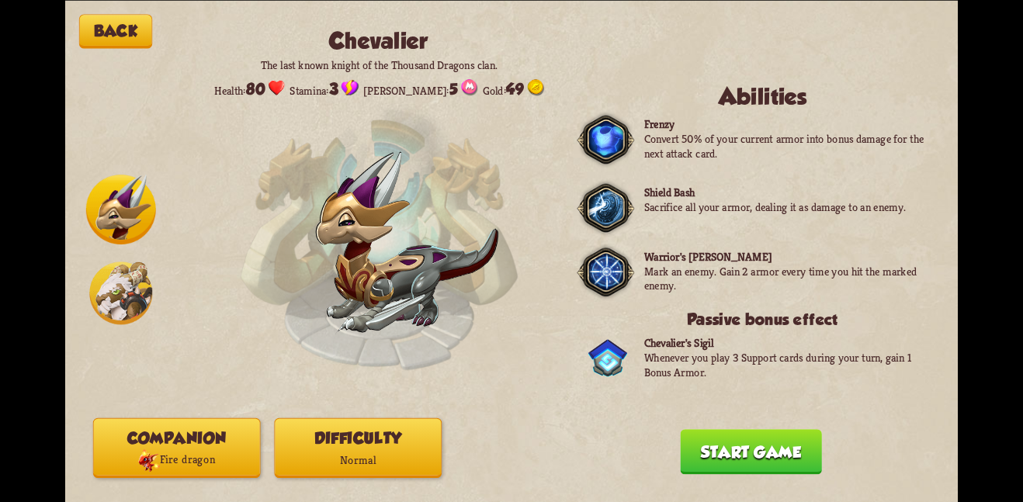
click at [714, 439] on button "Start game" at bounding box center [750, 451] width 141 height 45
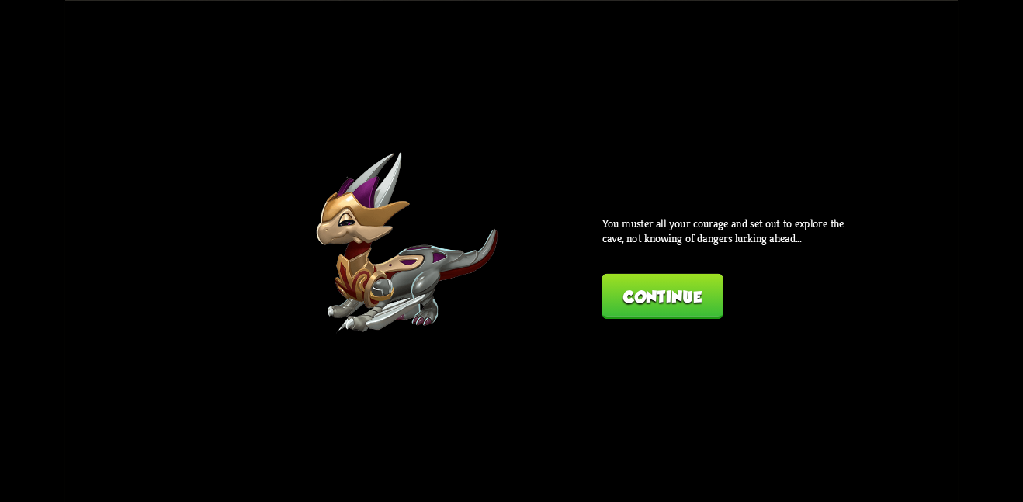
click at [672, 307] on button "Continue" at bounding box center [662, 295] width 120 height 45
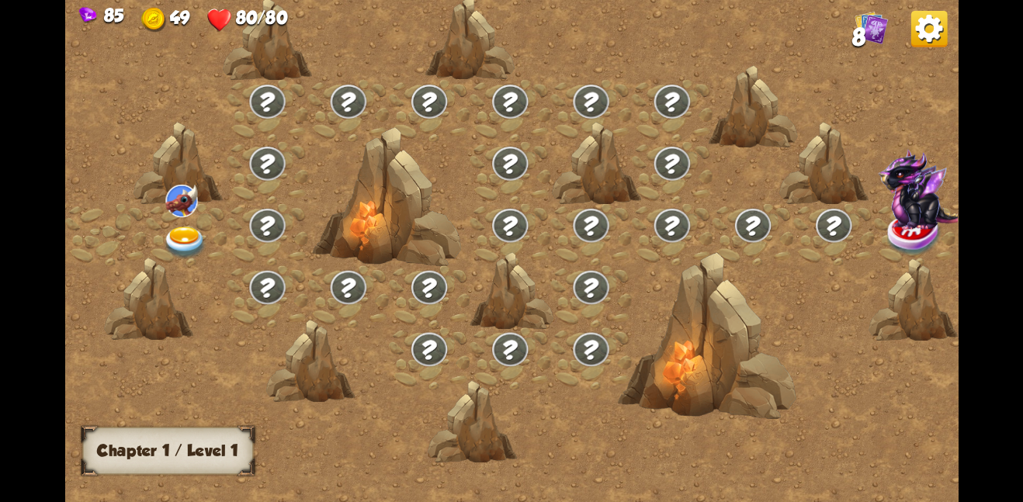
click at [185, 230] on img at bounding box center [185, 242] width 45 height 33
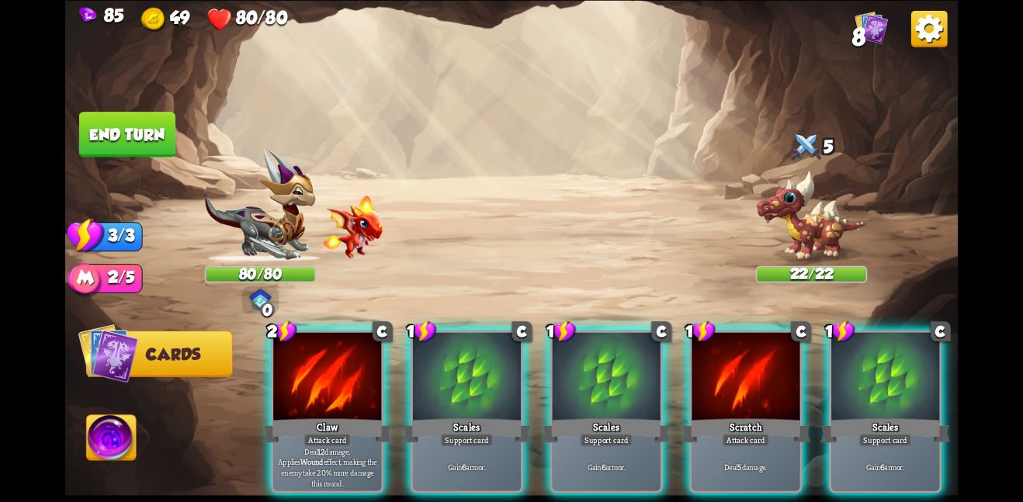
click at [955, 23] on div "85 49 80/80 8" at bounding box center [511, 16] width 893 height 32
click at [936, 26] on img at bounding box center [929, 28] width 36 height 36
